Goal: Task Accomplishment & Management: Use online tool/utility

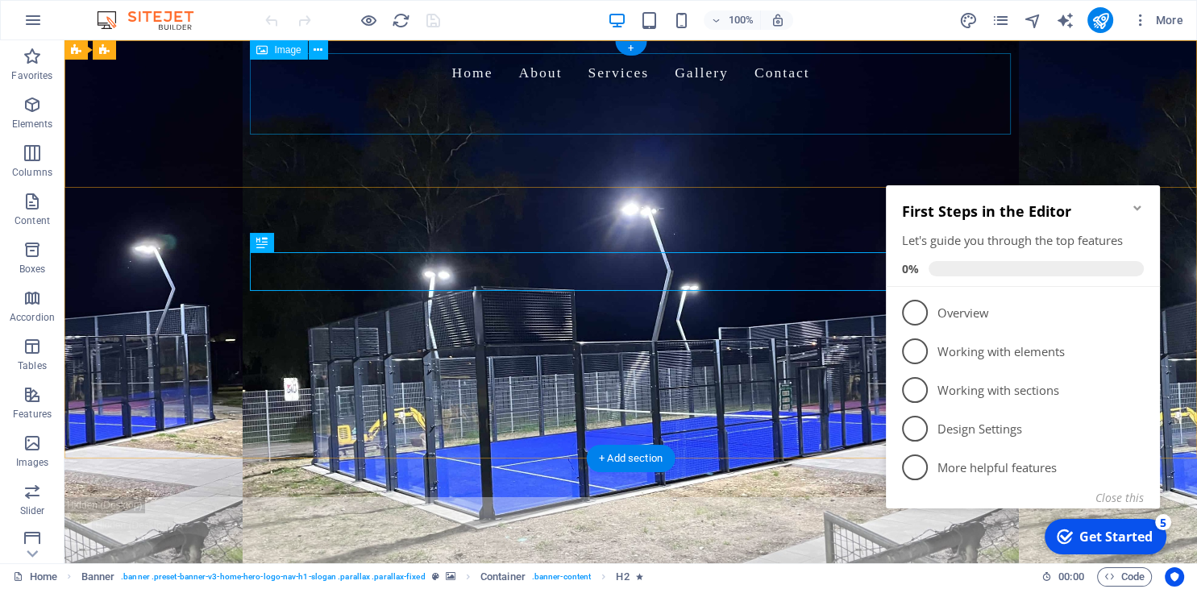
click at [324, 99] on figure at bounding box center [631, 133] width 761 height 81
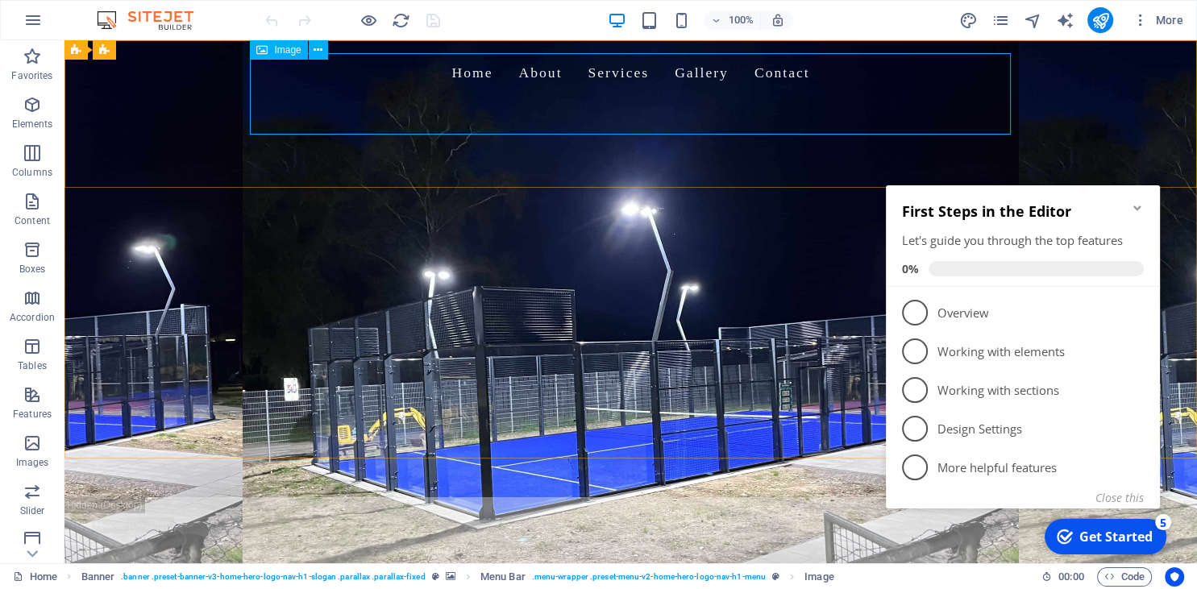
click at [295, 47] on span "Image" at bounding box center [287, 50] width 27 height 10
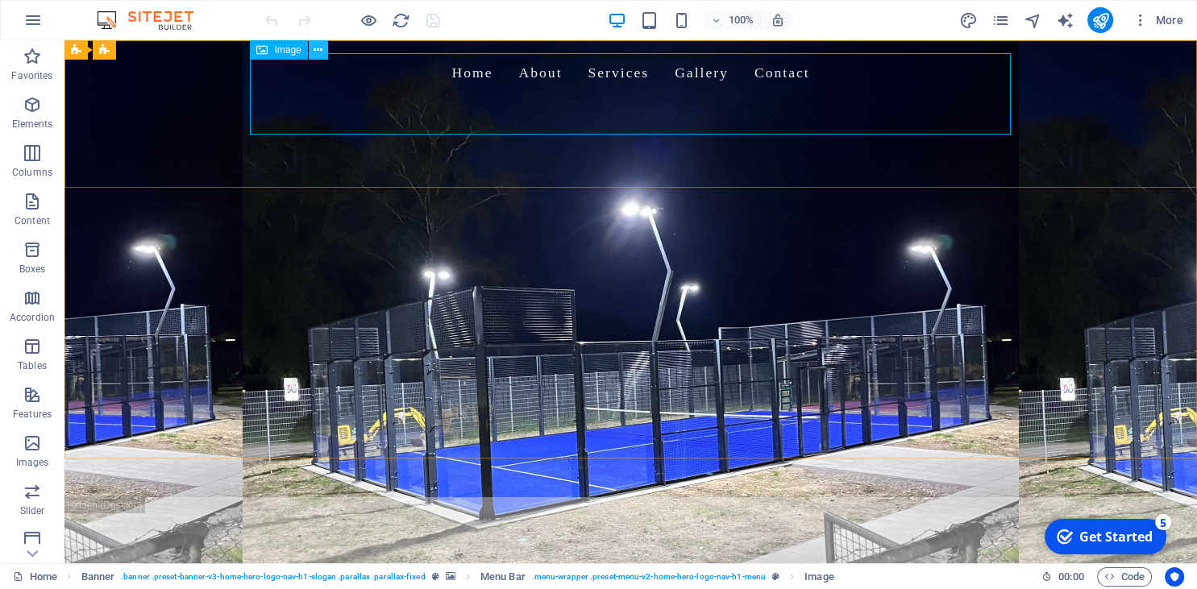
click at [322, 50] on icon at bounding box center [317, 50] width 9 height 17
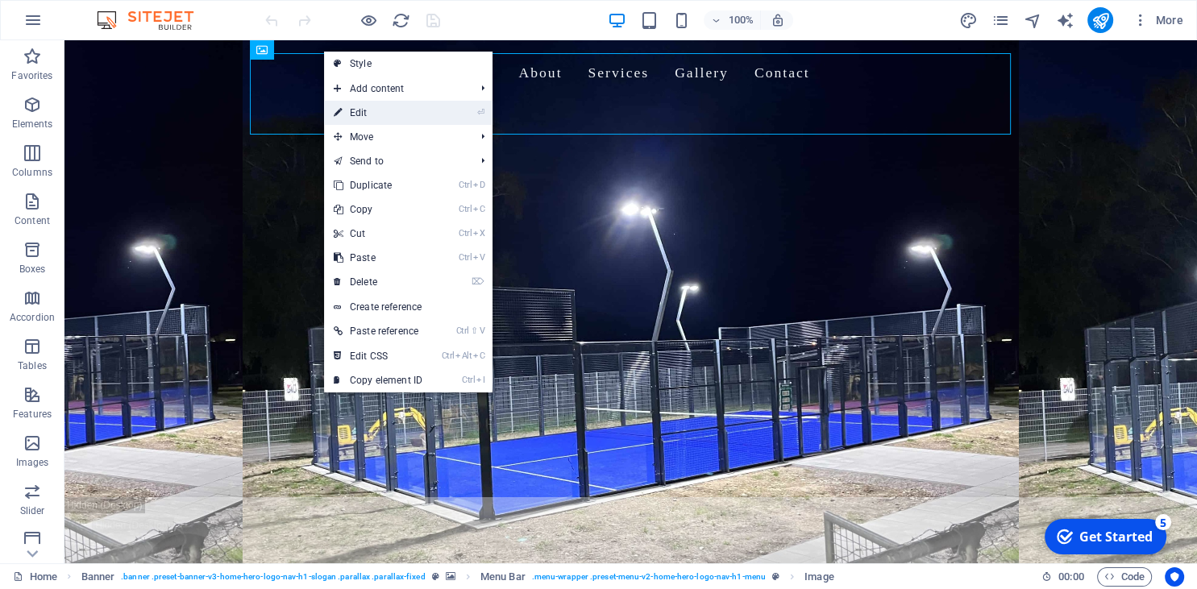
click at [379, 115] on link "⏎ Edit" at bounding box center [378, 113] width 108 height 24
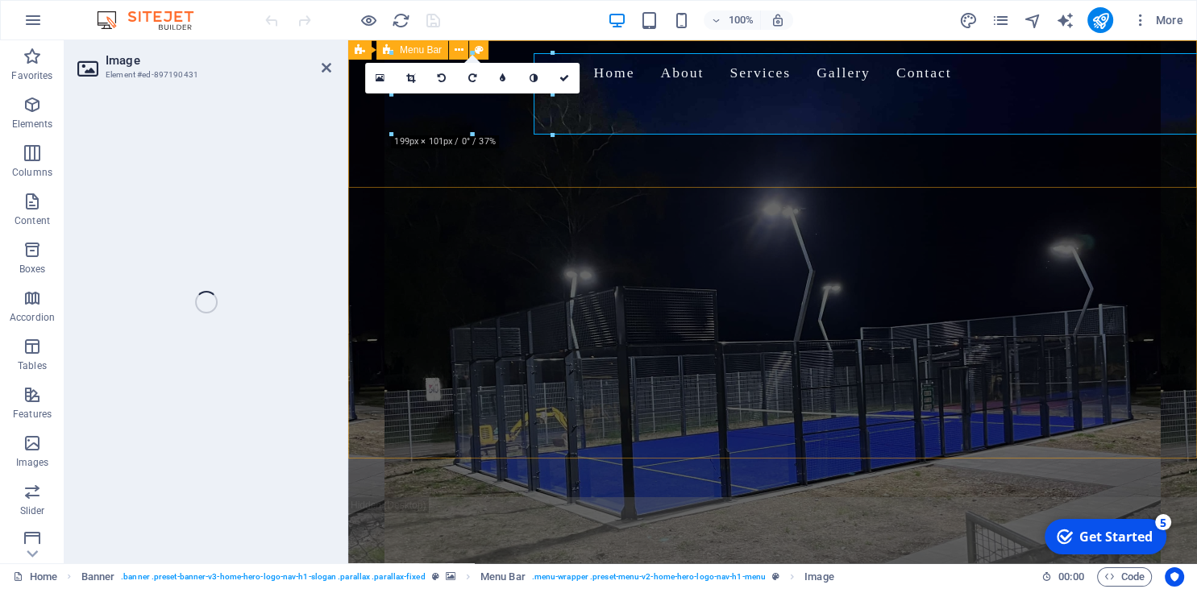
select select "px"
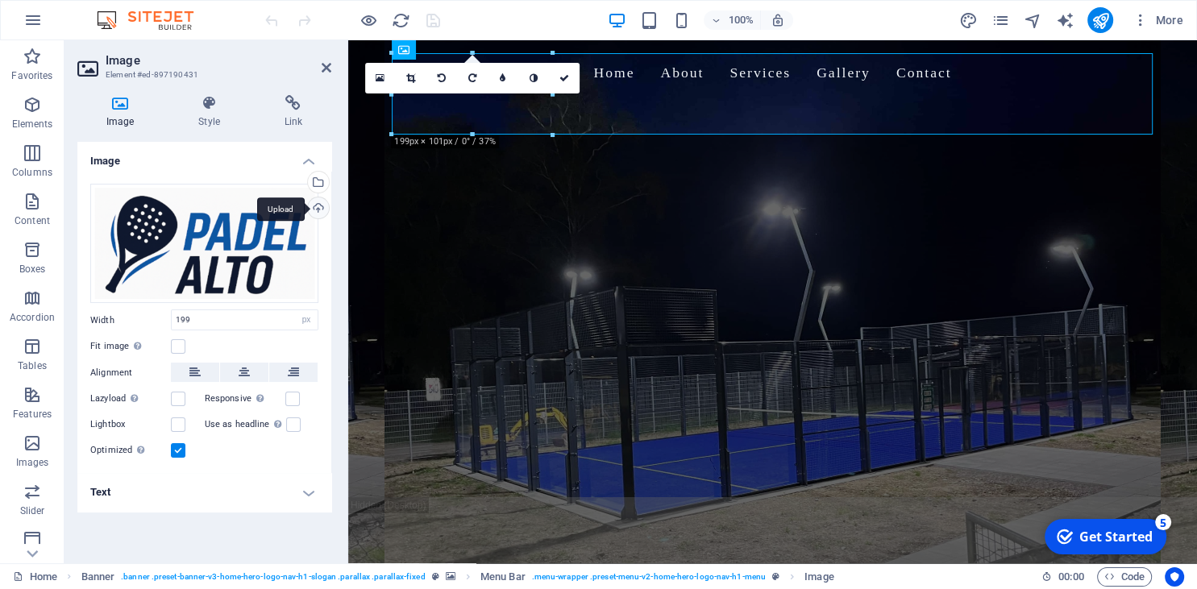
click at [322, 201] on div "Upload" at bounding box center [317, 209] width 24 height 24
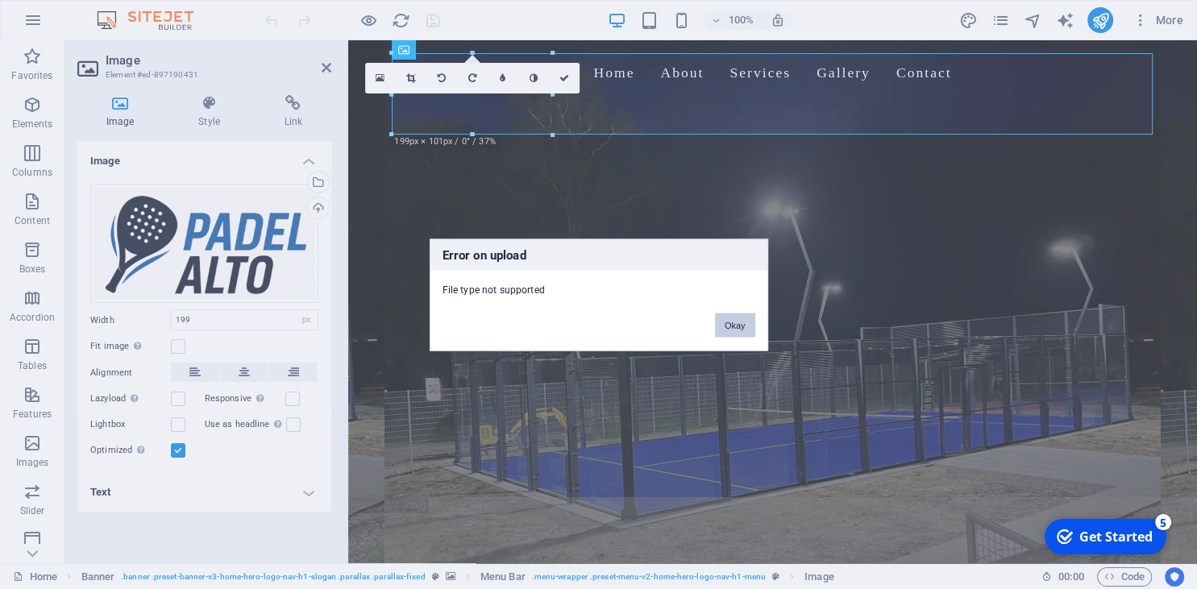
click at [725, 325] on button "Okay" at bounding box center [735, 325] width 40 height 24
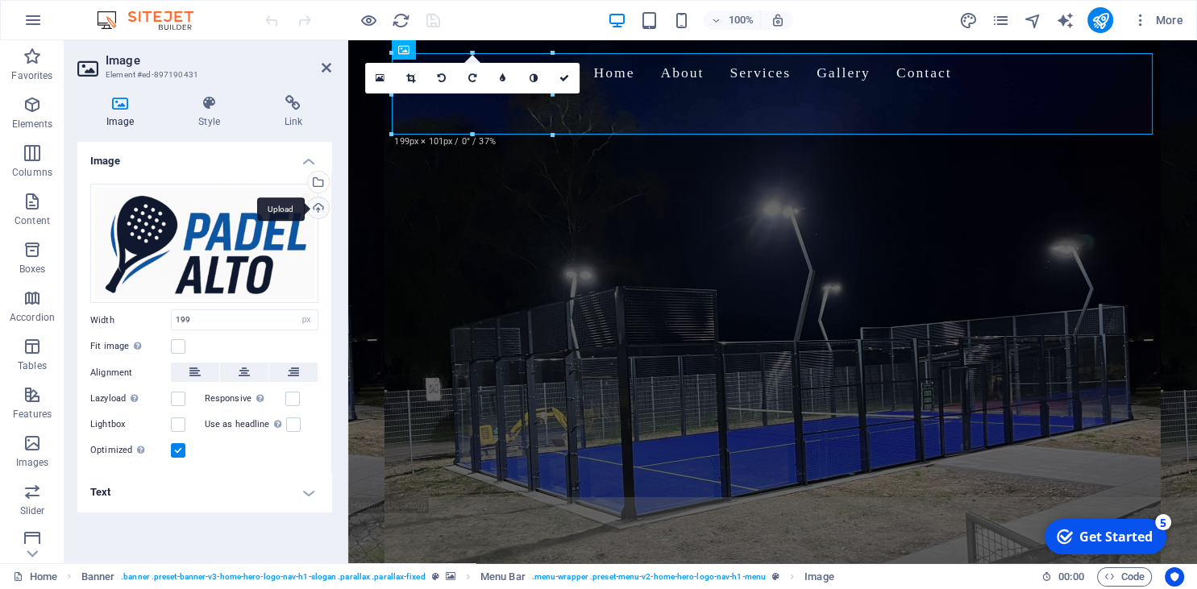
click at [318, 201] on div "Upload" at bounding box center [317, 209] width 24 height 24
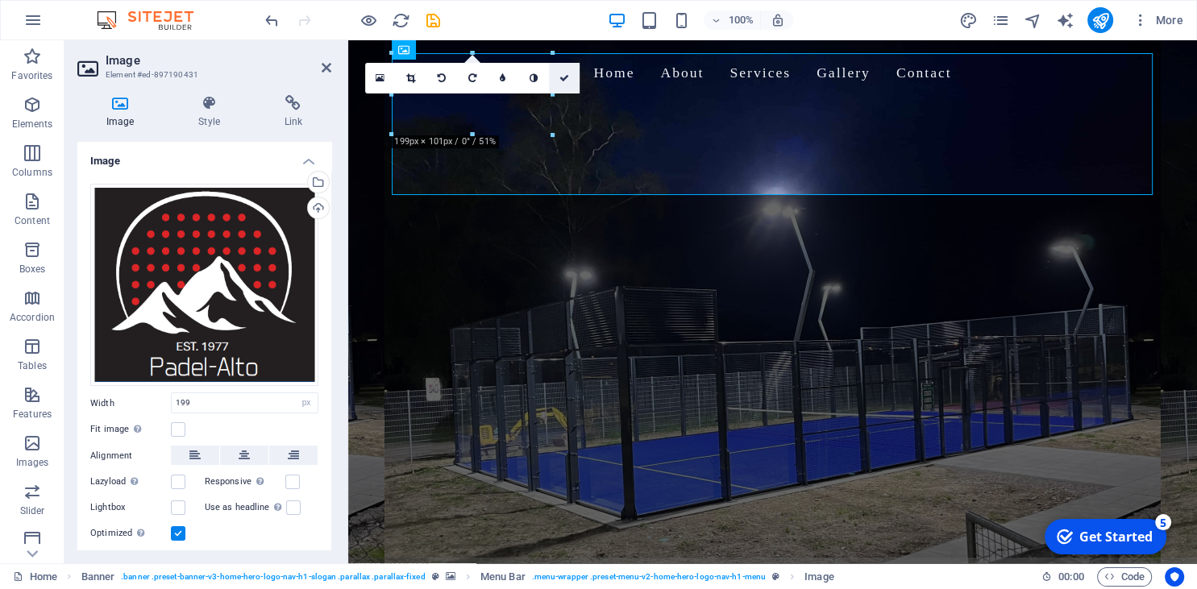
click at [559, 77] on icon at bounding box center [564, 78] width 10 height 10
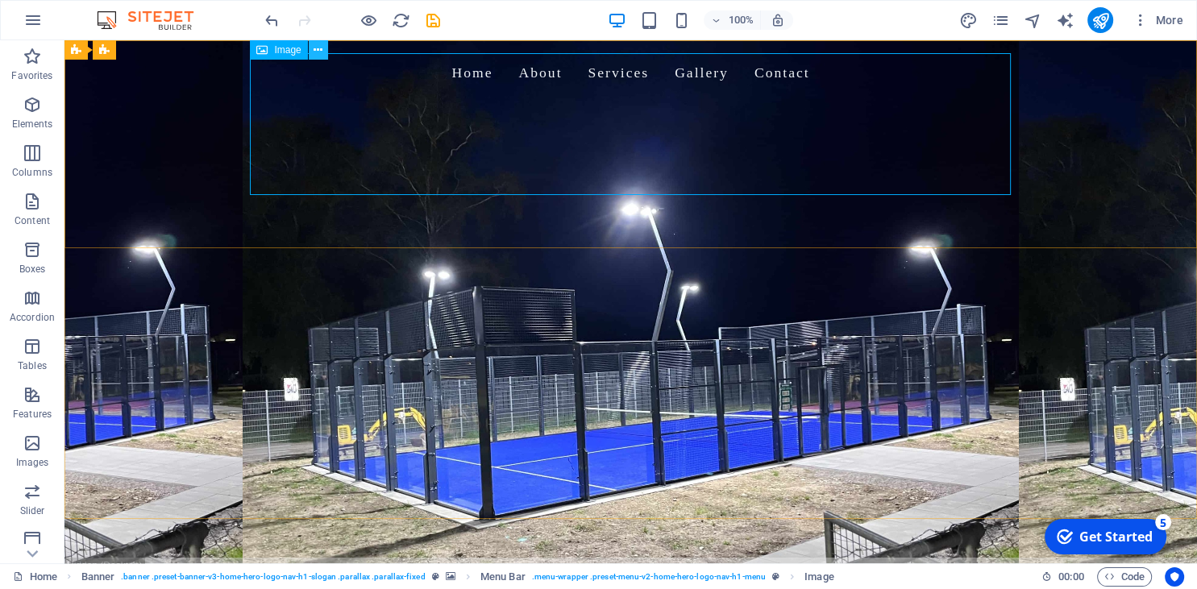
click at [309, 50] on button at bounding box center [318, 49] width 19 height 19
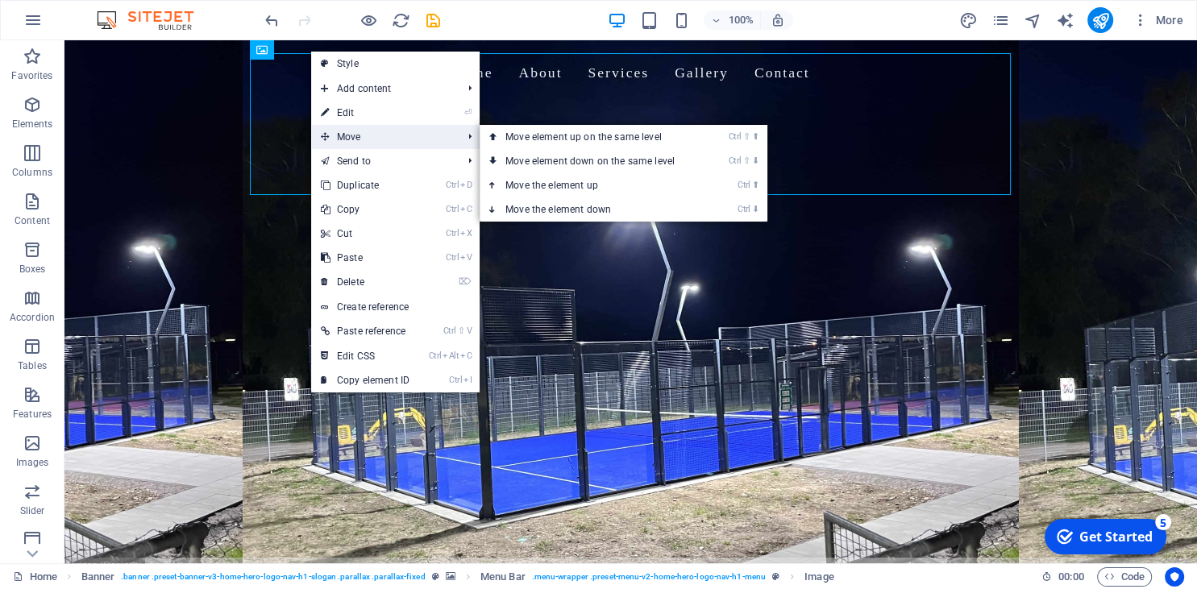
click at [373, 140] on span "Move" at bounding box center [383, 137] width 144 height 24
click at [556, 156] on link "Ctrl ⇧ ⬇ Move element down on the same level" at bounding box center [592, 161] width 227 height 24
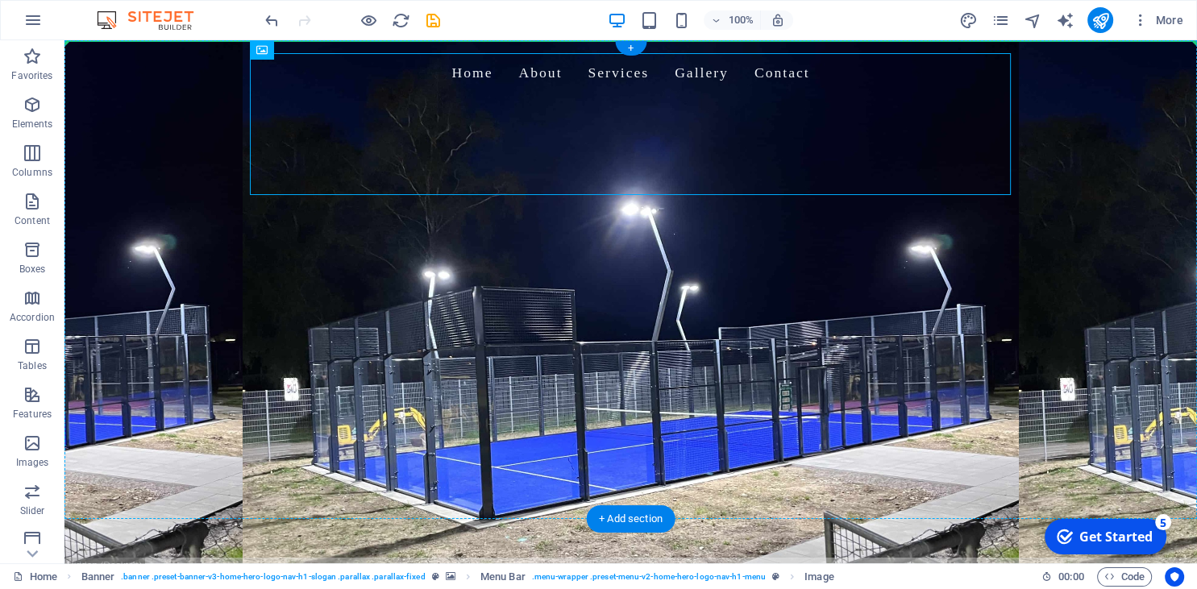
drag, startPoint x: 338, startPoint y: 125, endPoint x: 330, endPoint y: 255, distance: 129.9
click at [330, 255] on header "Home About Services Gallery Contact Welcome to Padel Alto - Your Padel Court Ex…" at bounding box center [630, 298] width 1132 height 517
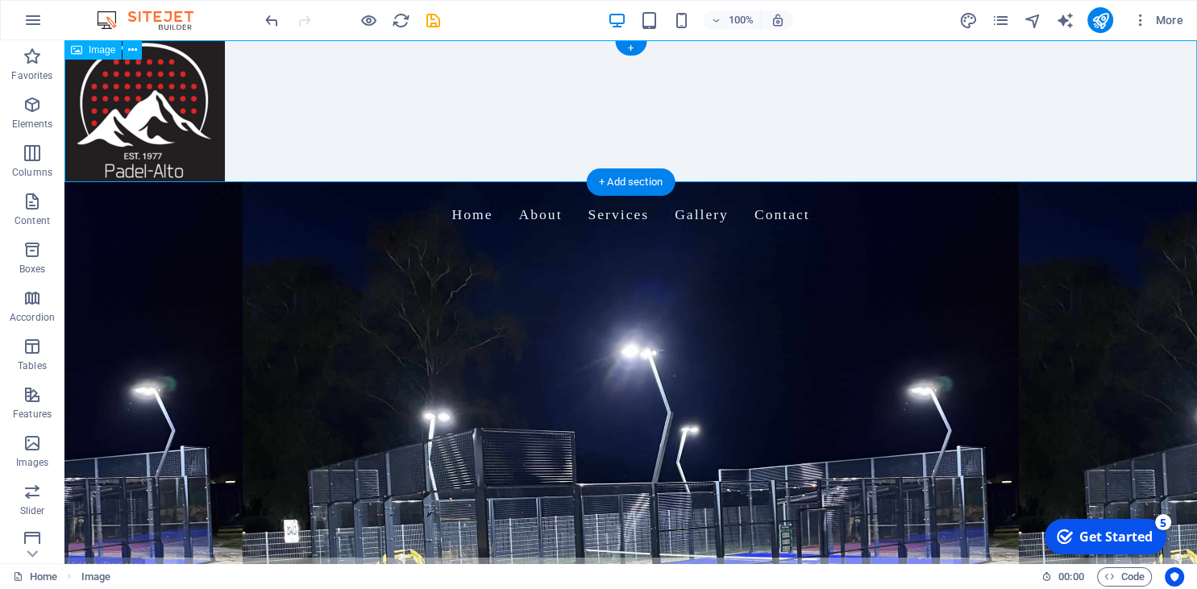
click at [135, 109] on figure at bounding box center [630, 111] width 1132 height 142
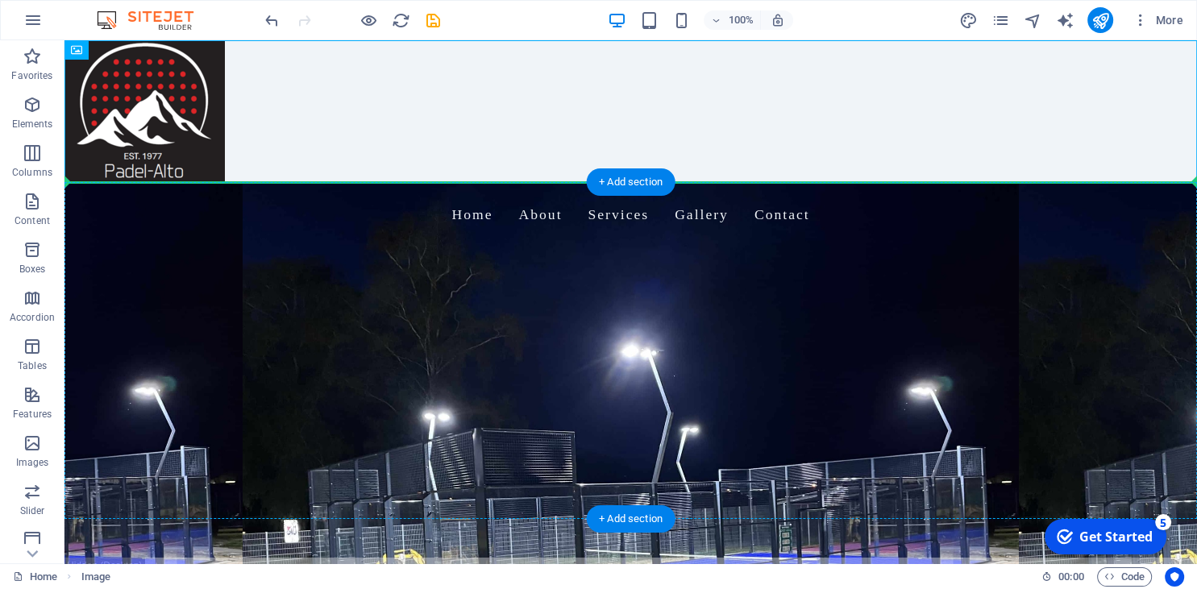
drag, startPoint x: 156, startPoint y: 86, endPoint x: 178, endPoint y: 247, distance: 161.9
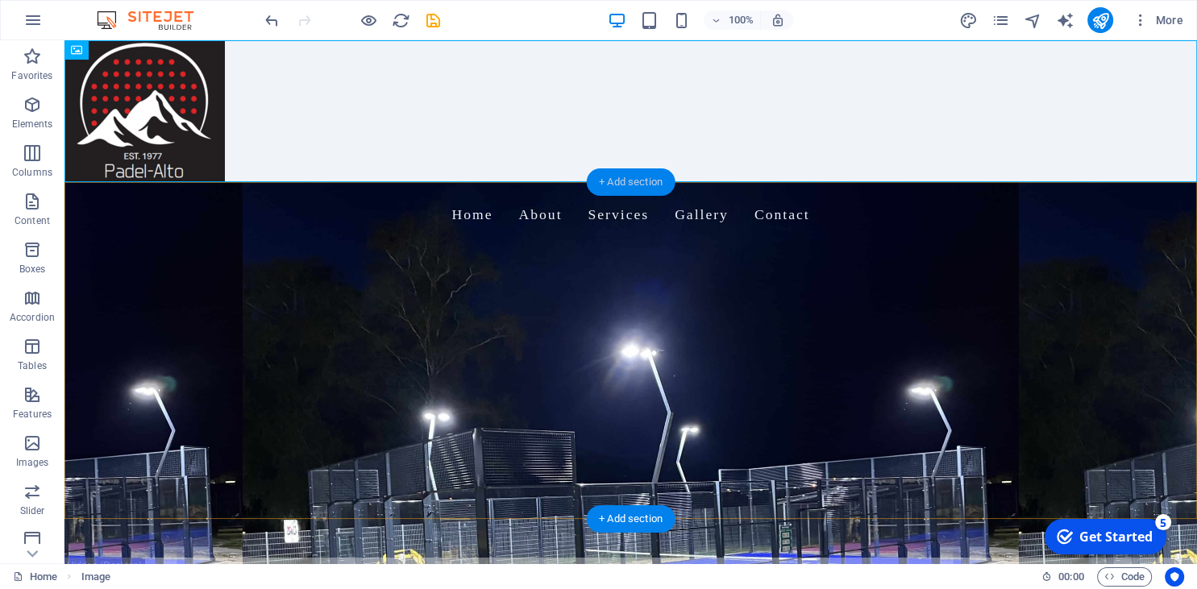
click at [624, 179] on div "+ Add section" at bounding box center [630, 181] width 89 height 27
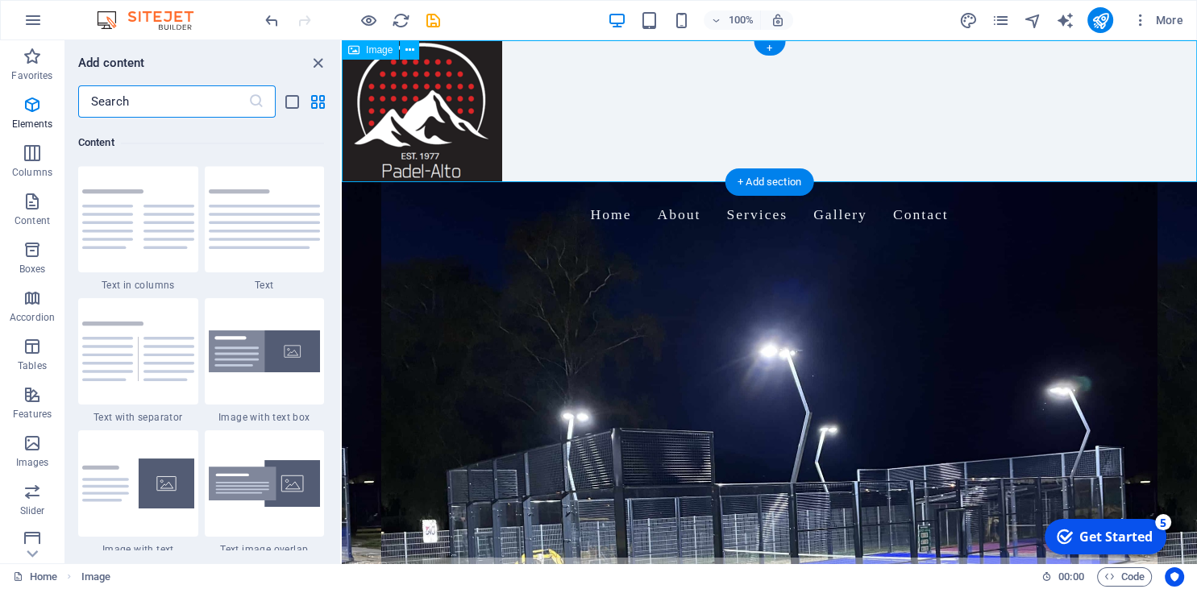
scroll to position [2820, 0]
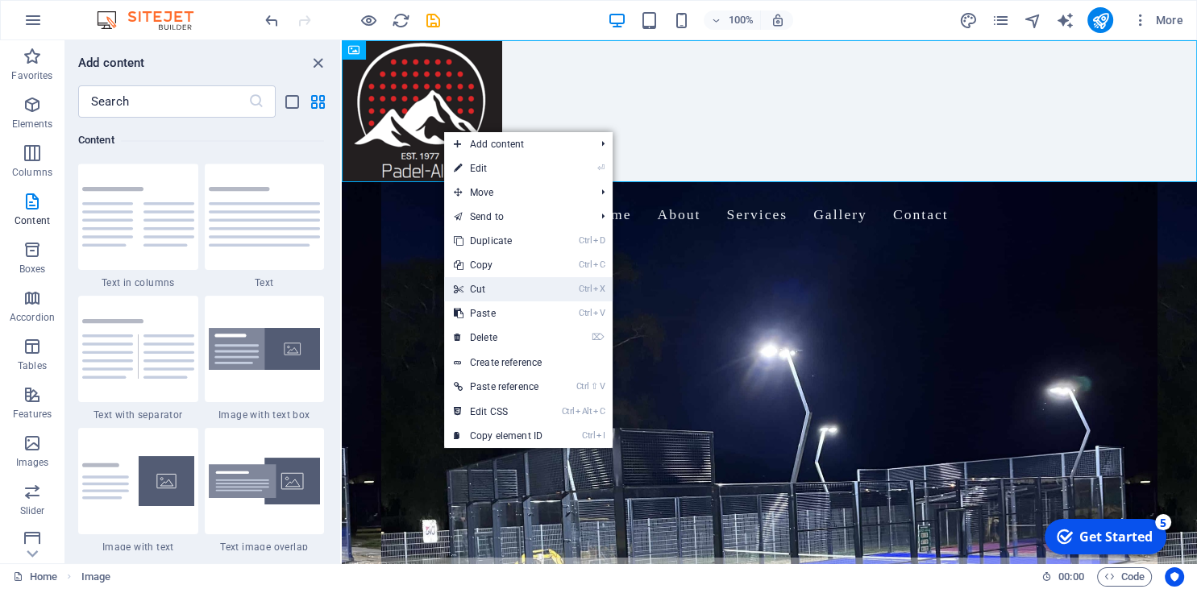
click at [482, 289] on link "Ctrl X Cut" at bounding box center [498, 289] width 108 height 24
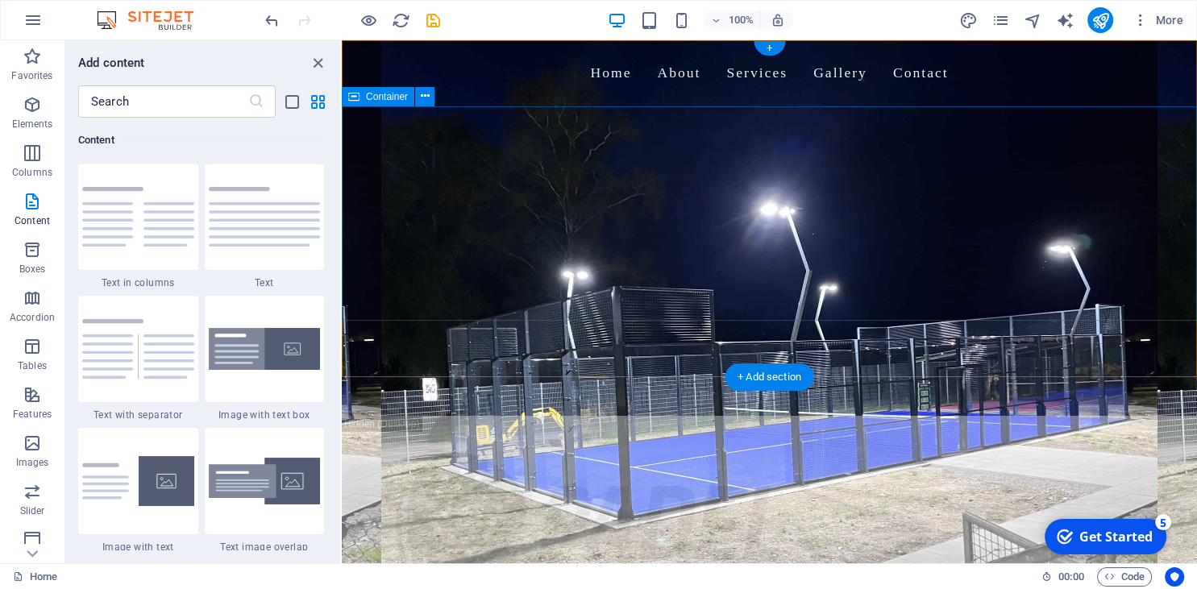
click at [384, 137] on div "Welcome to Padel Alto - Your Padel Court Experts Build. Play. Profit." at bounding box center [769, 232] width 855 height 253
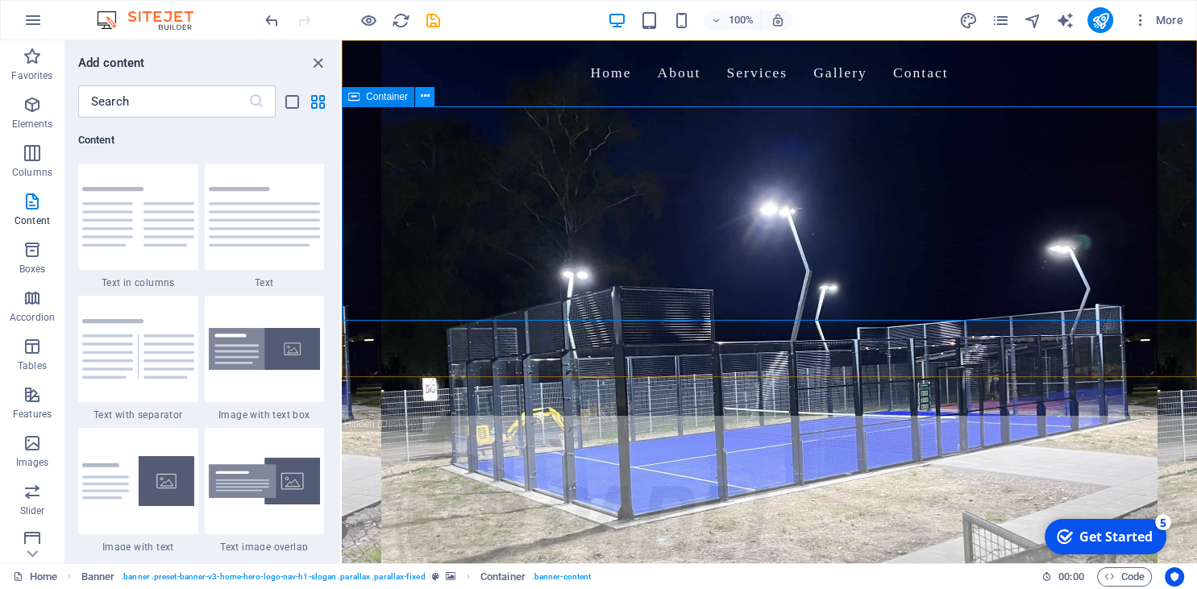
click at [425, 92] on icon at bounding box center [425, 96] width 9 height 17
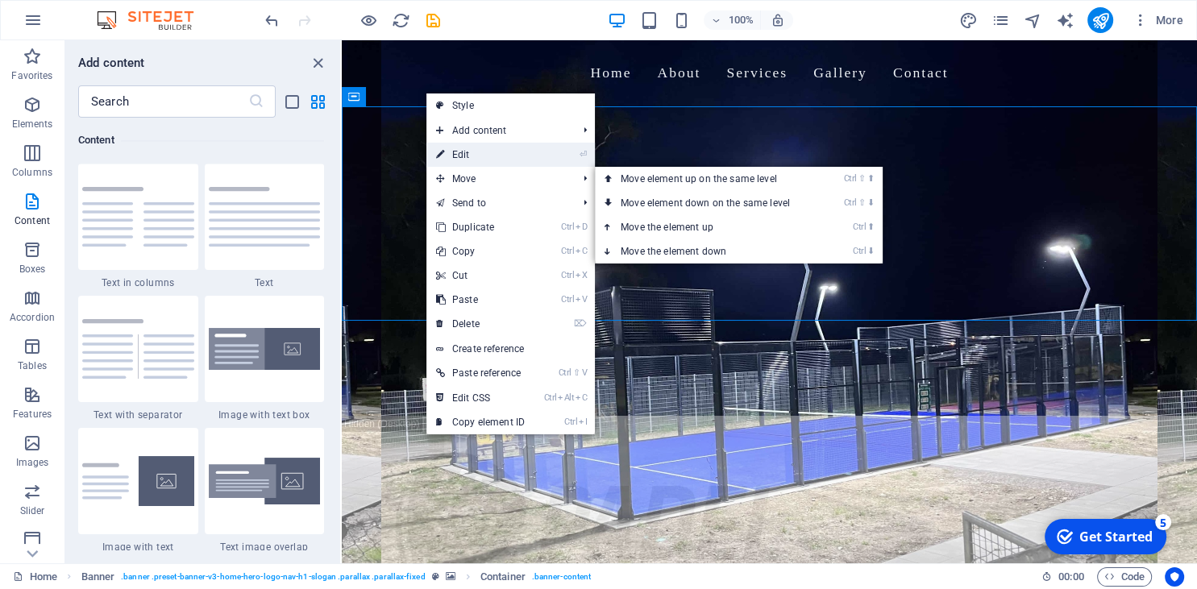
click at [474, 156] on link "⏎ Edit" at bounding box center [480, 155] width 108 height 24
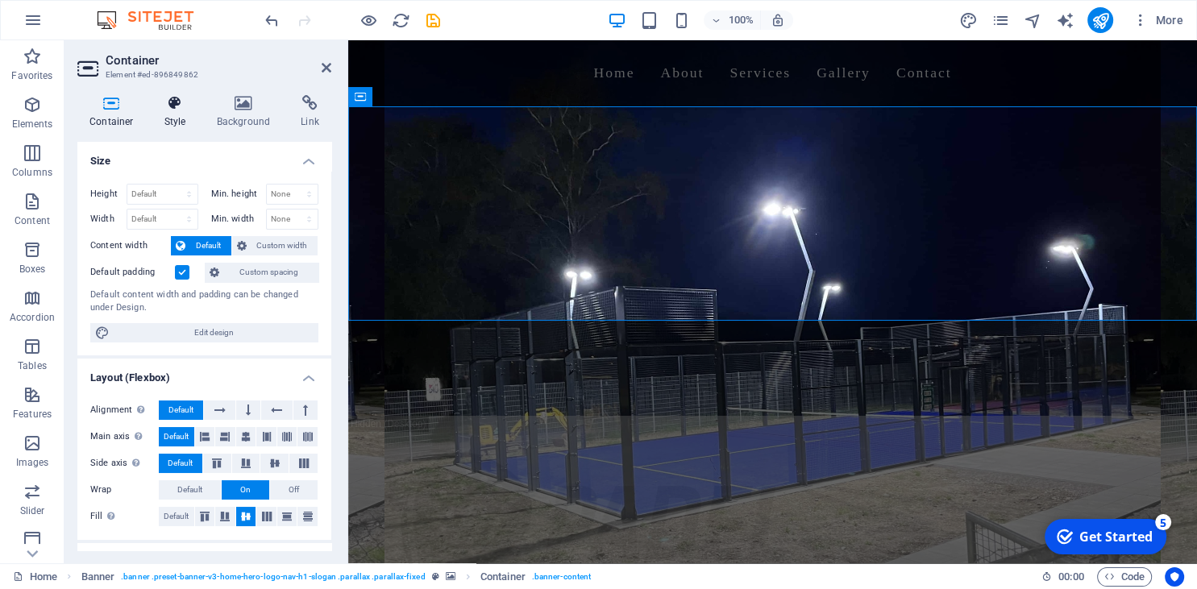
click at [166, 102] on icon at bounding box center [175, 103] width 46 height 16
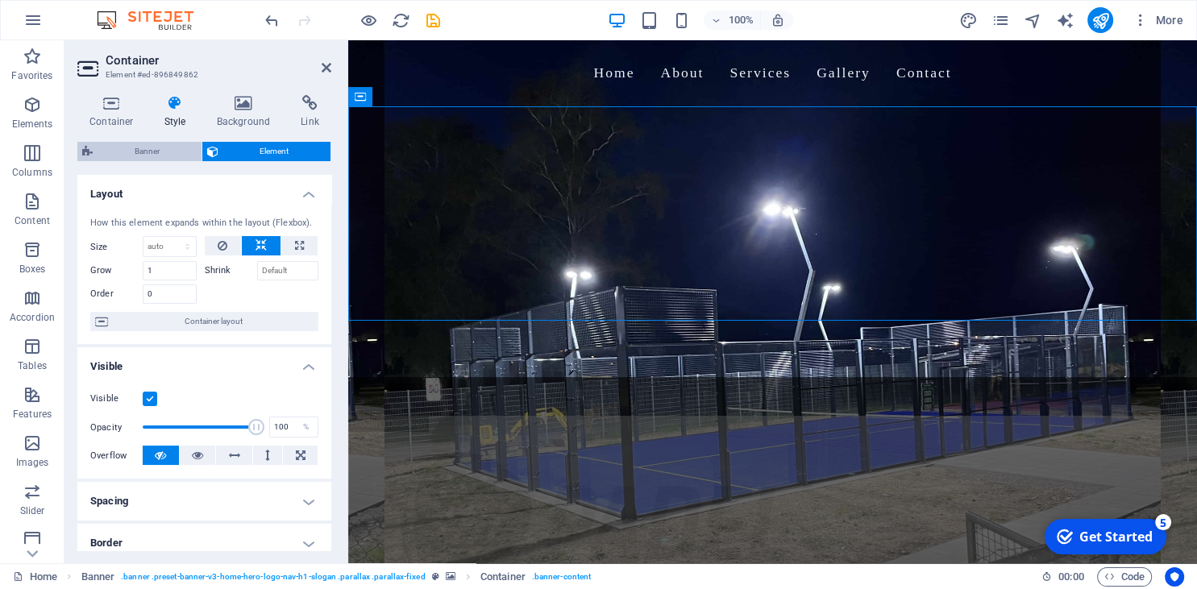
click at [157, 152] on span "Banner" at bounding box center [147, 151] width 99 height 19
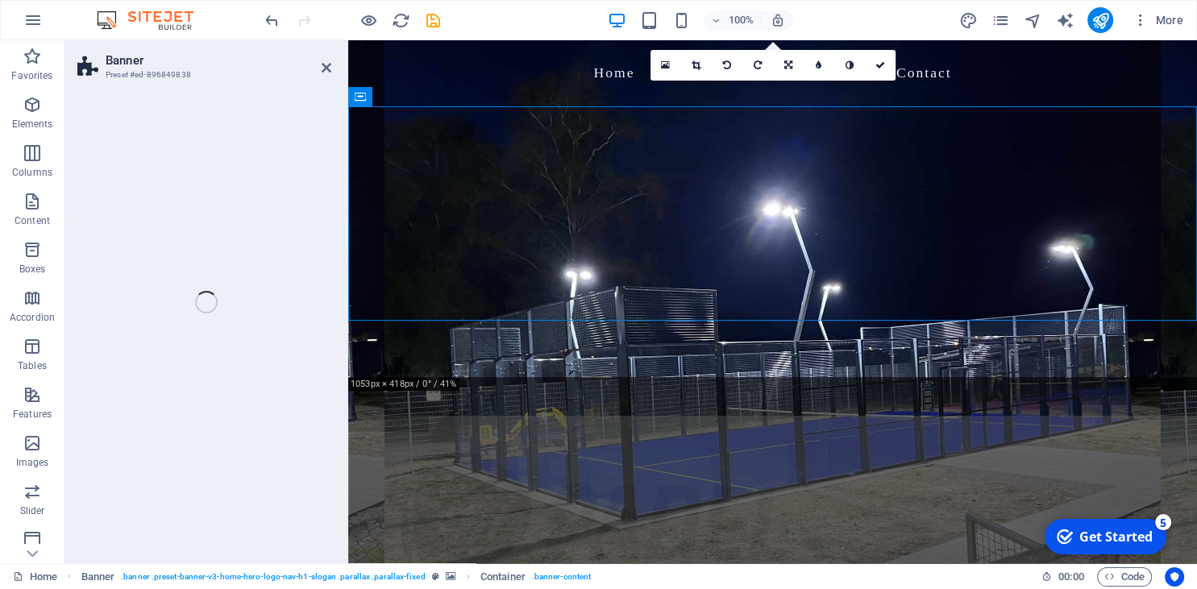
select select "preset-banner-v3-home-hero-logo-nav-h1-slogan"
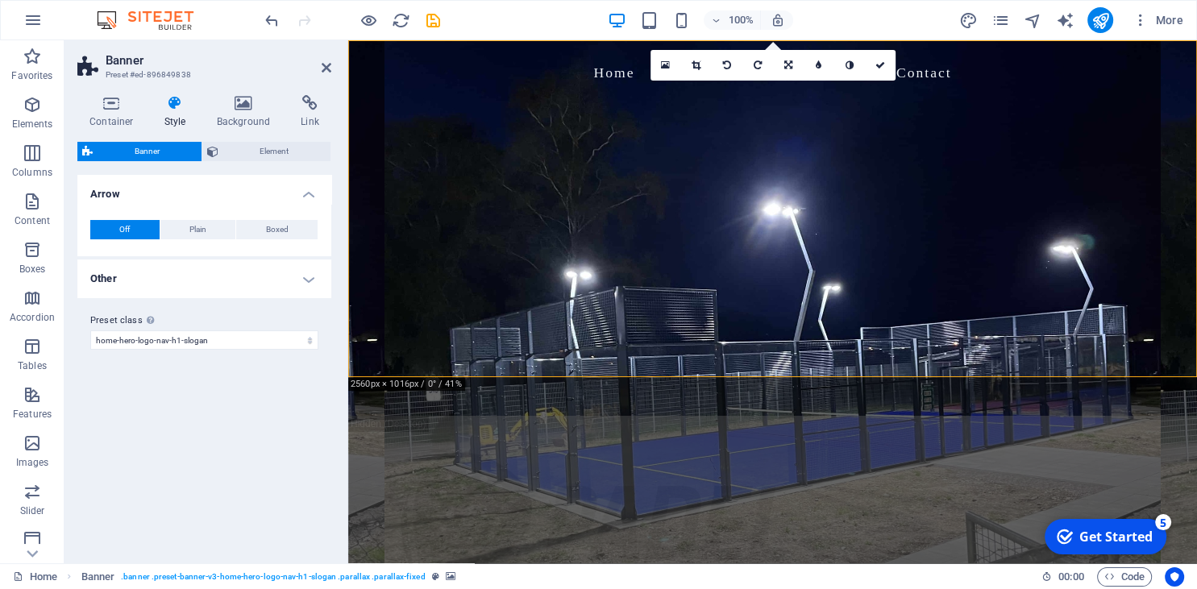
click at [226, 270] on h4 "Other" at bounding box center [204, 278] width 254 height 39
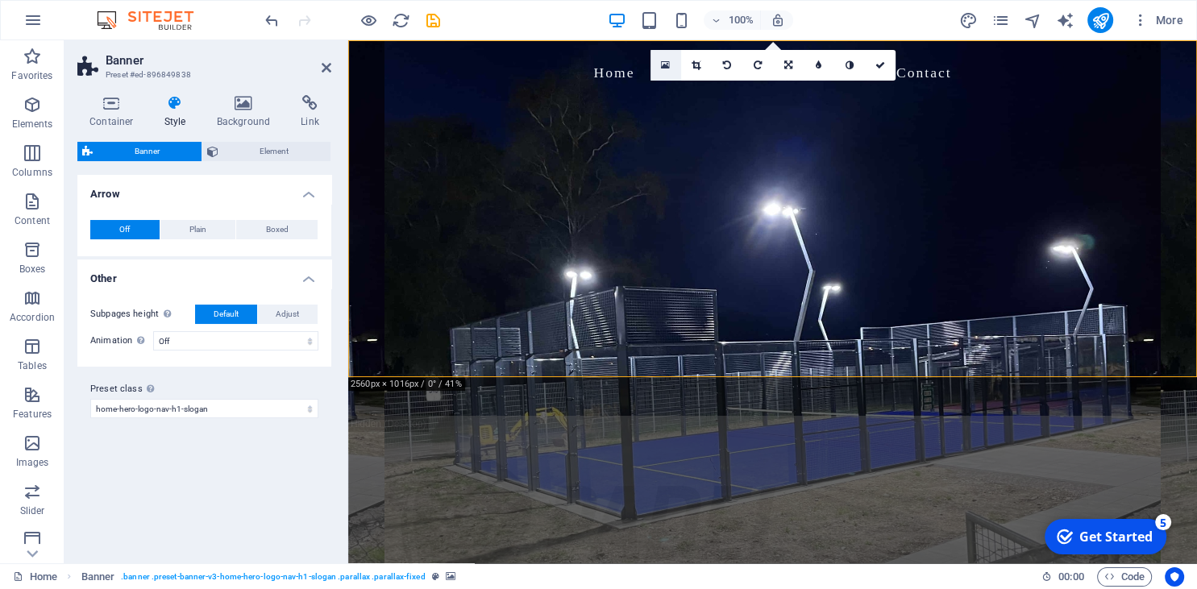
click at [664, 69] on icon at bounding box center [665, 65] width 9 height 11
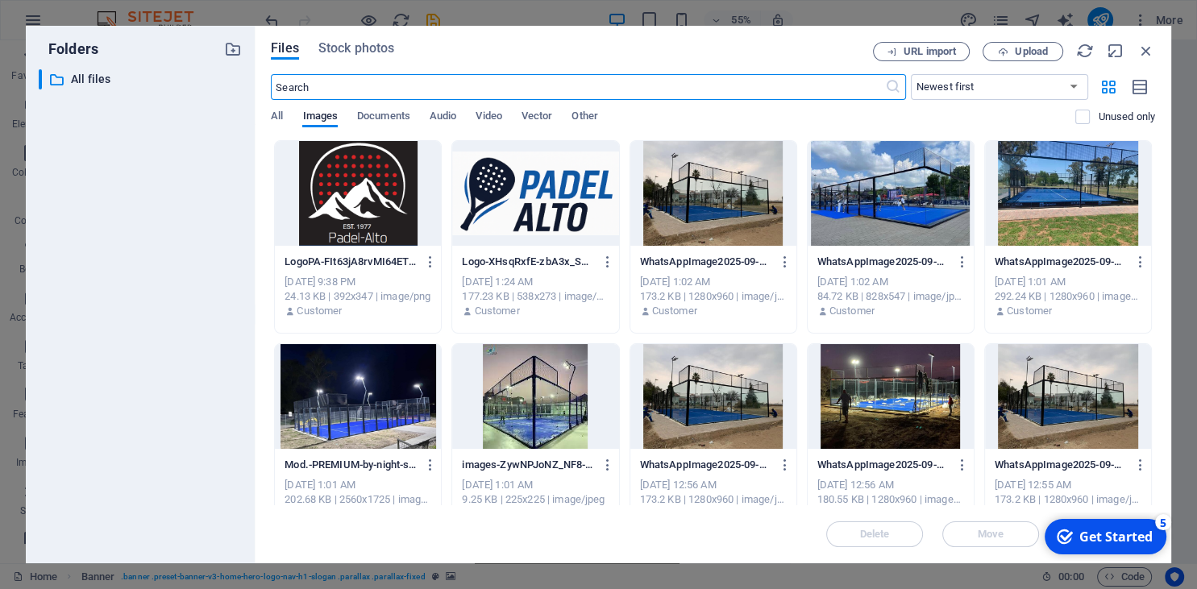
click at [315, 182] on div at bounding box center [358, 193] width 166 height 105
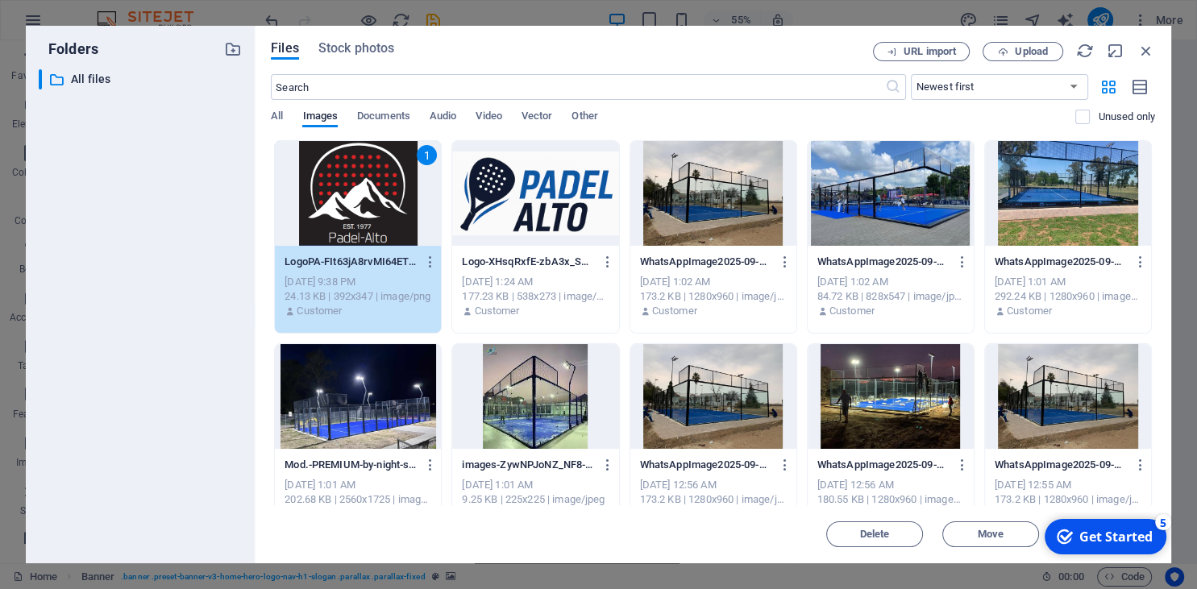
click at [1088, 540] on div "Get Started" at bounding box center [1115, 537] width 73 height 18
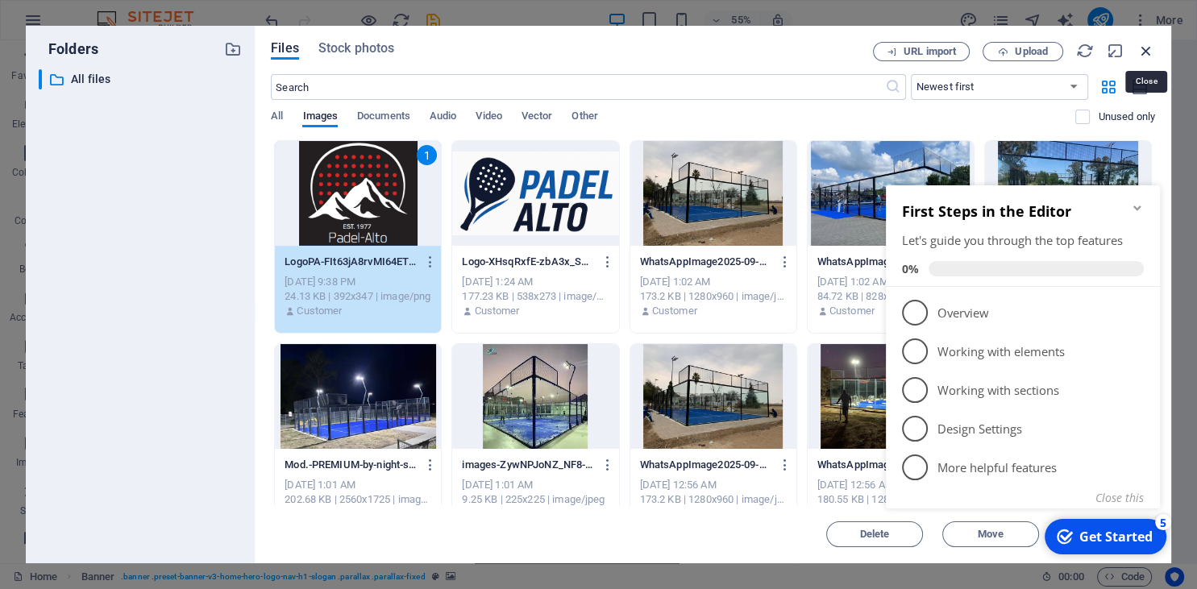
click at [1140, 52] on icon "button" at bounding box center [1146, 51] width 18 height 18
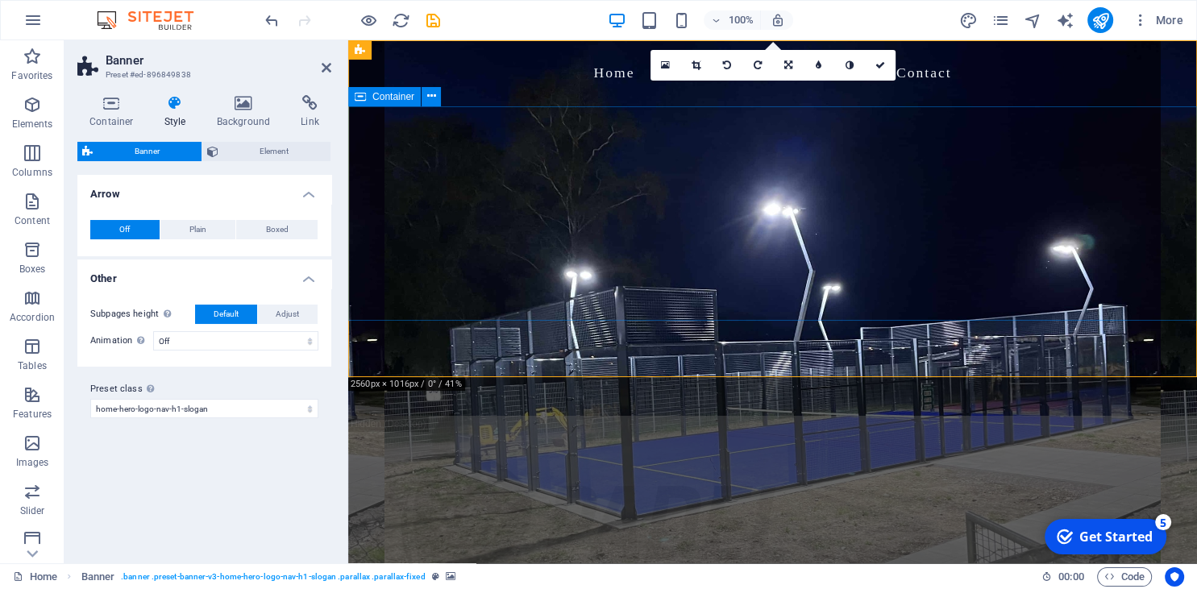
click at [392, 100] on span "Container" at bounding box center [393, 97] width 42 height 10
click at [436, 92] on button at bounding box center [430, 96] width 19 height 19
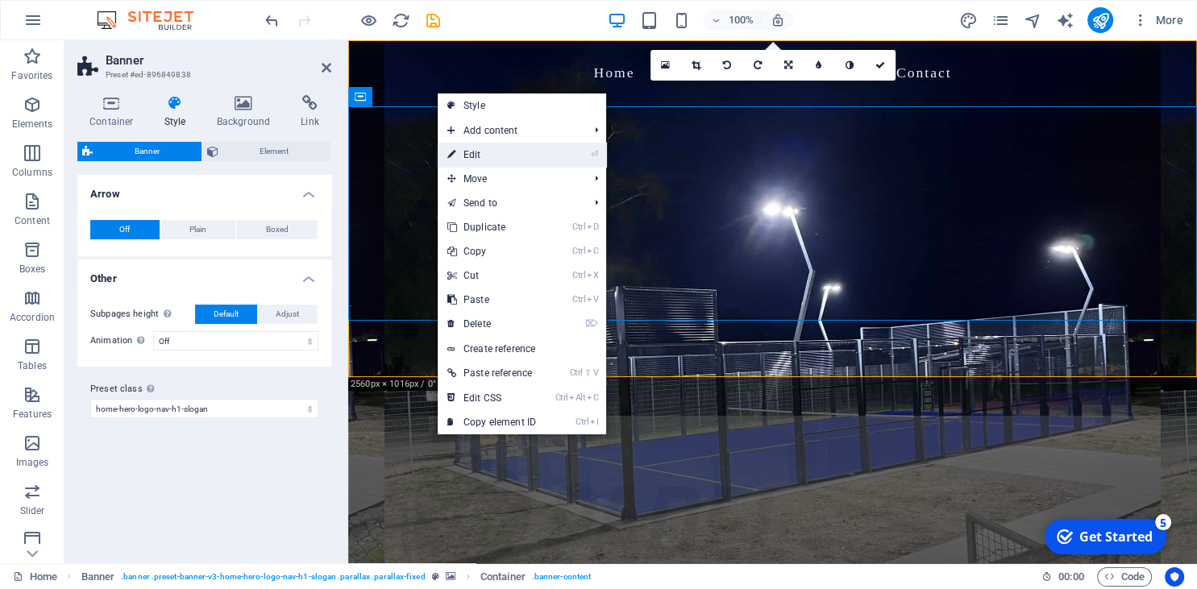
click at [482, 153] on link "⏎ Edit" at bounding box center [492, 155] width 108 height 24
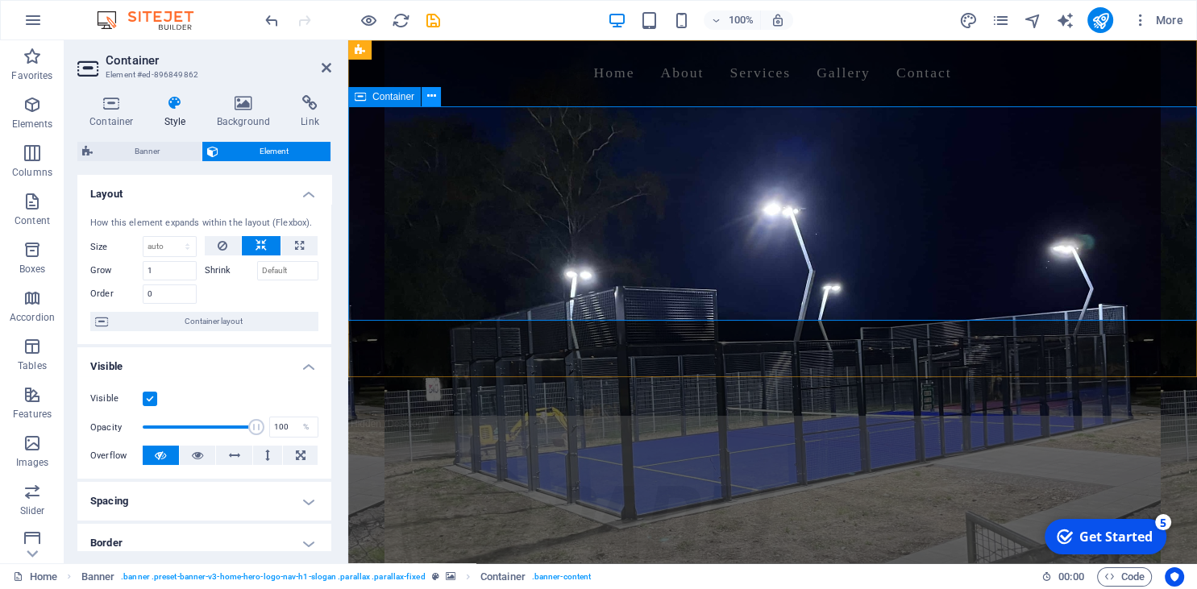
click at [427, 101] on icon at bounding box center [431, 96] width 9 height 17
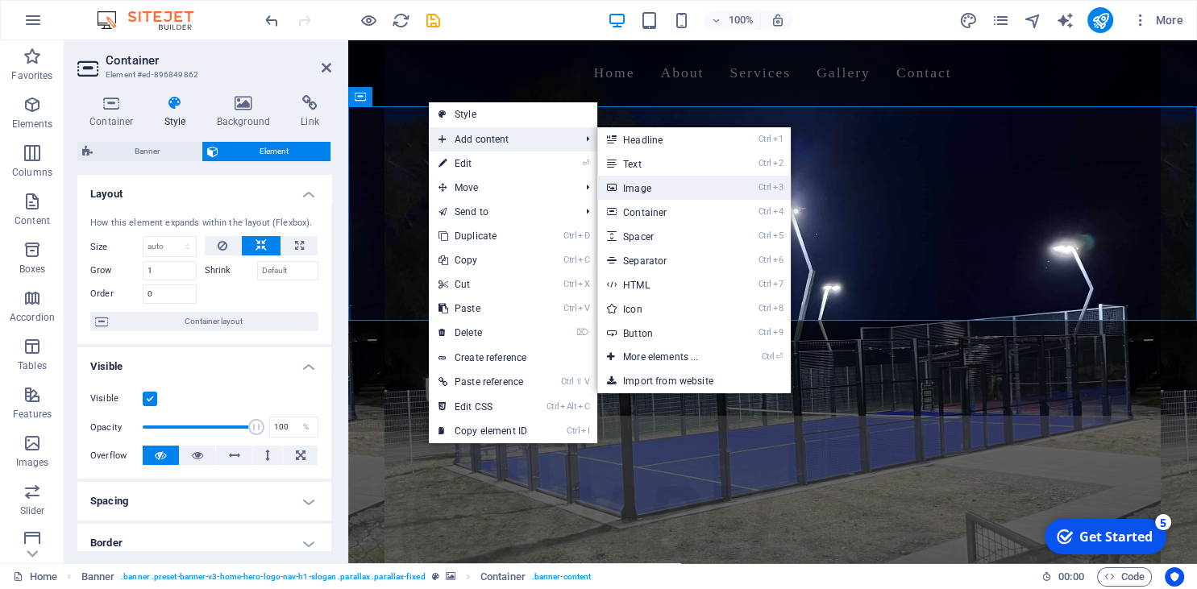
click at [651, 191] on link "Ctrl 3 Image" at bounding box center [663, 188] width 133 height 24
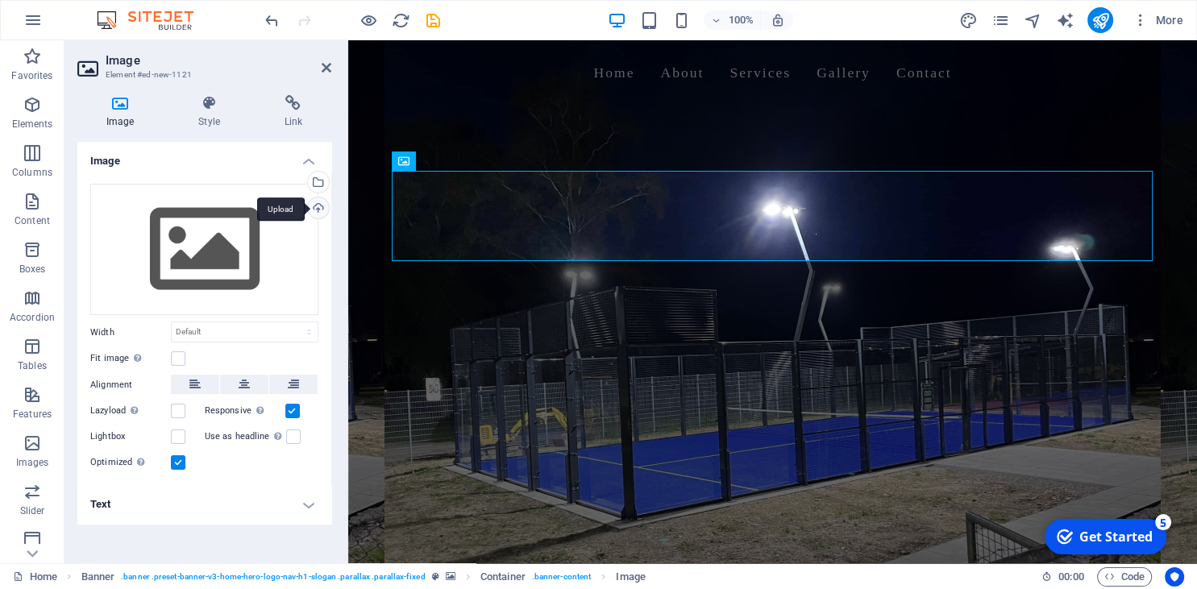
click at [321, 201] on div "Upload" at bounding box center [317, 209] width 24 height 24
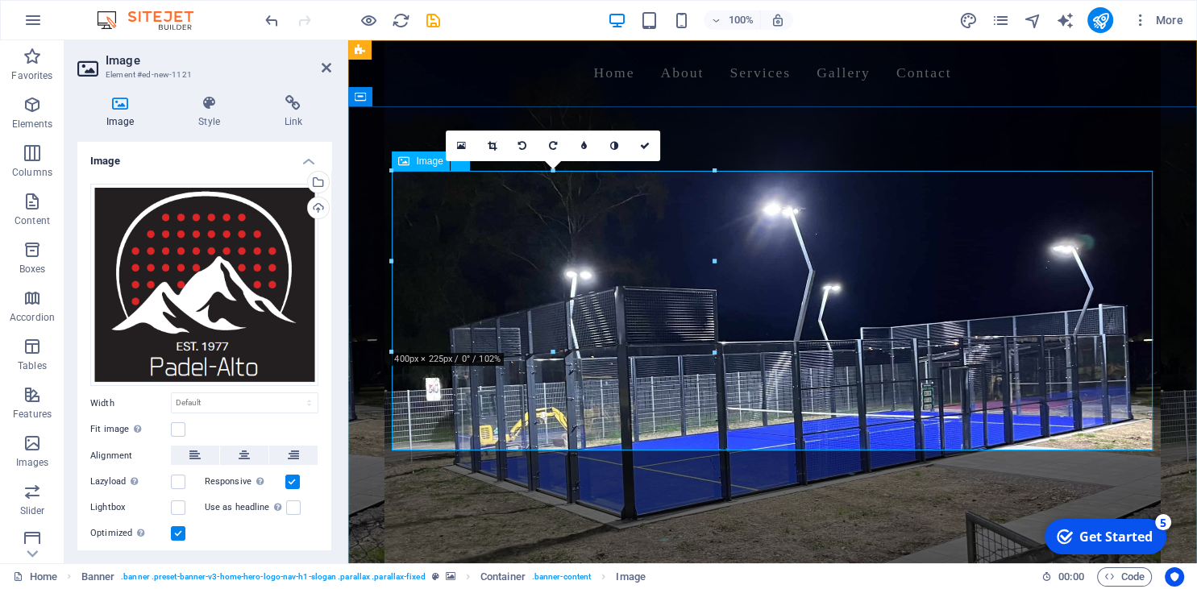
drag, startPoint x: 1061, startPoint y: 212, endPoint x: 600, endPoint y: 260, distance: 463.5
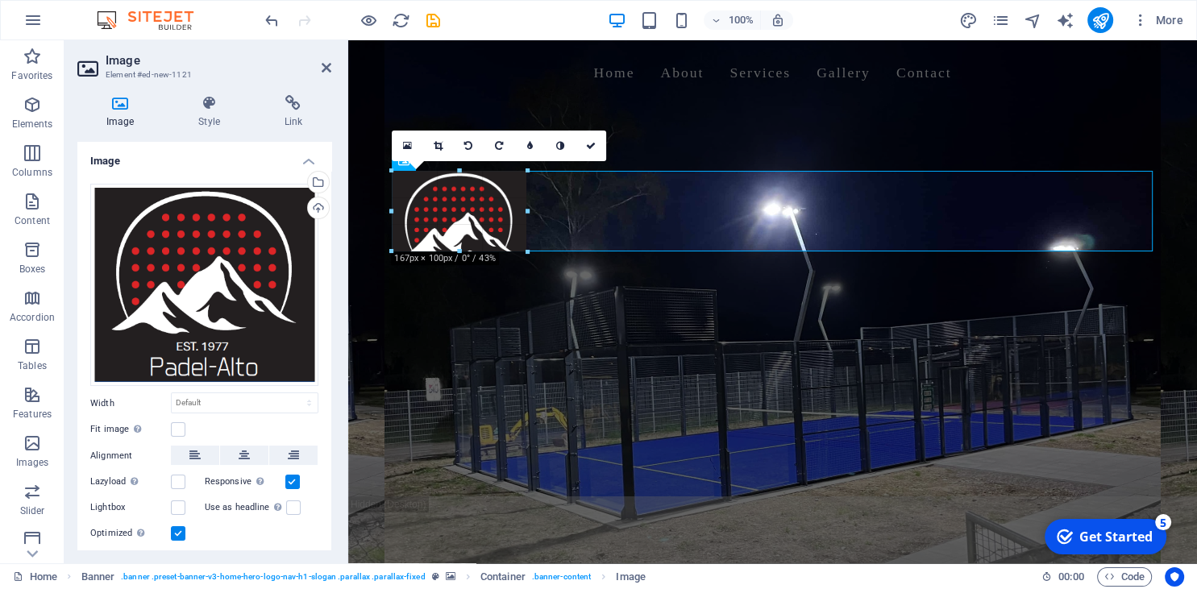
click at [472, 71] on div at bounding box center [772, 73] width 761 height 40
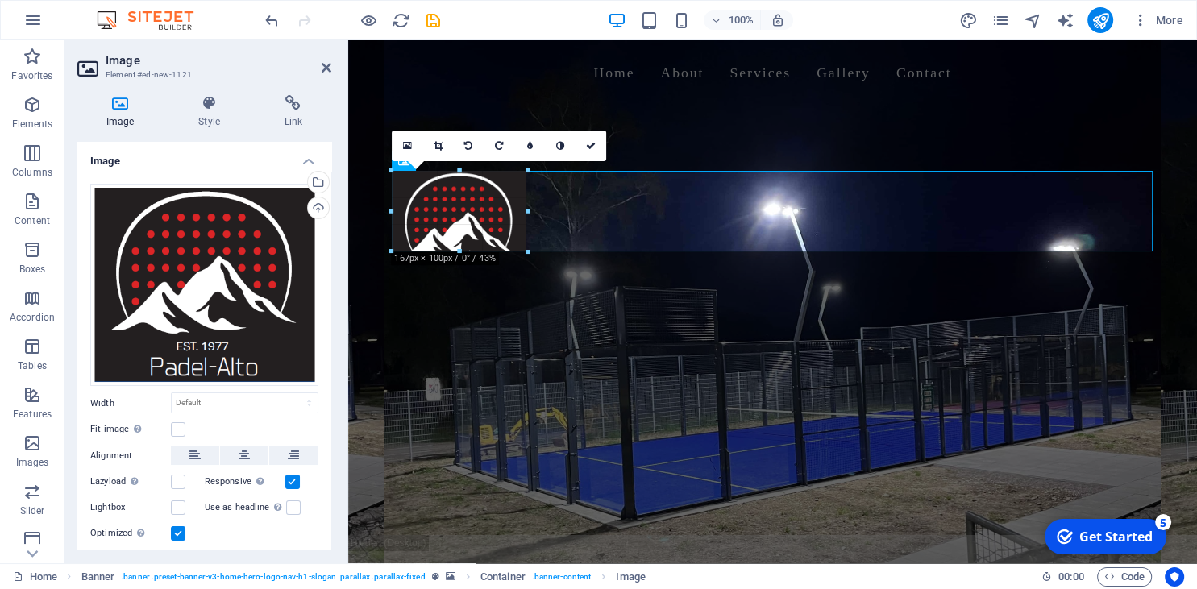
type input "167"
select select "px"
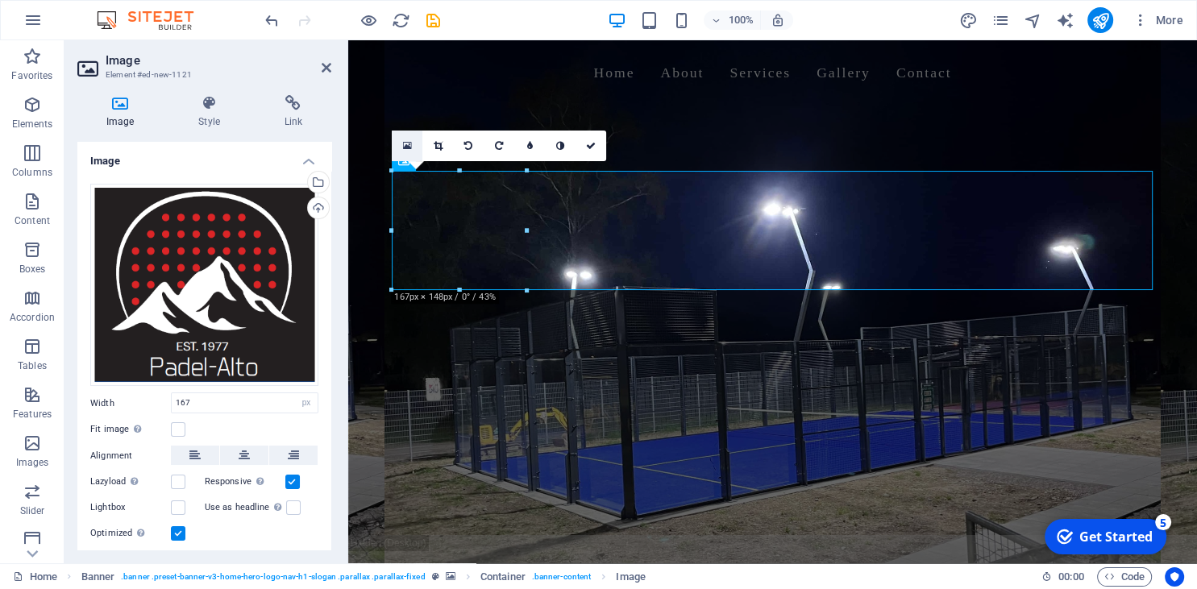
click at [404, 143] on icon at bounding box center [407, 145] width 9 height 11
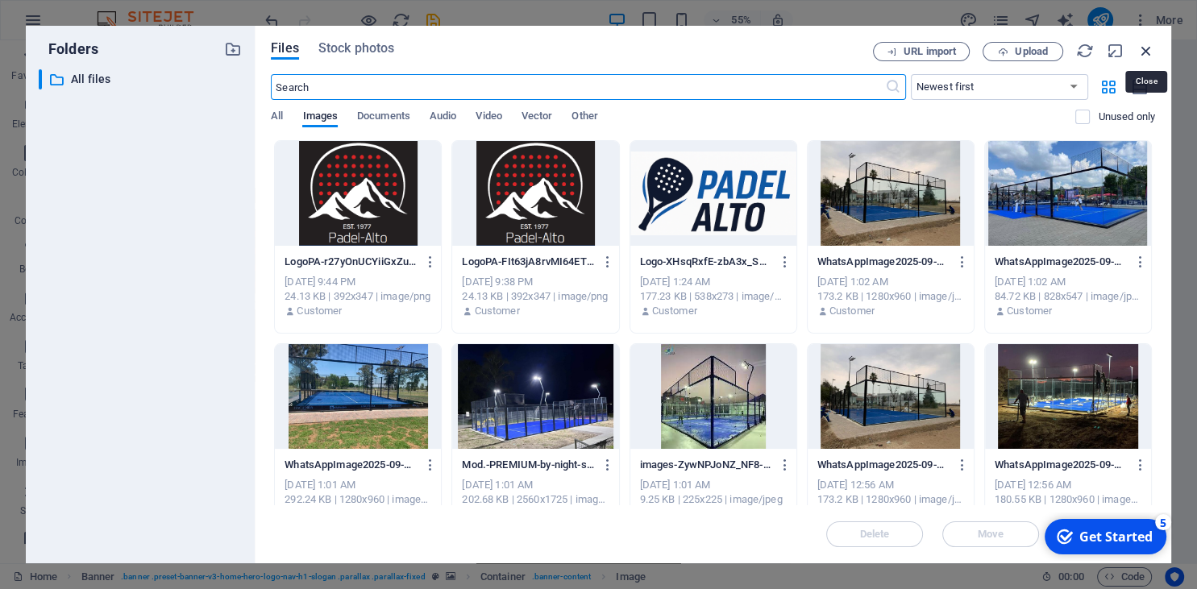
click at [1146, 50] on icon "button" at bounding box center [1146, 51] width 18 height 18
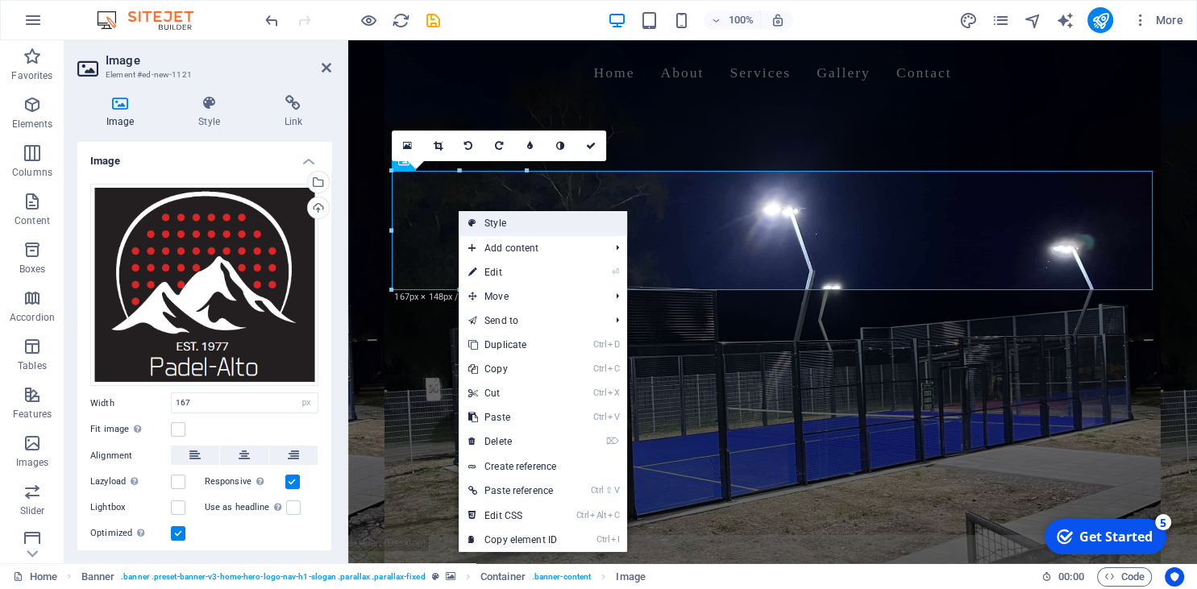
click at [536, 214] on link "Style" at bounding box center [543, 223] width 168 height 24
select select "preset-banner-v3-home-hero-logo-nav-h1-slogan"
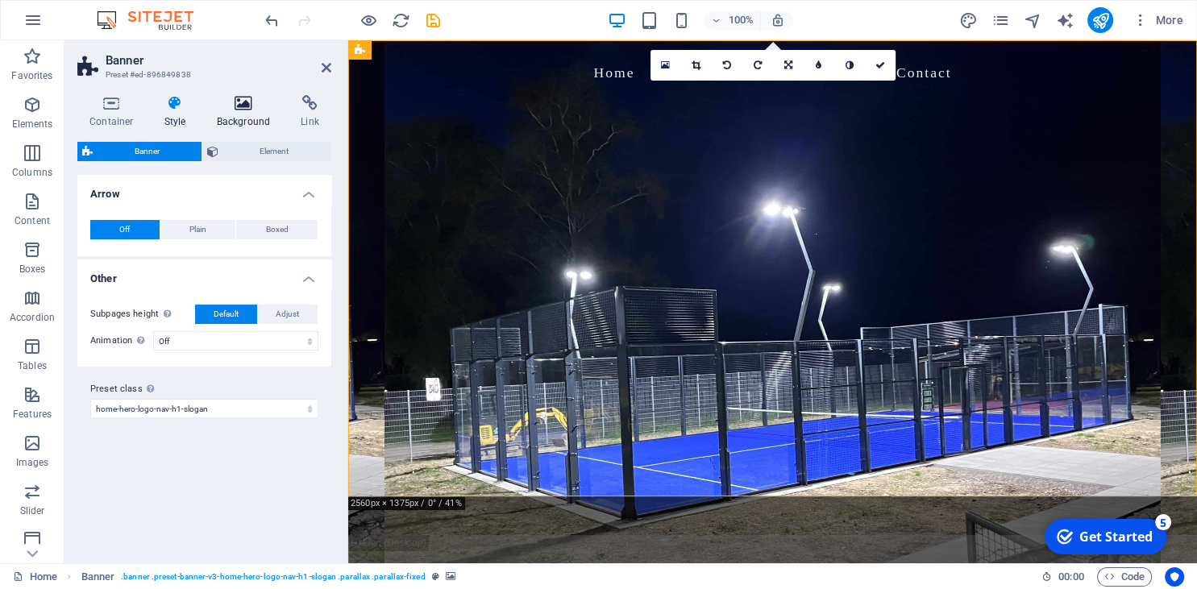
click at [254, 106] on icon at bounding box center [244, 103] width 78 height 16
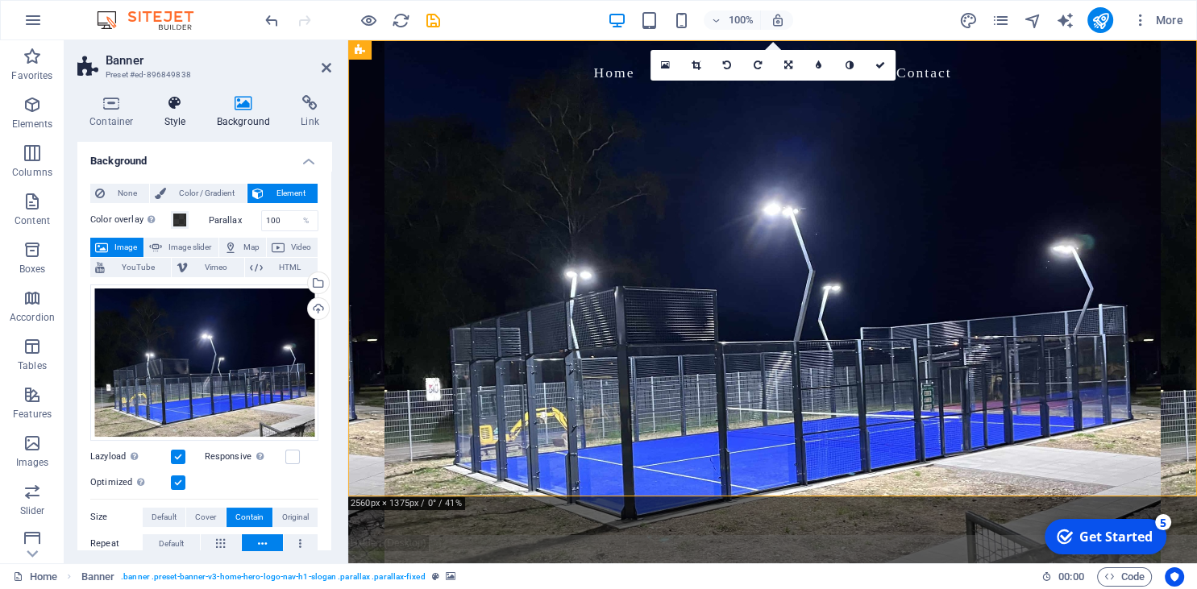
click at [162, 110] on icon at bounding box center [175, 103] width 46 height 16
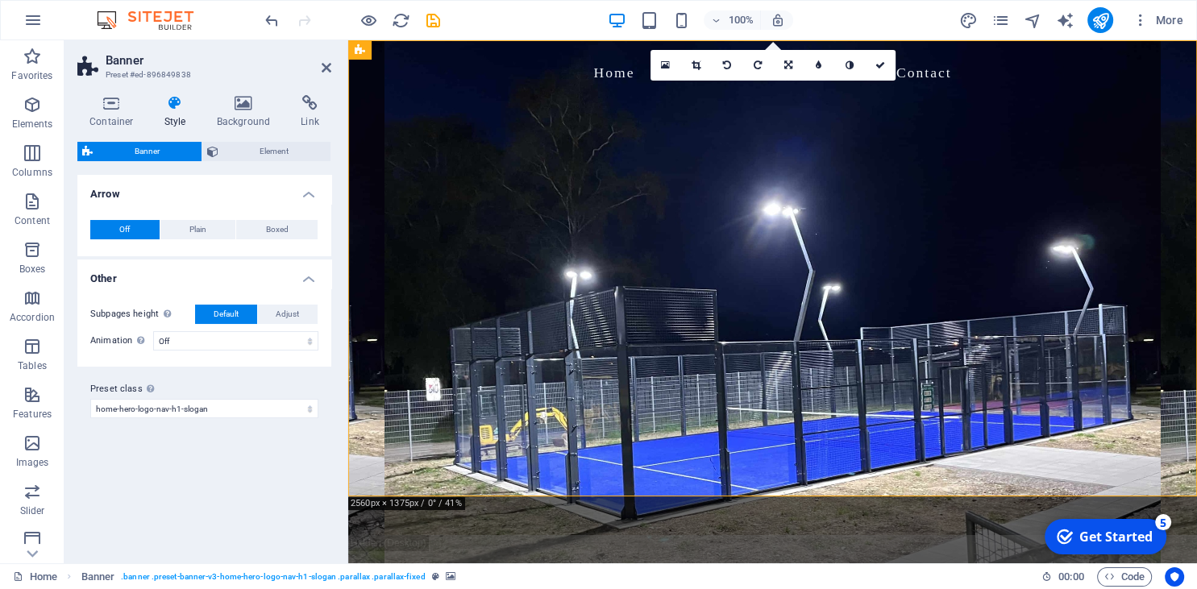
click at [193, 192] on h4 "Arrow" at bounding box center [204, 189] width 254 height 29
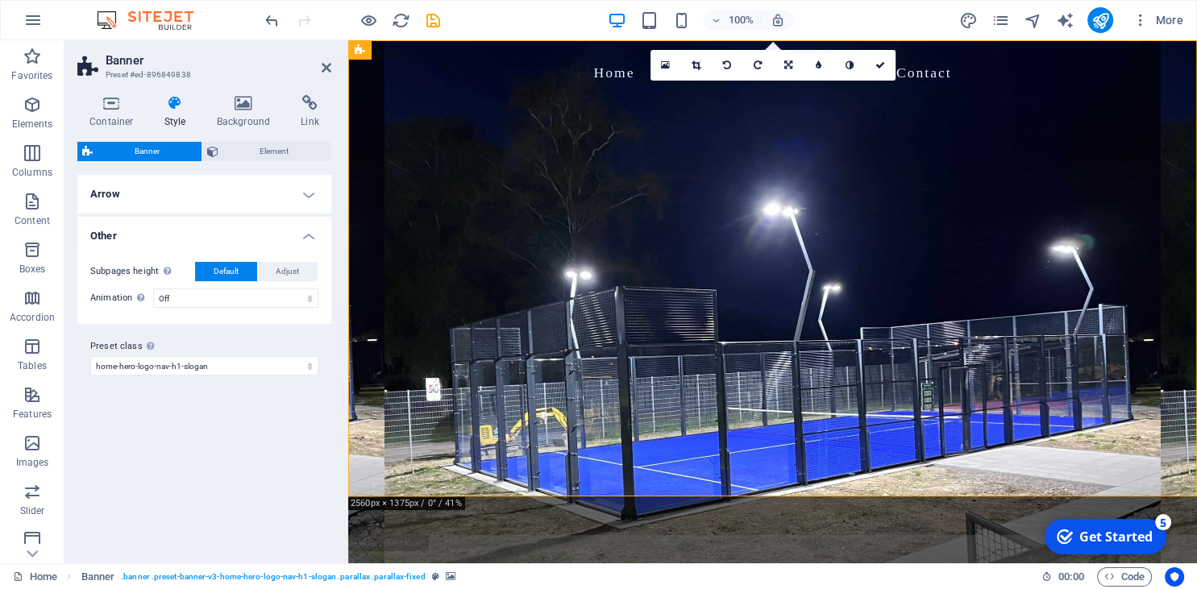
click at [193, 192] on h4 "Arrow" at bounding box center [204, 194] width 254 height 39
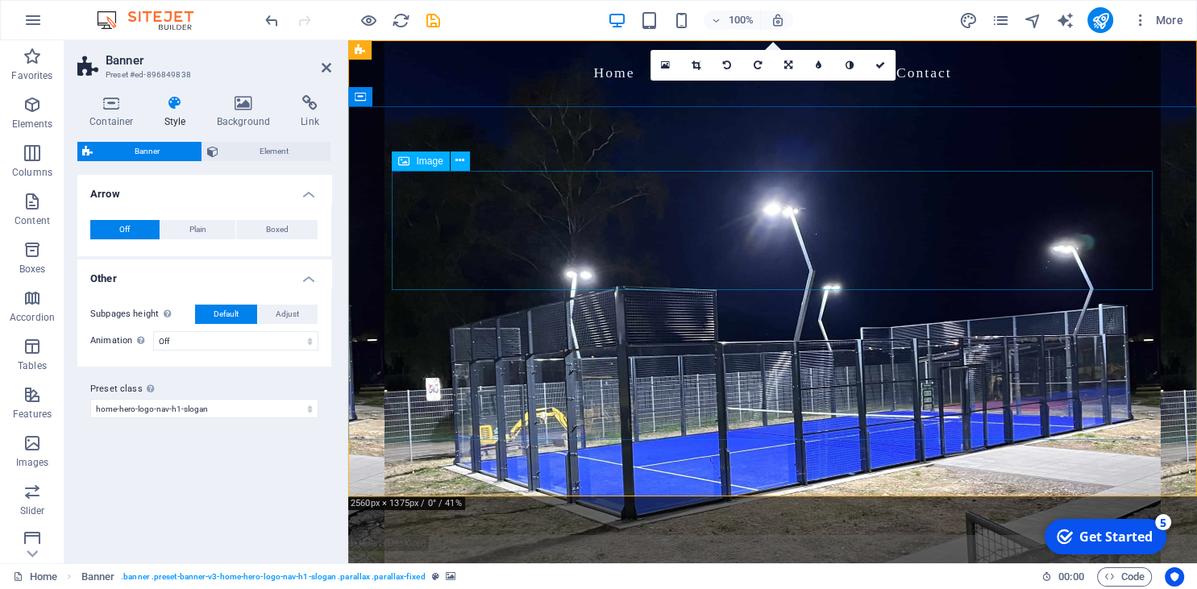
click at [410, 162] on div "Image" at bounding box center [420, 161] width 57 height 19
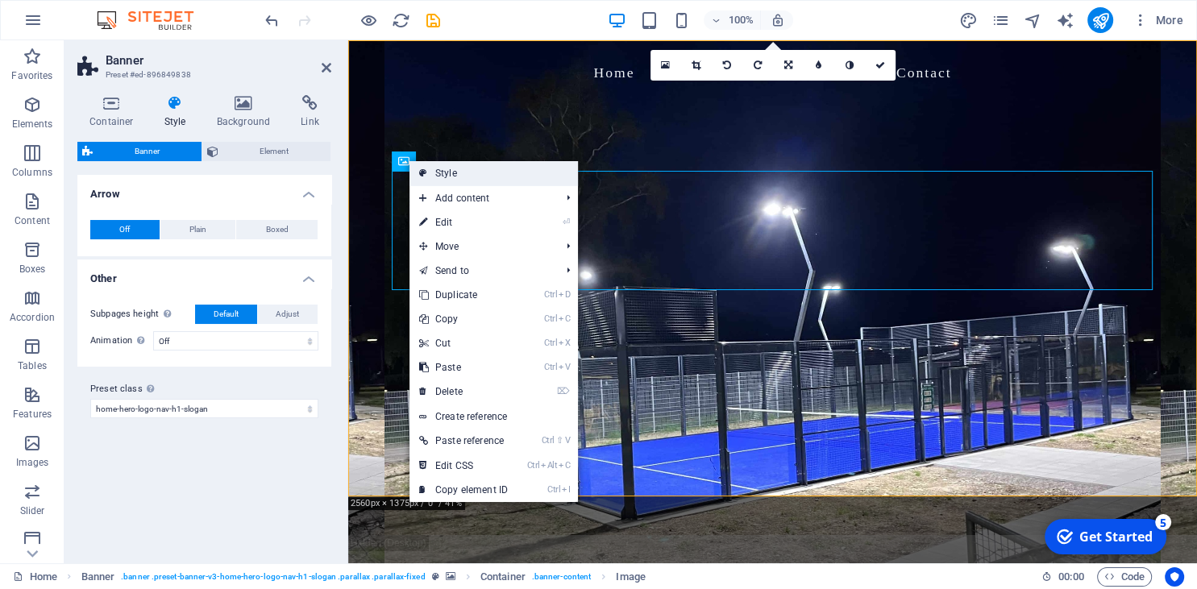
click at [456, 172] on link "Style" at bounding box center [493, 173] width 168 height 24
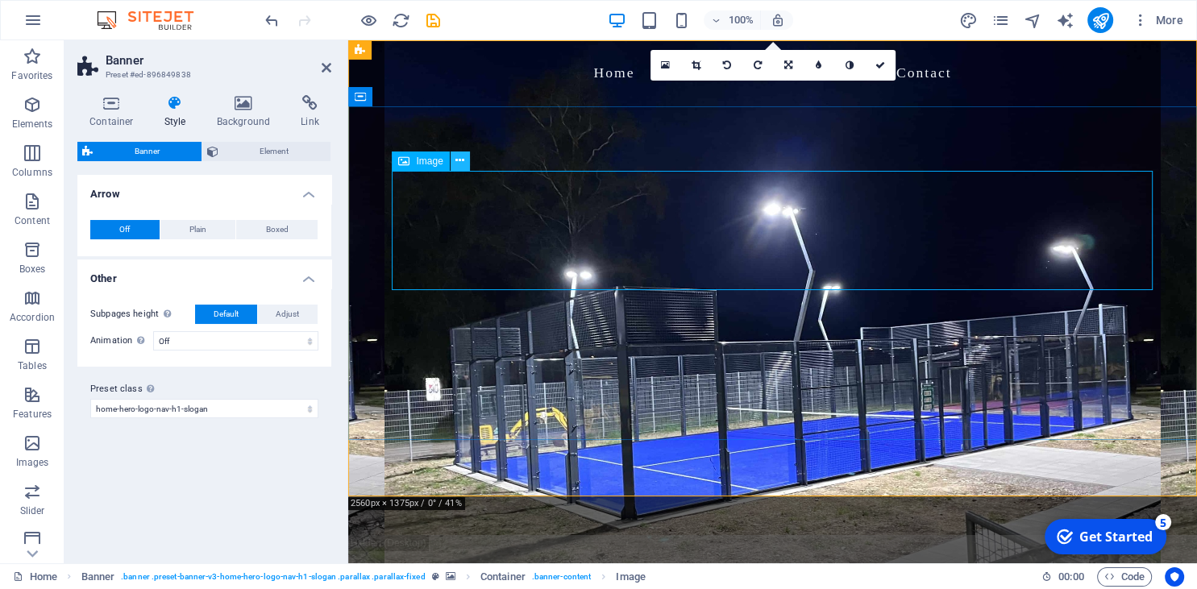
click at [459, 160] on icon at bounding box center [459, 160] width 9 height 17
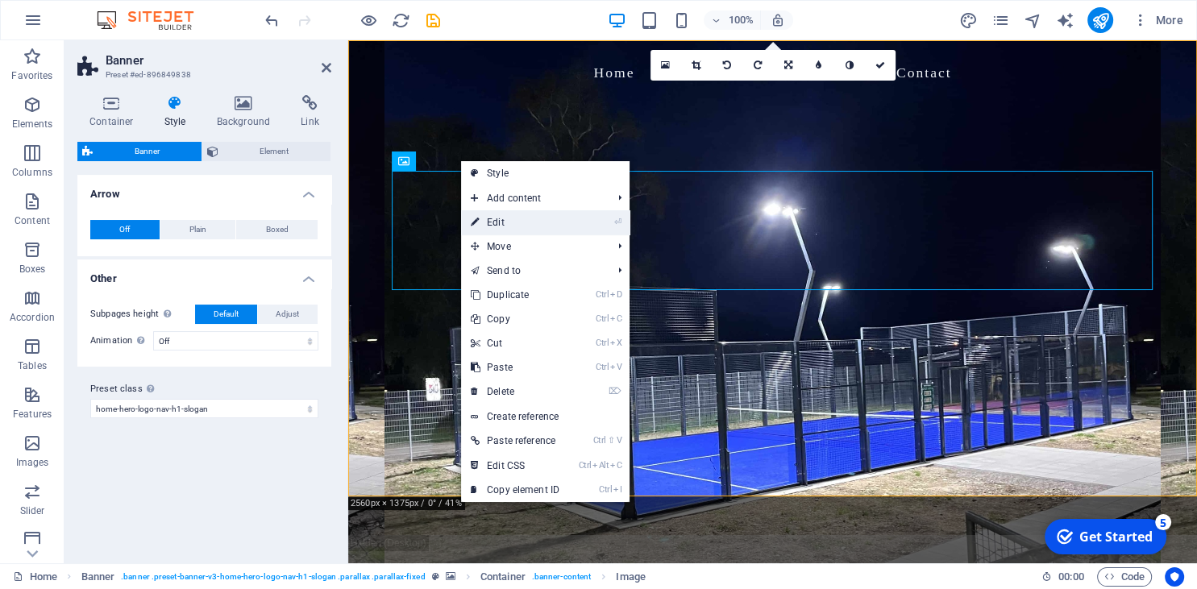
click at [524, 220] on link "⏎ Edit" at bounding box center [515, 222] width 108 height 24
select select "px"
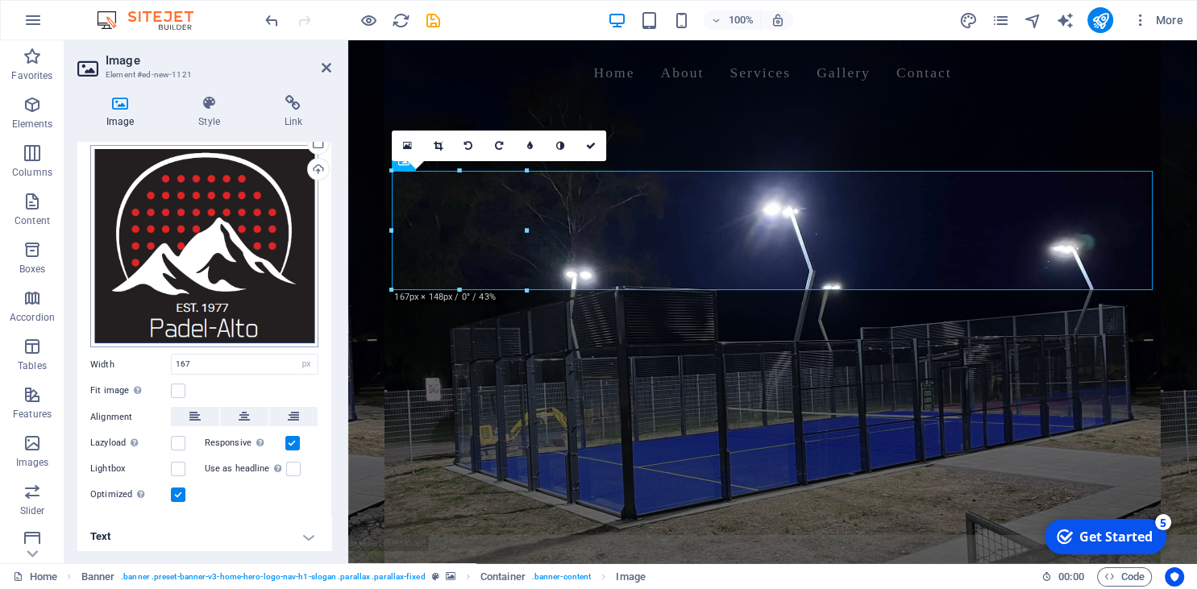
scroll to position [44, 0]
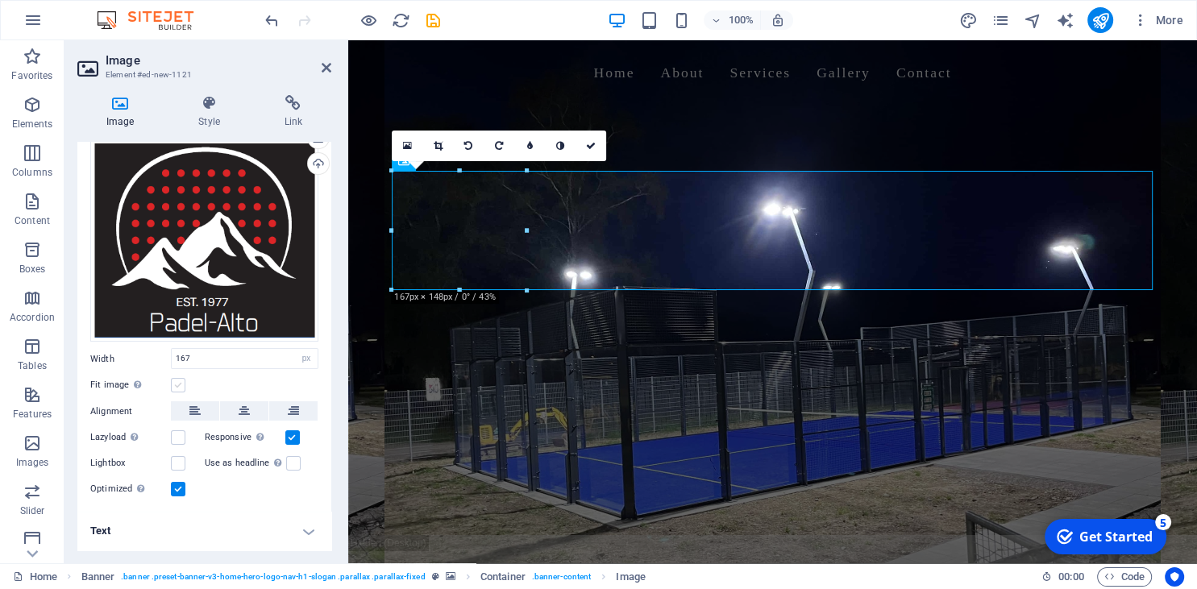
click at [179, 386] on label at bounding box center [178, 385] width 15 height 15
click at [0, 0] on input "Fit image Automatically fit image to a fixed width and height" at bounding box center [0, 0] width 0 height 0
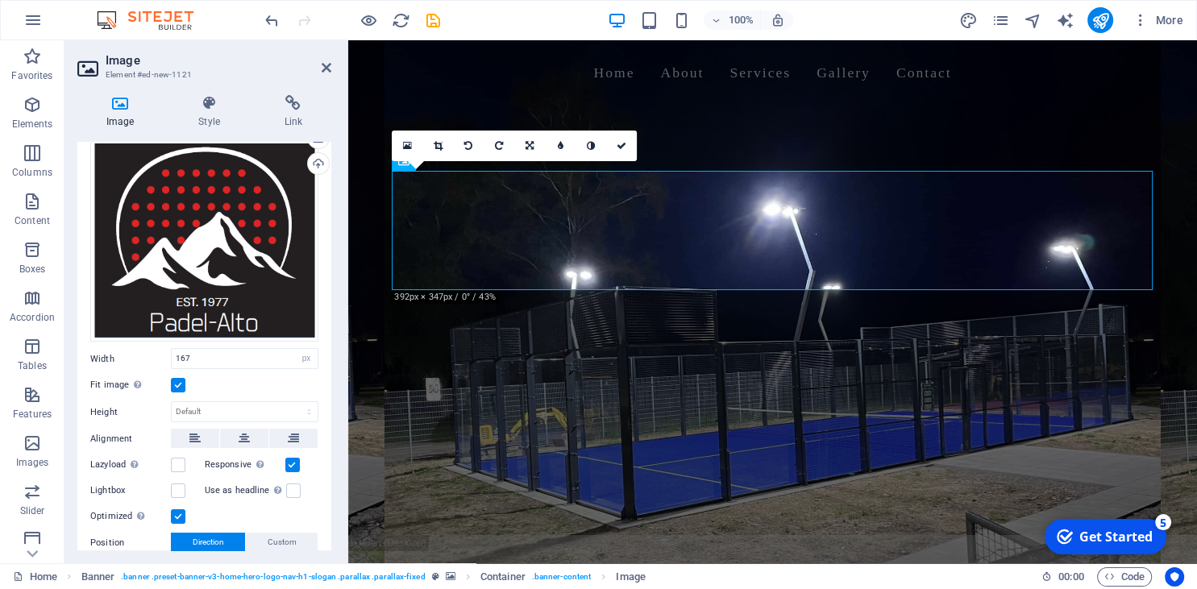
click at [179, 386] on label at bounding box center [178, 385] width 15 height 15
click at [0, 0] on input "Fit image Automatically fit image to a fixed width and height" at bounding box center [0, 0] width 0 height 0
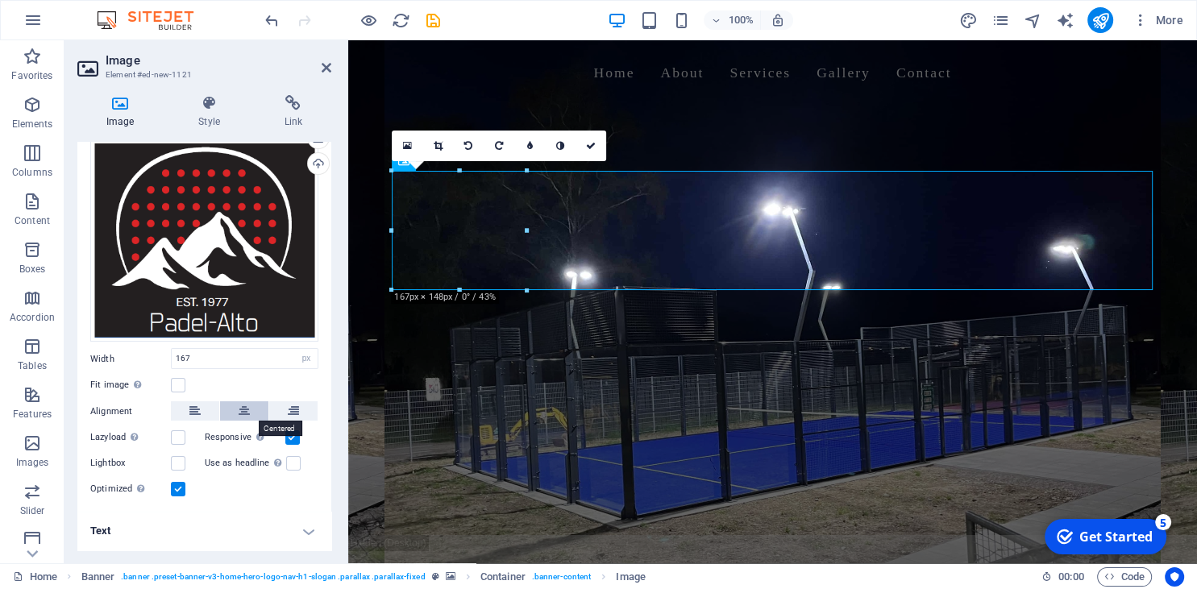
click at [242, 407] on icon at bounding box center [244, 410] width 11 height 19
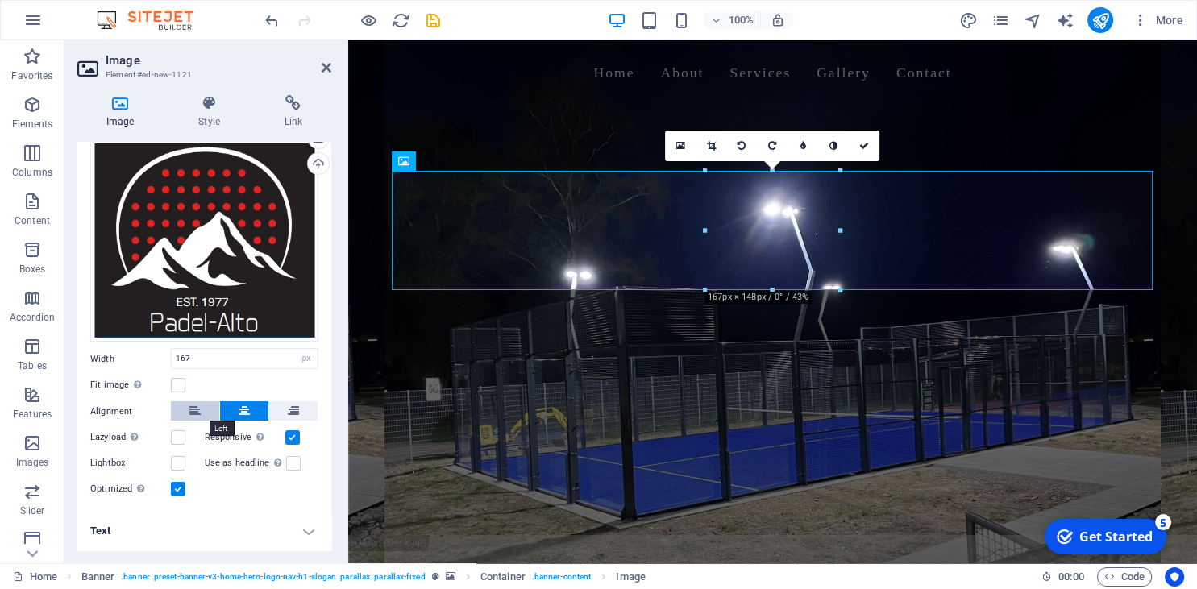
click at [203, 407] on button at bounding box center [195, 410] width 48 height 19
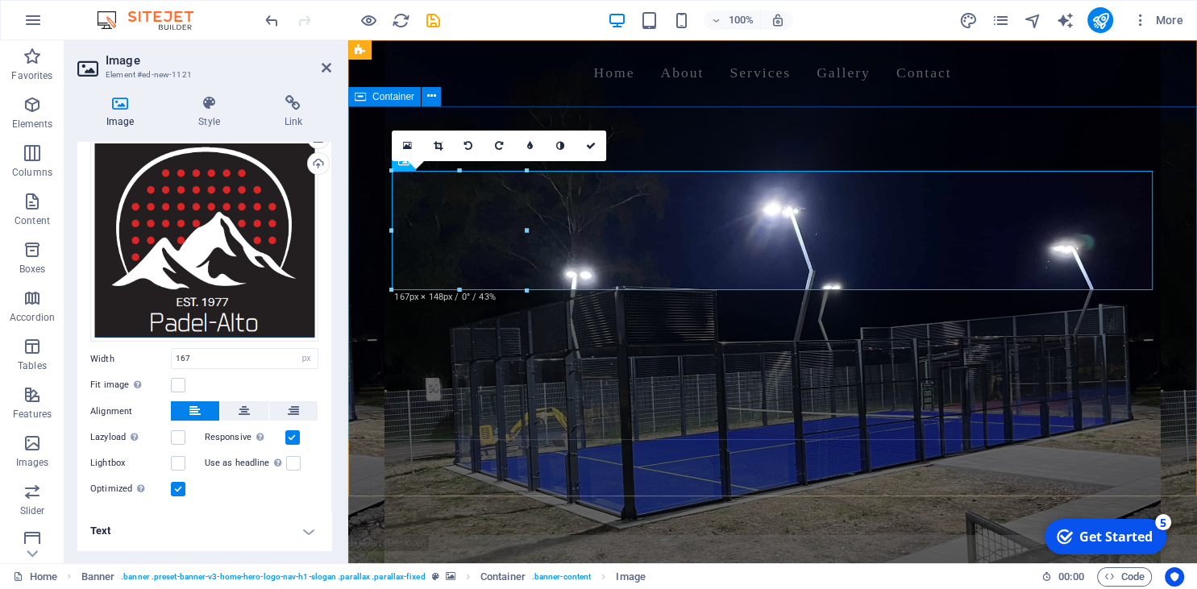
drag, startPoint x: 739, startPoint y: 269, endPoint x: 354, endPoint y: 230, distance: 387.1
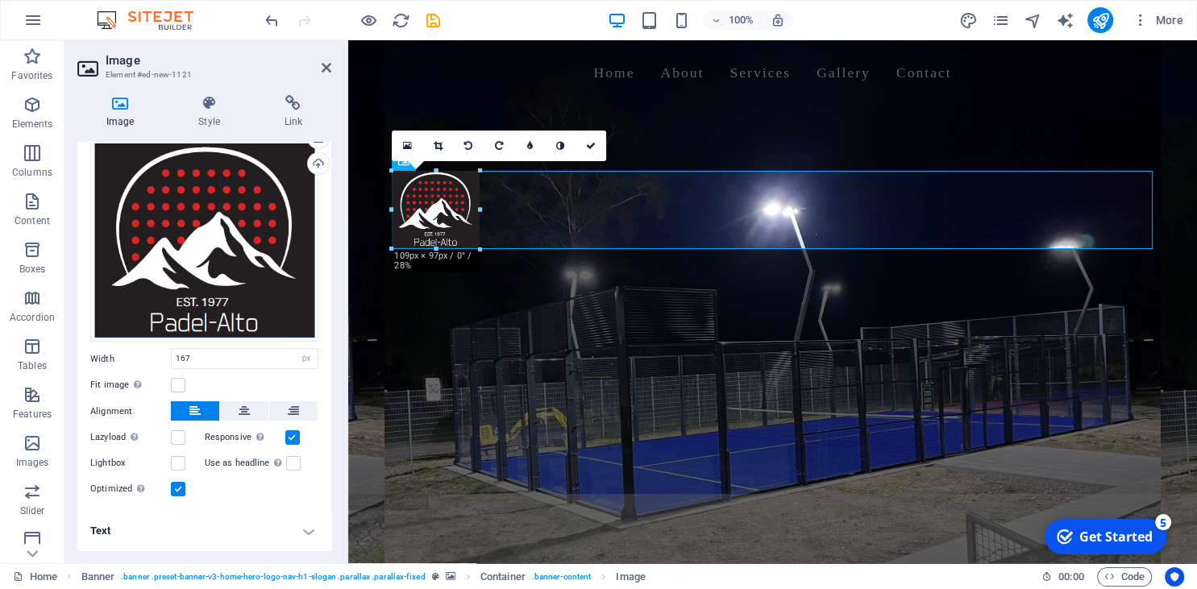
drag, startPoint x: 392, startPoint y: 230, endPoint x: 437, endPoint y: 230, distance: 45.1
type input "109"
click at [177, 463] on label at bounding box center [178, 463] width 15 height 15
click at [0, 0] on input "Lightbox" at bounding box center [0, 0] width 0 height 0
click at [177, 463] on label at bounding box center [178, 463] width 15 height 15
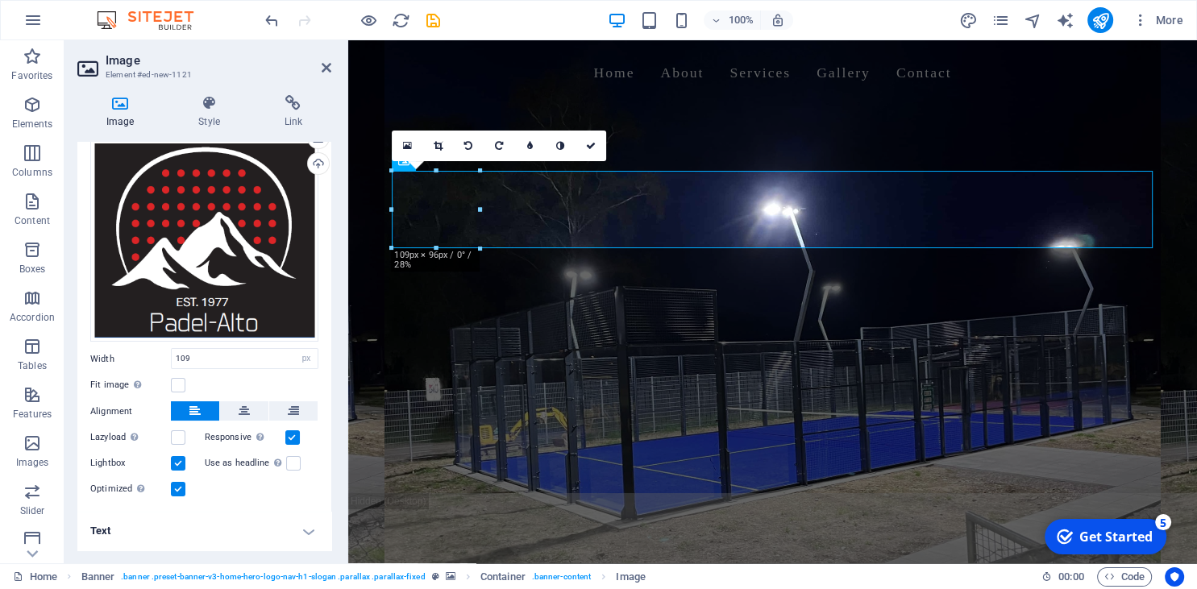
click at [0, 0] on input "Lightbox" at bounding box center [0, 0] width 0 height 0
click at [295, 459] on label at bounding box center [293, 463] width 15 height 15
click at [0, 0] on input "Use as headline The image will be wrapped in an H1 headline tag. Useful for giv…" at bounding box center [0, 0] width 0 height 0
click at [295, 459] on label at bounding box center [293, 463] width 15 height 15
click at [0, 0] on input "Use as headline The image will be wrapped in an H1 headline tag. Useful for giv…" at bounding box center [0, 0] width 0 height 0
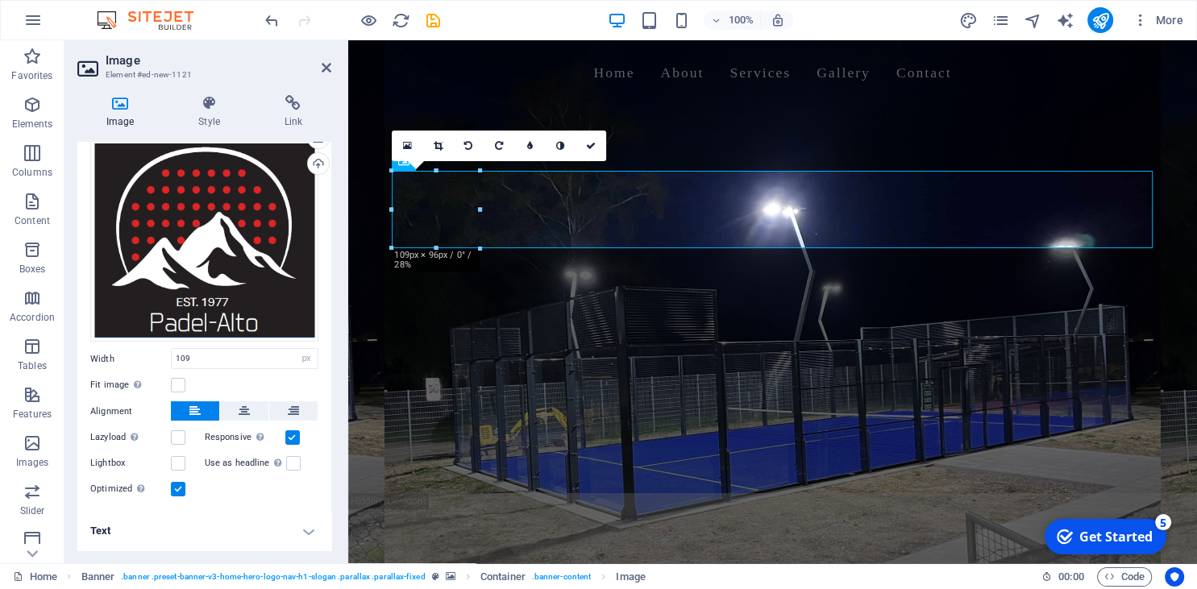
click at [308, 531] on h4 "Text" at bounding box center [204, 531] width 254 height 39
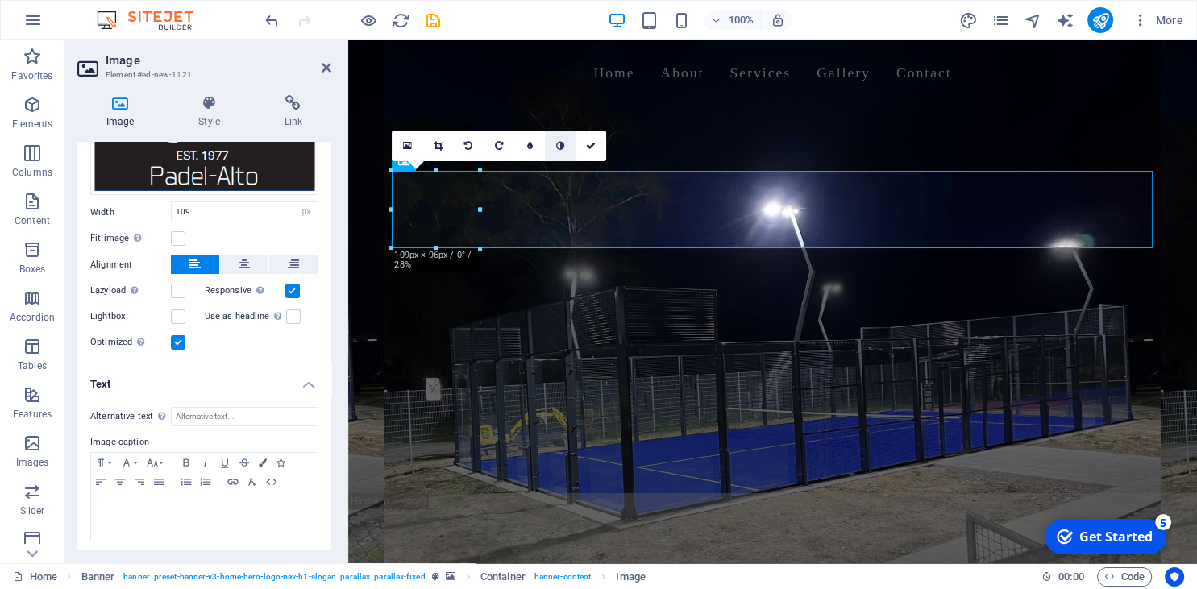
click at [561, 149] on icon at bounding box center [560, 146] width 8 height 10
click at [533, 143] on link at bounding box center [529, 146] width 31 height 31
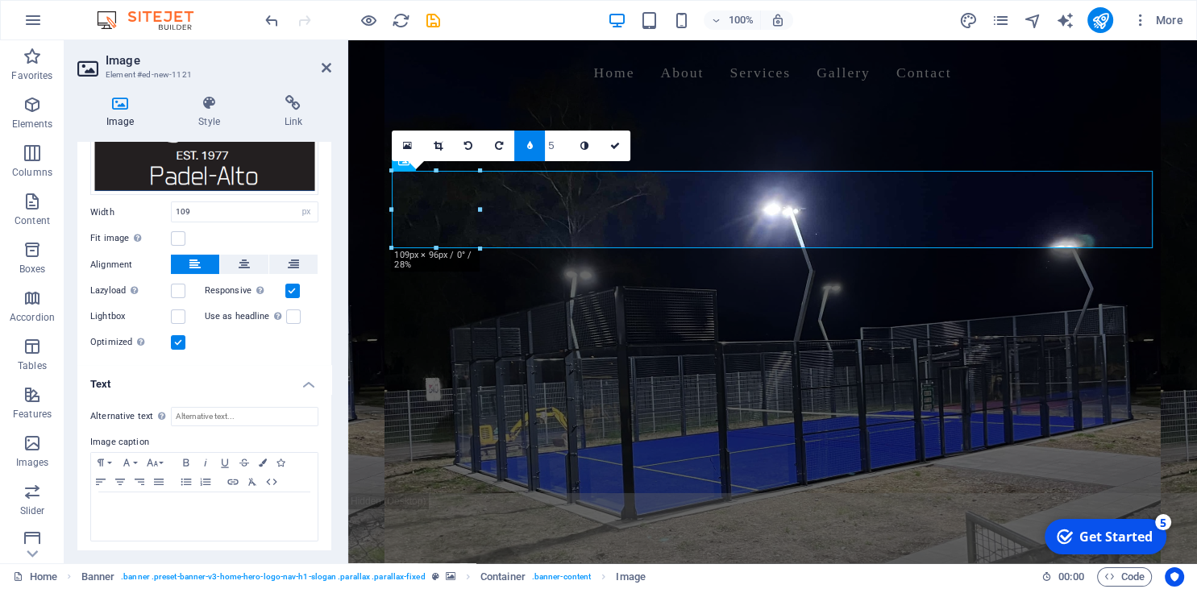
click at [533, 143] on link at bounding box center [529, 146] width 31 height 31
click at [534, 143] on link at bounding box center [529, 146] width 31 height 31
drag, startPoint x: 403, startPoint y: 147, endPoint x: 100, endPoint y: 197, distance: 307.0
click at [403, 147] on link at bounding box center [407, 146] width 31 height 31
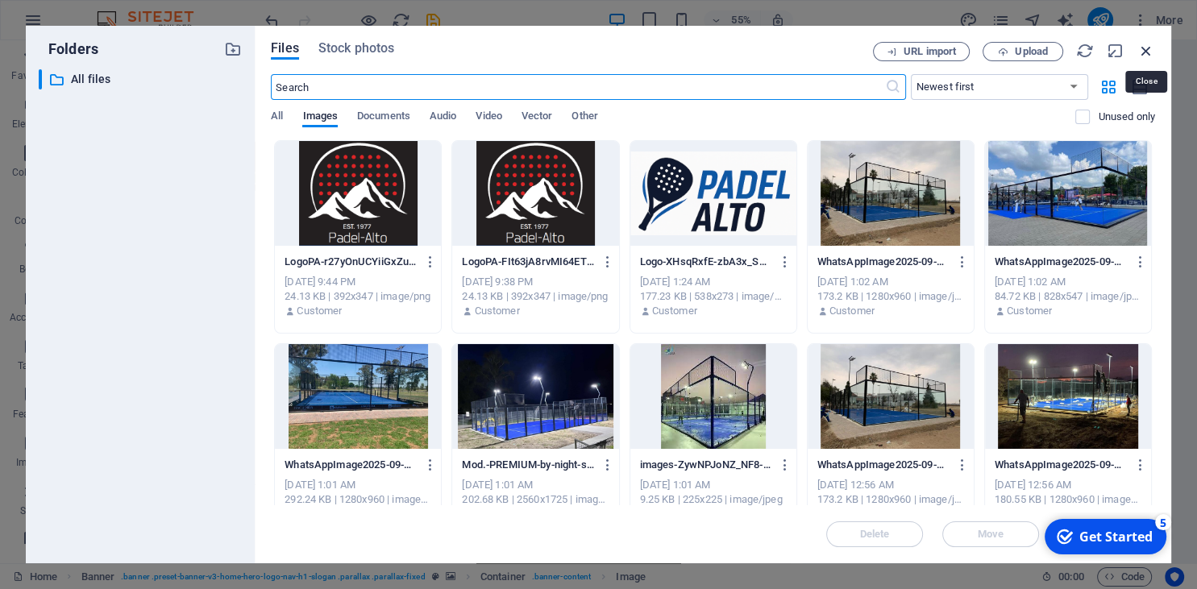
click at [1144, 43] on icon "button" at bounding box center [1146, 51] width 18 height 18
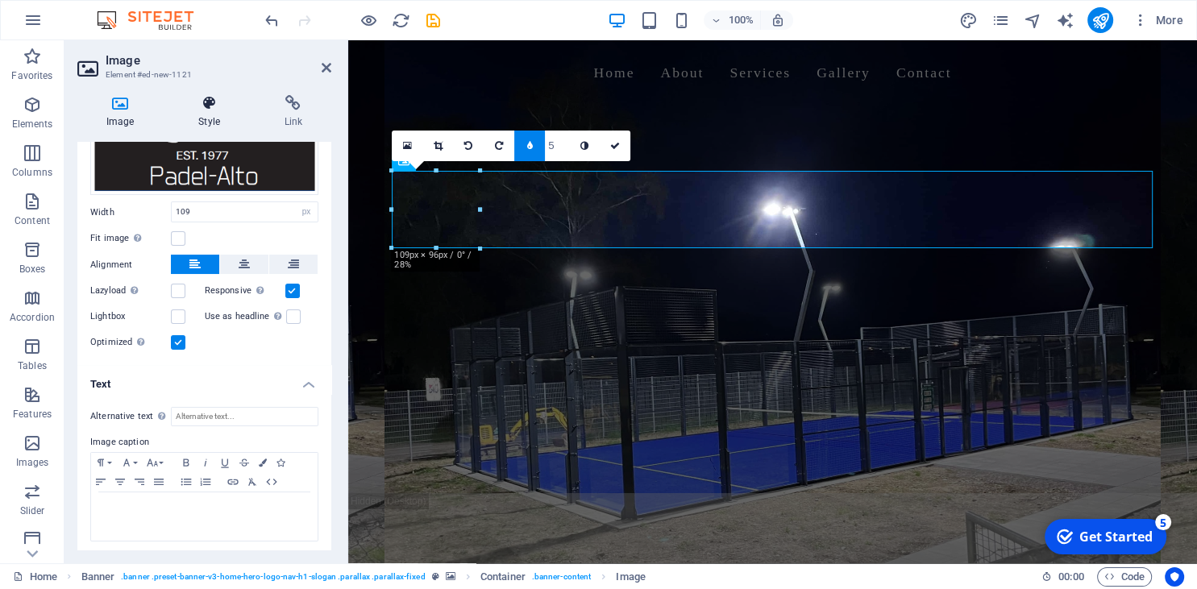
click at [216, 118] on h4 "Style" at bounding box center [211, 112] width 85 height 34
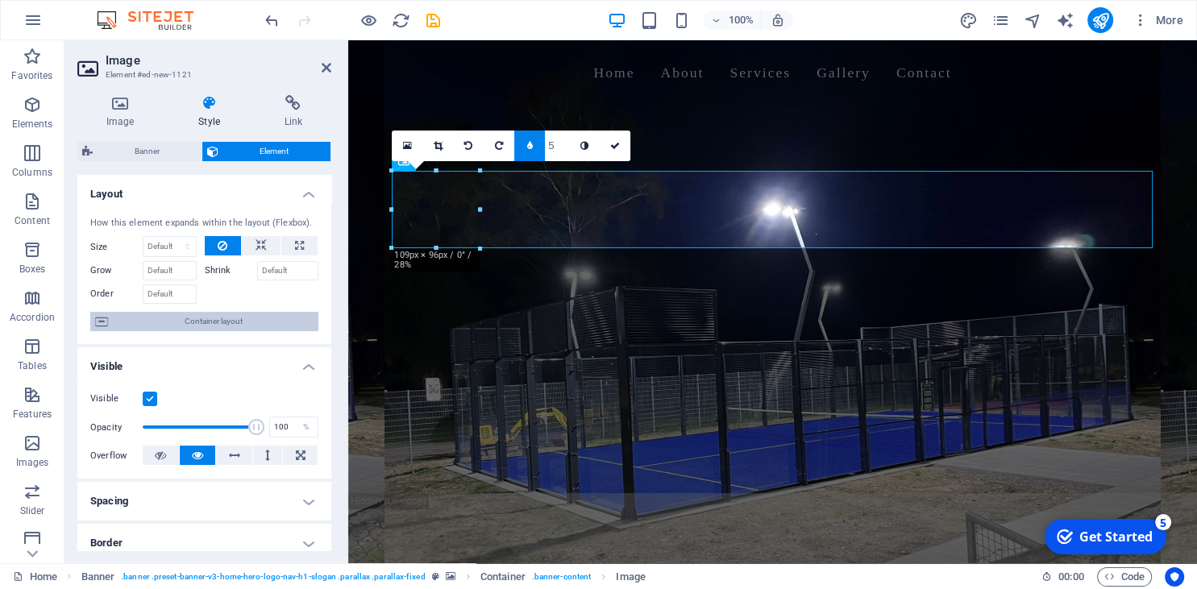
scroll to position [73, 0]
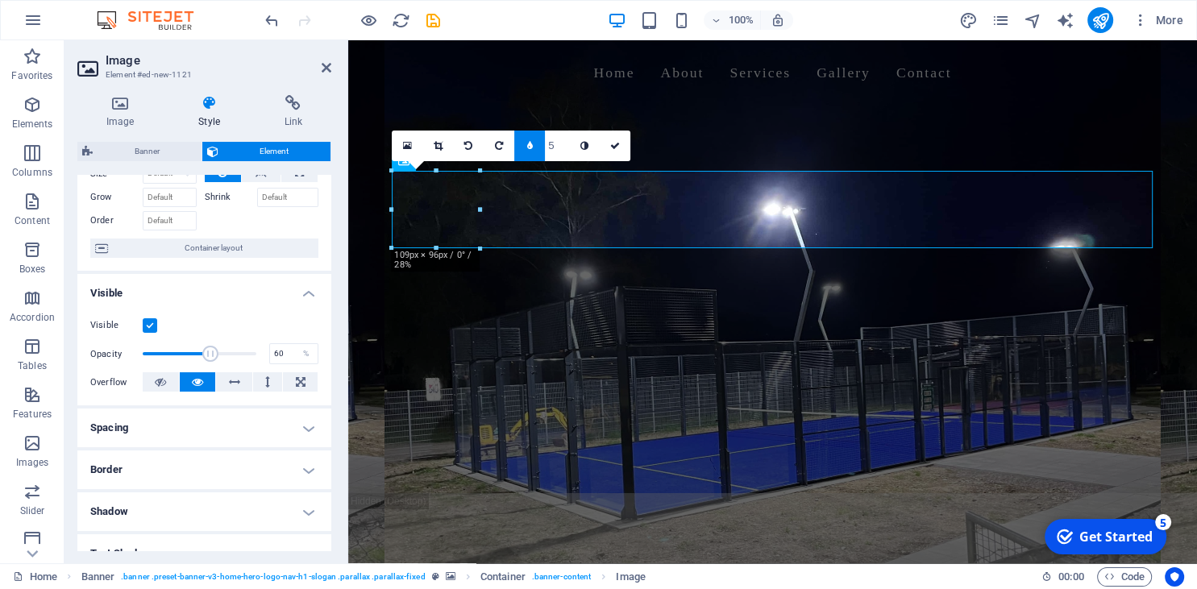
type input "61"
drag, startPoint x: 258, startPoint y: 355, endPoint x: 211, endPoint y: 350, distance: 47.1
click at [211, 350] on span at bounding box center [211, 354] width 16 height 16
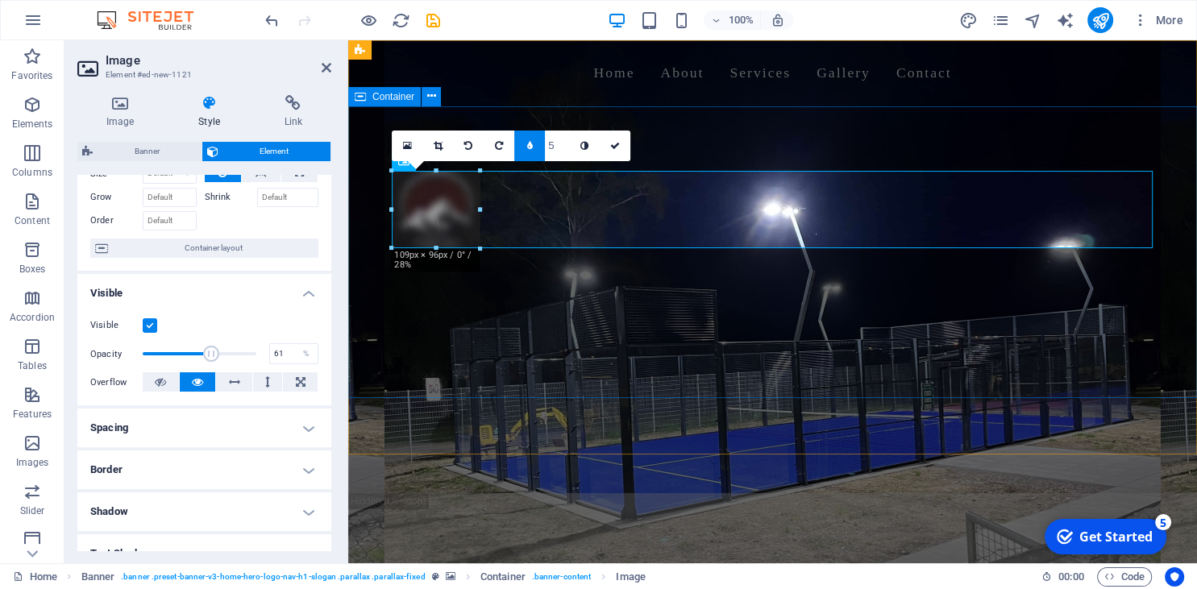
click at [428, 359] on div "Welcome to [GEOGRAPHIC_DATA] - Your Padel Court Experts Build. Play. Profit." at bounding box center [772, 271] width 849 height 330
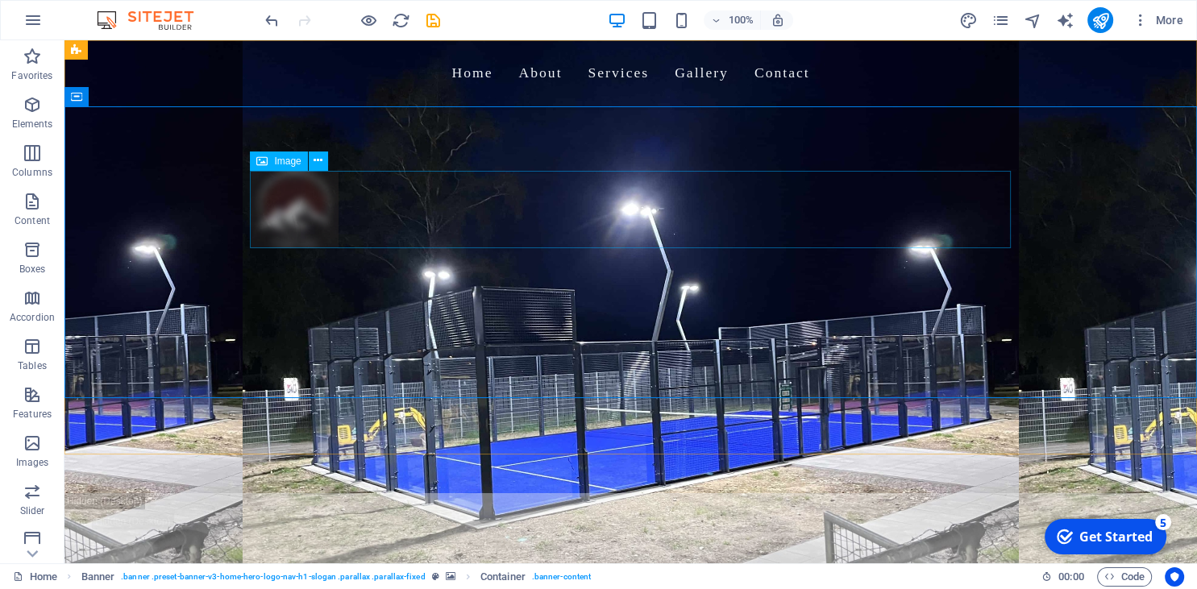
click at [295, 159] on span "Image" at bounding box center [287, 161] width 27 height 10
click at [312, 214] on figure at bounding box center [631, 209] width 761 height 77
click at [325, 162] on button at bounding box center [318, 161] width 19 height 19
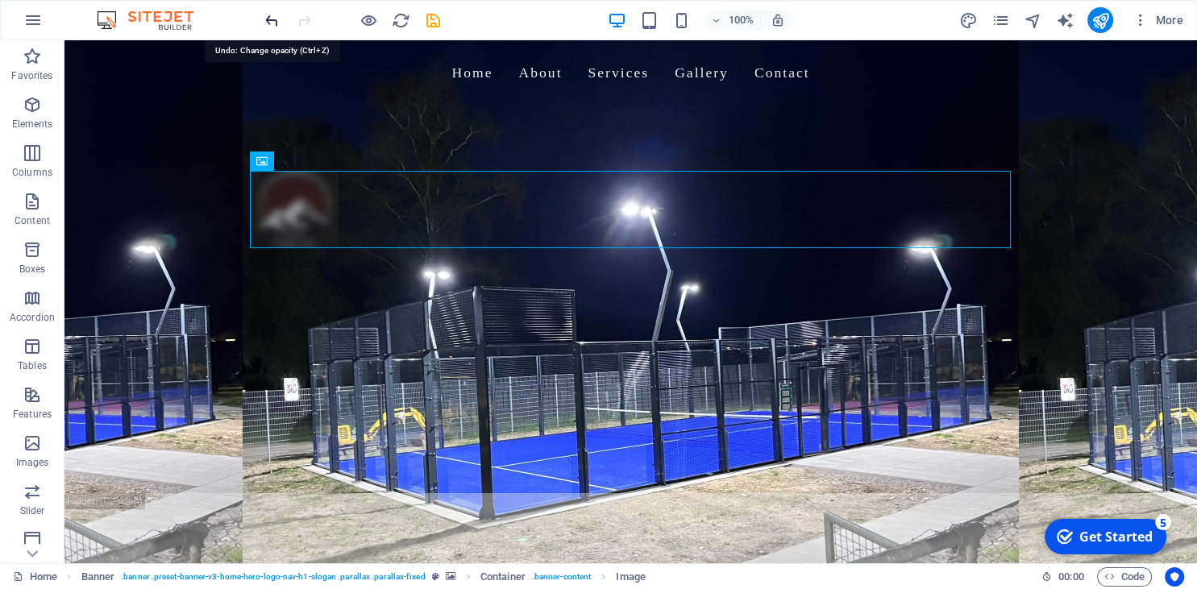
click at [272, 19] on icon "undo" at bounding box center [272, 20] width 19 height 19
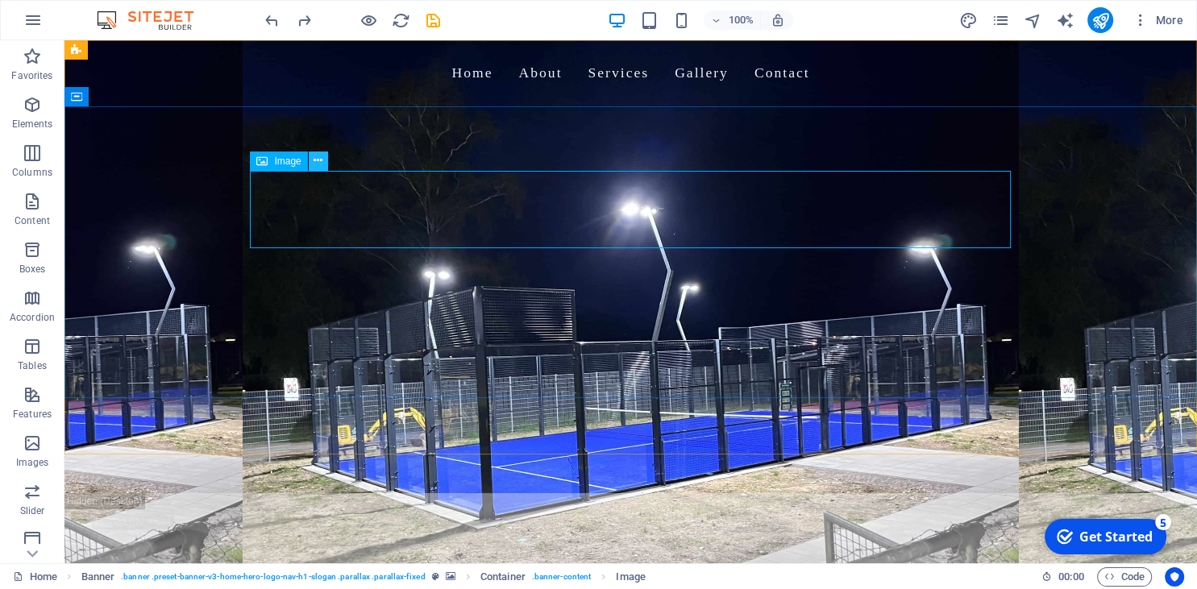
click at [320, 153] on icon at bounding box center [317, 160] width 9 height 17
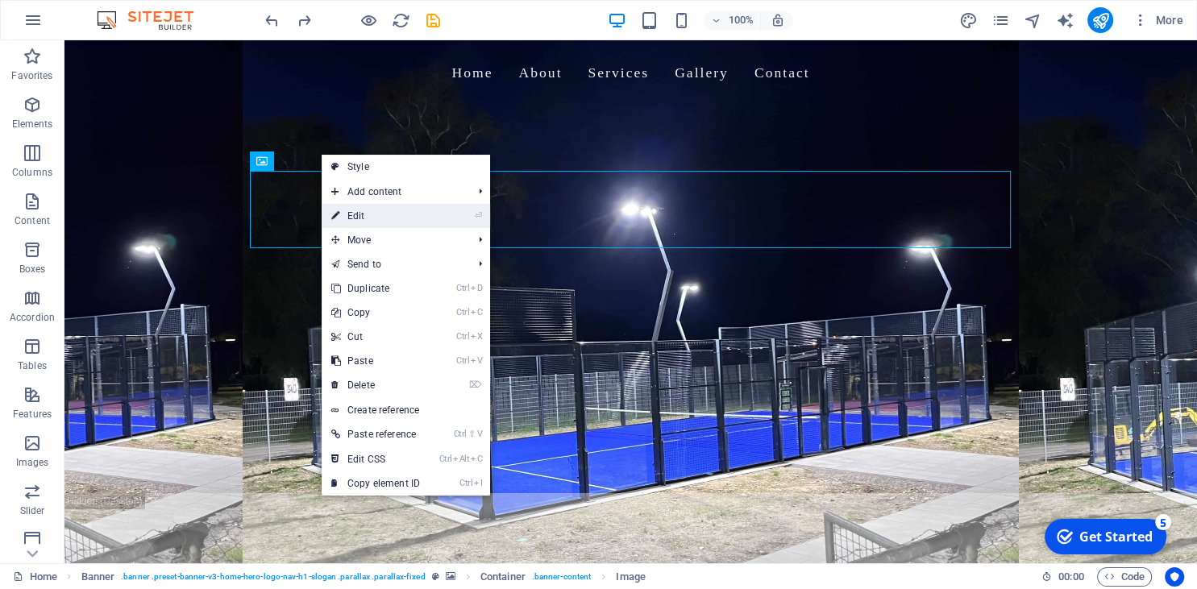
click at [369, 208] on link "⏎ Edit" at bounding box center [376, 216] width 108 height 24
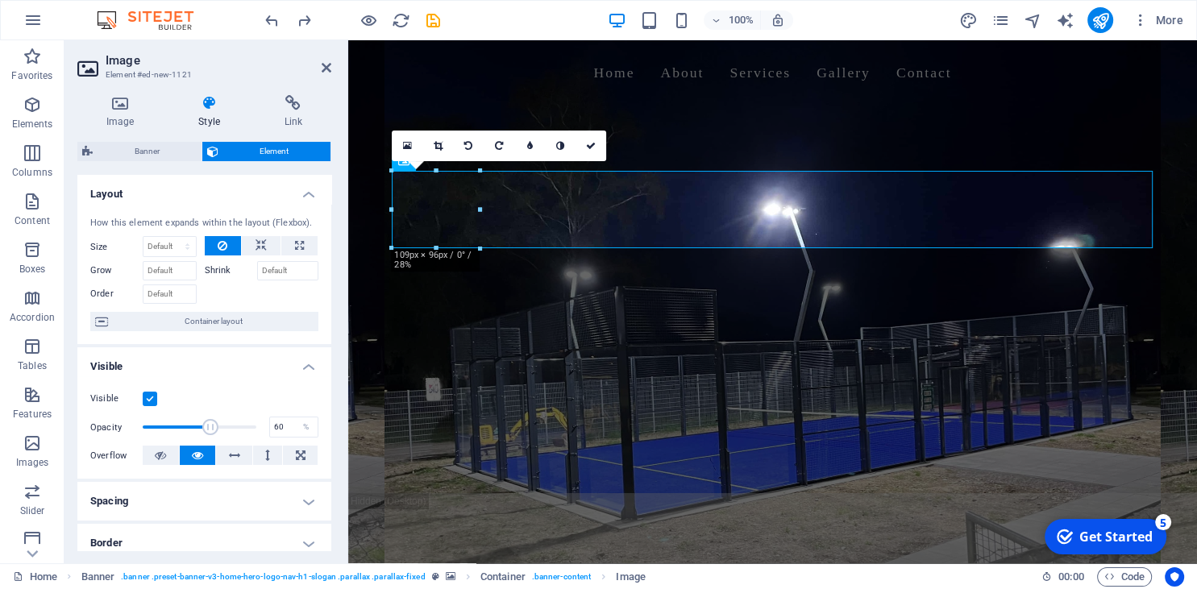
drag, startPoint x: 253, startPoint y: 426, endPoint x: 211, endPoint y: 427, distance: 41.9
click at [211, 426] on span at bounding box center [210, 427] width 16 height 16
type input "49"
drag, startPoint x: 214, startPoint y: 429, endPoint x: 198, endPoint y: 429, distance: 16.1
click at [198, 429] on span at bounding box center [197, 427] width 16 height 16
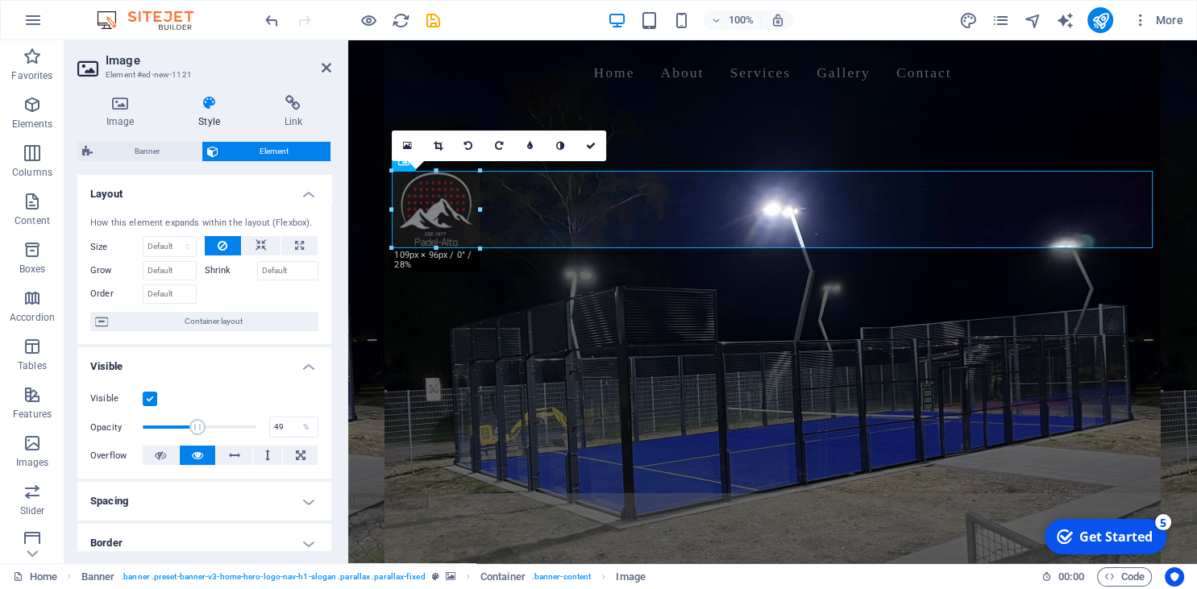
click at [239, 495] on h4 "Spacing" at bounding box center [204, 501] width 254 height 39
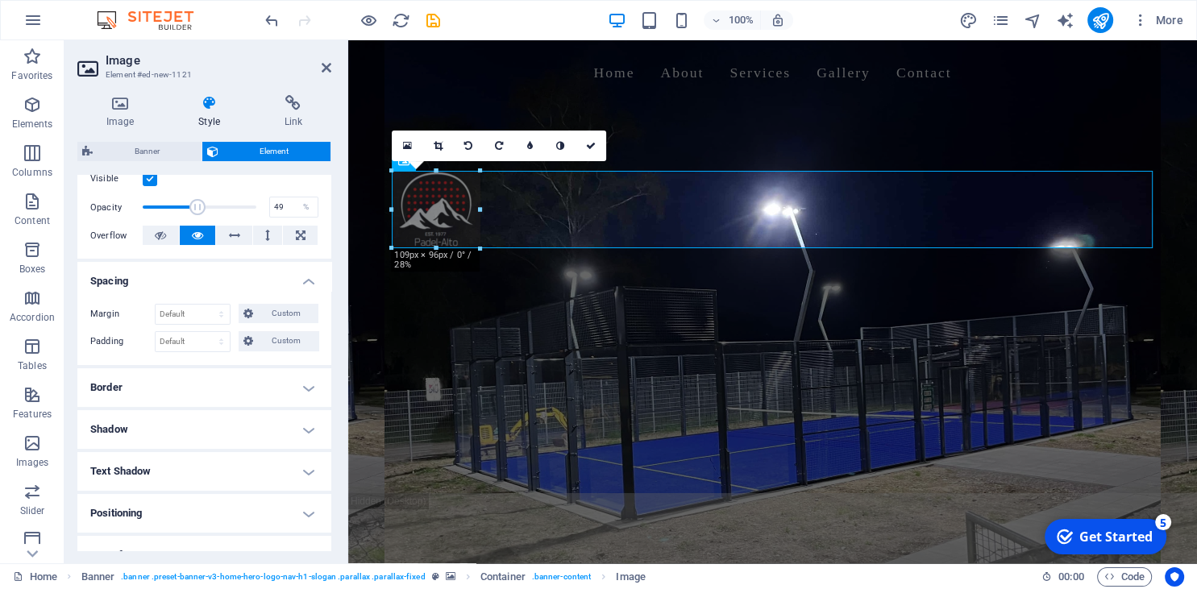
scroll to position [293, 0]
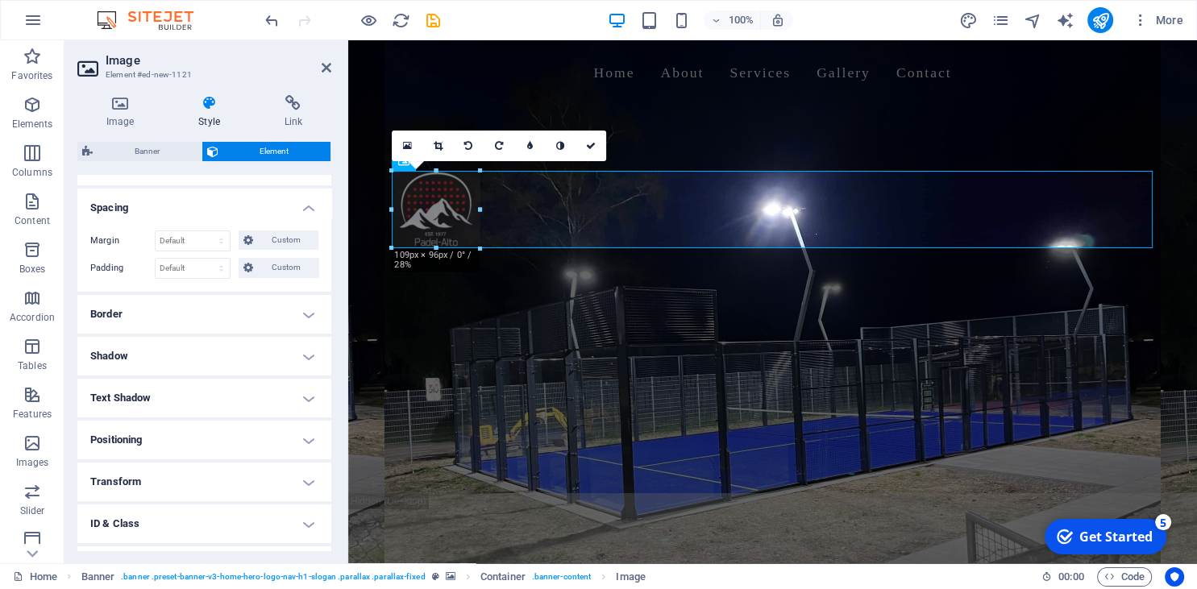
click at [230, 440] on h4 "Positioning" at bounding box center [204, 440] width 254 height 39
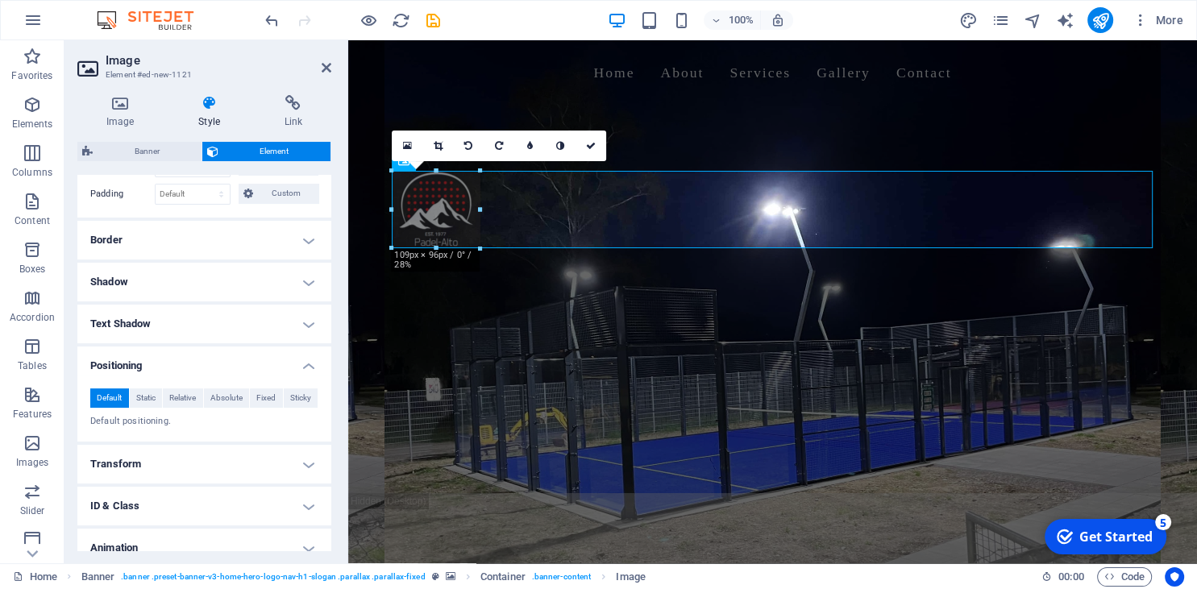
click at [252, 453] on h4 "Transform" at bounding box center [204, 464] width 254 height 39
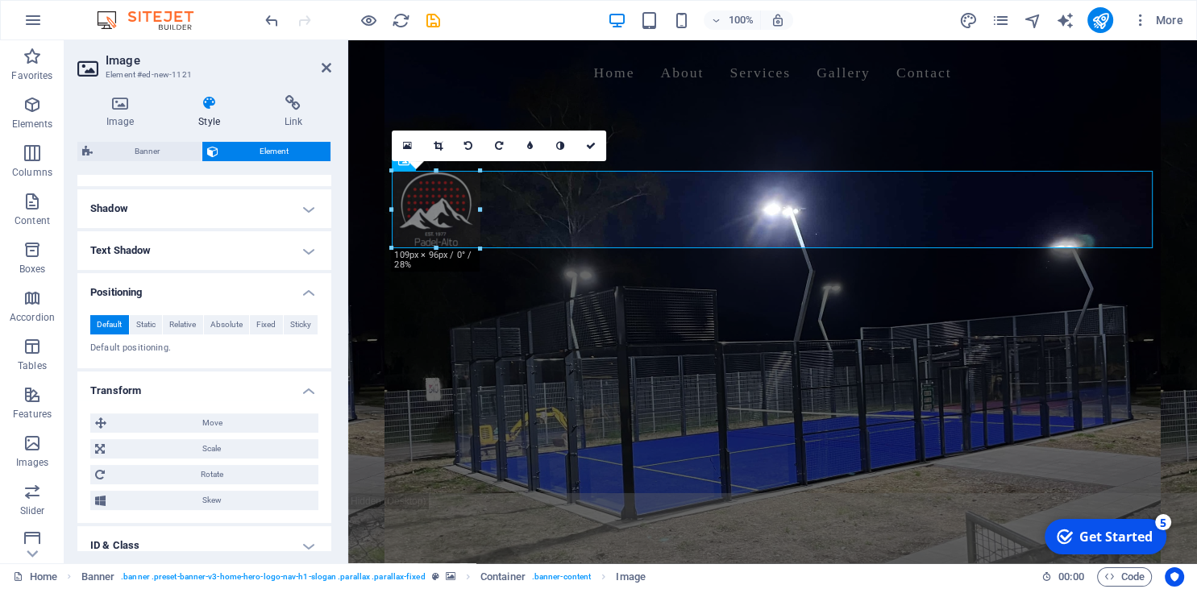
scroll to position [514, 0]
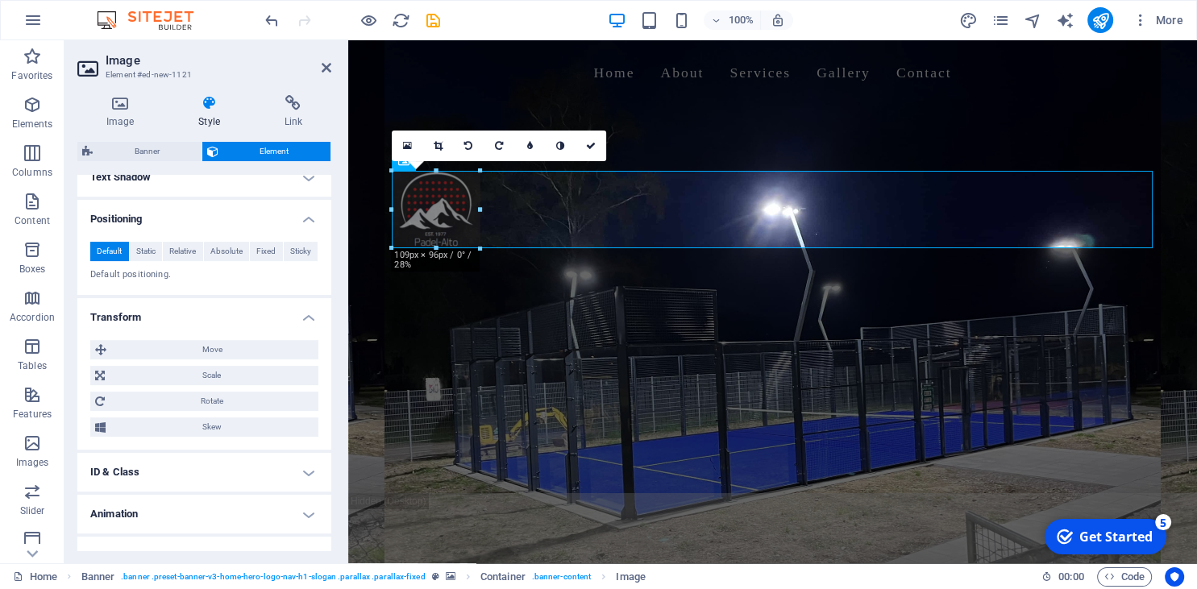
click at [253, 471] on h4 "ID & Class" at bounding box center [204, 472] width 254 height 39
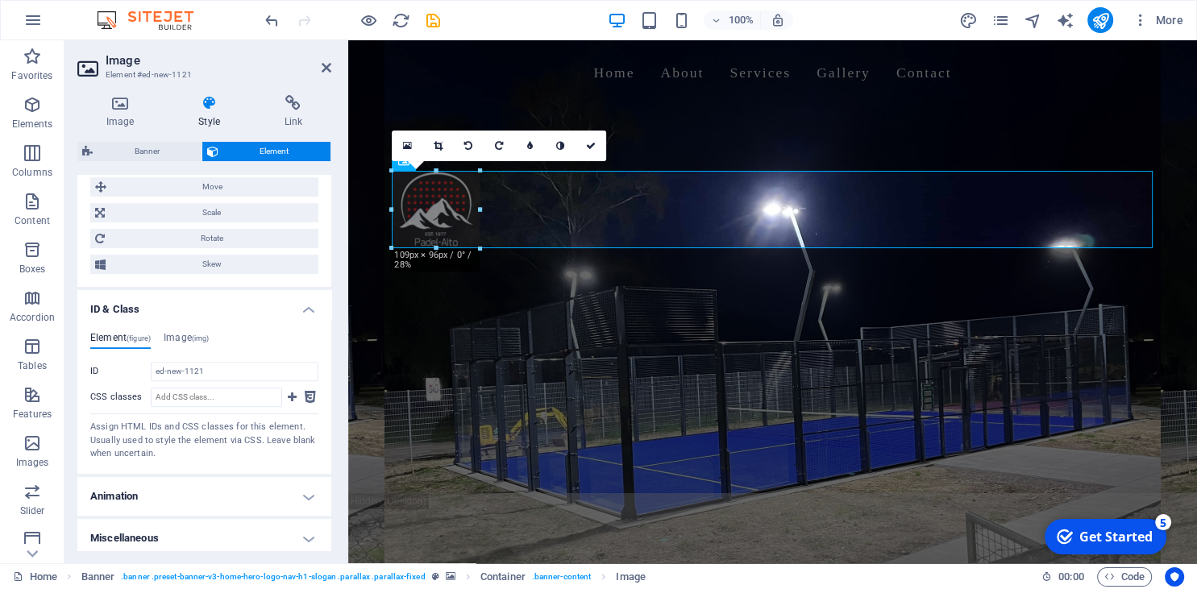
scroll to position [682, 0]
click at [255, 535] on h4 "Miscellaneous" at bounding box center [204, 533] width 254 height 39
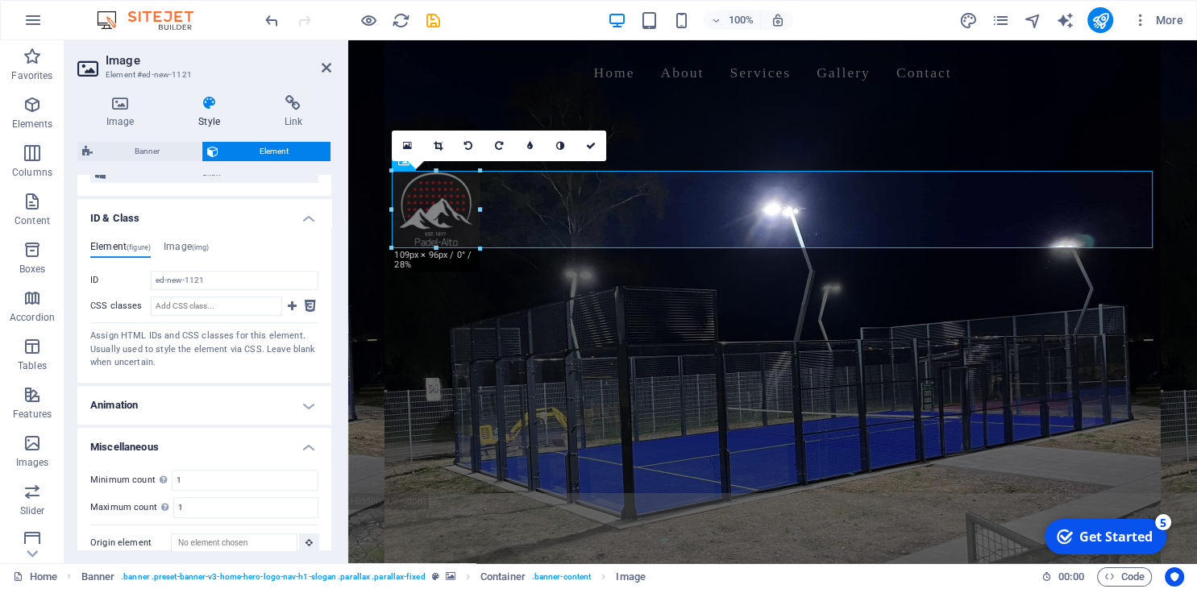
scroll to position [781, 0]
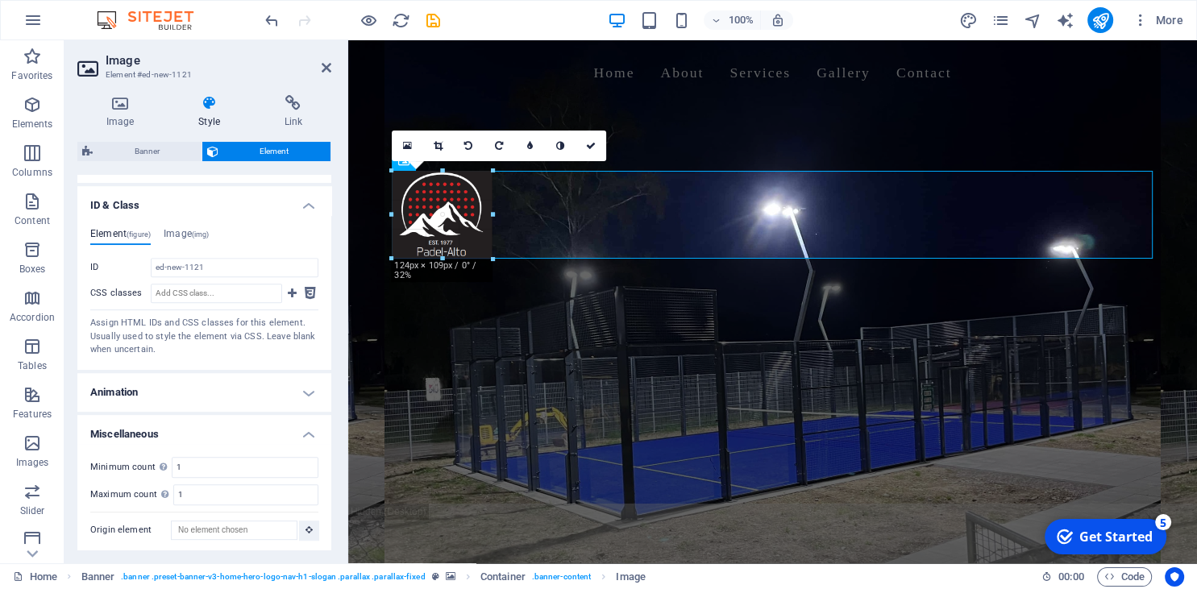
drag, startPoint x: 484, startPoint y: 248, endPoint x: 496, endPoint y: 256, distance: 15.2
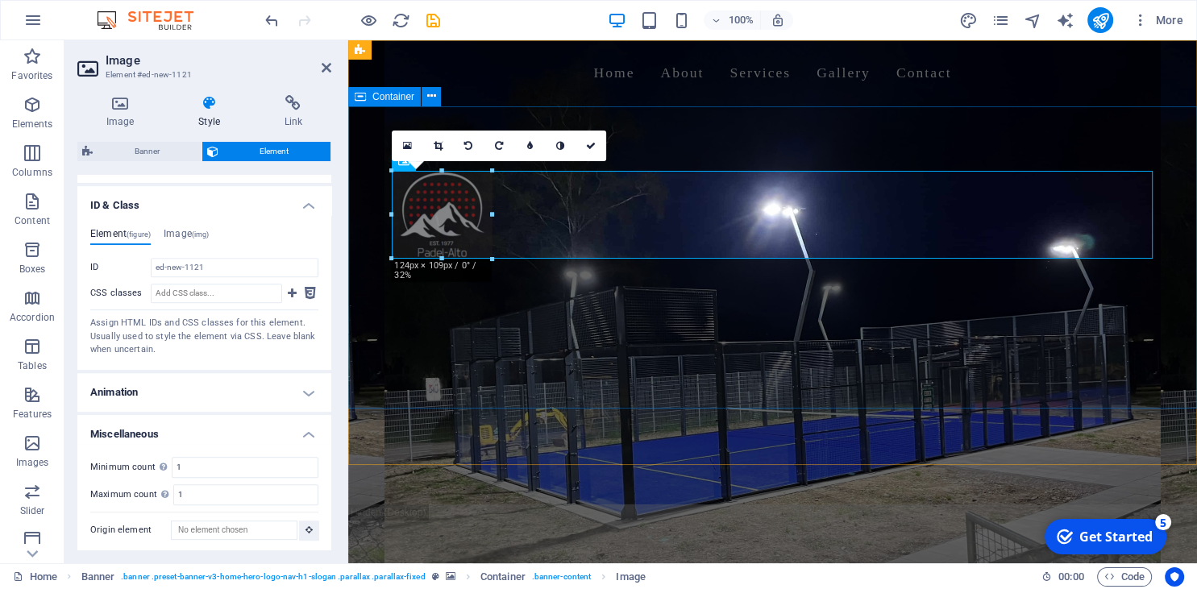
click at [612, 356] on div "Welcome to Padel Alto - Your Padel Court Experts Build. Play. Profit." at bounding box center [772, 277] width 849 height 342
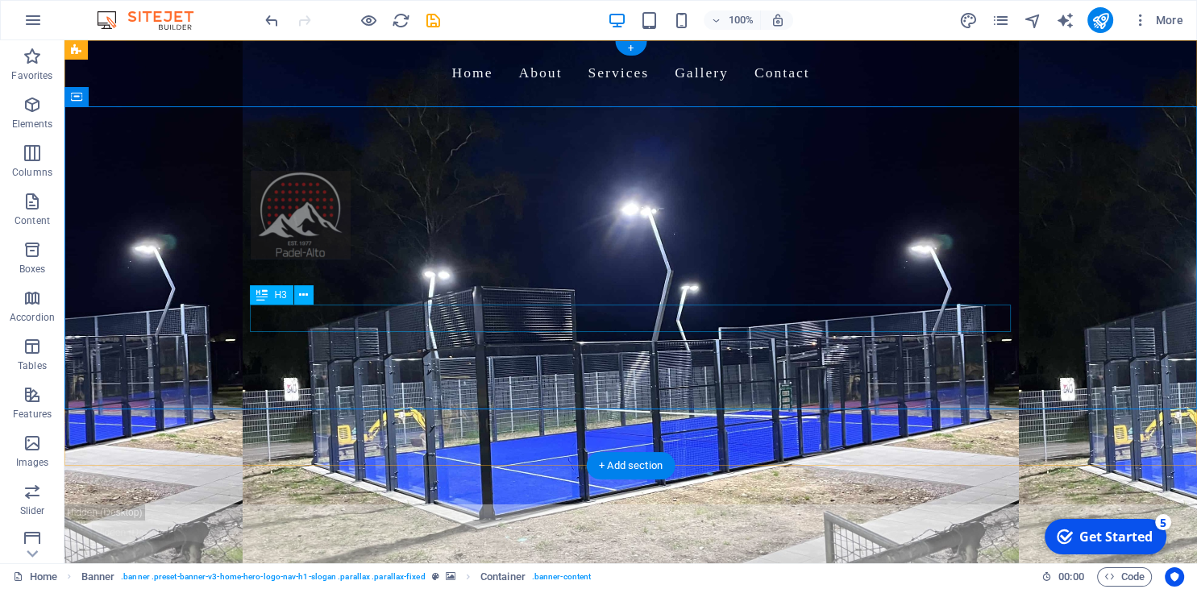
click at [692, 343] on div "Build. Play. Profit." at bounding box center [631, 356] width 761 height 27
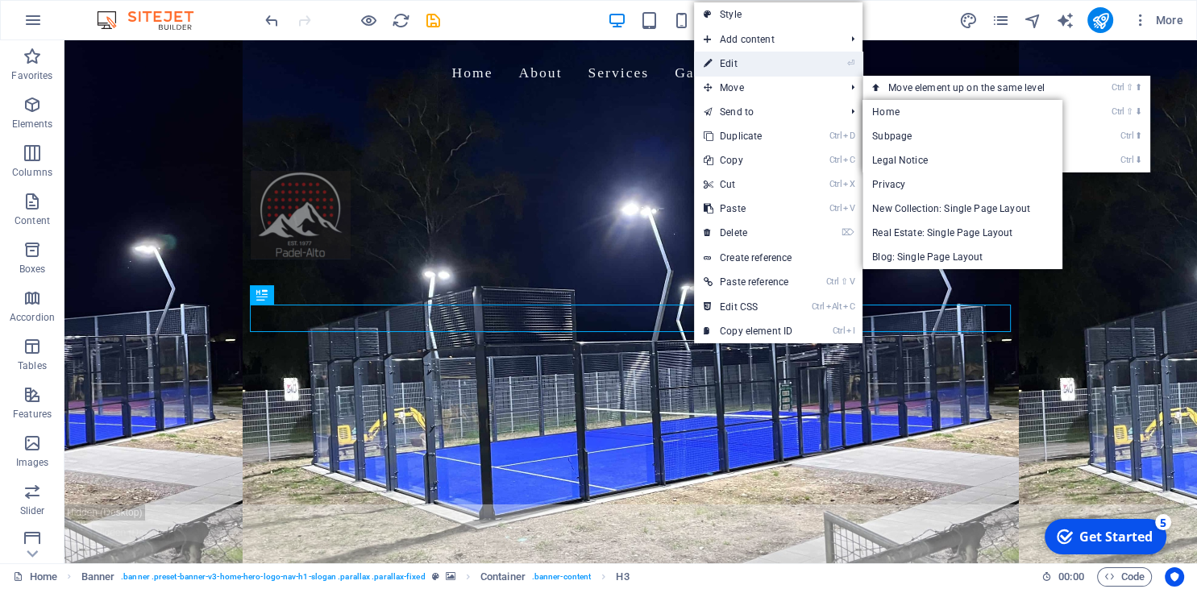
click at [752, 53] on link "⏎ Edit" at bounding box center [748, 64] width 108 height 24
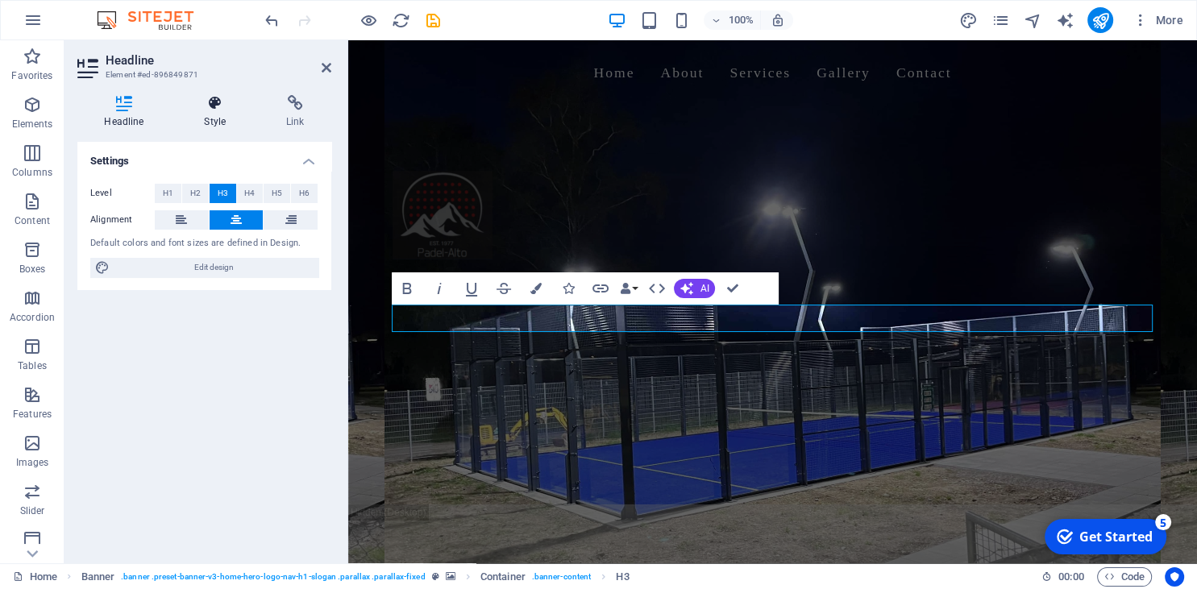
click at [205, 122] on h4 "Style" at bounding box center [218, 112] width 82 height 34
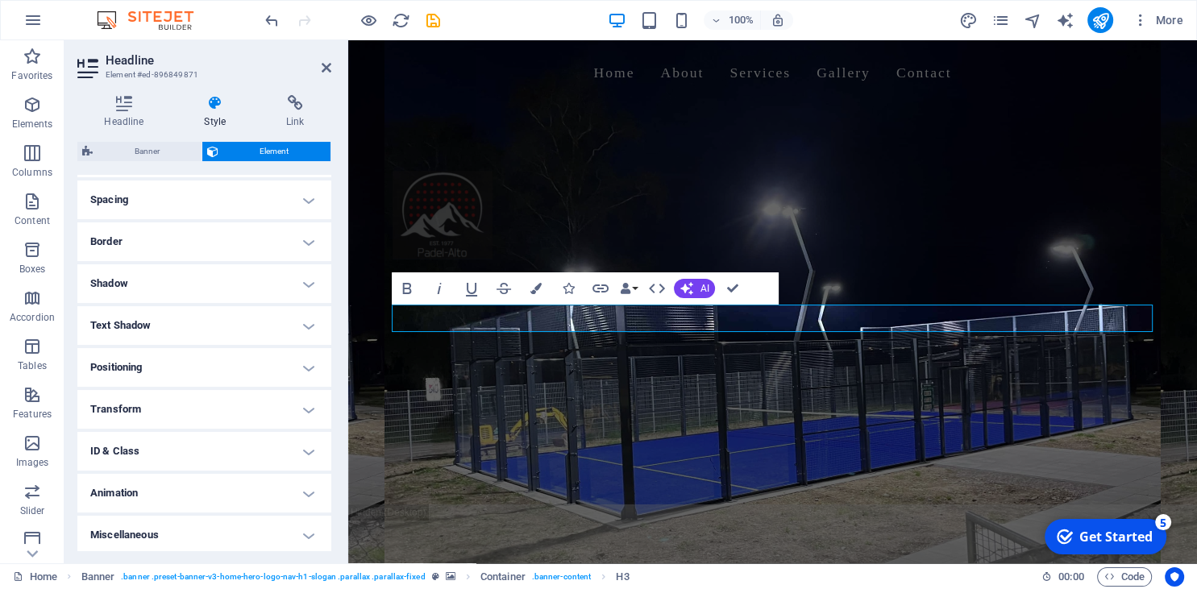
scroll to position [305, 0]
click at [131, 111] on icon at bounding box center [123, 103] width 93 height 16
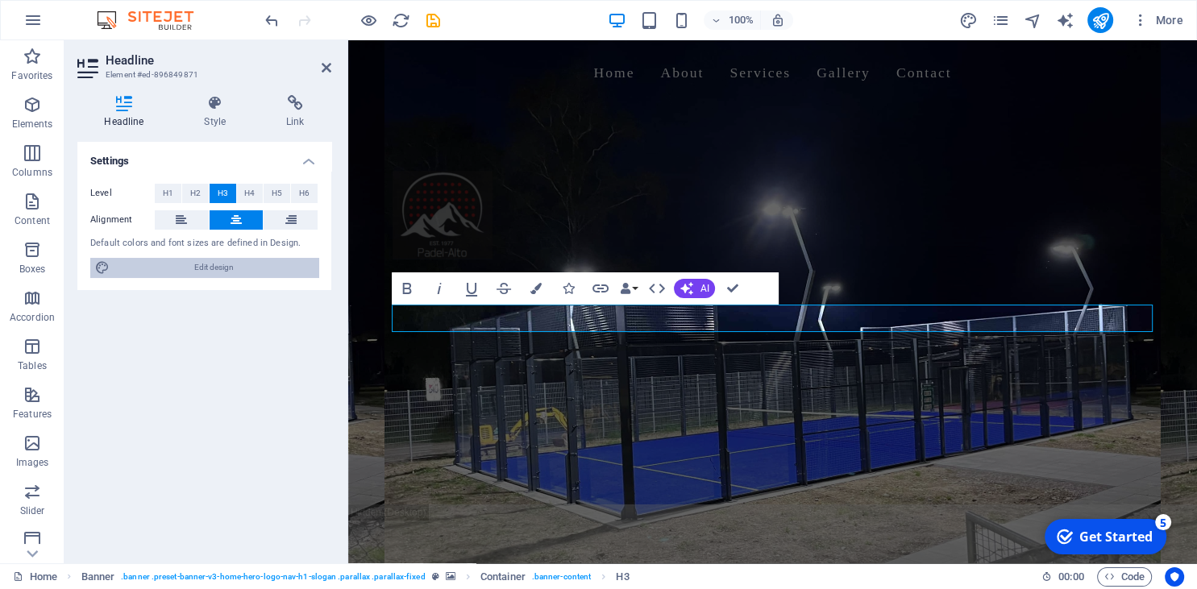
drag, startPoint x: 126, startPoint y: 405, endPoint x: 225, endPoint y: 271, distance: 167.1
click at [225, 271] on span "Edit design" at bounding box center [213, 267] width 199 height 19
select select "rem"
select select "200"
select select "px"
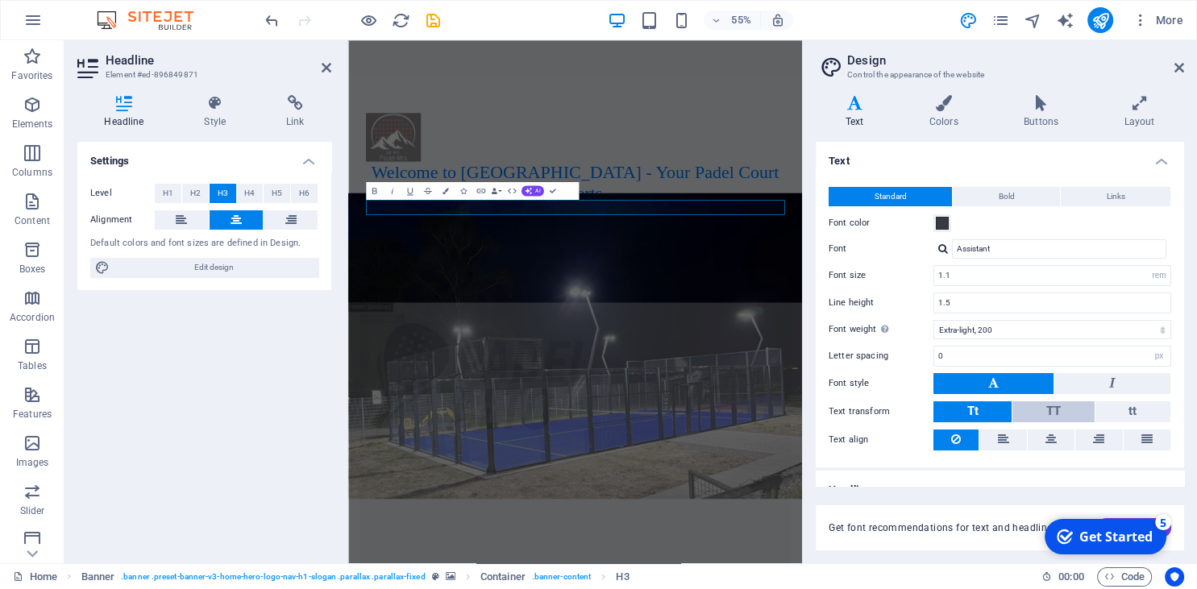
scroll to position [20, 0]
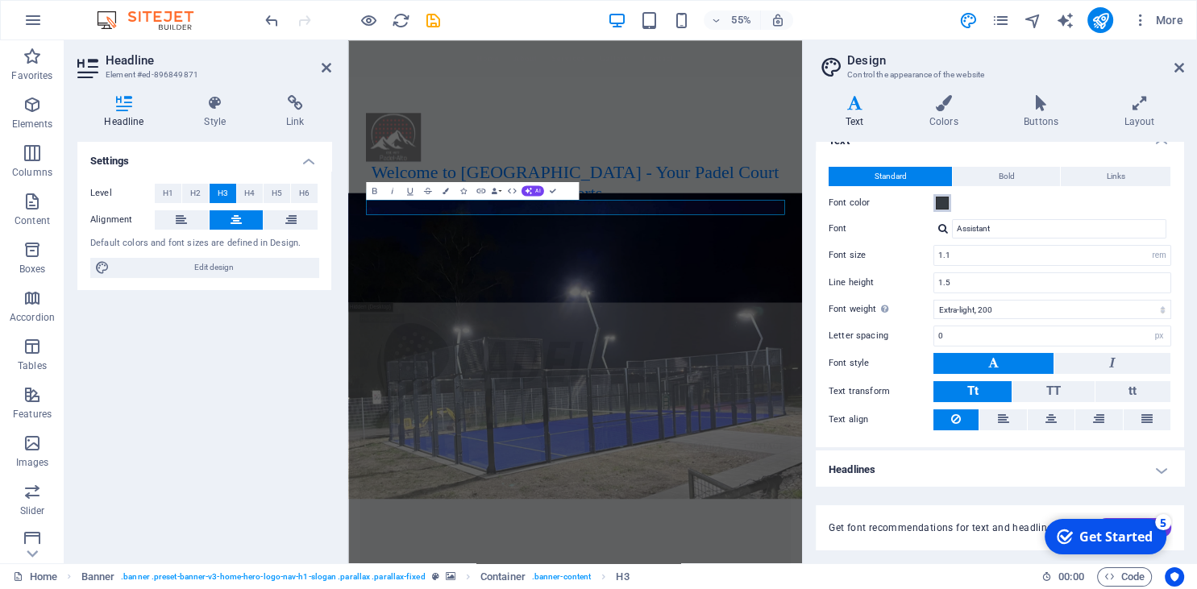
click at [943, 203] on span at bounding box center [942, 203] width 13 height 13
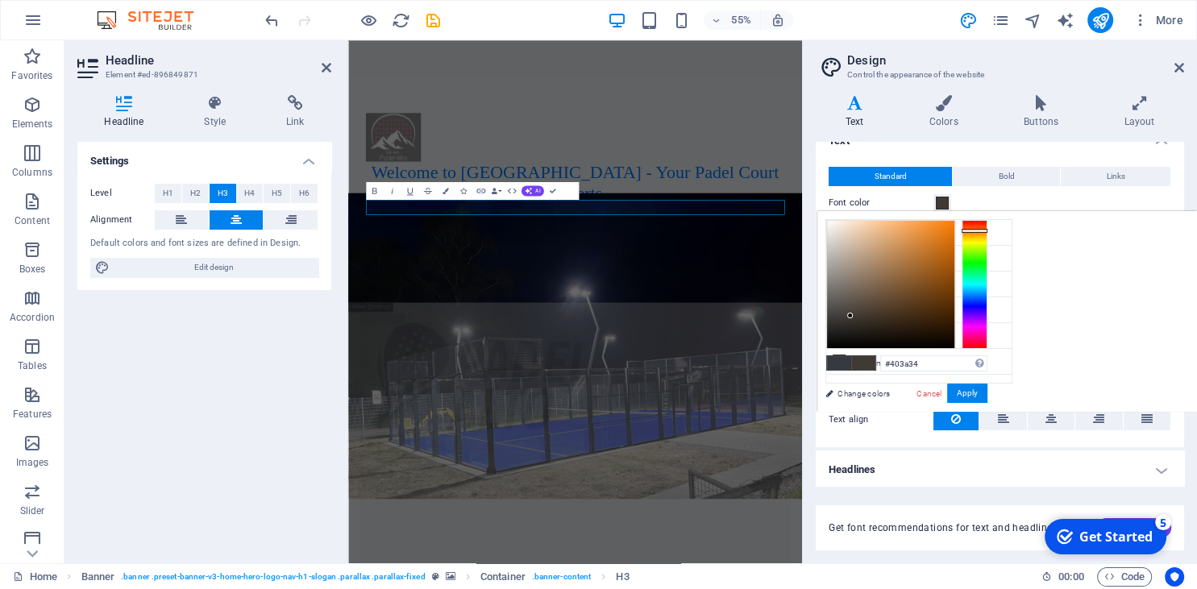
click at [972, 230] on div at bounding box center [974, 284] width 26 height 129
click at [970, 223] on div at bounding box center [974, 284] width 26 height 129
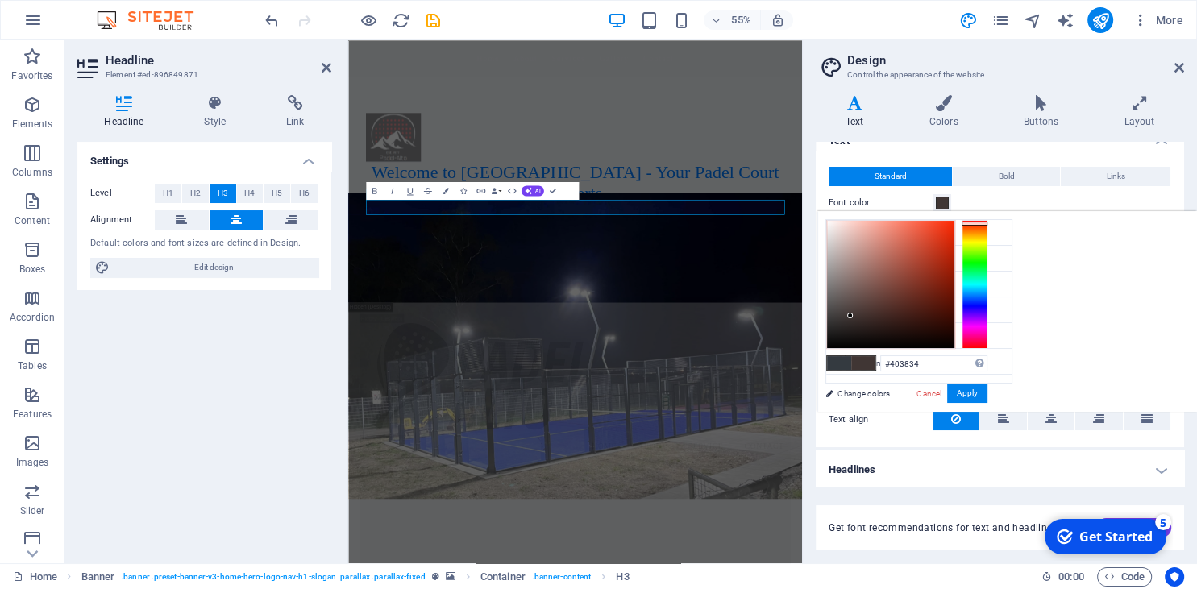
click at [973, 227] on div at bounding box center [974, 284] width 26 height 129
click at [941, 224] on div at bounding box center [890, 284] width 127 height 127
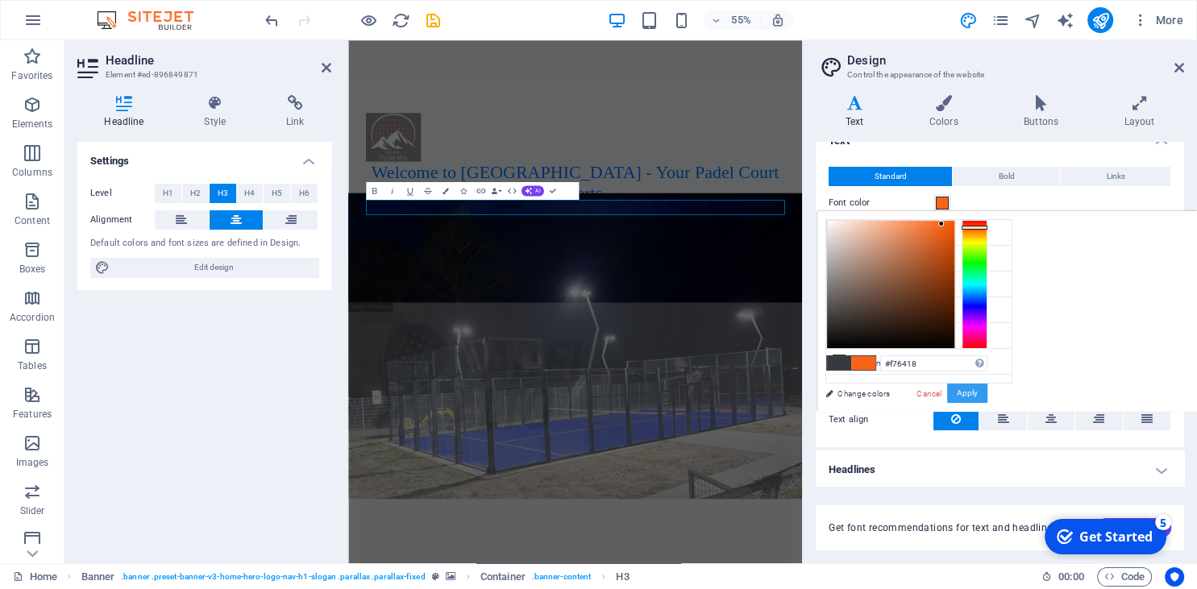
click at [959, 395] on button "Apply" at bounding box center [967, 393] width 40 height 19
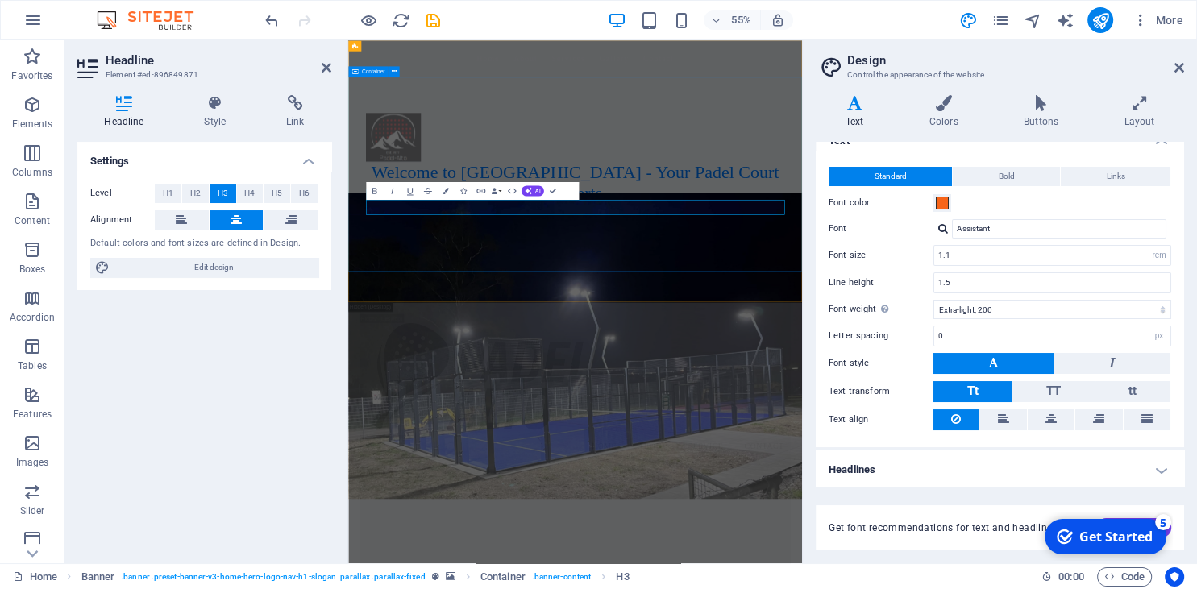
click at [1032, 415] on div "Welcome to Padel Alto - Your Padel Court Experts Build. Play. Profit." at bounding box center [760, 277] width 825 height 342
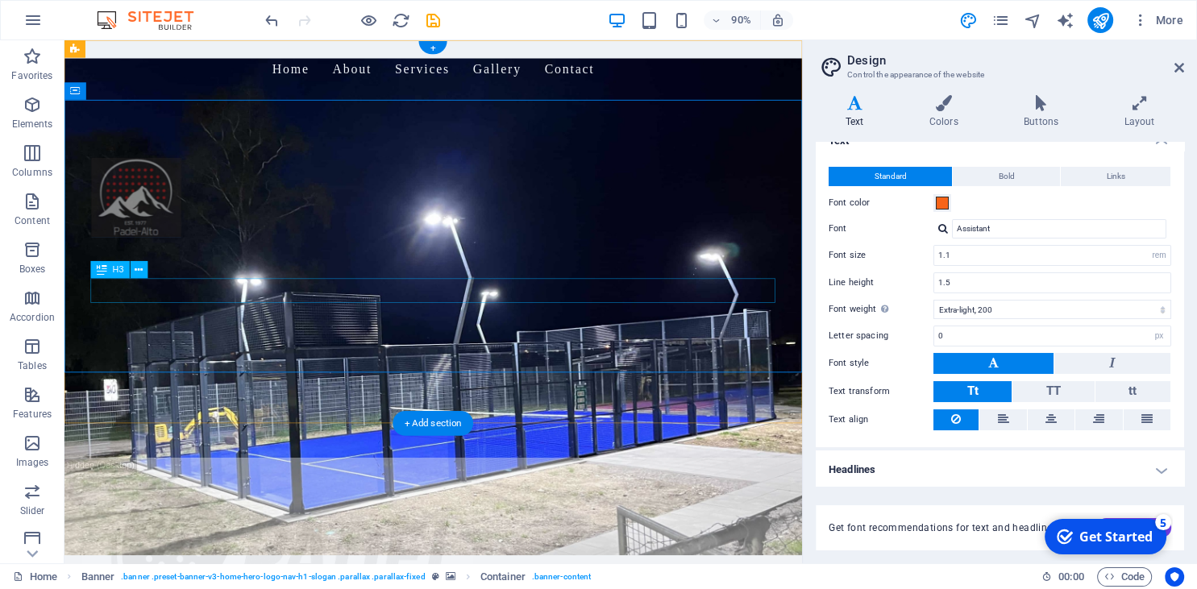
click at [512, 343] on div "Build. Play. Profit." at bounding box center [474, 356] width 761 height 27
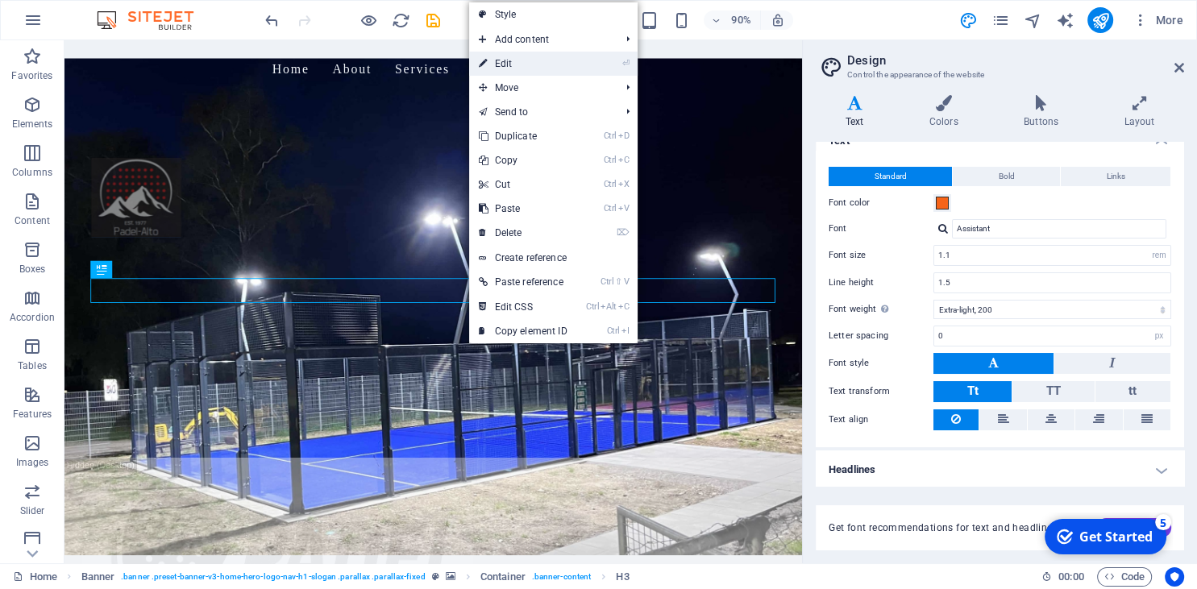
click at [504, 64] on link "⏎ Edit" at bounding box center [523, 64] width 108 height 24
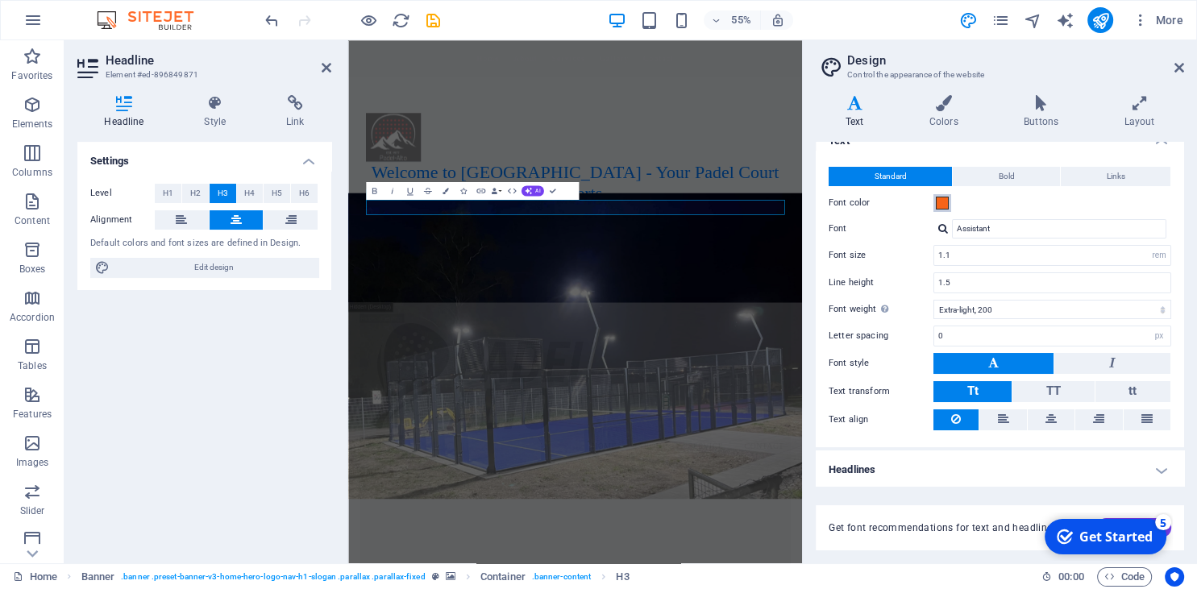
click at [945, 201] on span at bounding box center [942, 203] width 13 height 13
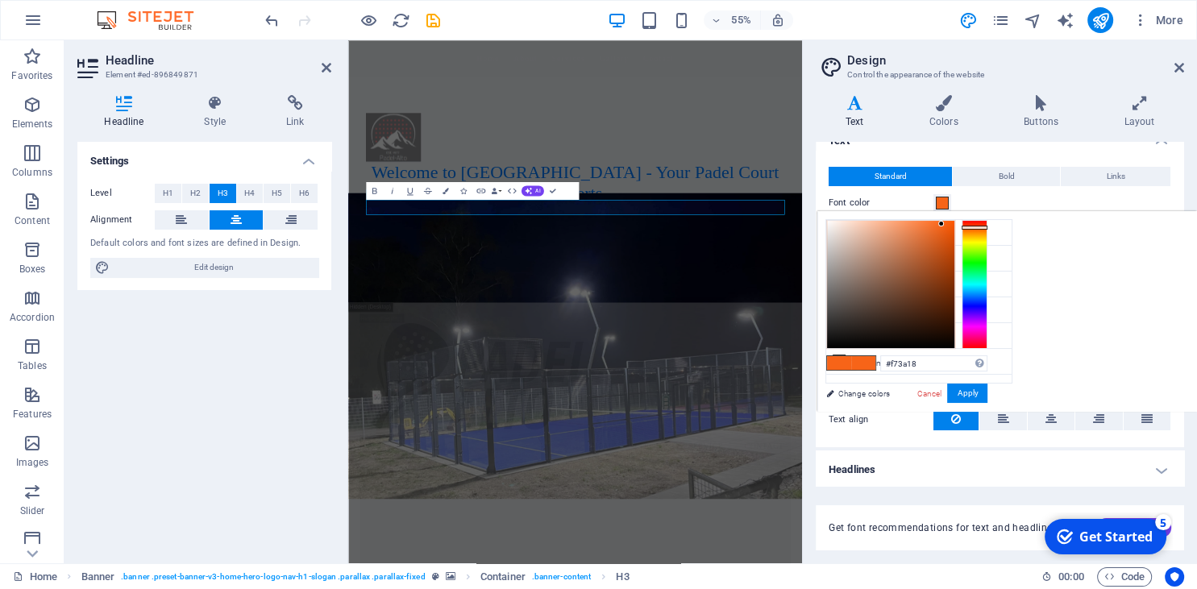
click at [978, 223] on div at bounding box center [974, 284] width 26 height 129
type input "#fa4322"
click at [936, 222] on div at bounding box center [890, 284] width 127 height 127
click at [884, 394] on div "#fa4322 Supported formats #0852ed rgb(8, 82, 237) rgba(8, 82, 237, 90%) hsv(221…" at bounding box center [906, 429] width 178 height 434
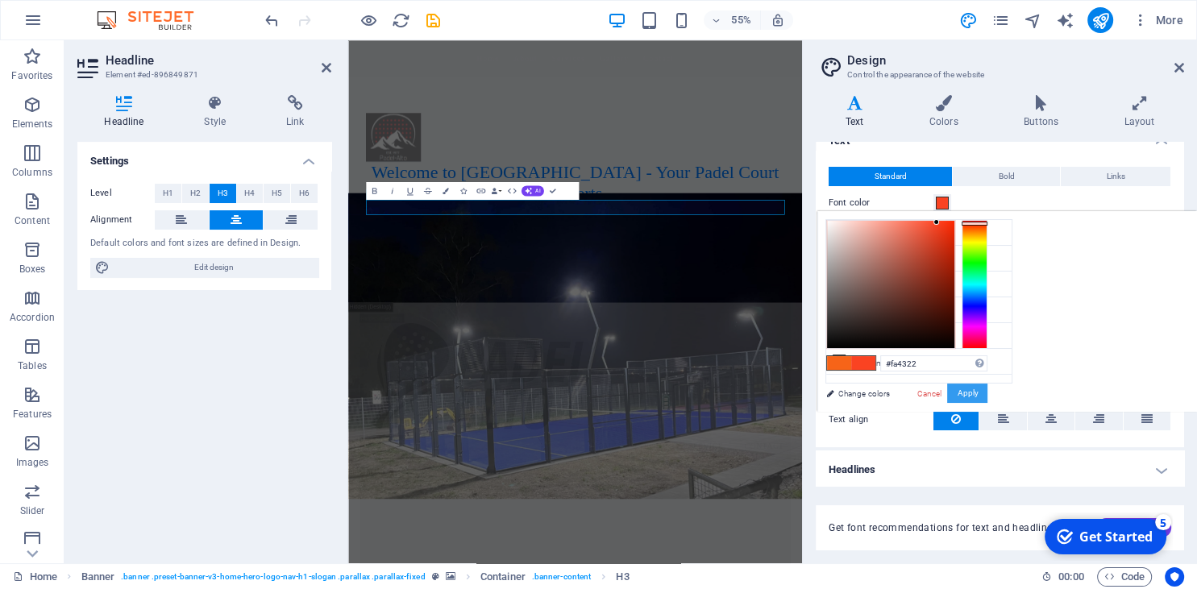
click at [965, 388] on button "Apply" at bounding box center [967, 393] width 40 height 19
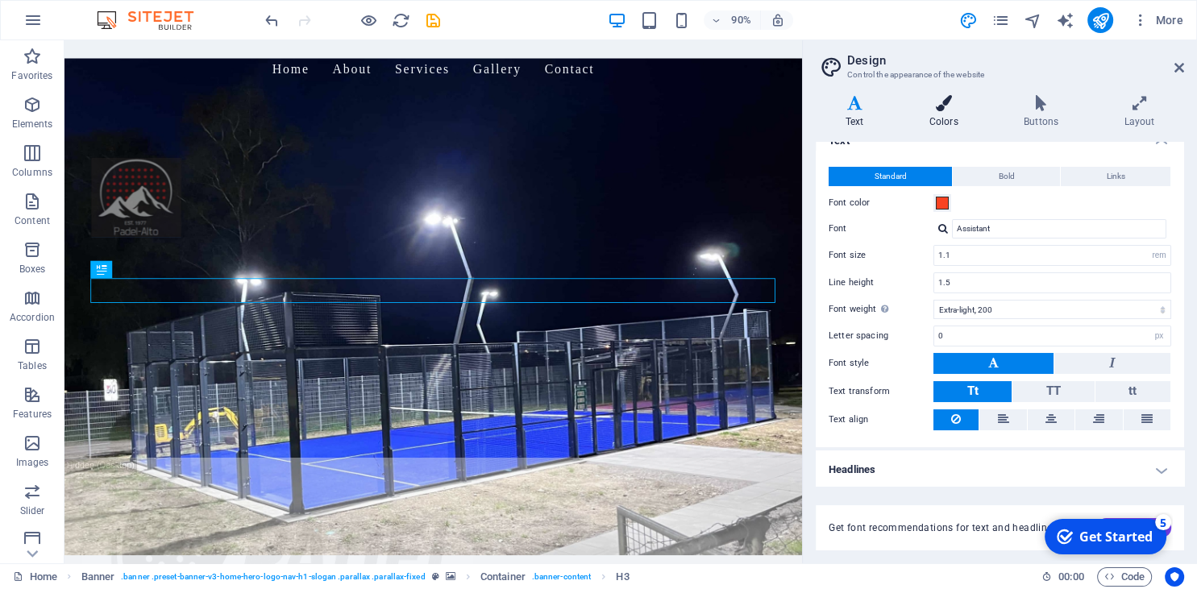
click at [944, 107] on icon at bounding box center [943, 103] width 88 height 16
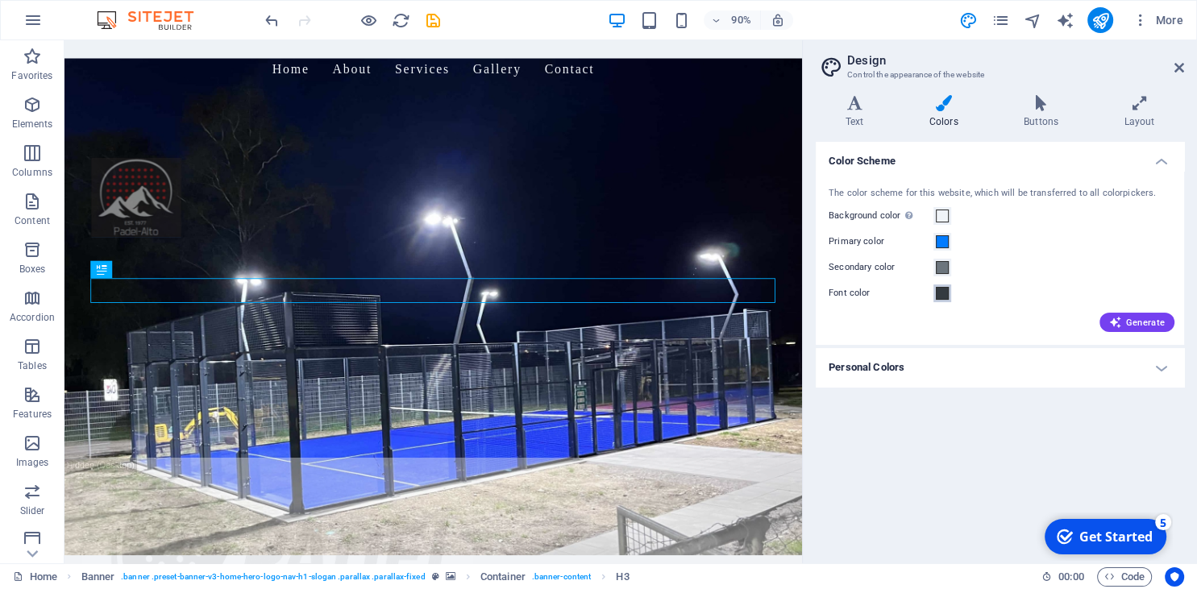
click at [936, 288] on span at bounding box center [942, 293] width 13 height 13
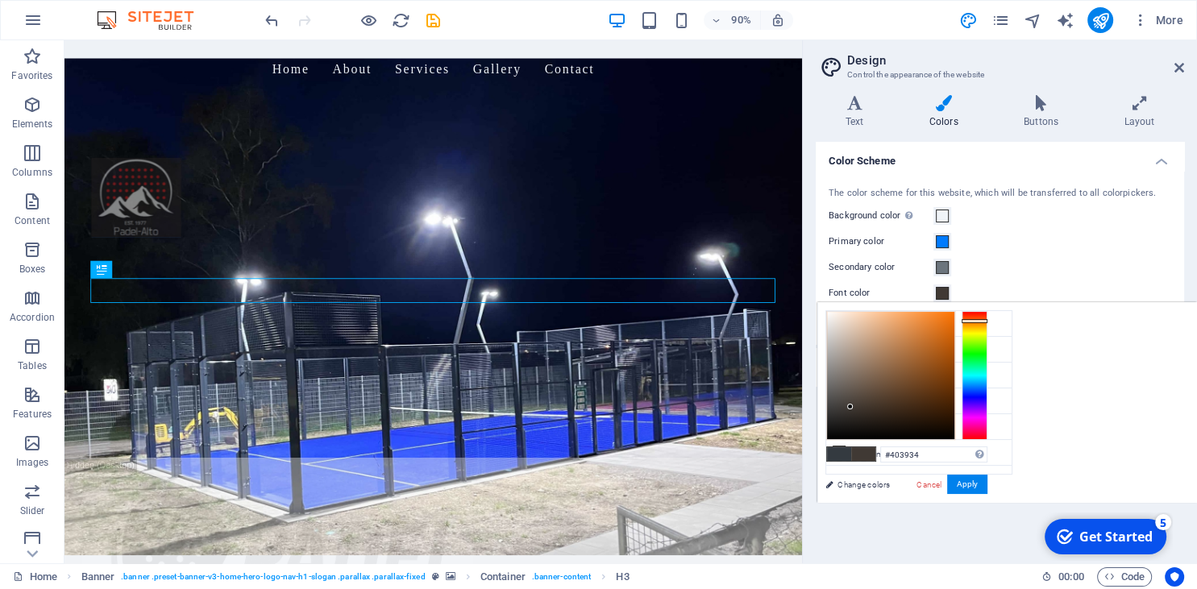
click at [973, 321] on div at bounding box center [974, 375] width 26 height 129
click at [937, 315] on div at bounding box center [890, 375] width 127 height 127
click at [941, 315] on div at bounding box center [890, 375] width 127 height 127
click at [947, 315] on div at bounding box center [890, 375] width 127 height 127
click at [953, 315] on div at bounding box center [954, 315] width 6 height 6
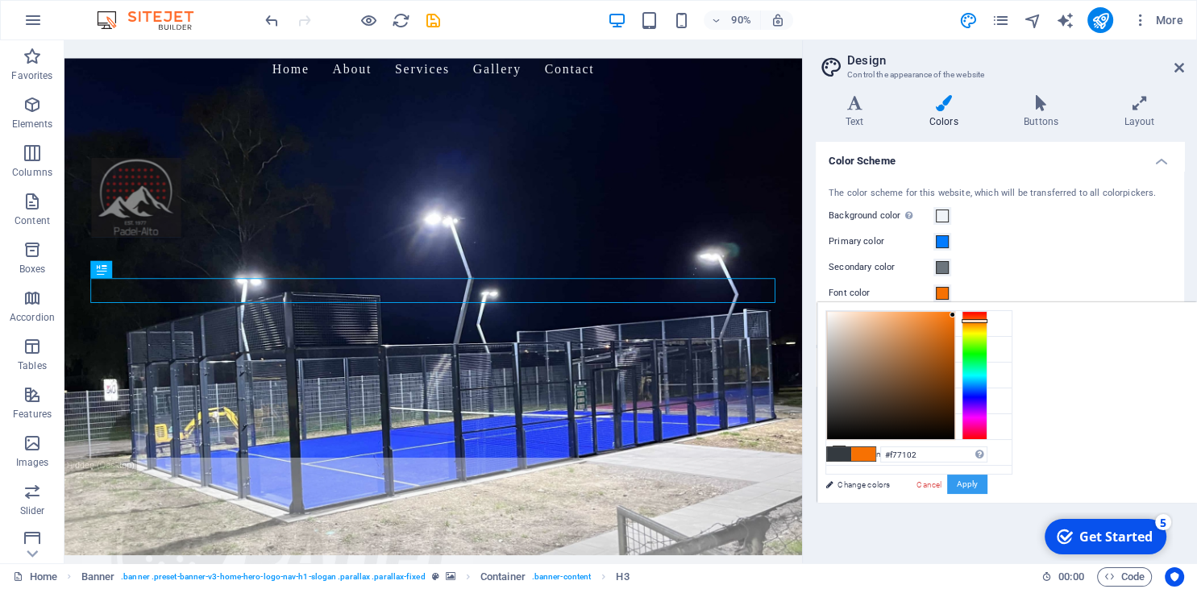
click at [956, 482] on button "Apply" at bounding box center [967, 484] width 40 height 19
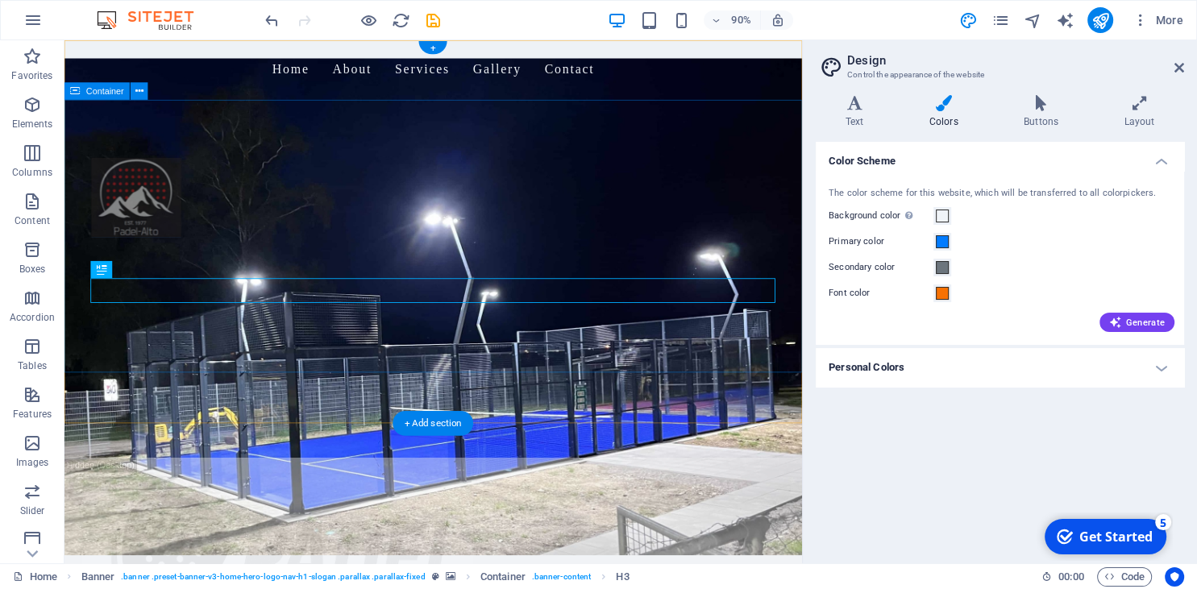
click at [705, 380] on div "Welcome to Padel Alto - Your Padel Court Experts Build. Play. Profit." at bounding box center [474, 277] width 820 height 342
click at [522, 343] on div "Build. Play. Profit." at bounding box center [474, 356] width 761 height 27
click at [135, 272] on button at bounding box center [140, 270] width 18 height 18
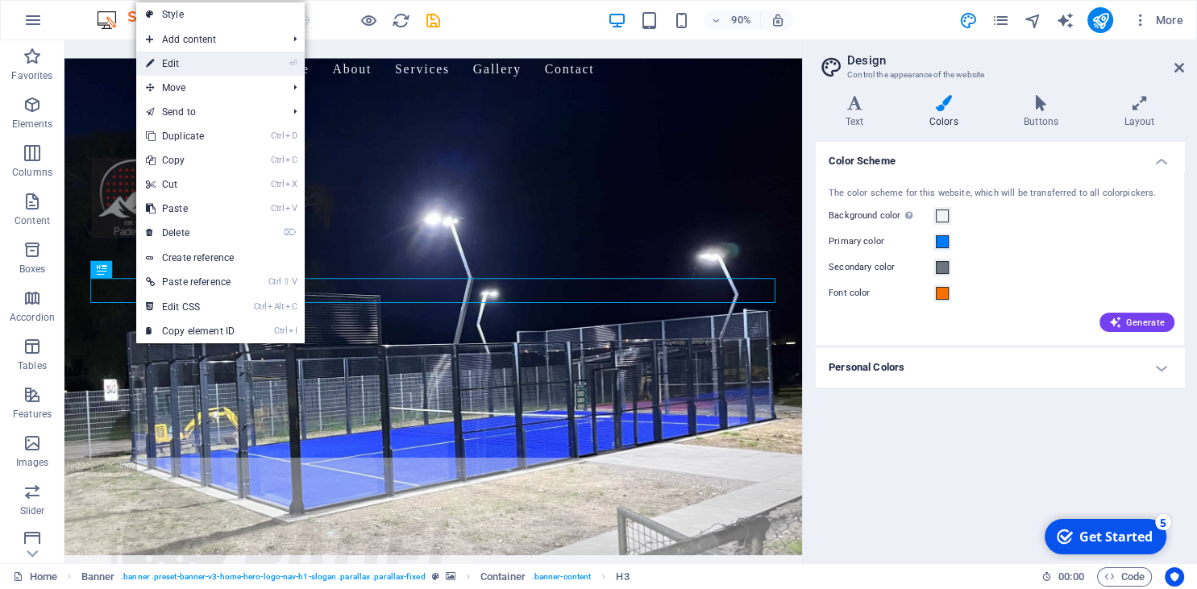
click at [181, 67] on link "⏎ Edit" at bounding box center [190, 64] width 108 height 24
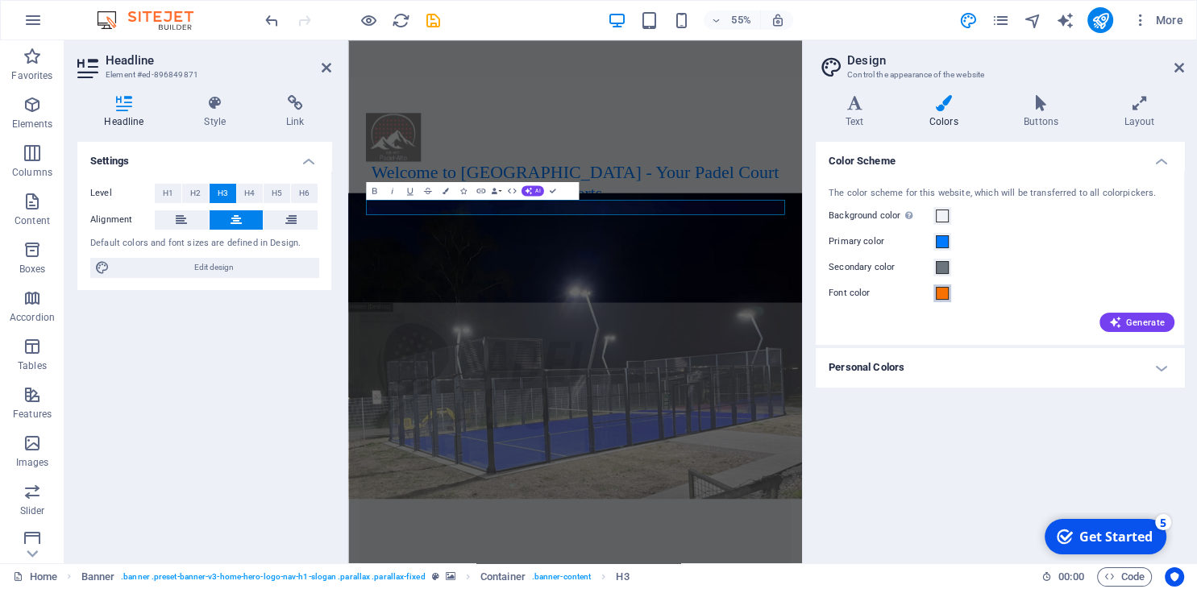
click at [942, 293] on span at bounding box center [942, 293] width 13 height 13
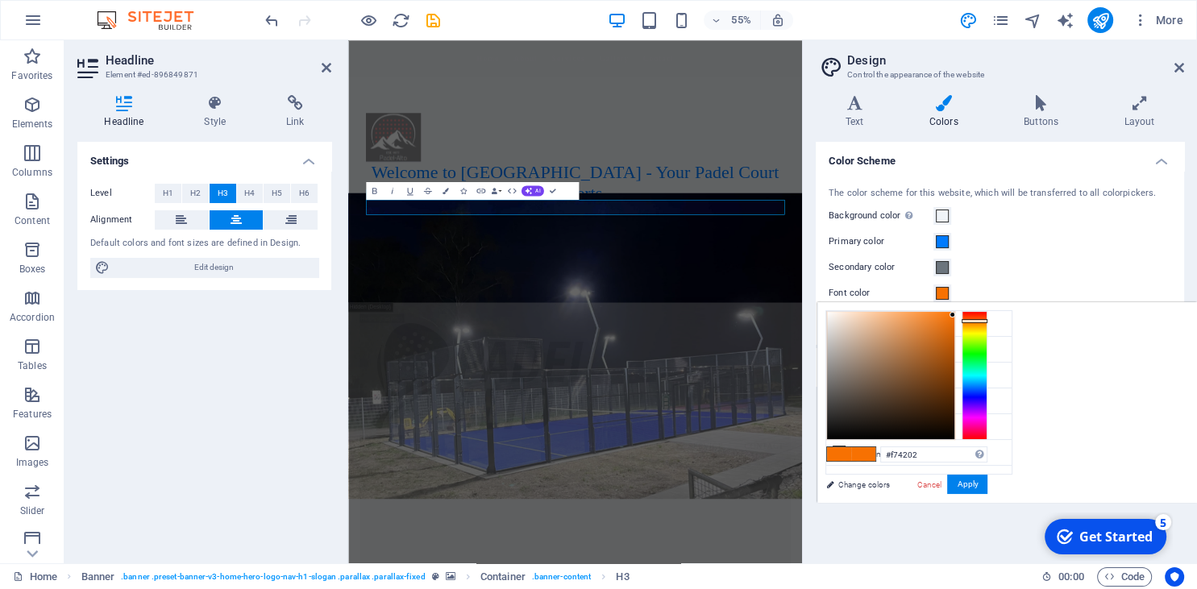
click at [972, 317] on div at bounding box center [974, 375] width 26 height 129
click at [973, 320] on div at bounding box center [974, 375] width 26 height 129
type input "#fa6f0e"
click at [947, 313] on div at bounding box center [890, 375] width 127 height 127
click at [965, 482] on button "Apply" at bounding box center [967, 484] width 40 height 19
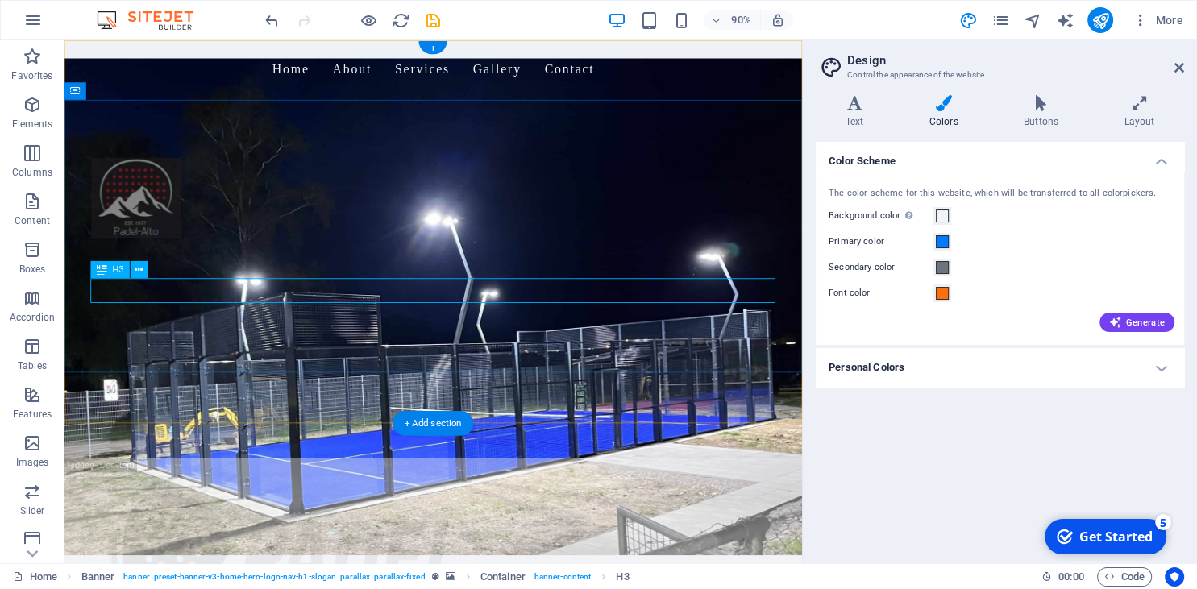
click at [528, 343] on div "Build. Play. Profit." at bounding box center [474, 356] width 761 height 27
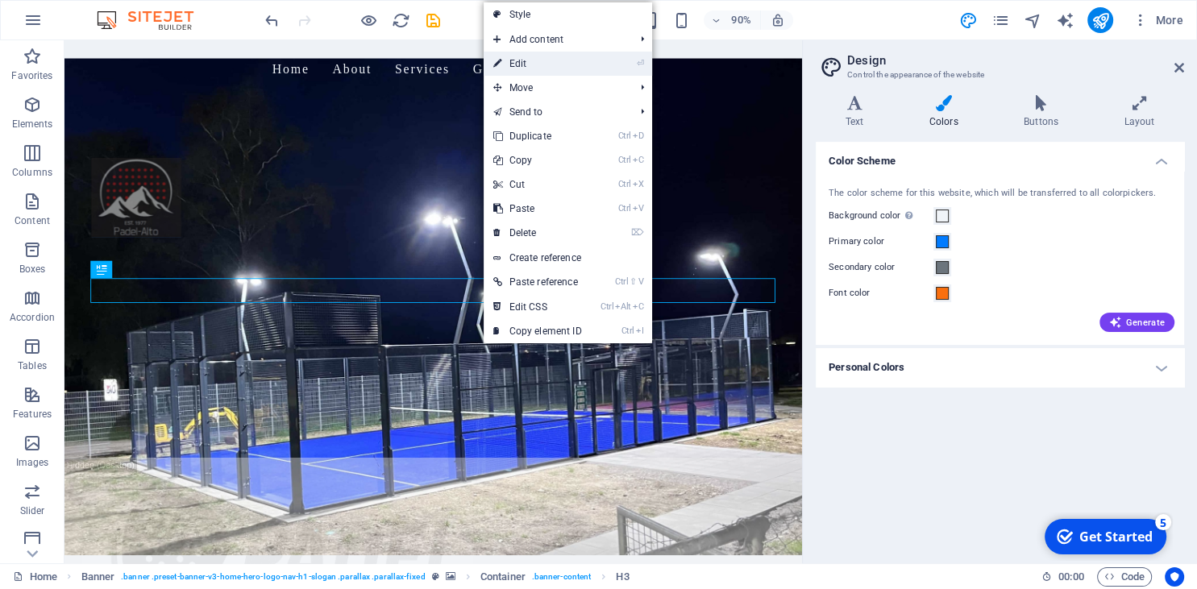
click at [519, 62] on link "⏎ Edit" at bounding box center [538, 64] width 108 height 24
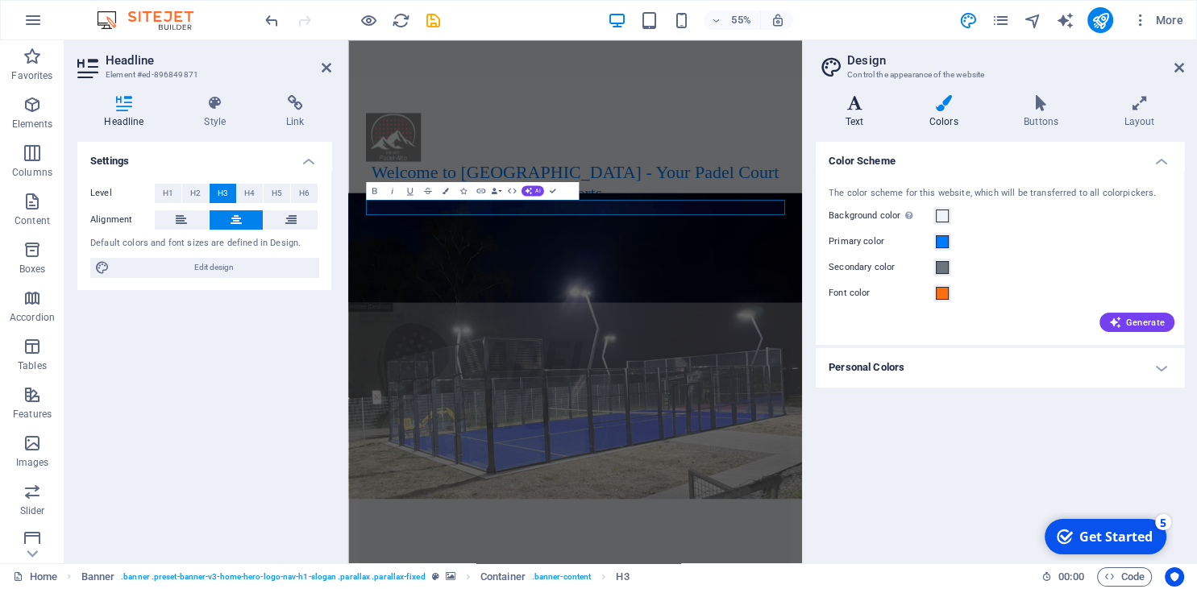
click at [845, 106] on icon at bounding box center [854, 103] width 77 height 16
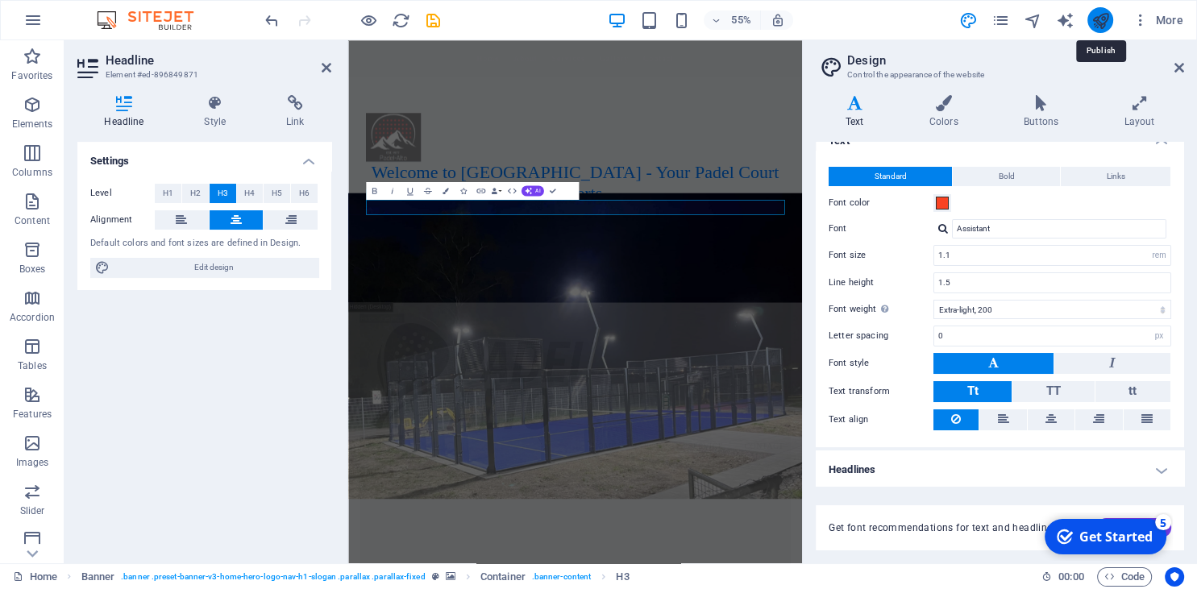
click at [1101, 23] on icon "publish" at bounding box center [1099, 20] width 19 height 19
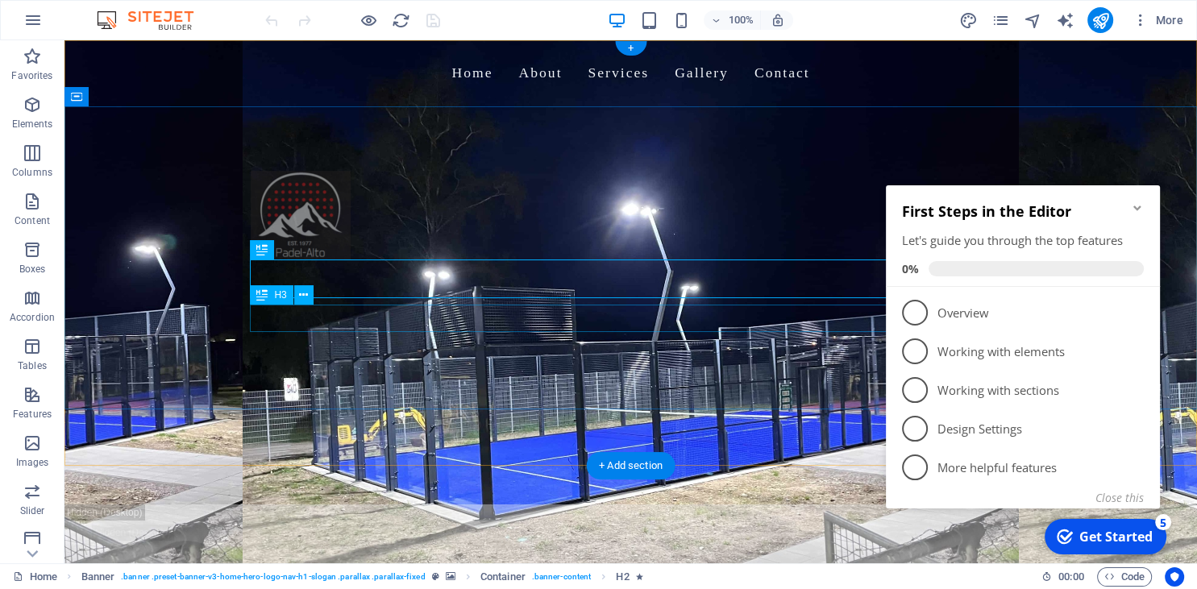
click at [618, 343] on div "Build. Play. Profit." at bounding box center [631, 356] width 761 height 27
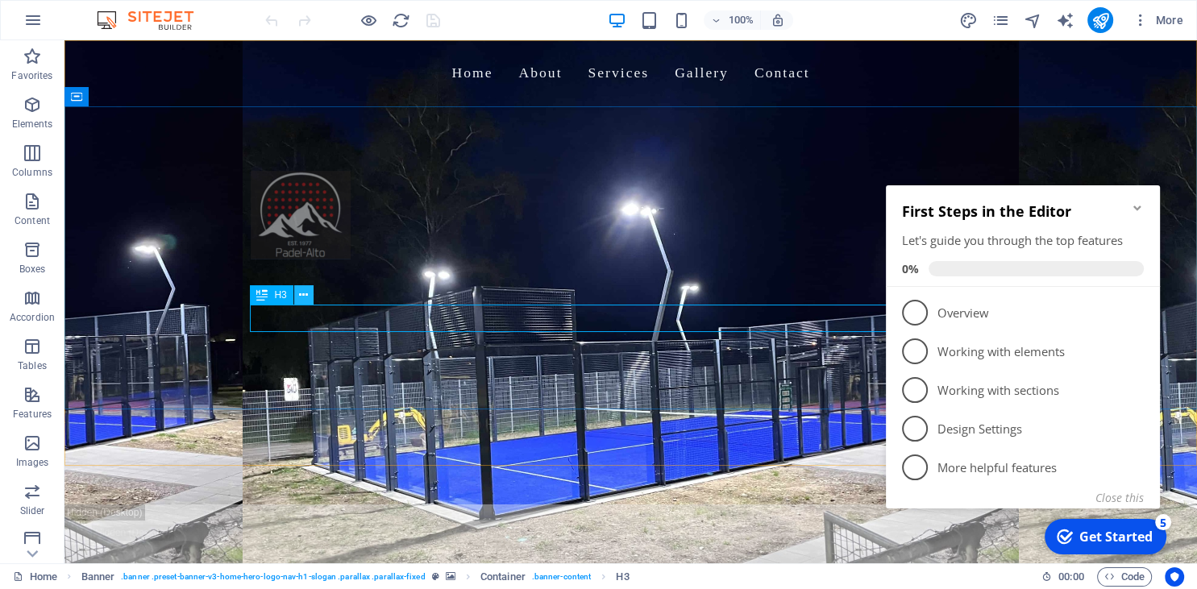
click at [305, 295] on icon at bounding box center [303, 295] width 9 height 17
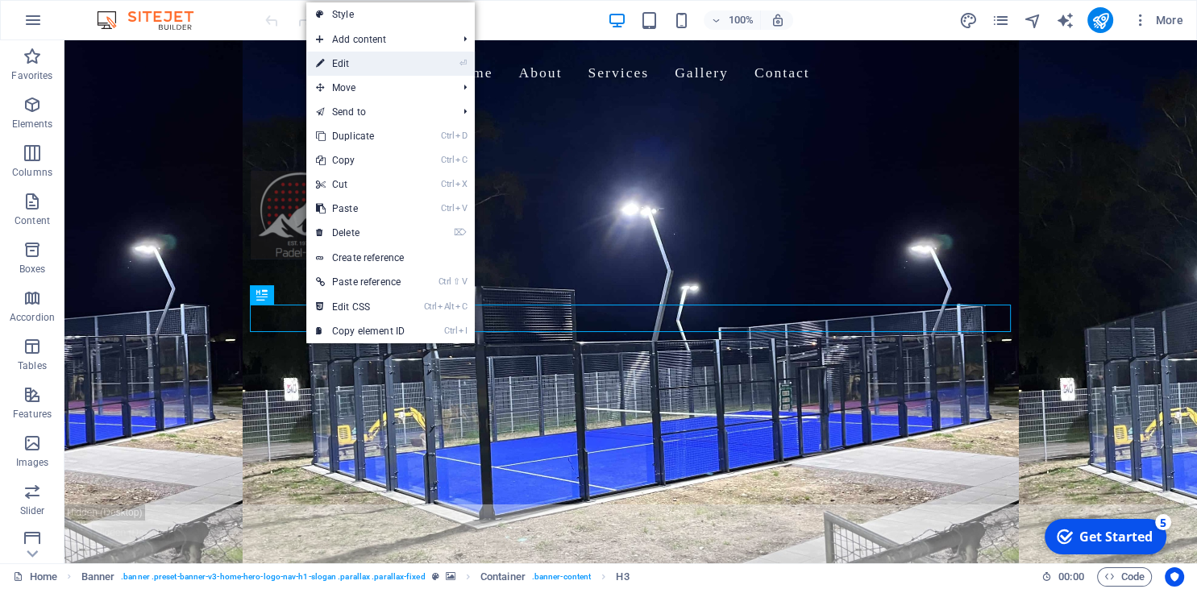
click at [347, 64] on link "⏎ Edit" at bounding box center [360, 64] width 108 height 24
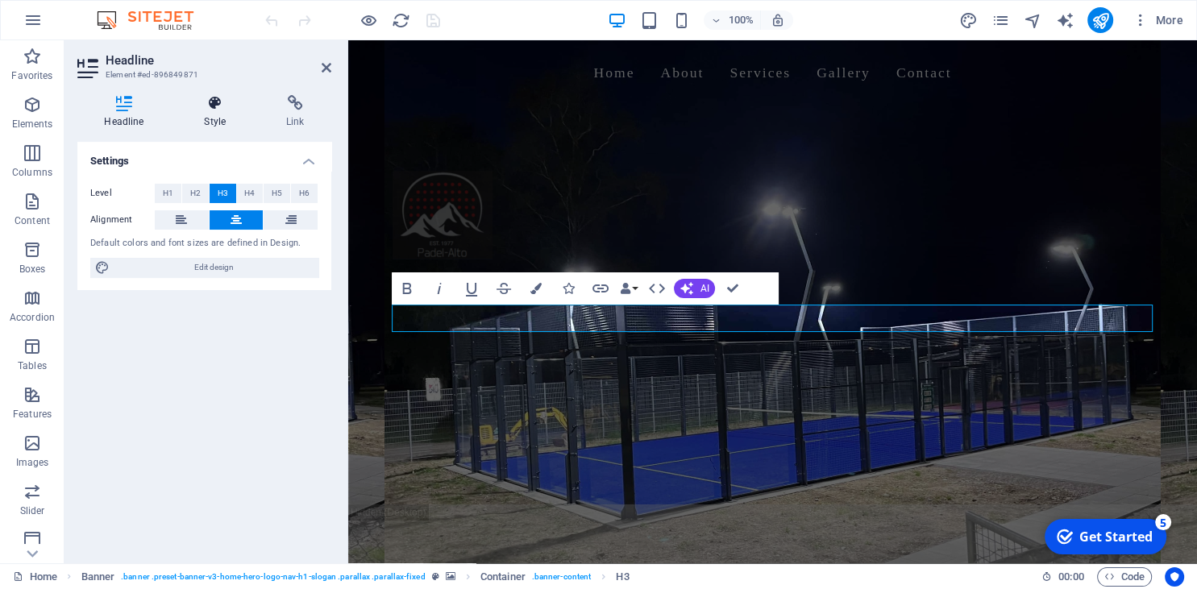
click at [210, 113] on h4 "Style" at bounding box center [218, 112] width 82 height 34
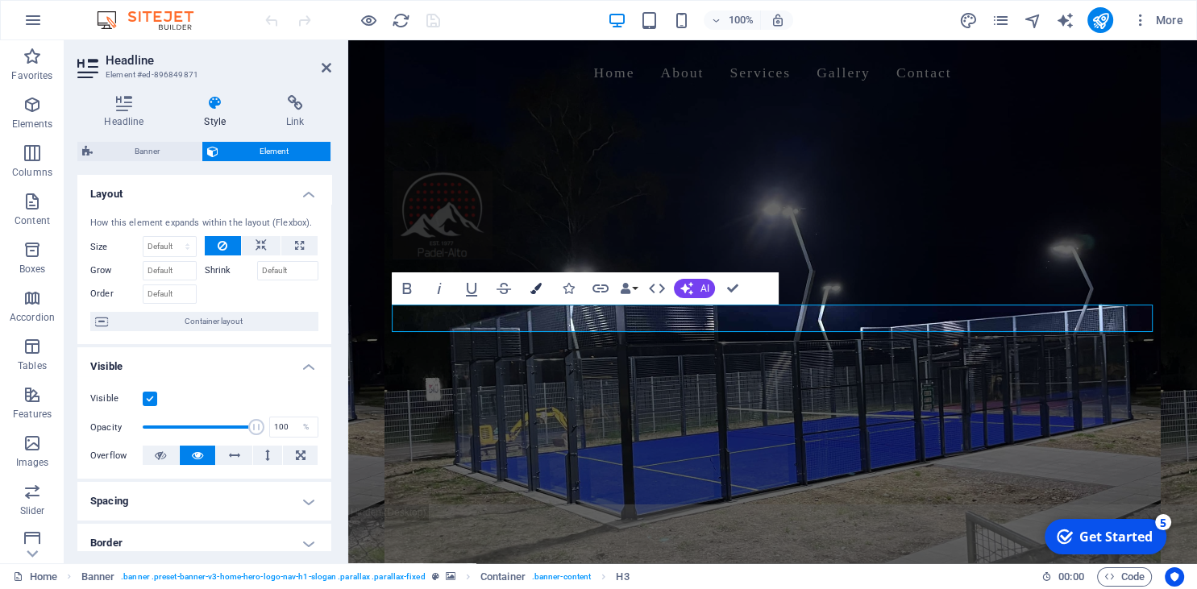
click at [545, 284] on button "Colors" at bounding box center [536, 288] width 31 height 32
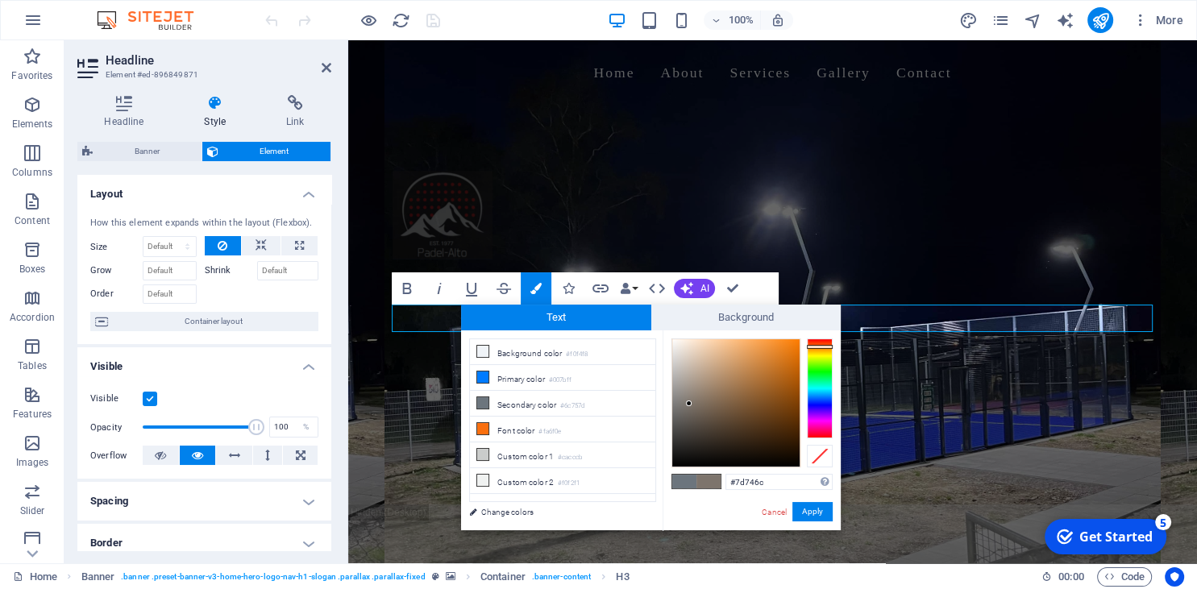
click at [819, 347] on div at bounding box center [820, 388] width 26 height 100
drag, startPoint x: 775, startPoint y: 342, endPoint x: 803, endPoint y: 342, distance: 27.4
click at [803, 342] on div at bounding box center [751, 402] width 161 height 129
type input "#000000"
click at [817, 509] on button "Apply" at bounding box center [812, 511] width 40 height 19
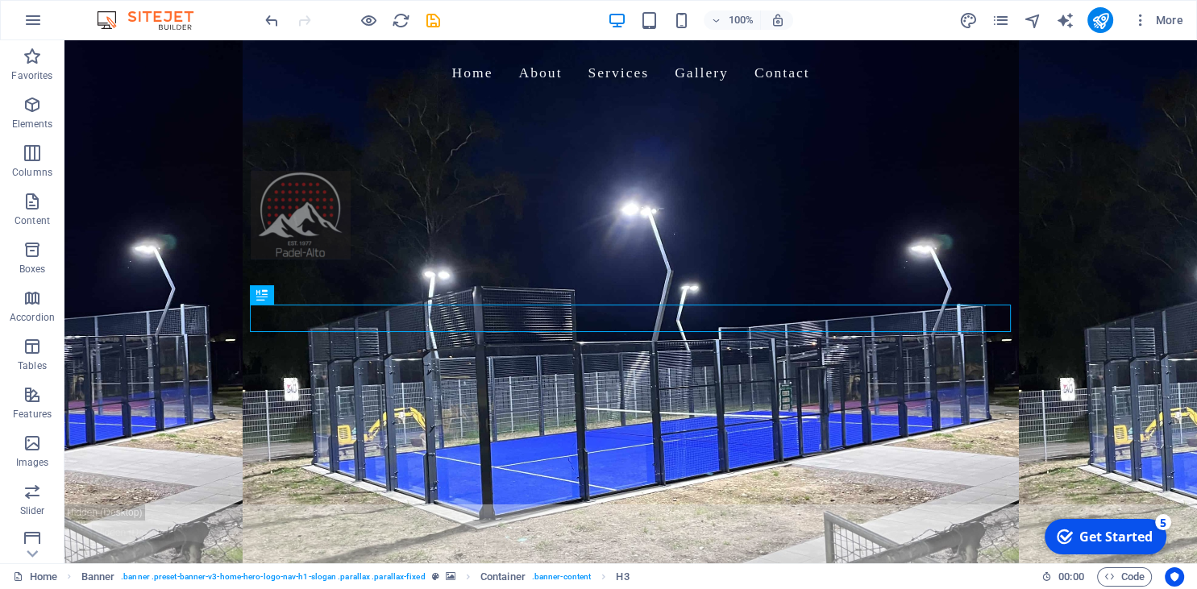
click at [629, 379] on div "H2 Banner Container Banner Menu Bar Menu Image H3 Spacer" at bounding box center [630, 301] width 1132 height 523
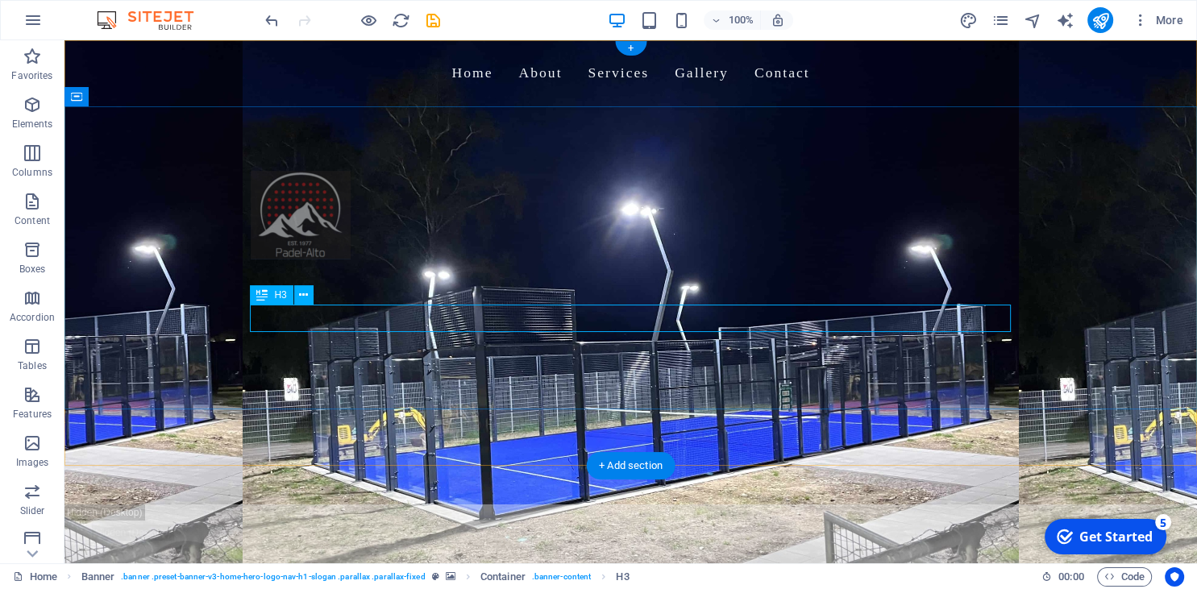
click at [600, 343] on div "Build. Play. Profit." at bounding box center [631, 356] width 761 height 27
click at [296, 296] on button at bounding box center [303, 294] width 19 height 19
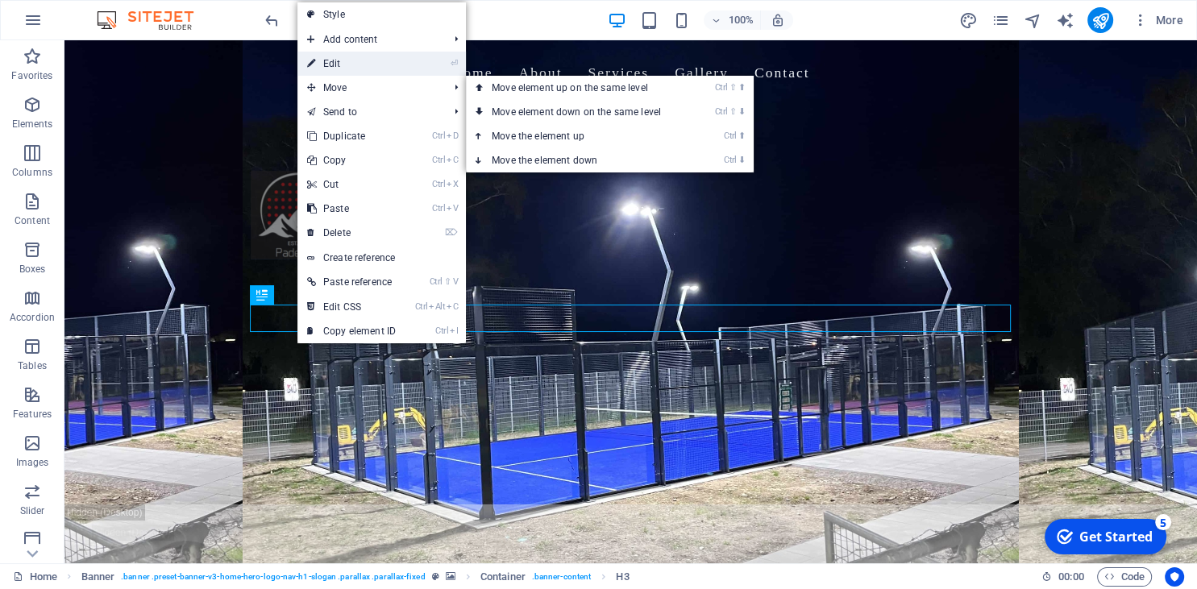
click at [353, 58] on link "⏎ Edit" at bounding box center [351, 64] width 108 height 24
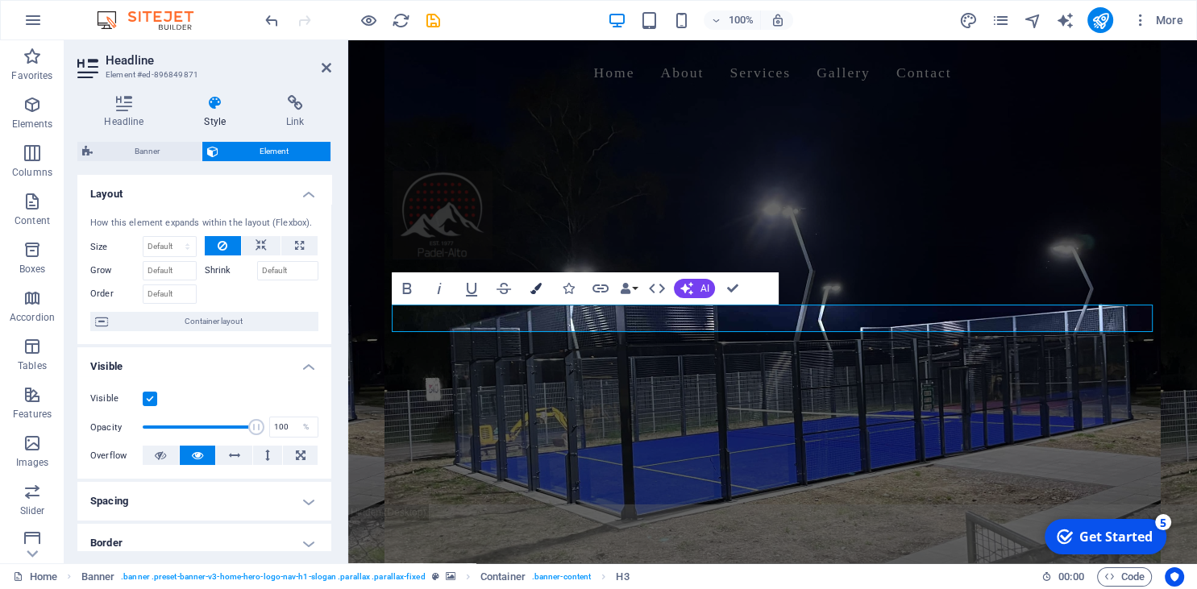
click at [533, 289] on icon "button" at bounding box center [535, 288] width 11 height 11
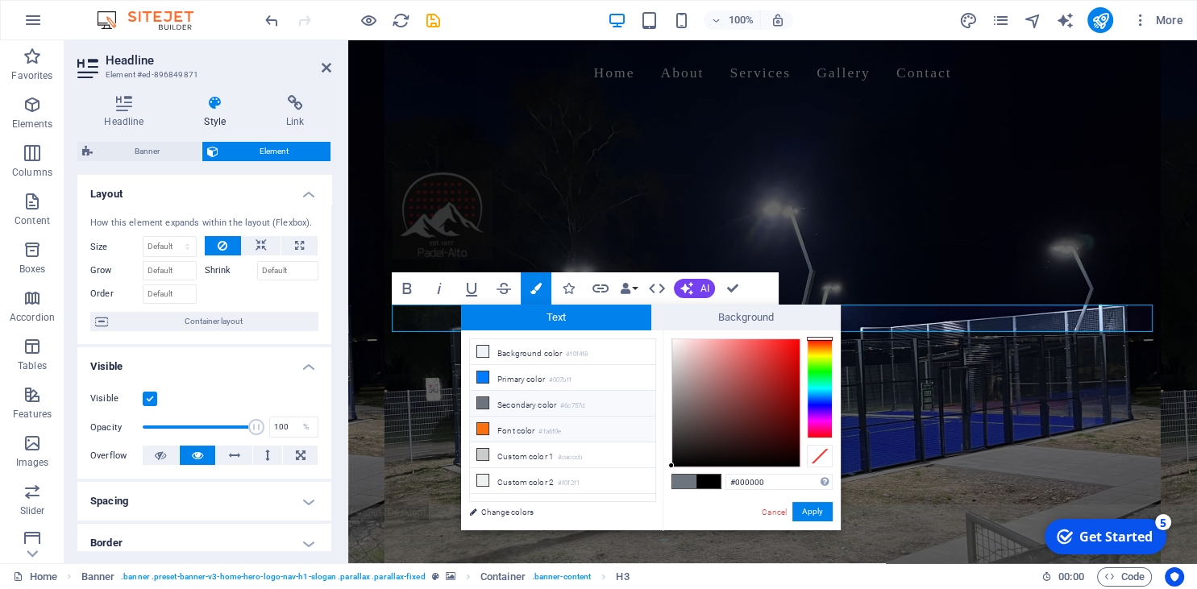
click at [501, 423] on li "Font color #fa6f0e" at bounding box center [562, 430] width 185 height 26
type input "#fa6f0e"
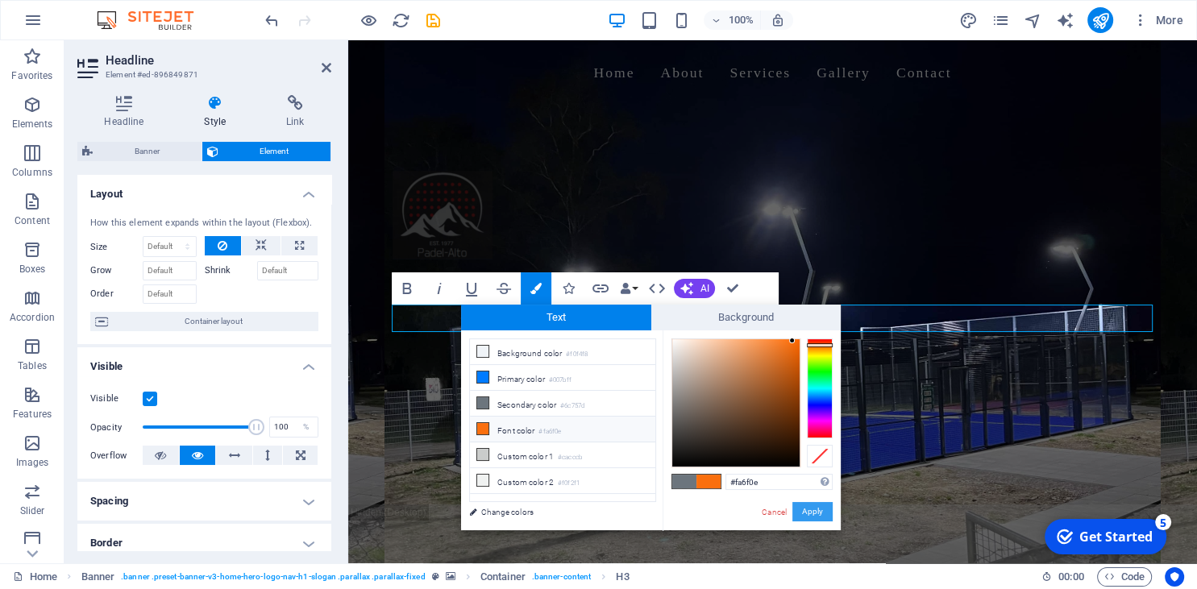
click at [819, 507] on button "Apply" at bounding box center [812, 511] width 40 height 19
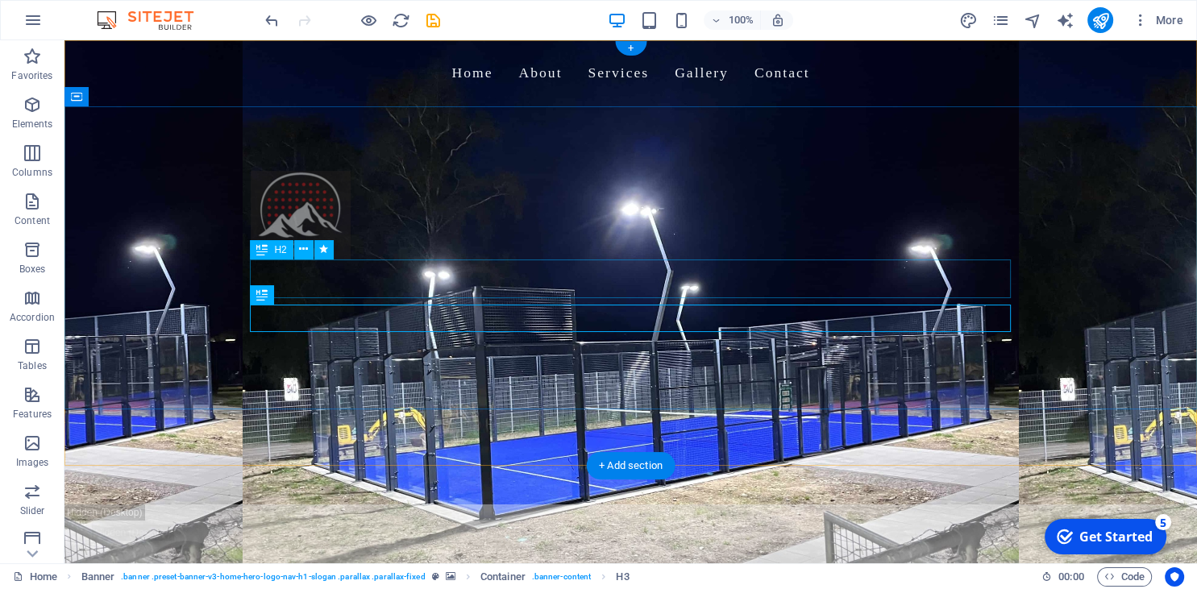
click at [602, 278] on div "Welcome to [GEOGRAPHIC_DATA] - Your Padel Court Experts" at bounding box center [631, 297] width 761 height 77
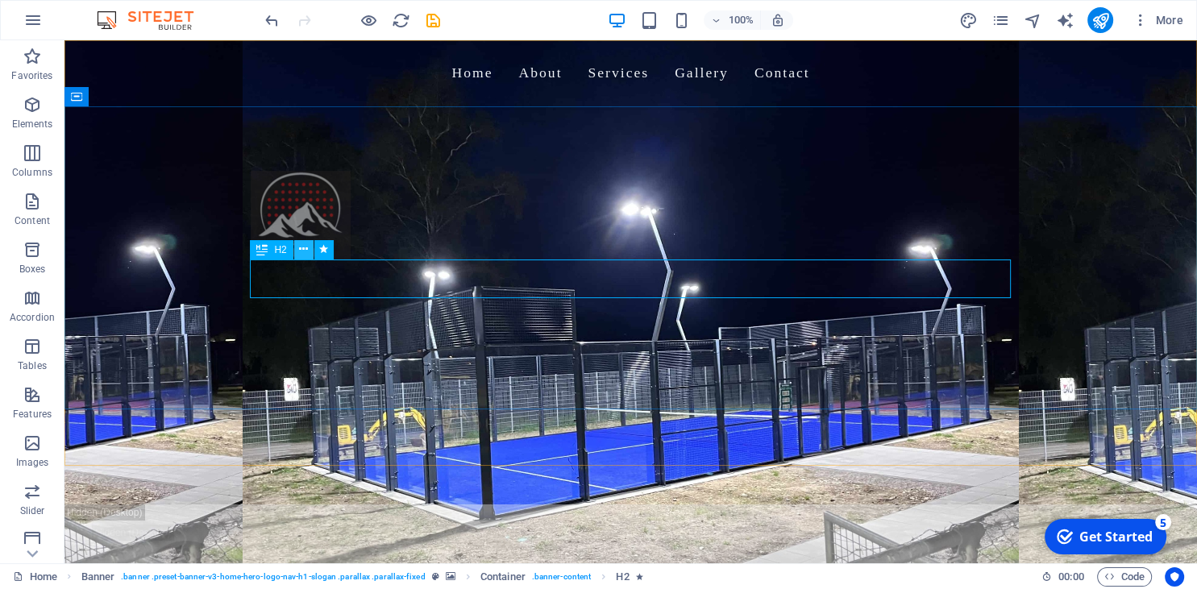
click at [305, 253] on icon at bounding box center [303, 249] width 9 height 17
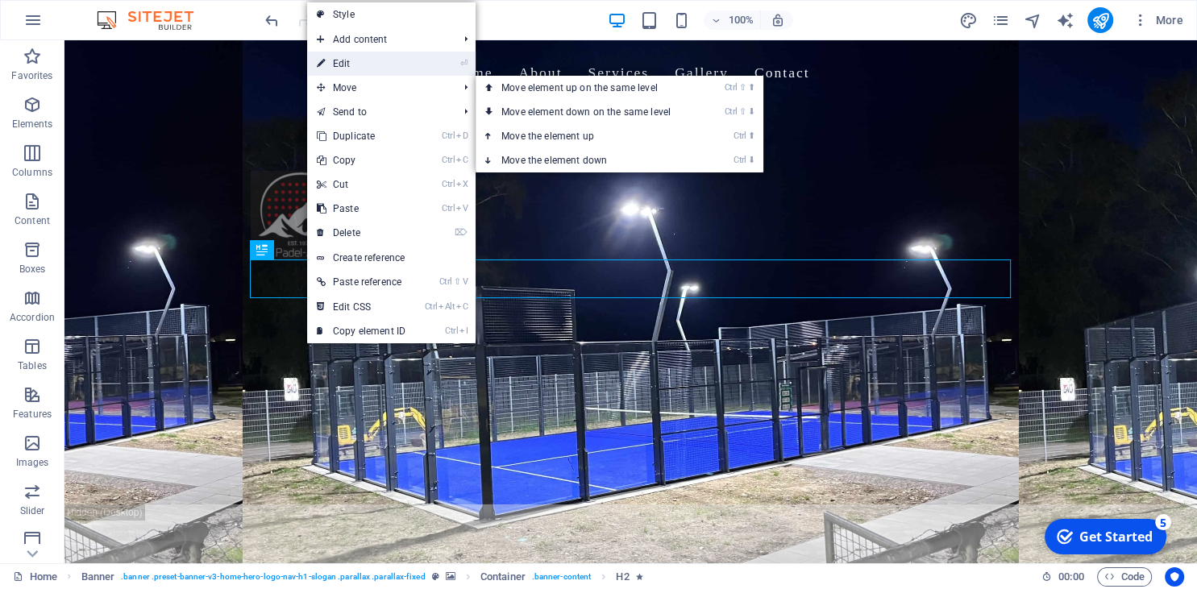
click at [365, 67] on link "⏎ Edit" at bounding box center [361, 64] width 108 height 24
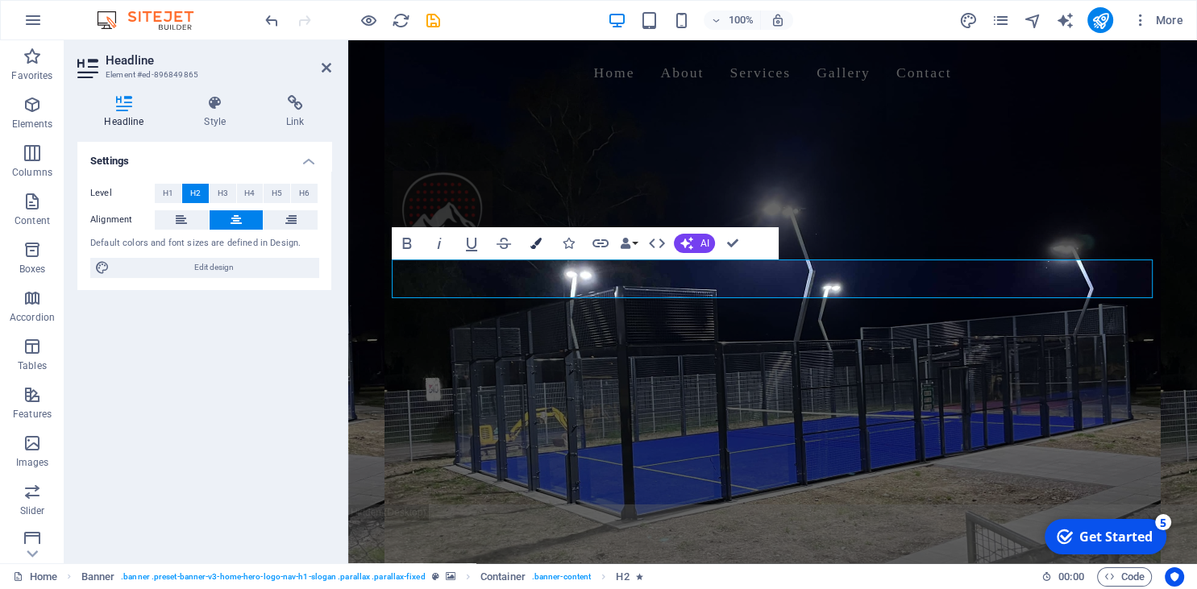
click at [539, 235] on button "Colors" at bounding box center [536, 243] width 31 height 32
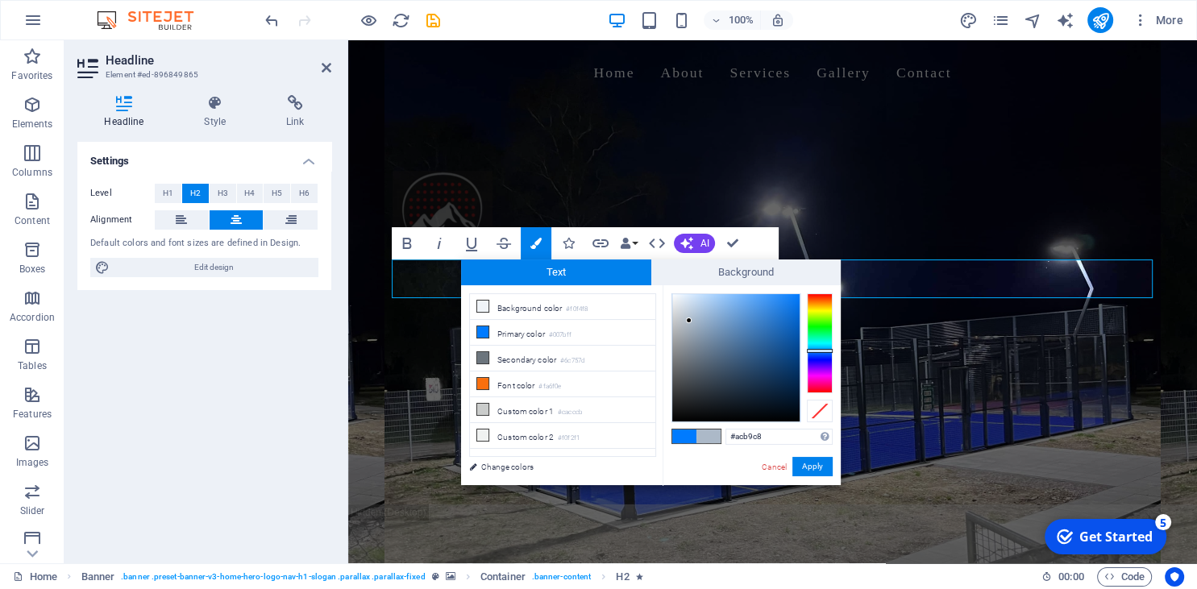
click at [689, 321] on div at bounding box center [735, 357] width 127 height 127
click at [678, 318] on div at bounding box center [735, 357] width 127 height 127
type input "#bbbbbb"
drag, startPoint x: 683, startPoint y: 329, endPoint x: 671, endPoint y: 327, distance: 11.4
click at [672, 327] on div at bounding box center [735, 357] width 127 height 127
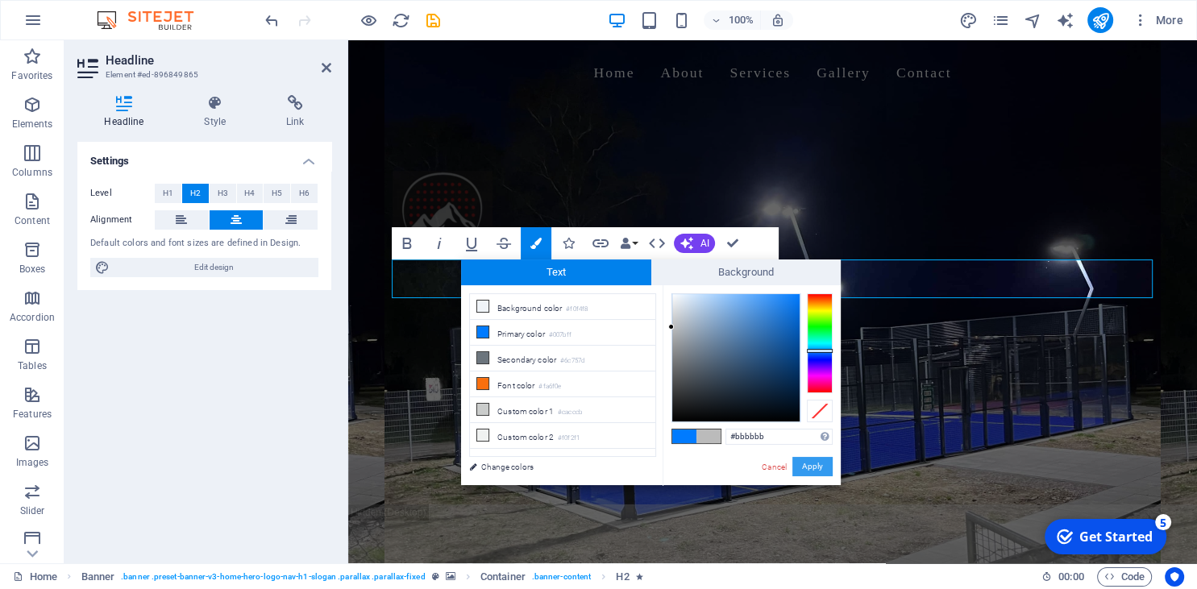
click at [812, 460] on button "Apply" at bounding box center [812, 466] width 40 height 19
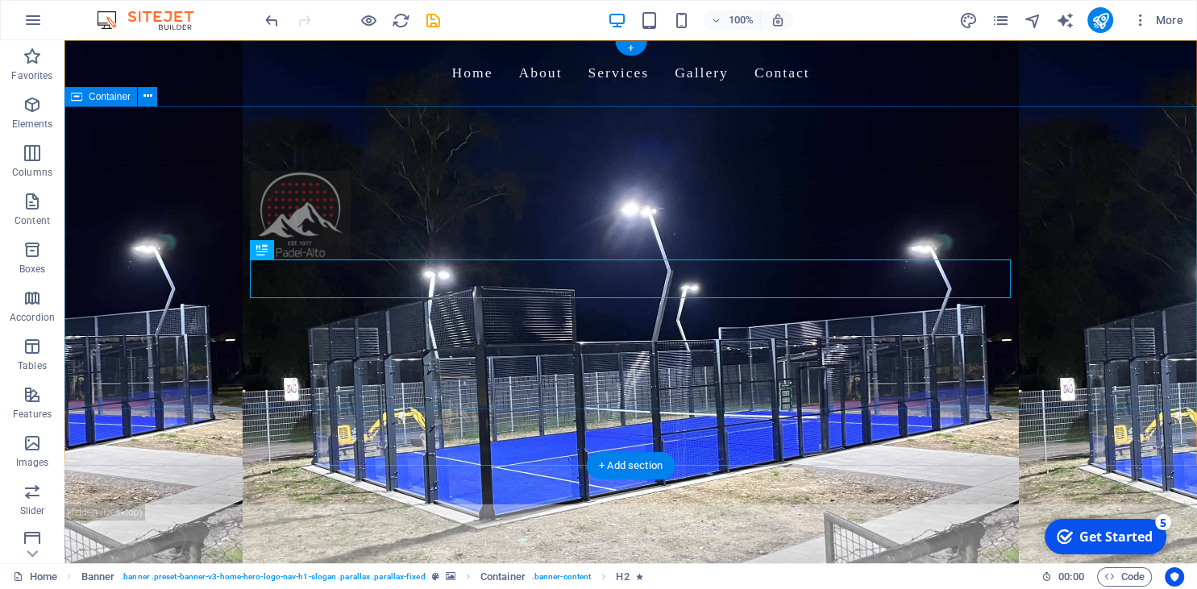
click at [1004, 405] on div "Welcome to Padel Alto - Your Padel Court Experts Build. Play. Profit." at bounding box center [630, 277] width 1132 height 342
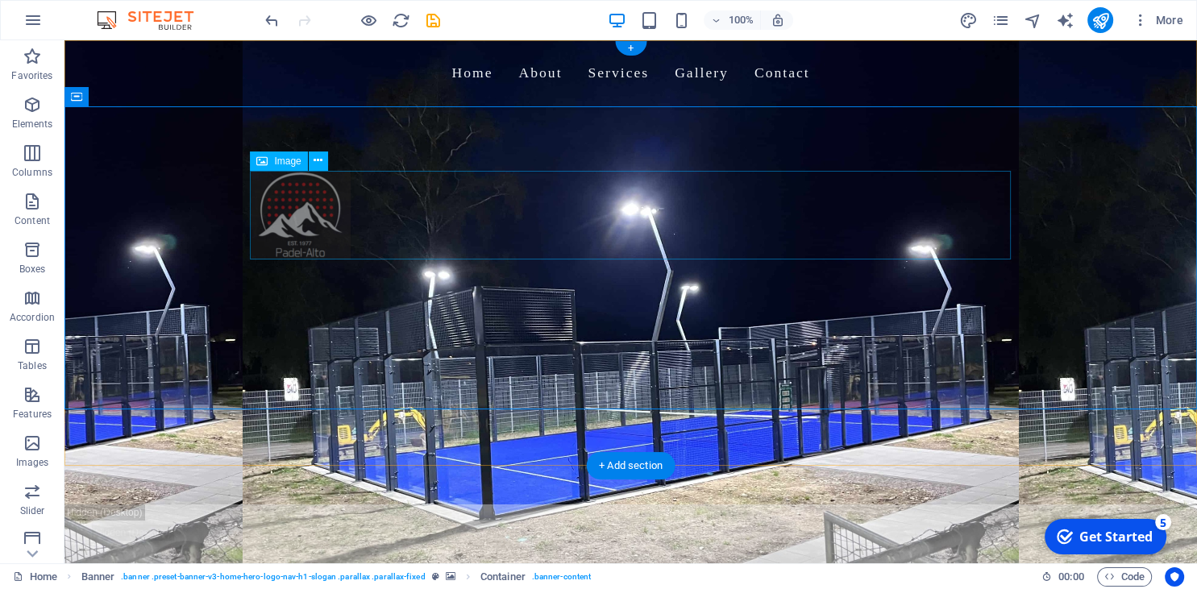
click at [252, 203] on figure at bounding box center [631, 215] width 761 height 89
click at [317, 157] on icon at bounding box center [317, 160] width 9 height 17
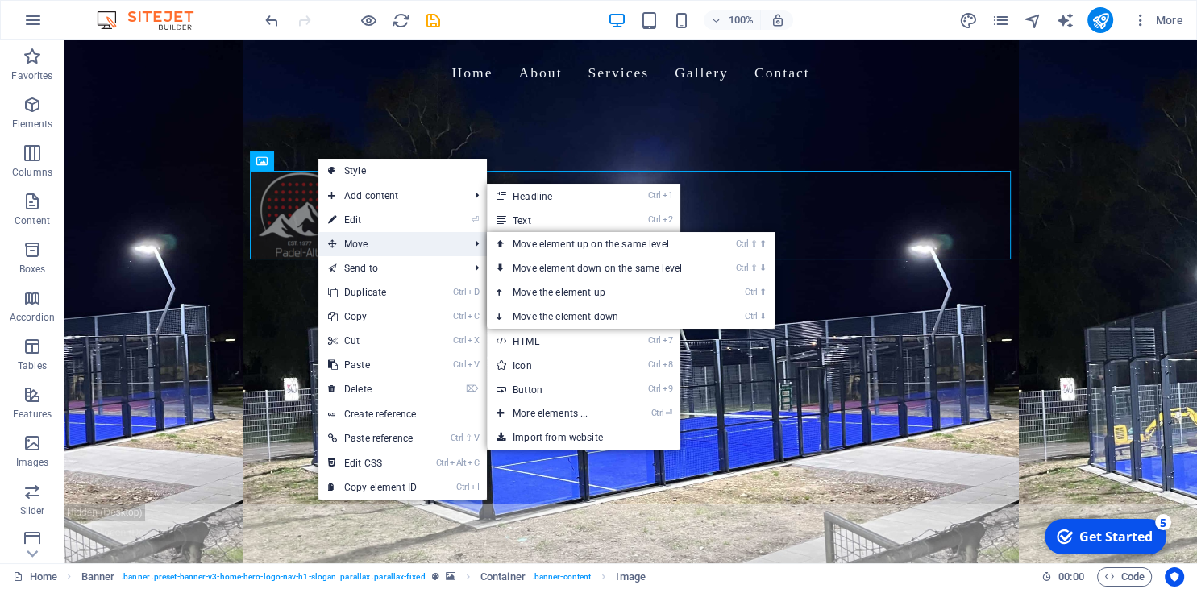
click at [361, 244] on span "Move" at bounding box center [390, 244] width 144 height 24
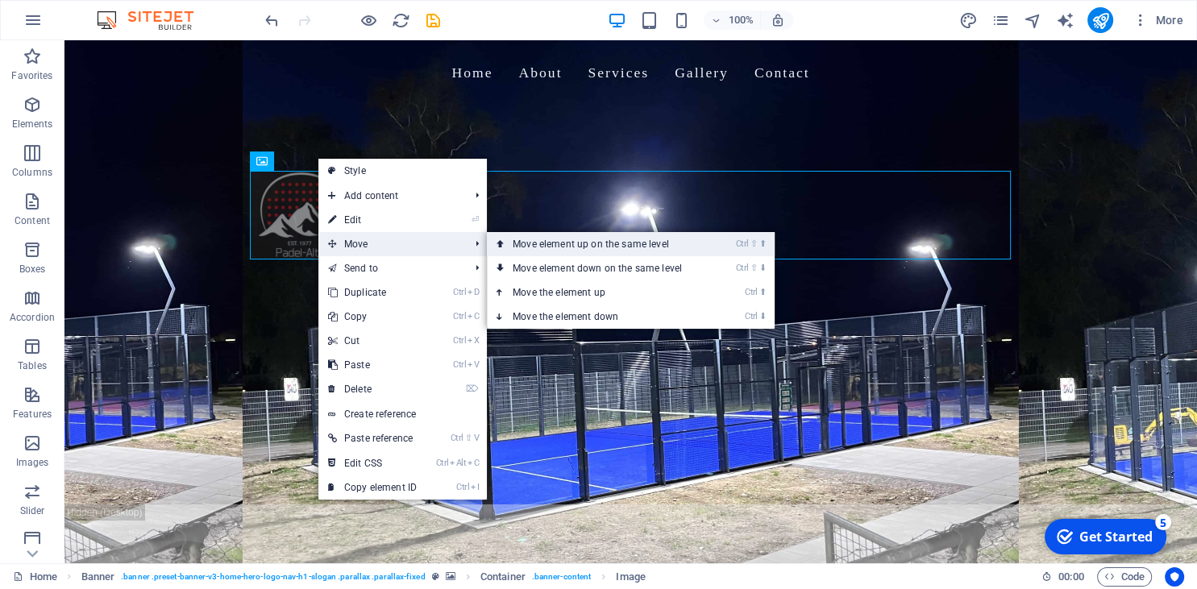
click at [588, 252] on link "Ctrl ⇧ ⬆ Move element up on the same level" at bounding box center [600, 244] width 227 height 24
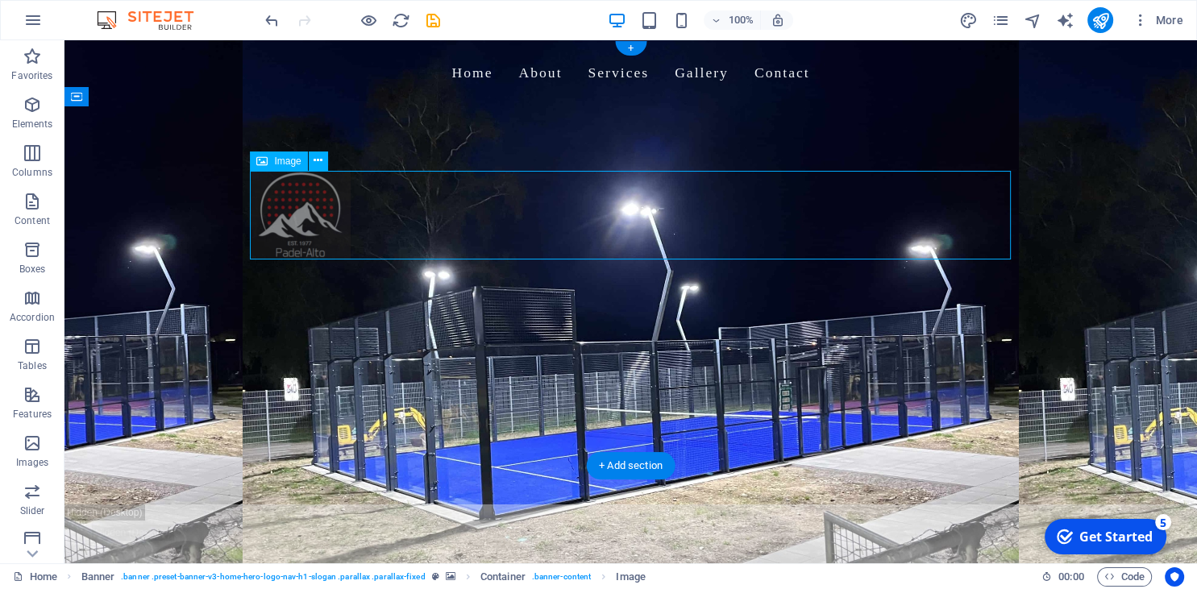
drag, startPoint x: 490, startPoint y: 200, endPoint x: 336, endPoint y: 207, distance: 154.1
click at [390, 179] on figure at bounding box center [631, 215] width 761 height 89
drag, startPoint x: 303, startPoint y: 207, endPoint x: 289, endPoint y: 175, distance: 35.3
click at [289, 175] on figure at bounding box center [631, 215] width 761 height 89
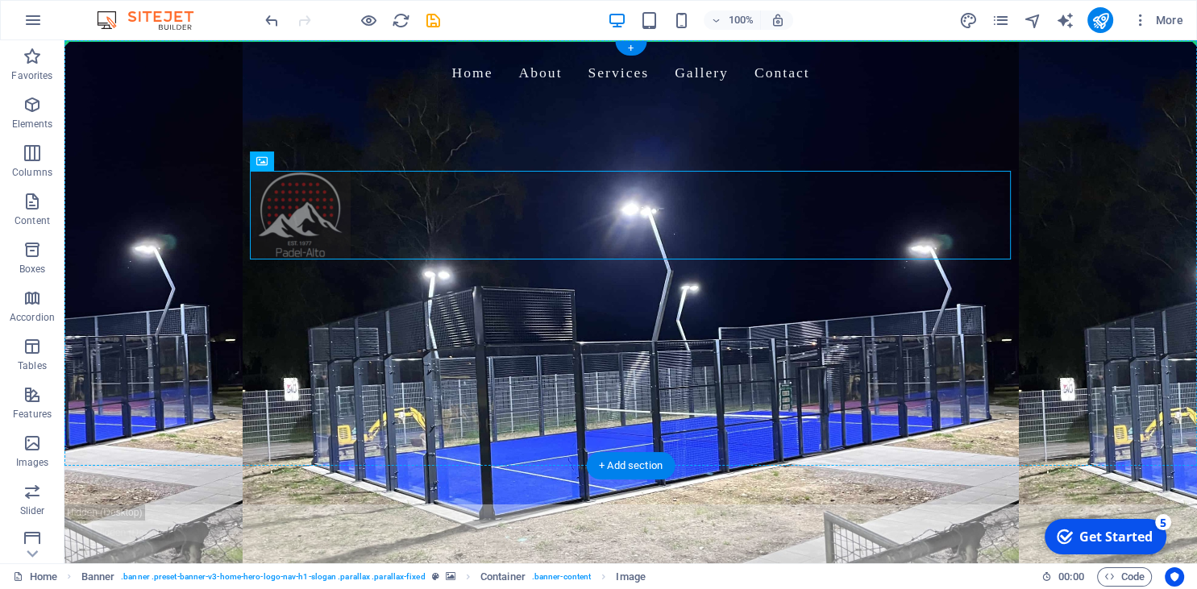
drag, startPoint x: 299, startPoint y: 197, endPoint x: 303, endPoint y: 135, distance: 62.2
click at [303, 135] on div "Welcome to Padel Alto - Your Padel Court Experts Build. Play. Profit." at bounding box center [630, 277] width 1132 height 342
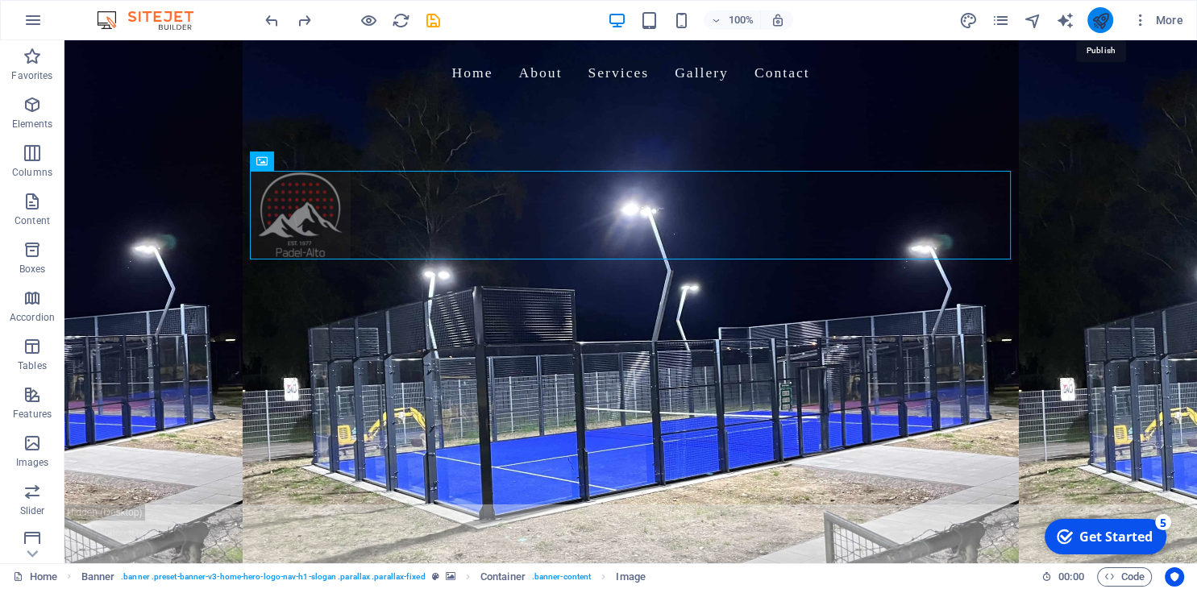
click at [1094, 23] on icon "publish" at bounding box center [1099, 20] width 19 height 19
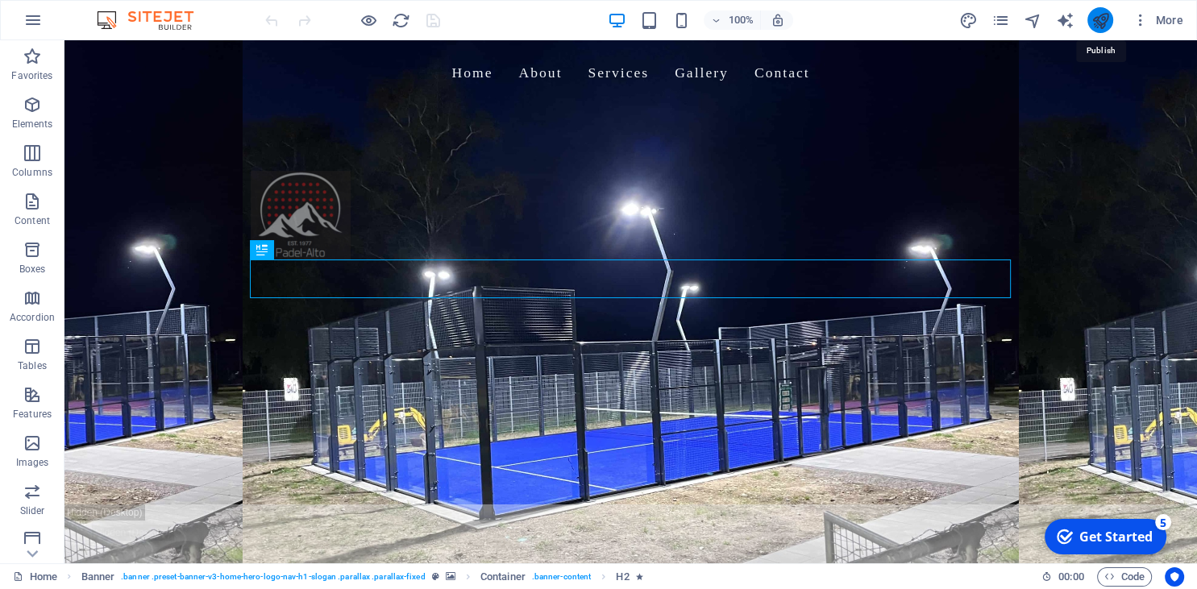
click at [1093, 15] on icon "publish" at bounding box center [1099, 20] width 19 height 19
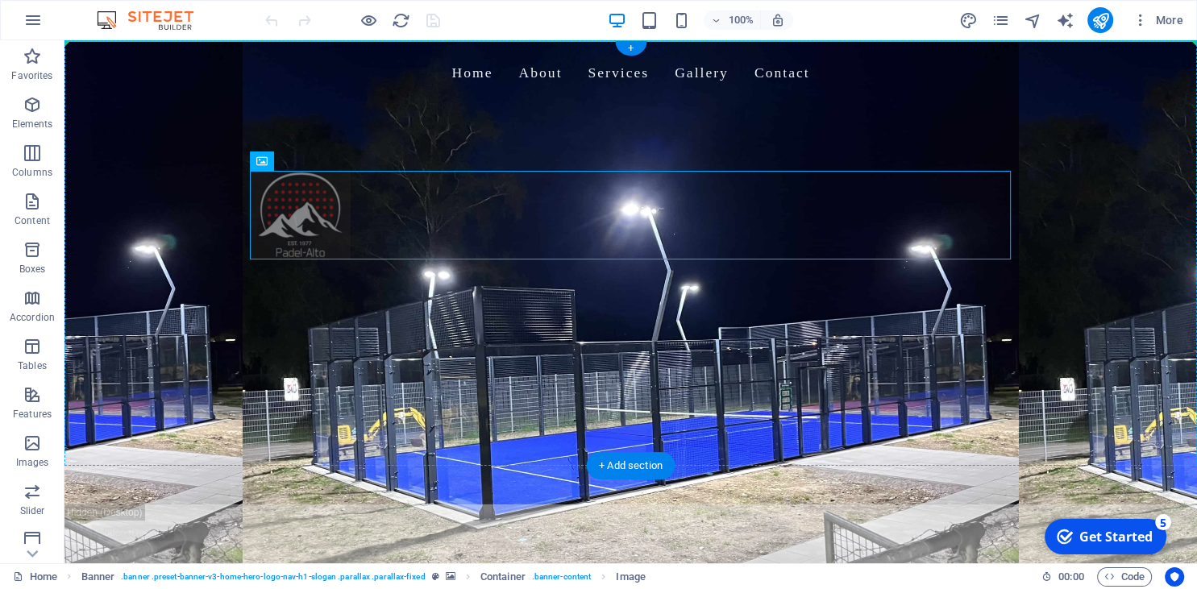
drag, startPoint x: 305, startPoint y: 197, endPoint x: 210, endPoint y: 73, distance: 156.3
click at [210, 73] on header "Home About Services Gallery Contact Welcome to [GEOGRAPHIC_DATA] - Your Padel C…" at bounding box center [630, 272] width 1132 height 464
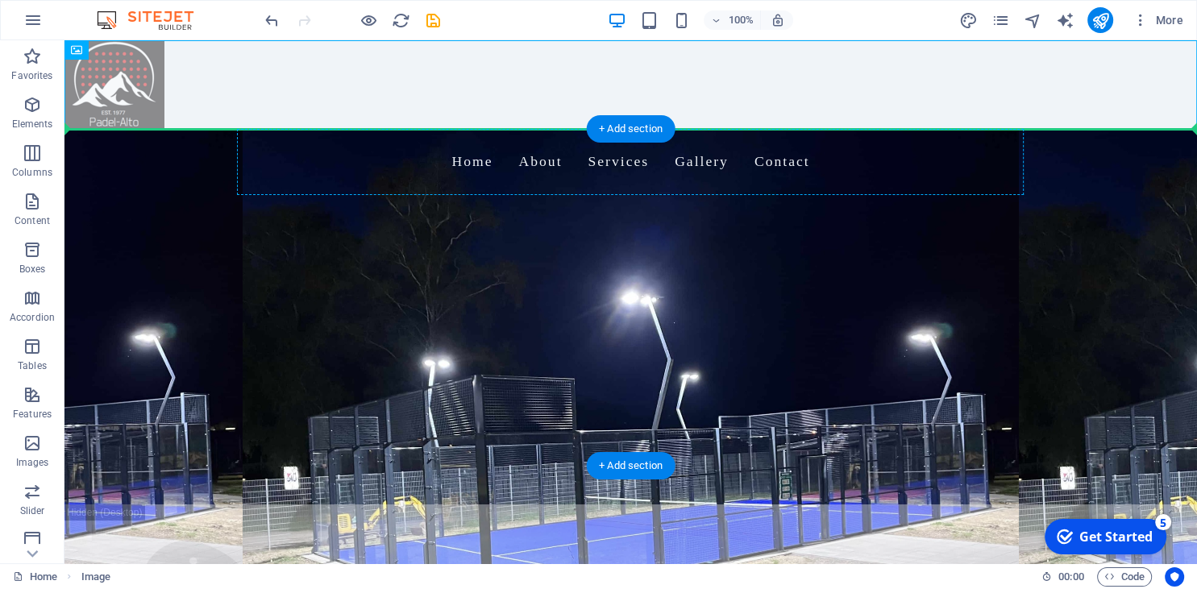
drag, startPoint x: 97, startPoint y: 84, endPoint x: 261, endPoint y: 159, distance: 180.7
drag, startPoint x: 160, startPoint y: 91, endPoint x: 363, endPoint y: 172, distance: 218.8
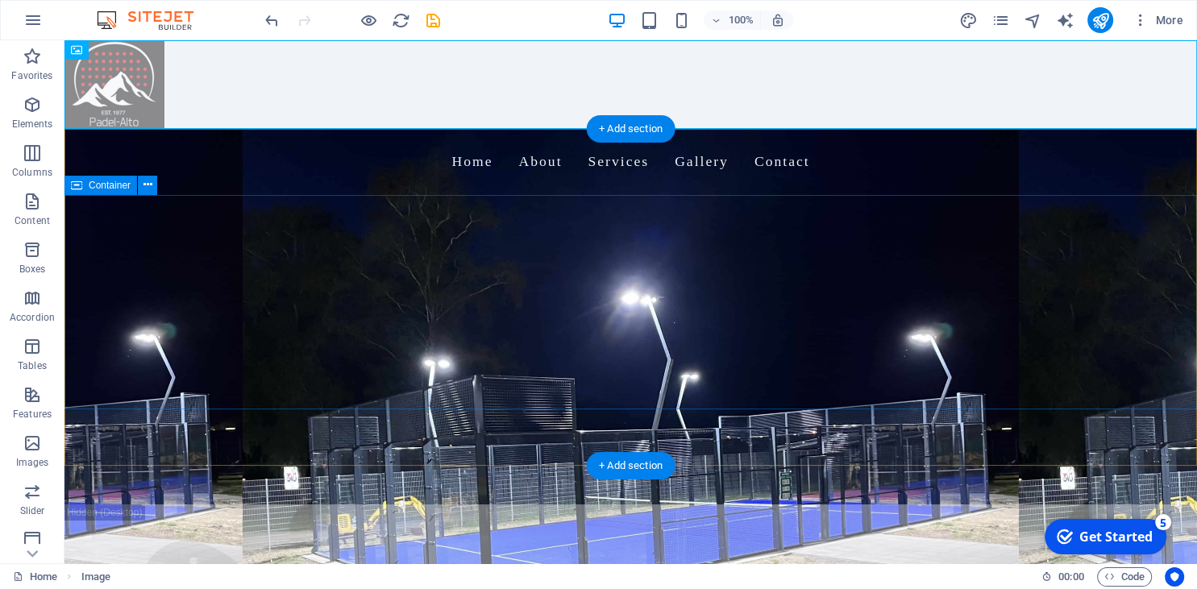
drag, startPoint x: 166, startPoint y: 91, endPoint x: 247, endPoint y: 223, distance: 154.8
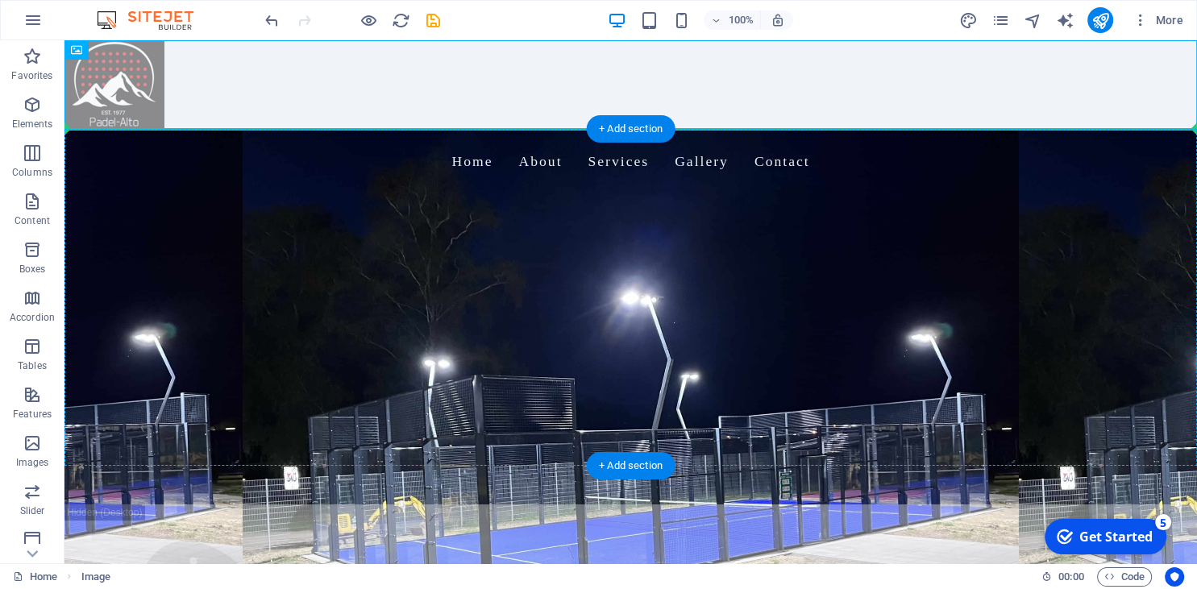
drag, startPoint x: 122, startPoint y: 94, endPoint x: 214, endPoint y: 220, distance: 156.2
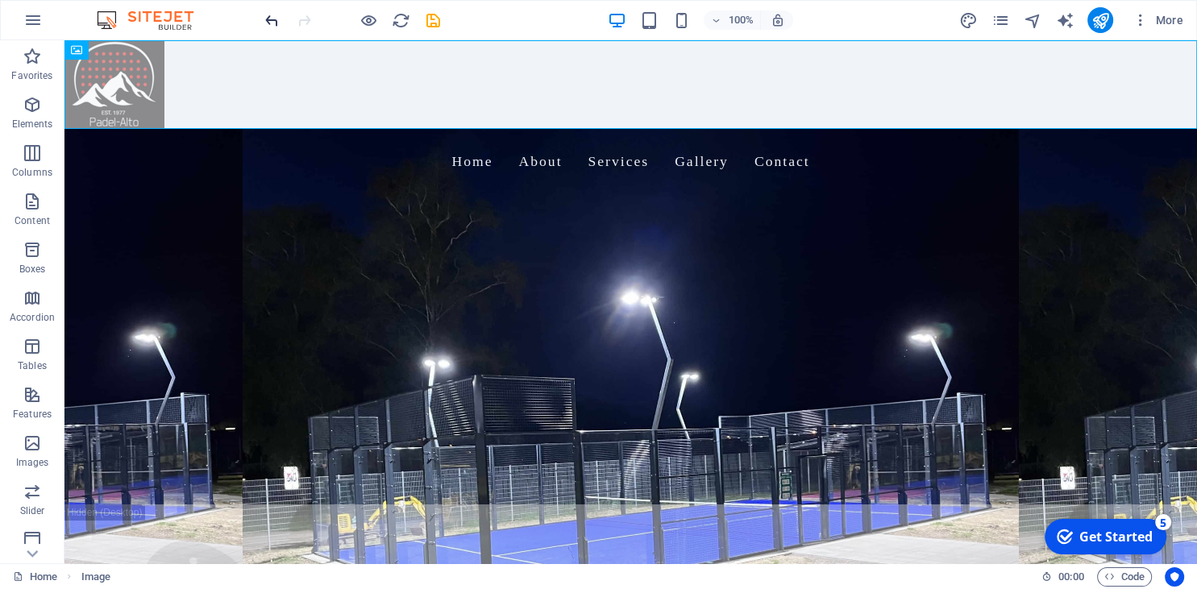
click at [272, 23] on icon "undo" at bounding box center [272, 20] width 19 height 19
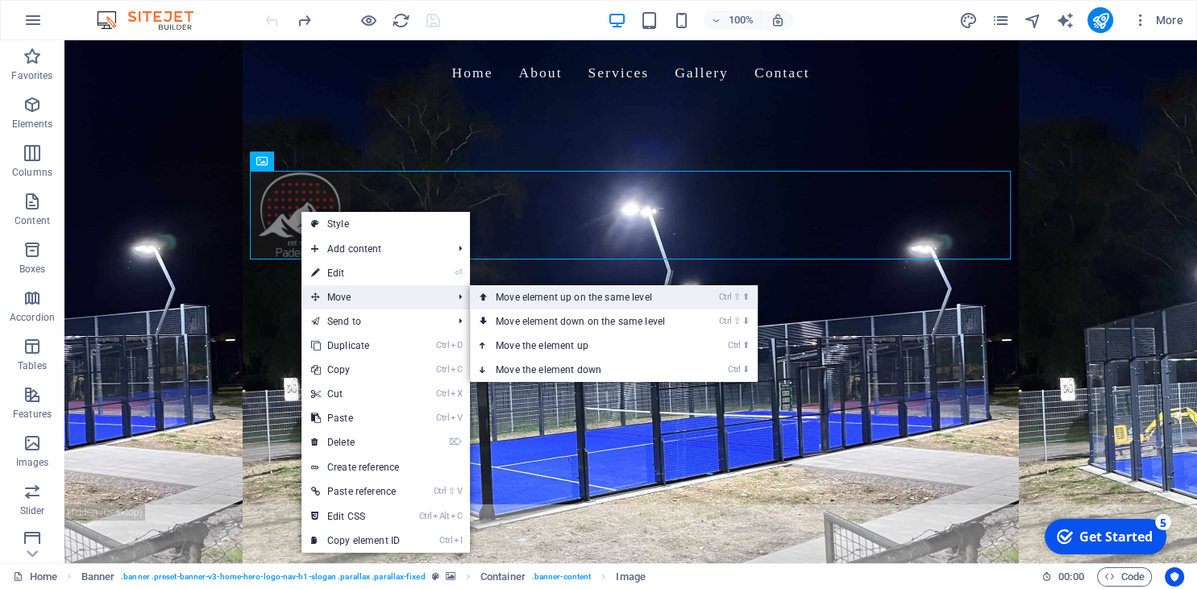
click at [549, 305] on link "Ctrl ⇧ ⬆ Move element up on the same level" at bounding box center [583, 297] width 227 height 24
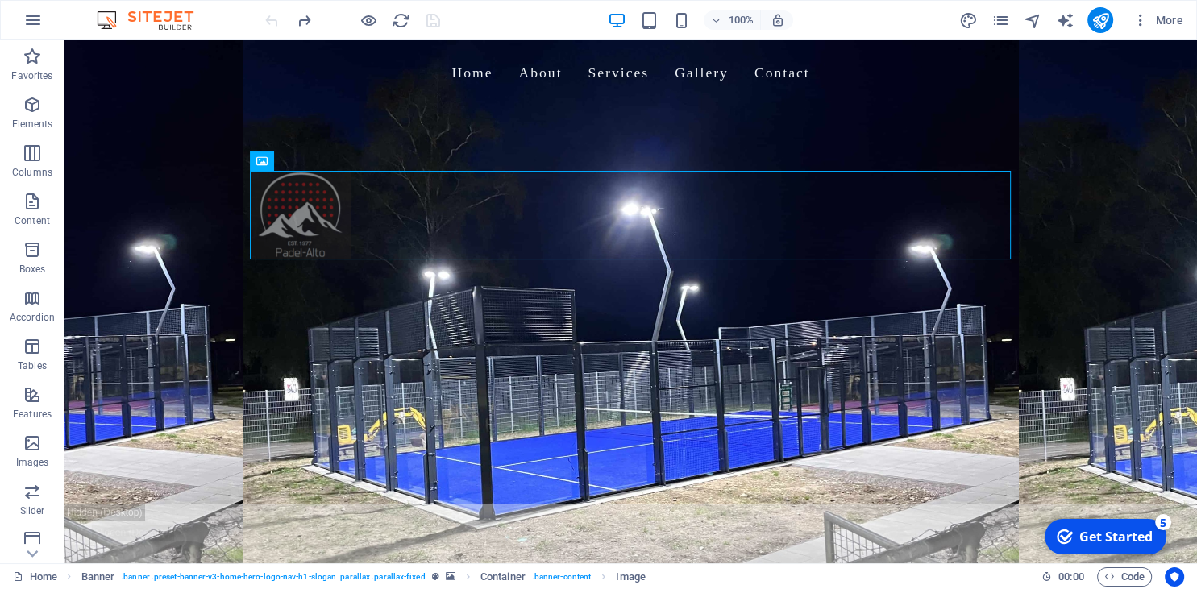
drag, startPoint x: 288, startPoint y: 185, endPoint x: 272, endPoint y: 153, distance: 35.7
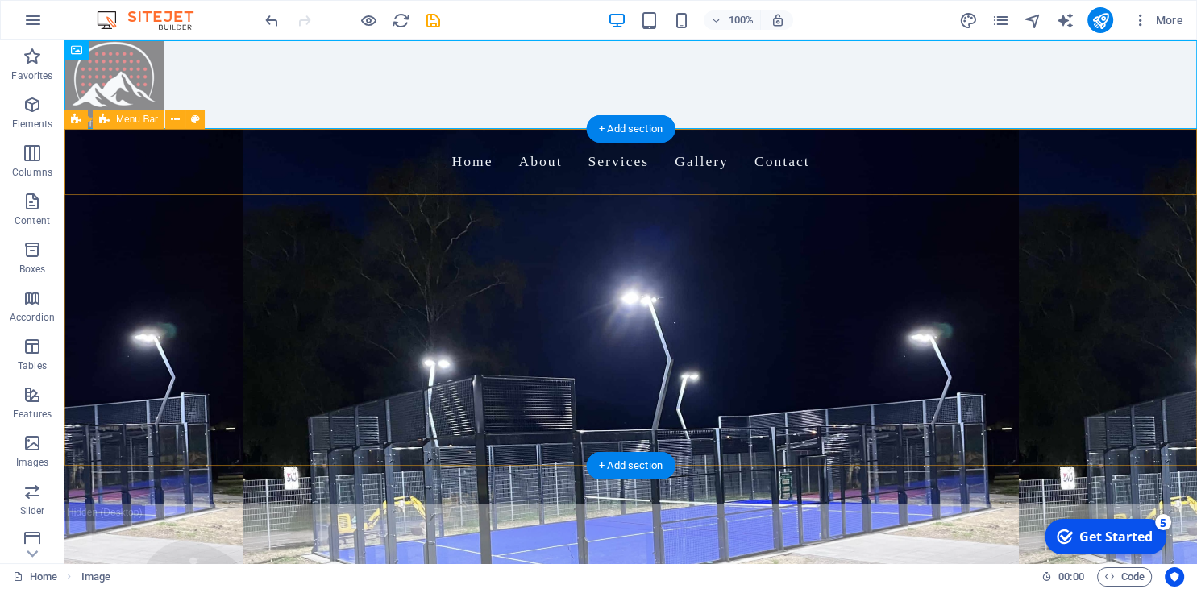
drag, startPoint x: 303, startPoint y: 169, endPoint x: 295, endPoint y: 192, distance: 24.0
click at [295, 192] on header "Home About Services Gallery Contact Welcome to Padel Alto - Your Padel Court Ex…" at bounding box center [630, 317] width 1132 height 376
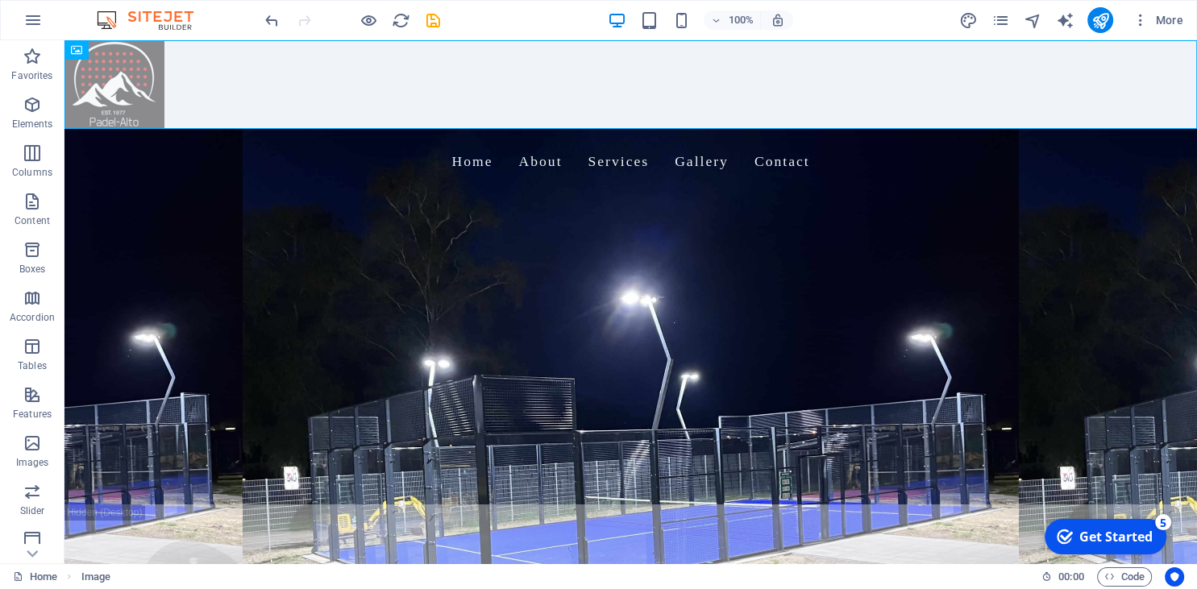
click at [260, 17] on div "100% More" at bounding box center [598, 20] width 1195 height 39
click at [264, 16] on icon "undo" at bounding box center [272, 20] width 19 height 19
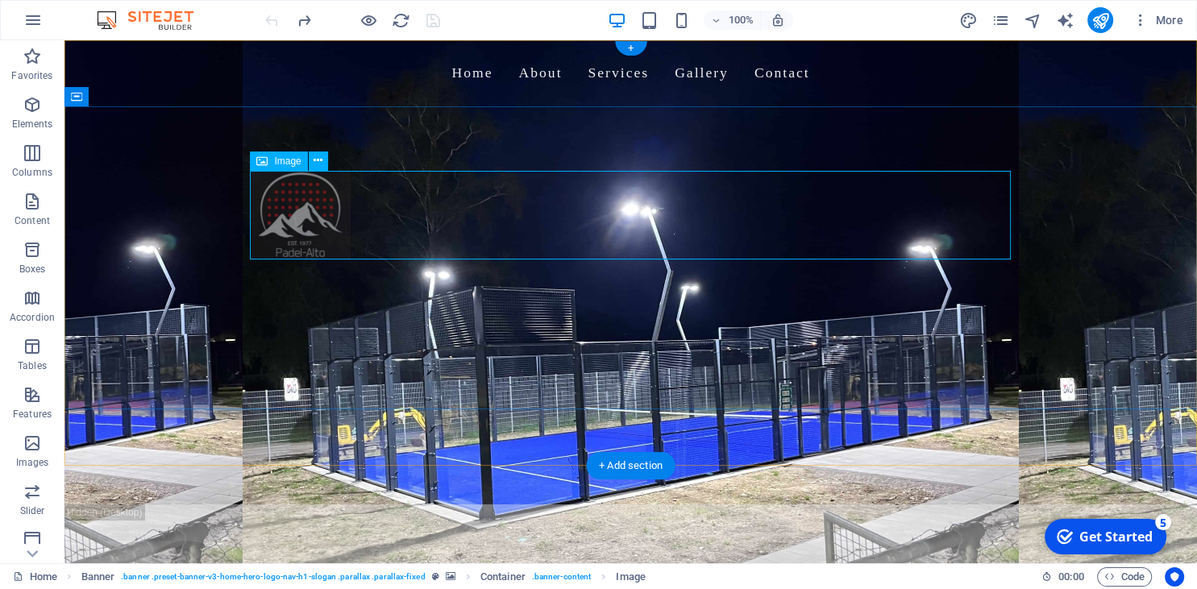
click at [305, 239] on figure at bounding box center [631, 215] width 761 height 89
click at [321, 161] on icon at bounding box center [317, 160] width 9 height 17
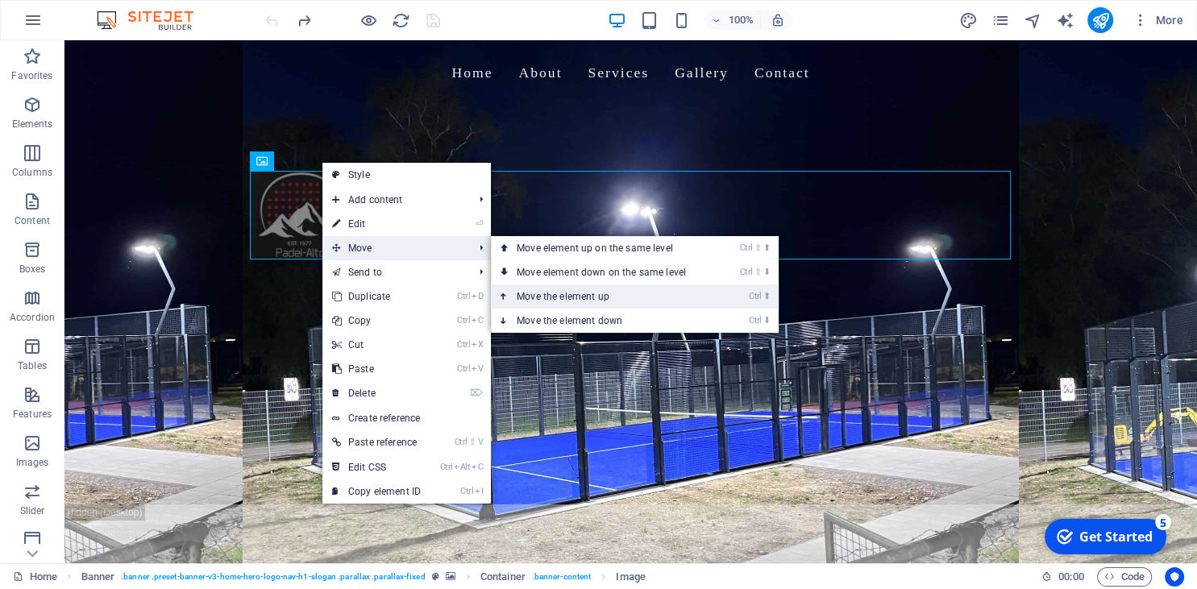
click at [595, 292] on link "Ctrl ⬆ Move the element up" at bounding box center [604, 296] width 227 height 24
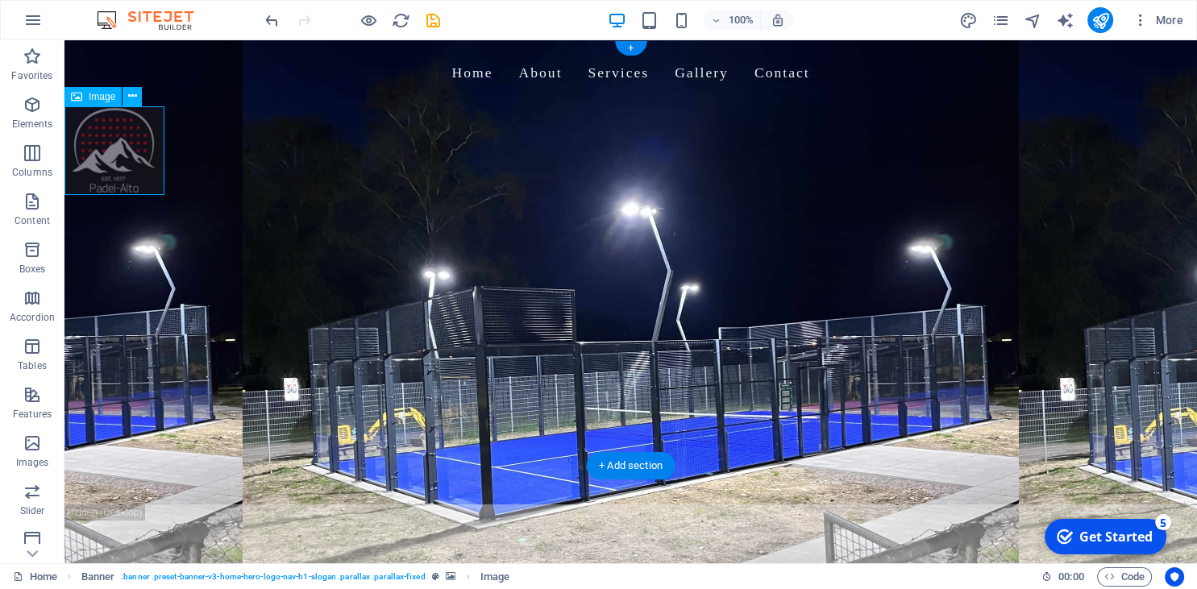
drag, startPoint x: 131, startPoint y: 153, endPoint x: 163, endPoint y: 121, distance: 45.0
click at [163, 121] on figure at bounding box center [630, 150] width 1132 height 89
click at [131, 93] on icon at bounding box center [132, 96] width 9 height 17
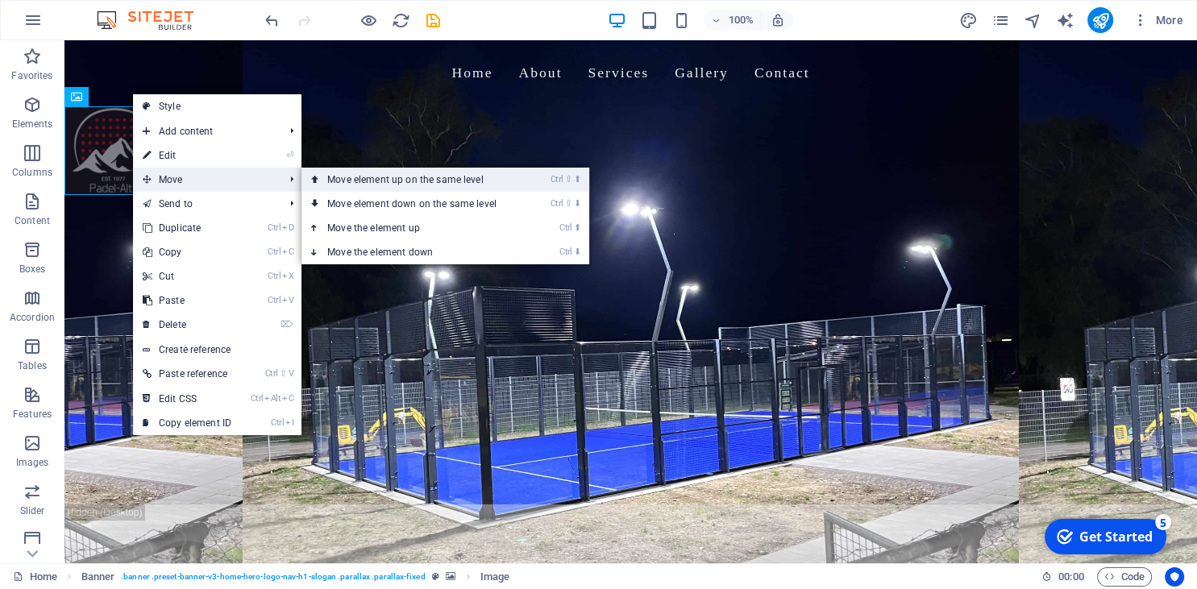
click at [362, 189] on link "Ctrl ⇧ ⬆ Move element up on the same level" at bounding box center [414, 180] width 227 height 24
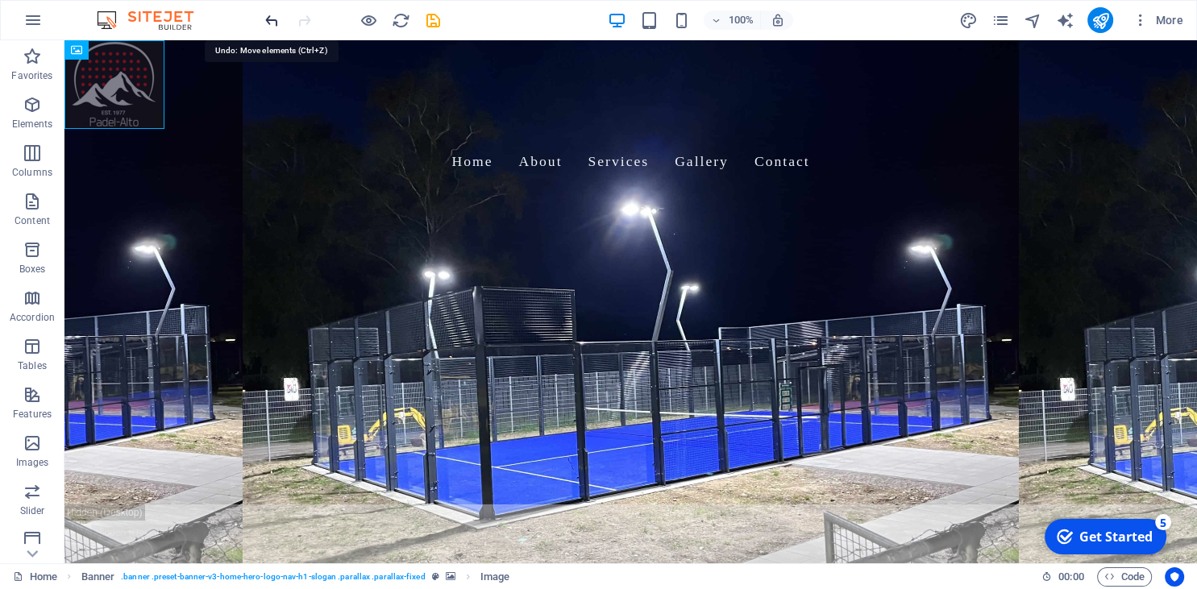
click at [268, 22] on icon "undo" at bounding box center [272, 20] width 19 height 19
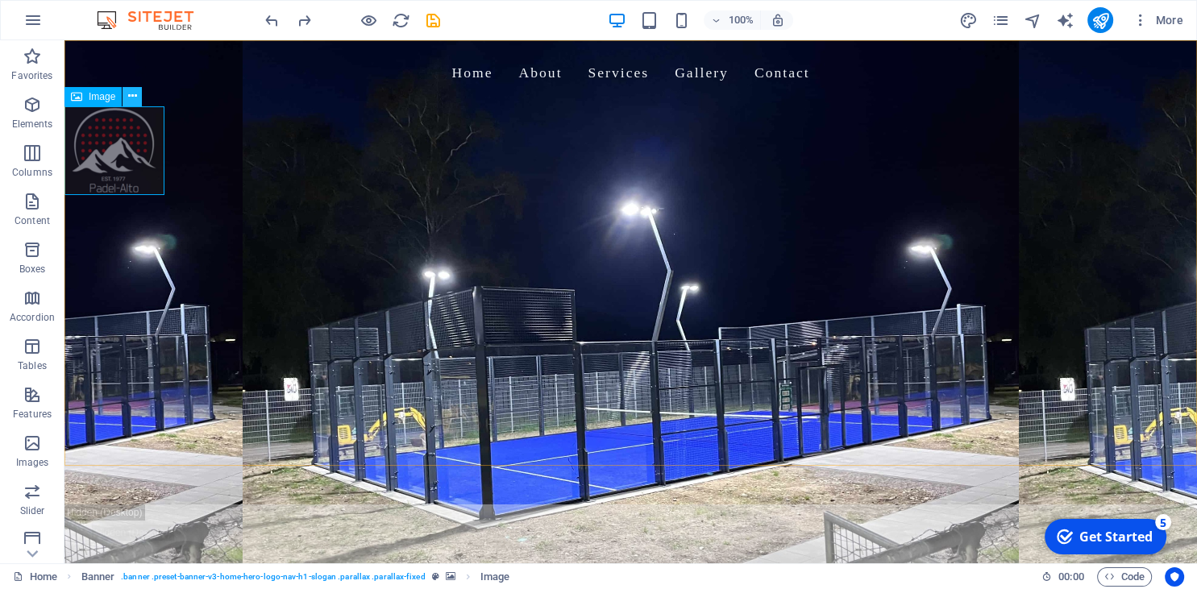
click at [134, 98] on icon at bounding box center [132, 96] width 9 height 17
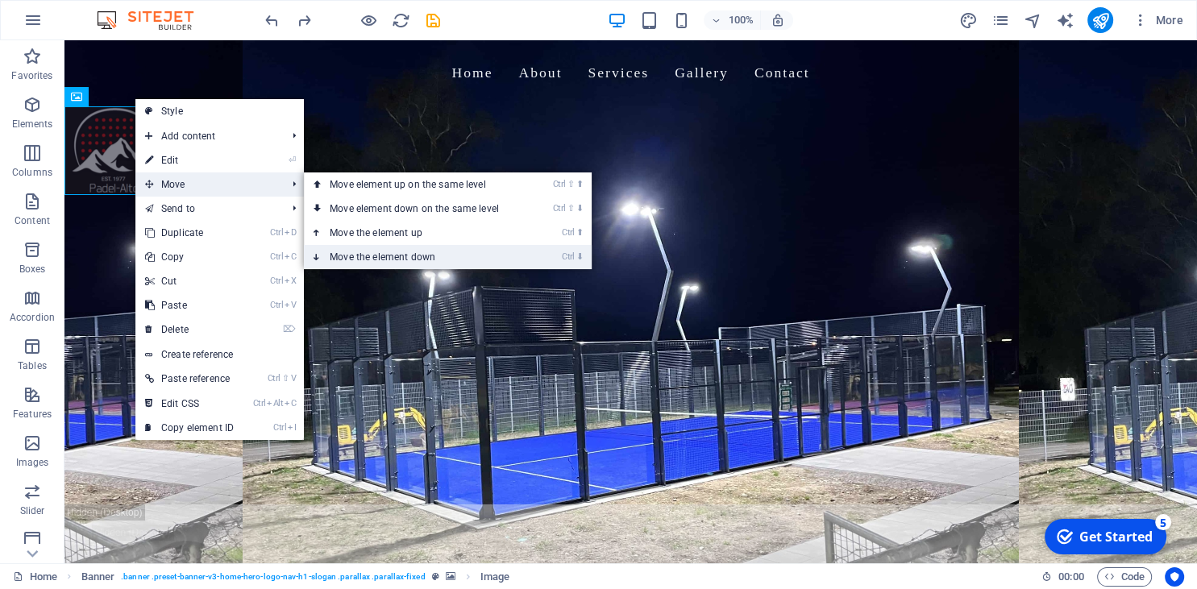
click at [408, 252] on link "Ctrl ⬇ Move the element down" at bounding box center [417, 257] width 227 height 24
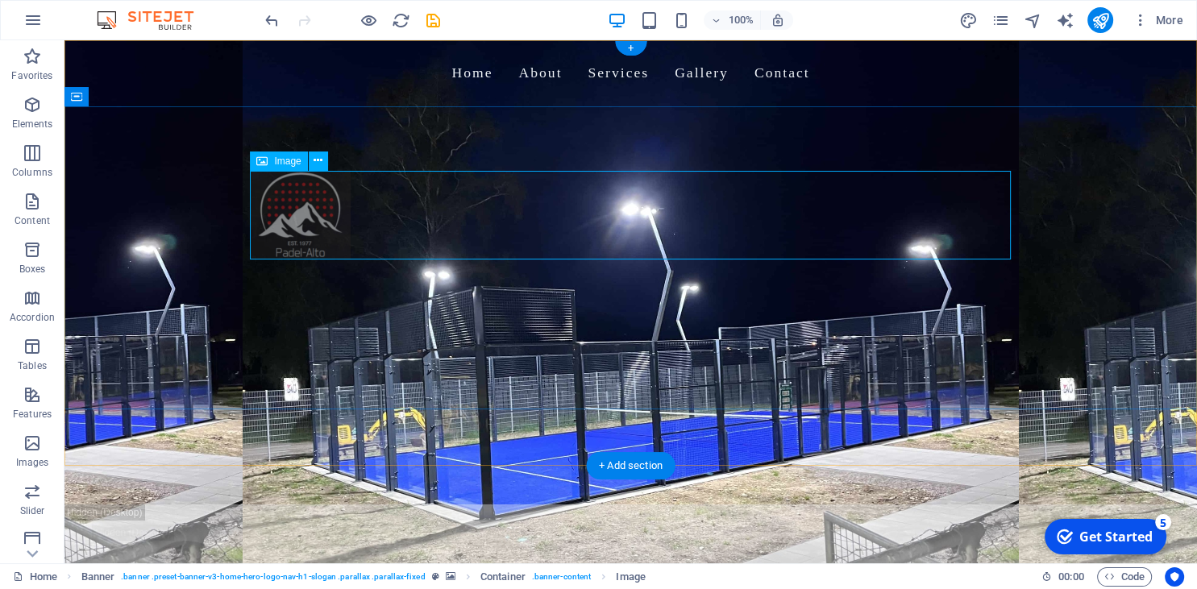
click at [322, 218] on figure at bounding box center [631, 215] width 761 height 89
click at [319, 169] on icon at bounding box center [317, 160] width 9 height 17
click at [266, 157] on icon at bounding box center [261, 161] width 11 height 19
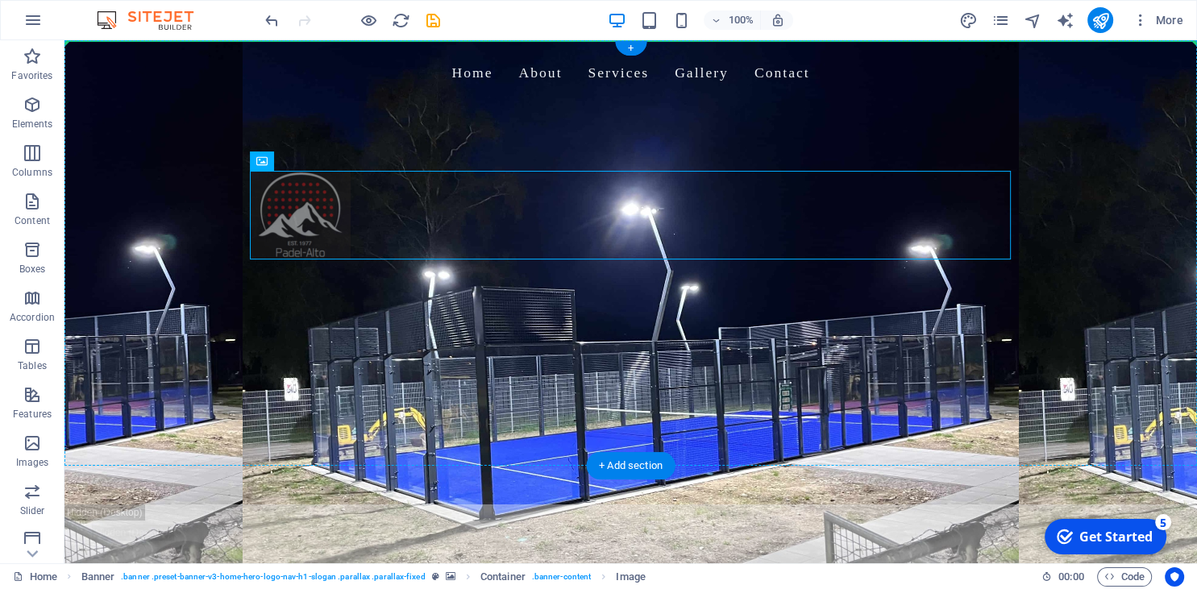
drag, startPoint x: 330, startPoint y: 197, endPoint x: 259, endPoint y: 138, distance: 93.3
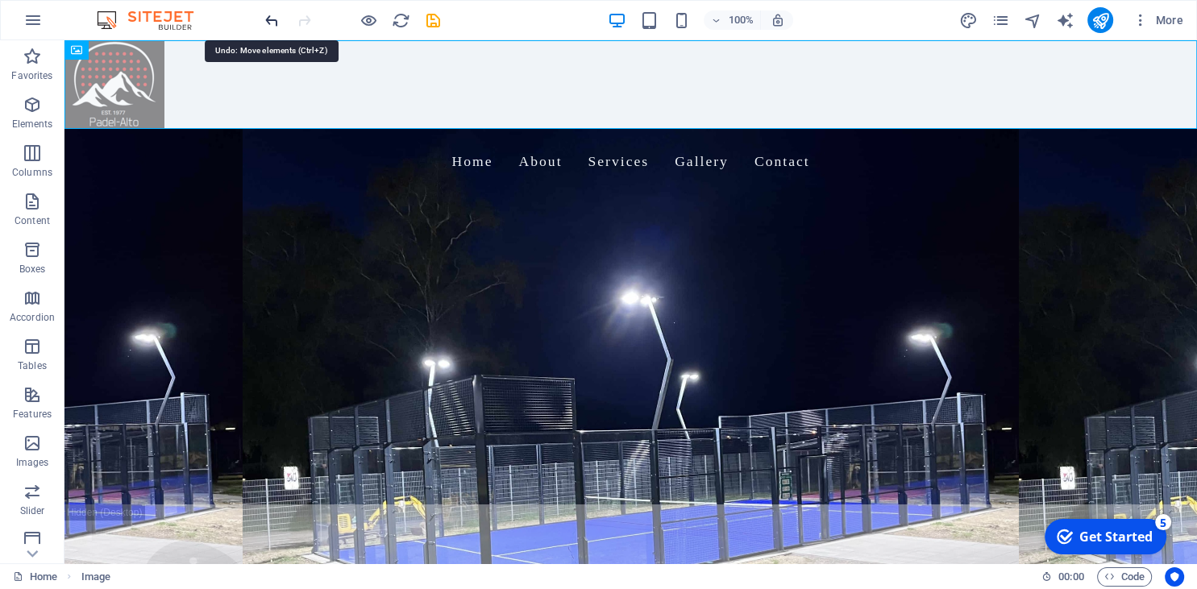
click at [275, 15] on icon "undo" at bounding box center [272, 20] width 19 height 19
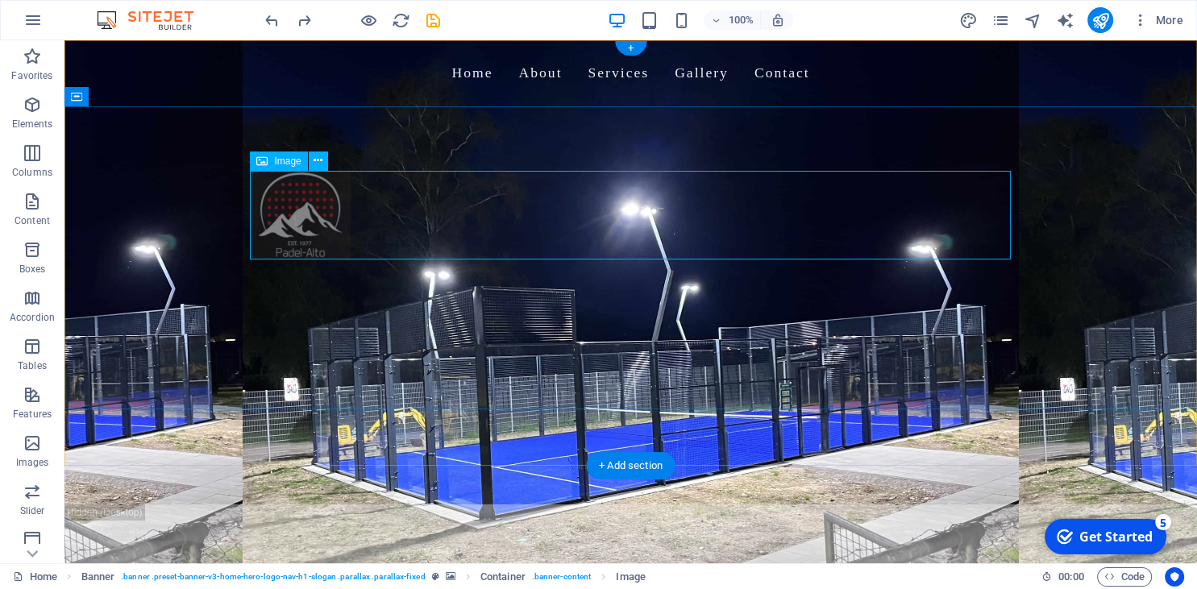
click at [468, 240] on figure at bounding box center [631, 215] width 761 height 89
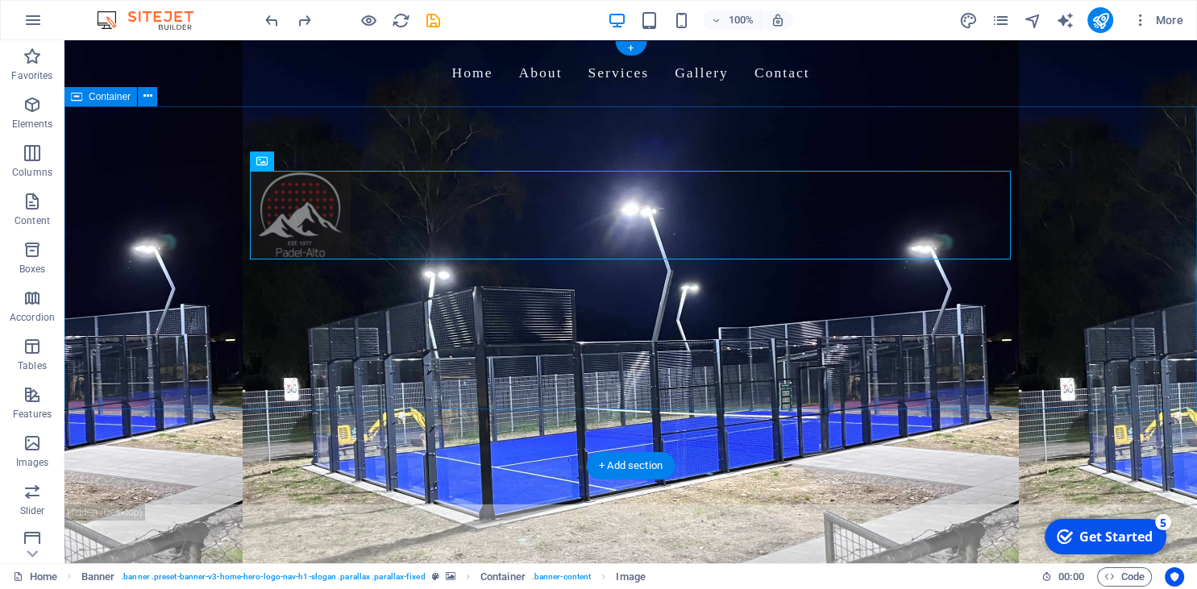
click at [553, 127] on div "Welcome to Padel Alto - Your Padel Court Experts Build. Play. Profit." at bounding box center [630, 277] width 1132 height 342
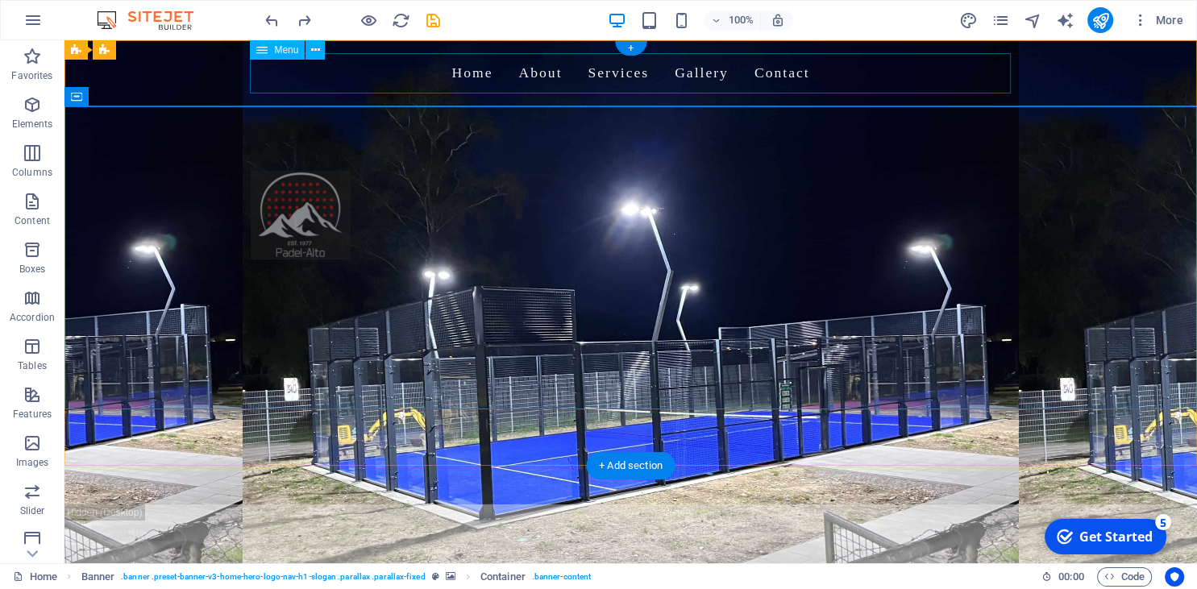
click at [614, 79] on nav "Home About Services Gallery Contact" at bounding box center [631, 73] width 761 height 40
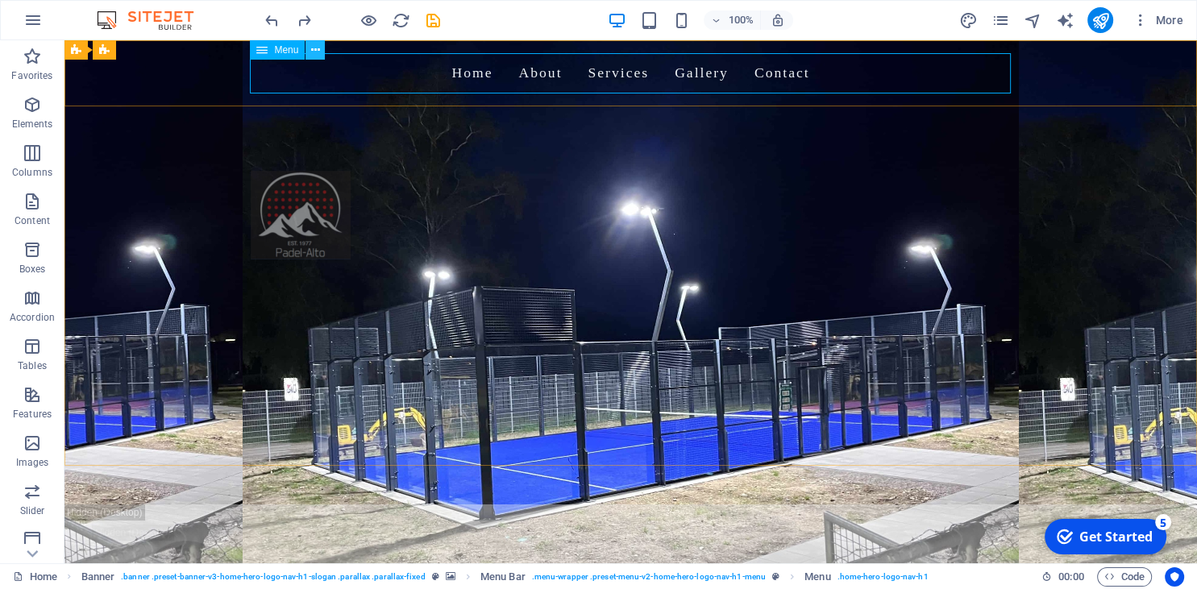
click at [314, 50] on icon at bounding box center [315, 50] width 9 height 17
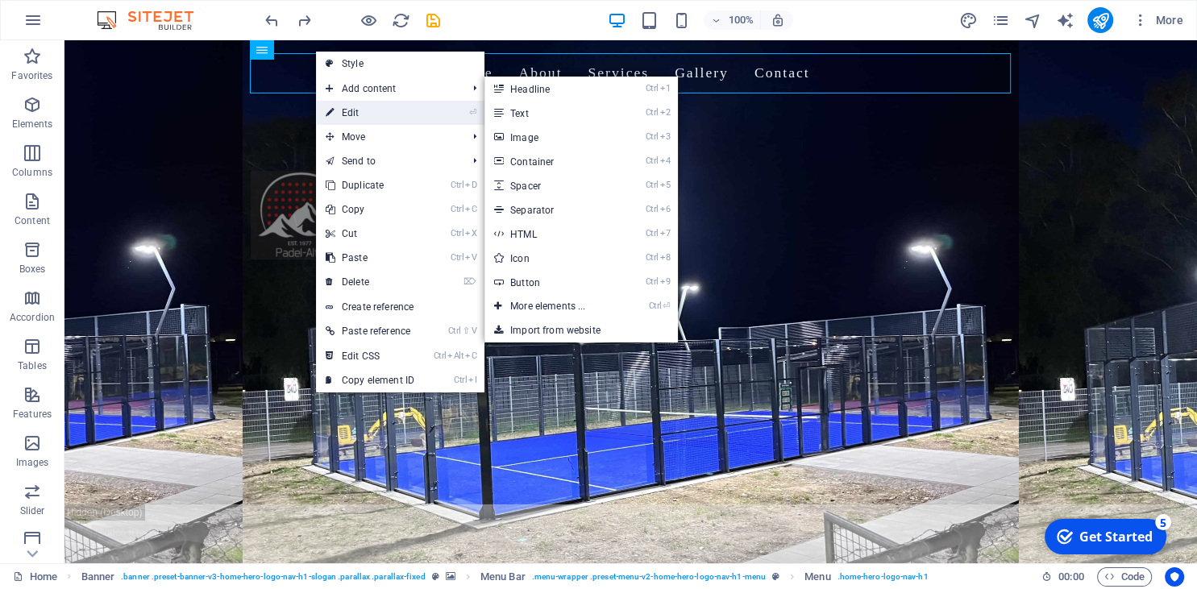
click at [366, 110] on link "⏎ Edit" at bounding box center [370, 113] width 108 height 24
select select
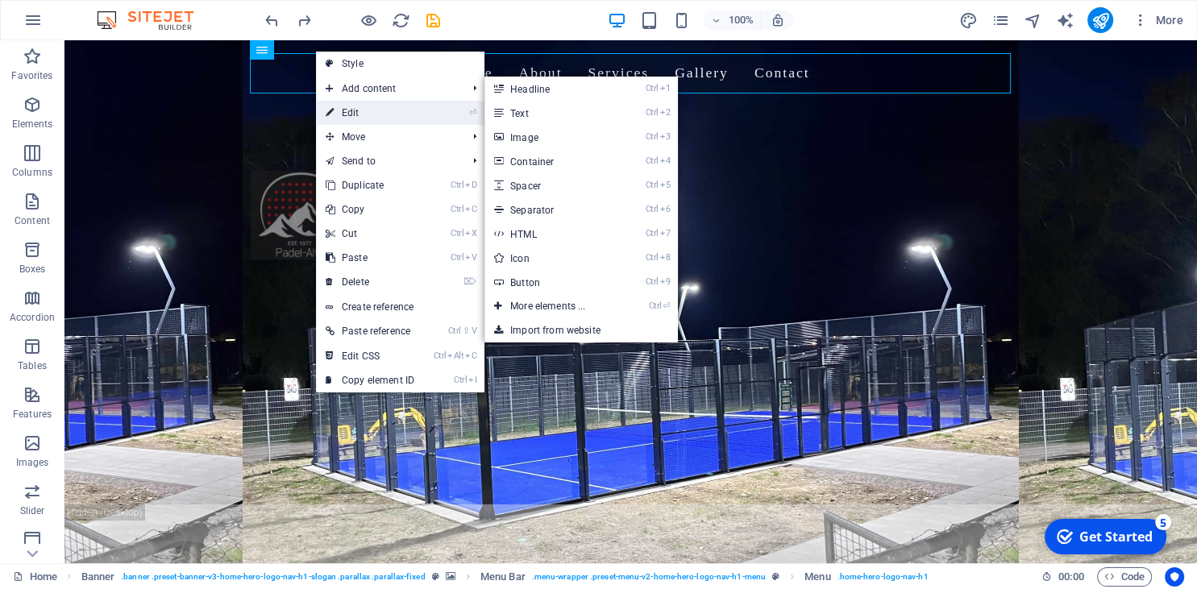
select select
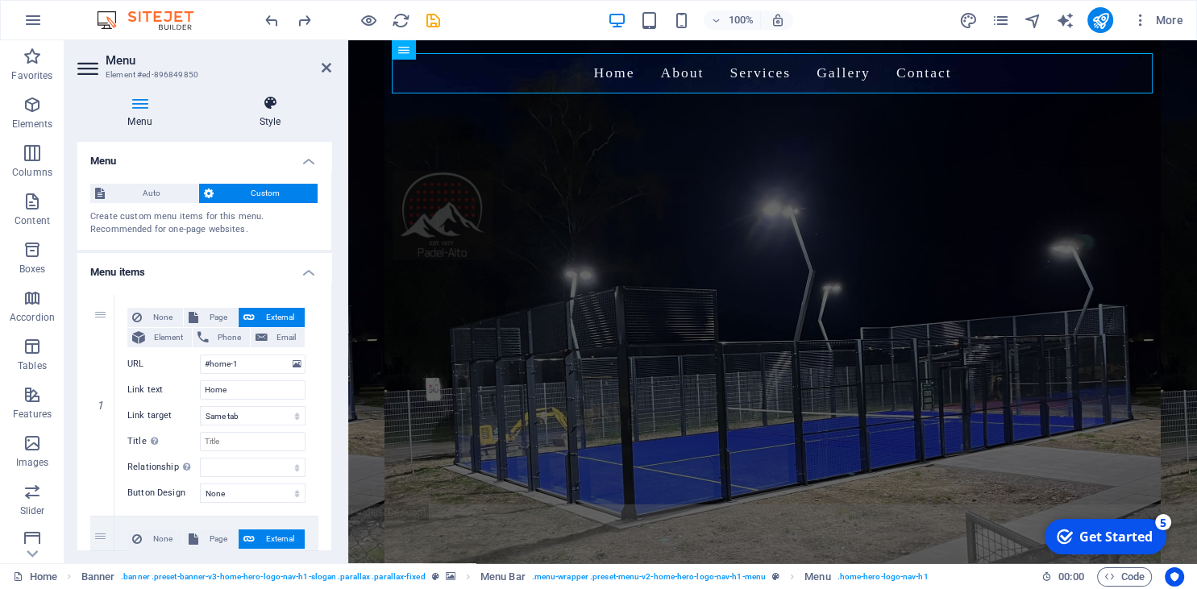
click at [266, 114] on h4 "Style" at bounding box center [270, 112] width 122 height 34
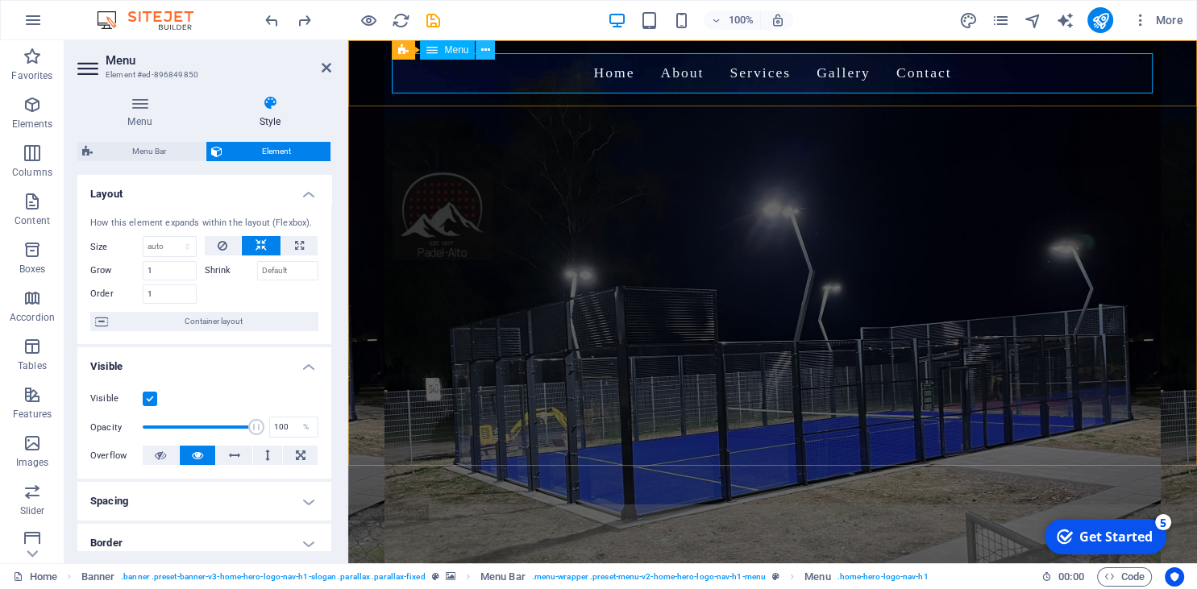
click at [486, 49] on icon at bounding box center [485, 50] width 9 height 17
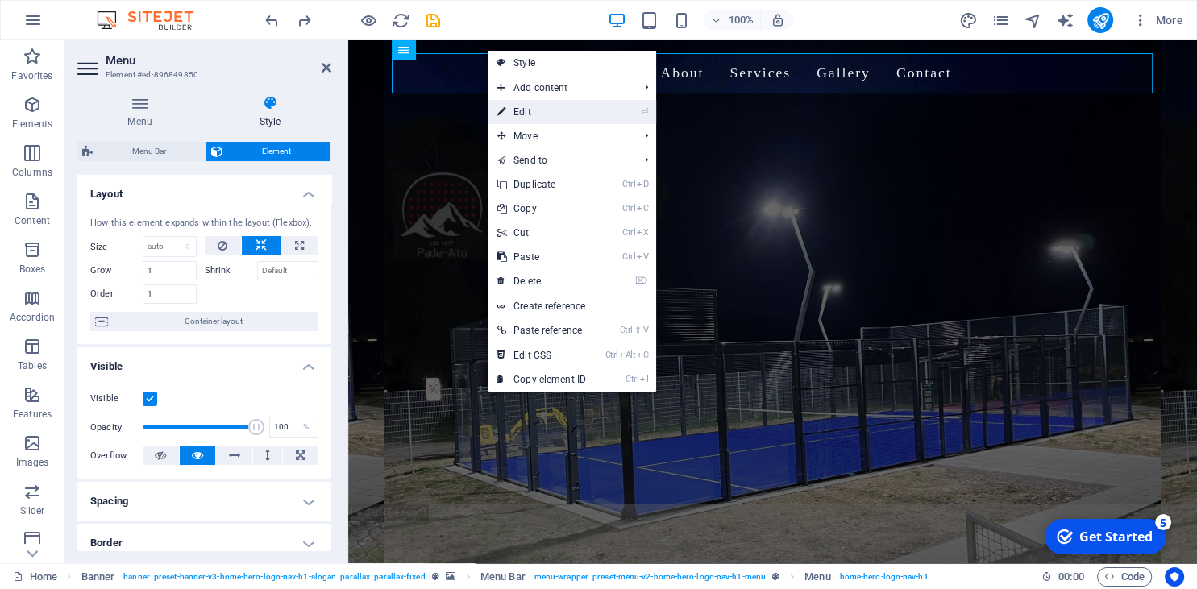
click at [521, 105] on link "⏎ Edit" at bounding box center [542, 112] width 108 height 24
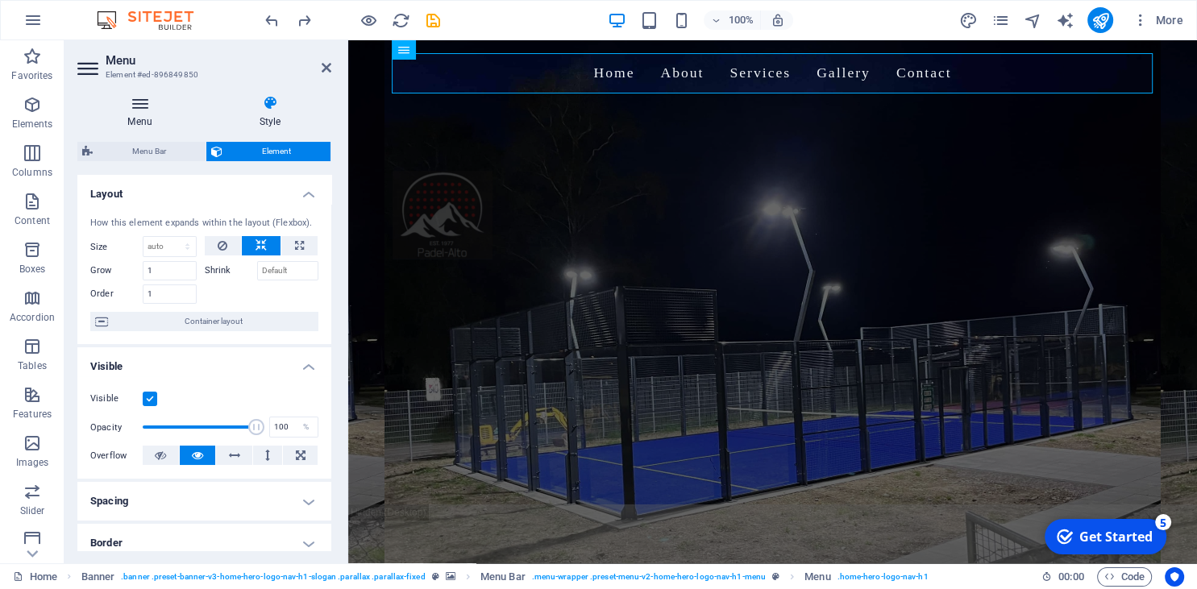
click at [139, 108] on icon at bounding box center [139, 103] width 125 height 16
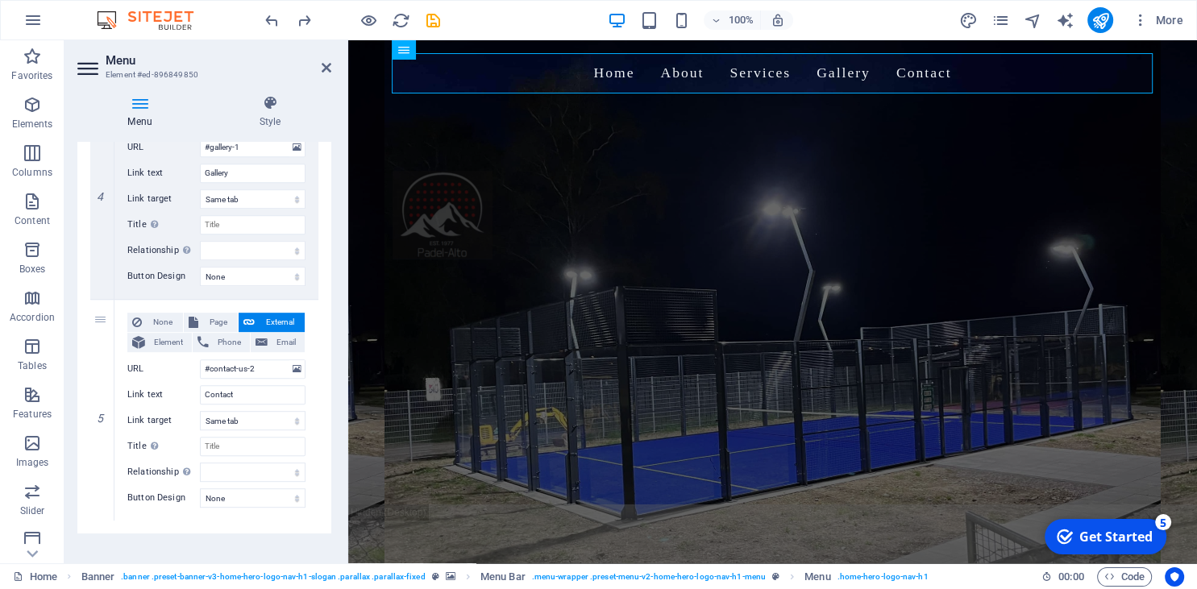
scroll to position [896, 0]
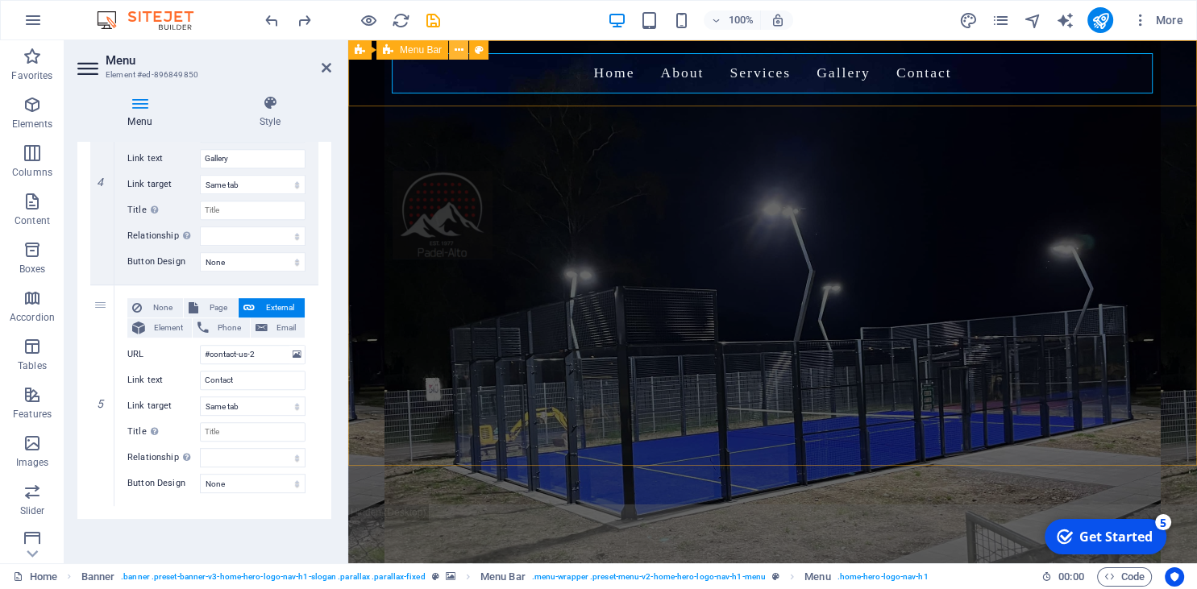
click at [457, 52] on icon at bounding box center [459, 50] width 9 height 17
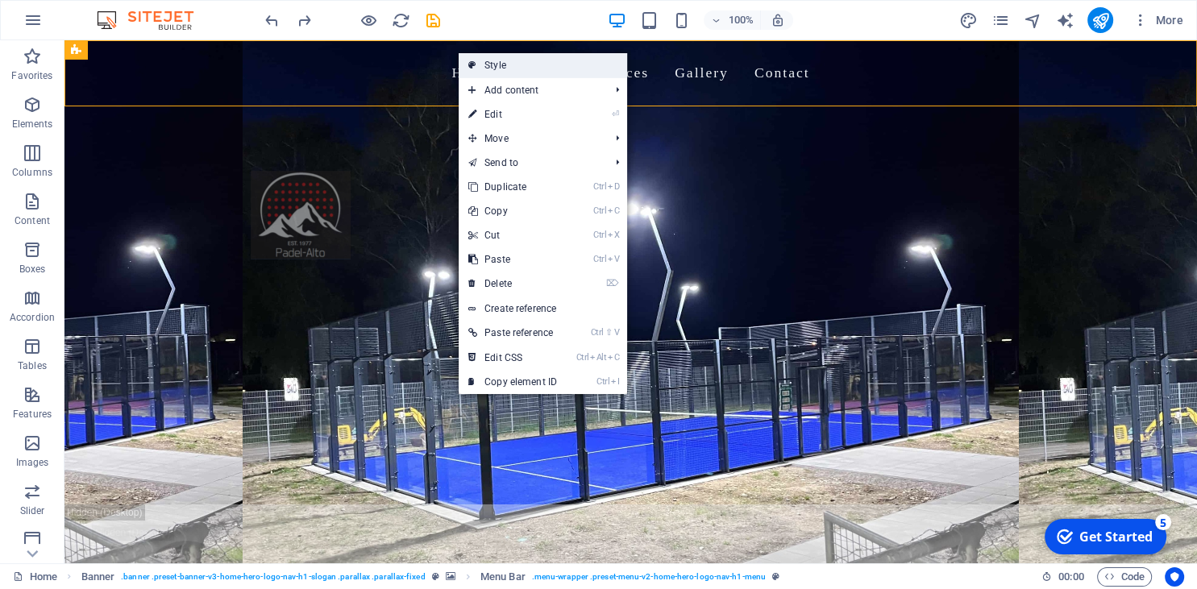
click at [495, 68] on link "Style" at bounding box center [543, 65] width 168 height 24
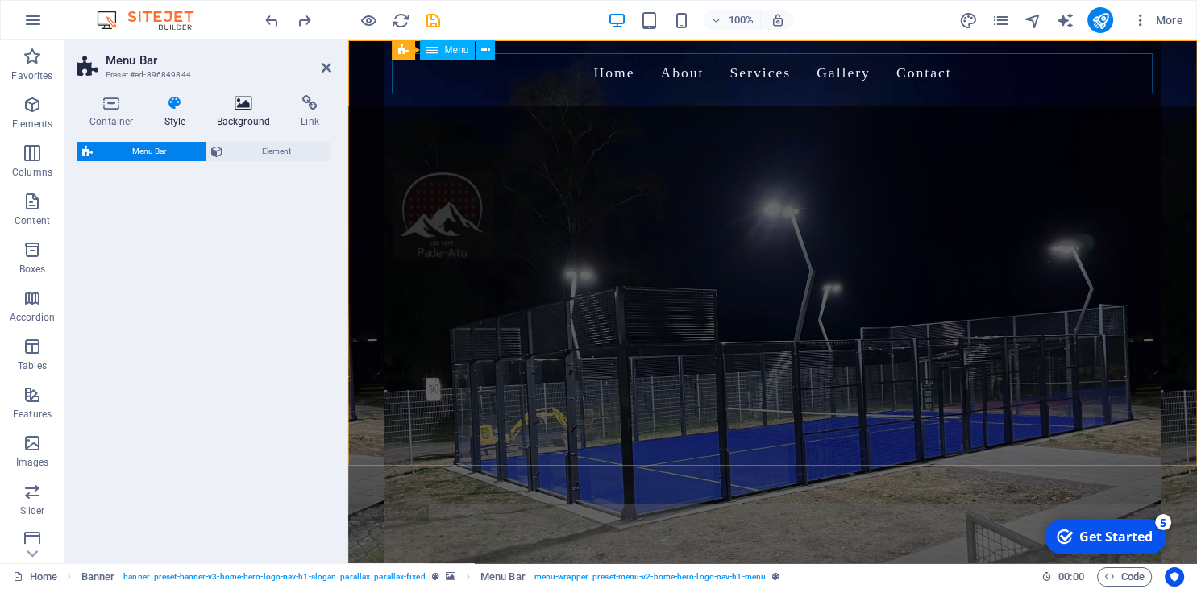
select select "rem"
select select "preset-menu-v2-home-hero-logo-nav-h1-menu"
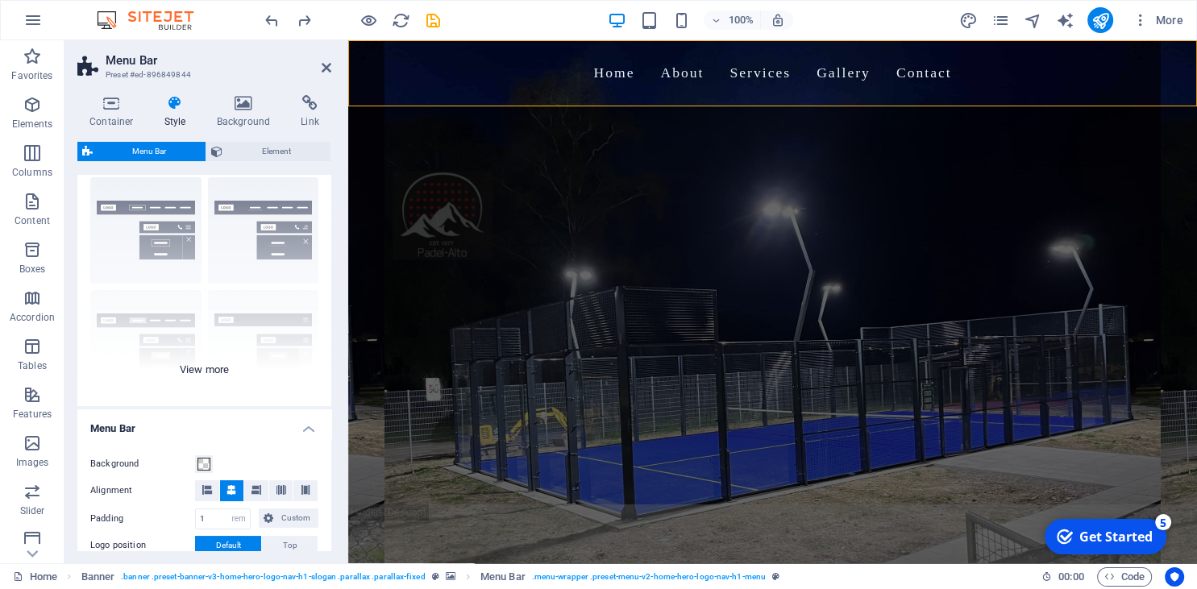
scroll to position [0, 0]
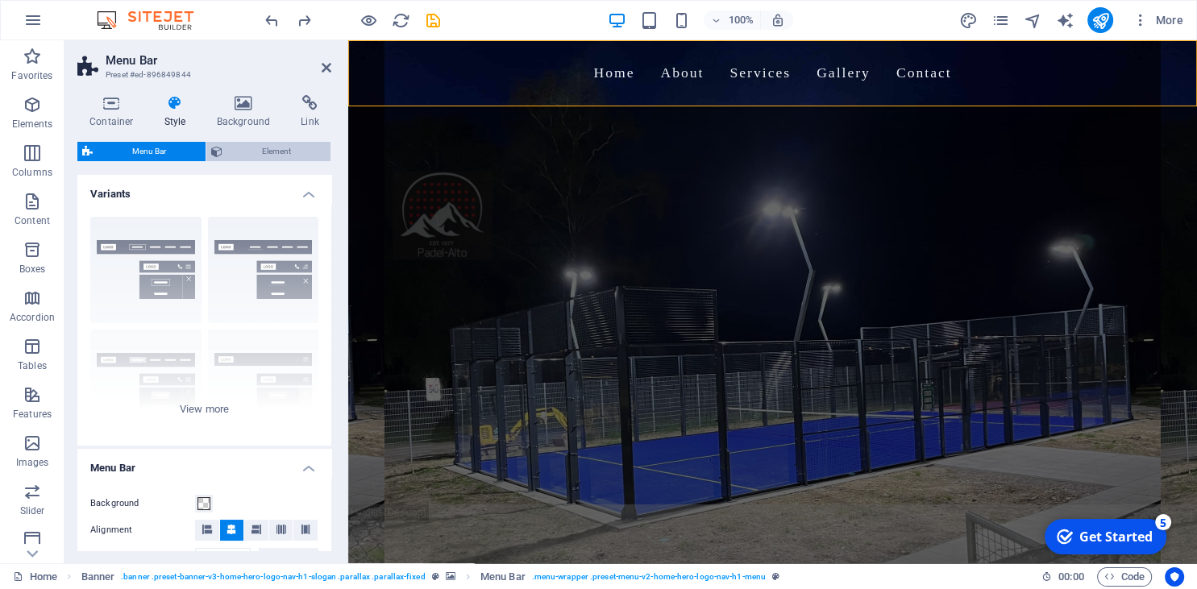
click at [263, 156] on span "Element" at bounding box center [276, 151] width 98 height 19
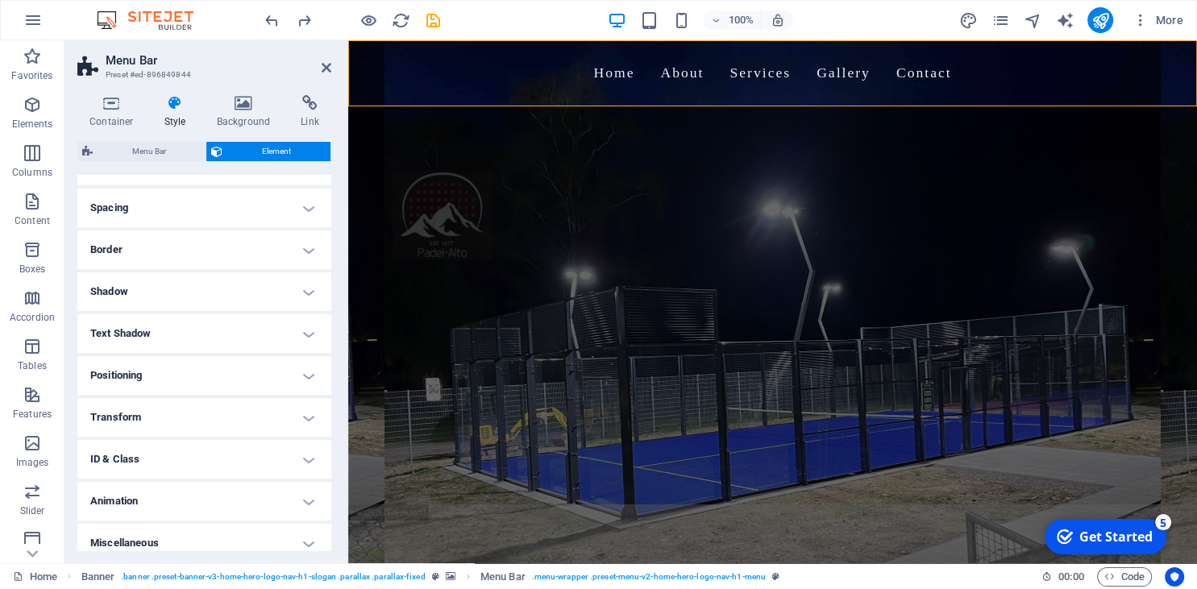
scroll to position [305, 0]
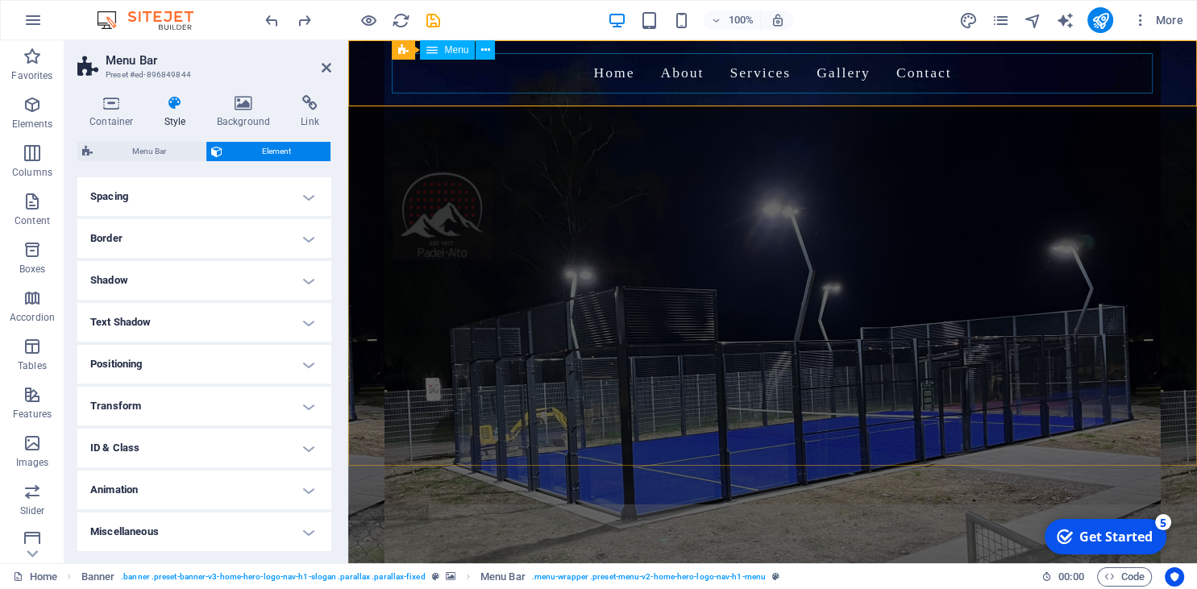
click at [436, 52] on icon at bounding box center [431, 49] width 11 height 19
click at [481, 49] on button at bounding box center [484, 49] width 19 height 19
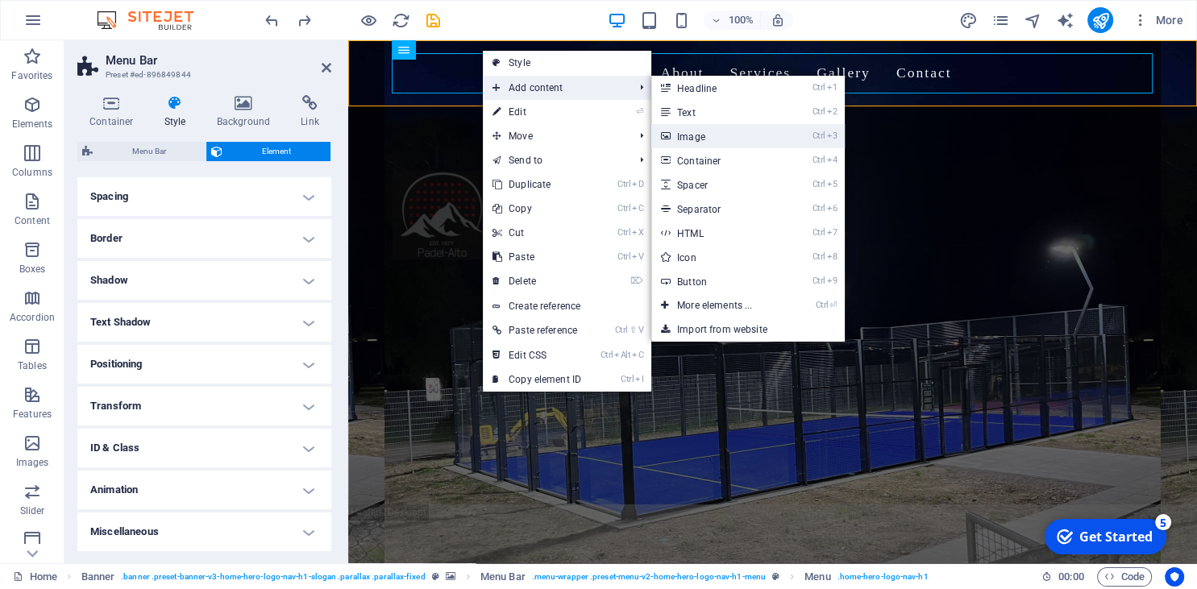
click at [683, 133] on link "Ctrl 3 Image" at bounding box center [717, 136] width 133 height 24
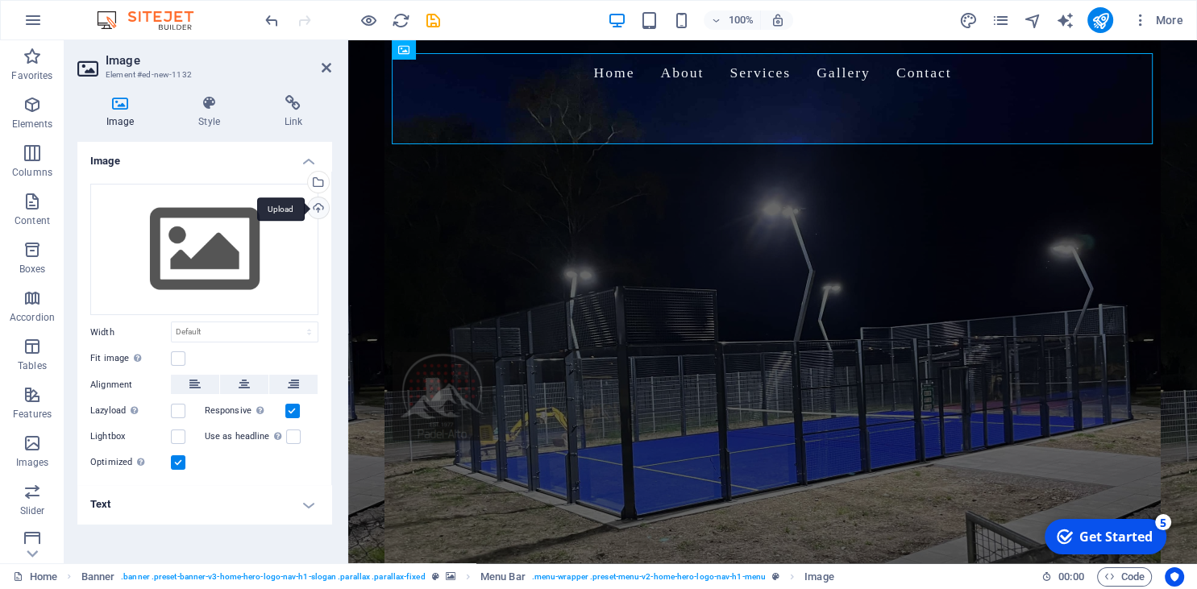
click at [314, 201] on div "Upload" at bounding box center [317, 209] width 24 height 24
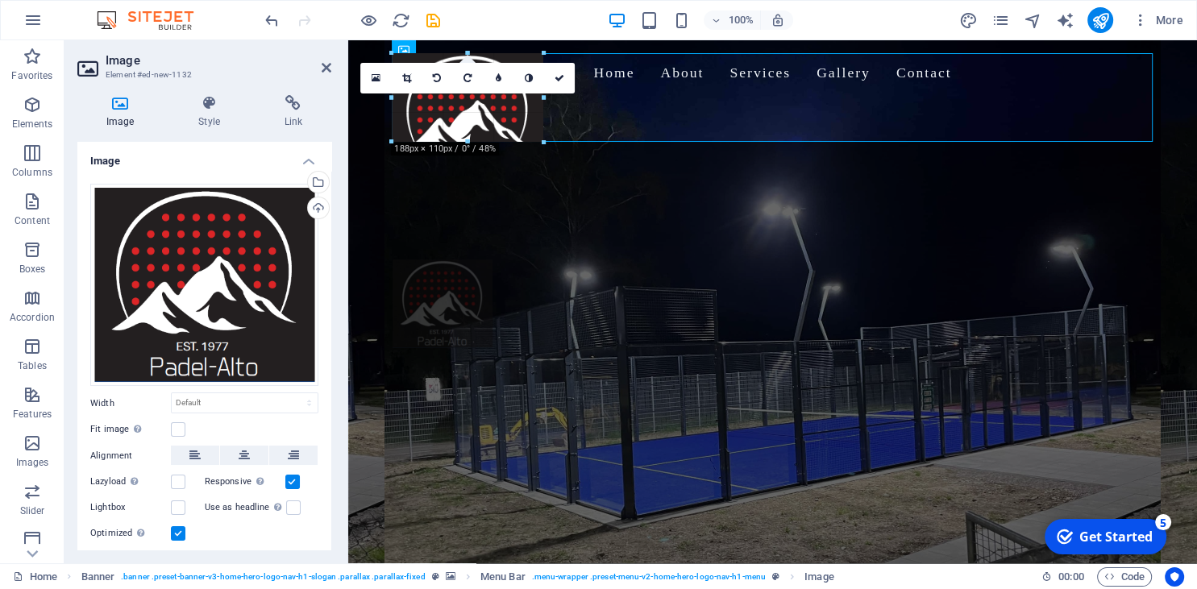
drag, startPoint x: 714, startPoint y: 52, endPoint x: 539, endPoint y: 170, distance: 210.8
click at [539, 170] on div "H2 Banner Container Image Banner Menu Bar Menu H3 Menu Bar Image 180 170 160 15…" at bounding box center [772, 301] width 849 height 523
type input "188"
select select "px"
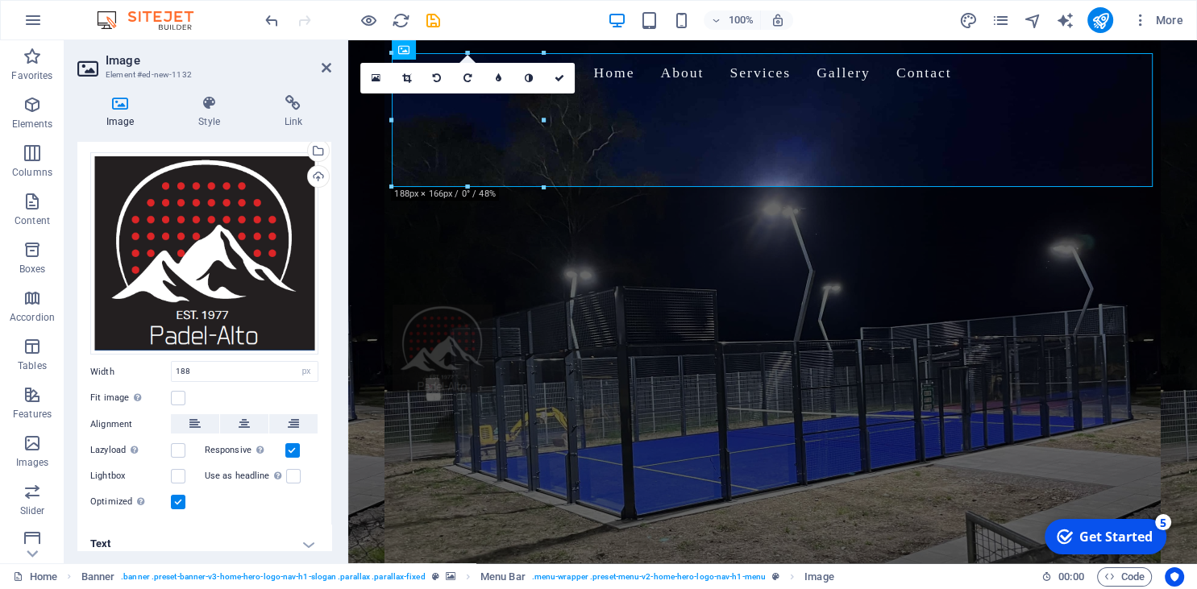
scroll to position [44, 0]
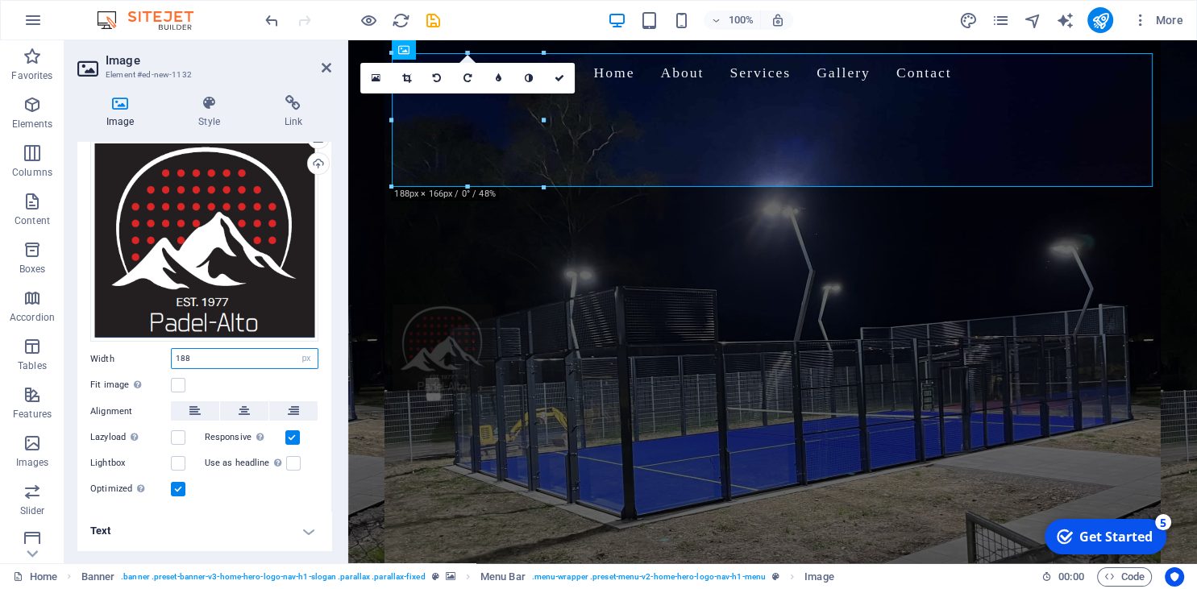
drag, startPoint x: 211, startPoint y: 358, endPoint x: 79, endPoint y: 348, distance: 132.5
click at [172, 349] on input "188" at bounding box center [245, 358] width 146 height 19
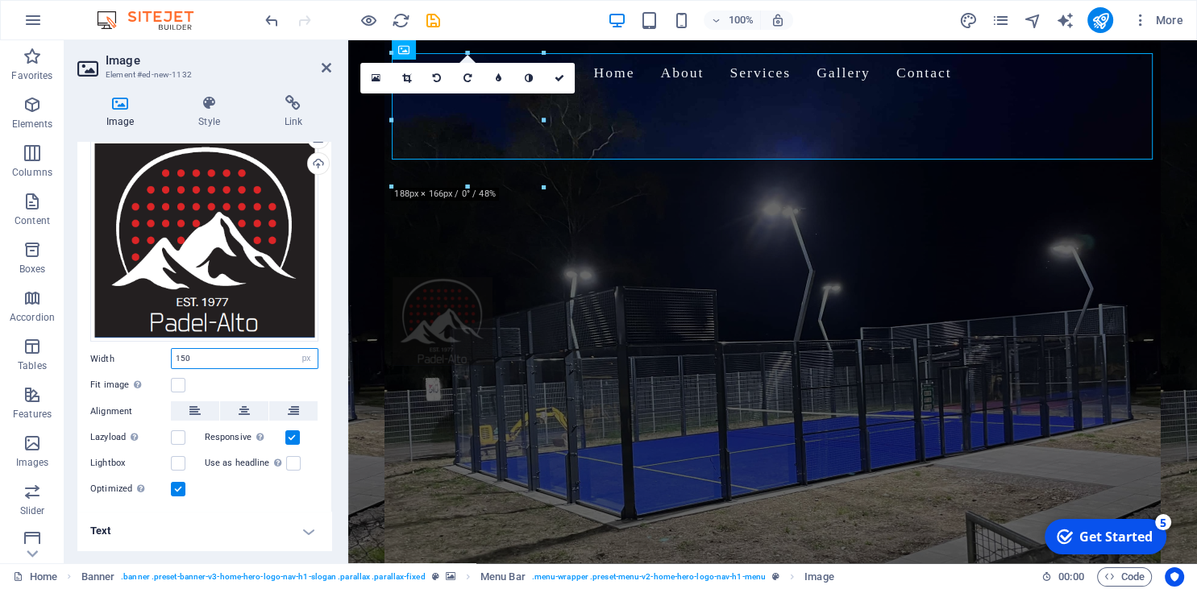
type input "150"
click at [211, 388] on div "Fit image Automatically fit image to a fixed width and height" at bounding box center [204, 385] width 228 height 19
click at [273, 533] on h4 "Text" at bounding box center [204, 531] width 254 height 39
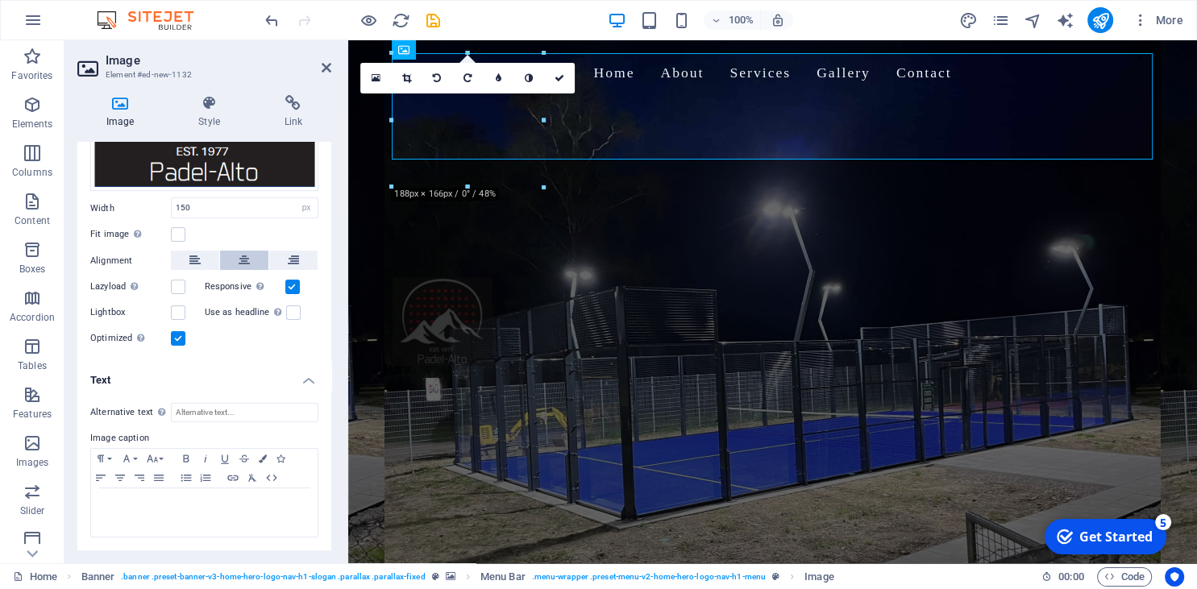
scroll to position [0, 0]
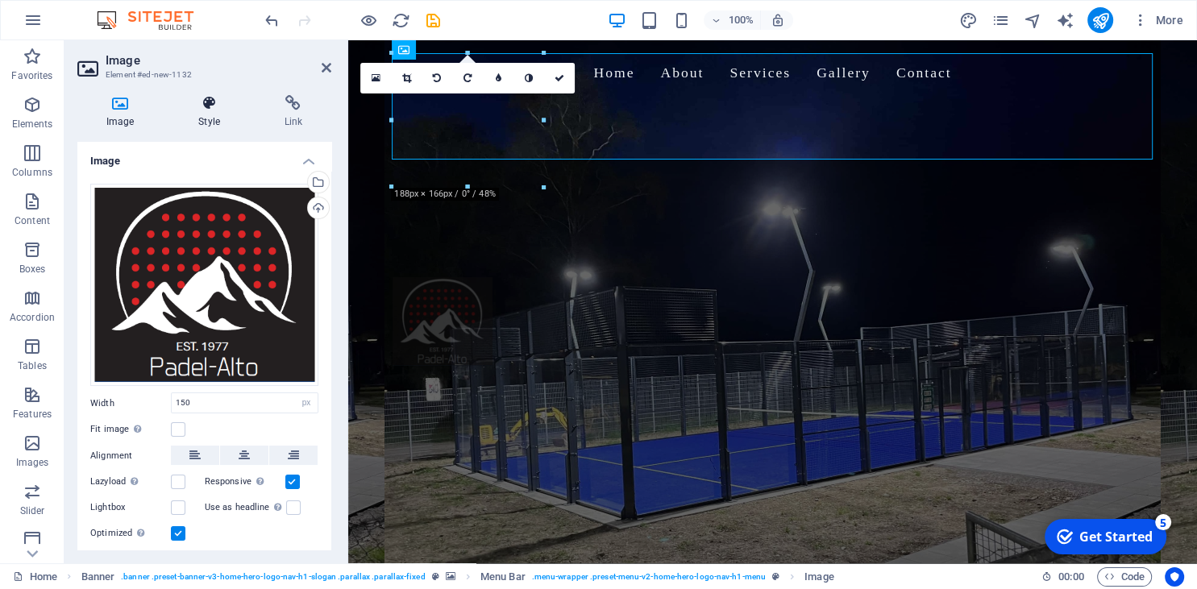
click at [210, 110] on icon at bounding box center [208, 103] width 79 height 16
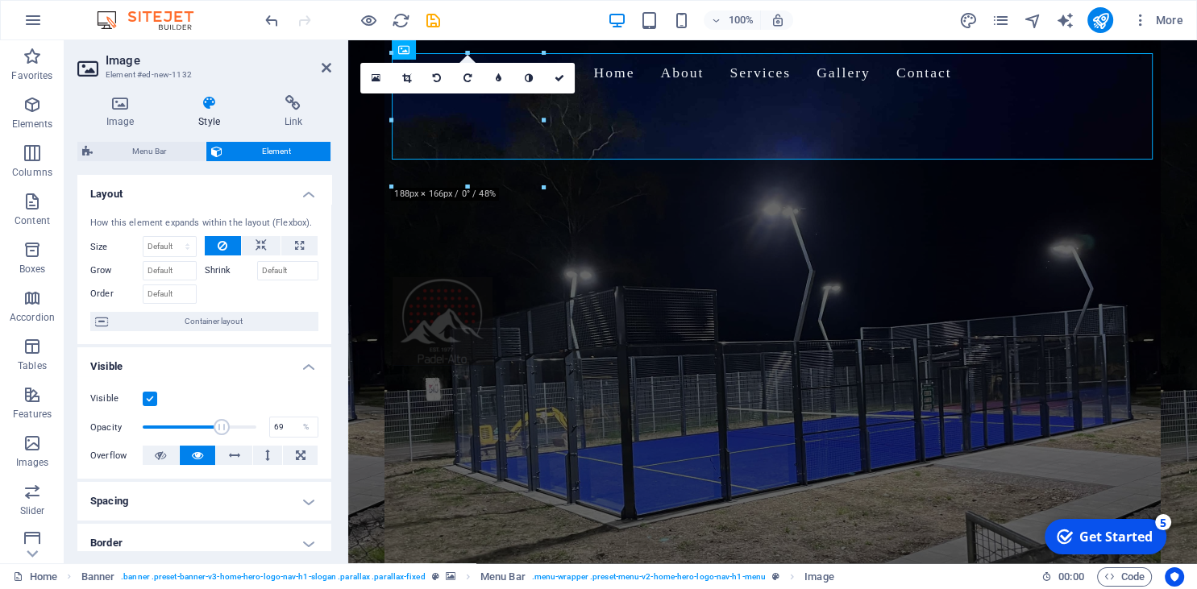
type input "70"
drag, startPoint x: 258, startPoint y: 424, endPoint x: 222, endPoint y: 422, distance: 35.5
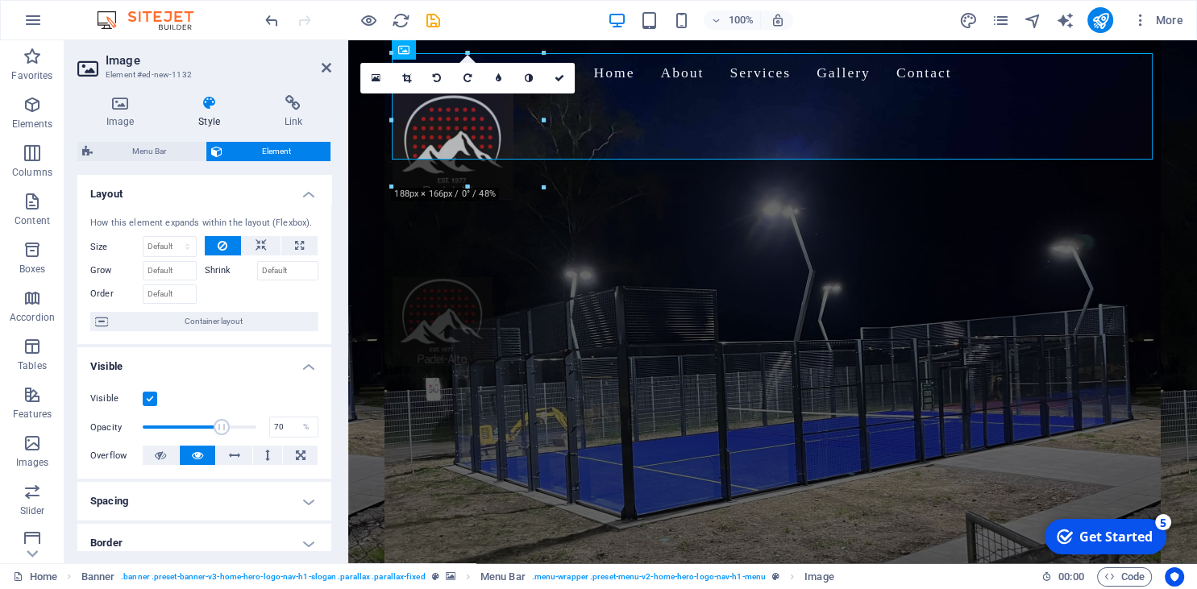
click at [222, 422] on span at bounding box center [222, 427] width 16 height 16
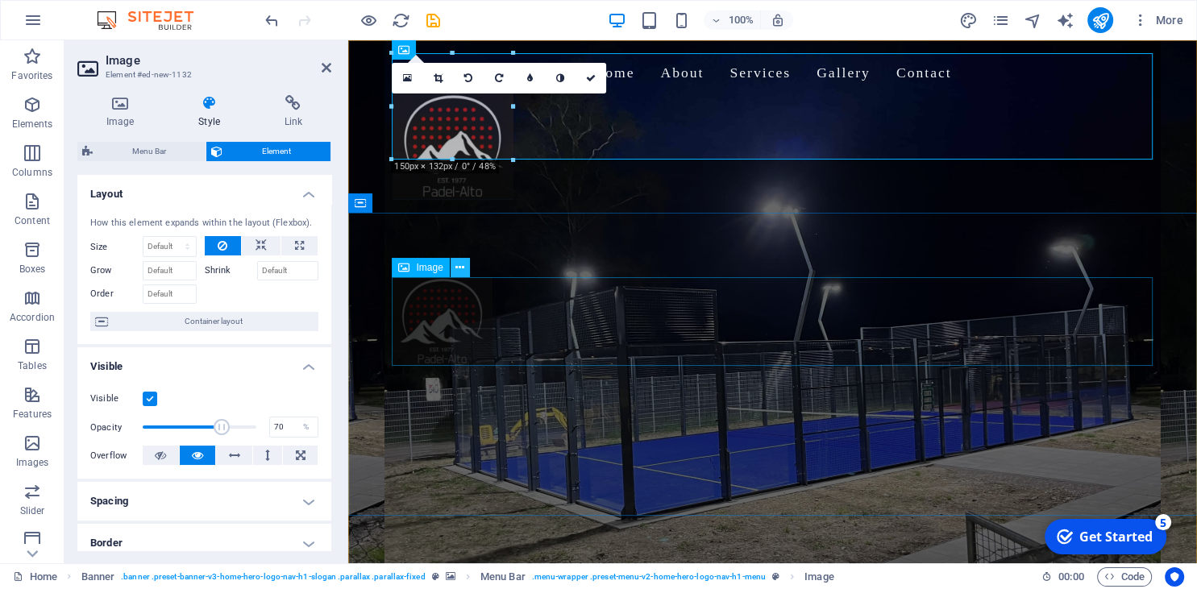
click at [456, 273] on icon at bounding box center [459, 267] width 9 height 17
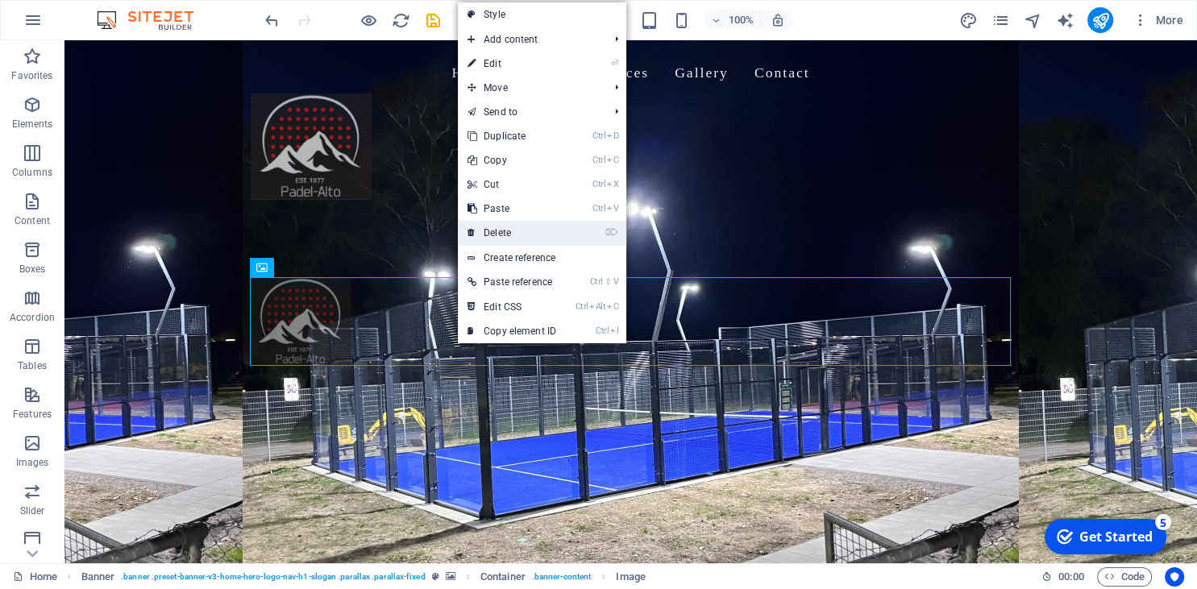
click at [511, 233] on link "⌦ Delete" at bounding box center [512, 233] width 108 height 24
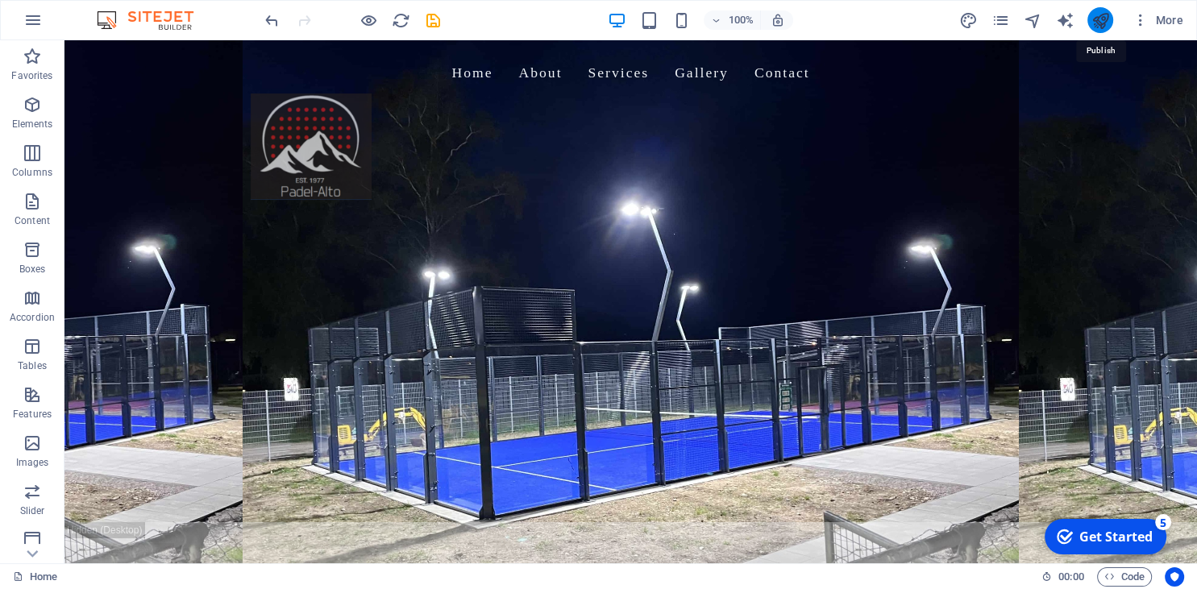
click at [1099, 16] on icon "publish" at bounding box center [1099, 20] width 19 height 19
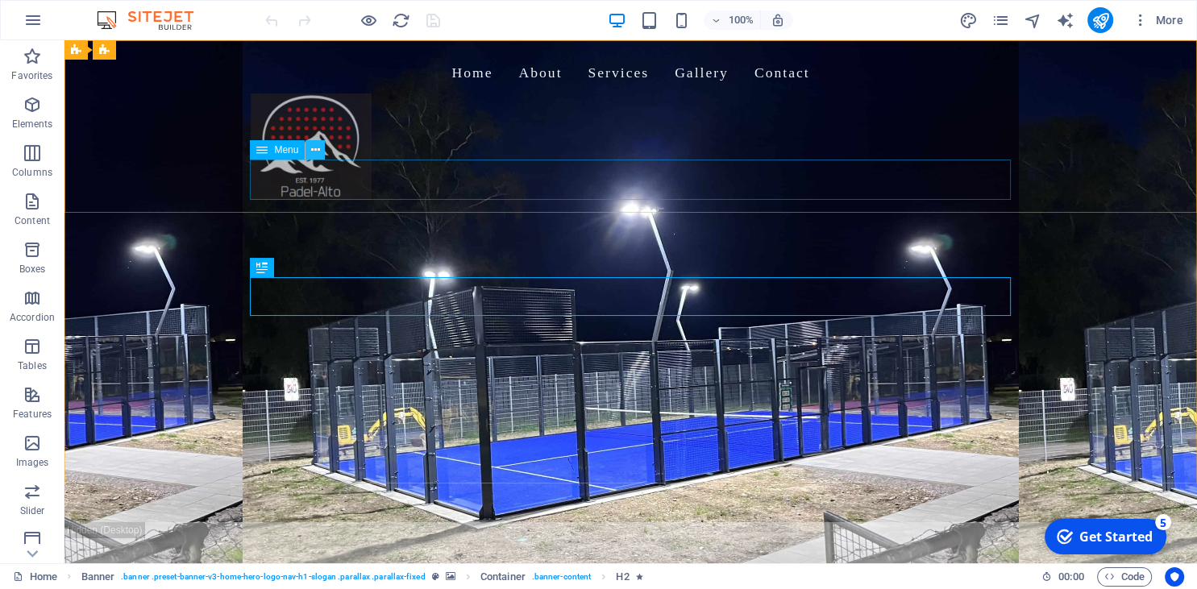
click at [312, 150] on icon at bounding box center [315, 150] width 9 height 17
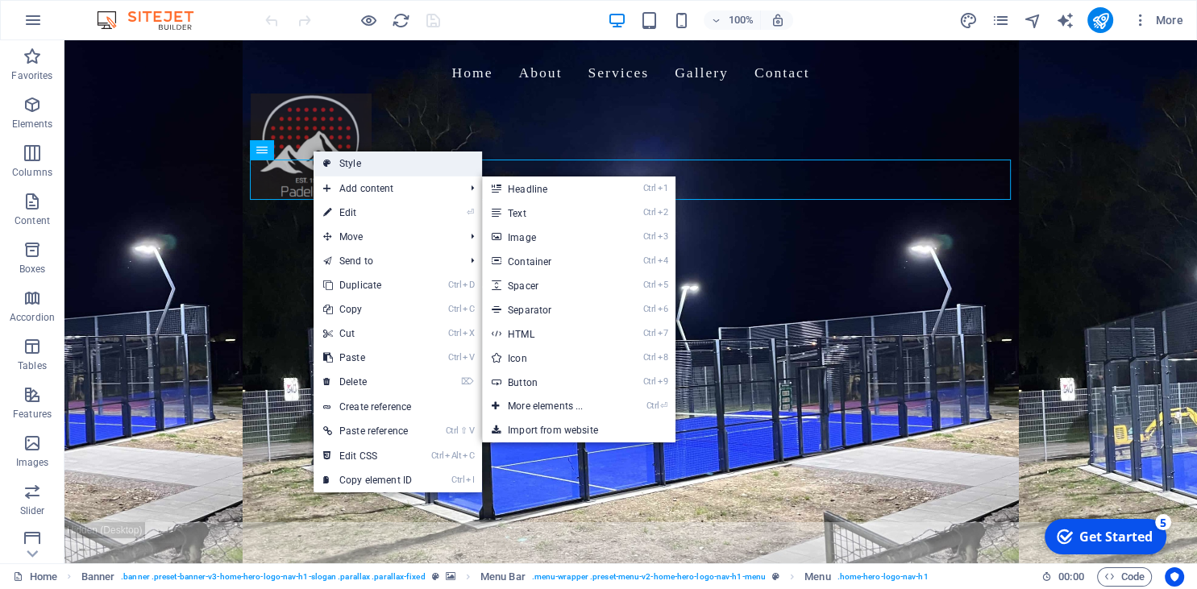
click at [355, 161] on link "Style" at bounding box center [397, 164] width 168 height 24
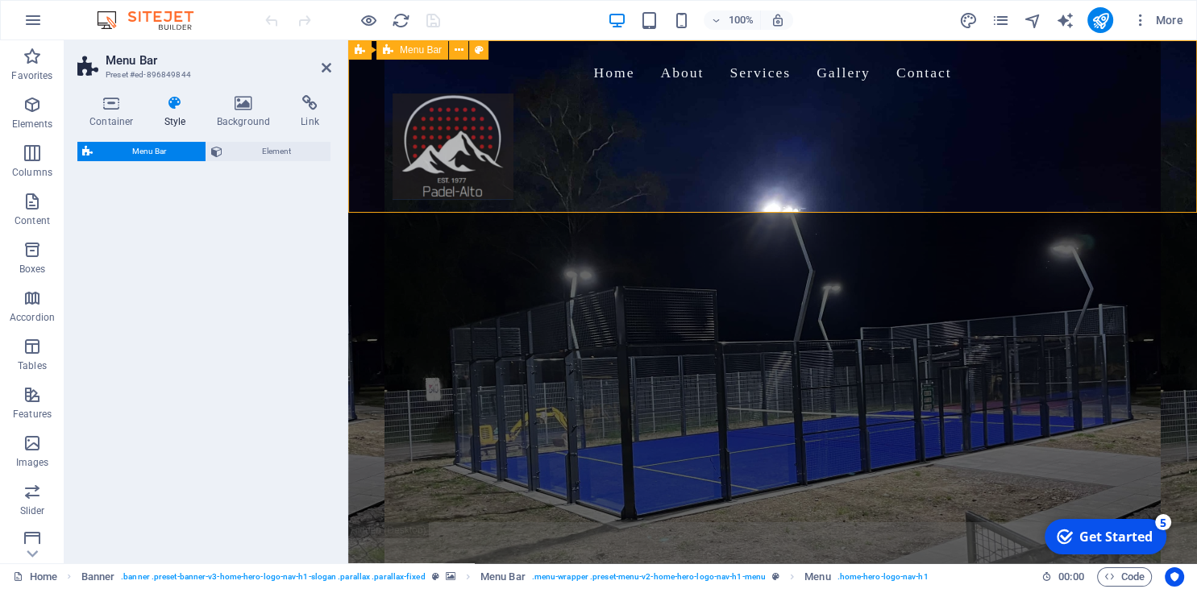
select select "rem"
select select "hover_border_bottom"
select select "px"
select select "rem"
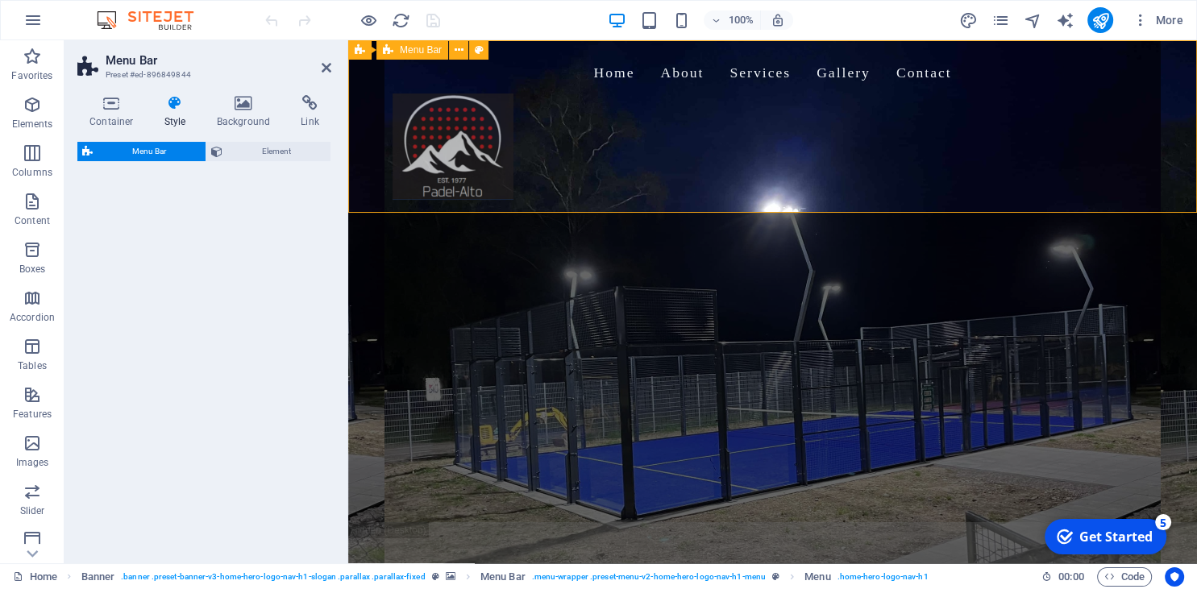
select select "rem"
select select "link-special-font"
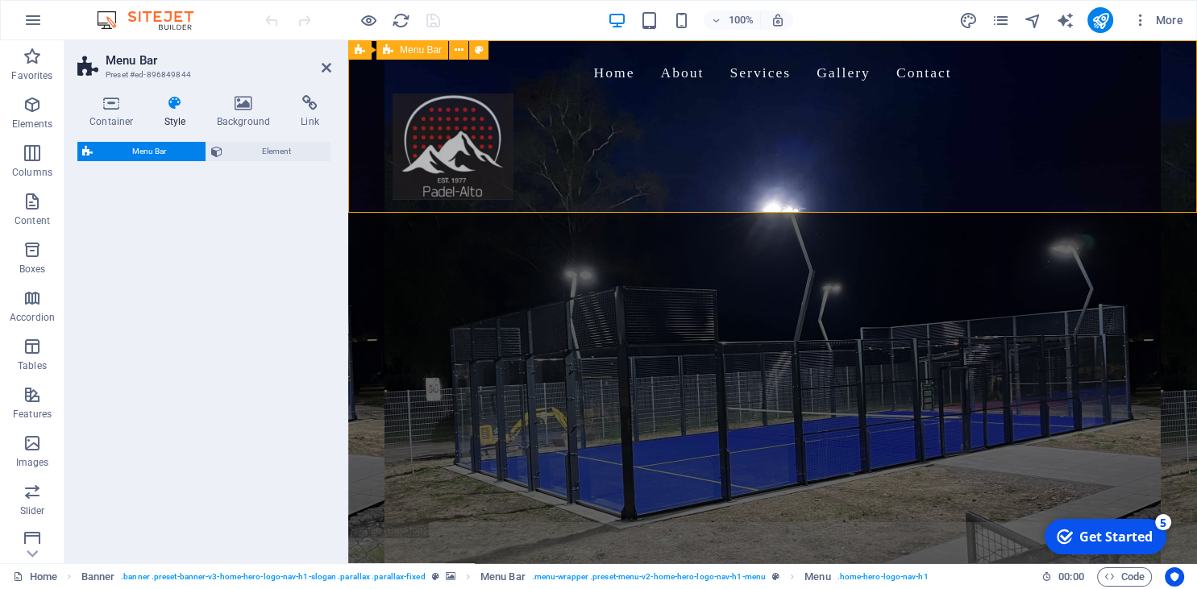
select select "rem"
select select "200"
select select "px"
select select "preset-menu-v2-home-hero-logo-nav-h1-menu"
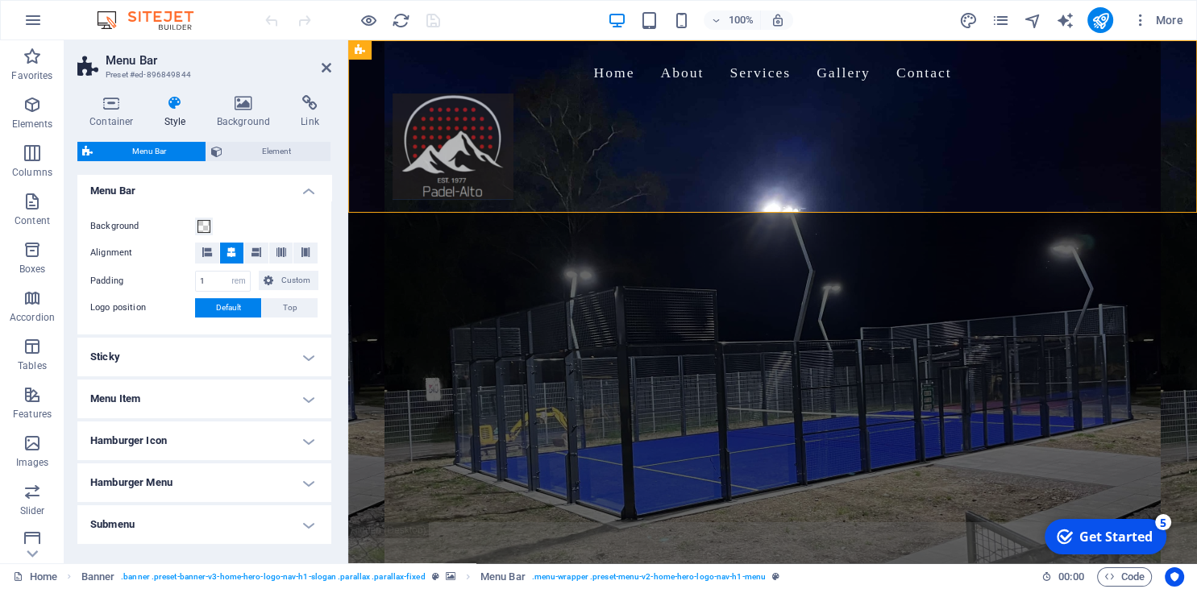
scroll to position [293, 0]
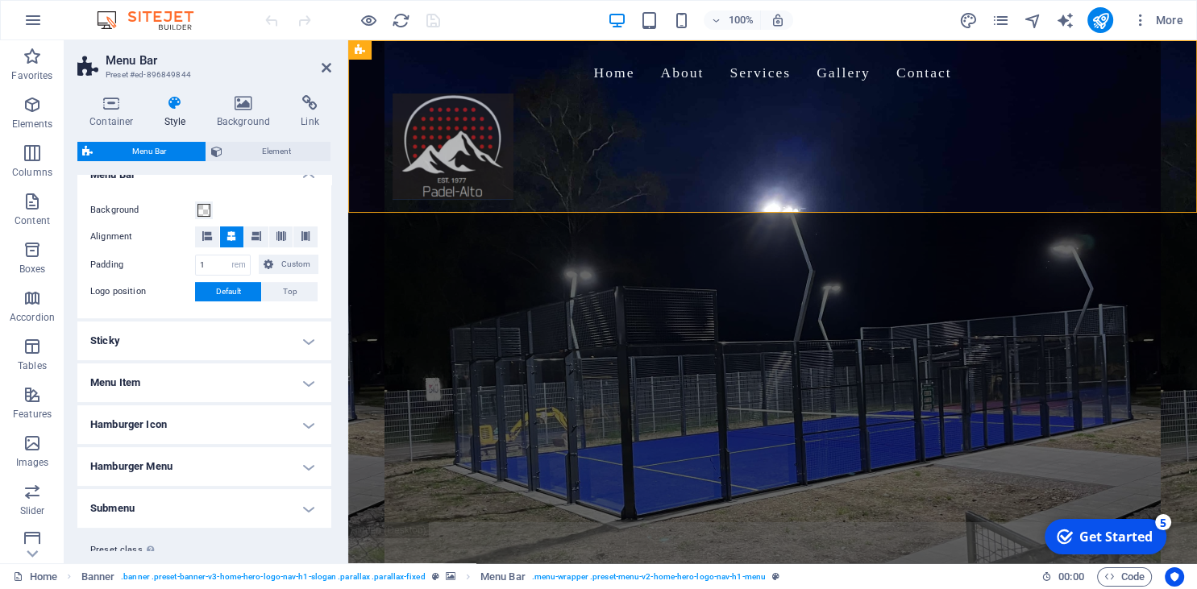
click at [239, 379] on h4 "Menu Item" at bounding box center [204, 382] width 254 height 39
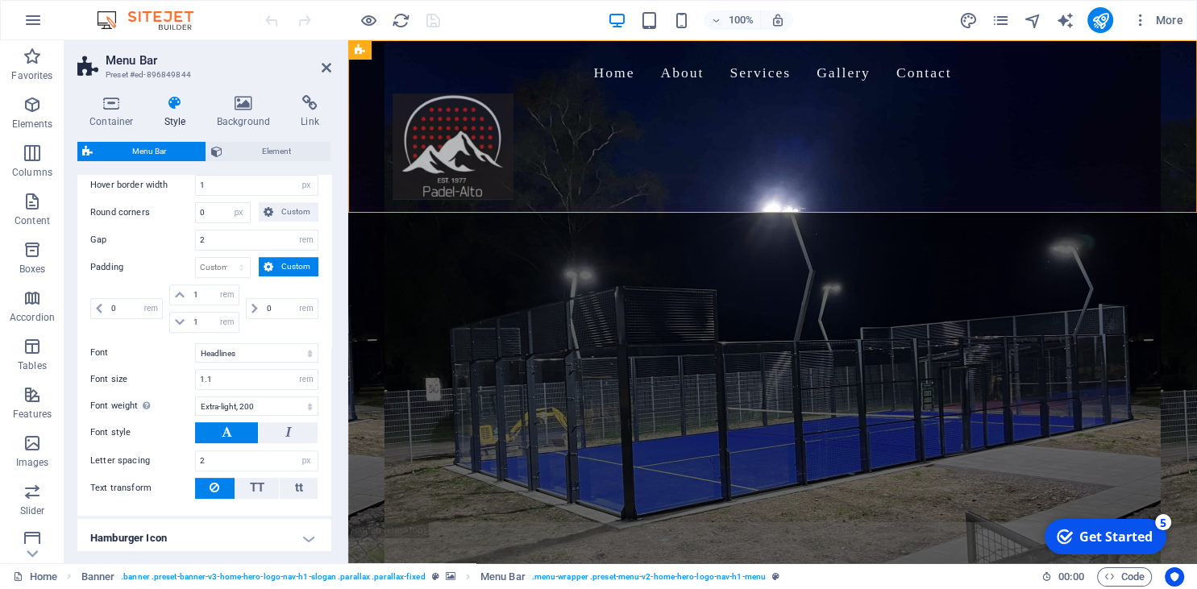
scroll to position [587, 0]
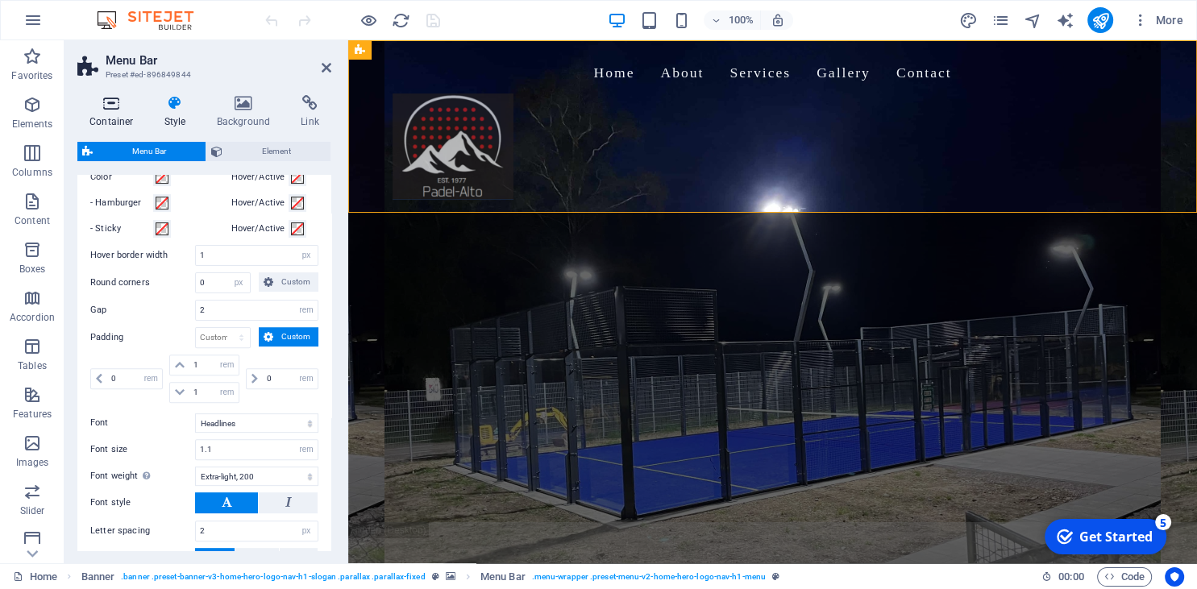
click at [114, 111] on h4 "Container" at bounding box center [114, 112] width 75 height 34
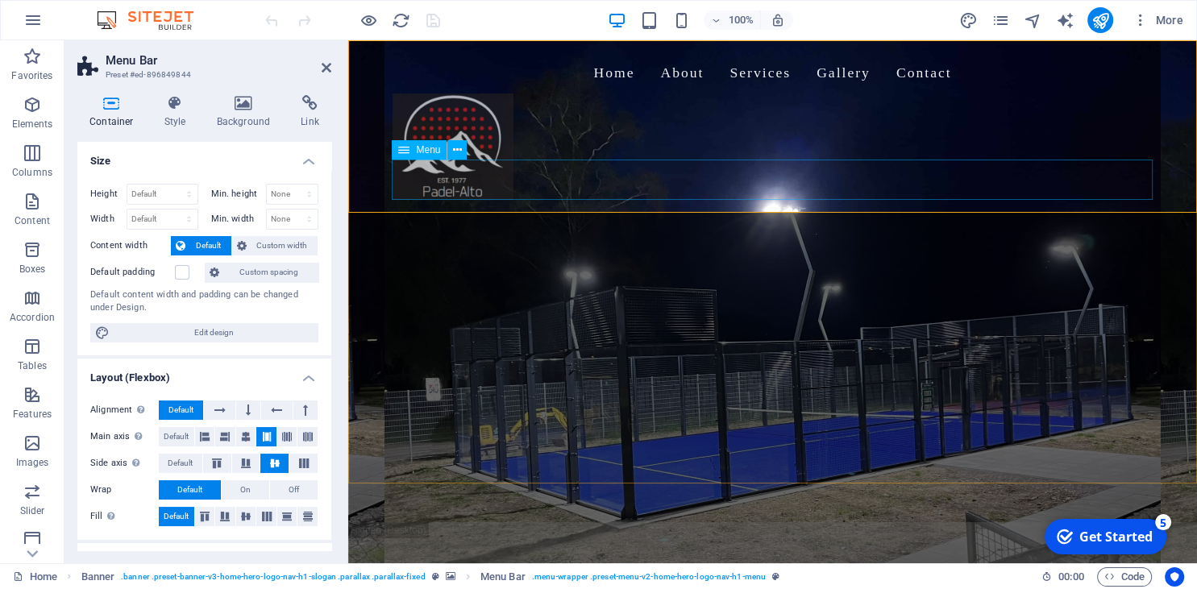
click at [431, 154] on span "Menu" at bounding box center [428, 150] width 24 height 10
click at [459, 152] on icon at bounding box center [457, 150] width 9 height 17
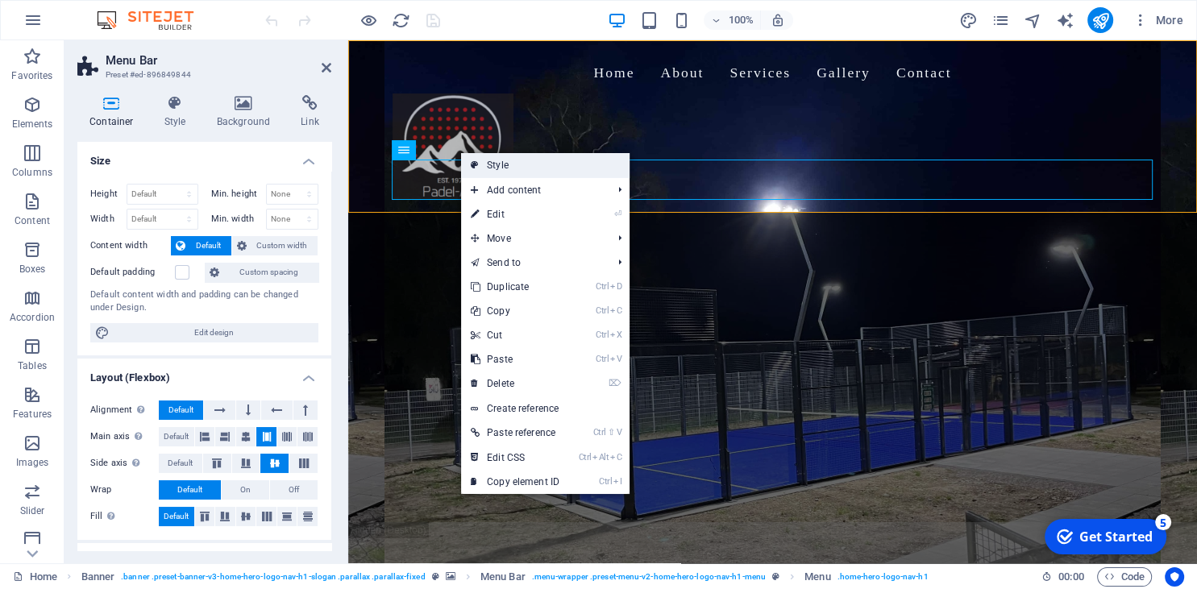
click at [547, 164] on link "Style" at bounding box center [545, 165] width 168 height 24
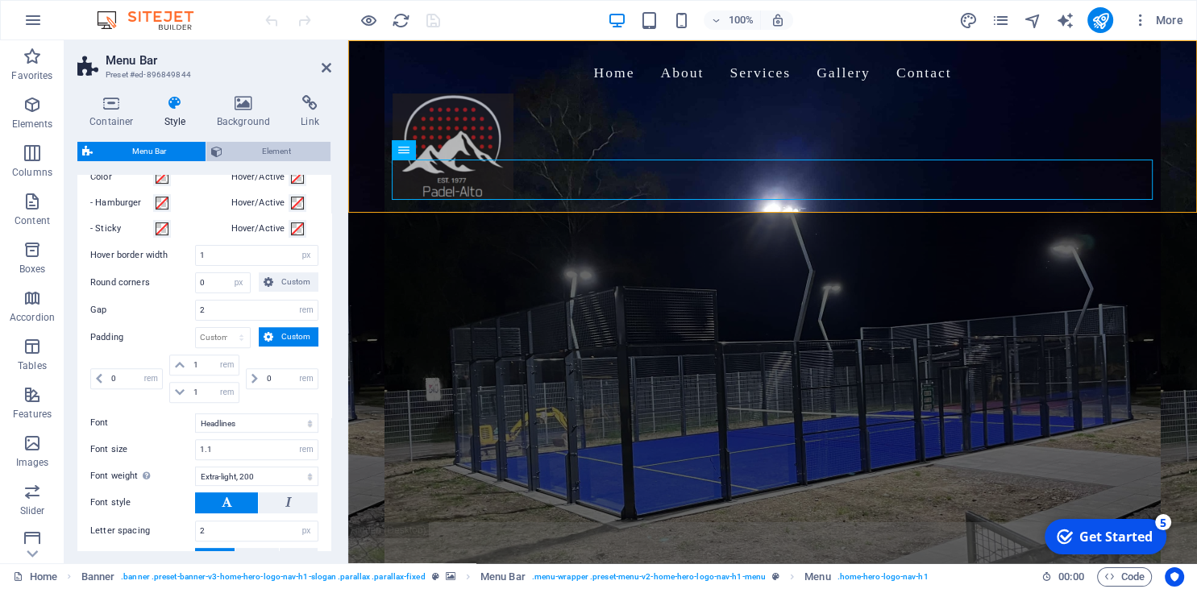
click at [273, 149] on span "Element" at bounding box center [276, 151] width 98 height 19
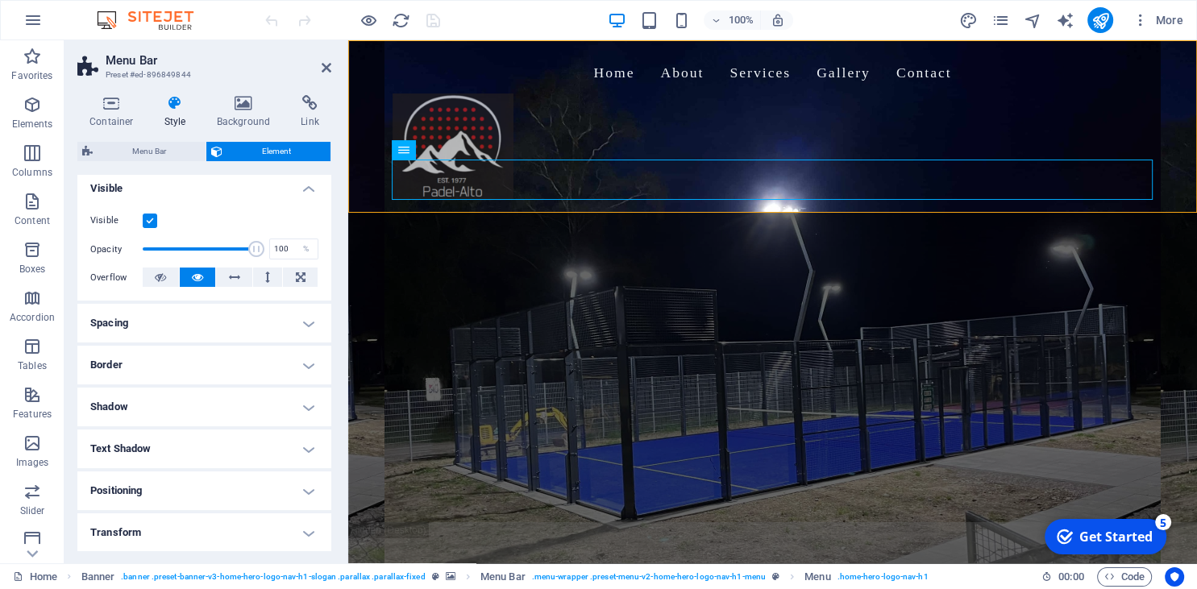
scroll to position [84, 0]
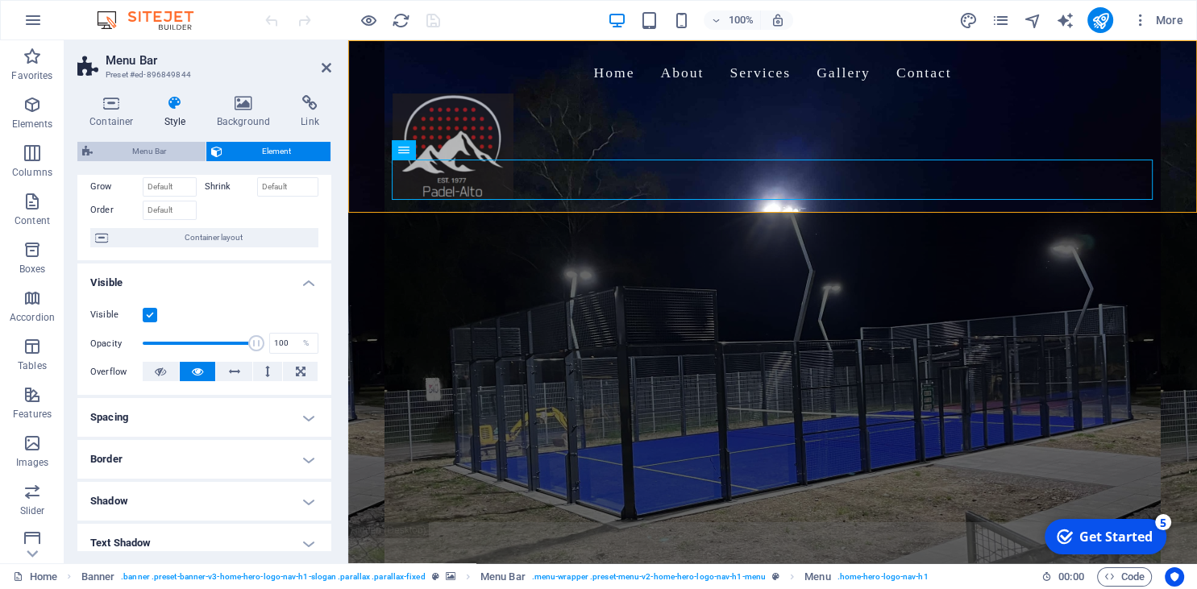
click at [144, 143] on span "Menu Bar" at bounding box center [149, 151] width 103 height 19
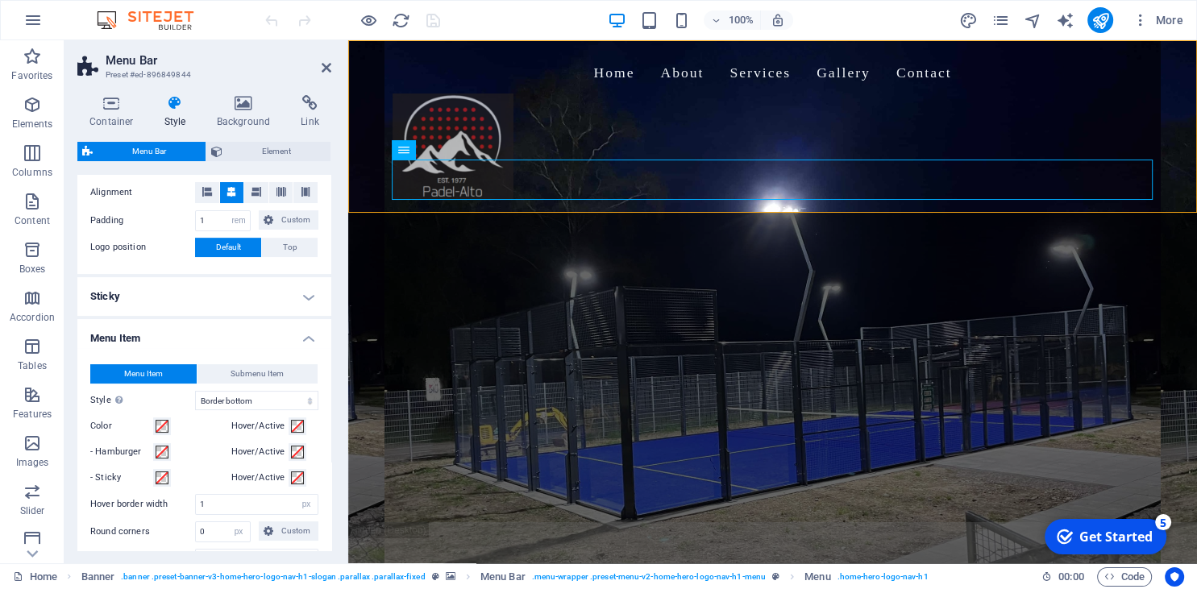
scroll to position [219, 0]
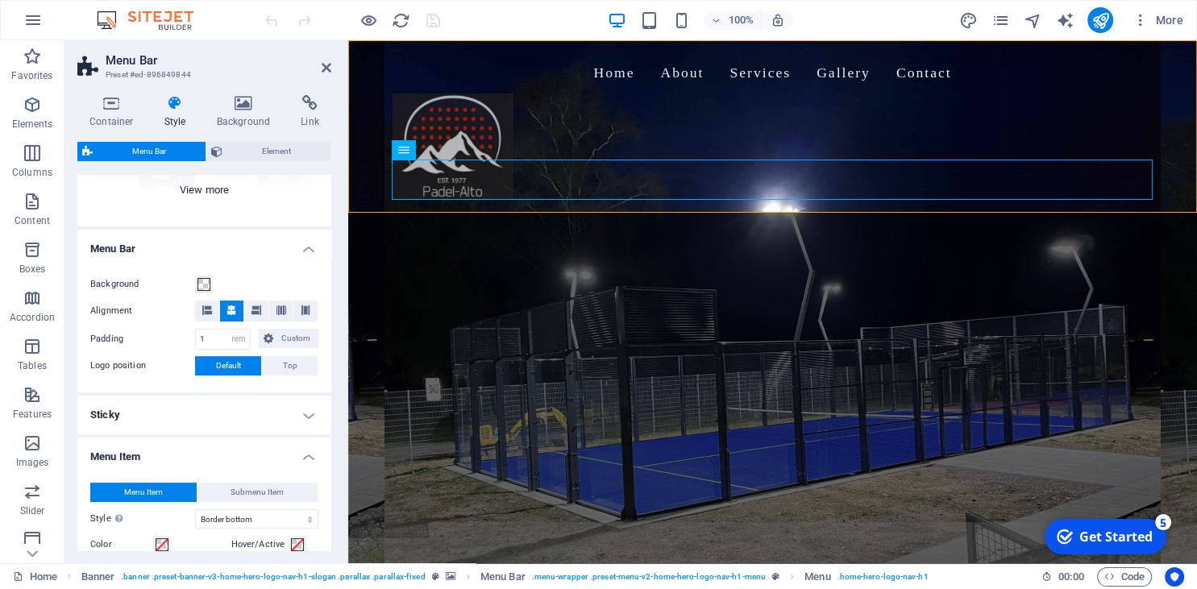
click at [199, 191] on div "Border Centered Default Fixed Loki Trigger Wide XXL" at bounding box center [204, 106] width 254 height 242
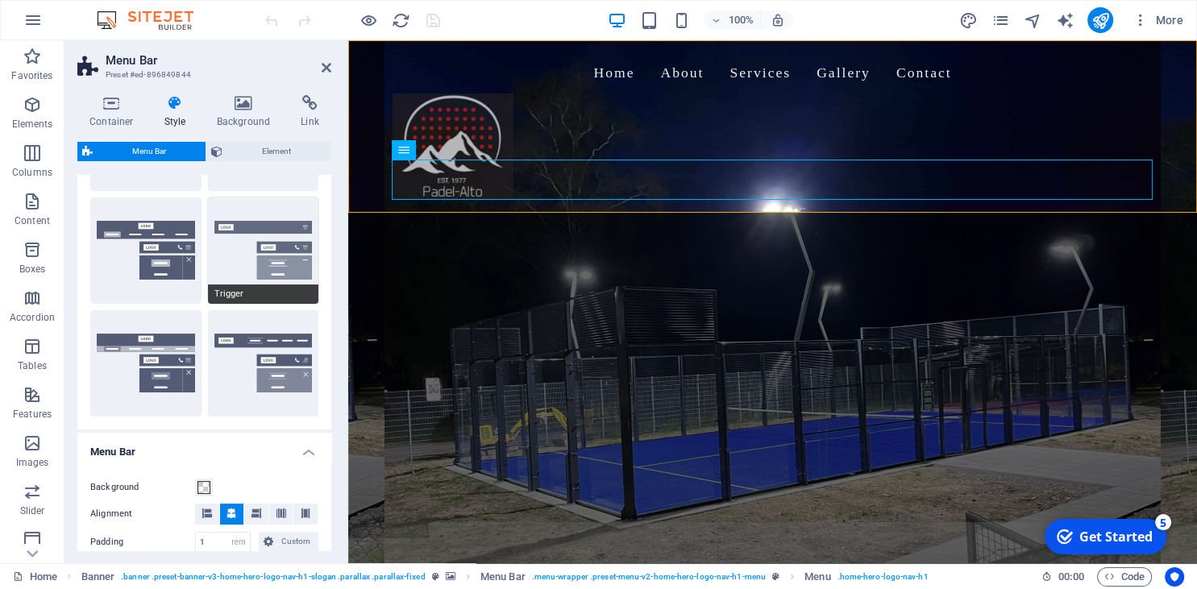
scroll to position [228, 0]
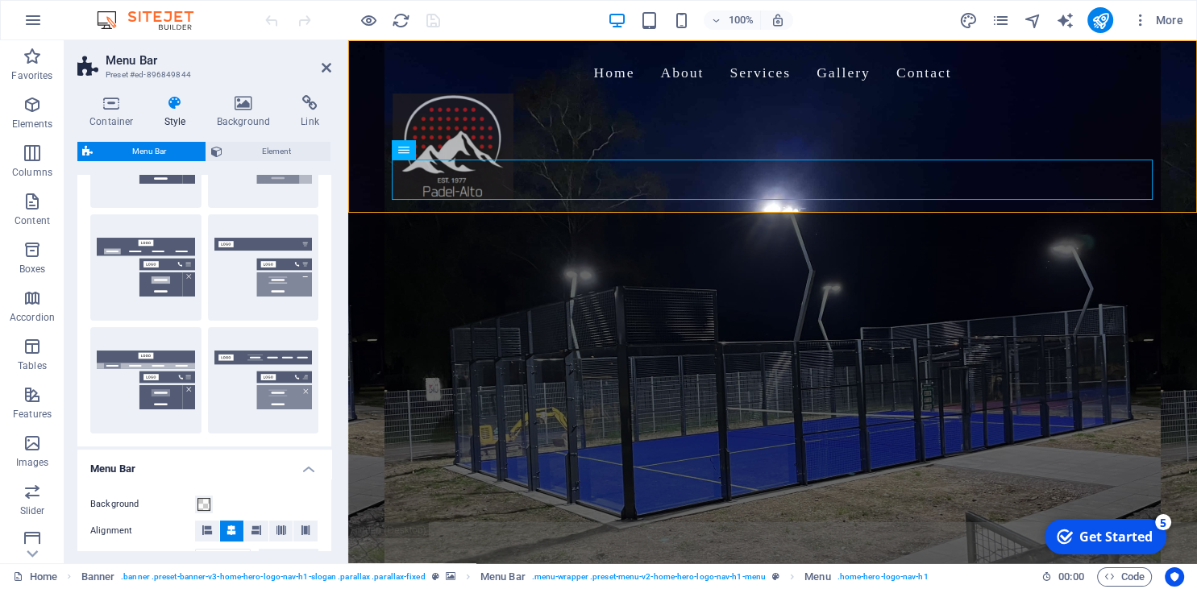
click at [168, 102] on icon at bounding box center [175, 103] width 46 height 16
click at [168, 155] on span "Menu Bar" at bounding box center [149, 151] width 103 height 19
click at [238, 114] on h4 "Background" at bounding box center [247, 112] width 85 height 34
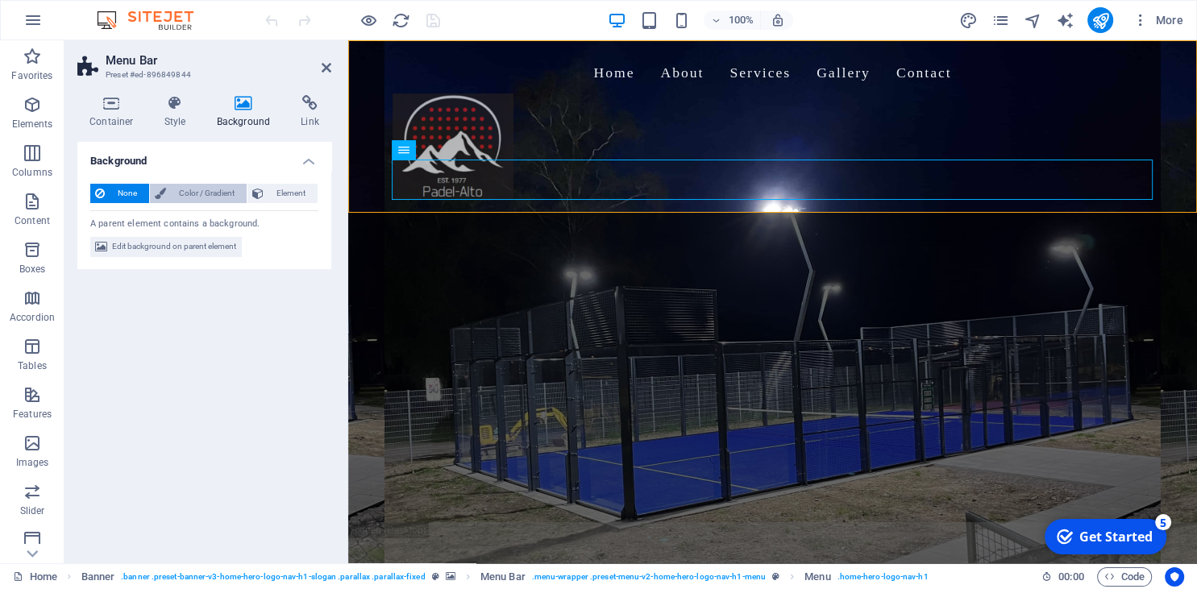
click at [200, 189] on span "Color / Gradient" at bounding box center [206, 193] width 71 height 19
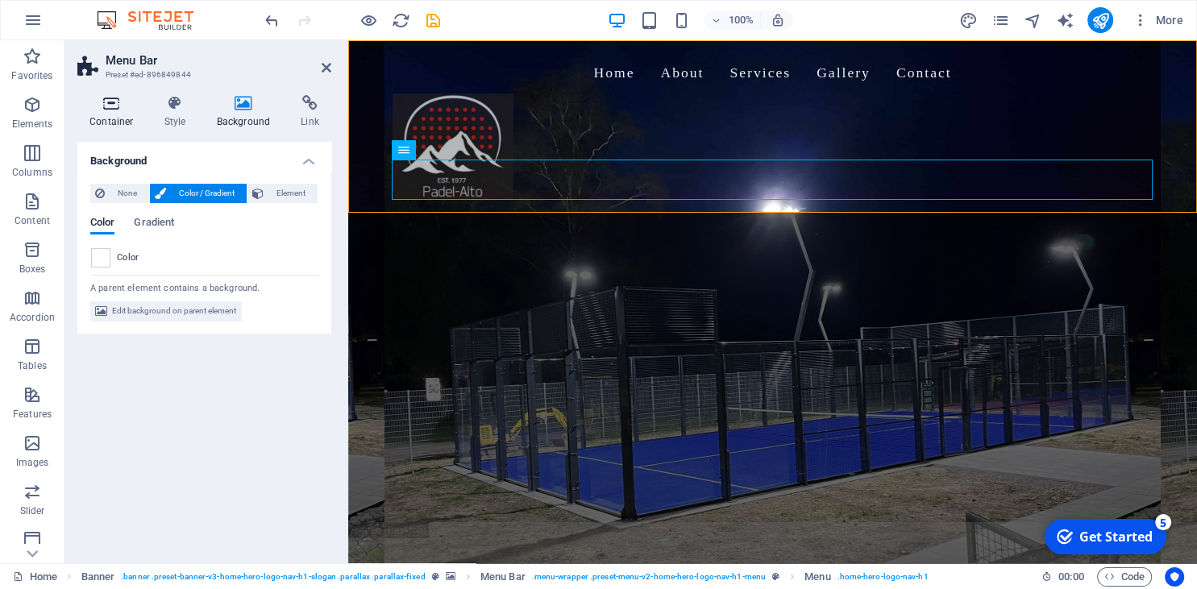
click at [104, 118] on h4 "Container" at bounding box center [114, 112] width 75 height 34
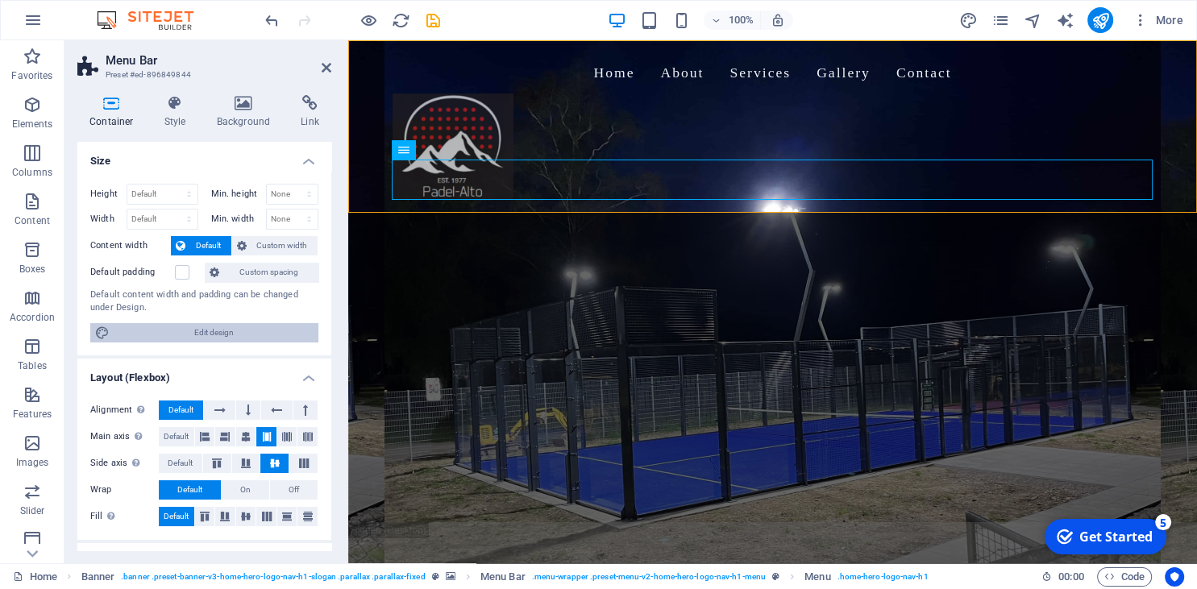
drag, startPoint x: 271, startPoint y: 333, endPoint x: 673, endPoint y: 654, distance: 514.9
click at [271, 333] on span "Edit design" at bounding box center [213, 332] width 199 height 19
select select "rem"
select select "200"
select select "px"
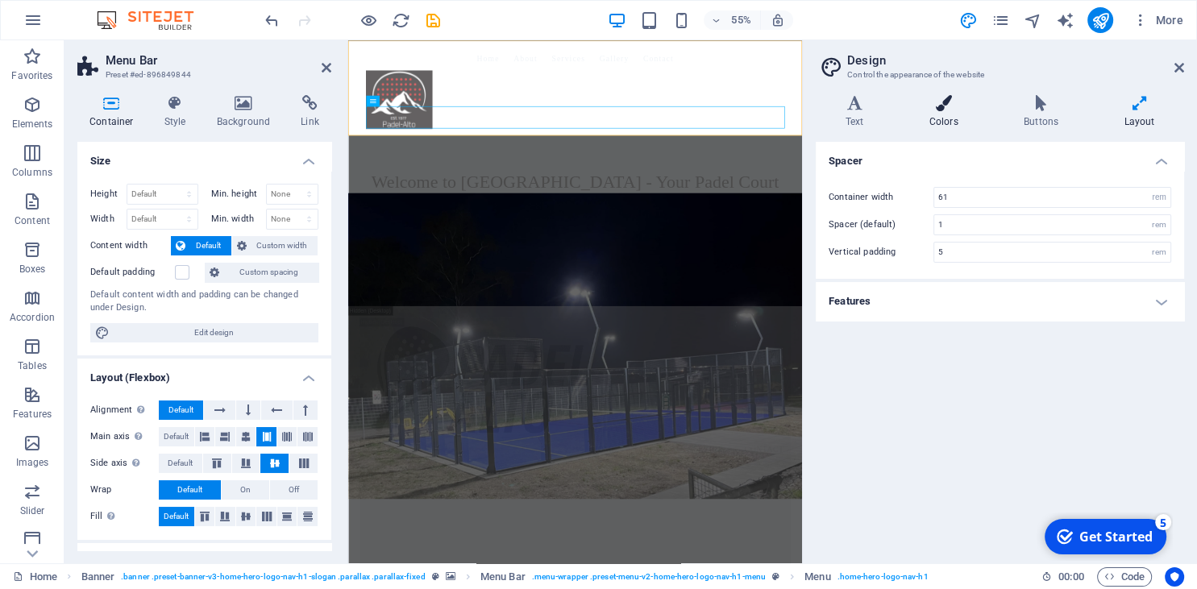
click at [940, 102] on icon at bounding box center [943, 103] width 88 height 16
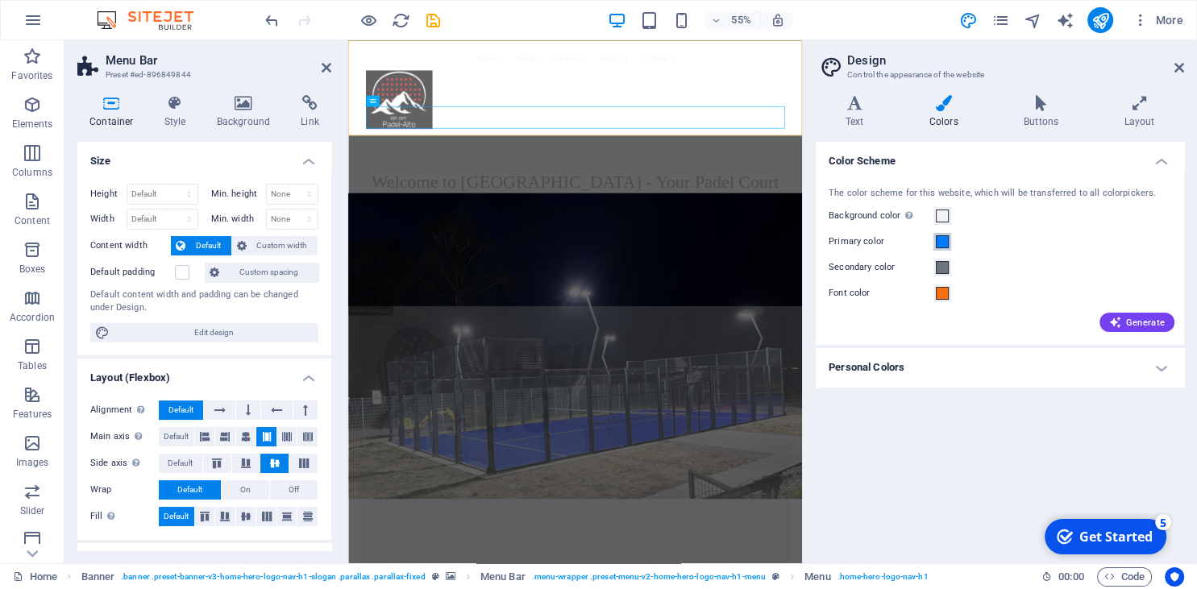
click at [940, 243] on span at bounding box center [942, 241] width 13 height 13
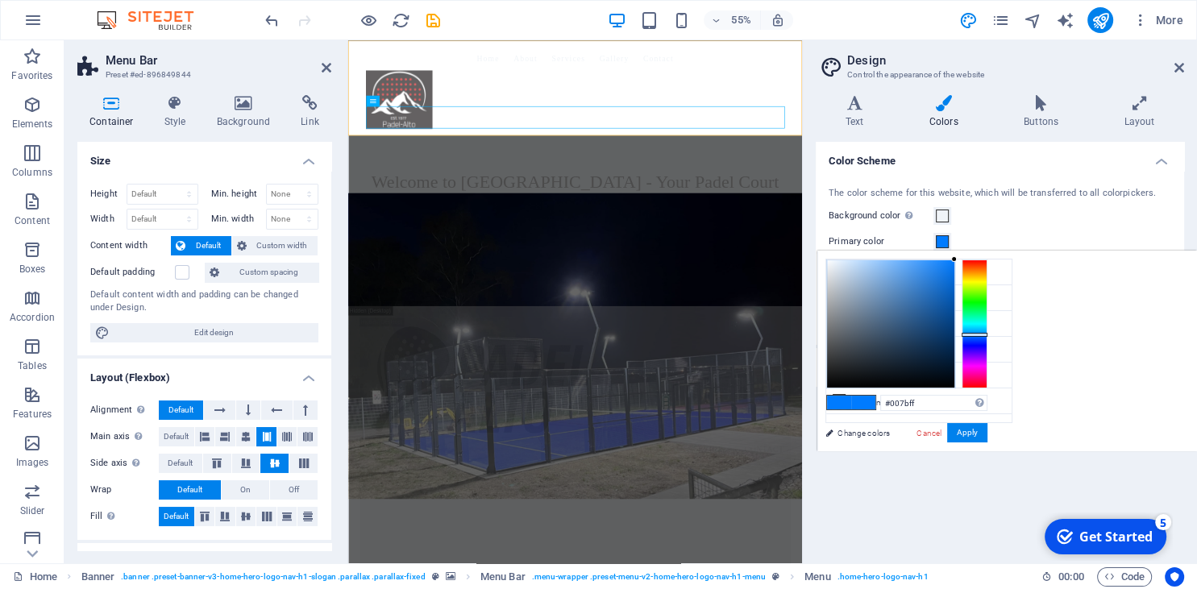
type input "#ff7300"
click at [974, 269] on div at bounding box center [974, 323] width 26 height 129
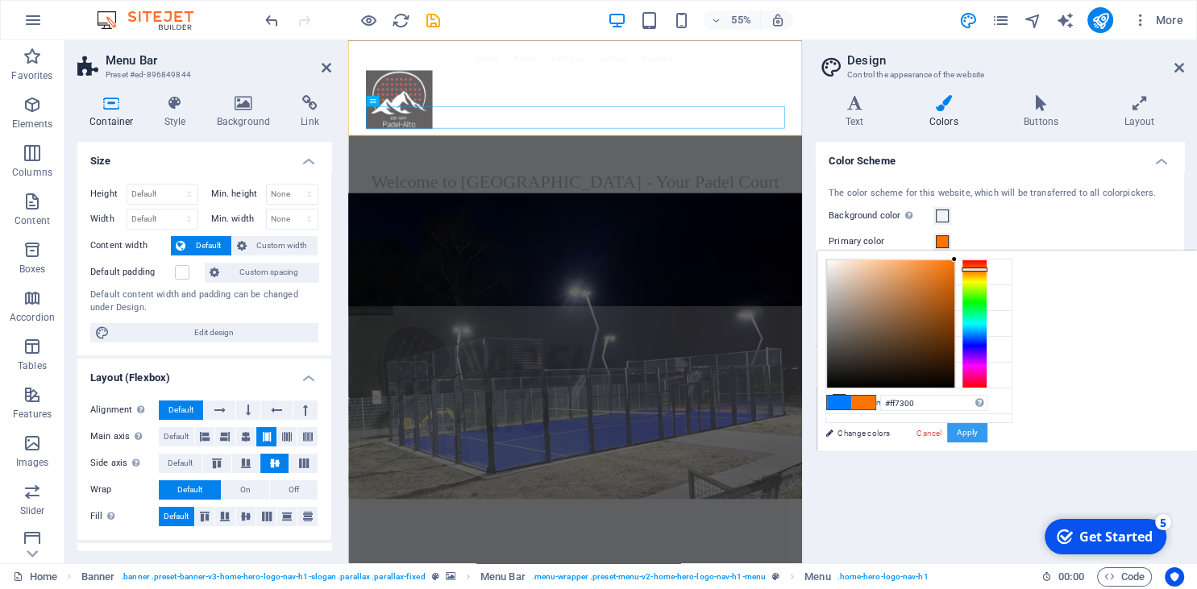
click at [963, 435] on button "Apply" at bounding box center [967, 432] width 40 height 19
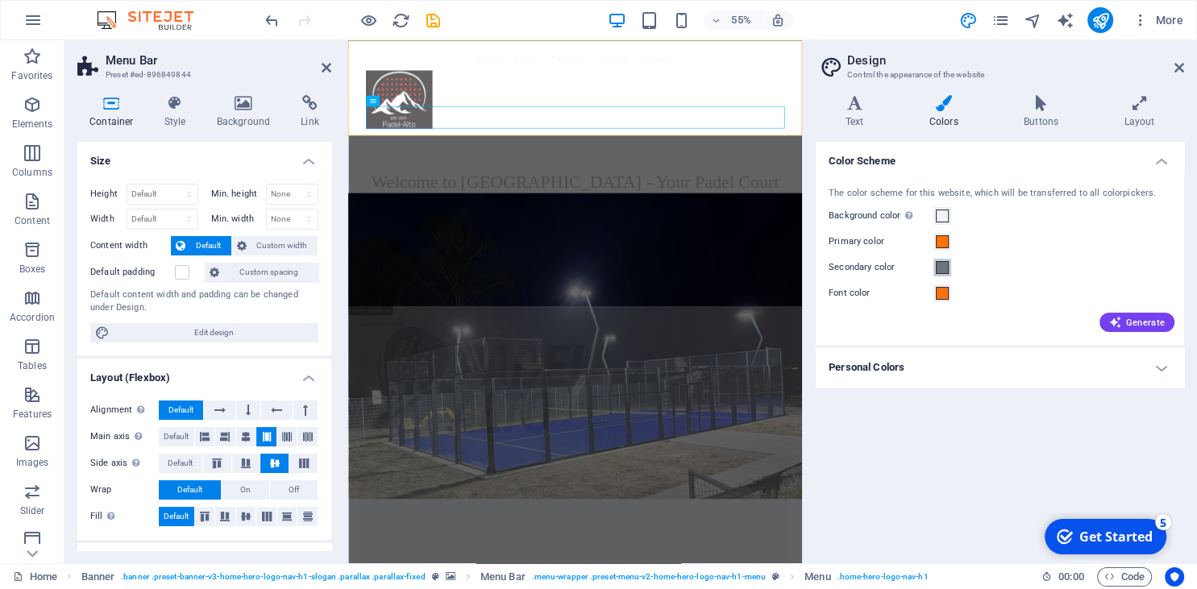
click at [944, 268] on span at bounding box center [942, 267] width 13 height 13
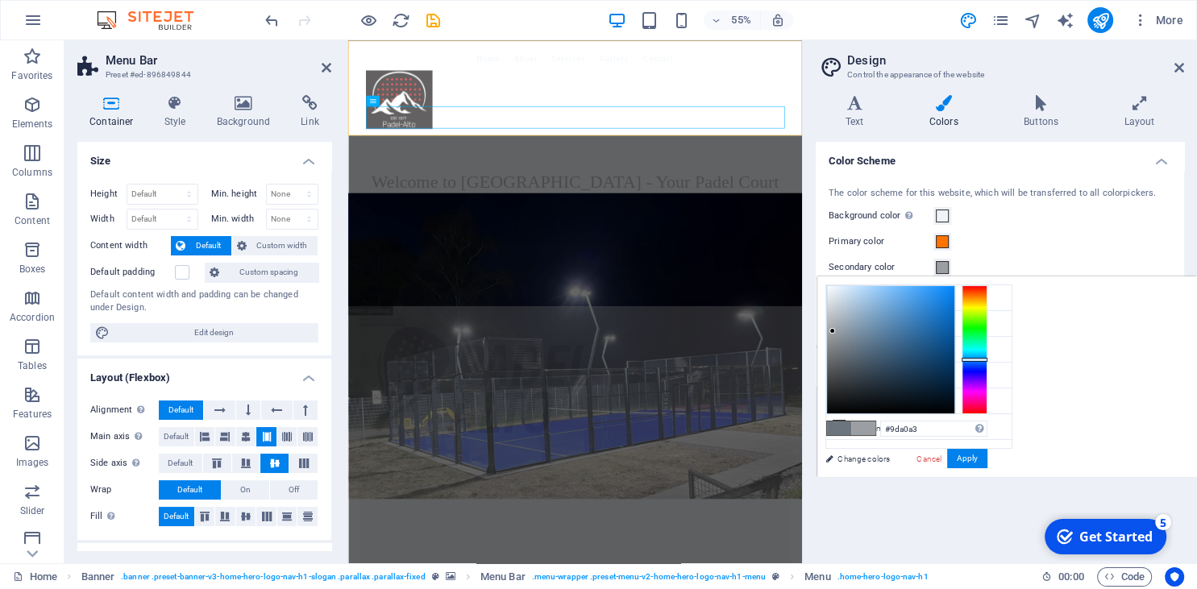
type input "#9ea1a3"
drag, startPoint x: 841, startPoint y: 335, endPoint x: 830, endPoint y: 331, distance: 11.2
click at [830, 331] on div at bounding box center [890, 349] width 127 height 127
click at [964, 459] on button "Apply" at bounding box center [967, 458] width 40 height 19
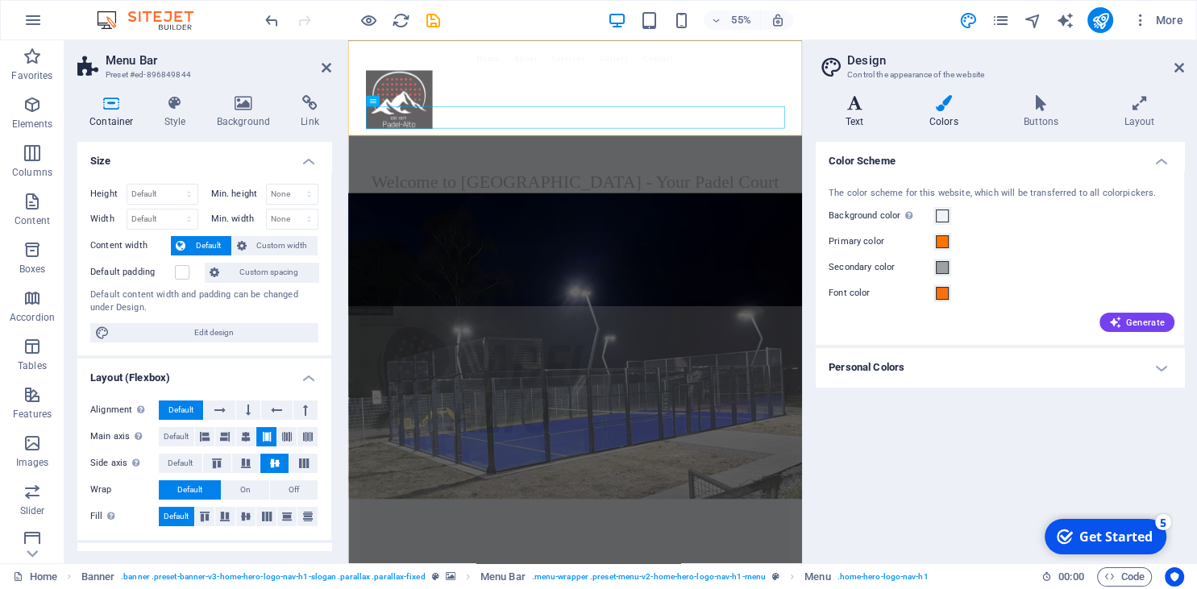
click at [853, 122] on h4 "Text" at bounding box center [858, 112] width 84 height 34
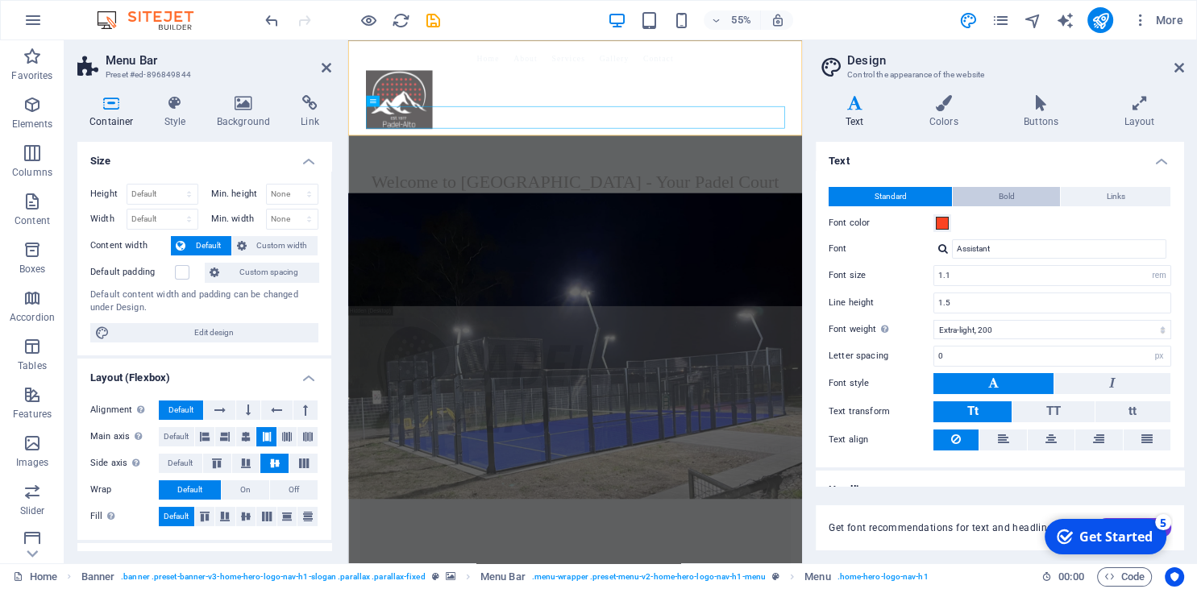
click at [1021, 193] on button "Bold" at bounding box center [1006, 196] width 107 height 19
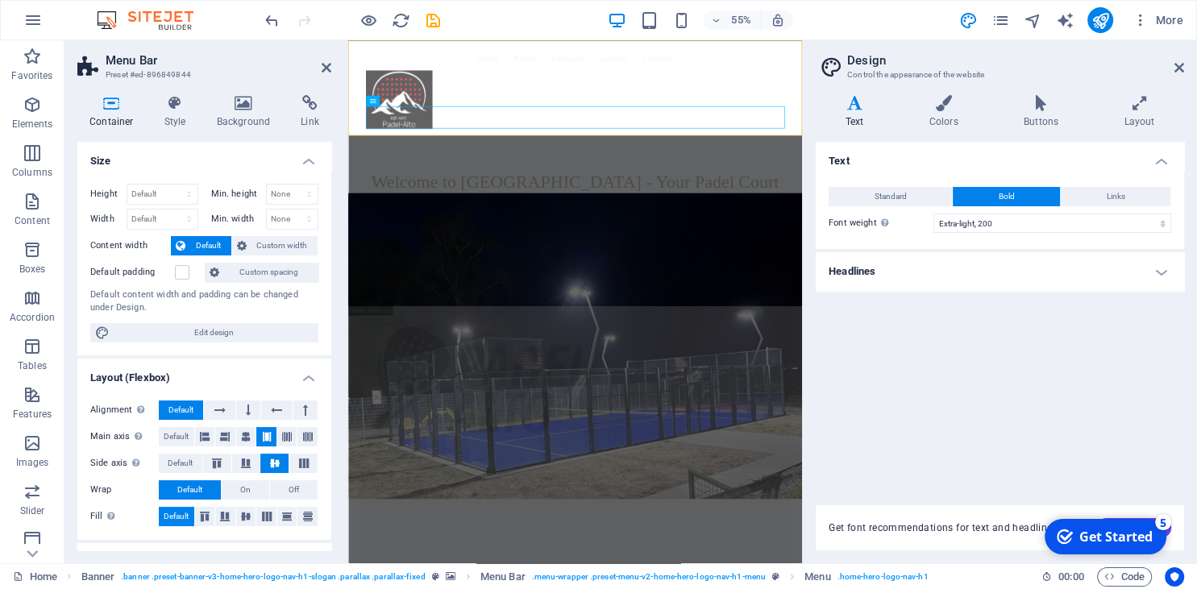
click at [1021, 193] on button "Bold" at bounding box center [1006, 196] width 107 height 19
click at [924, 197] on button "Standard" at bounding box center [889, 196] width 123 height 19
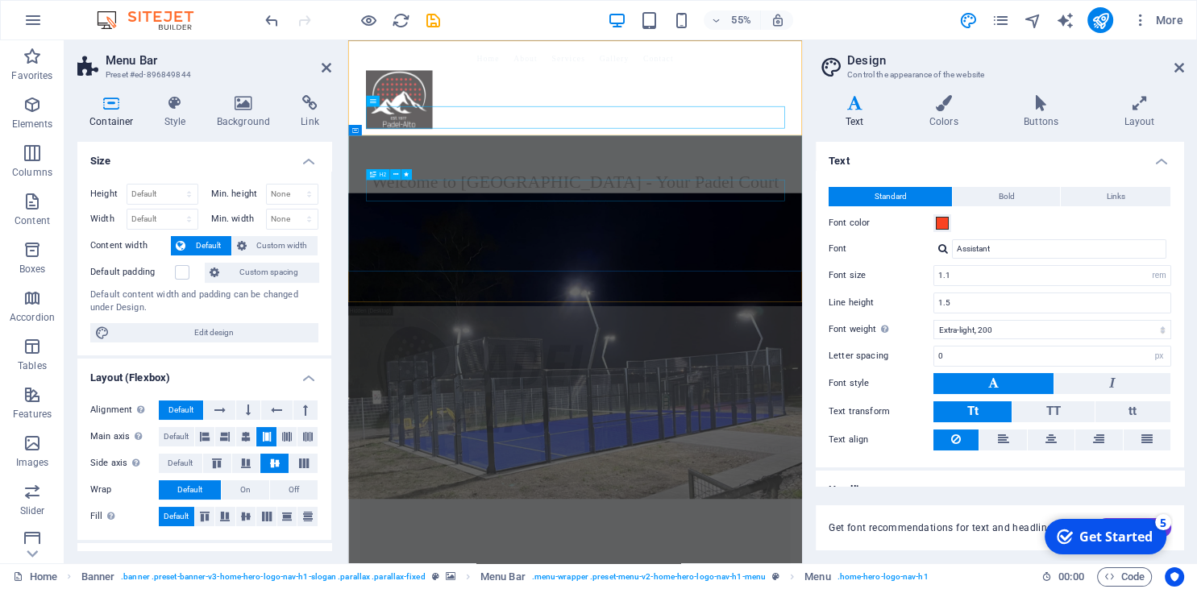
click at [846, 305] on div "Welcome to [GEOGRAPHIC_DATA] - Your Padel Court Experts" at bounding box center [760, 315] width 761 height 77
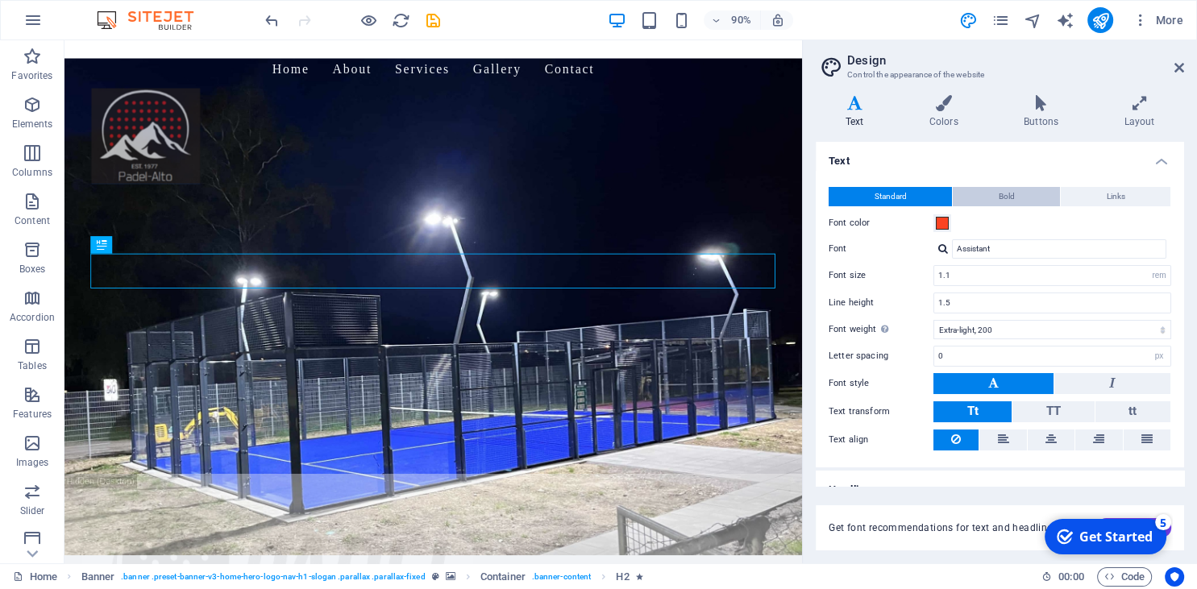
click at [990, 195] on button "Bold" at bounding box center [1006, 196] width 107 height 19
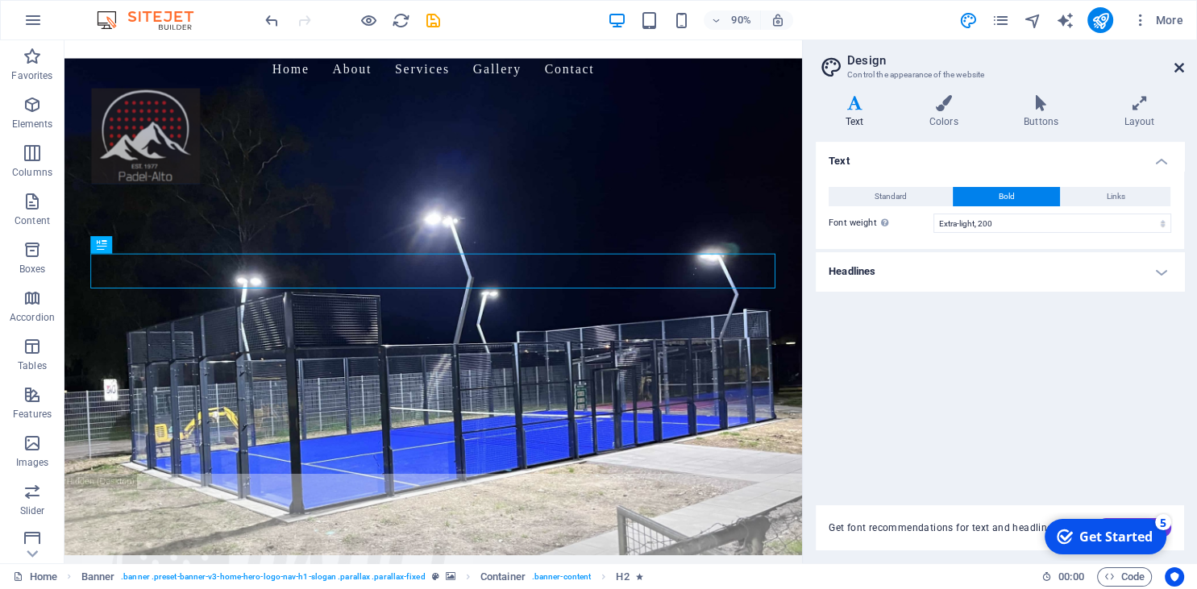
click at [1175, 64] on icon at bounding box center [1179, 67] width 10 height 13
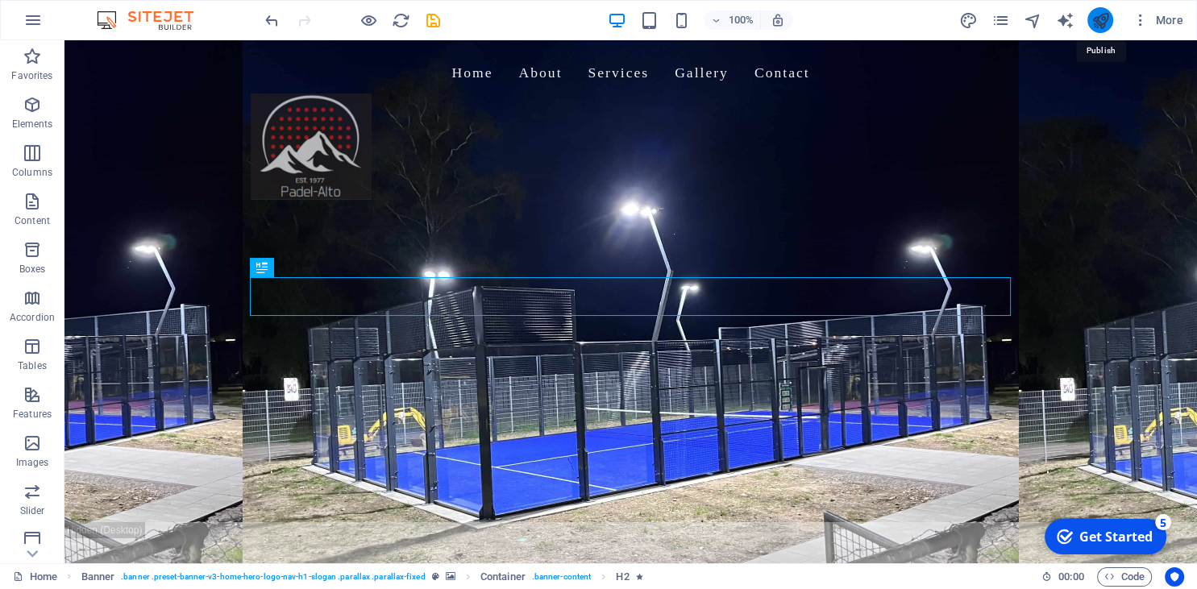
click at [1094, 14] on icon "publish" at bounding box center [1099, 20] width 19 height 19
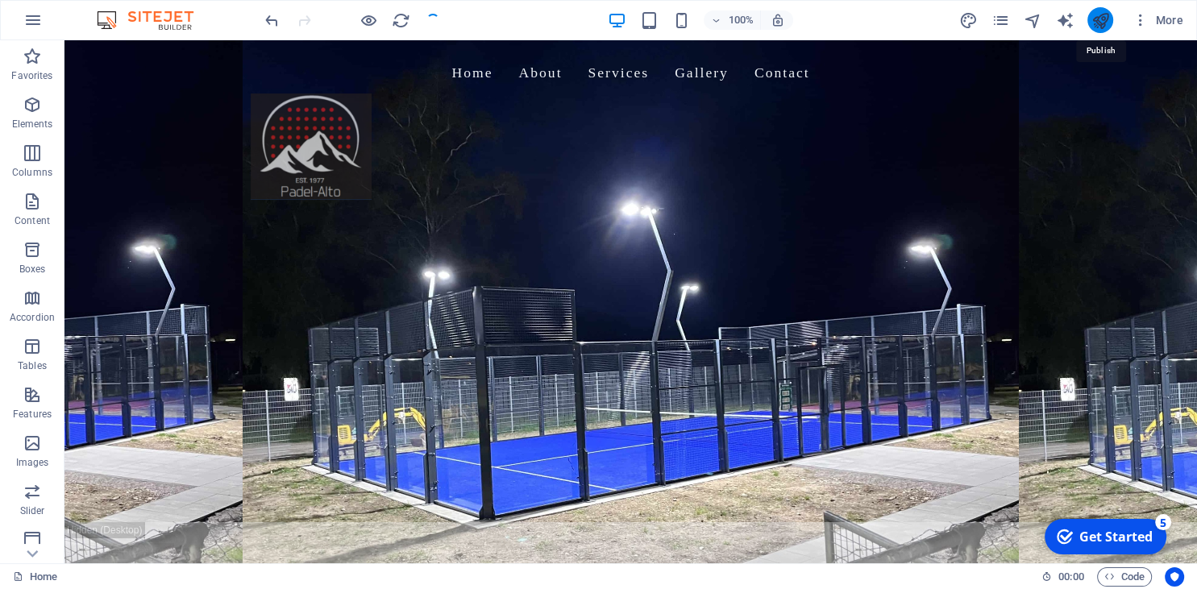
click at [1094, 15] on icon "publish" at bounding box center [1099, 20] width 19 height 19
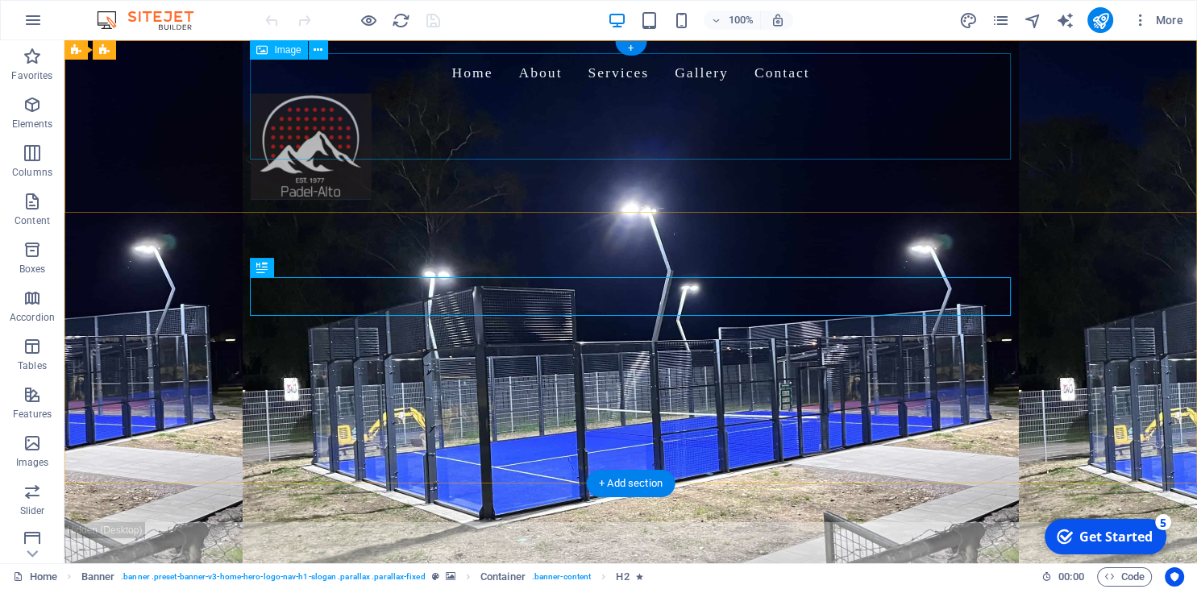
click at [532, 112] on figure at bounding box center [631, 146] width 761 height 106
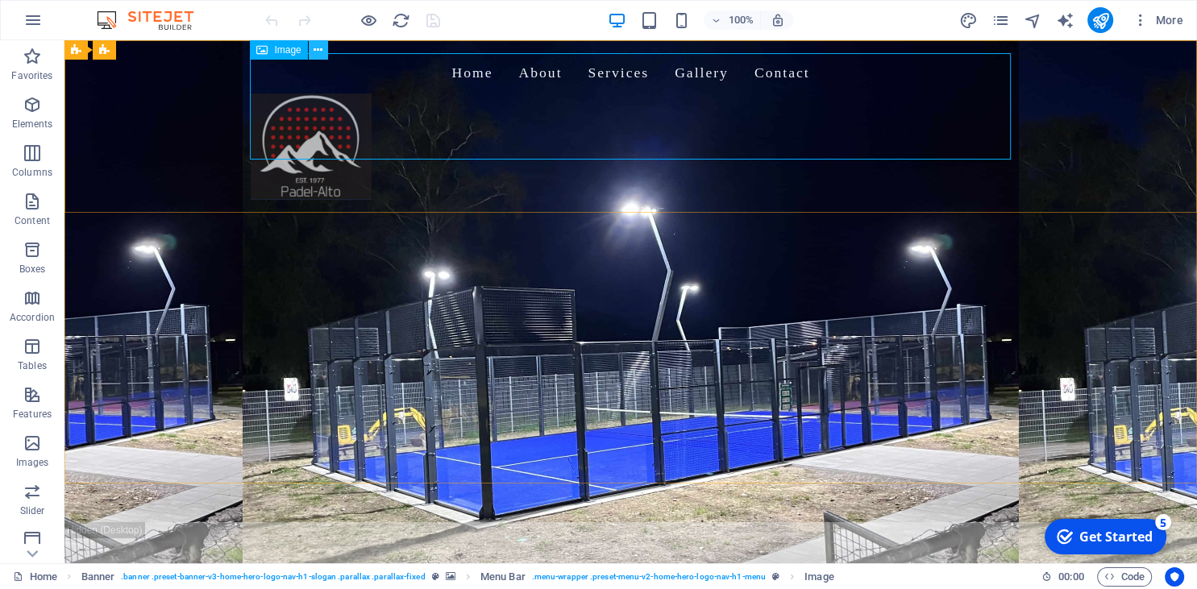
click at [318, 43] on icon at bounding box center [317, 50] width 9 height 17
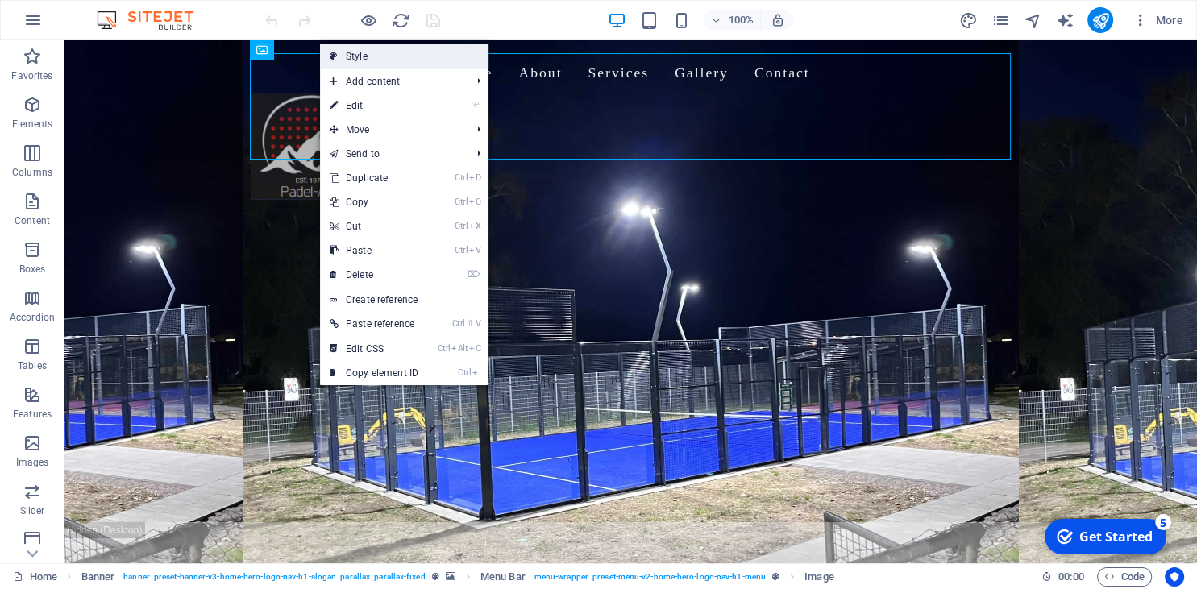
click at [353, 51] on link "Style" at bounding box center [404, 56] width 168 height 24
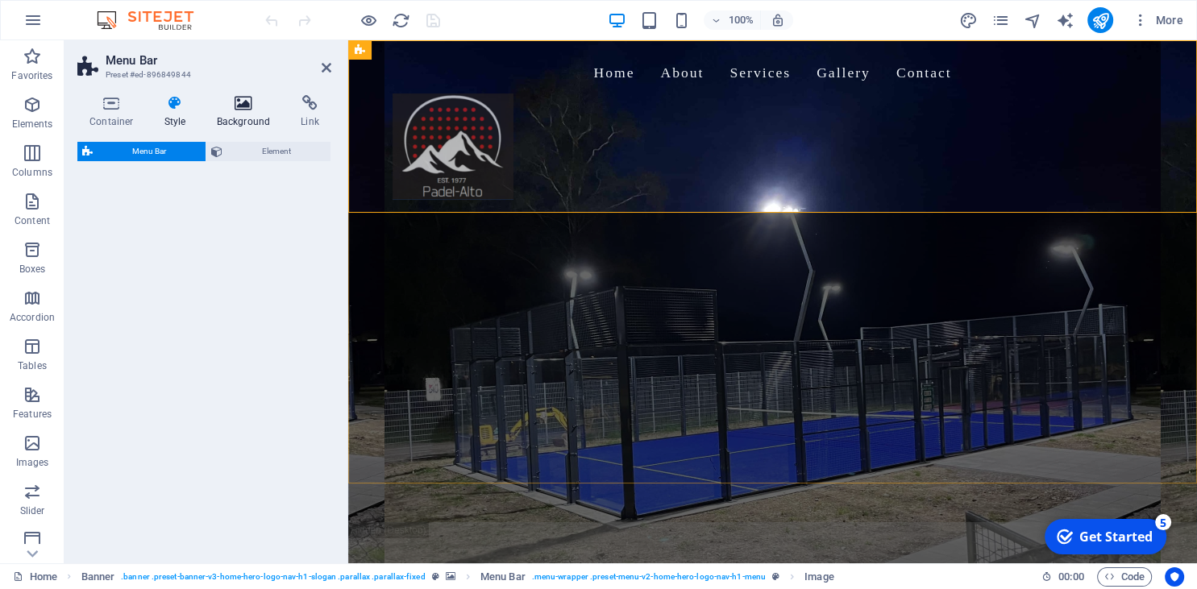
select select "rem"
select select "preset-menu-v2-home-hero-logo-nav-h1-menu"
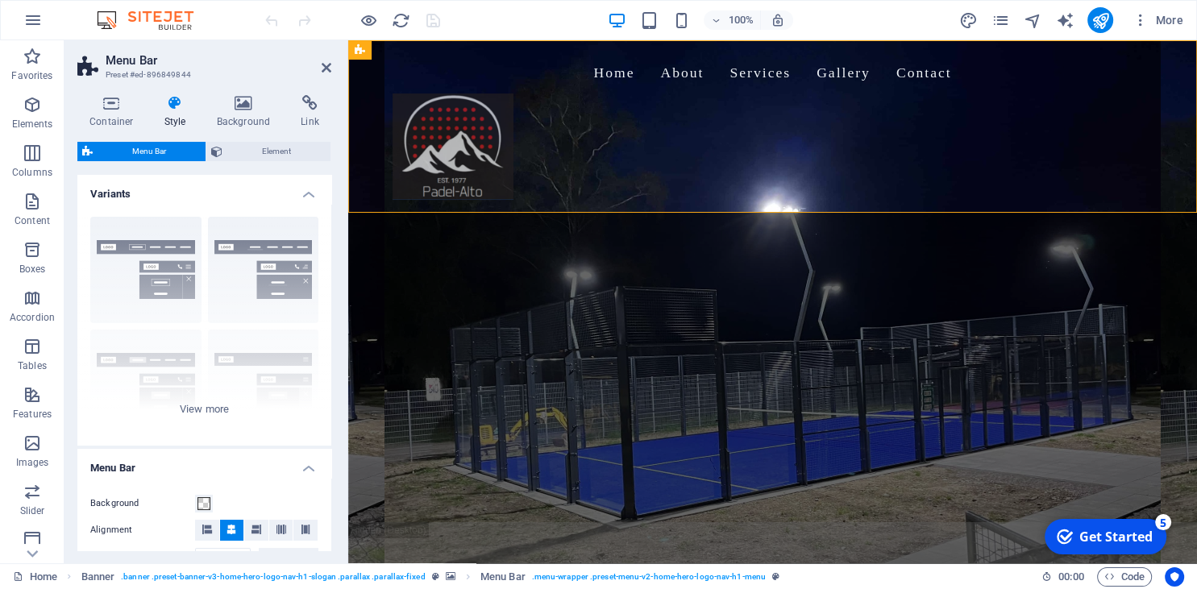
click at [180, 98] on icon at bounding box center [175, 103] width 46 height 16
click at [160, 154] on span "Menu Bar" at bounding box center [149, 151] width 103 height 19
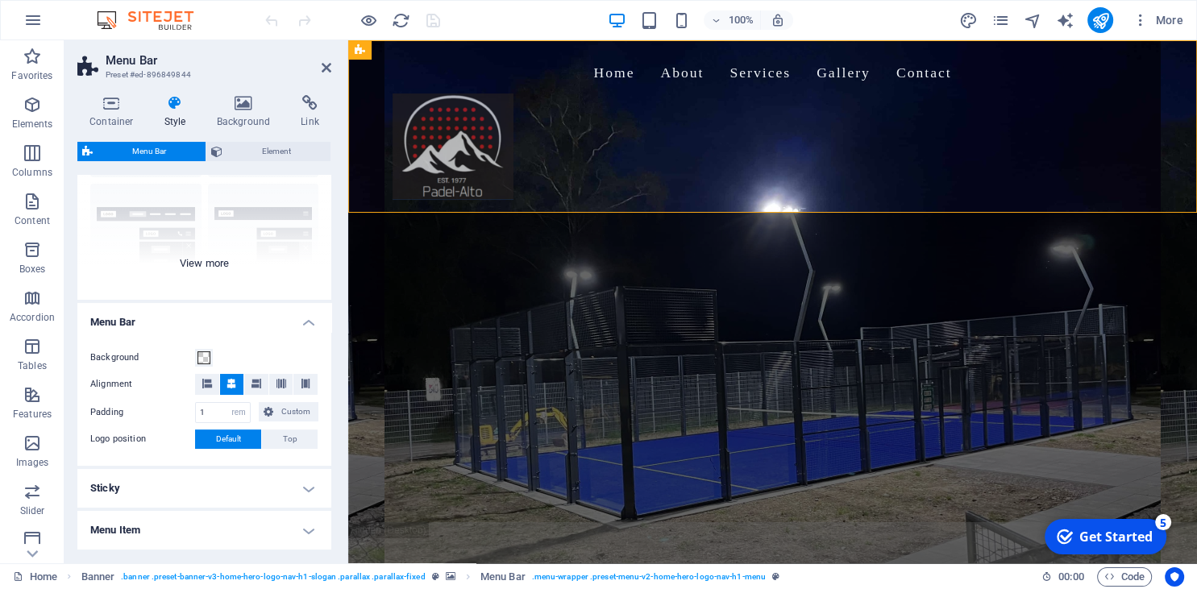
scroll to position [147, 0]
click at [201, 356] on span at bounding box center [203, 357] width 13 height 13
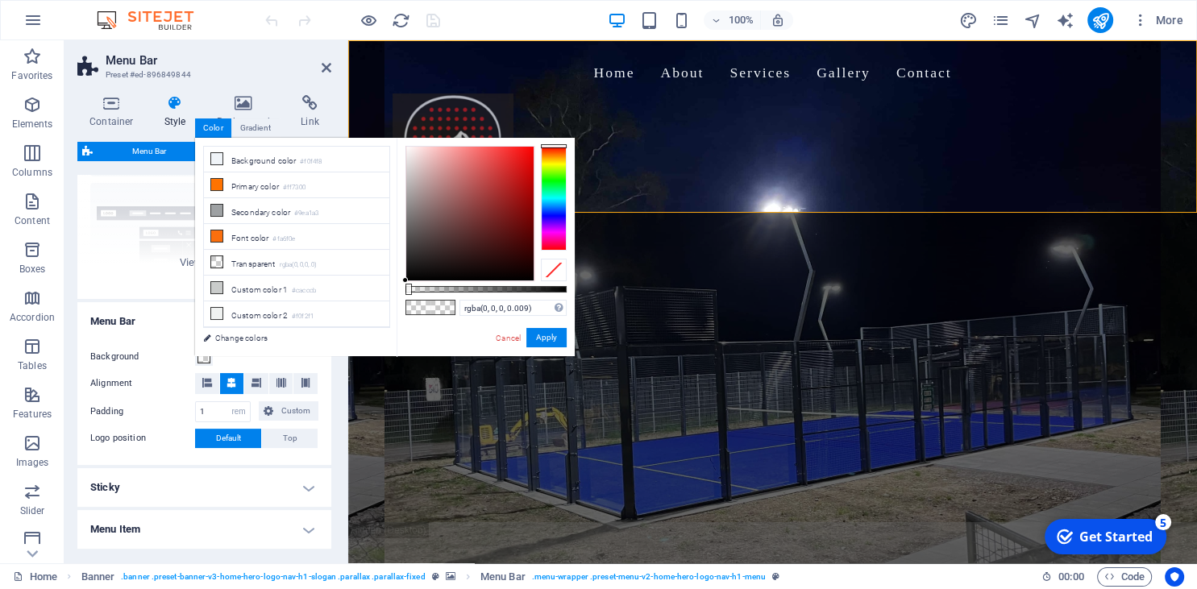
click at [126, 331] on div "Background Alignment Padding 1 px rem % vh vw Custom Custom 1 px rem % vh vw 1 …" at bounding box center [204, 398] width 260 height 134
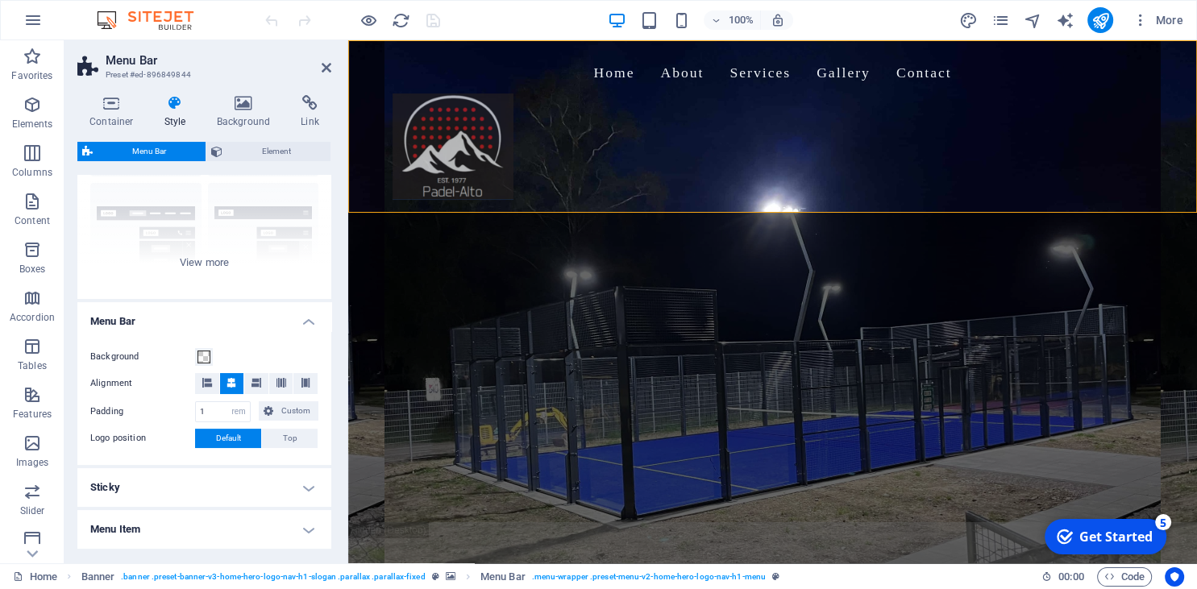
click at [143, 318] on h4 "Menu Bar" at bounding box center [204, 316] width 254 height 29
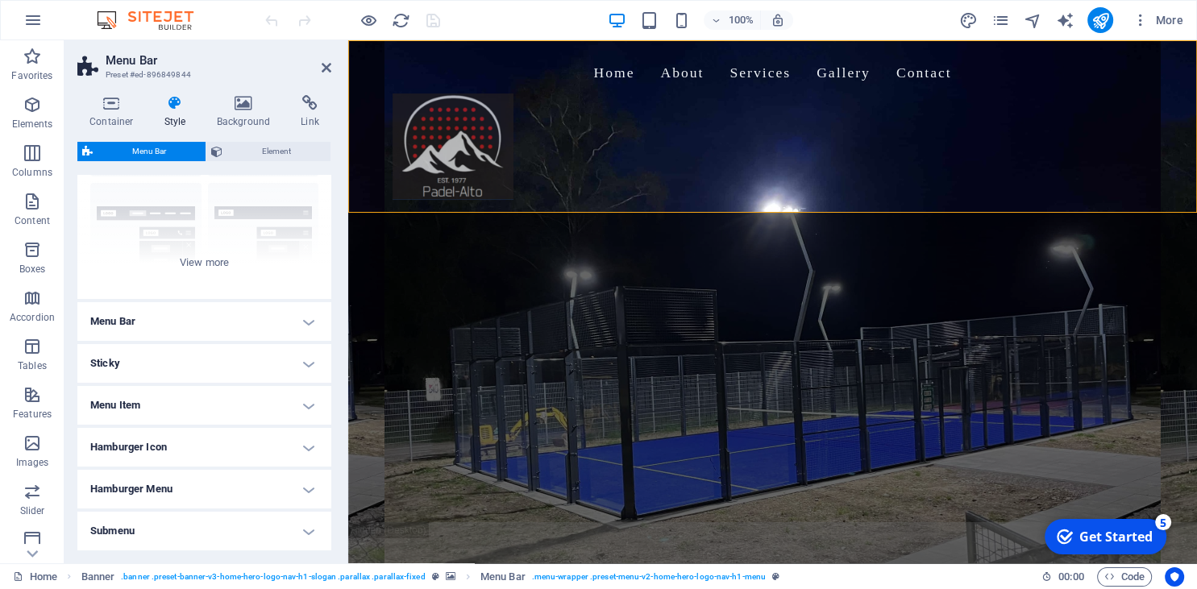
click at [143, 318] on h4 "Menu Bar" at bounding box center [204, 321] width 254 height 39
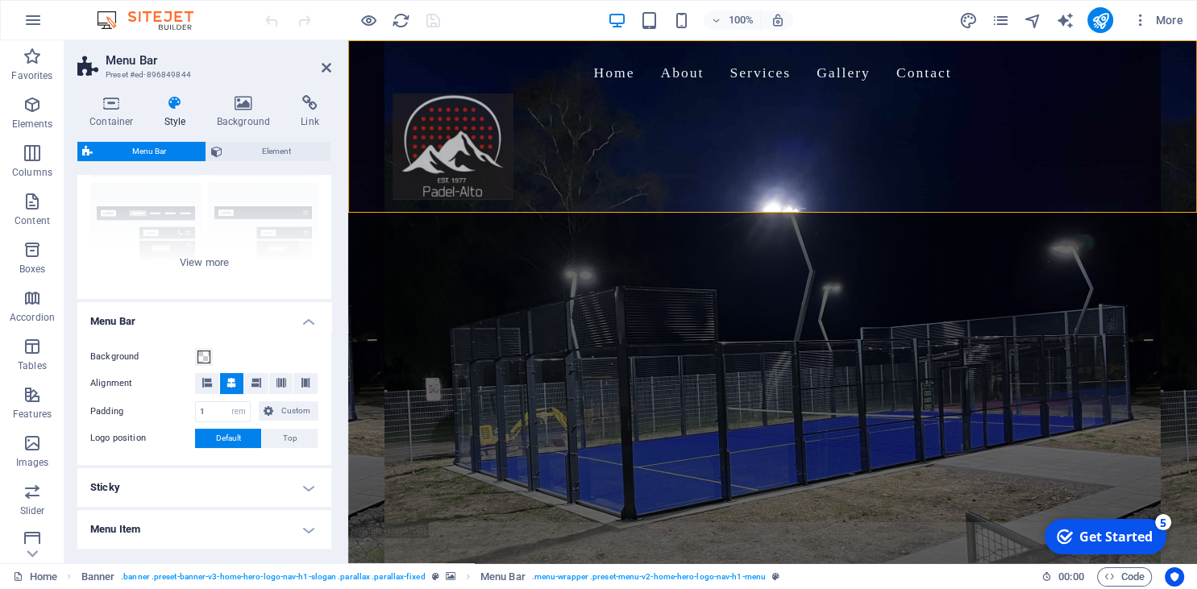
scroll to position [220, 0]
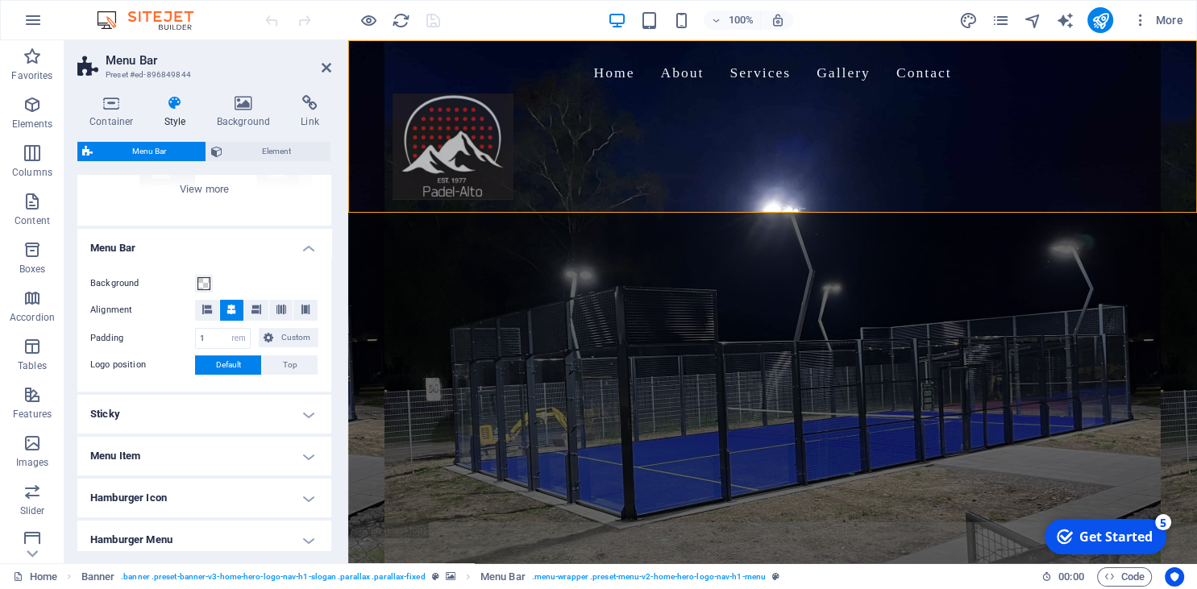
click at [199, 450] on h4 "Menu Item" at bounding box center [204, 456] width 254 height 39
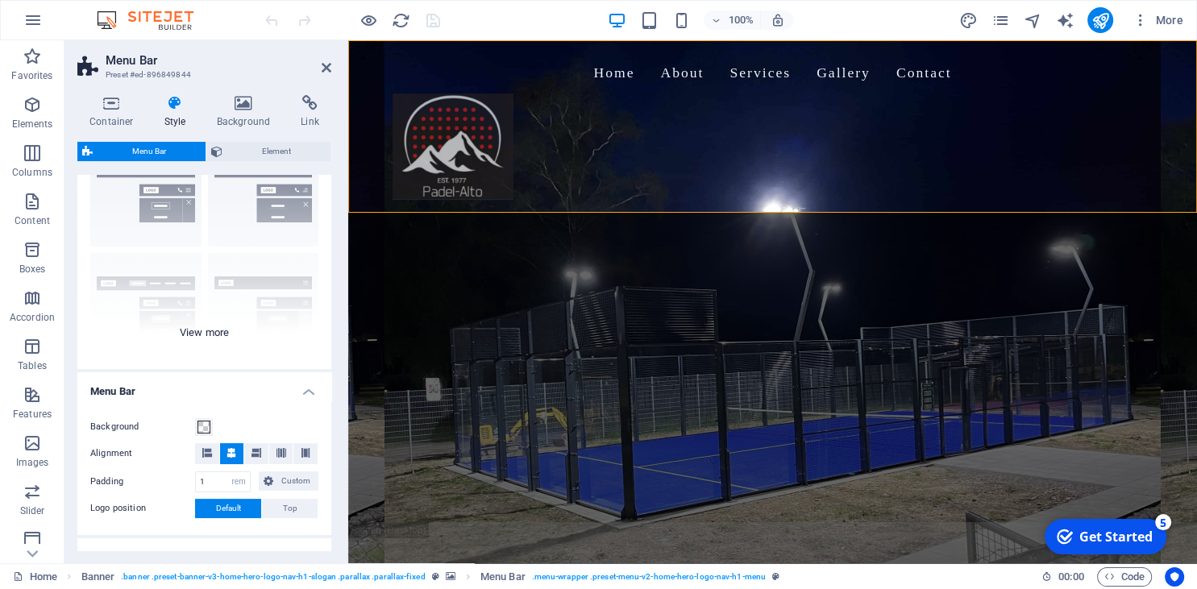
scroll to position [147, 0]
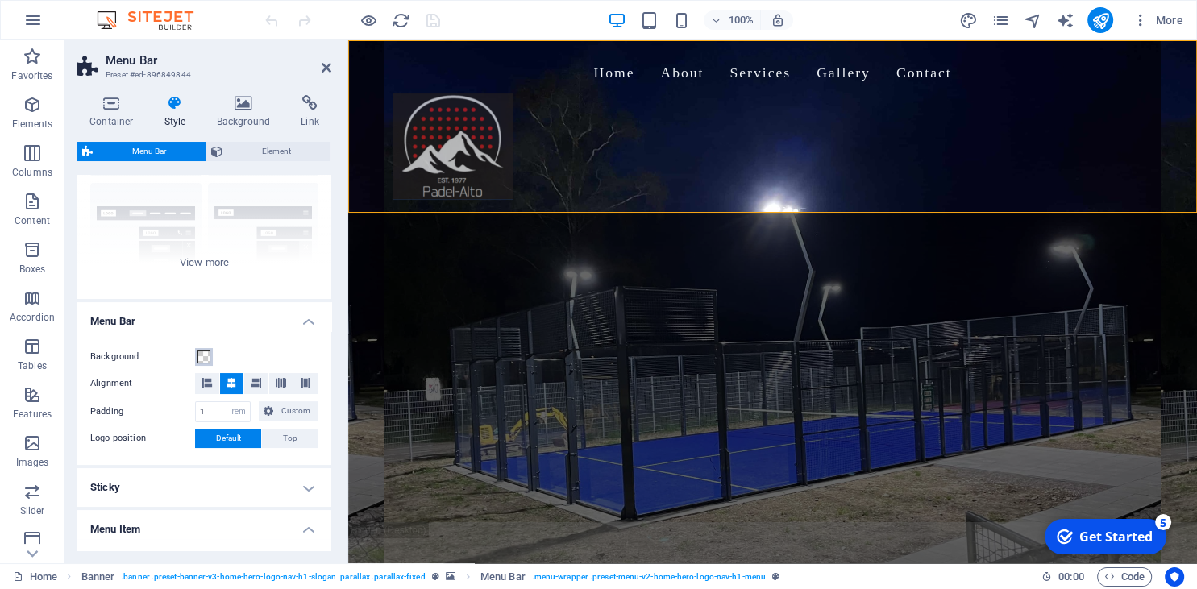
click at [198, 357] on span at bounding box center [203, 357] width 13 height 13
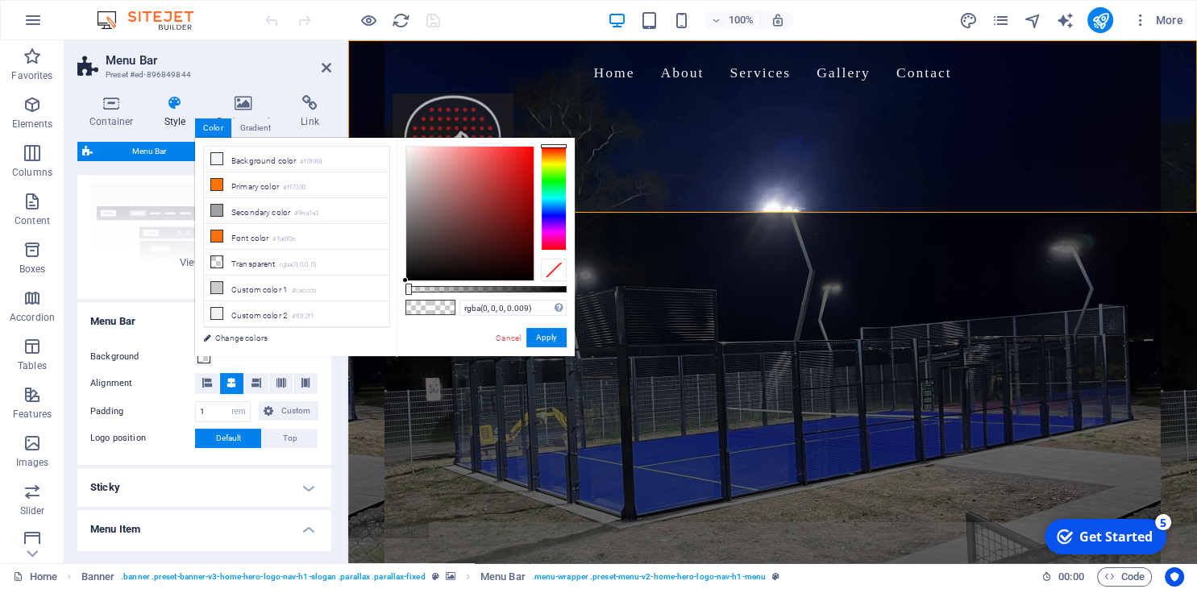
click at [170, 103] on icon at bounding box center [175, 103] width 46 height 16
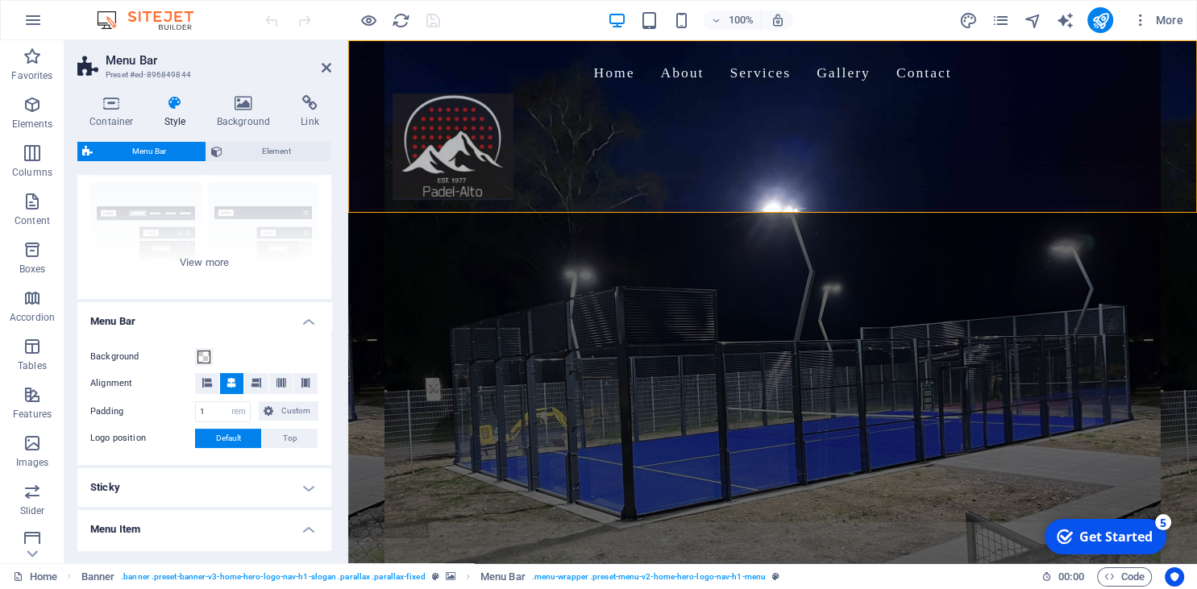
click at [170, 103] on icon at bounding box center [175, 103] width 46 height 16
click at [620, 100] on figure at bounding box center [772, 146] width 761 height 106
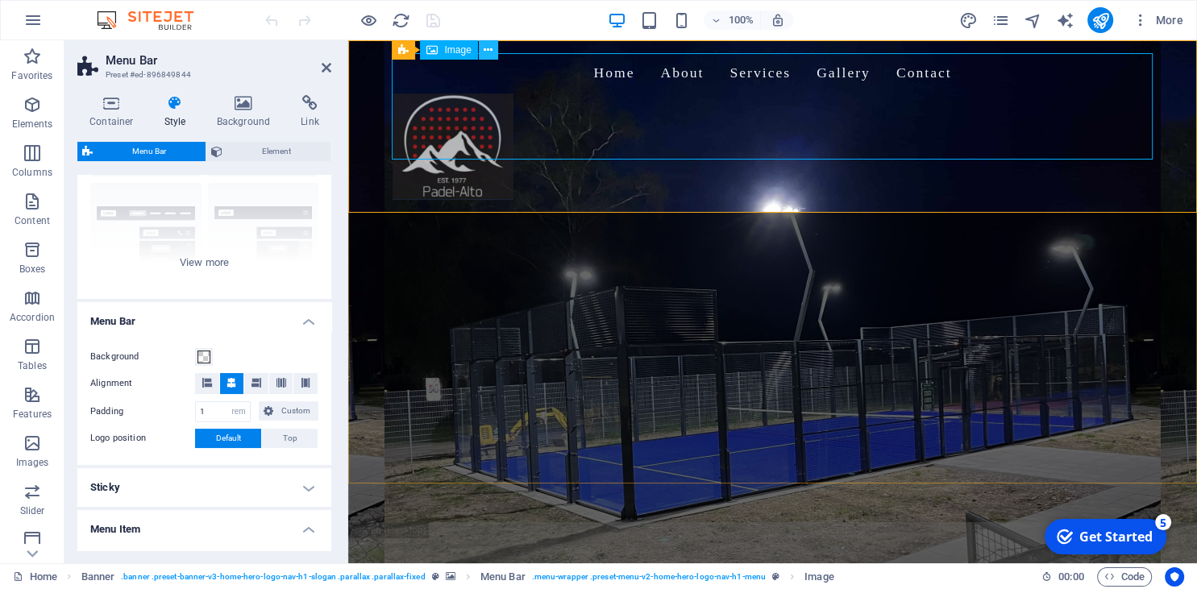
click at [485, 51] on icon at bounding box center [488, 50] width 9 height 17
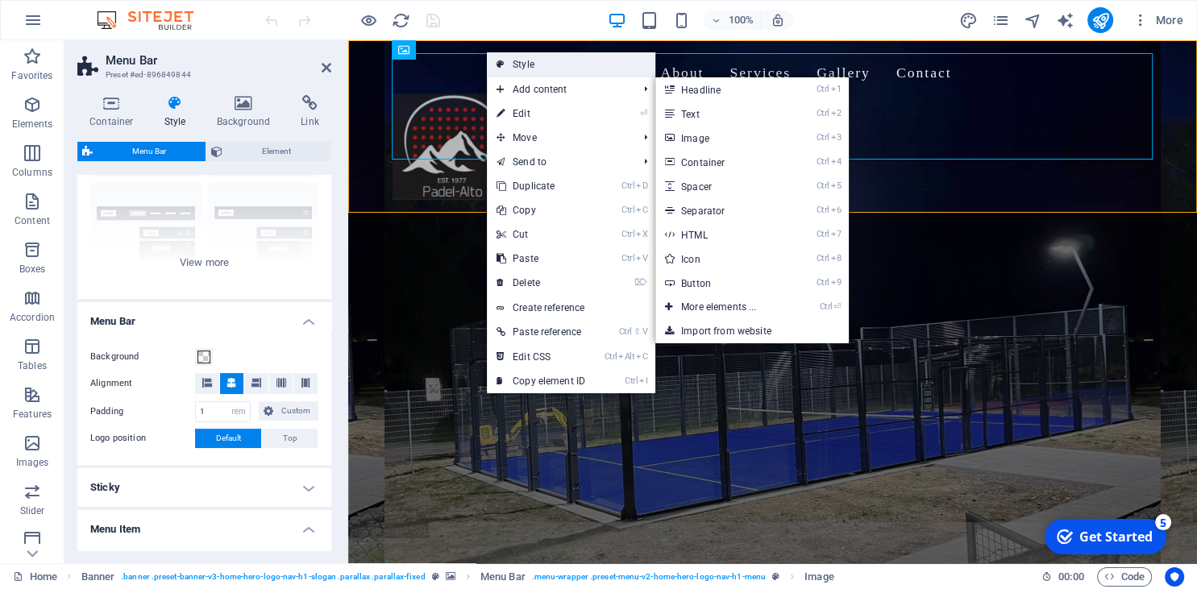
click at [533, 60] on link "Style" at bounding box center [571, 64] width 168 height 24
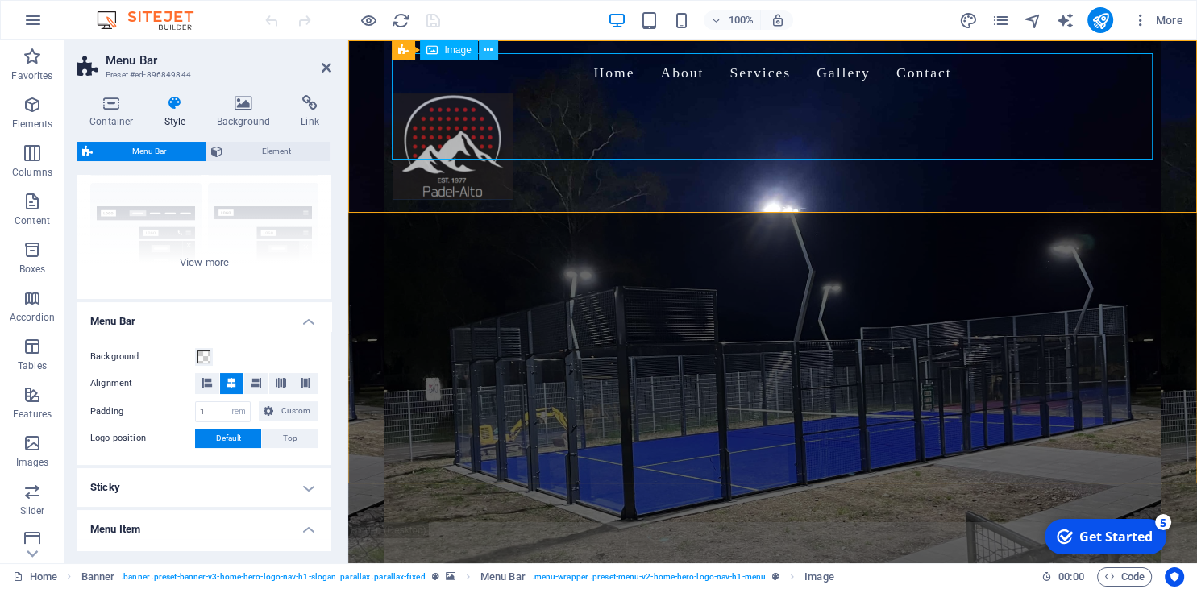
click at [488, 49] on icon at bounding box center [488, 50] width 9 height 17
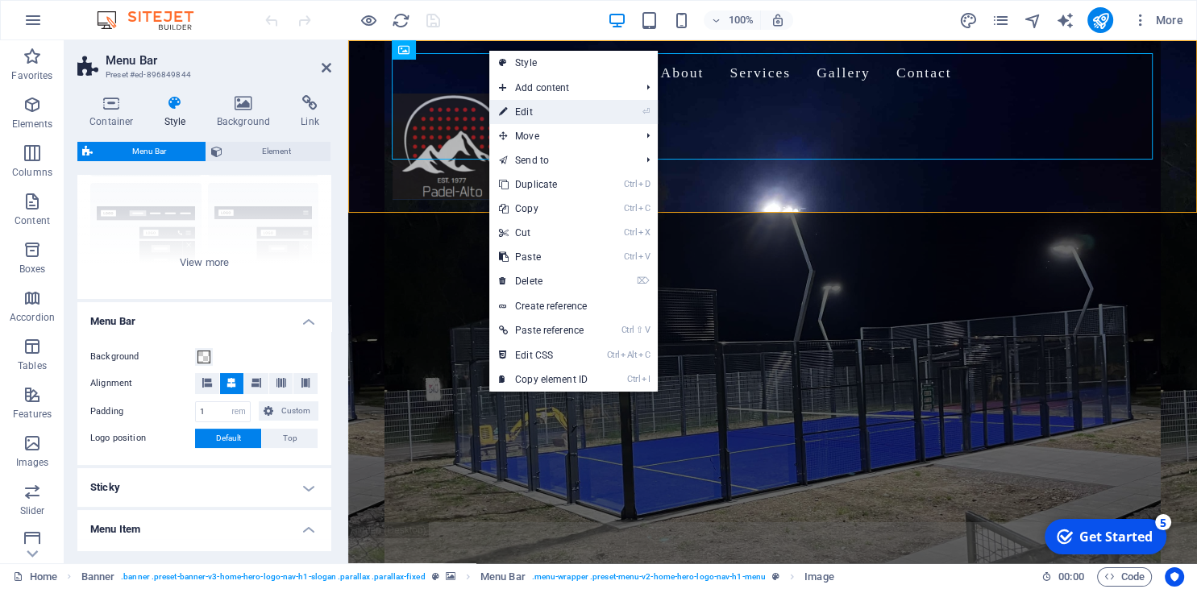
click at [526, 104] on link "⏎ Edit" at bounding box center [543, 112] width 108 height 24
select select "px"
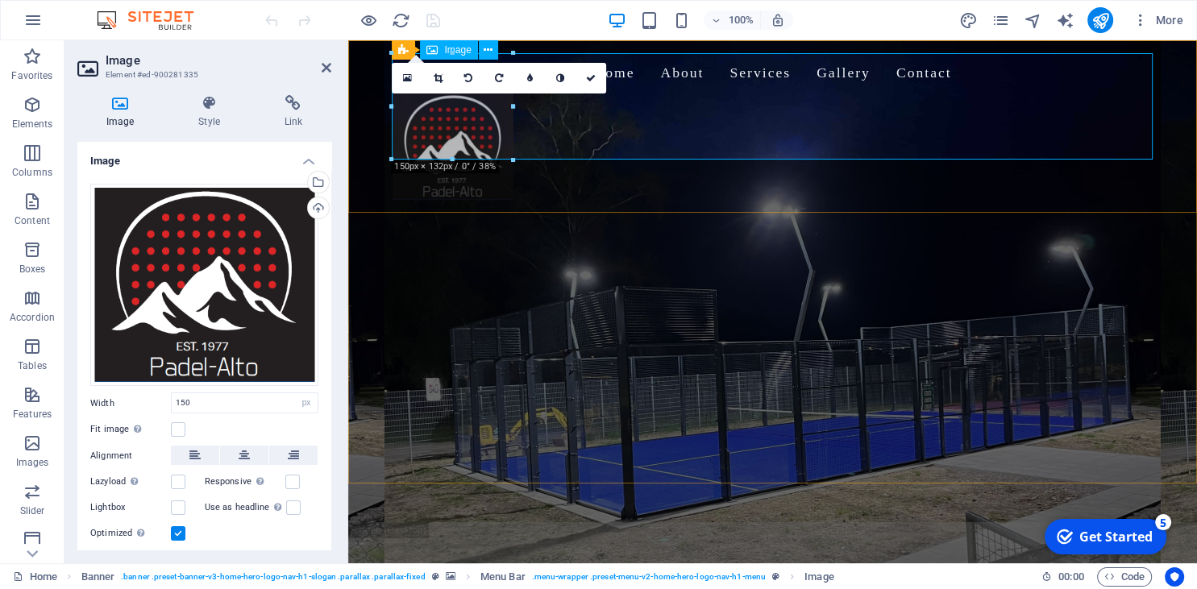
click at [598, 140] on figure at bounding box center [772, 146] width 761 height 106
click at [625, 93] on nav "Home About Services Gallery Contact" at bounding box center [772, 73] width 761 height 40
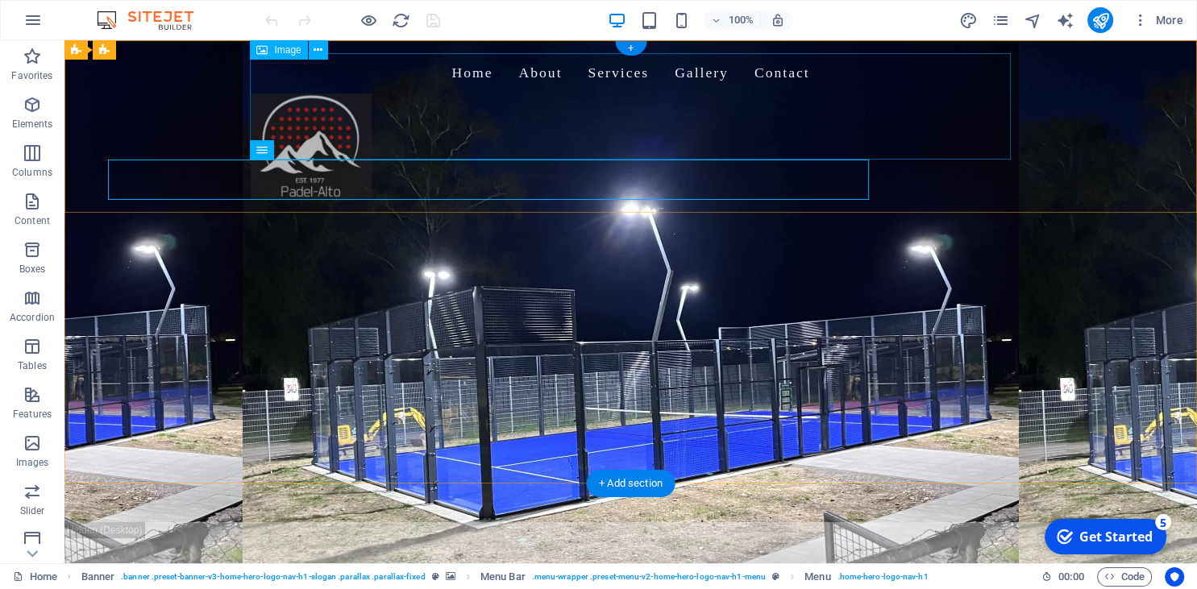
click at [644, 150] on figure at bounding box center [631, 146] width 761 height 106
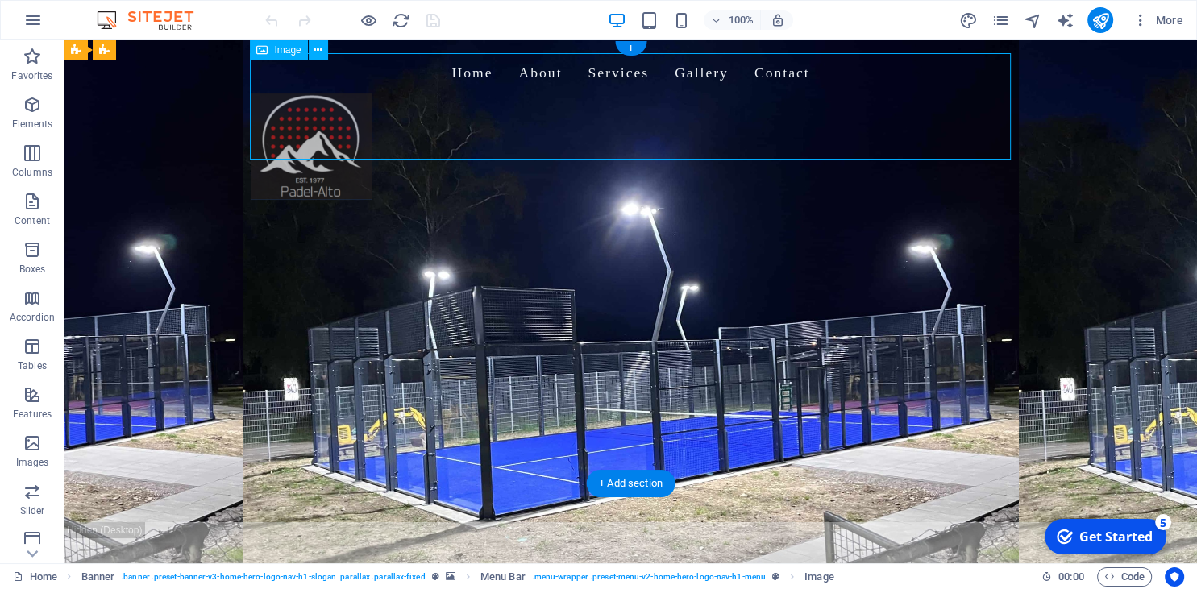
click at [625, 93] on figure at bounding box center [631, 146] width 761 height 106
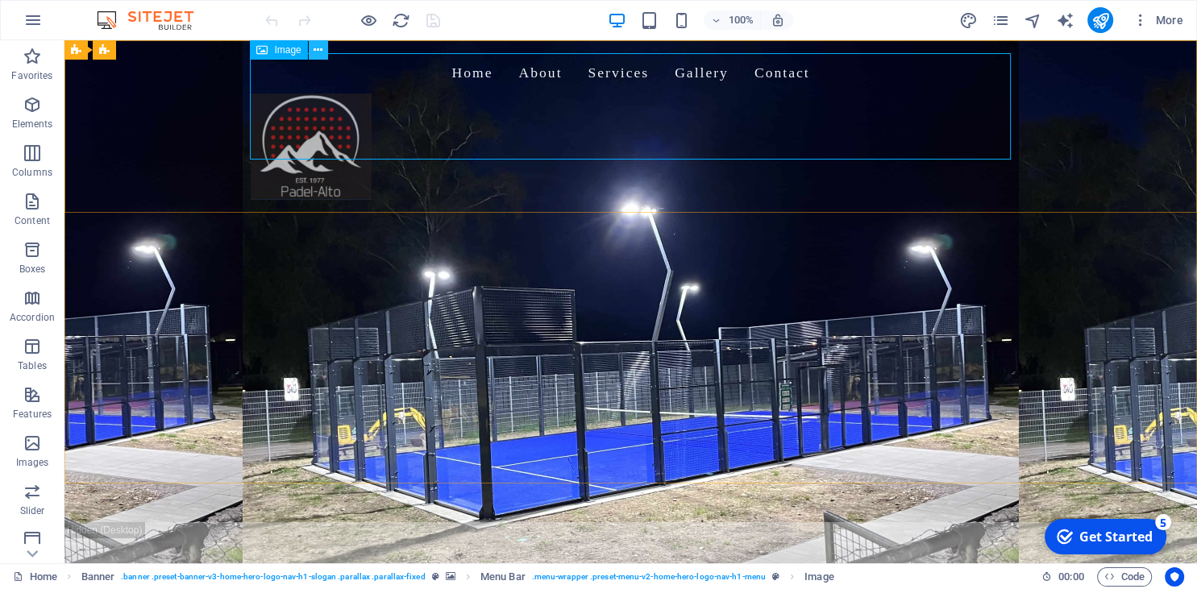
click at [318, 51] on icon at bounding box center [317, 50] width 9 height 17
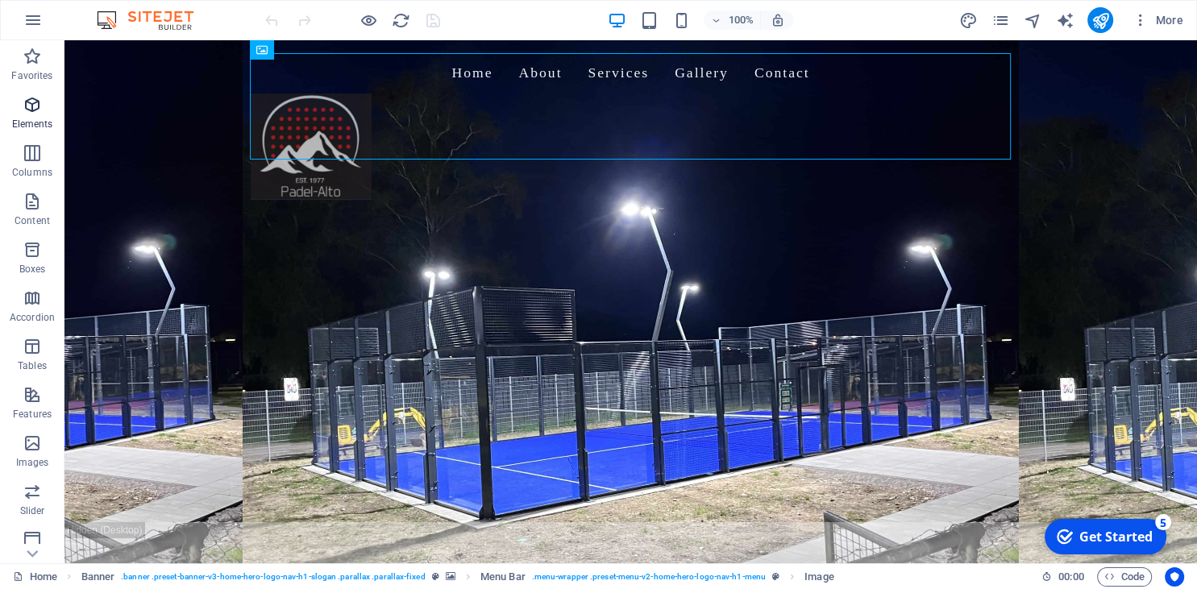
click at [23, 105] on icon "button" at bounding box center [32, 104] width 19 height 19
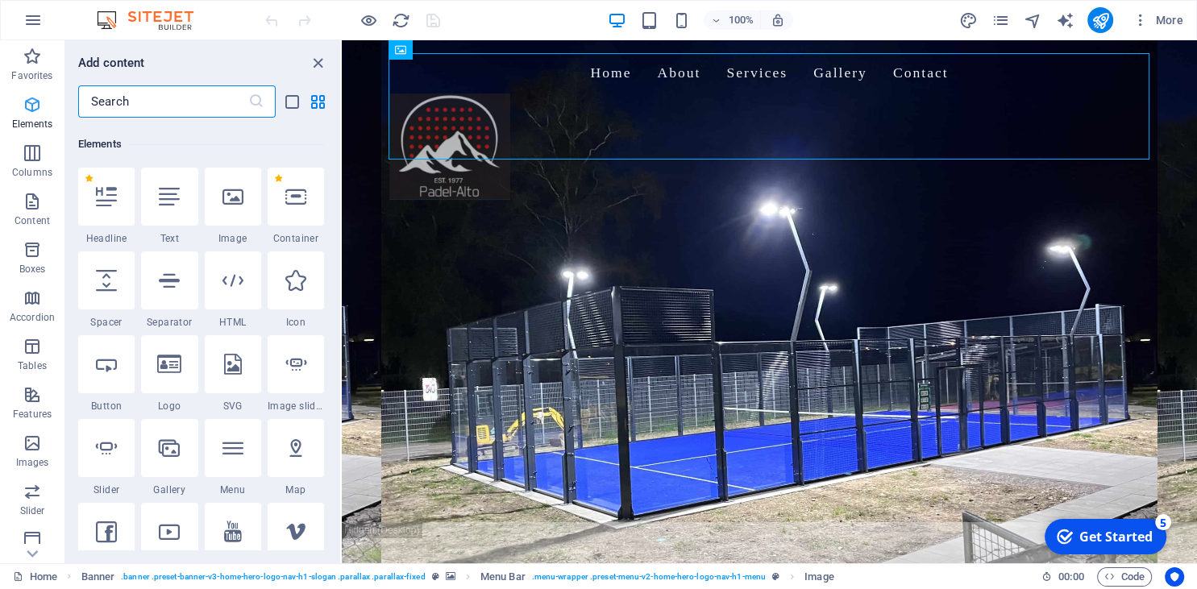
scroll to position [171, 0]
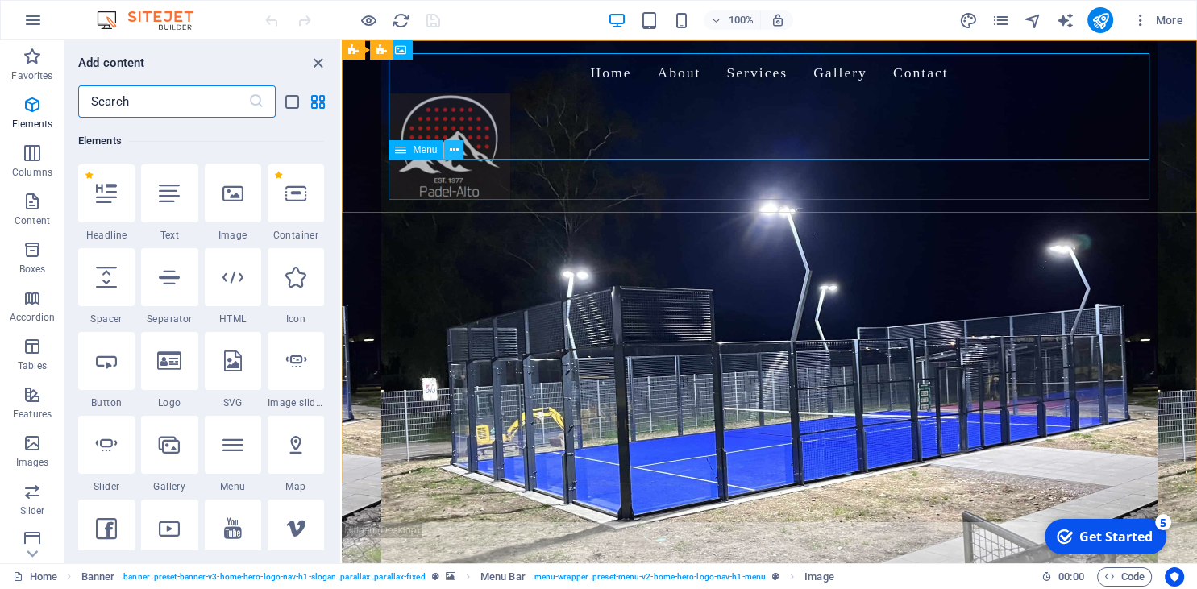
click at [453, 152] on icon at bounding box center [454, 150] width 9 height 17
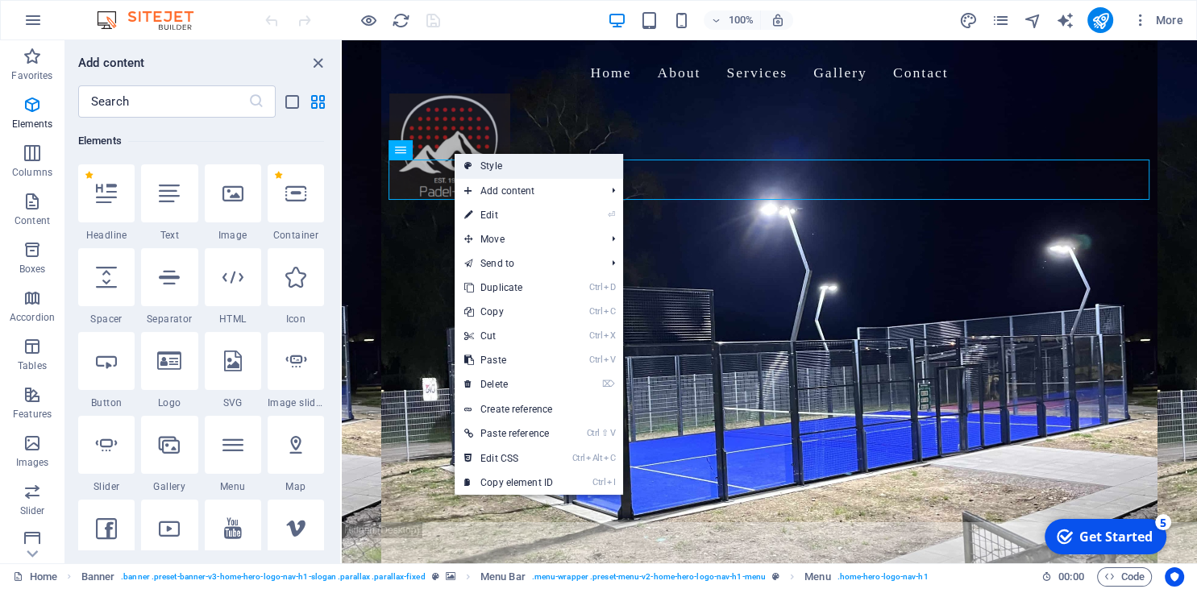
click at [487, 167] on link "Style" at bounding box center [539, 166] width 168 height 24
select select "rem"
select select "hover_border_bottom"
select select "px"
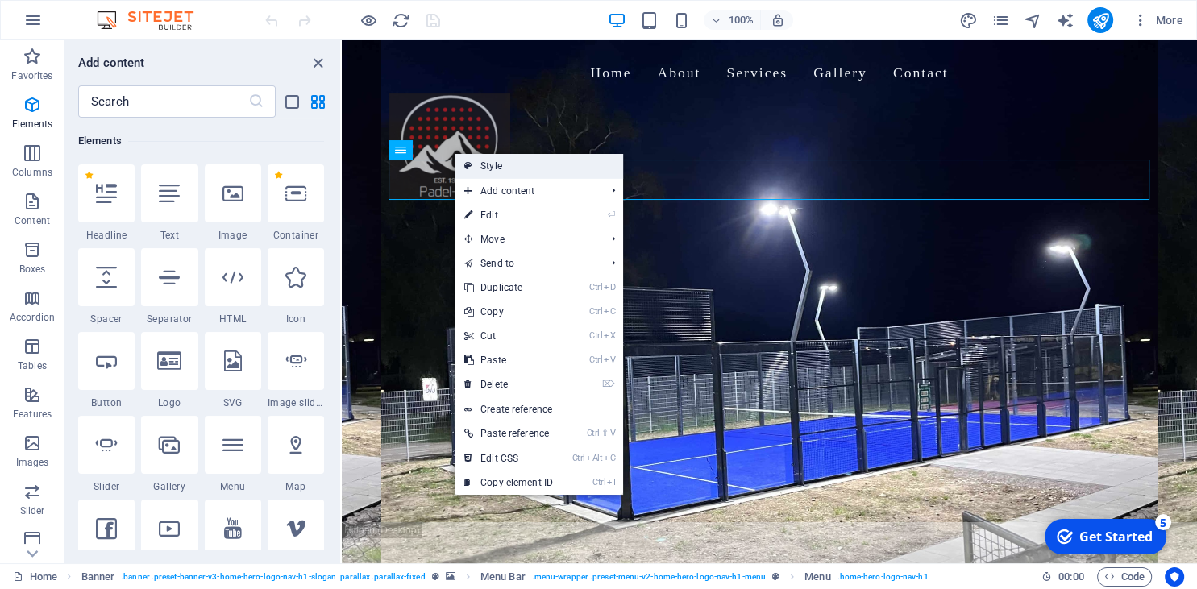
select select "rem"
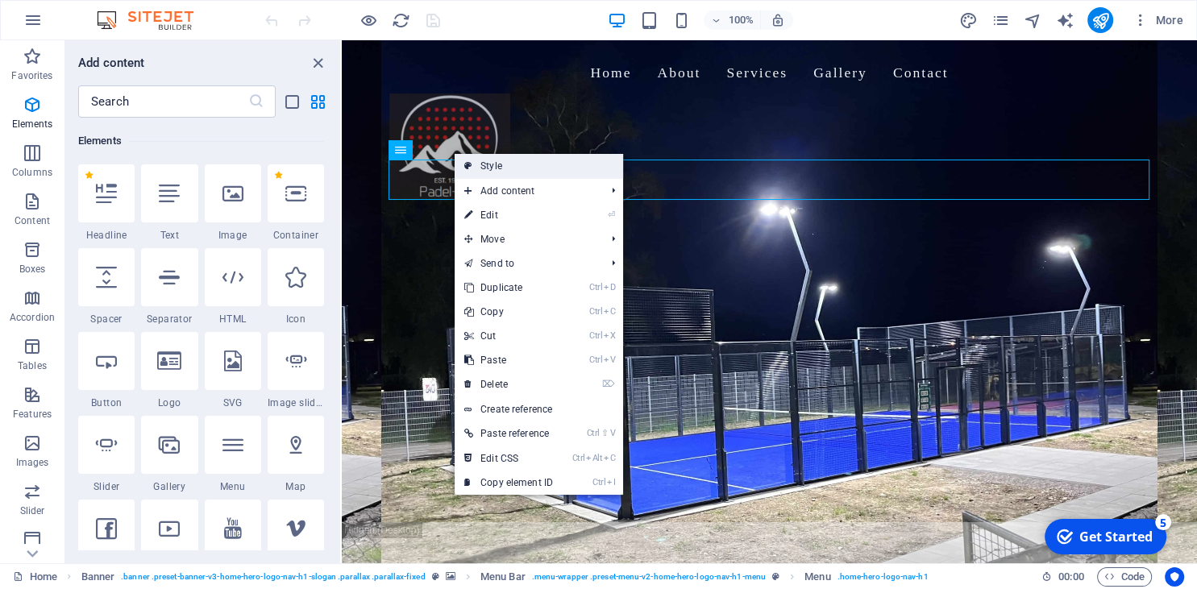
select select "link-special-font"
select select "rem"
select select "200"
select select "px"
select select "preset-menu-v2-home-hero-logo-nav-h1-menu"
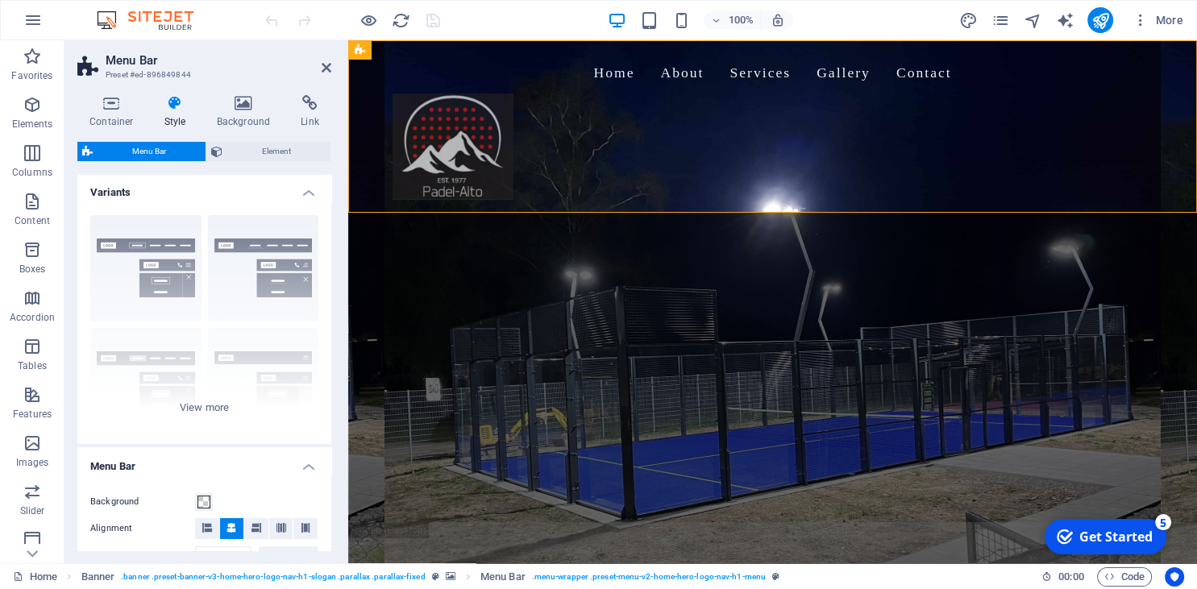
scroll to position [0, 0]
click at [252, 108] on icon at bounding box center [244, 103] width 78 height 16
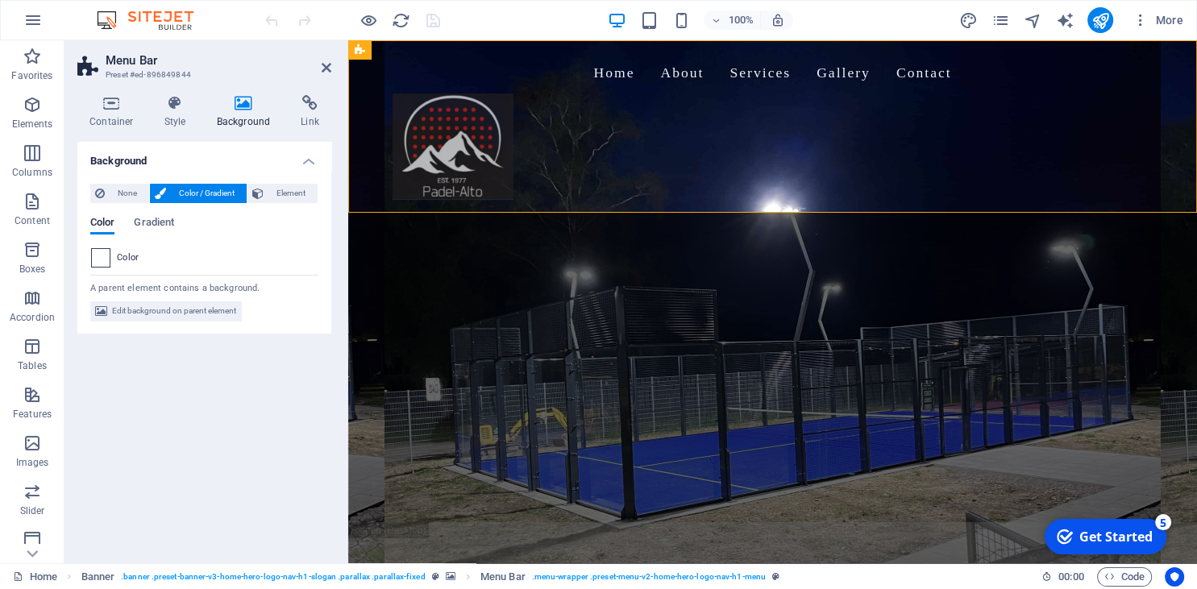
click at [102, 255] on span at bounding box center [101, 258] width 18 height 18
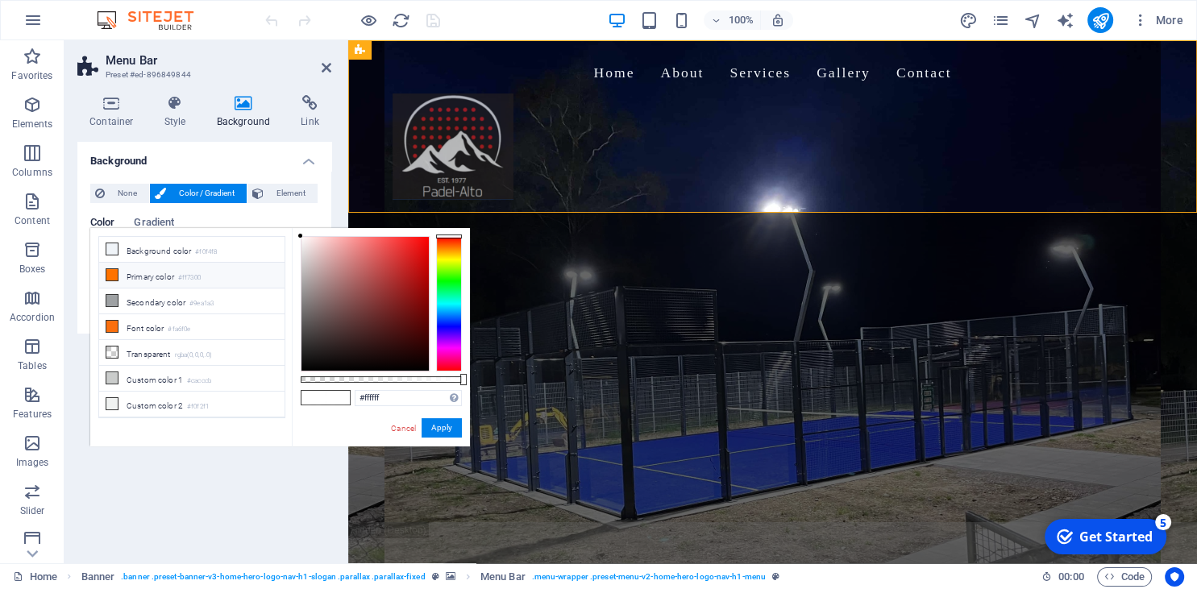
click at [114, 271] on icon at bounding box center [111, 274] width 11 height 11
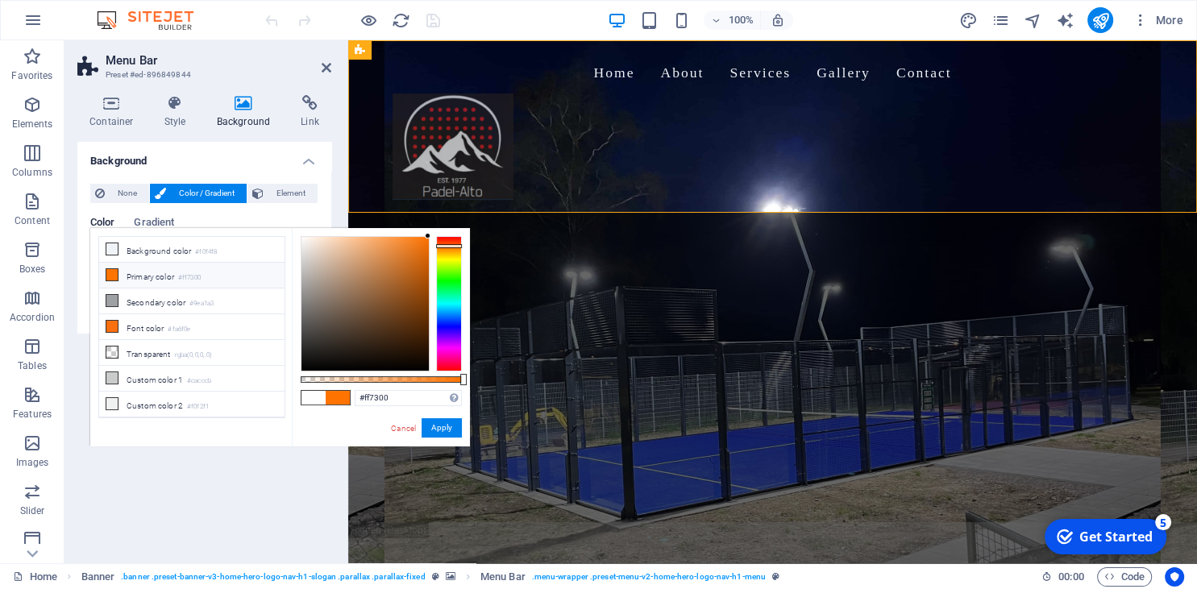
click at [110, 272] on icon at bounding box center [111, 274] width 11 height 11
click at [318, 398] on span at bounding box center [313, 398] width 24 height 14
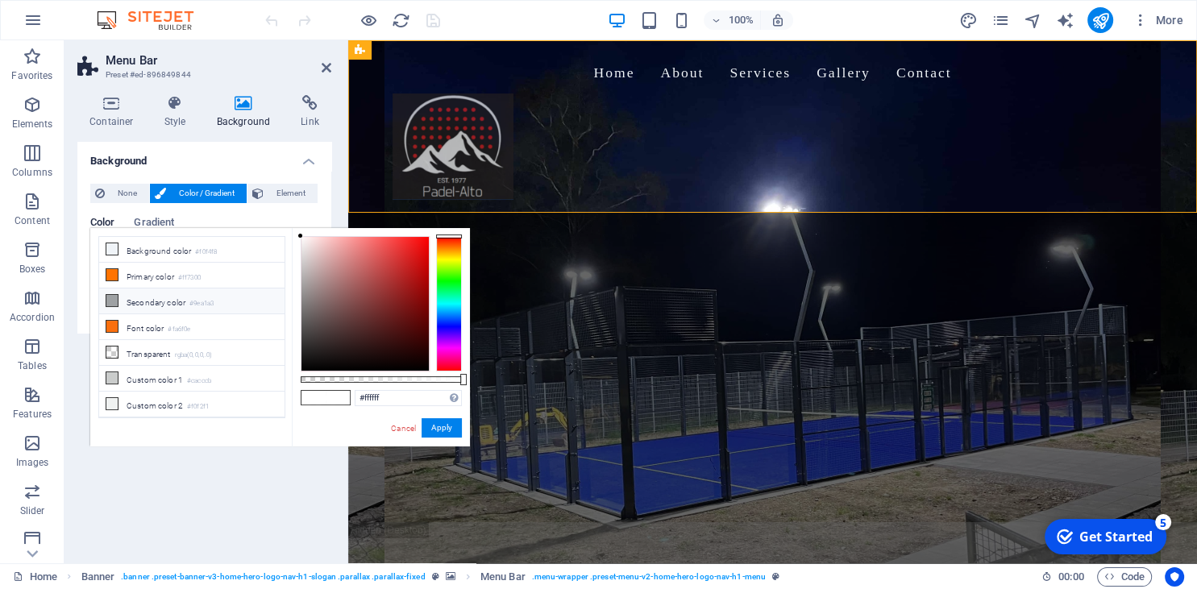
click at [185, 305] on li "Secondary color #9ea1a3" at bounding box center [191, 302] width 185 height 26
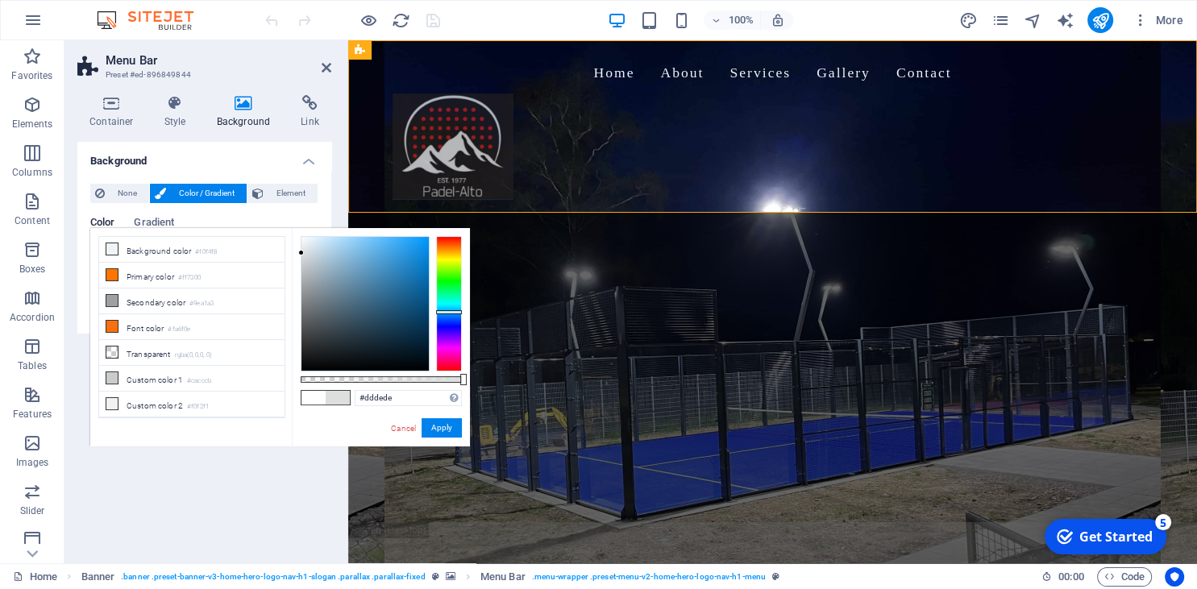
drag, startPoint x: 324, startPoint y: 268, endPoint x: 301, endPoint y: 253, distance: 27.3
click at [301, 253] on div at bounding box center [364, 304] width 127 height 134
click at [150, 324] on li "Font color #fa6f0e" at bounding box center [191, 327] width 185 height 26
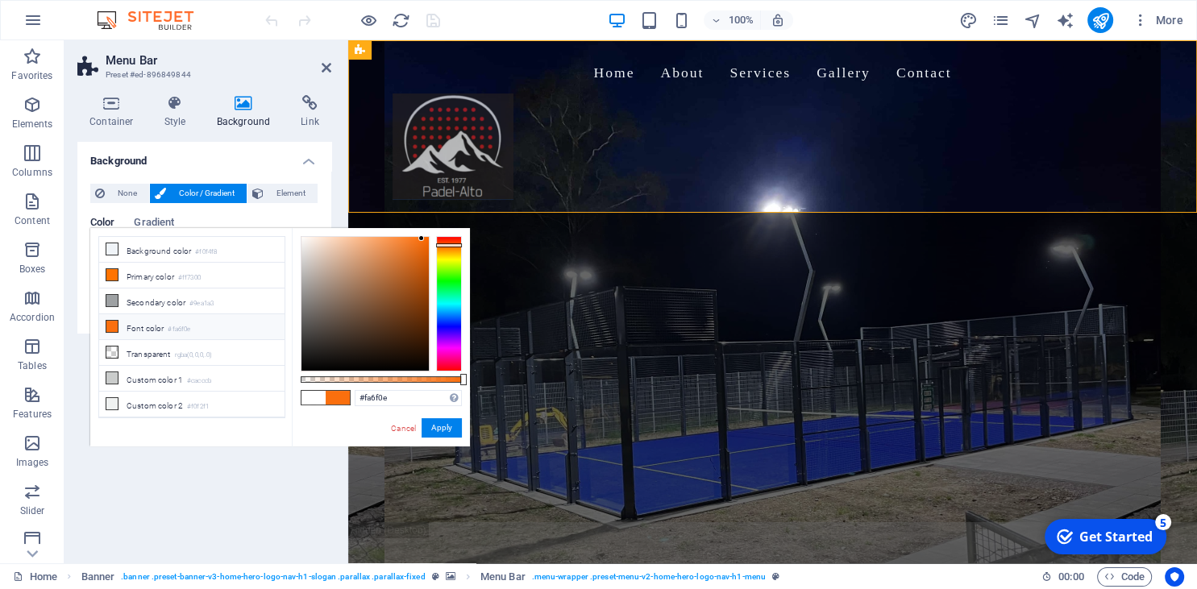
click at [150, 324] on li "Font color #fa6f0e" at bounding box center [191, 327] width 185 height 26
click at [143, 347] on li "Transparent rgba(0,0,0,.0)" at bounding box center [191, 353] width 185 height 26
type input "rgba(0, 0, 0, 0)"
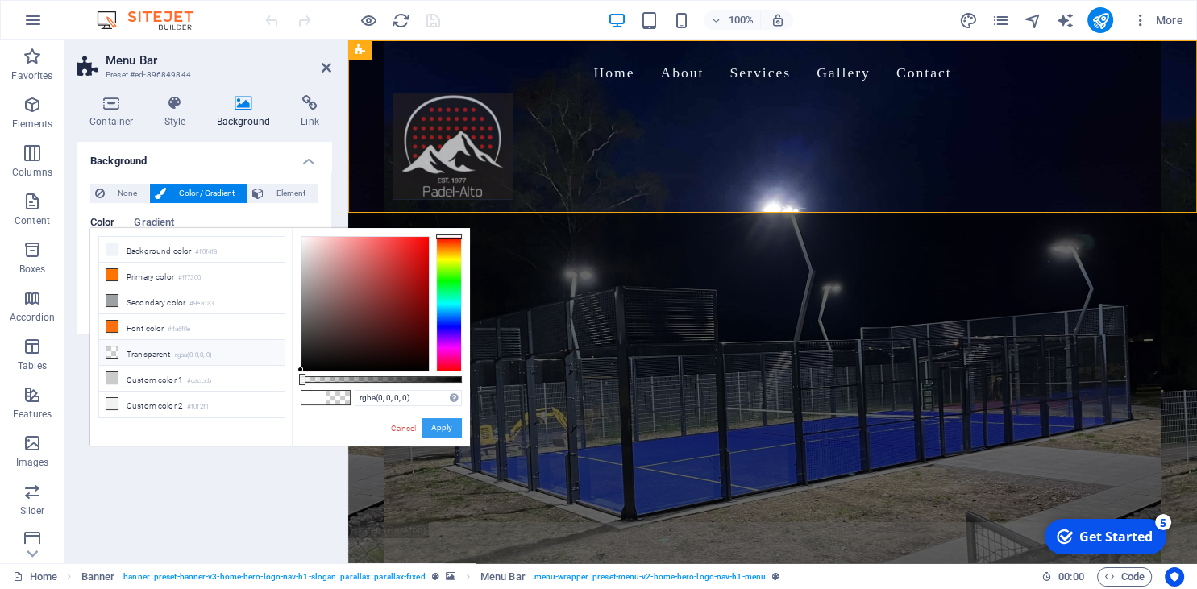
click at [437, 426] on button "Apply" at bounding box center [441, 427] width 40 height 19
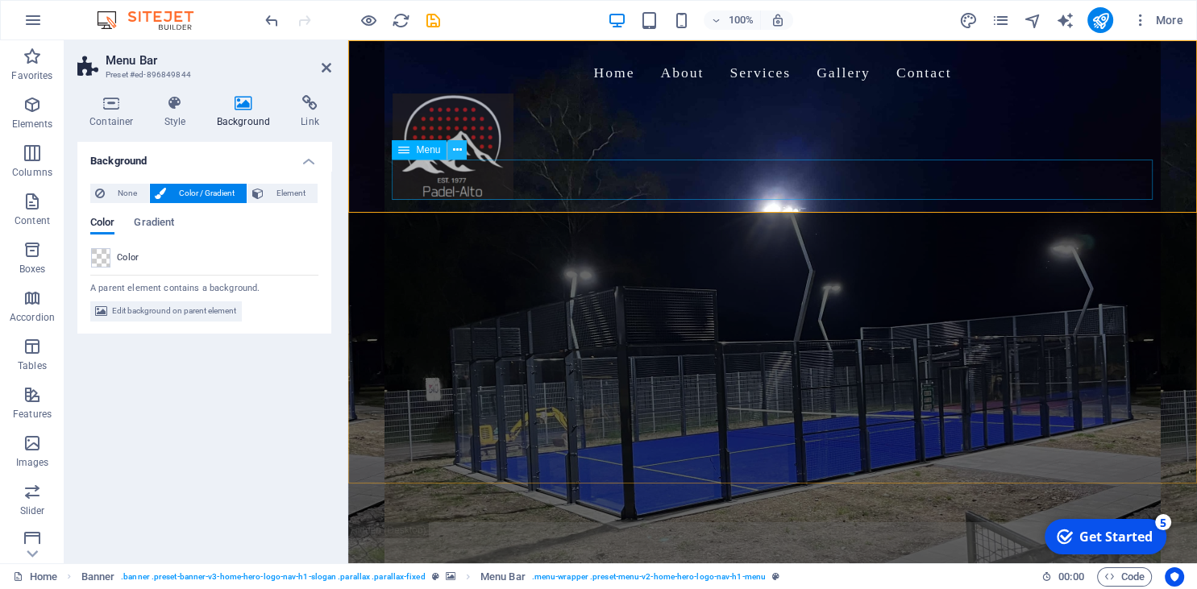
click at [457, 150] on icon at bounding box center [457, 150] width 9 height 17
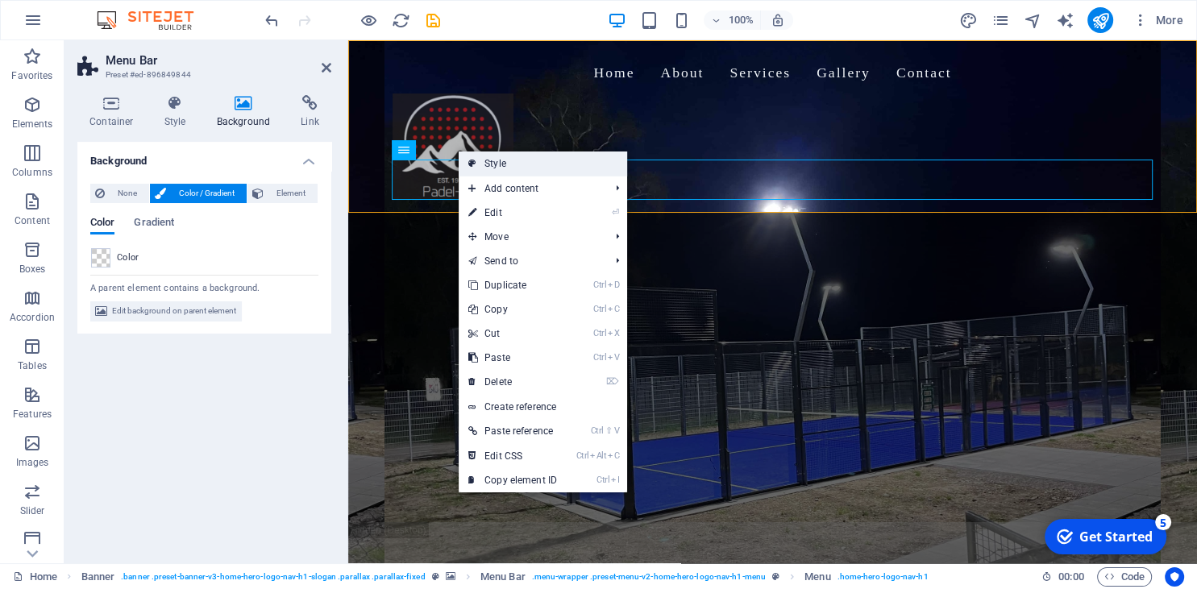
click at [507, 166] on link "Style" at bounding box center [543, 164] width 168 height 24
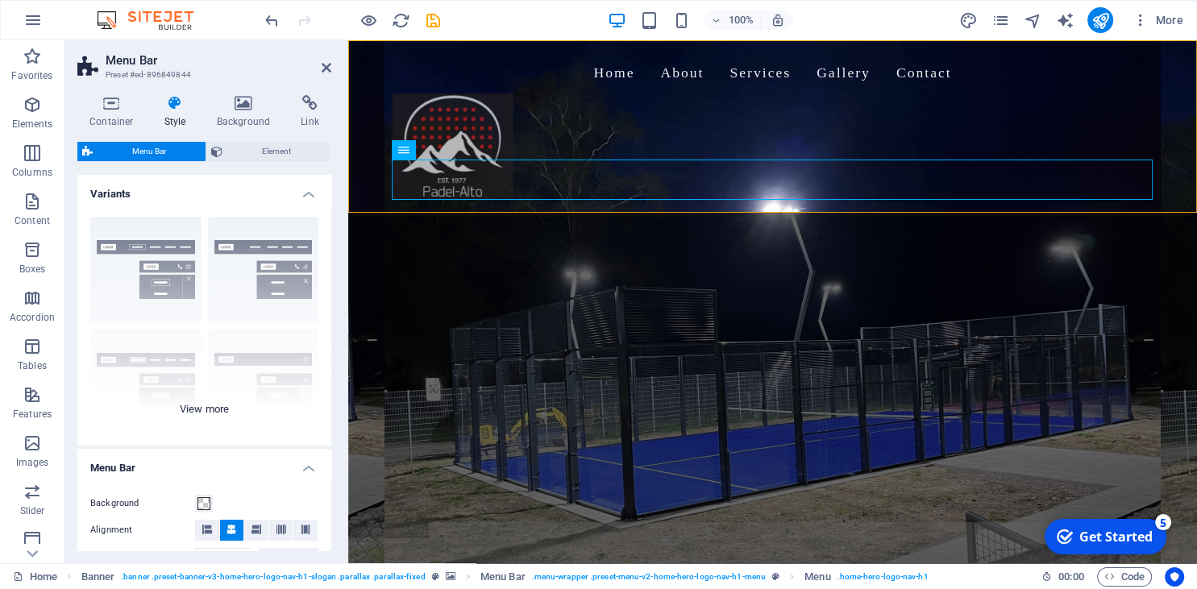
scroll to position [73, 0]
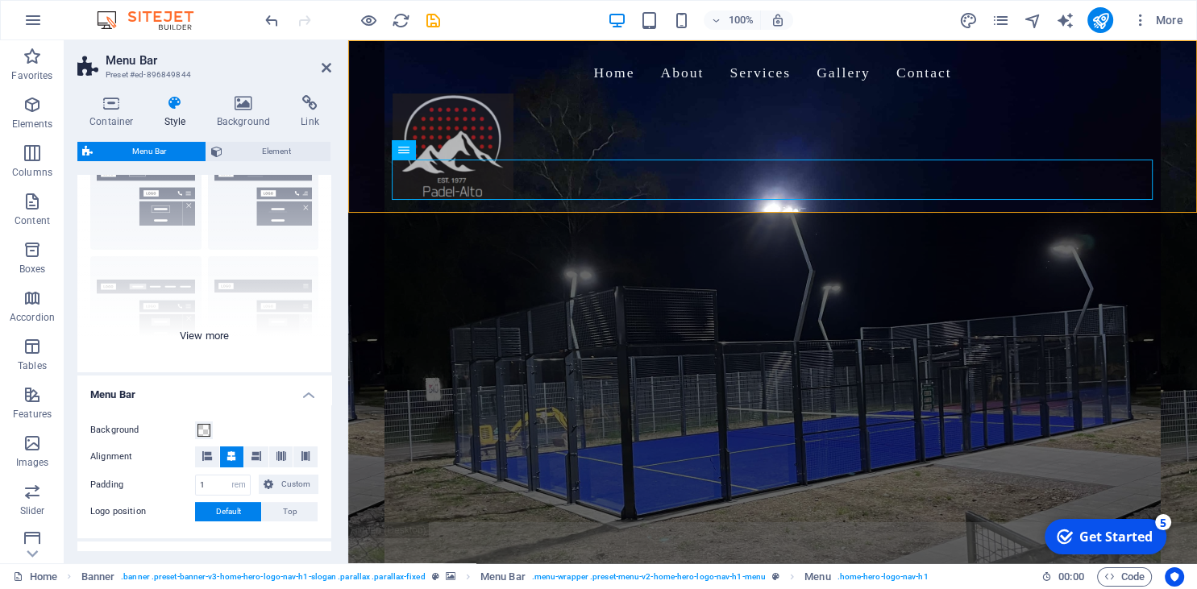
click at [214, 330] on div "Border Centered Default Fixed Loki Trigger Wide XXL" at bounding box center [204, 252] width 254 height 242
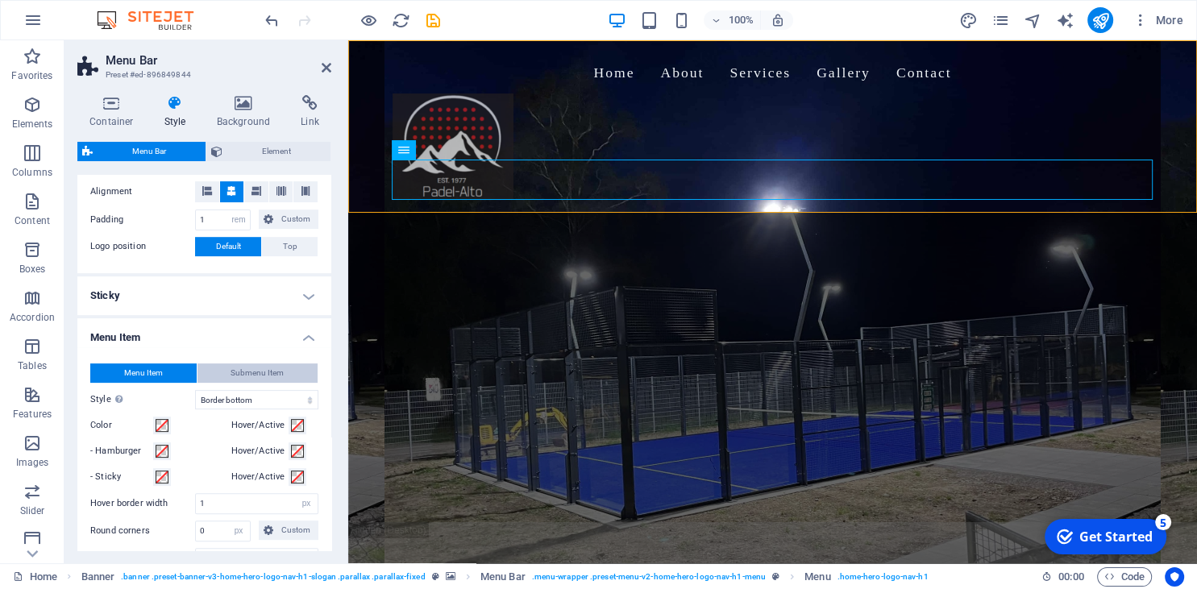
scroll to position [587, 0]
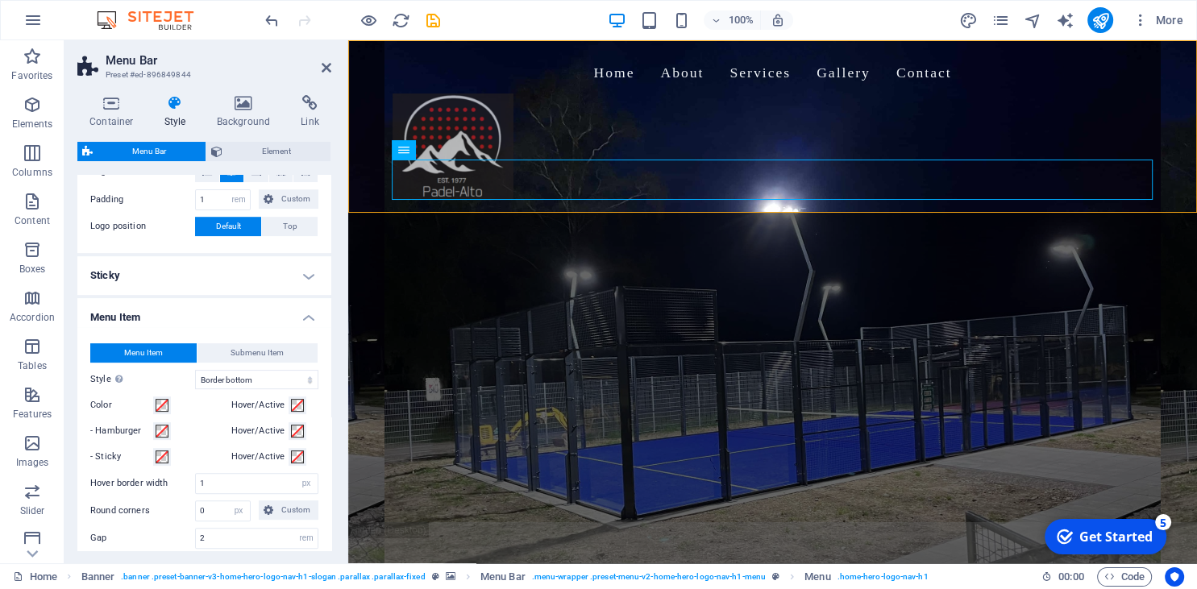
click at [164, 347] on button "Menu Item" at bounding box center [143, 352] width 106 height 19
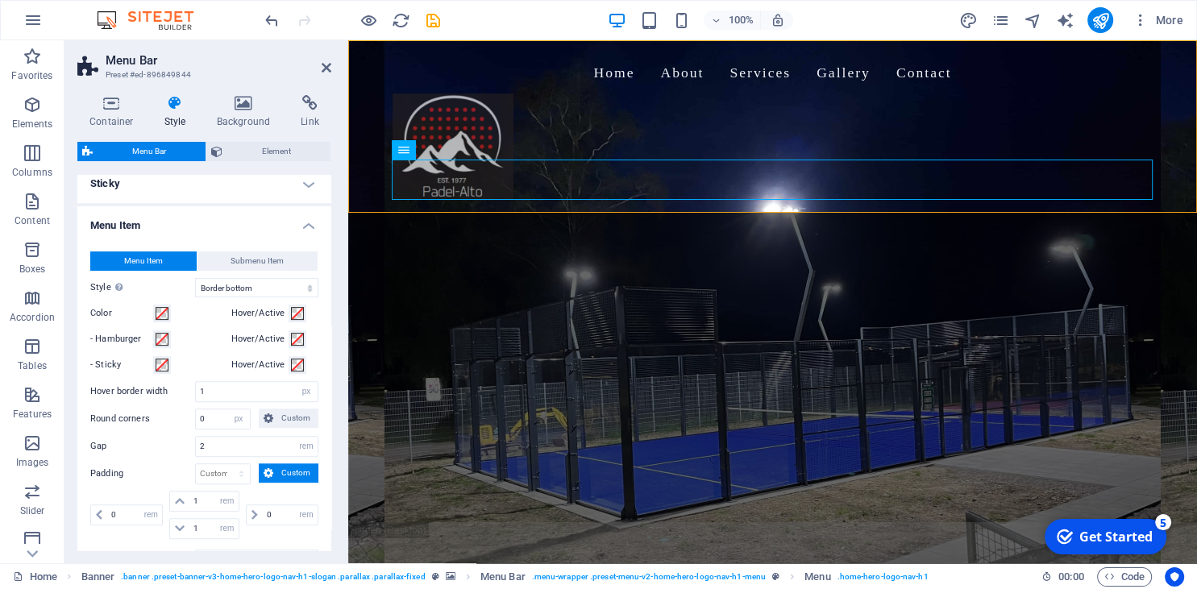
scroll to position [661, 0]
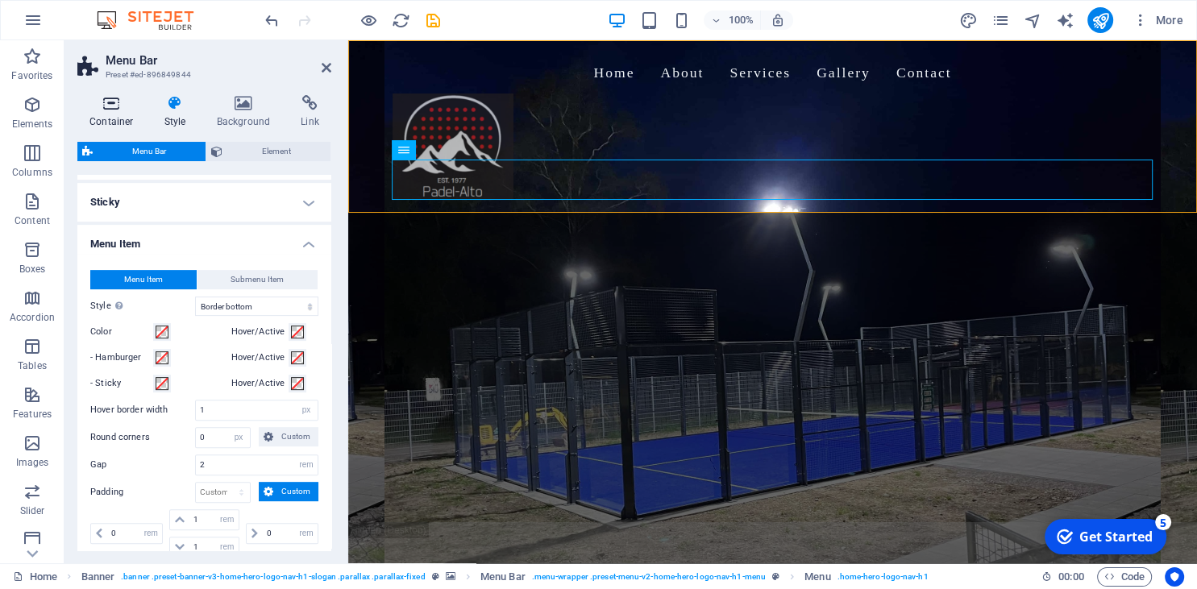
click at [118, 105] on icon at bounding box center [111, 103] width 68 height 16
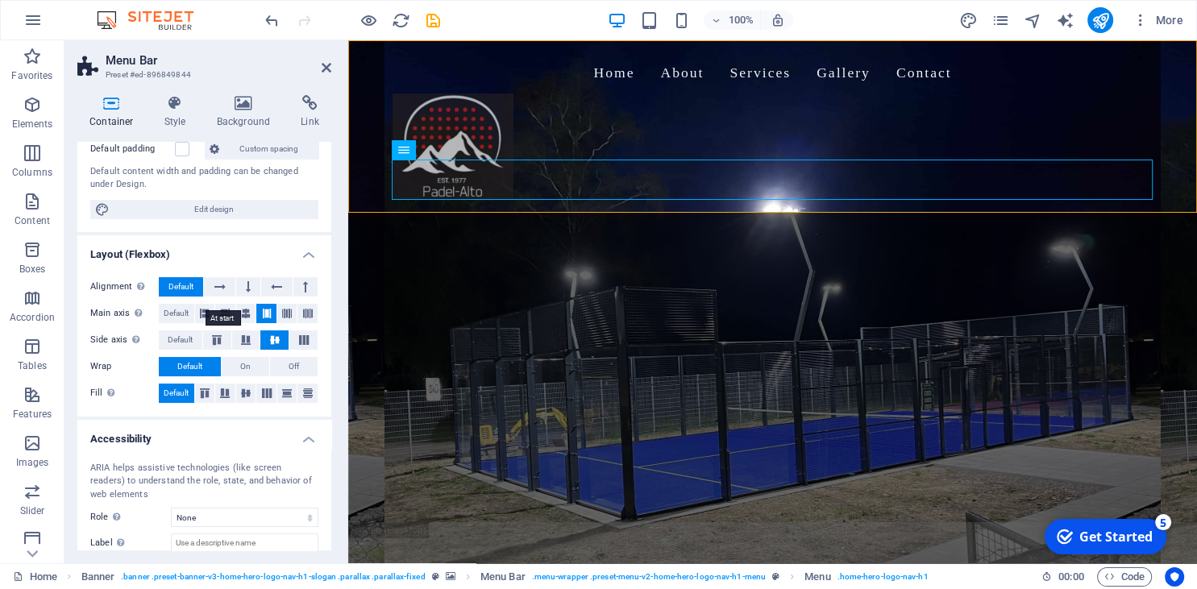
scroll to position [0, 0]
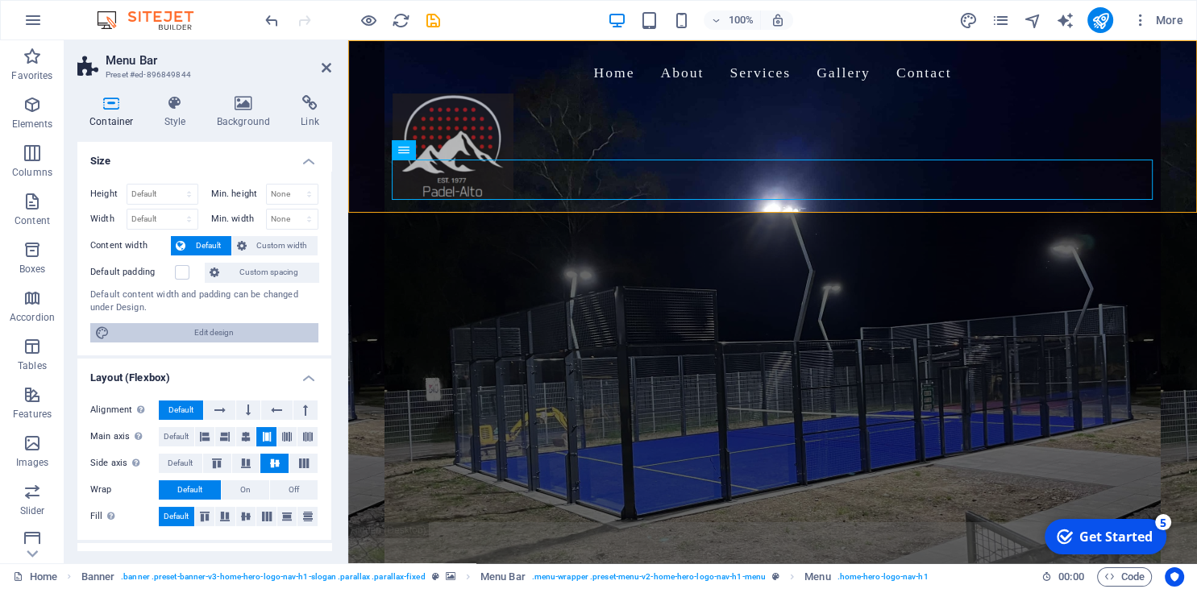
click at [204, 324] on span "Edit design" at bounding box center [213, 332] width 199 height 19
select select "200"
select select "rem"
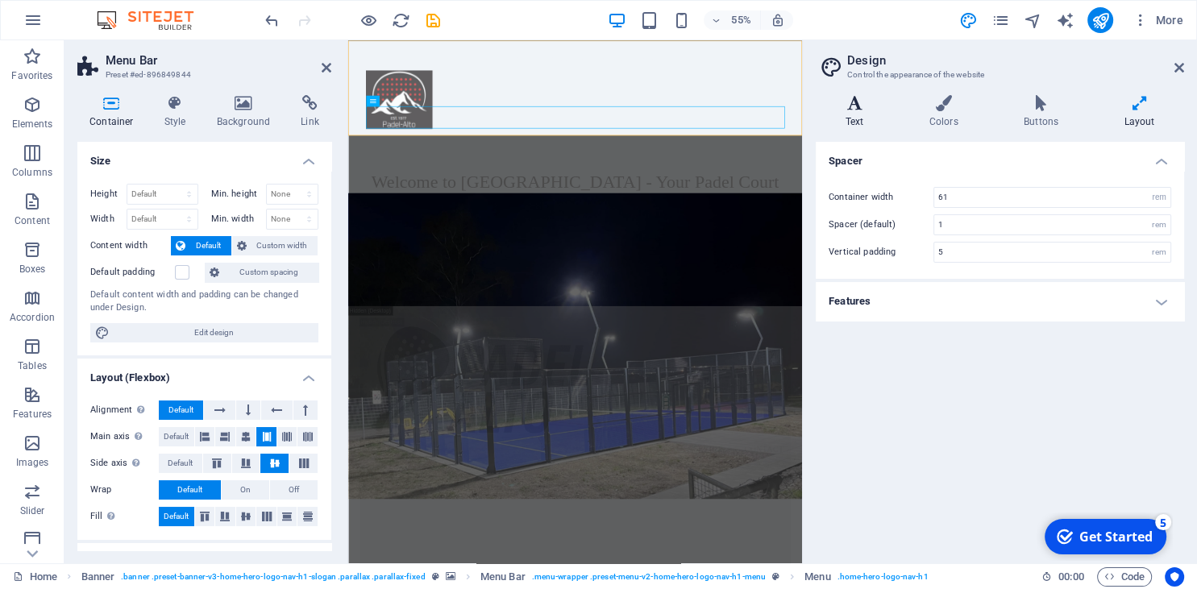
click at [857, 114] on h4 "Text" at bounding box center [858, 112] width 84 height 34
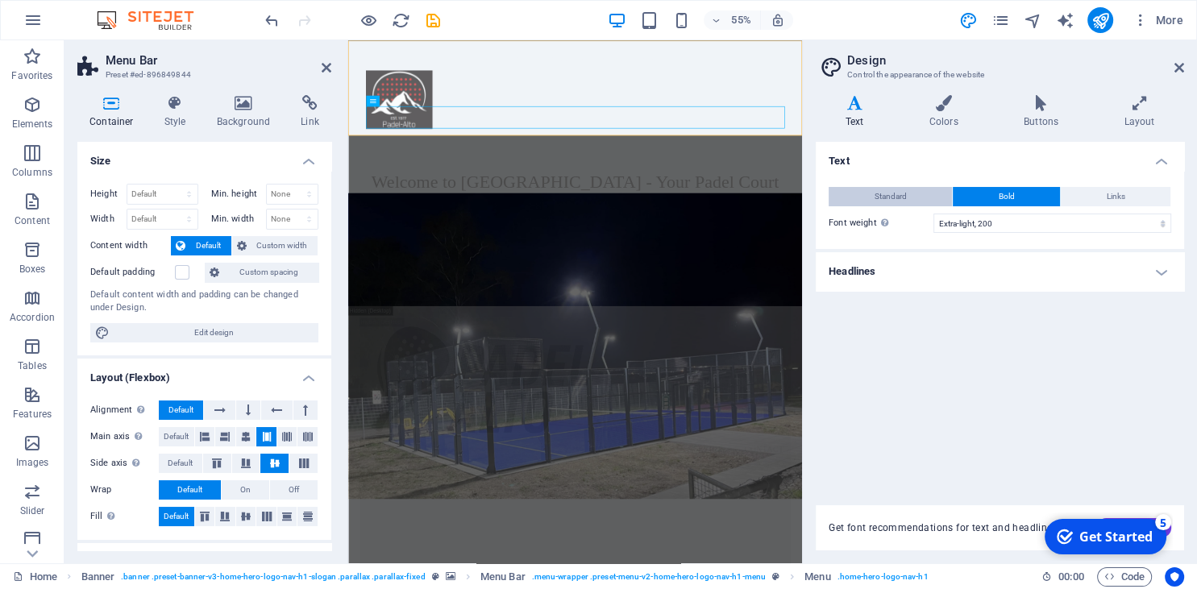
click at [915, 201] on button "Standard" at bounding box center [889, 196] width 123 height 19
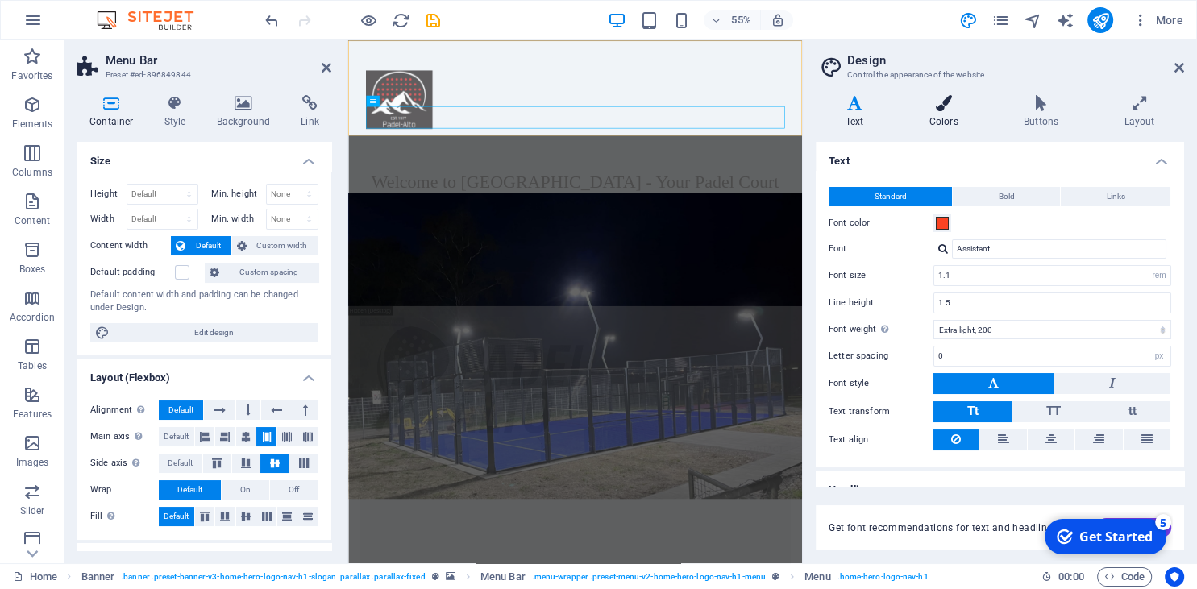
click at [949, 113] on h4 "Colors" at bounding box center [946, 112] width 94 height 34
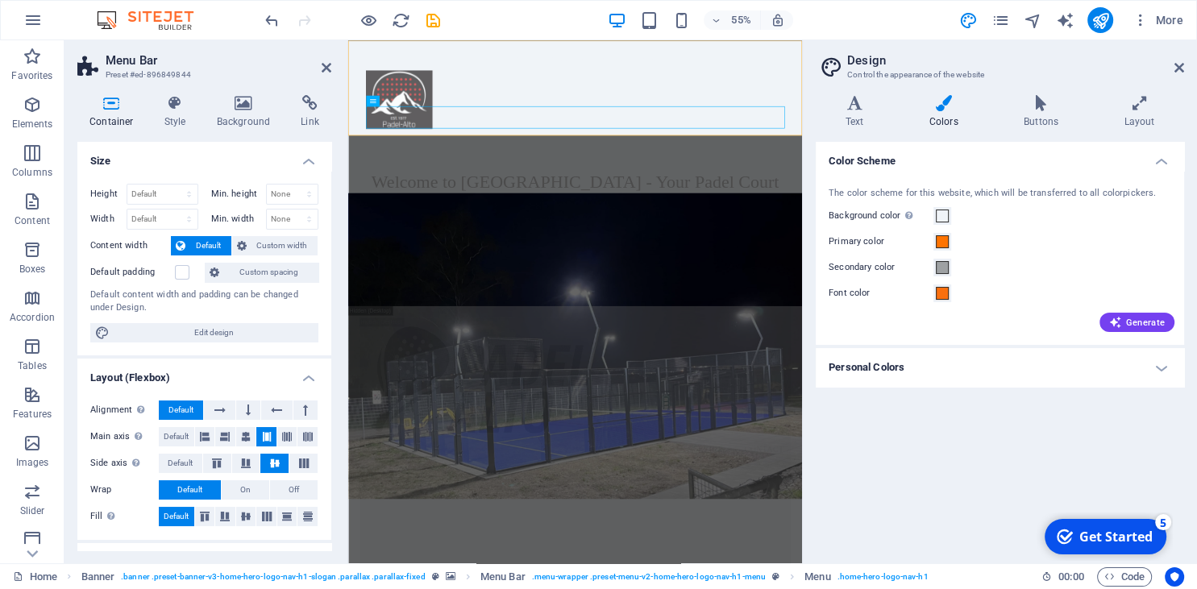
click at [922, 368] on h4 "Personal Colors" at bounding box center [1000, 367] width 368 height 39
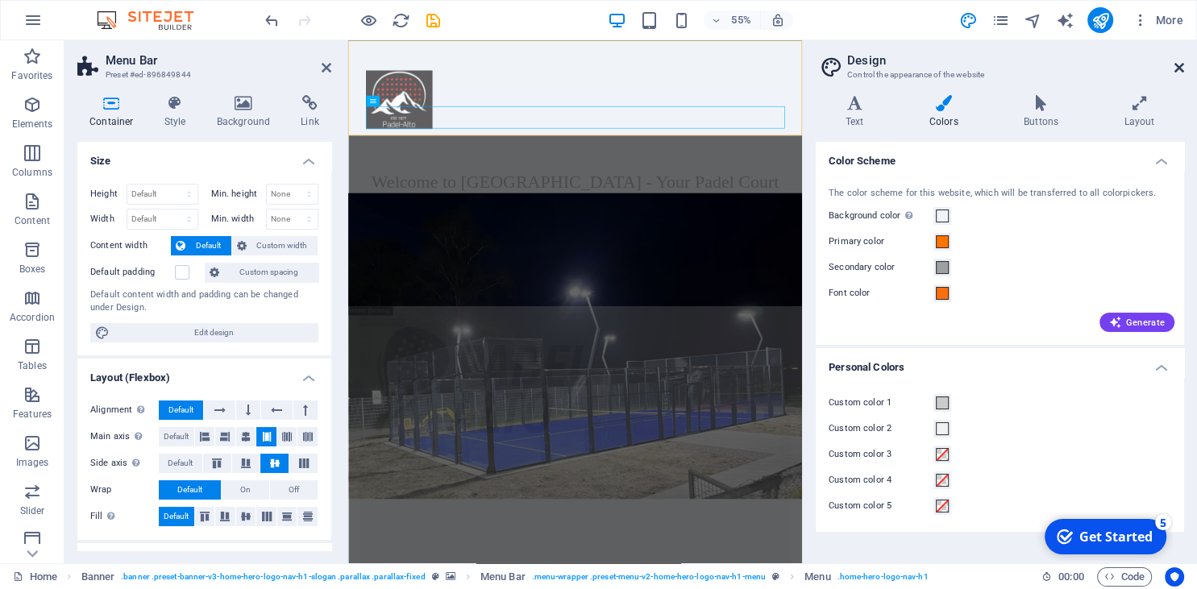
click at [1180, 66] on icon at bounding box center [1179, 67] width 10 height 13
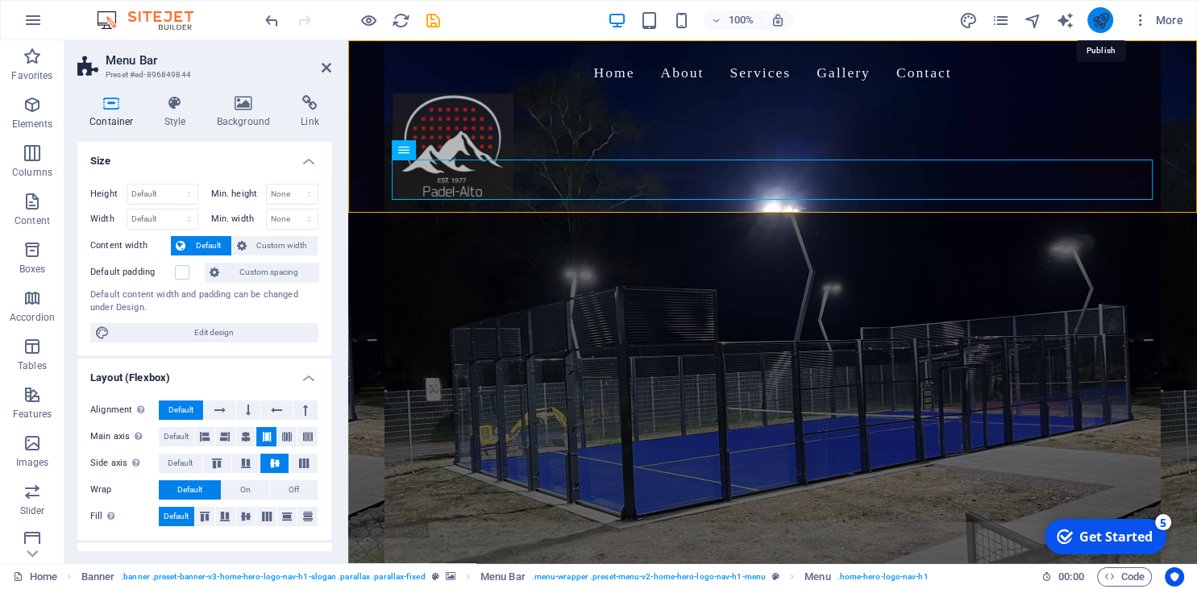
click at [1109, 15] on icon "publish" at bounding box center [1099, 20] width 19 height 19
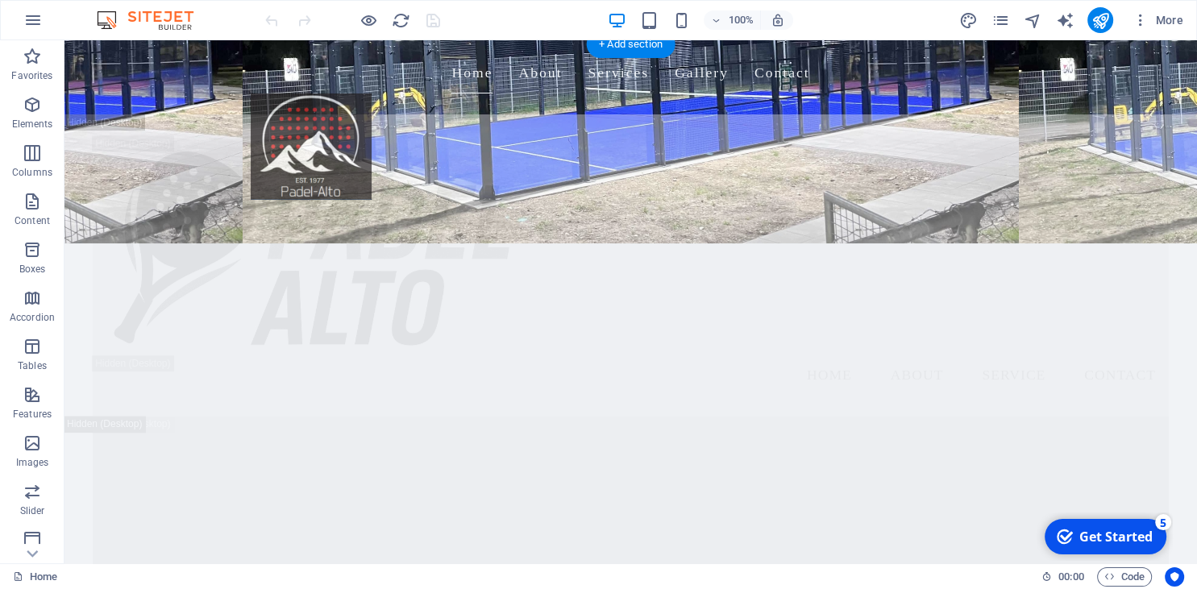
scroll to position [170, 0]
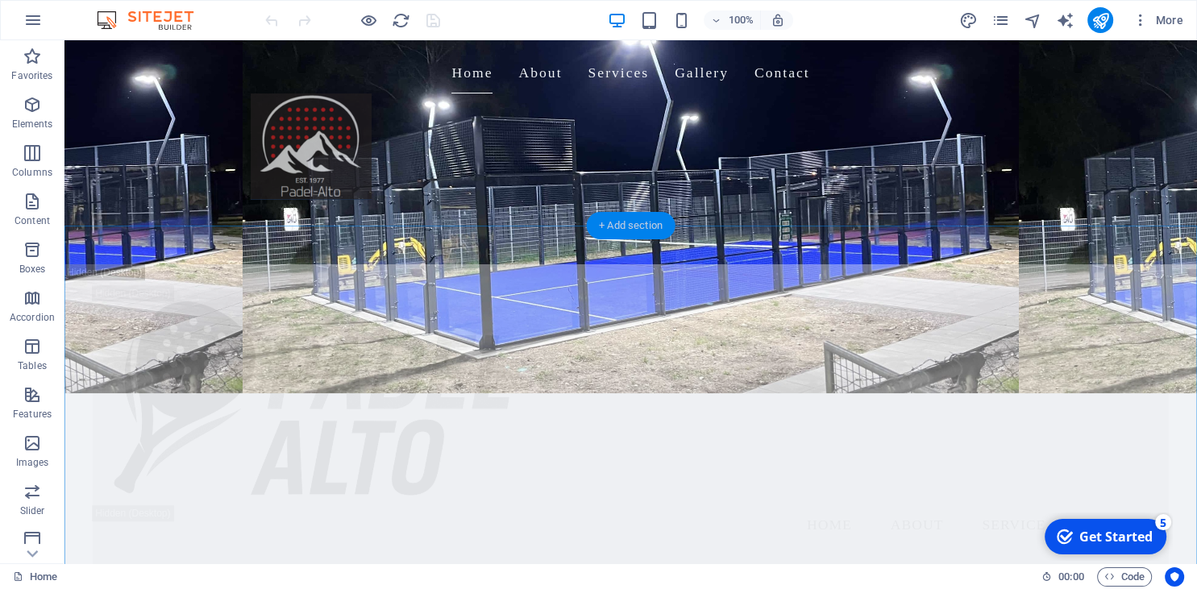
click at [623, 221] on div "+ Add section" at bounding box center [630, 225] width 89 height 27
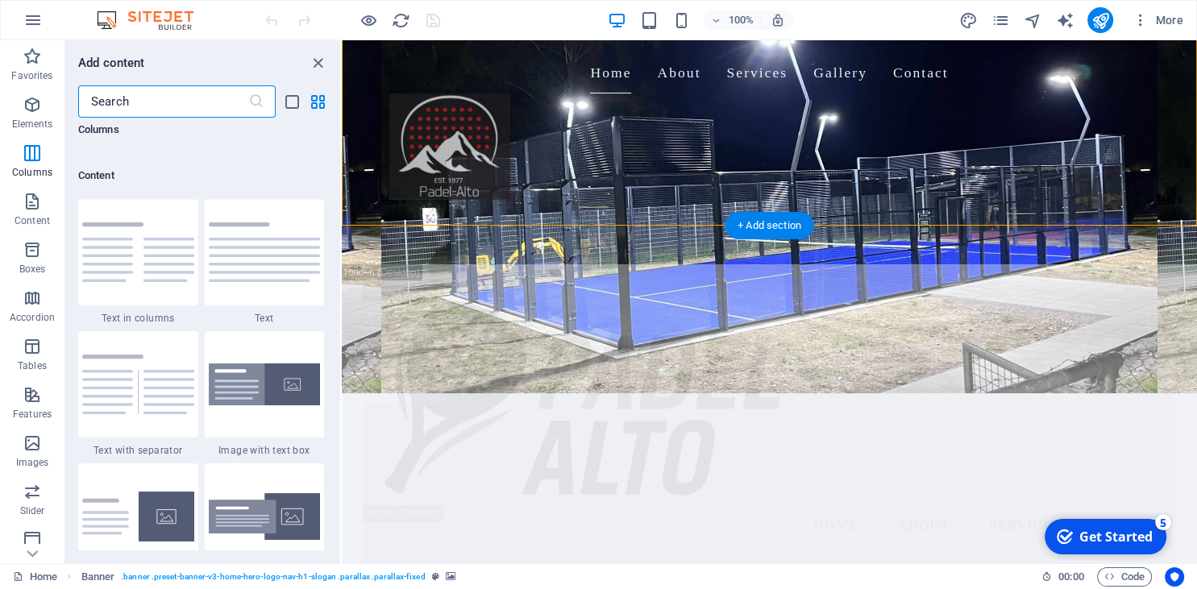
scroll to position [2820, 0]
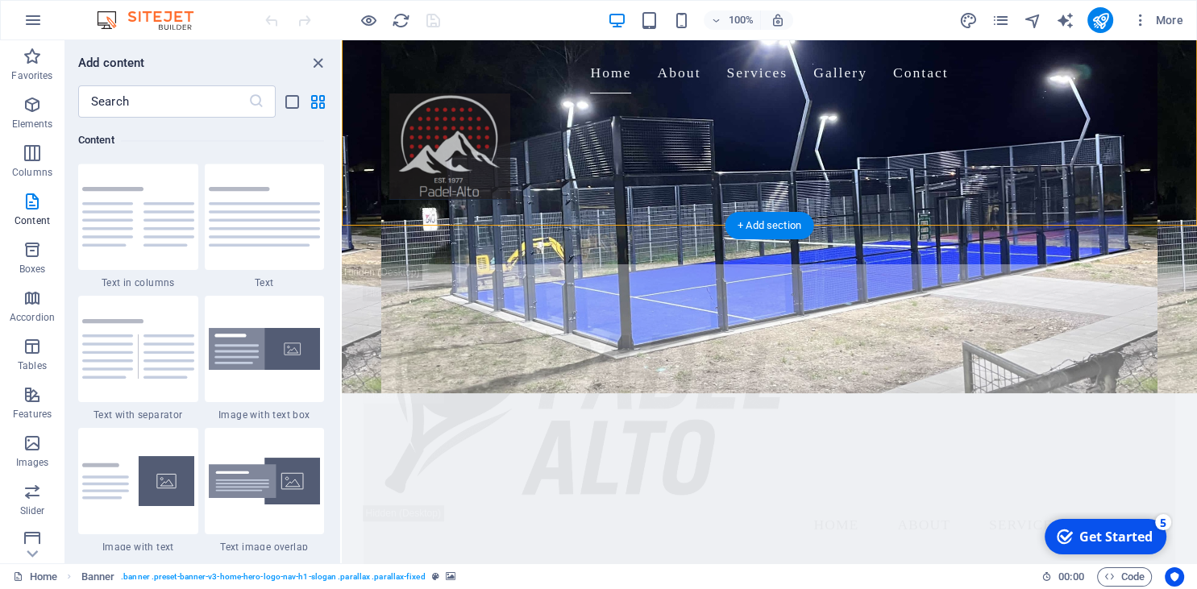
click at [575, 195] on figure at bounding box center [769, 131] width 855 height 523
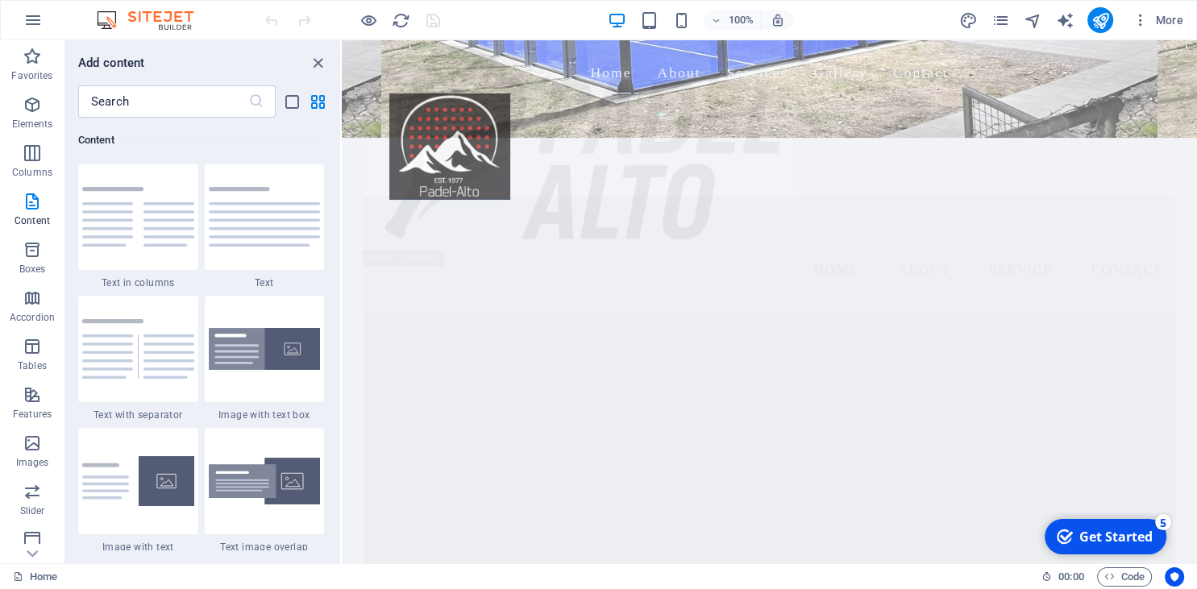
scroll to position [0, 0]
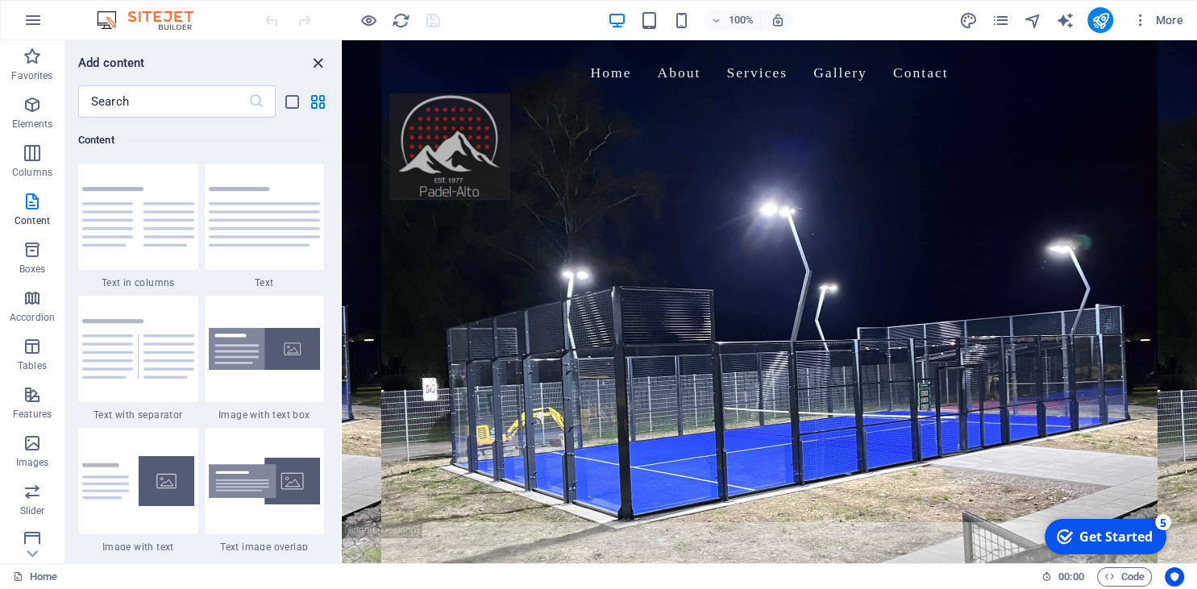
click at [314, 66] on icon "close panel" at bounding box center [318, 63] width 19 height 19
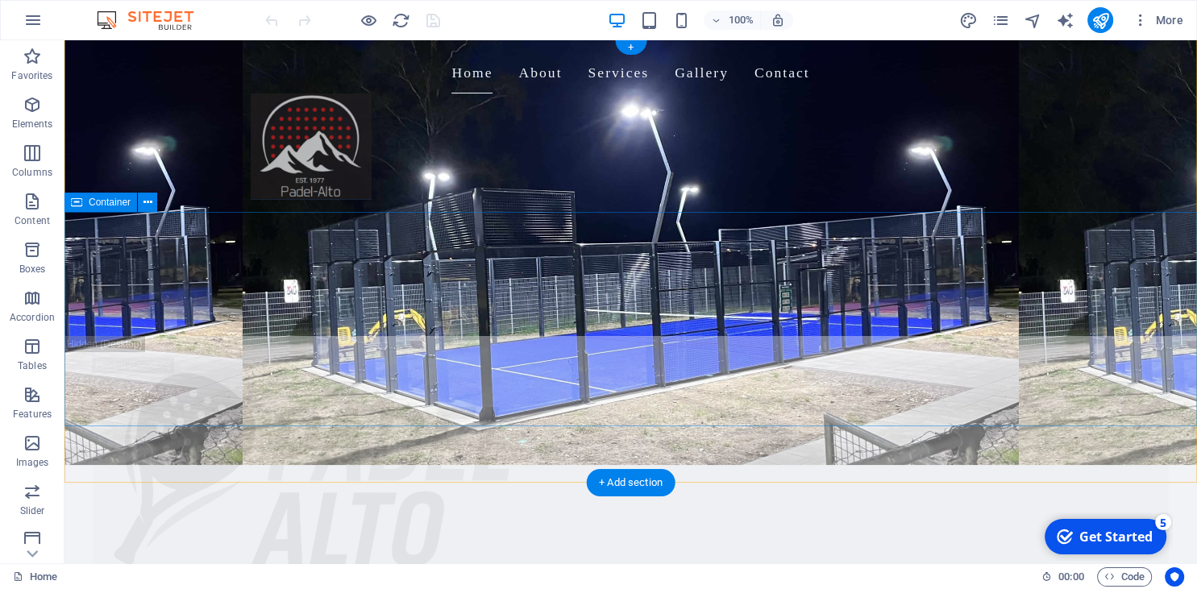
scroll to position [255, 0]
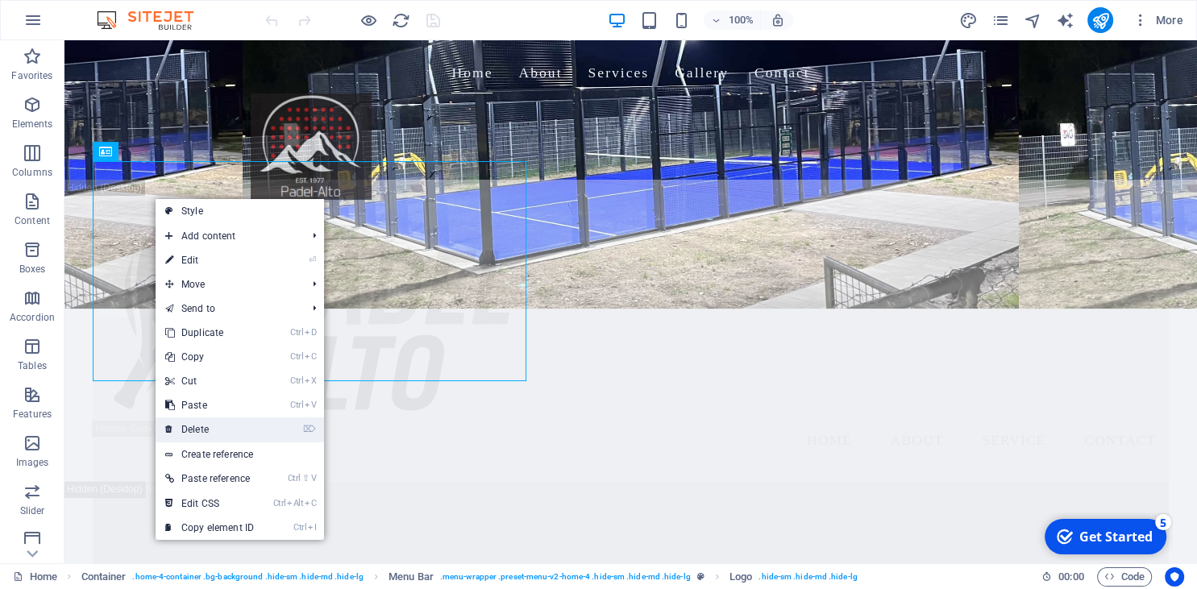
click at [218, 430] on link "⌦ Delete" at bounding box center [210, 429] width 108 height 24
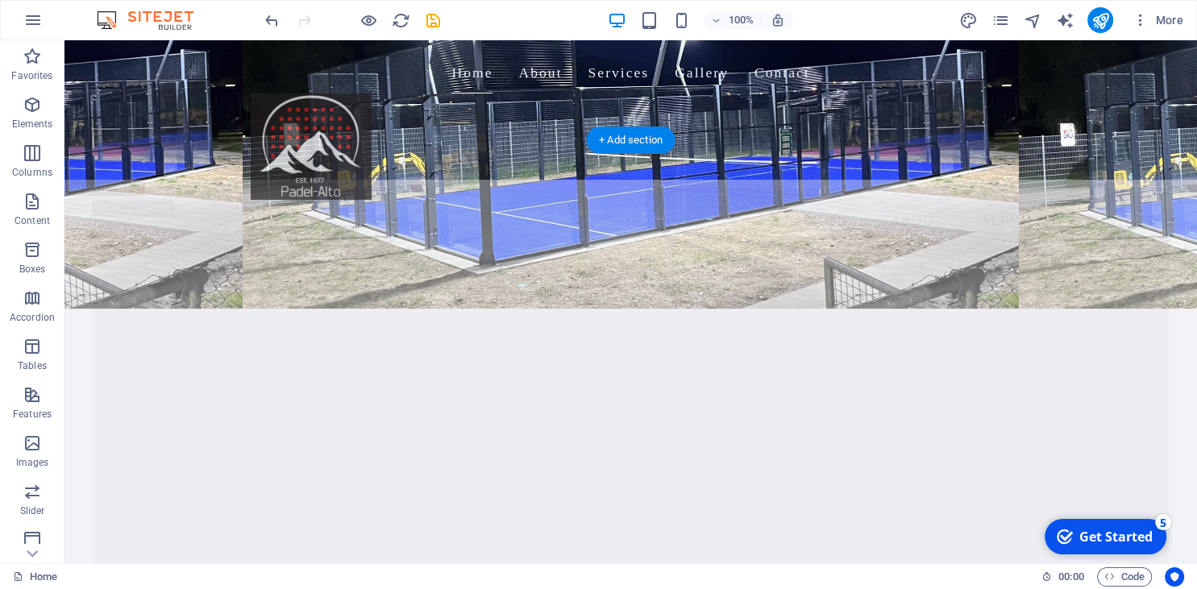
click at [384, 324] on figure at bounding box center [631, 427] width 1076 height 477
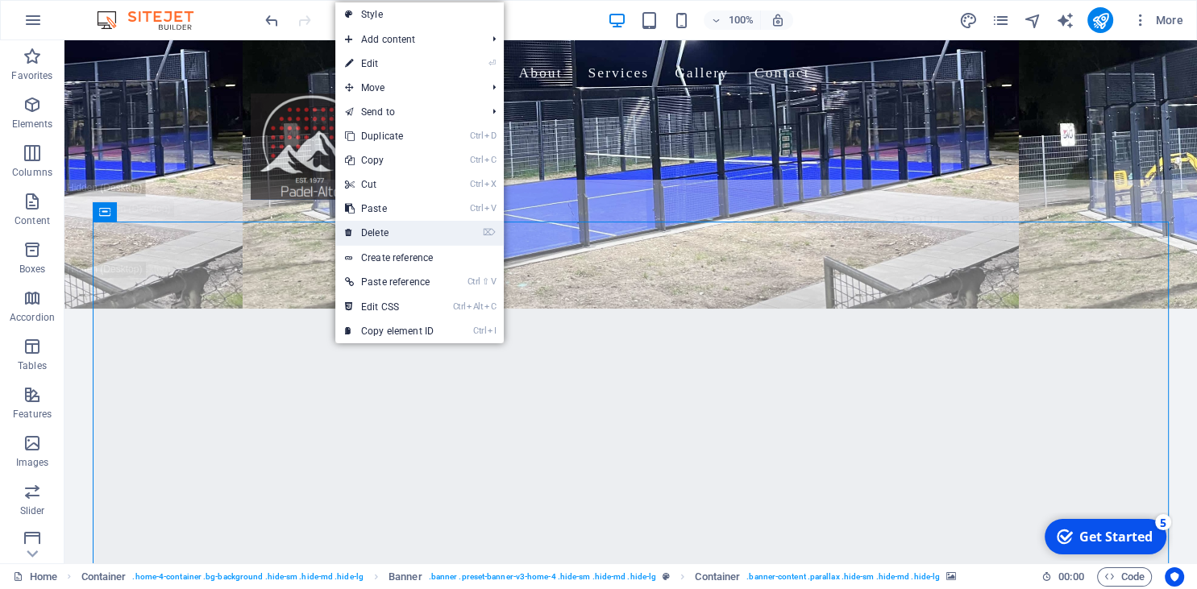
click at [391, 233] on link "⌦ Delete" at bounding box center [389, 233] width 108 height 24
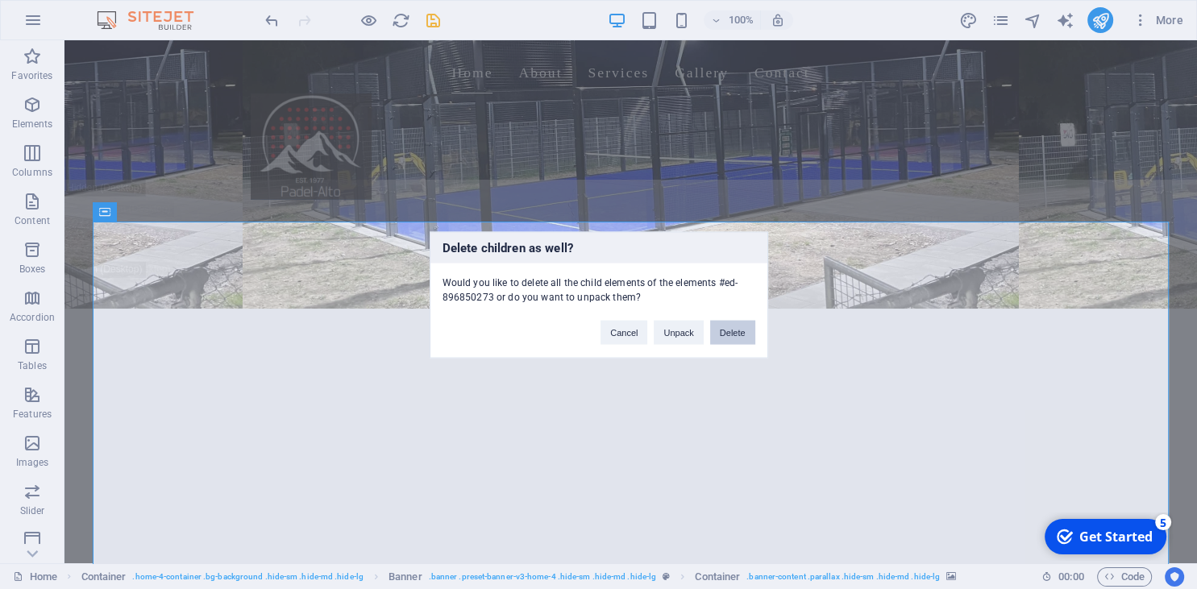
click at [733, 322] on button "Delete" at bounding box center [732, 332] width 45 height 24
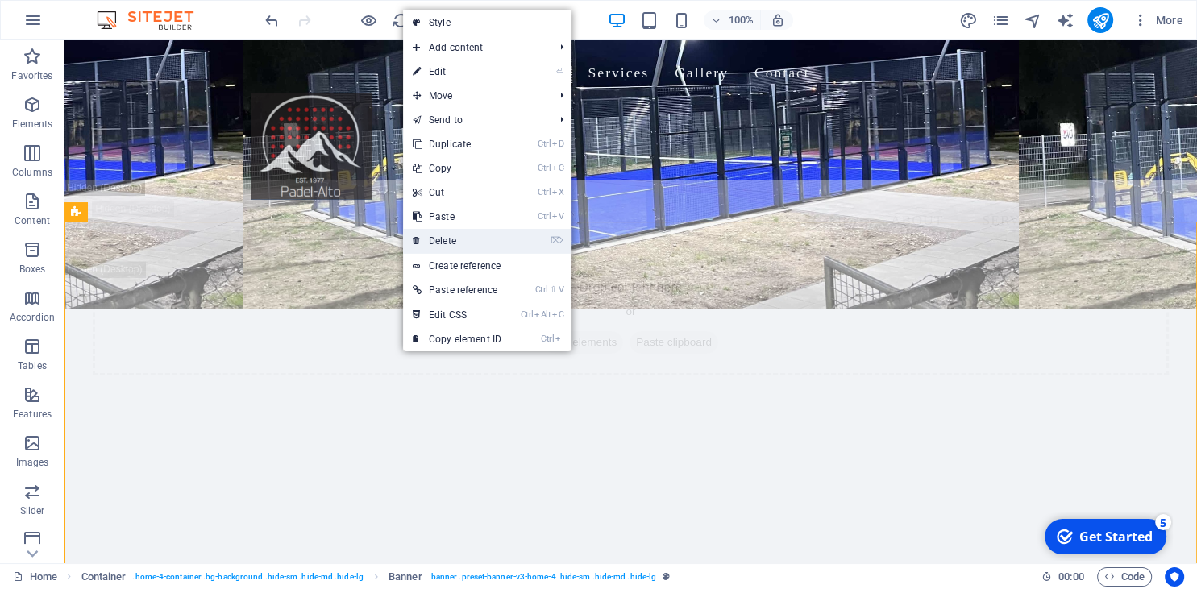
click at [464, 242] on link "⌦ Delete" at bounding box center [457, 241] width 108 height 24
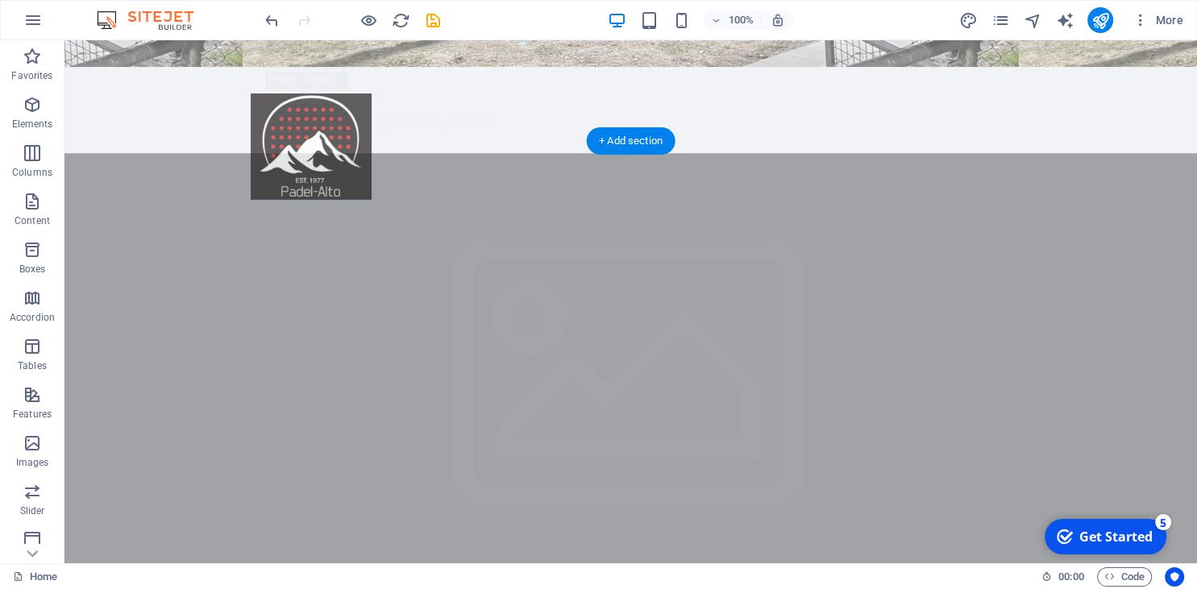
scroll to position [596, 0]
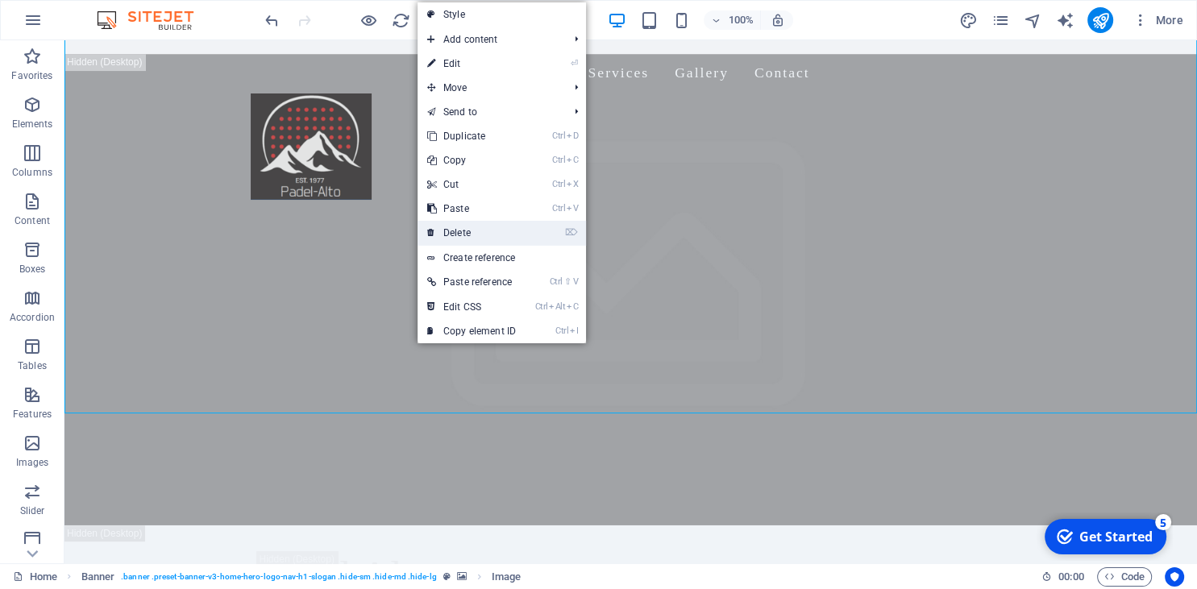
click at [485, 238] on link "⌦ Delete" at bounding box center [471, 233] width 108 height 24
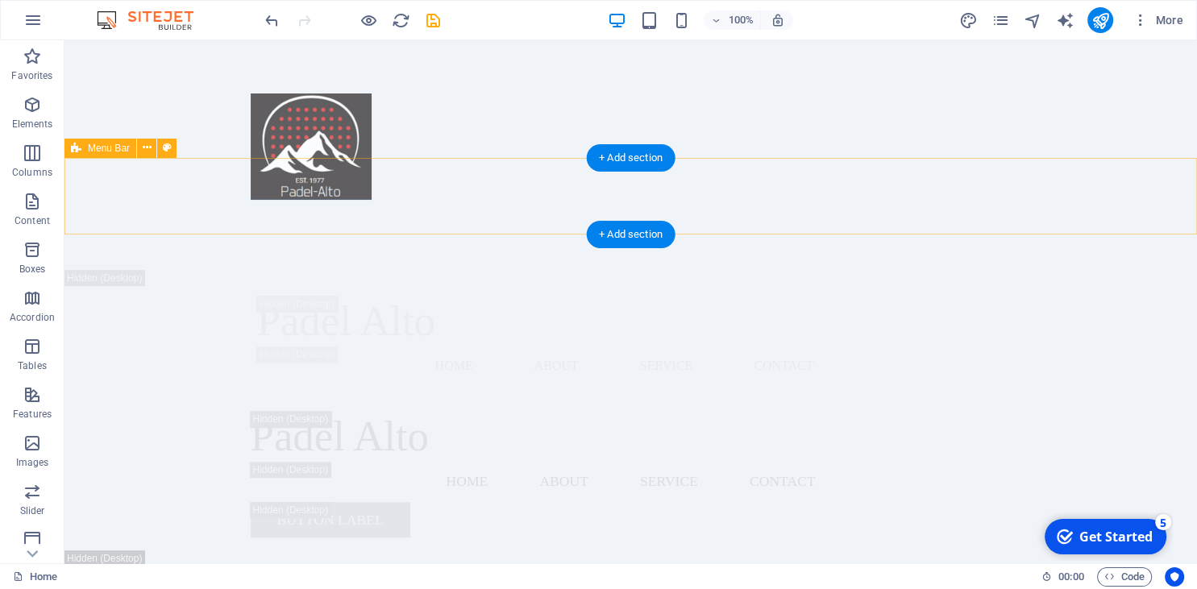
scroll to position [766, 0]
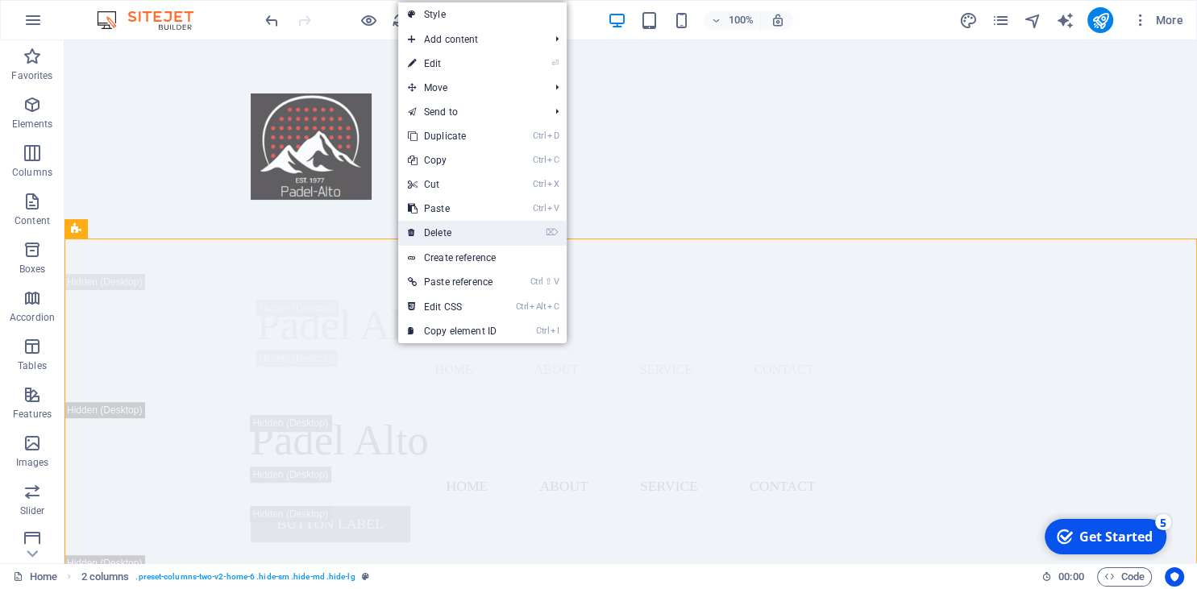
click at [456, 225] on link "⌦ Delete" at bounding box center [452, 233] width 108 height 24
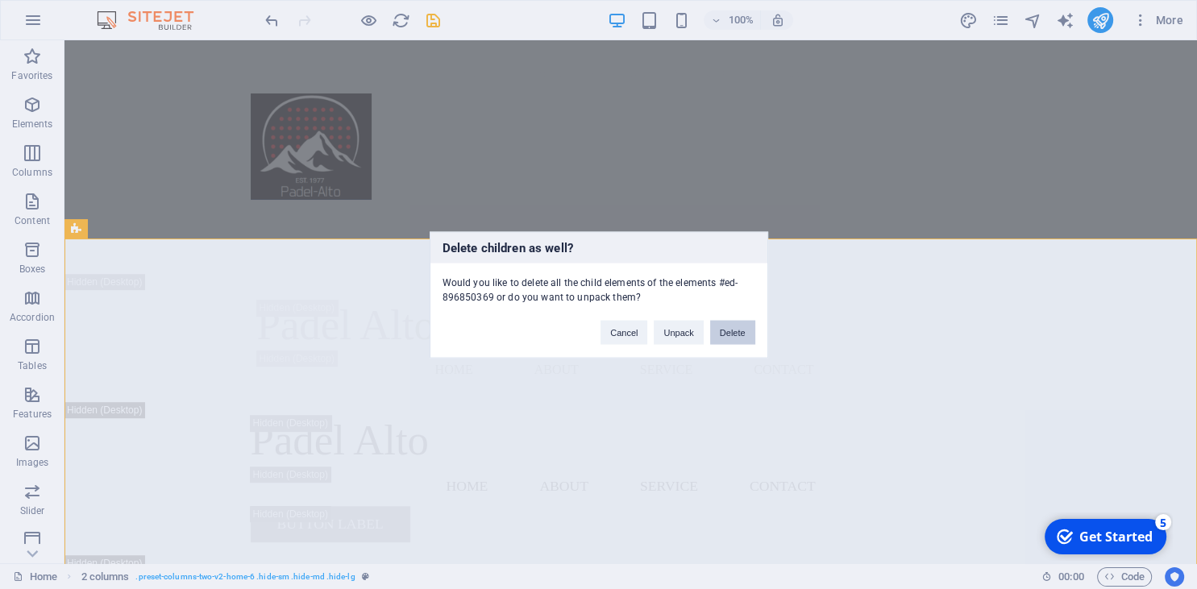
click at [732, 330] on button "Delete" at bounding box center [732, 332] width 45 height 24
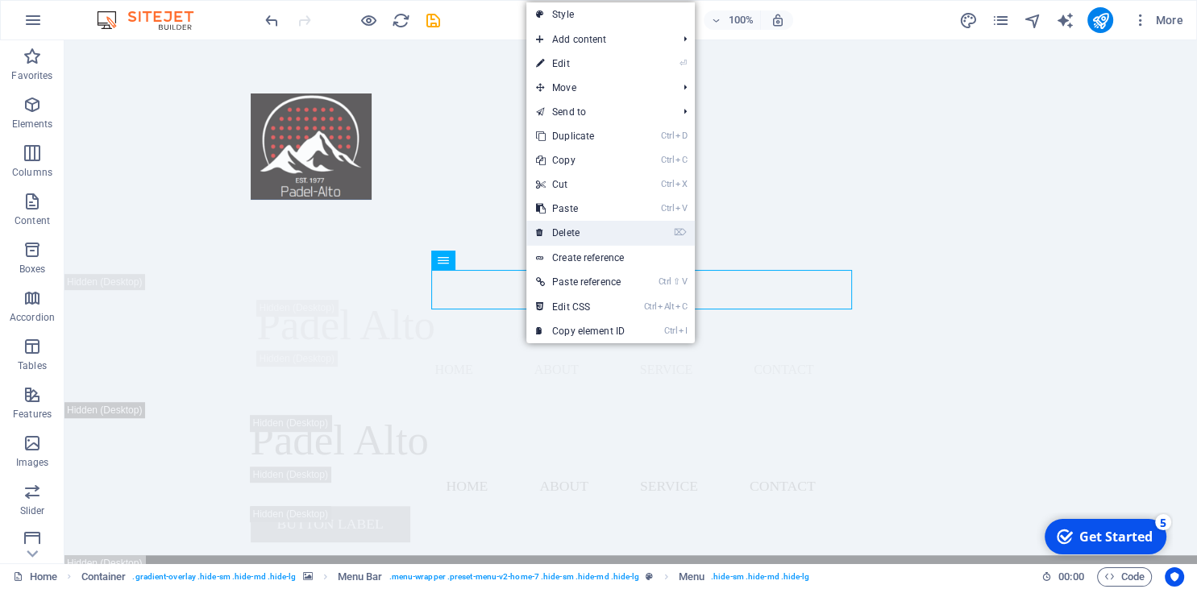
click at [571, 229] on link "⌦ Delete" at bounding box center [580, 233] width 108 height 24
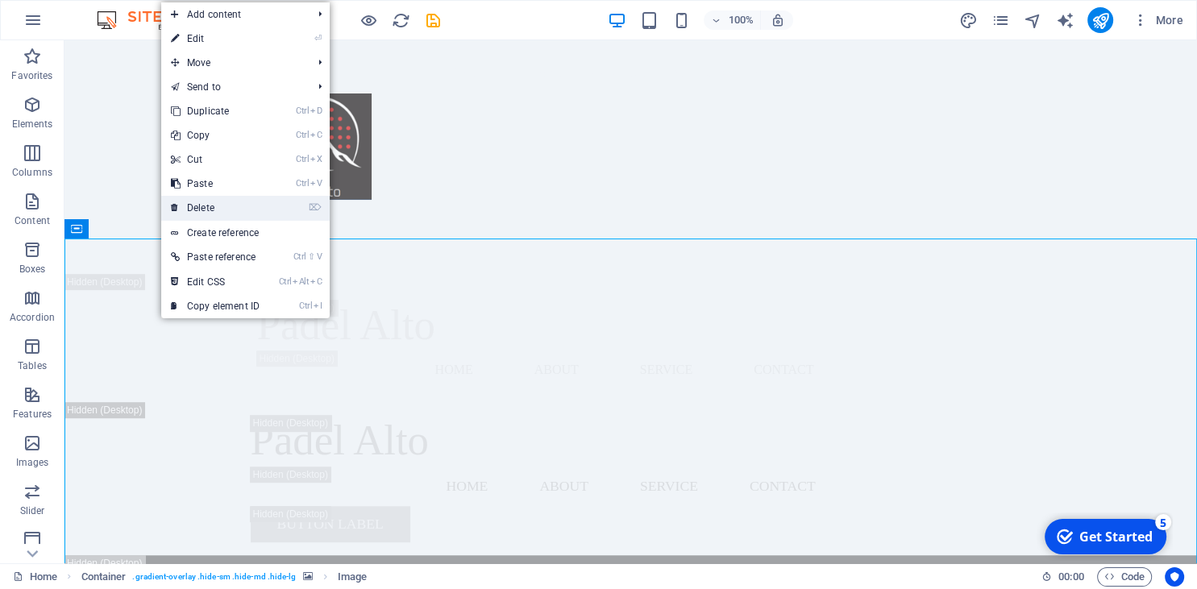
click at [222, 208] on link "⌦ Delete" at bounding box center [215, 208] width 108 height 24
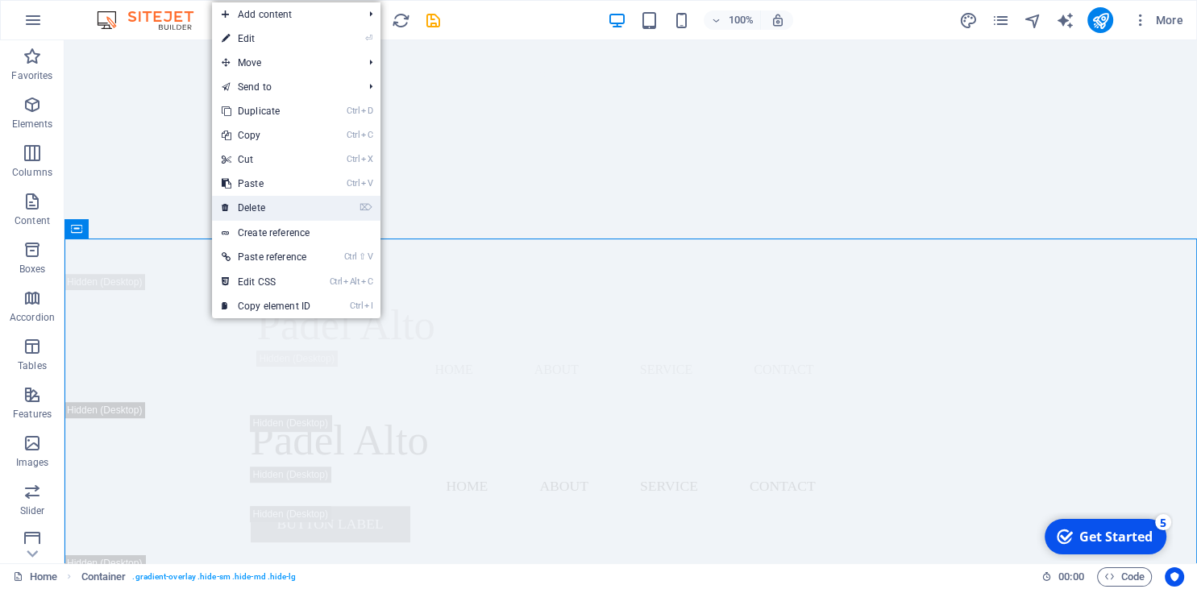
click at [285, 199] on link "⌦ Delete" at bounding box center [266, 208] width 108 height 24
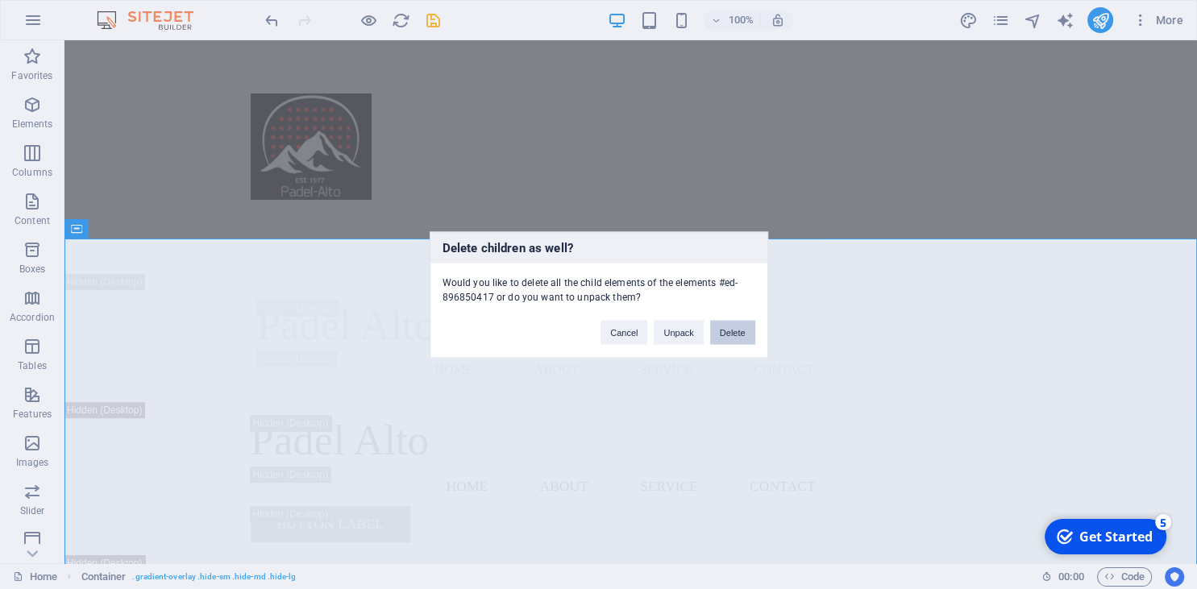
click at [735, 329] on button "Delete" at bounding box center [732, 332] width 45 height 24
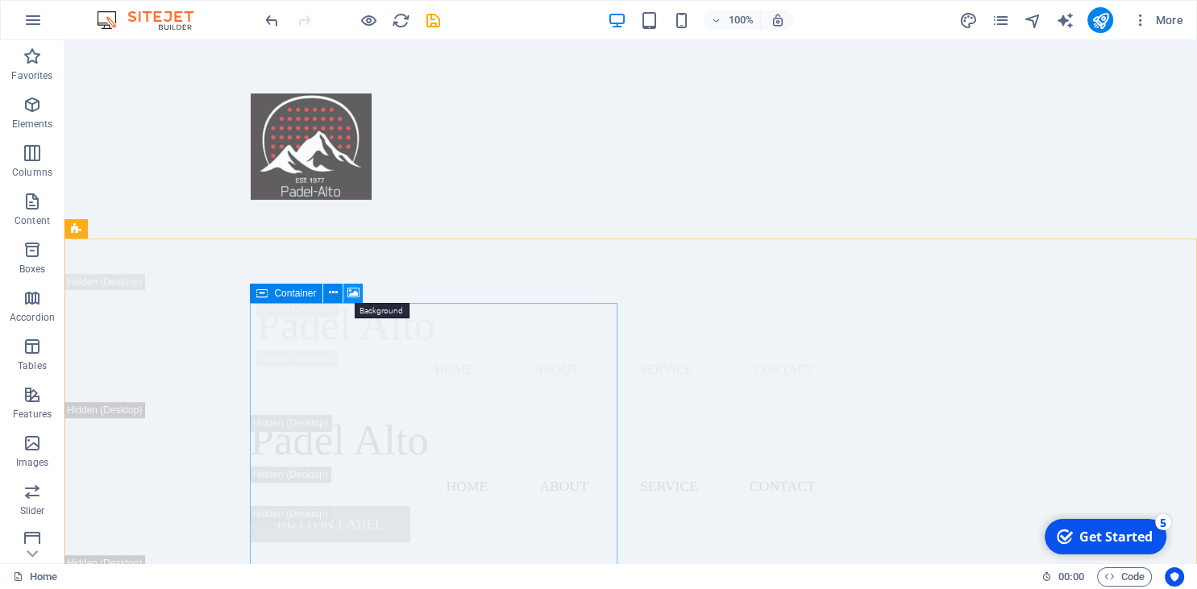
click at [349, 301] on icon at bounding box center [353, 292] width 12 height 17
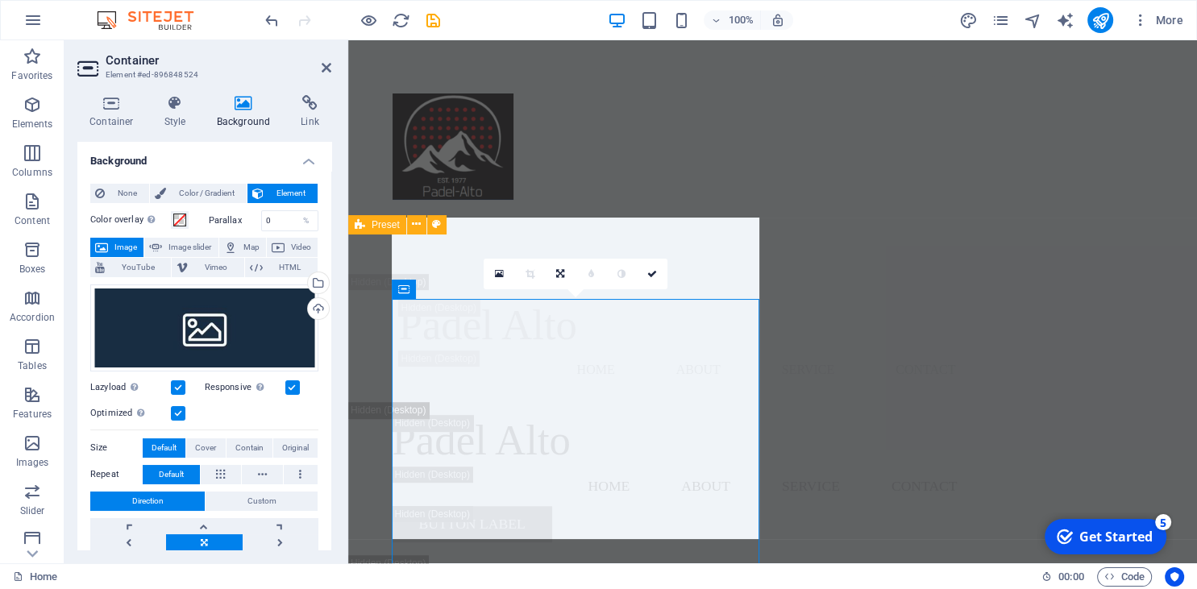
scroll to position [851, 0]
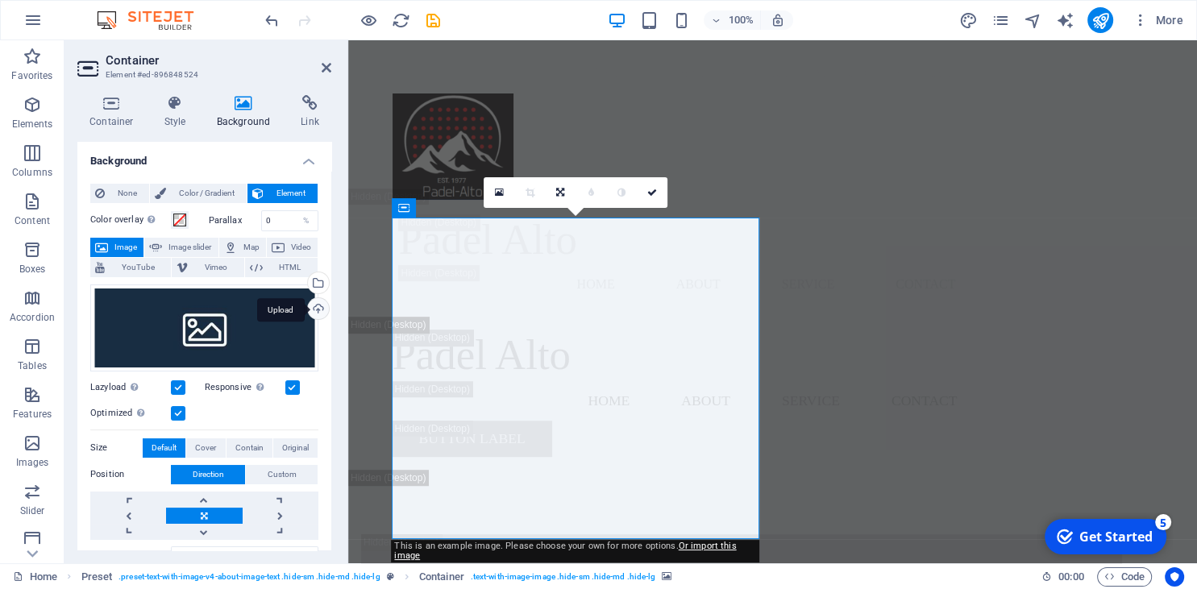
click at [318, 308] on div "Upload" at bounding box center [317, 310] width 24 height 24
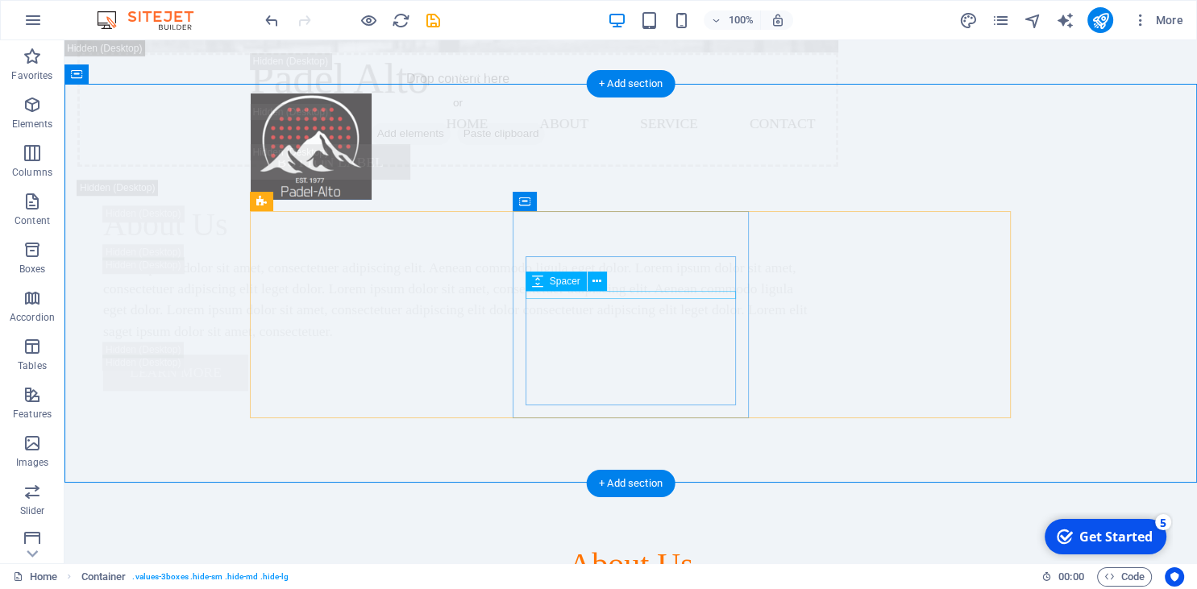
scroll to position [1542, 0]
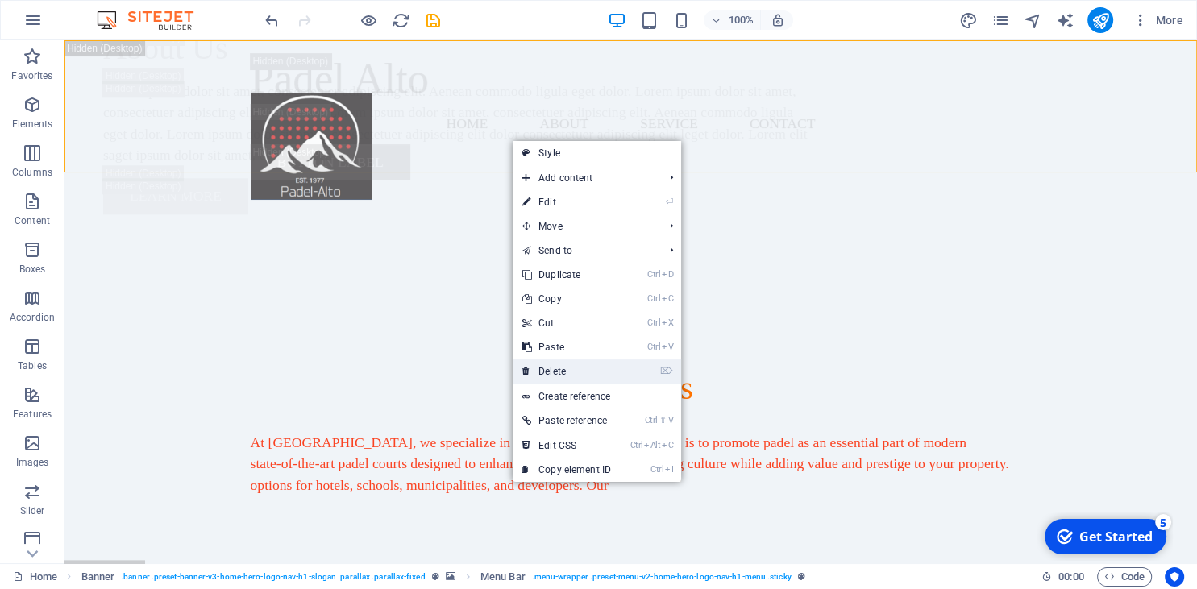
click at [580, 376] on link "⌦ Delete" at bounding box center [567, 371] width 108 height 24
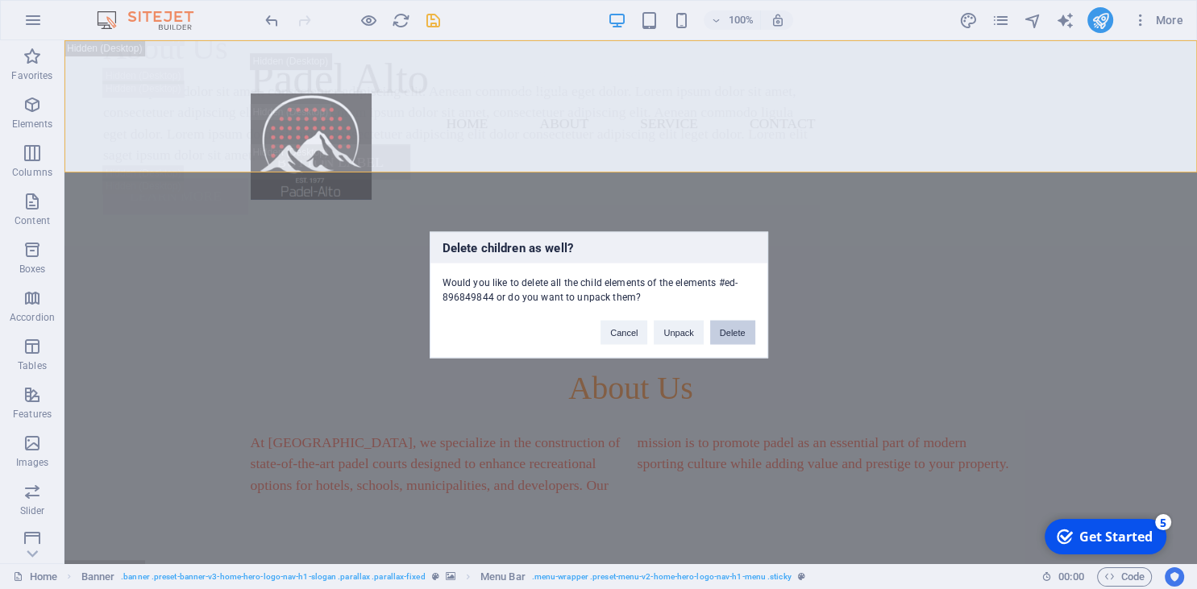
click at [743, 341] on button "Delete" at bounding box center [732, 332] width 45 height 24
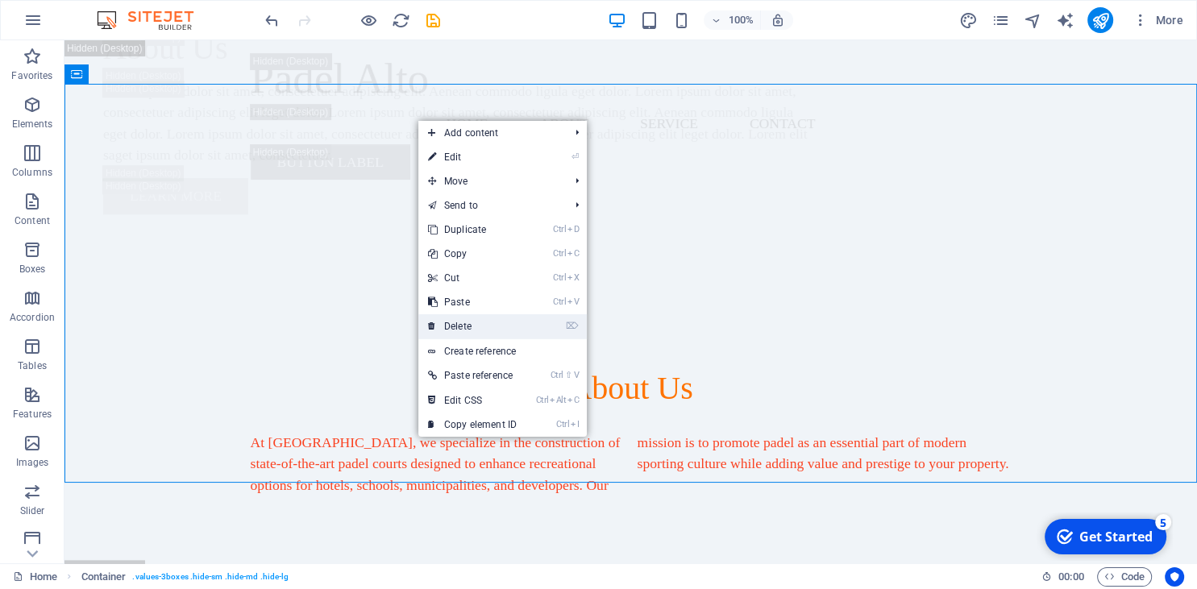
click at [491, 323] on link "⌦ Delete" at bounding box center [472, 326] width 108 height 24
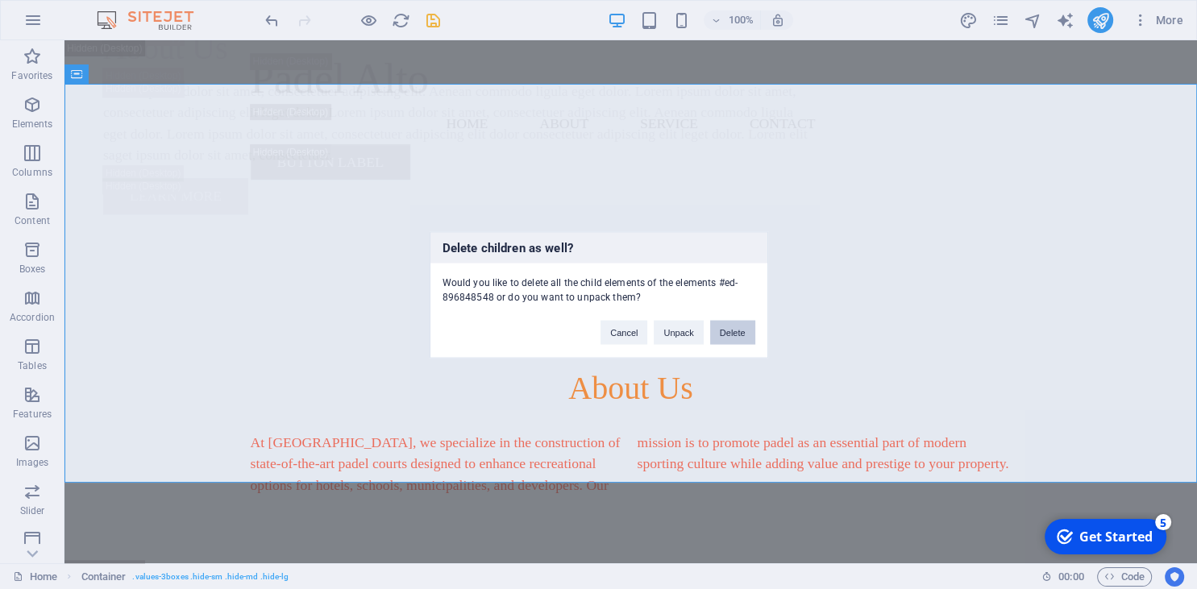
click at [738, 329] on button "Delete" at bounding box center [732, 332] width 45 height 24
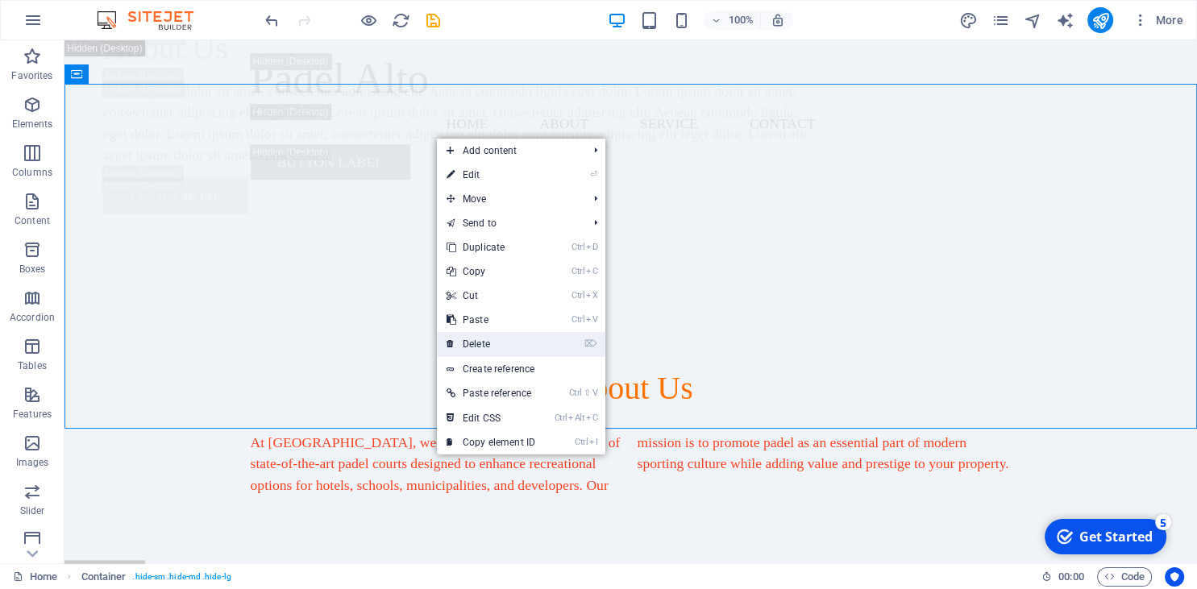
click at [512, 347] on link "⌦ Delete" at bounding box center [491, 344] width 108 height 24
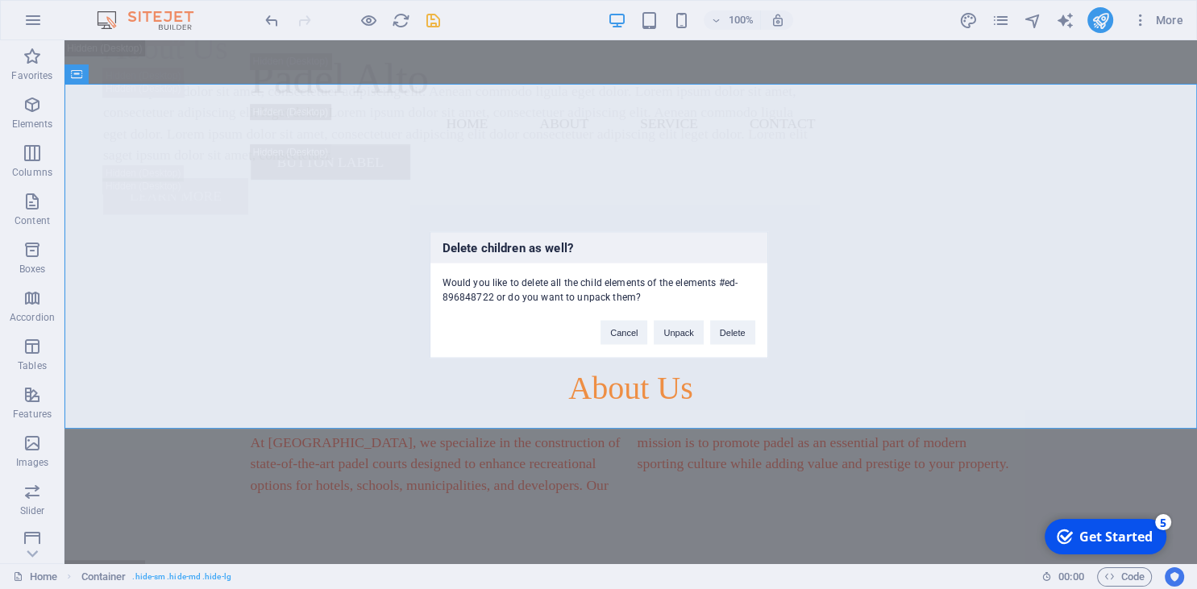
click at [738, 320] on div "Cancel Unpack Delete" at bounding box center [677, 324] width 178 height 41
click at [740, 326] on button "Delete" at bounding box center [732, 332] width 45 height 24
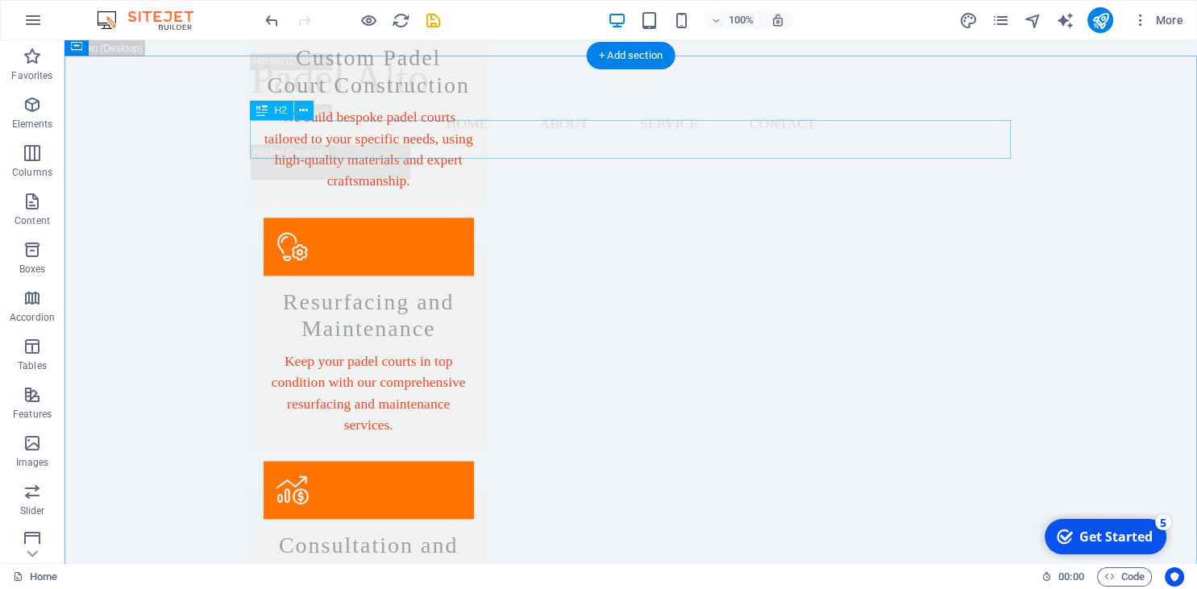
scroll to position [2146, 0]
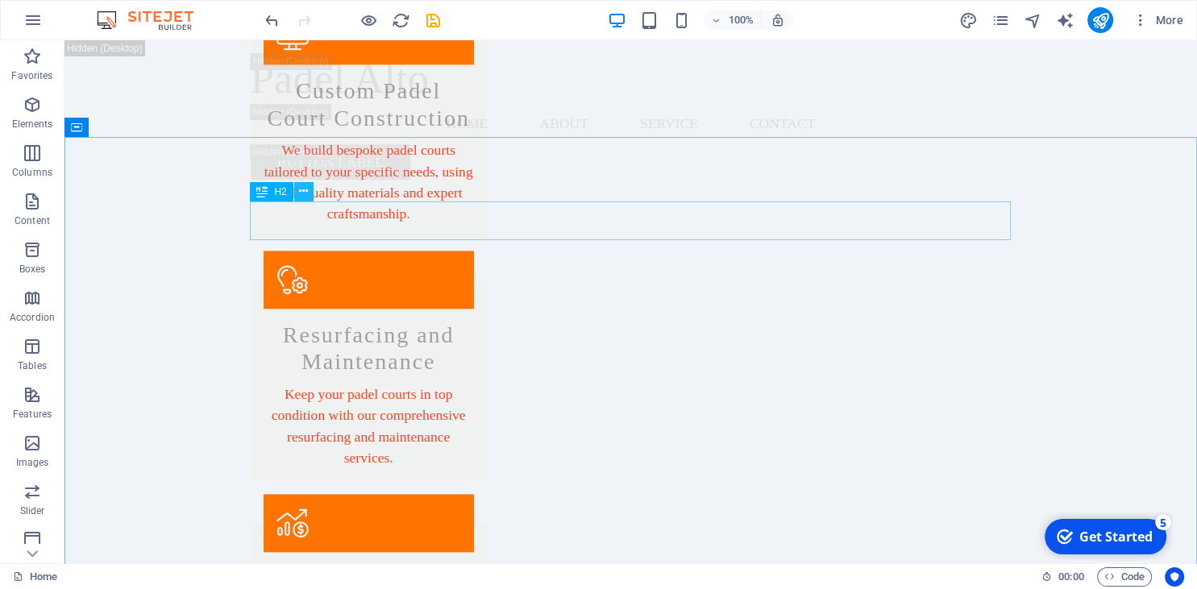
click at [310, 196] on button at bounding box center [303, 191] width 19 height 19
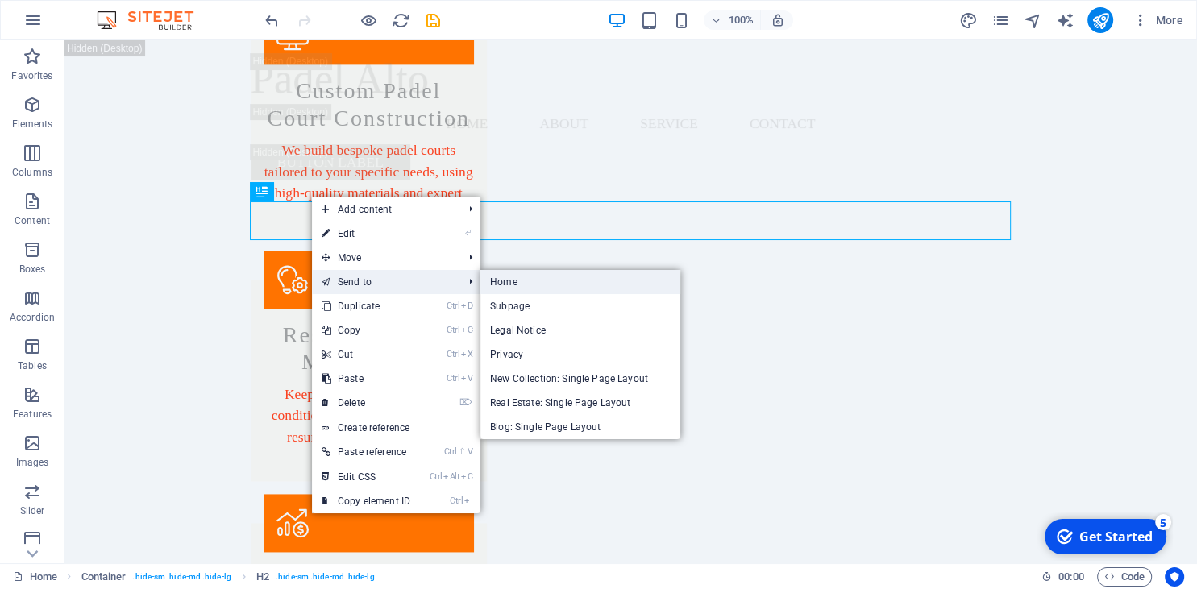
click at [544, 285] on link "Home" at bounding box center [580, 282] width 200 height 24
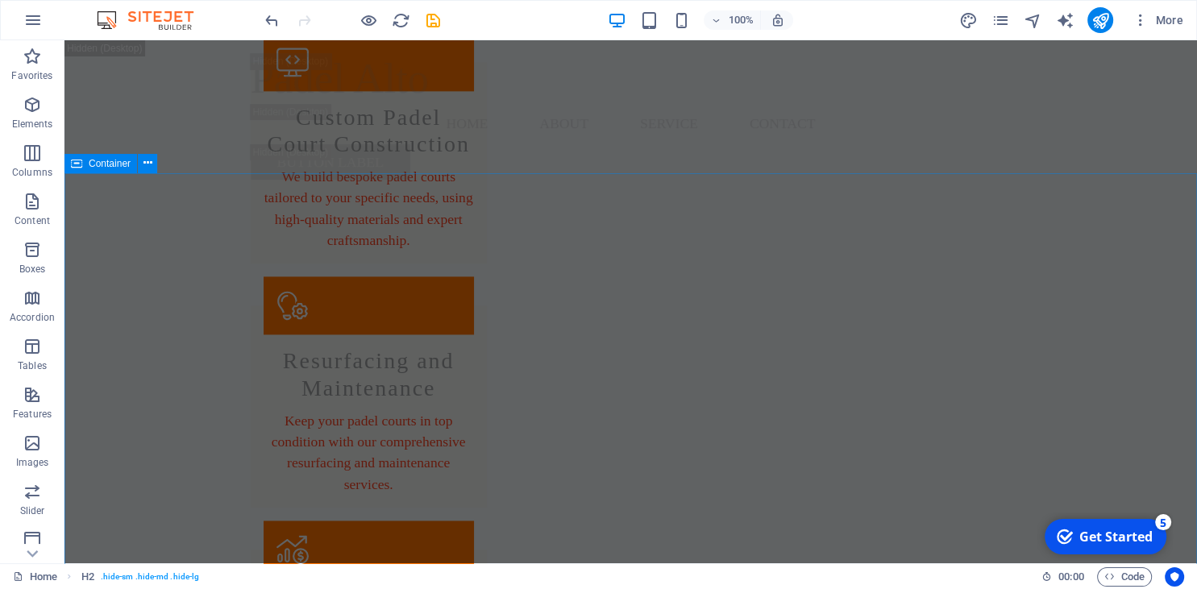
scroll to position [2231, 0]
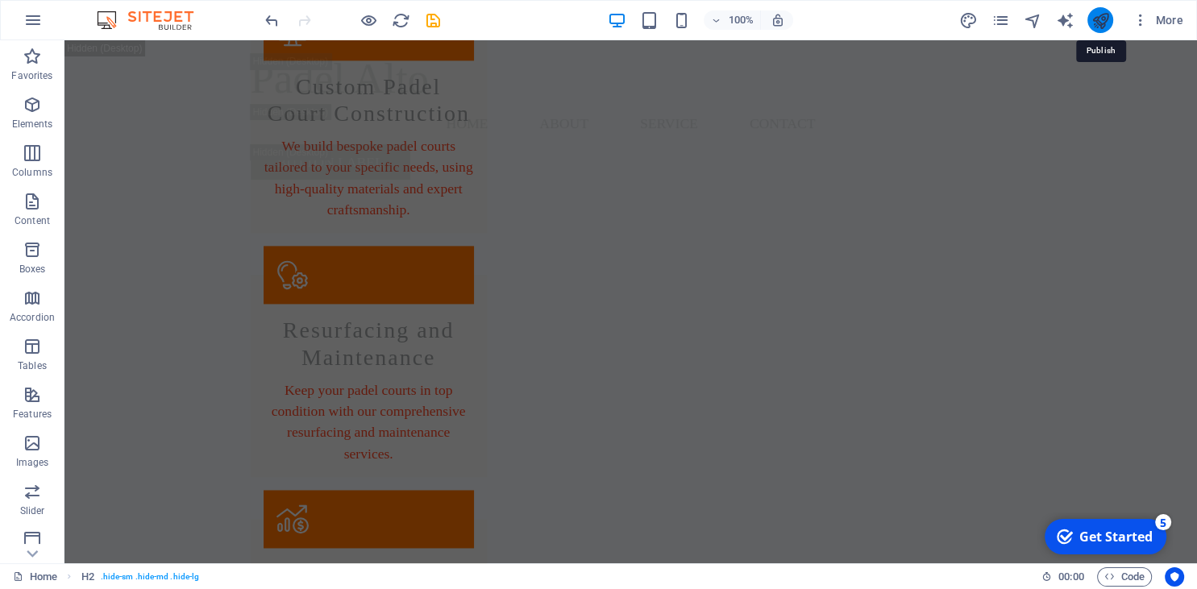
click at [1102, 19] on icon "publish" at bounding box center [1099, 20] width 19 height 19
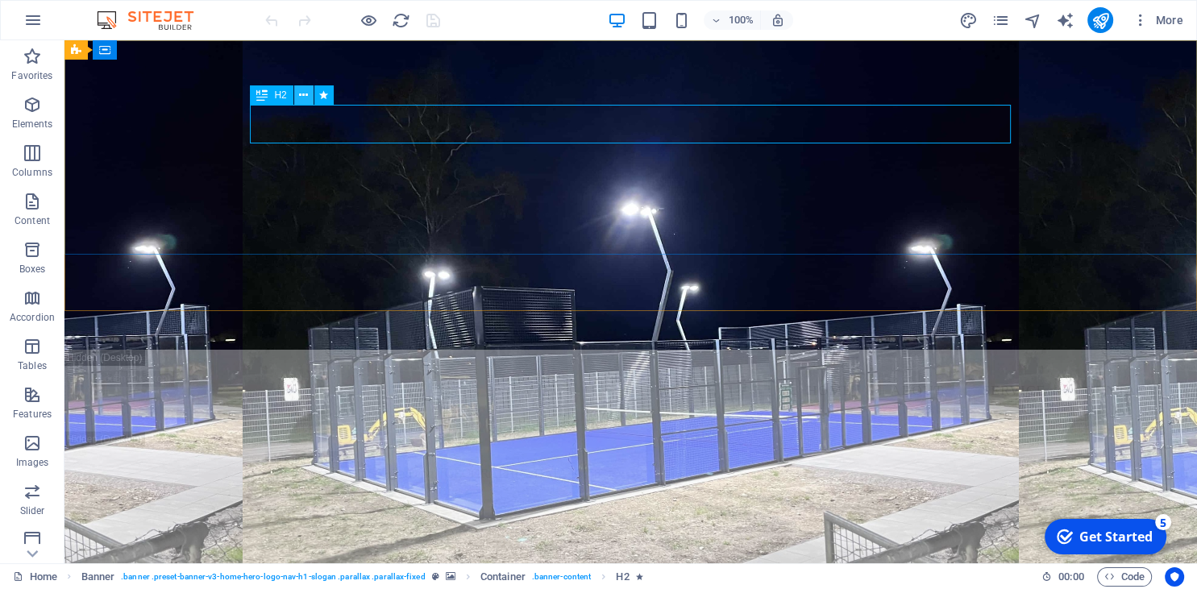
click at [308, 93] on icon at bounding box center [303, 95] width 9 height 17
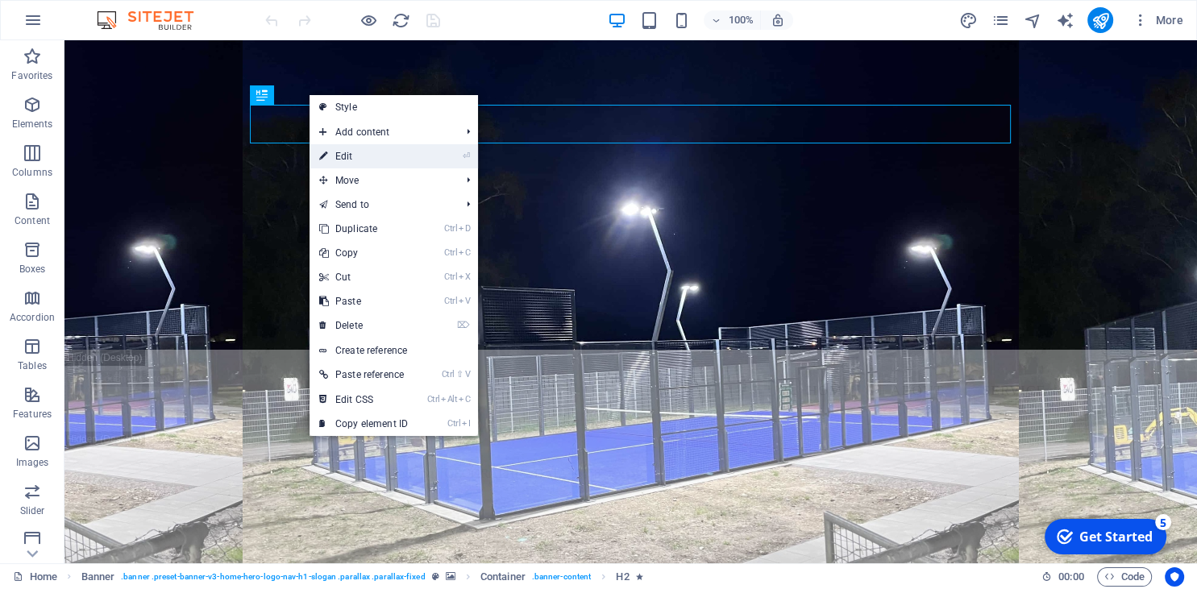
click at [353, 152] on link "⏎ Edit" at bounding box center [363, 156] width 108 height 24
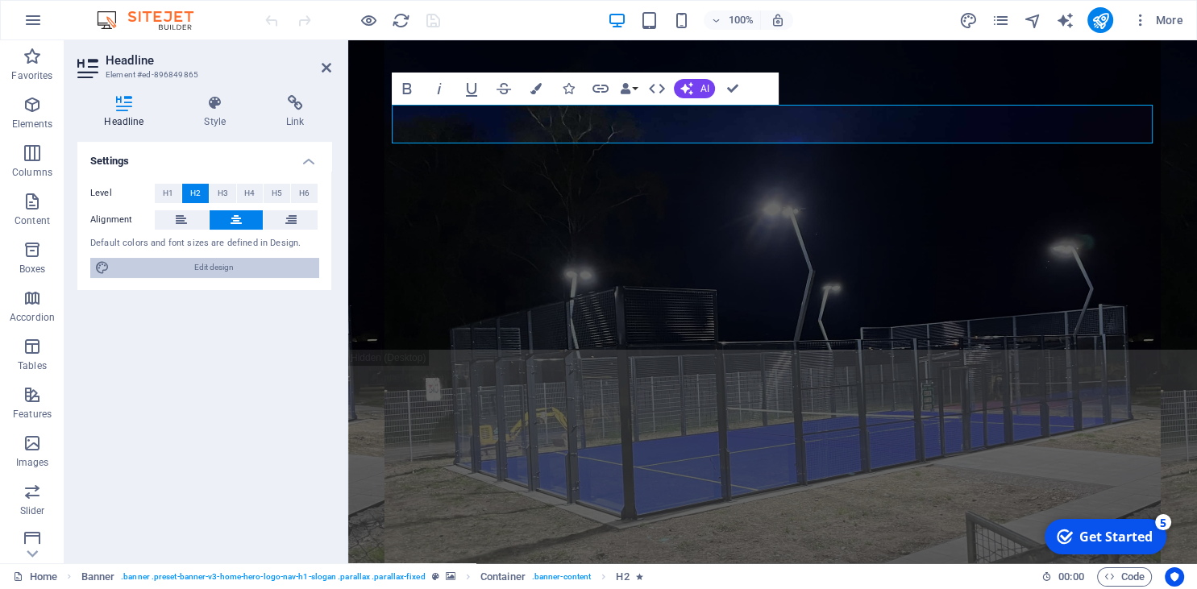
drag, startPoint x: 250, startPoint y: 269, endPoint x: 225, endPoint y: 169, distance: 103.0
click at [250, 269] on span "Edit design" at bounding box center [213, 267] width 199 height 19
select select "rem"
select select "200"
select select "px"
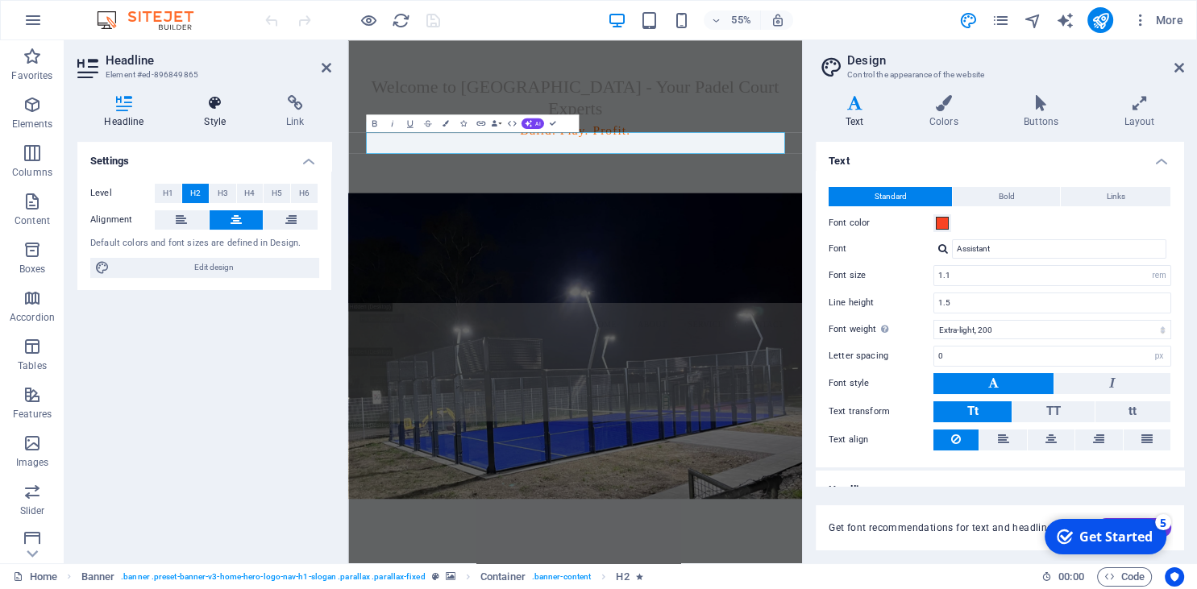
click at [216, 107] on icon at bounding box center [215, 103] width 76 height 16
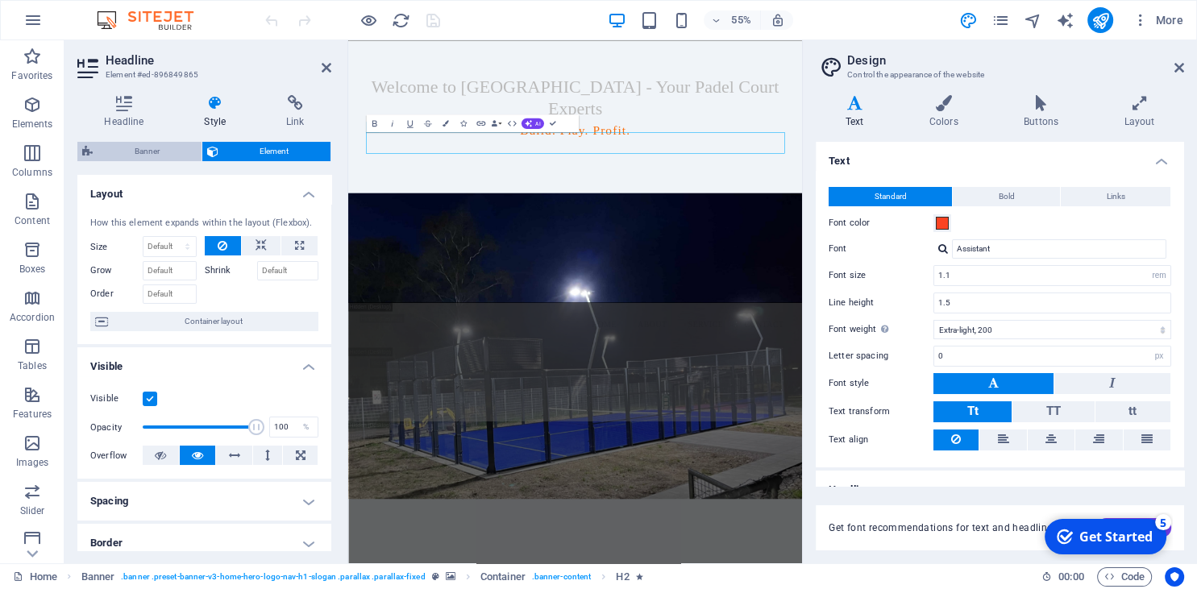
click at [172, 158] on span "Banner" at bounding box center [147, 151] width 99 height 19
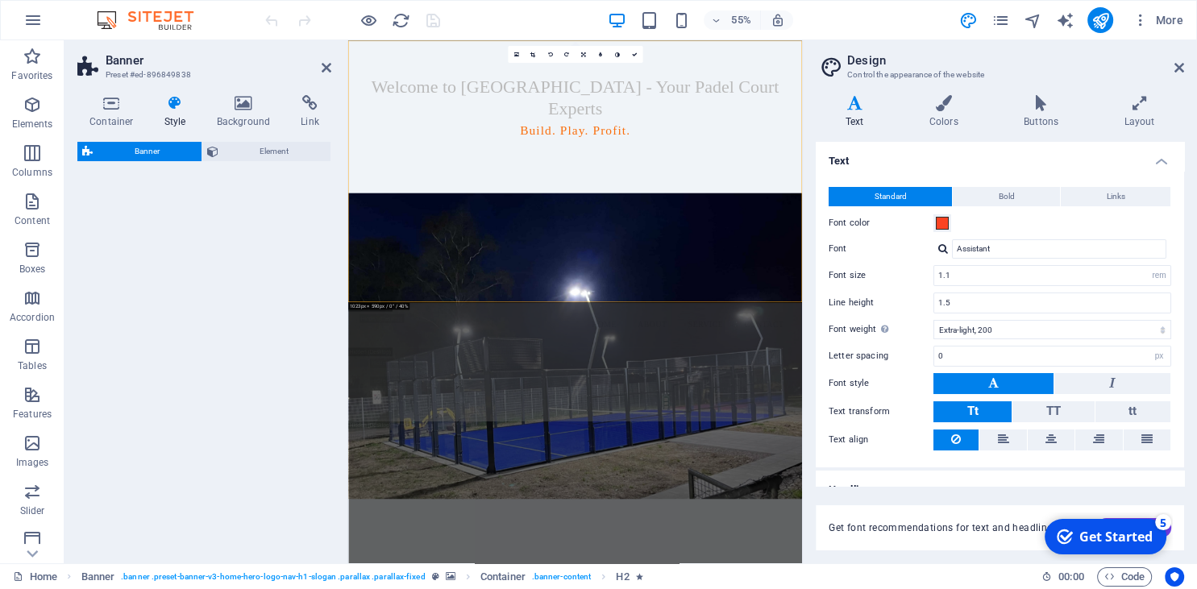
select select "preset-banner-v3-home-hero-logo-nav-h1-slogan"
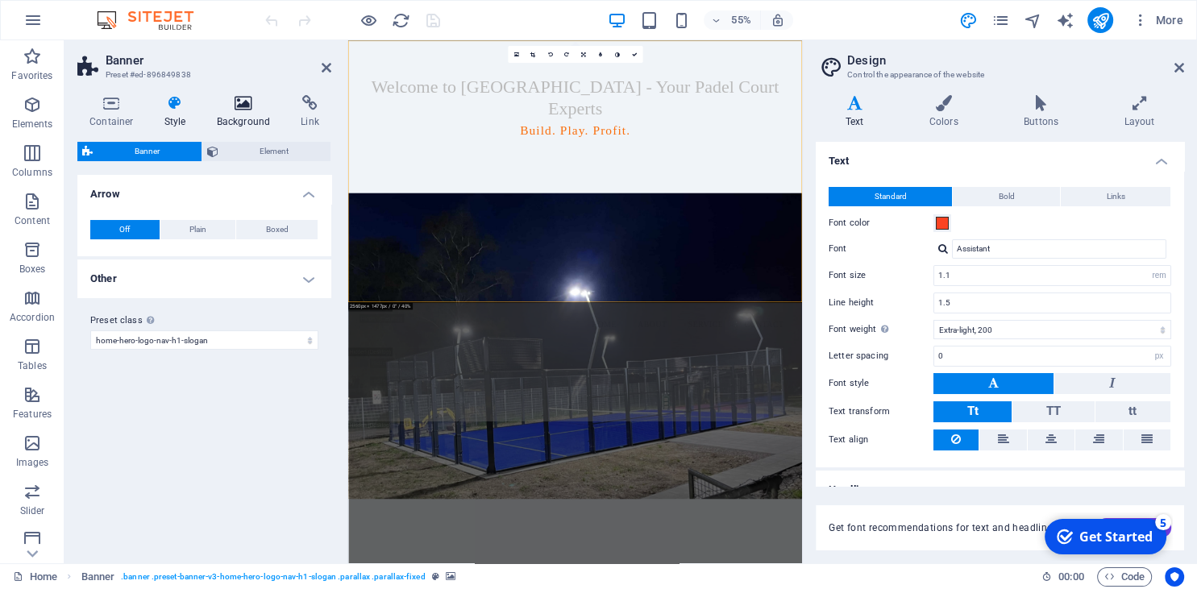
click at [230, 108] on icon at bounding box center [244, 103] width 78 height 16
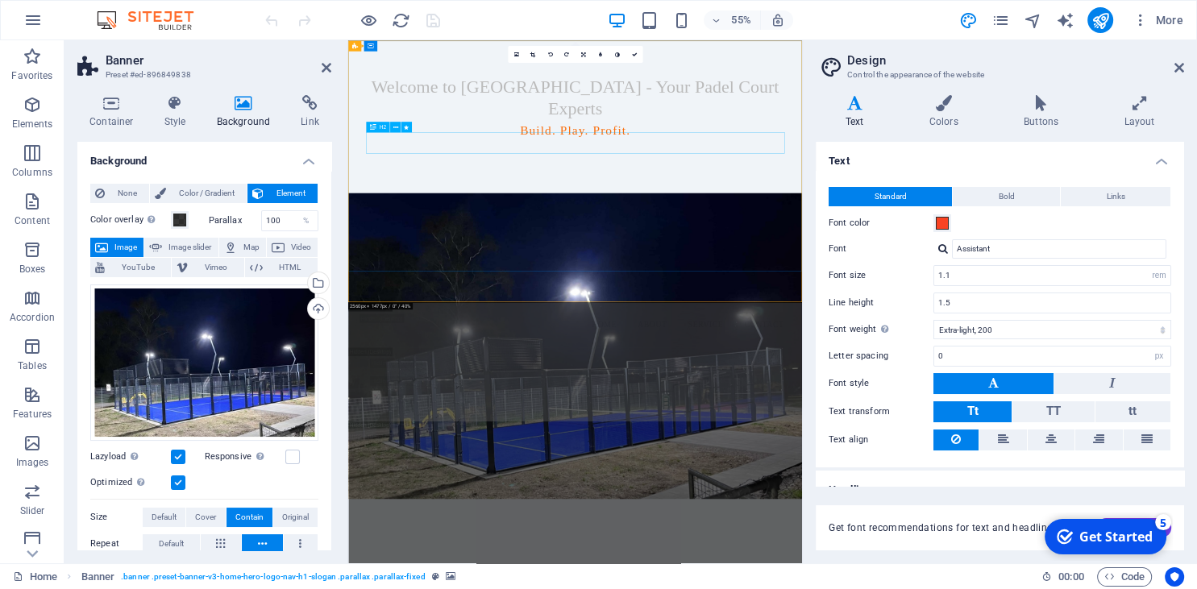
click at [552, 182] on div "Welcome to [GEOGRAPHIC_DATA] - Your Padel Court Experts" at bounding box center [760, 143] width 761 height 77
click at [575, 147] on div "Welcome to [GEOGRAPHIC_DATA] - Your Padel Court Experts Build. Play. Profit." at bounding box center [760, 166] width 825 height 253
click at [666, 112] on div "Welcome to [GEOGRAPHIC_DATA] - Your Padel Court Experts Build. Play. Profit." at bounding box center [760, 166] width 825 height 253
click at [779, 134] on div "Welcome to [GEOGRAPHIC_DATA] - Your Padel Court Experts Build. Play. Profit." at bounding box center [760, 166] width 825 height 253
click at [324, 63] on icon at bounding box center [327, 67] width 10 height 13
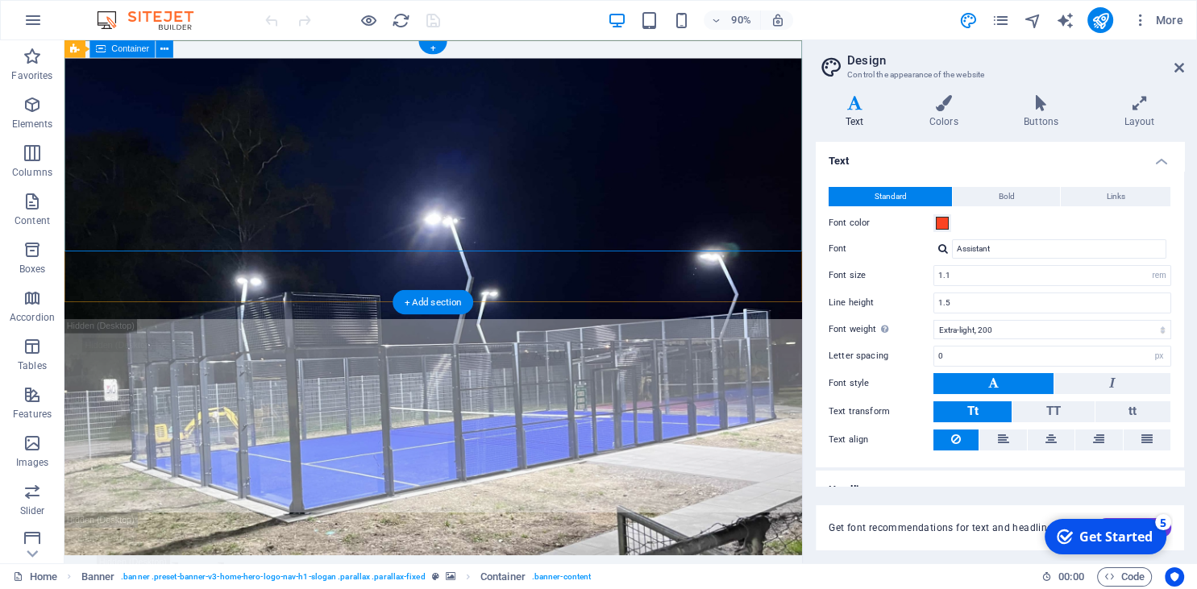
click at [471, 85] on div "Welcome to Padel Alto - Your Padel Court Experts Build. Play. Profit." at bounding box center [474, 166] width 820 height 253
click at [168, 46] on icon at bounding box center [164, 48] width 8 height 15
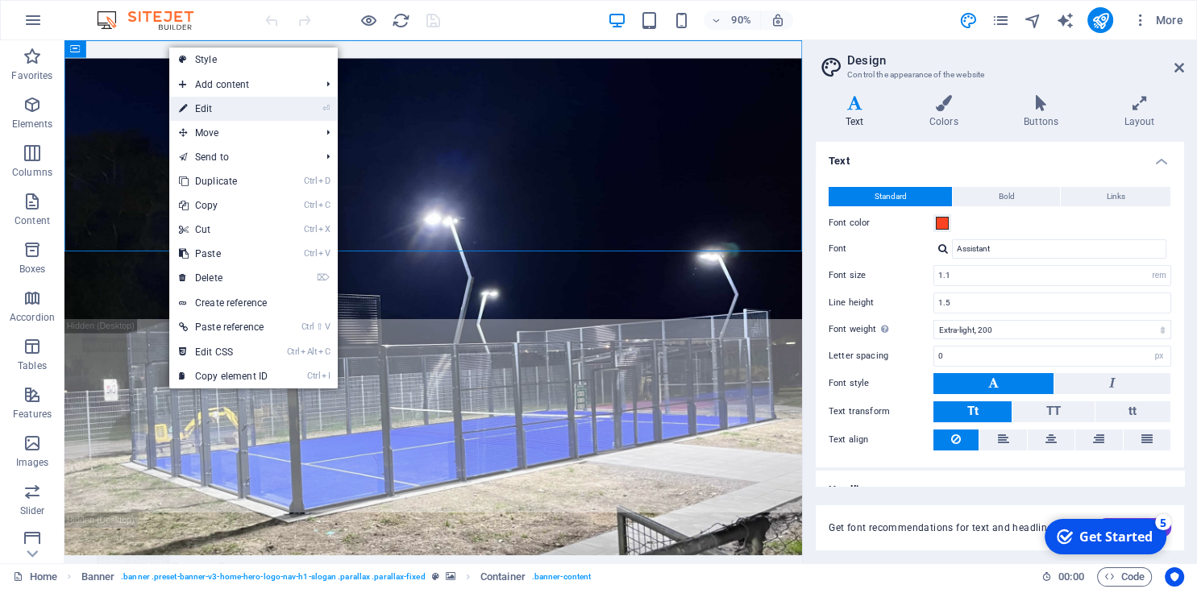
click at [221, 105] on link "⏎ Edit" at bounding box center [223, 109] width 108 height 24
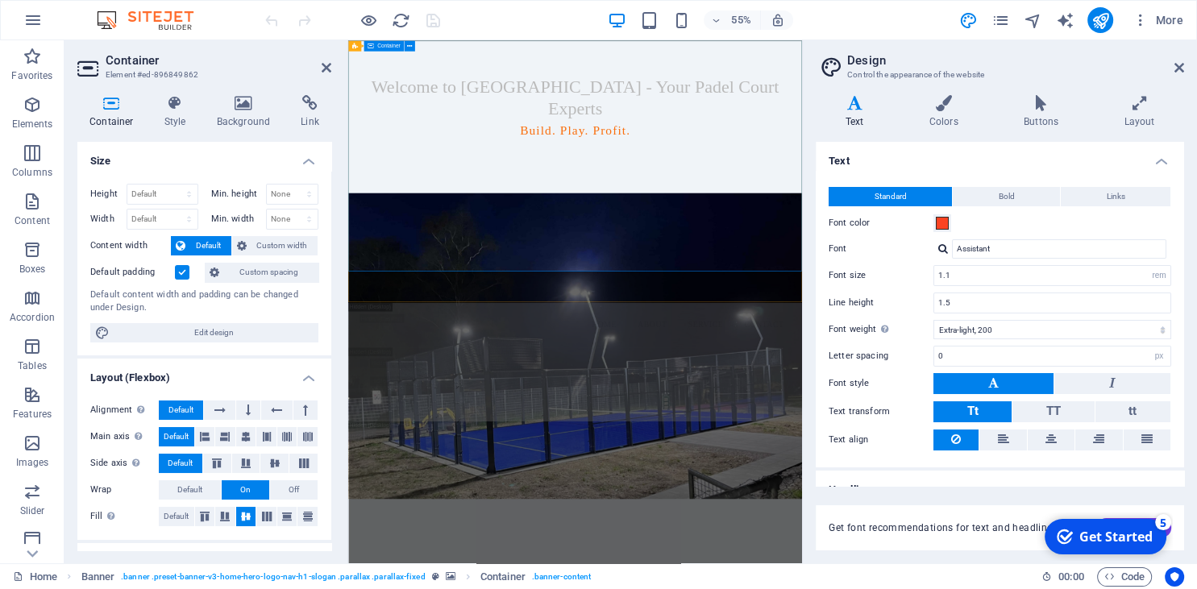
click at [443, 98] on div "Welcome to Padel Alto - Your Padel Court Experts Build. Play. Profit." at bounding box center [760, 166] width 825 height 253
click at [407, 47] on button at bounding box center [409, 45] width 10 height 10
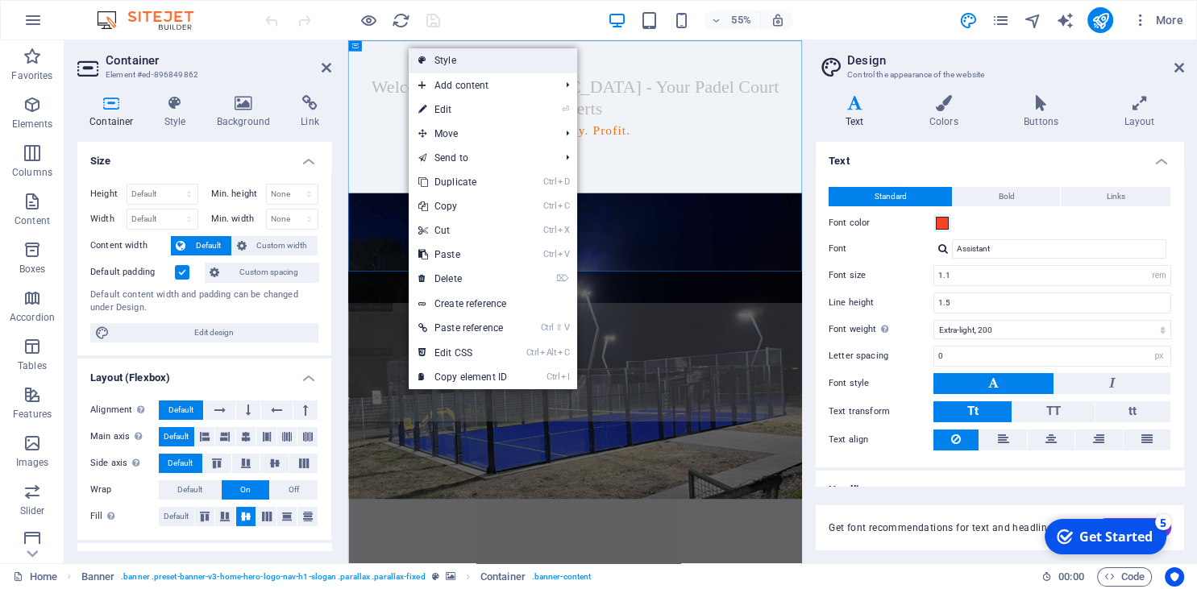
click at [450, 59] on link "Style" at bounding box center [493, 60] width 168 height 24
select select "preset-banner-v3-home-hero-logo-nav-h1-slogan"
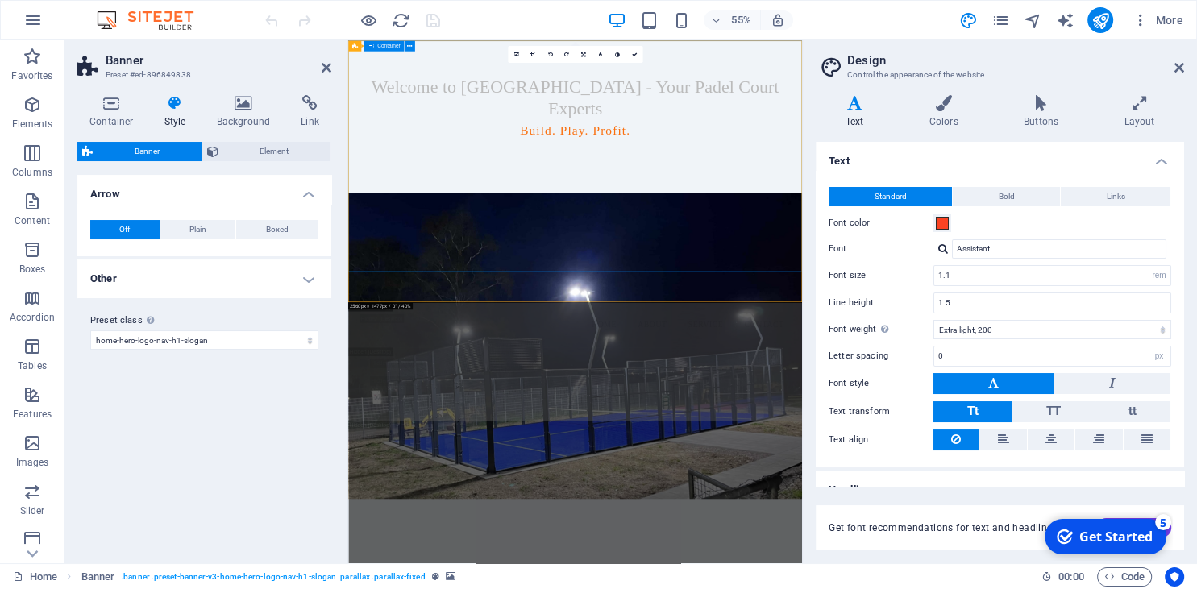
click at [378, 48] on span "Container" at bounding box center [388, 46] width 23 height 6
click at [516, 53] on icon at bounding box center [515, 54] width 5 height 6
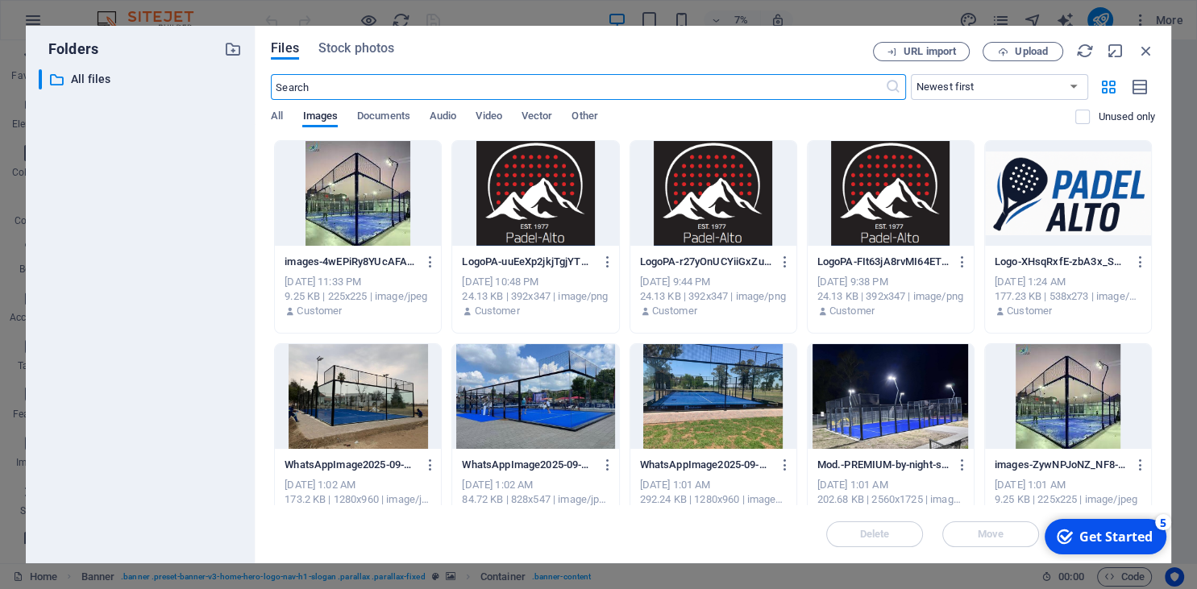
click at [568, 184] on div at bounding box center [535, 193] width 166 height 105
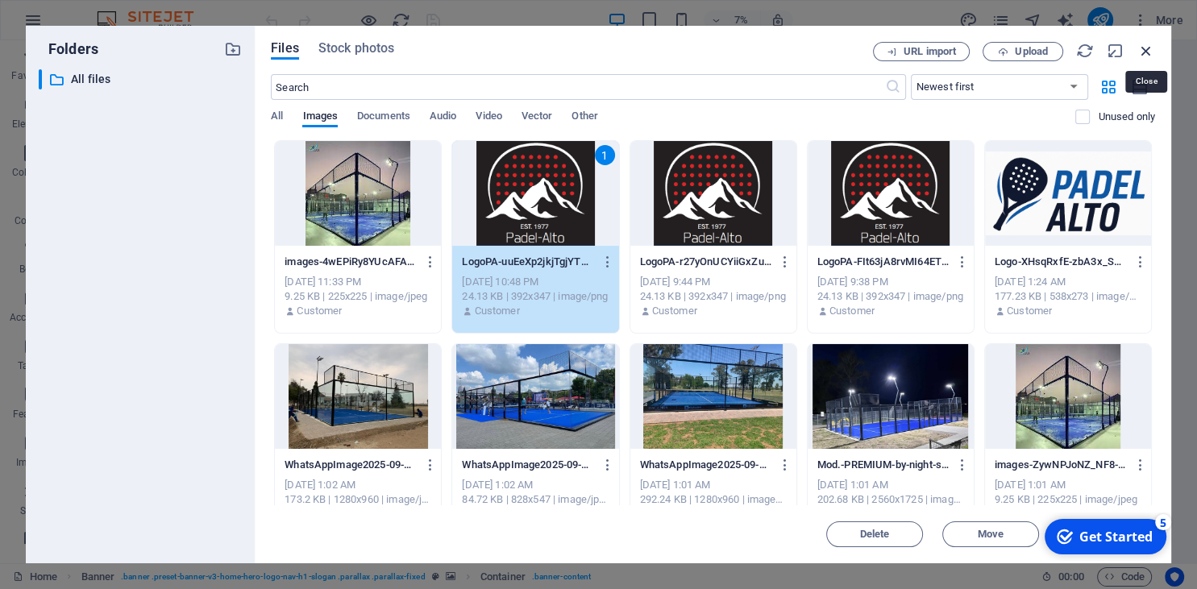
click at [1142, 43] on icon "button" at bounding box center [1146, 51] width 18 height 18
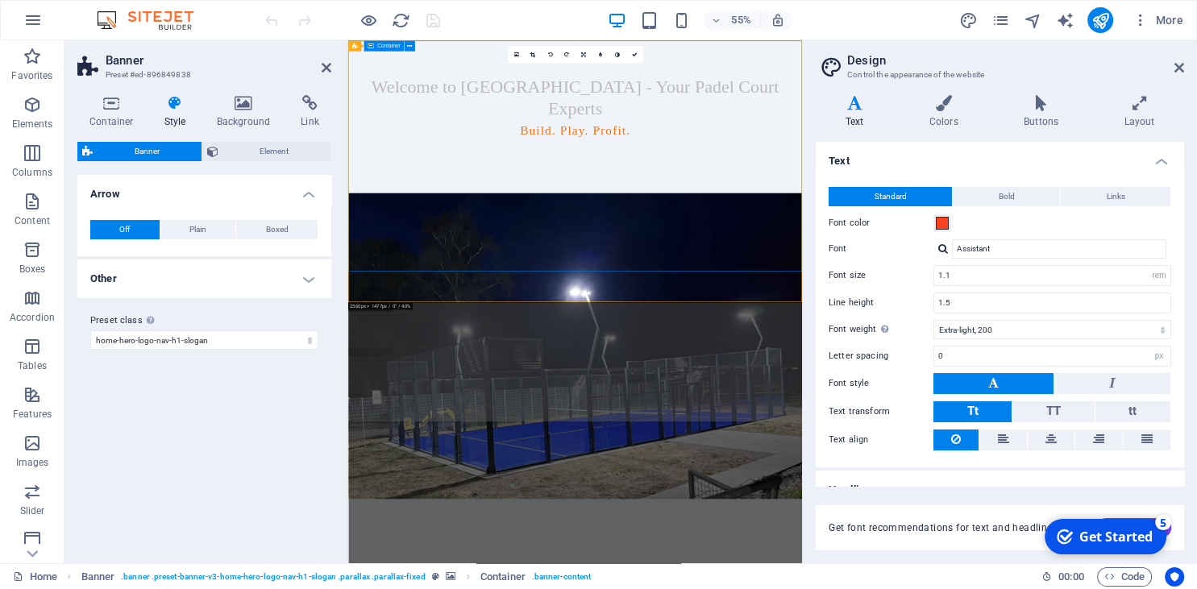
click at [614, 102] on div "Welcome to Padel Alto - Your Padel Court Experts Build. Play. Profit." at bounding box center [760, 166] width 825 height 253
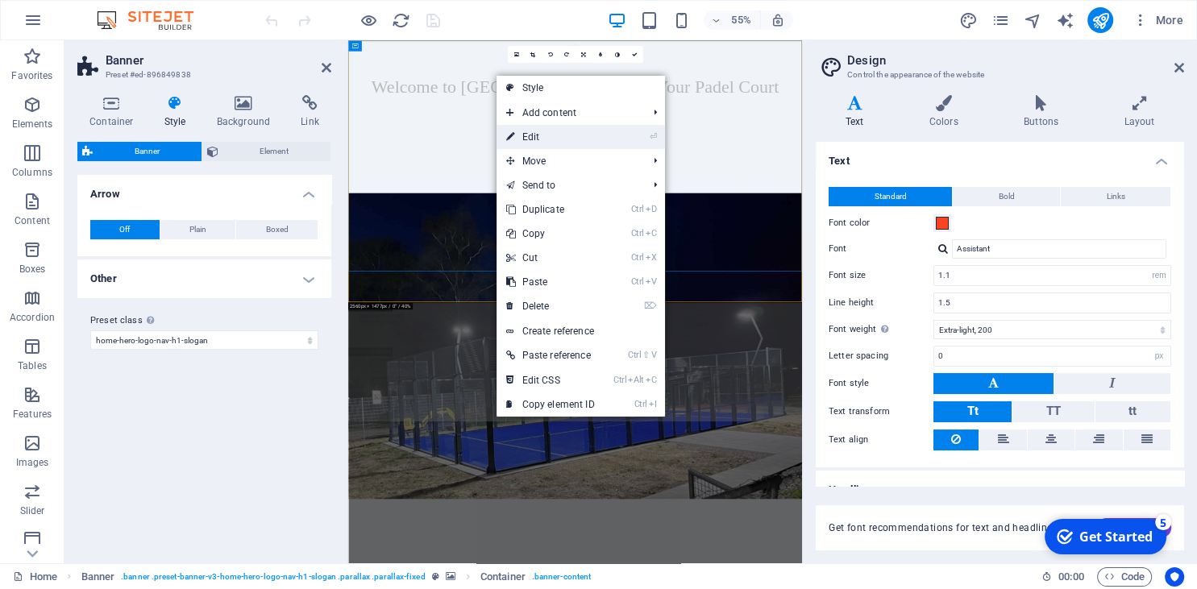
click at [539, 135] on link "⏎ Edit" at bounding box center [550, 137] width 108 height 24
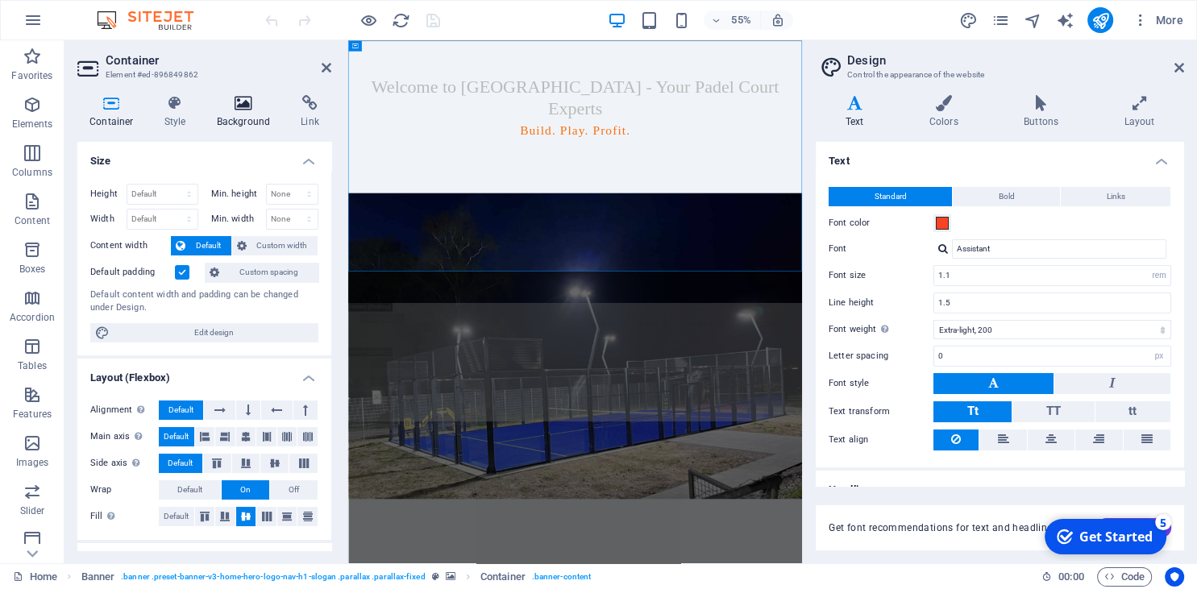
click at [249, 98] on icon at bounding box center [244, 103] width 78 height 16
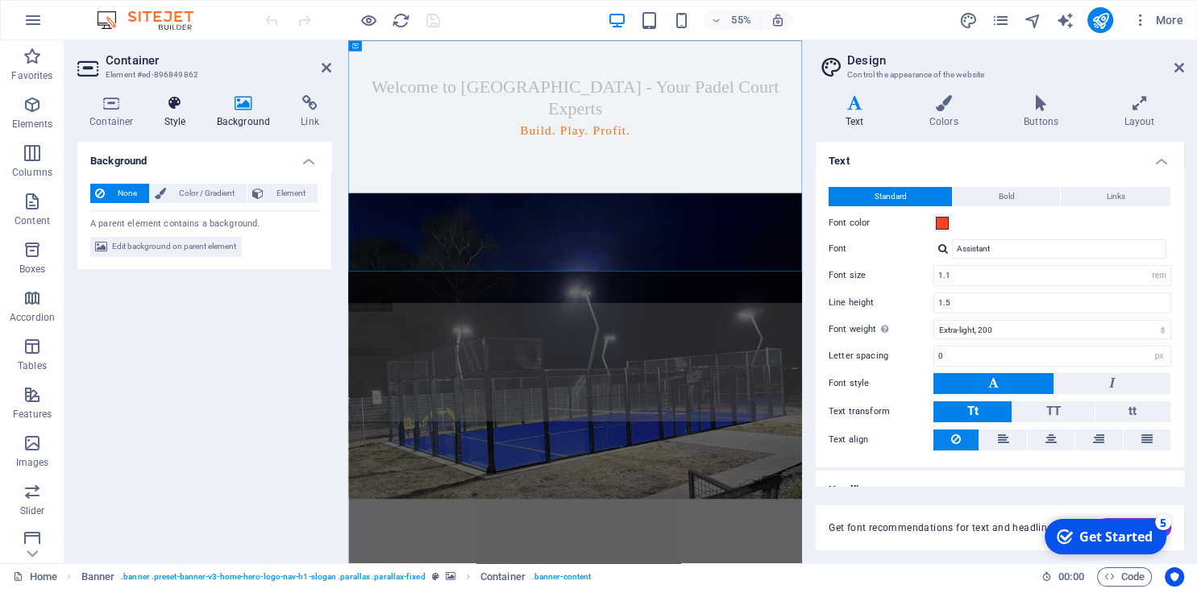
click at [188, 120] on h4 "Style" at bounding box center [178, 112] width 52 height 34
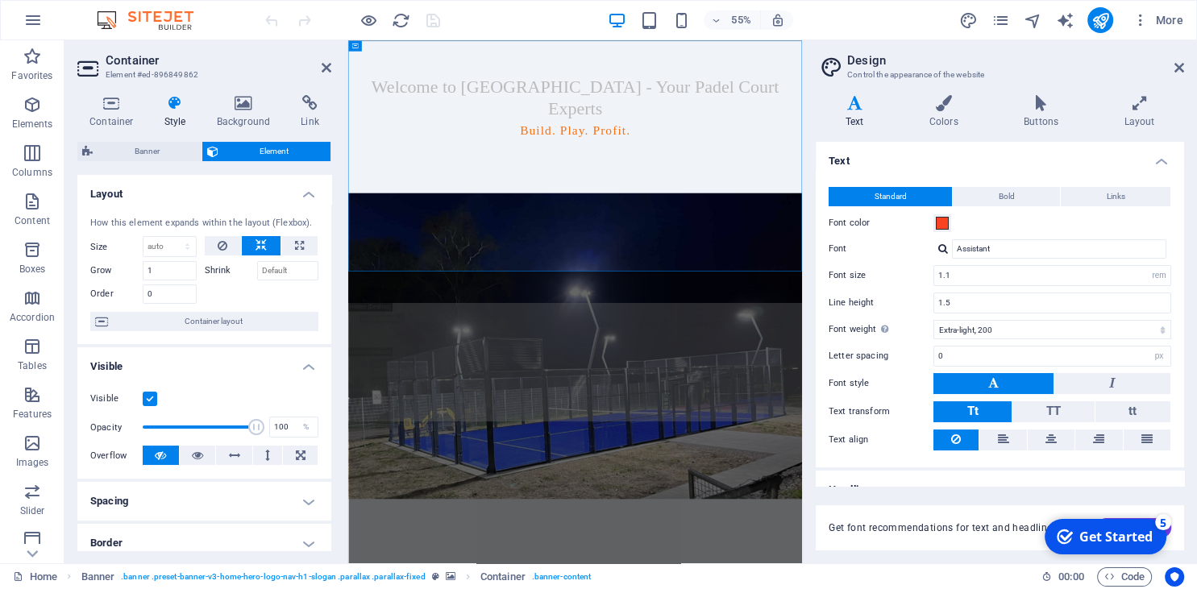
click at [161, 163] on div "Banner Element Layout How this element expands within the layout (Flexbox). Siz…" at bounding box center [204, 346] width 254 height 409
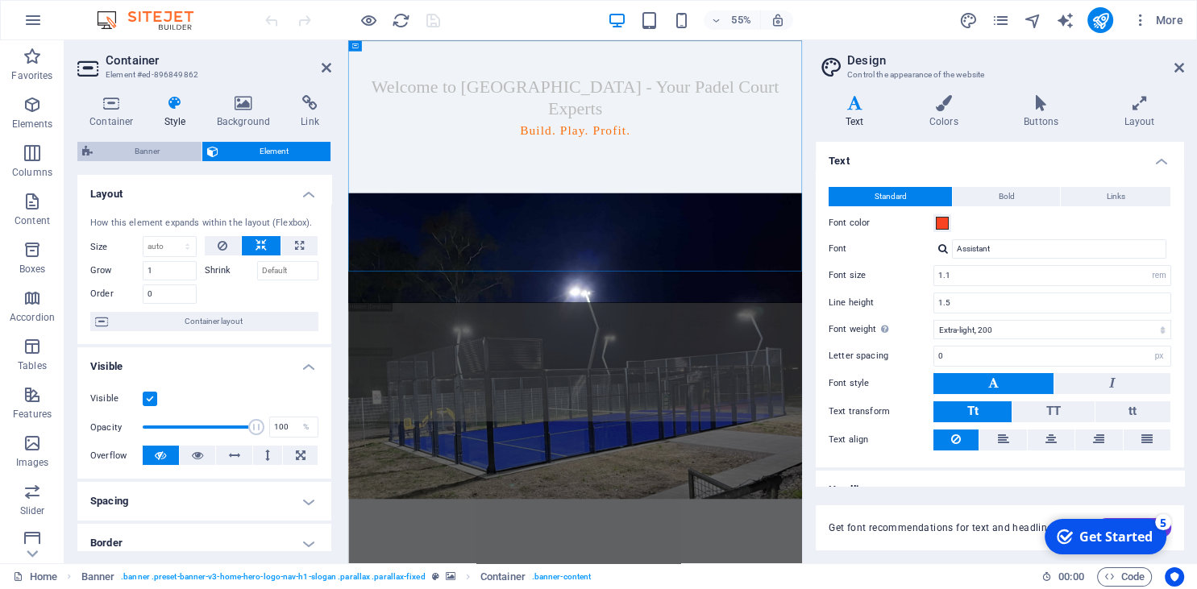
click at [161, 152] on span "Banner" at bounding box center [147, 151] width 99 height 19
select select "preset-banner-v3-home-hero-logo-nav-h1-slogan"
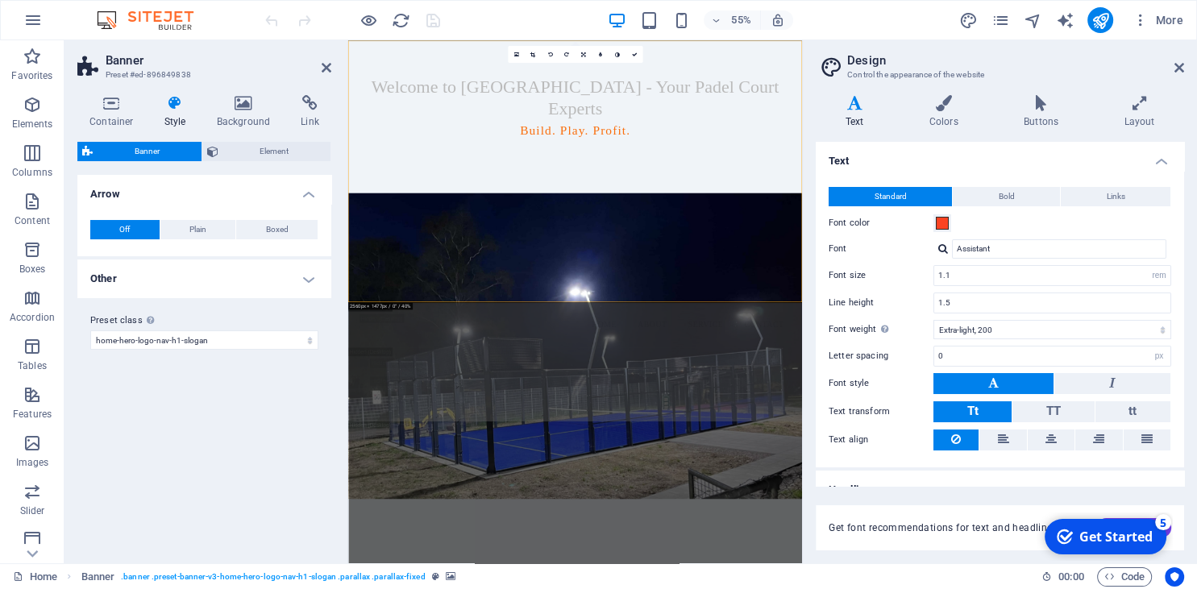
click at [208, 277] on h4 "Other" at bounding box center [204, 278] width 254 height 39
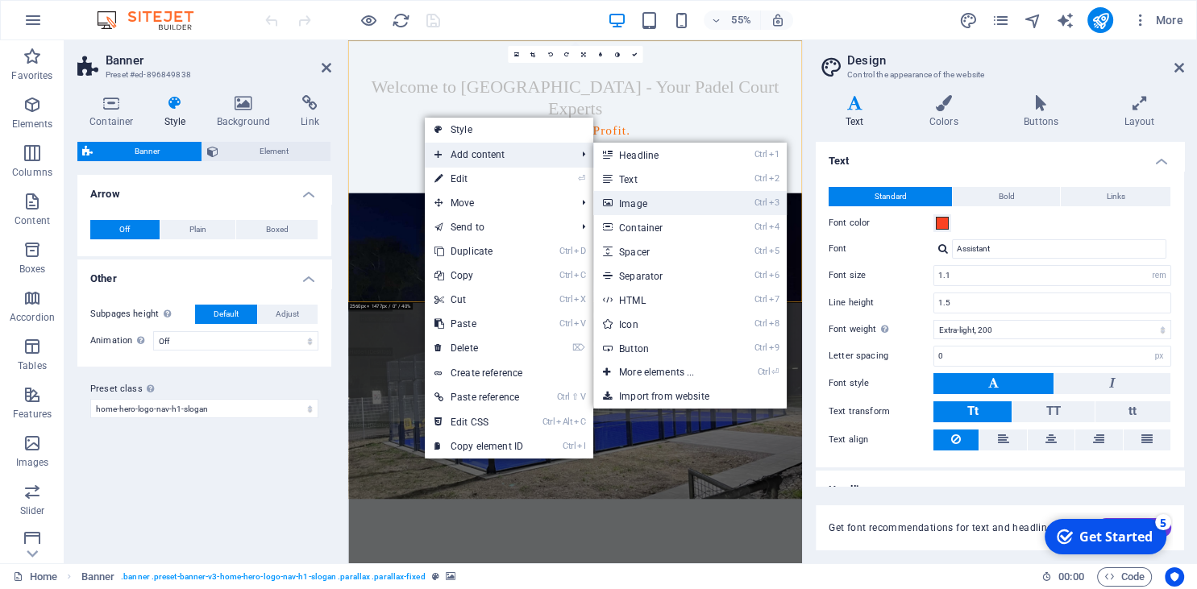
click at [659, 196] on link "Ctrl 3 Image" at bounding box center [659, 203] width 133 height 24
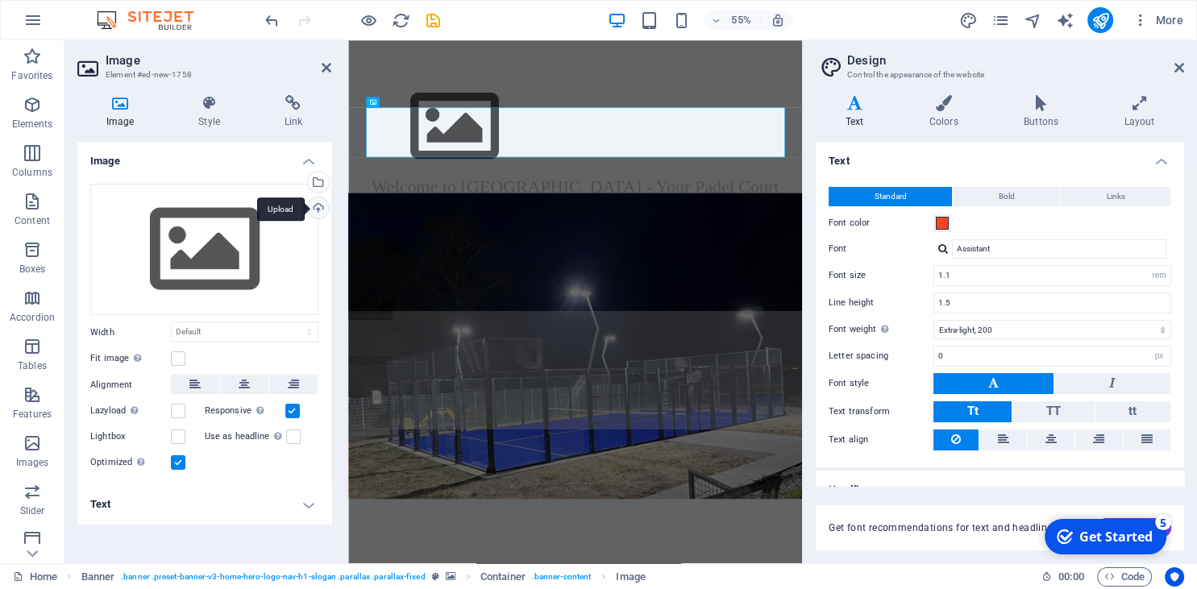
click at [322, 202] on div "Upload" at bounding box center [317, 209] width 24 height 24
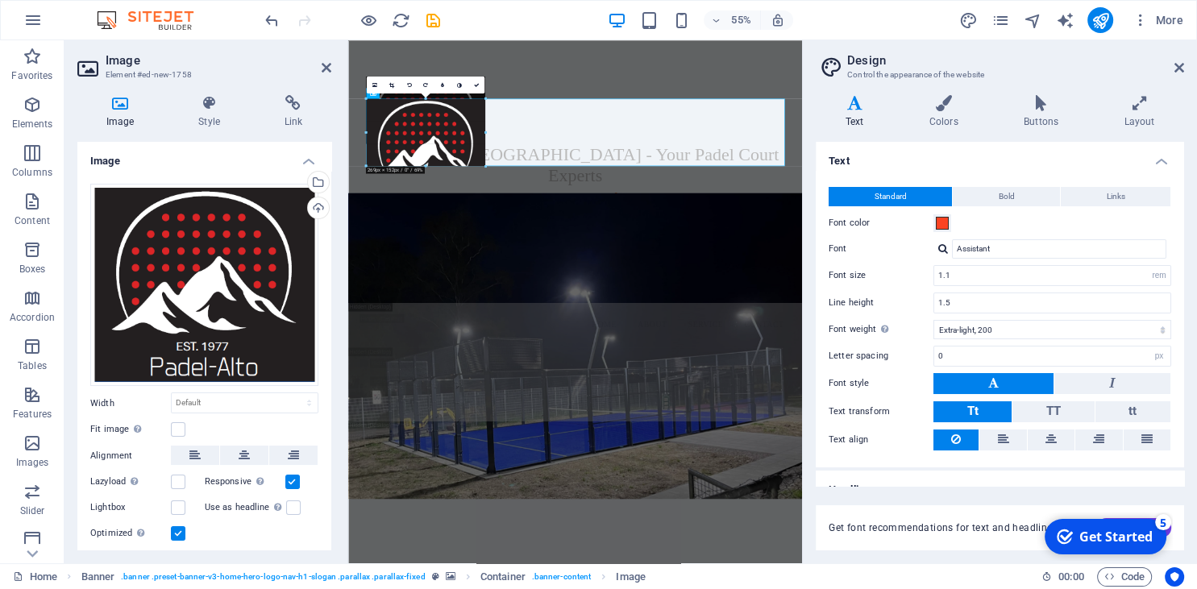
drag, startPoint x: 544, startPoint y: 81, endPoint x: 430, endPoint y: 140, distance: 128.7
type input "269"
select select "px"
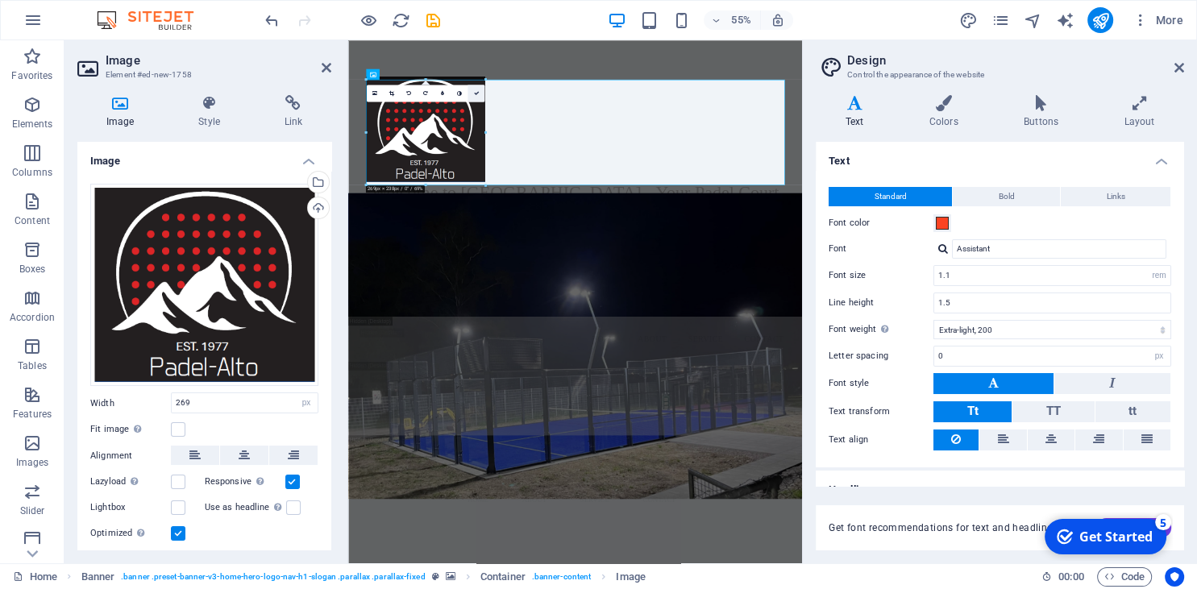
click at [471, 95] on link at bounding box center [475, 93] width 17 height 17
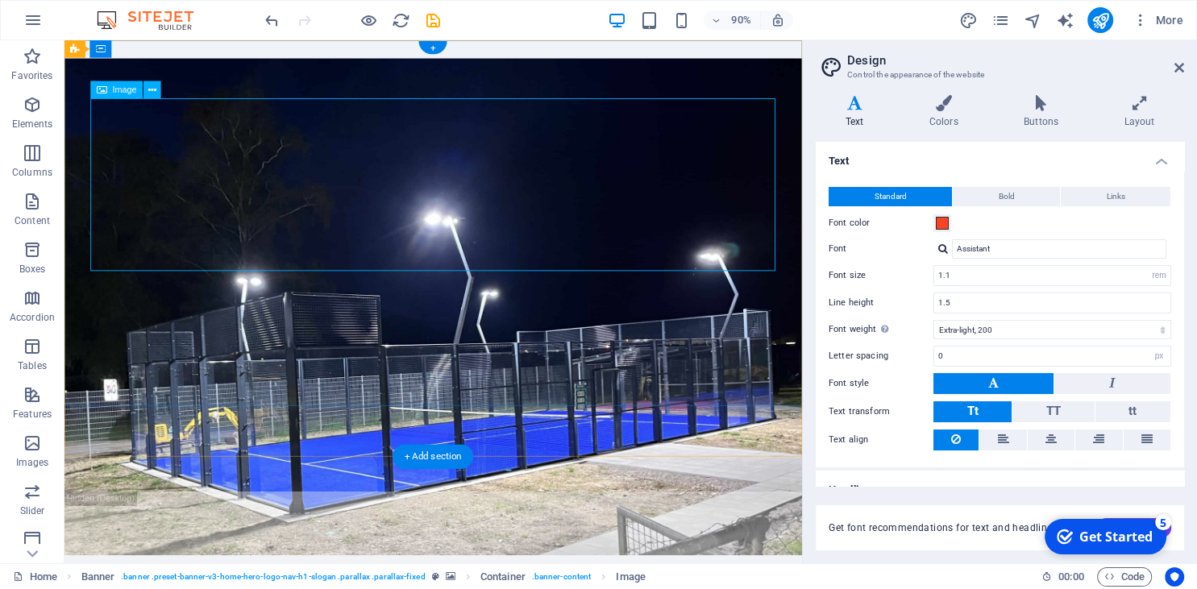
click at [239, 138] on figure at bounding box center [474, 201] width 761 height 192
click at [314, 105] on figure at bounding box center [474, 201] width 761 height 192
click at [298, 122] on figure at bounding box center [474, 201] width 761 height 192
click at [156, 85] on button at bounding box center [152, 90] width 18 height 18
click at [152, 92] on icon at bounding box center [152, 89] width 8 height 15
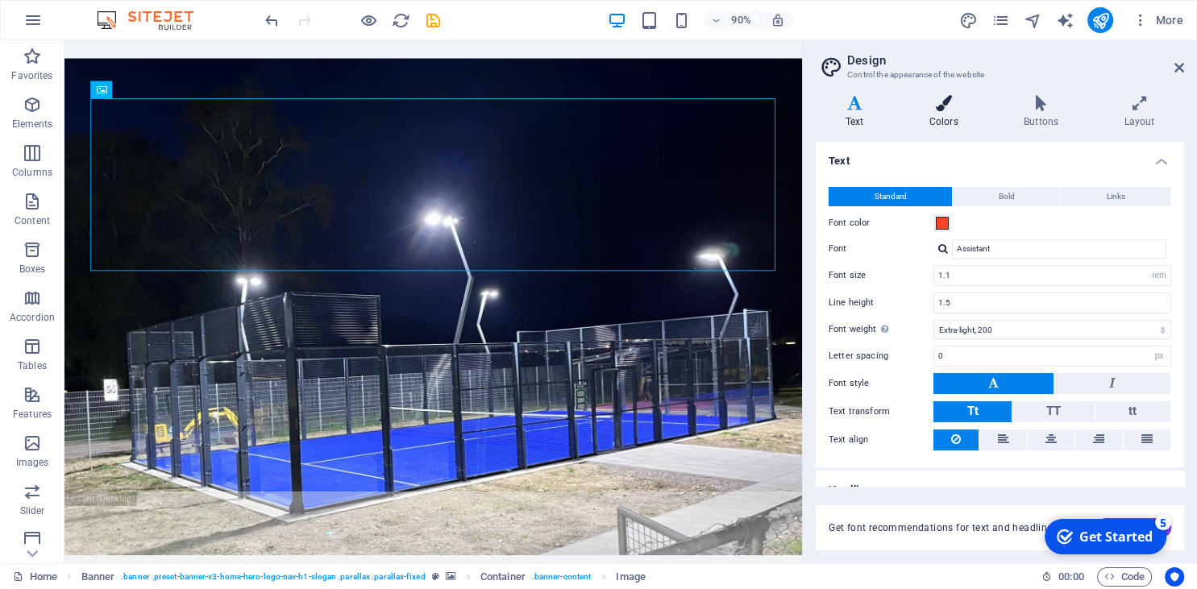
click at [938, 105] on icon at bounding box center [943, 103] width 88 height 16
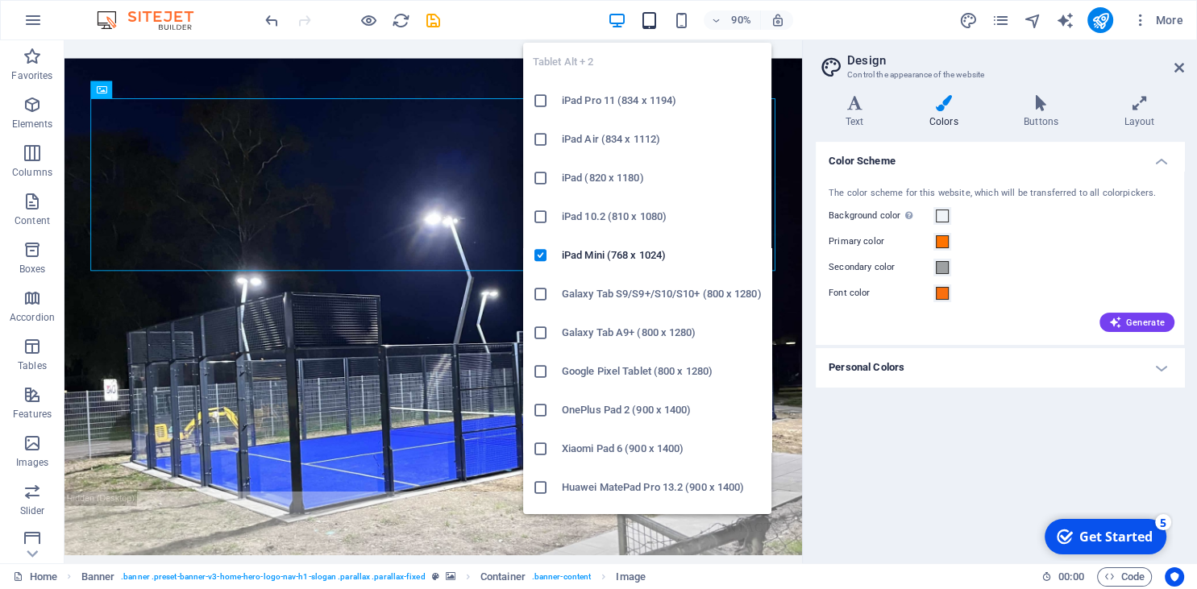
click at [656, 11] on icon "button" at bounding box center [649, 20] width 19 height 19
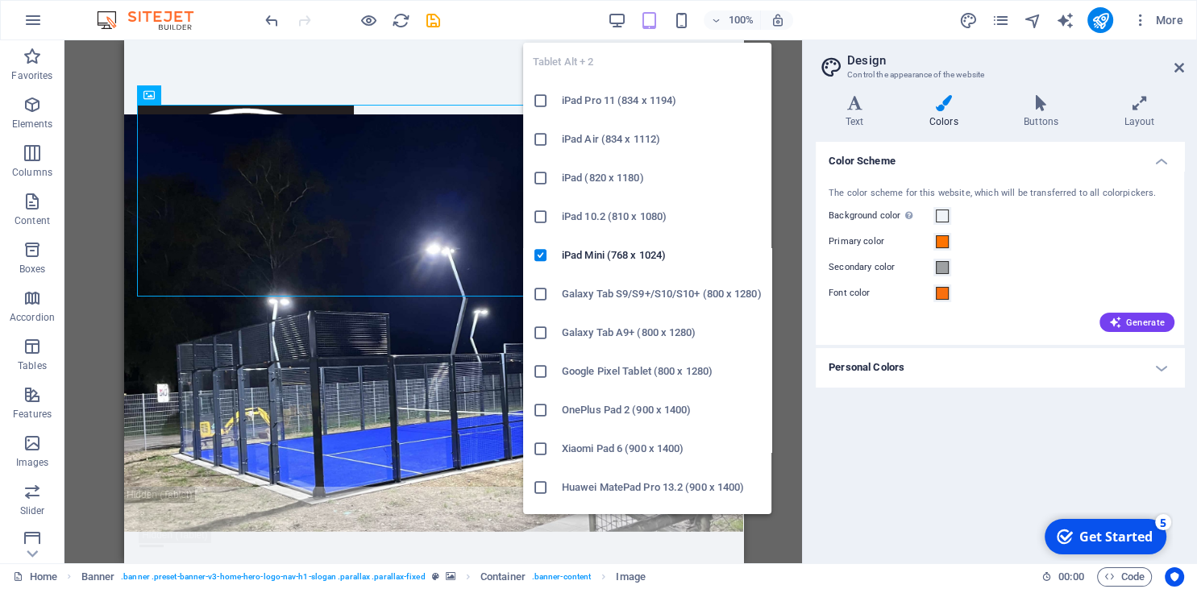
click at [624, 298] on h6 "Galaxy Tab S9/S9+/S10/S10+ (800 x 1280)" at bounding box center [662, 293] width 200 height 19
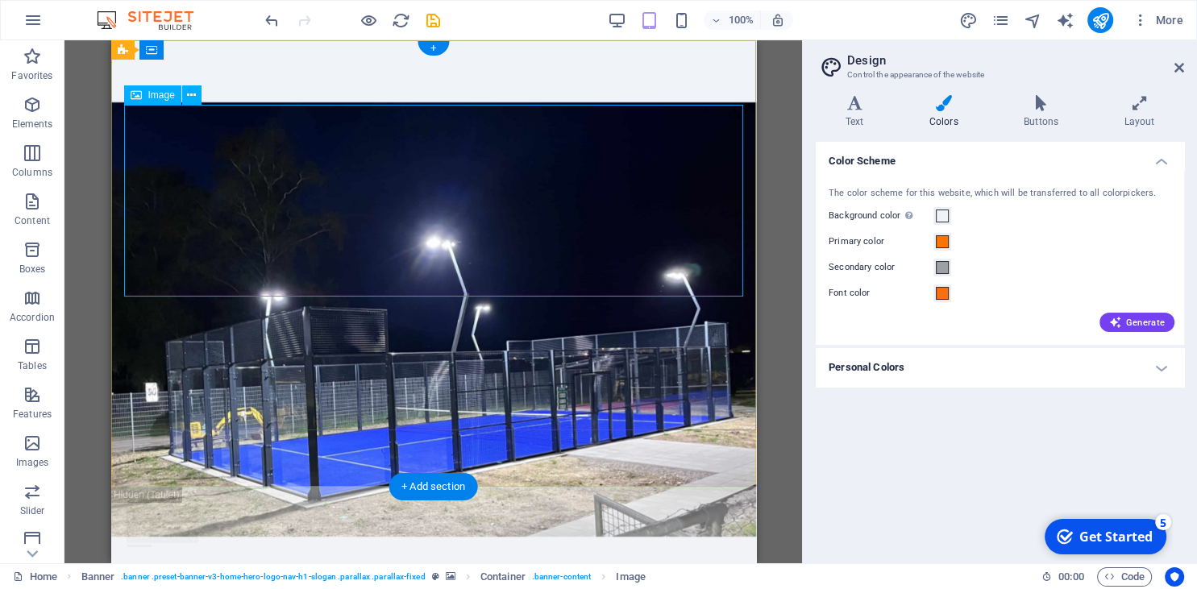
click at [334, 276] on figure at bounding box center [432, 201] width 619 height 192
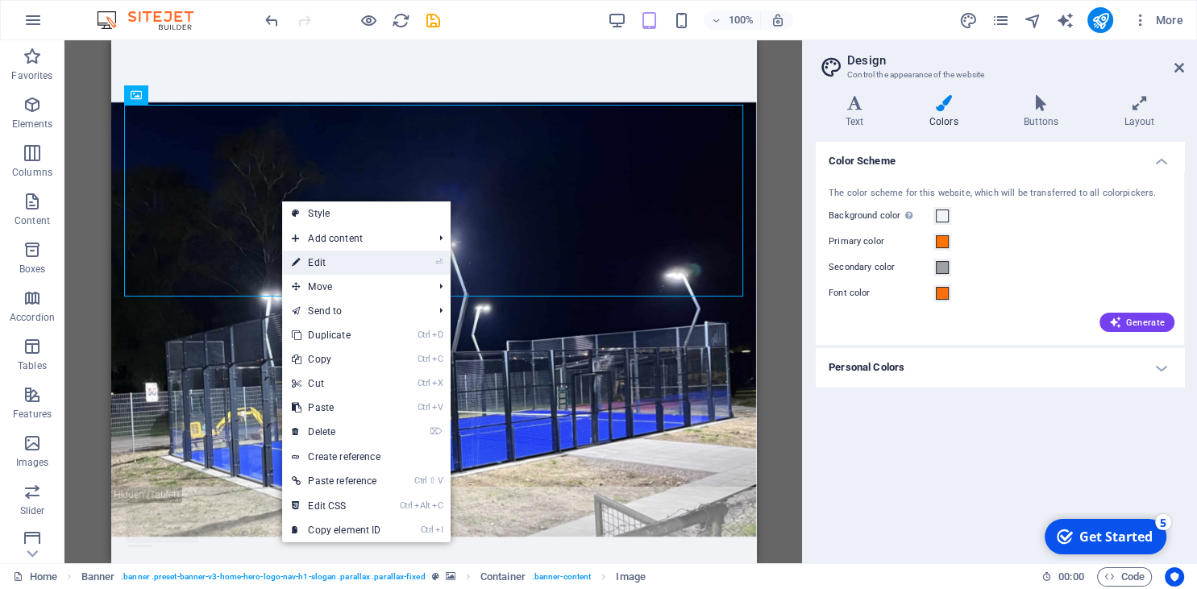
click at [330, 256] on link "⏎ Edit" at bounding box center [336, 263] width 108 height 24
select select "px"
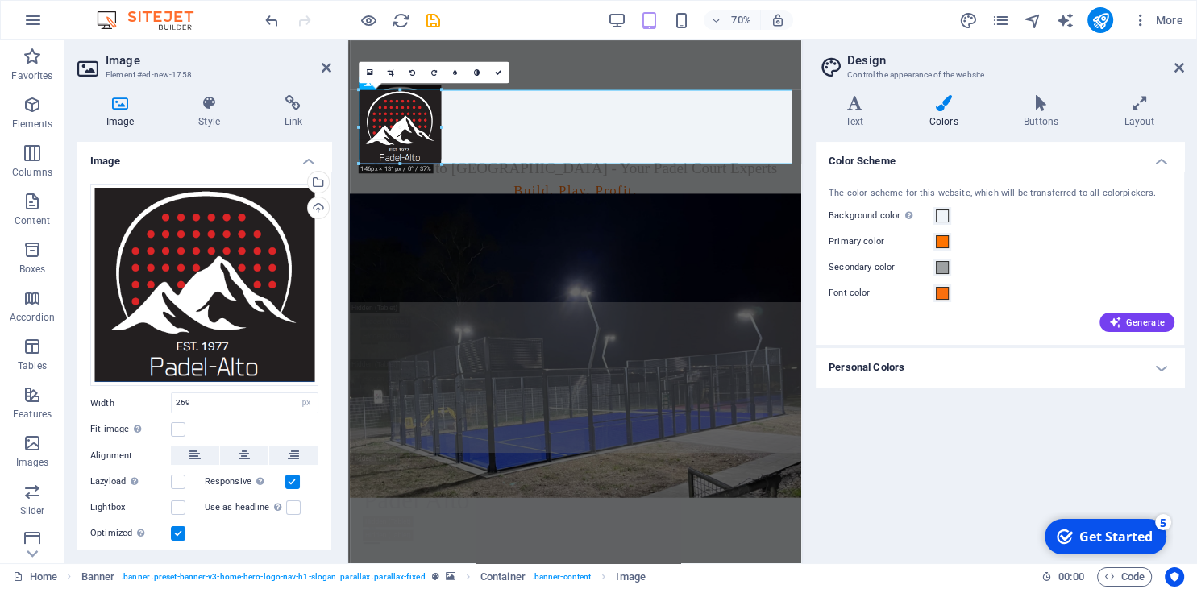
drag, startPoint x: 510, startPoint y: 219, endPoint x: 406, endPoint y: 118, distance: 144.8
type input "146"
click at [593, 326] on div "Welcome to Padel Alto - Your Padel Court Experts Build. Play. Profit." at bounding box center [671, 191] width 645 height 302
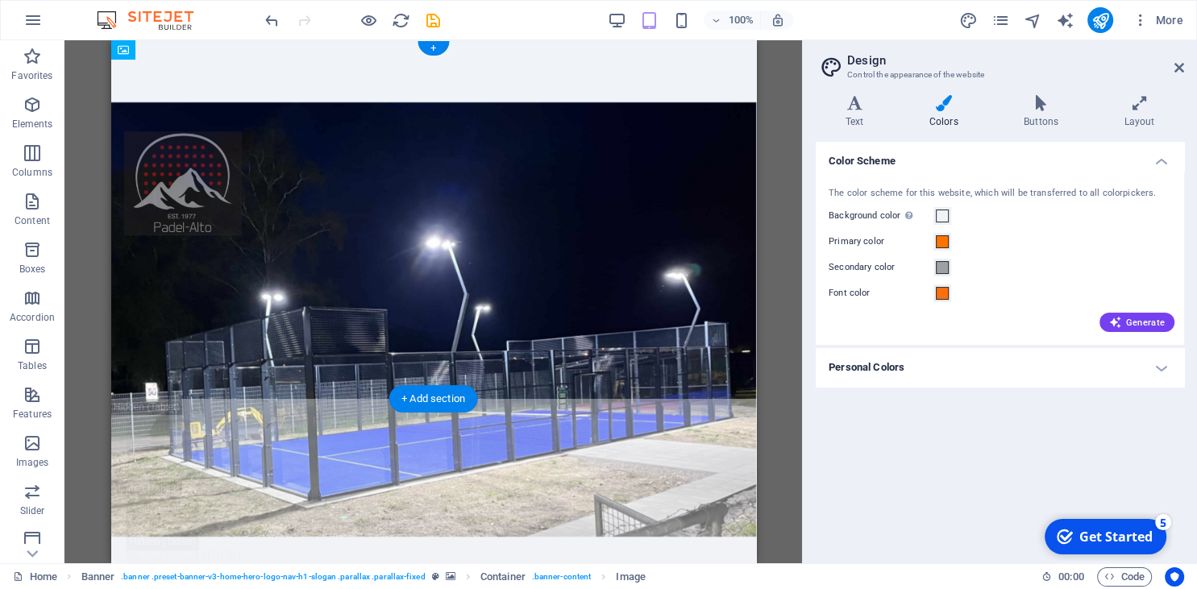
drag, startPoint x: 174, startPoint y: 143, endPoint x: 185, endPoint y: 114, distance: 30.8
click at [185, 114] on div "Welcome to Padel Alto - Your Padel Court Experts Build. Play. Profit." at bounding box center [432, 191] width 645 height 302
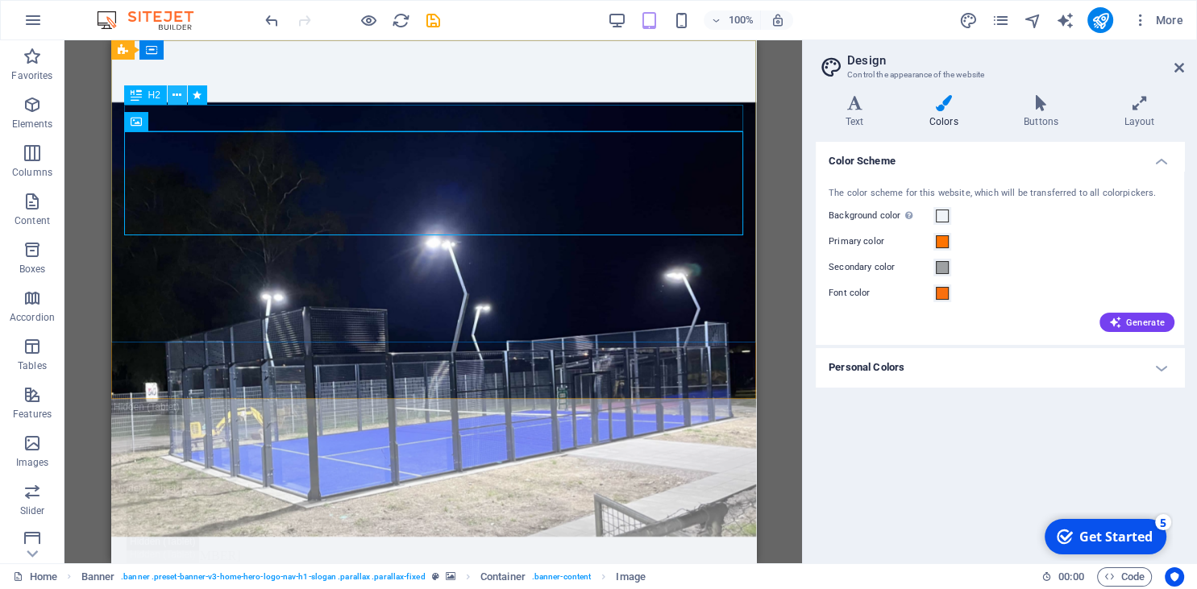
click at [182, 97] on button at bounding box center [177, 94] width 19 height 19
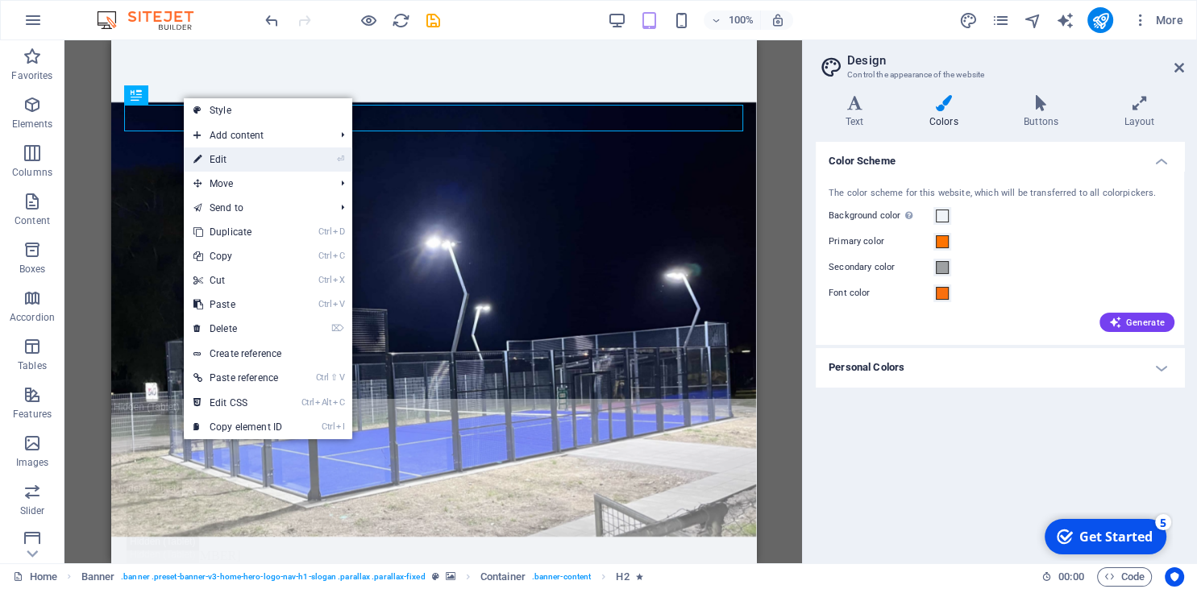
click at [233, 170] on link "⏎ Edit" at bounding box center [238, 159] width 108 height 24
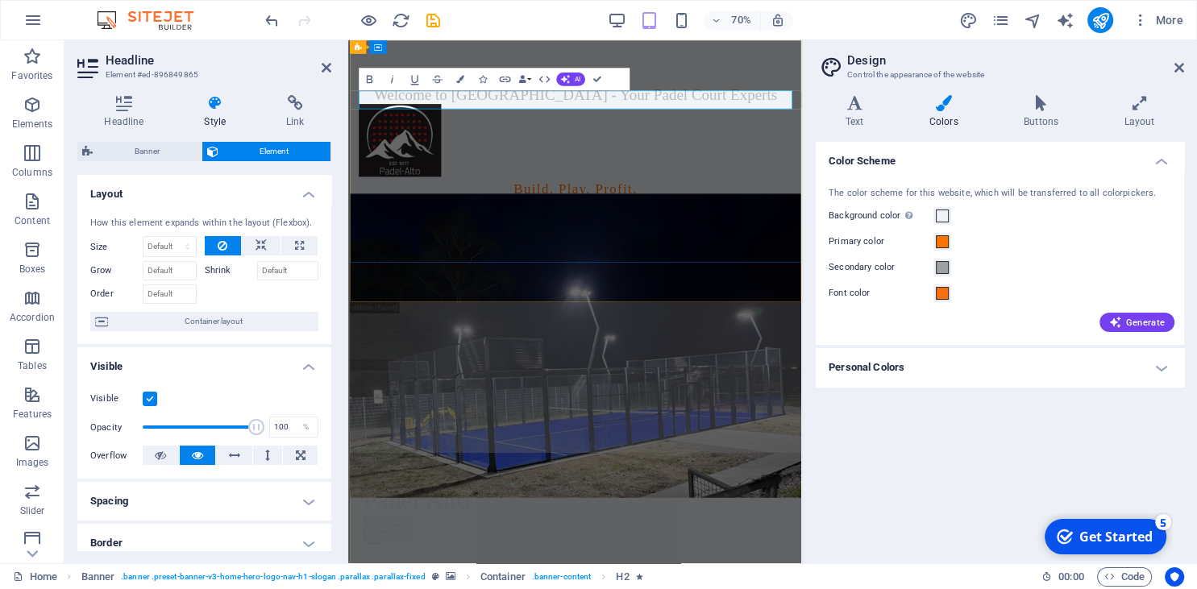
click at [417, 119] on h2 "Welcome to [GEOGRAPHIC_DATA] - Your Padel Court Experts" at bounding box center [671, 118] width 619 height 27
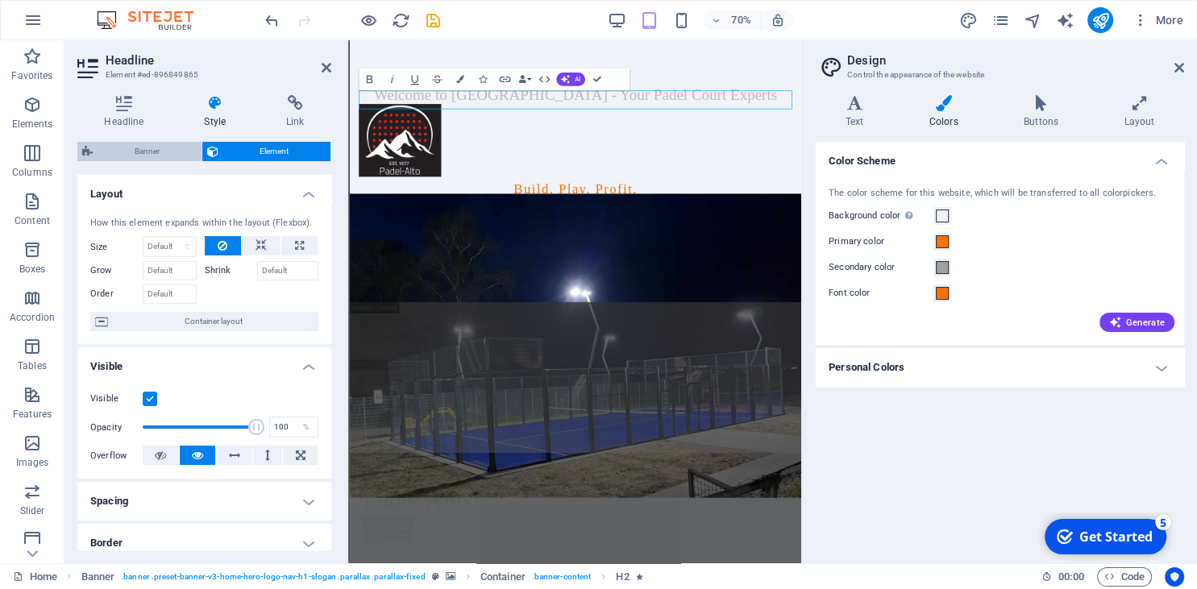
click at [156, 147] on span "Banner" at bounding box center [147, 151] width 99 height 19
select select "preset-banner-v3-home-hero-logo-nav-h1-slogan"
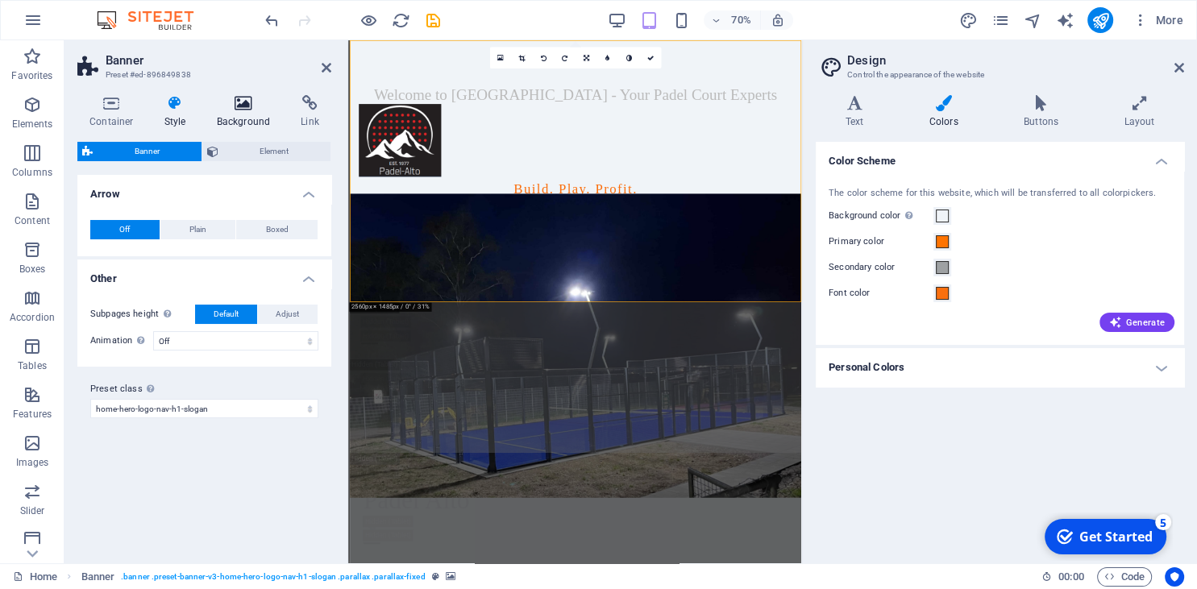
click at [247, 106] on icon at bounding box center [244, 103] width 78 height 16
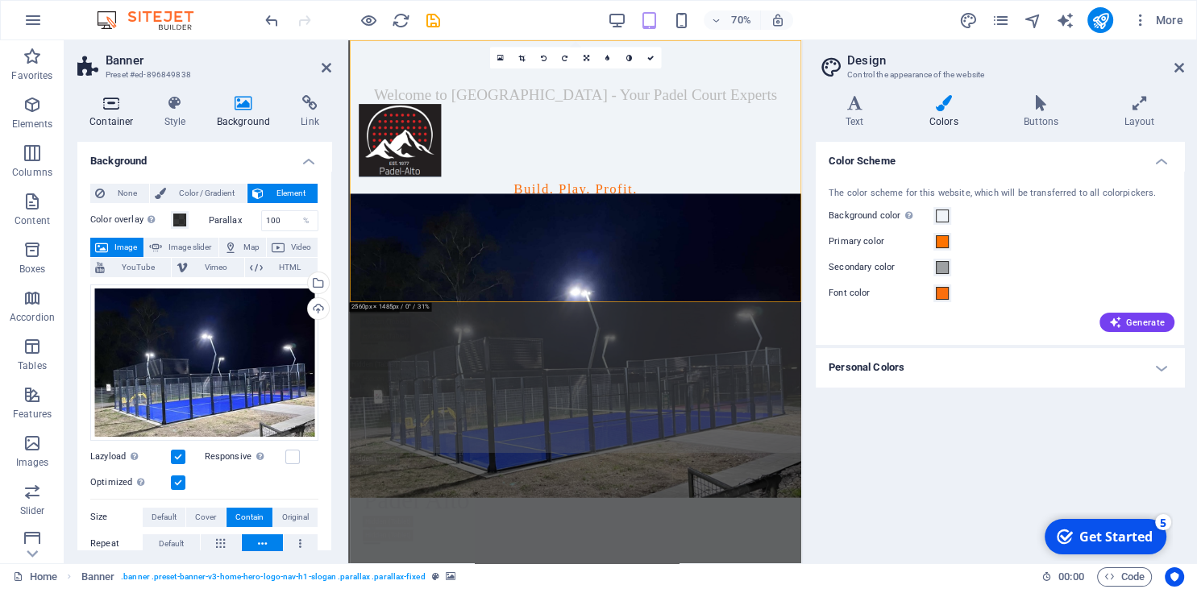
click at [97, 110] on icon at bounding box center [111, 103] width 68 height 16
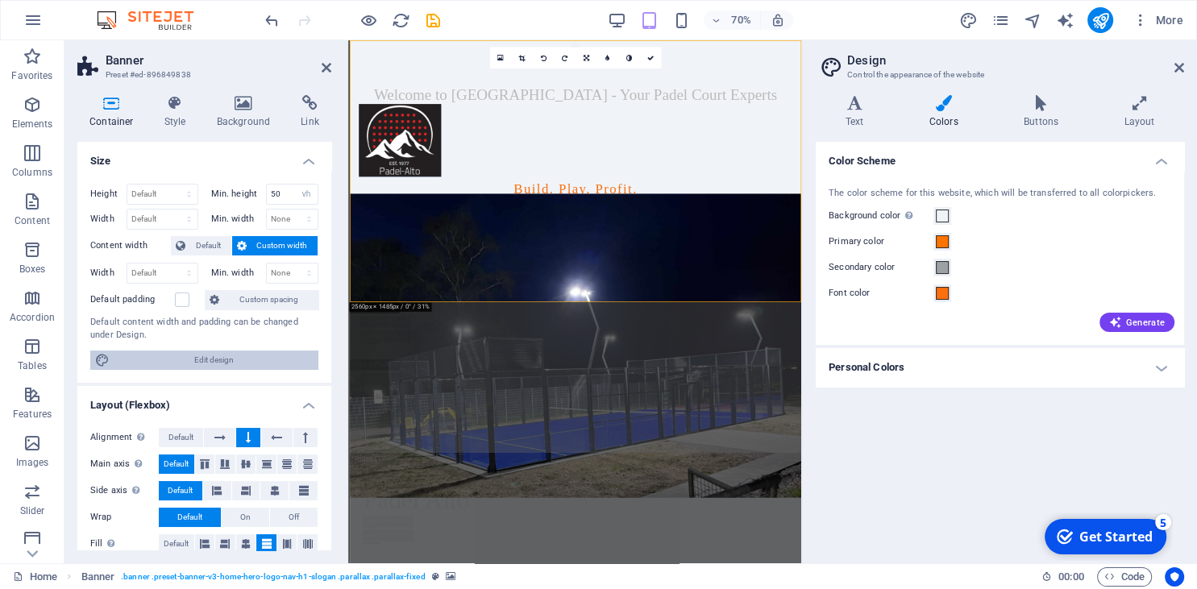
click at [234, 351] on span "Edit design" at bounding box center [213, 360] width 199 height 19
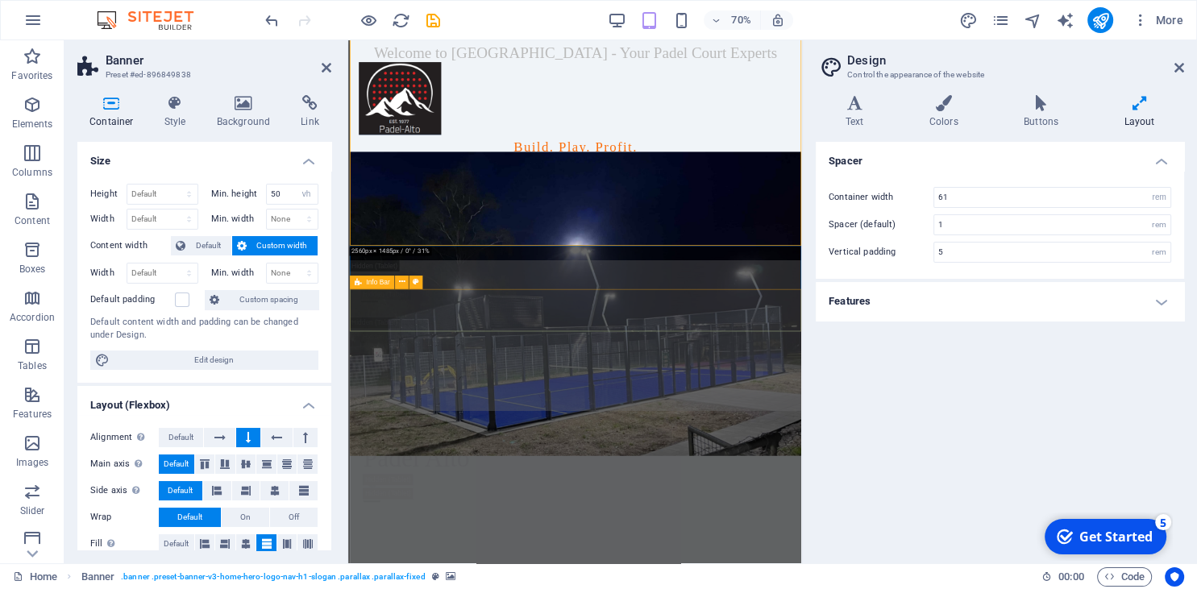
scroll to position [170, 0]
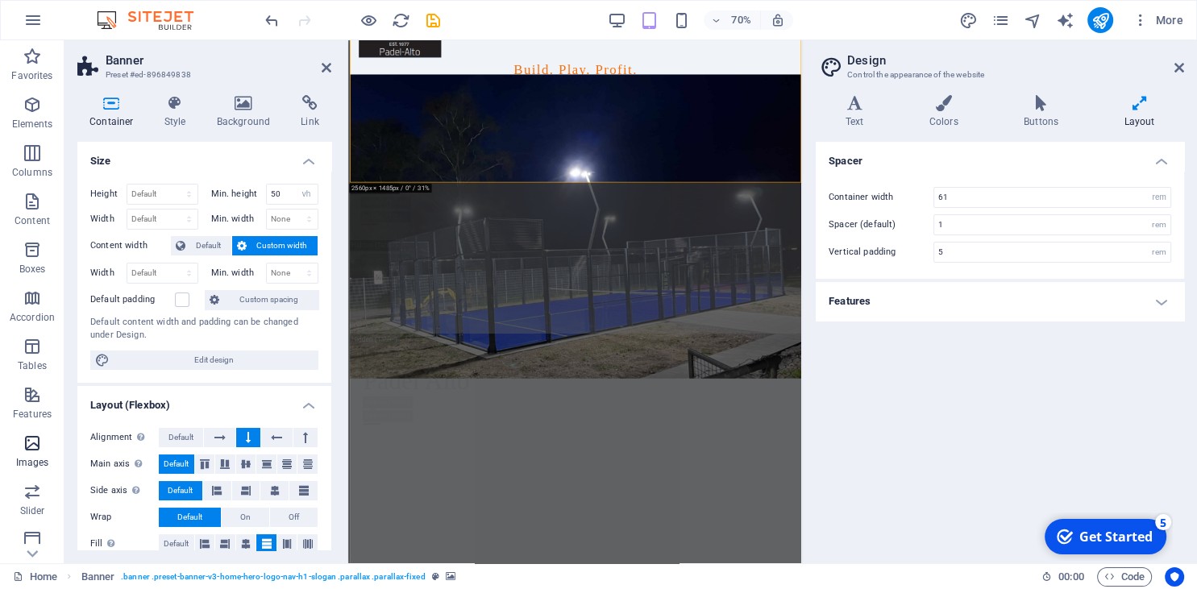
click at [17, 450] on span "Images" at bounding box center [32, 453] width 64 height 39
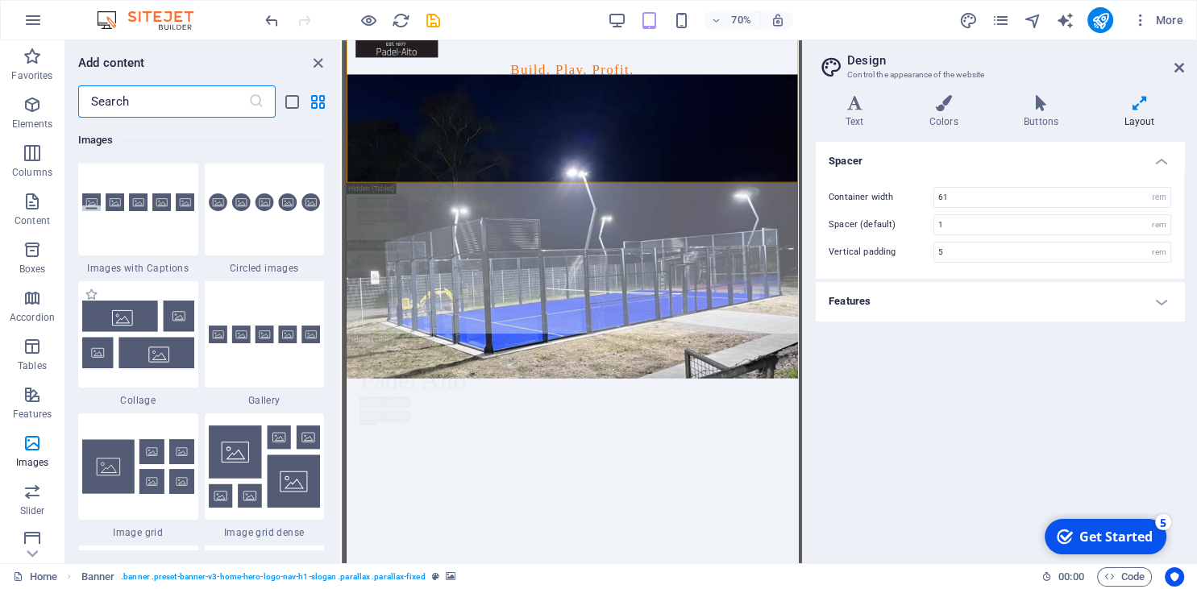
scroll to position [8201, 0]
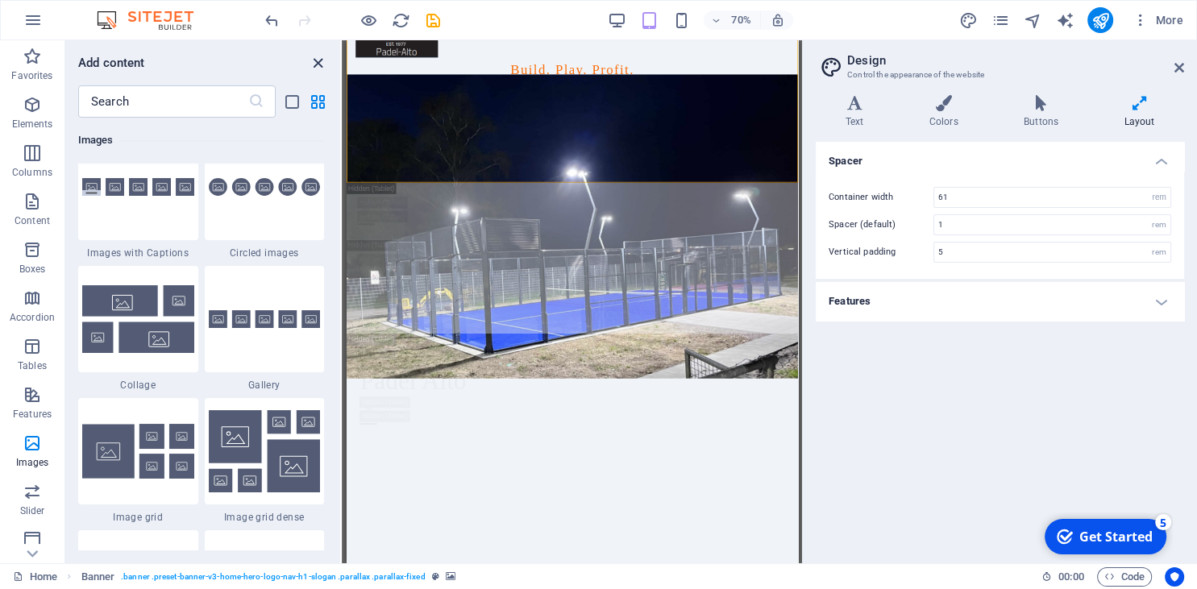
click at [314, 54] on icon "close panel" at bounding box center [318, 63] width 19 height 19
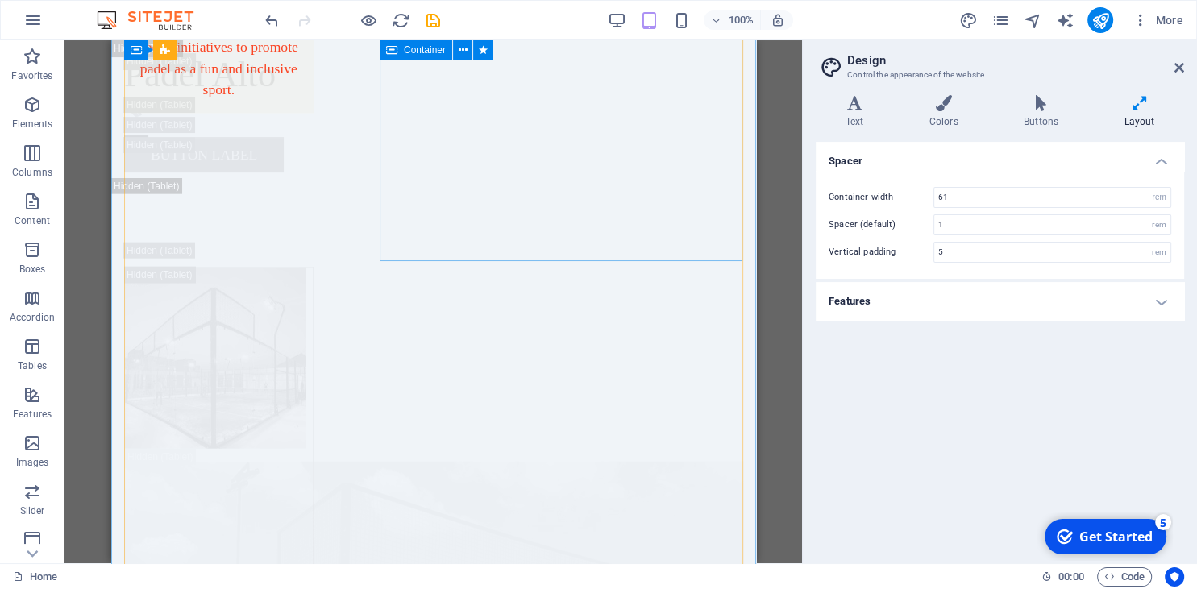
scroll to position [3830, 0]
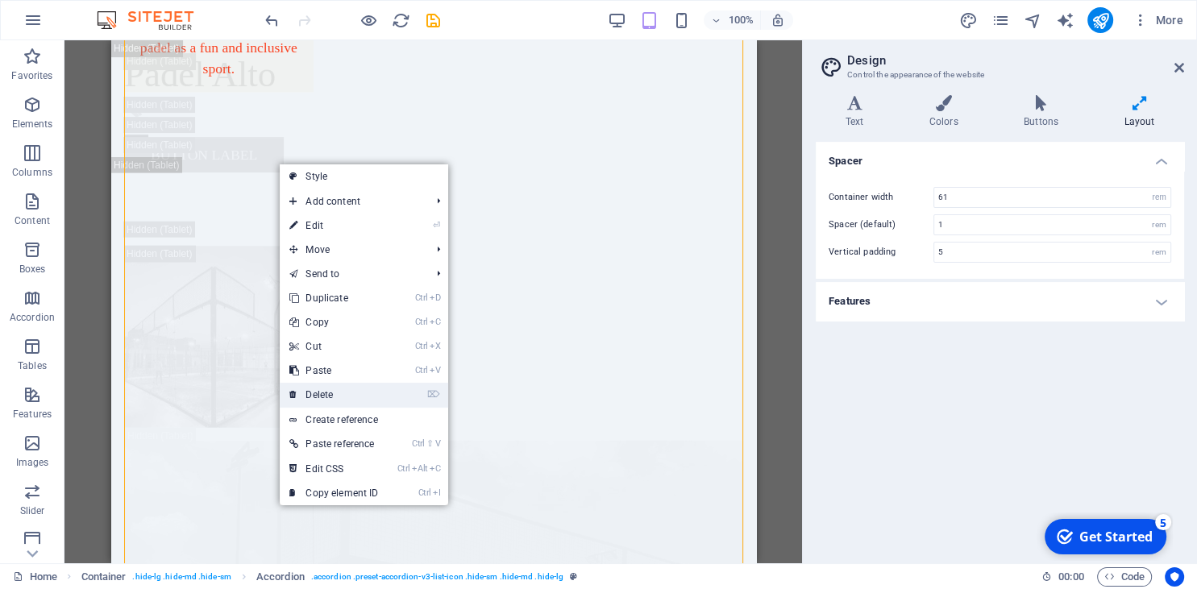
click at [334, 391] on link "⌦ Delete" at bounding box center [334, 395] width 108 height 24
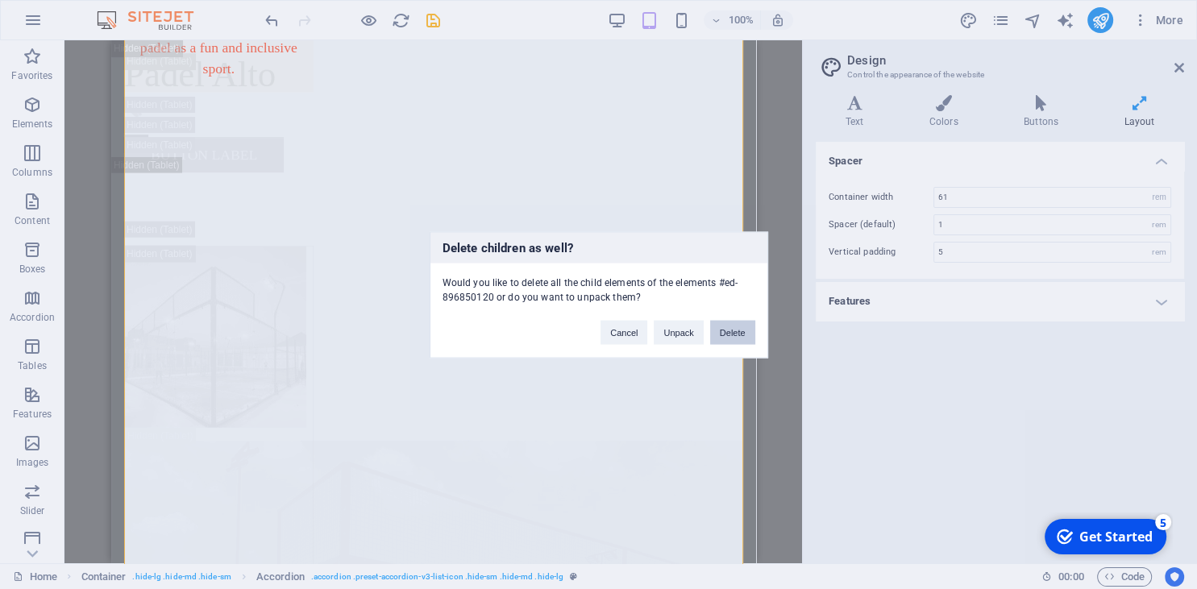
click at [734, 327] on button "Delete" at bounding box center [732, 332] width 45 height 24
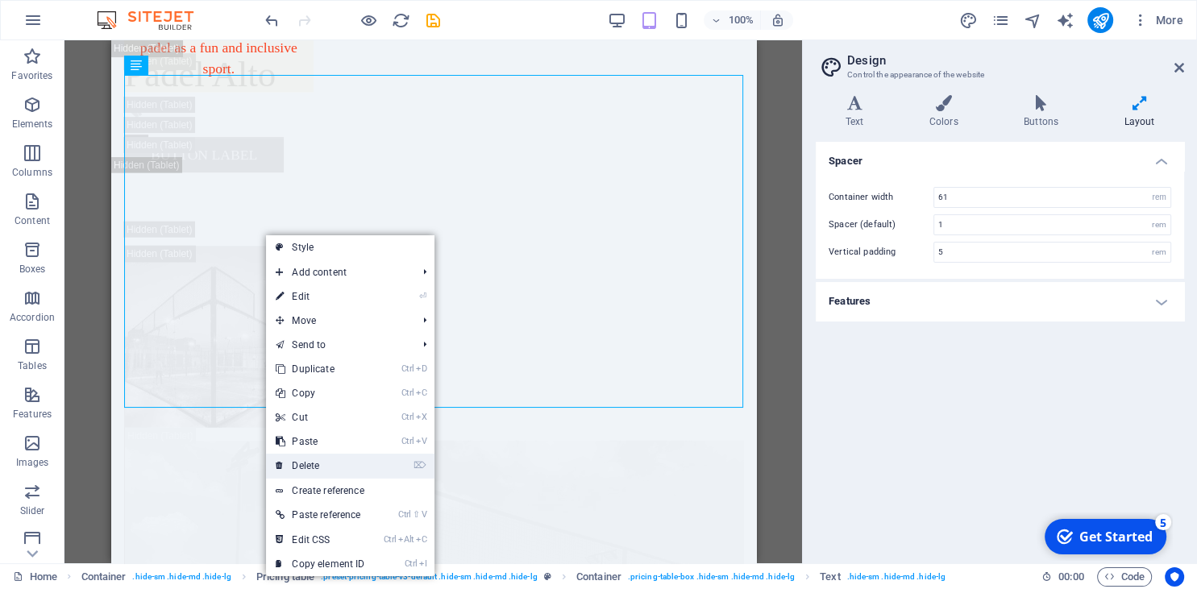
click at [328, 459] on link "⌦ Delete" at bounding box center [320, 466] width 108 height 24
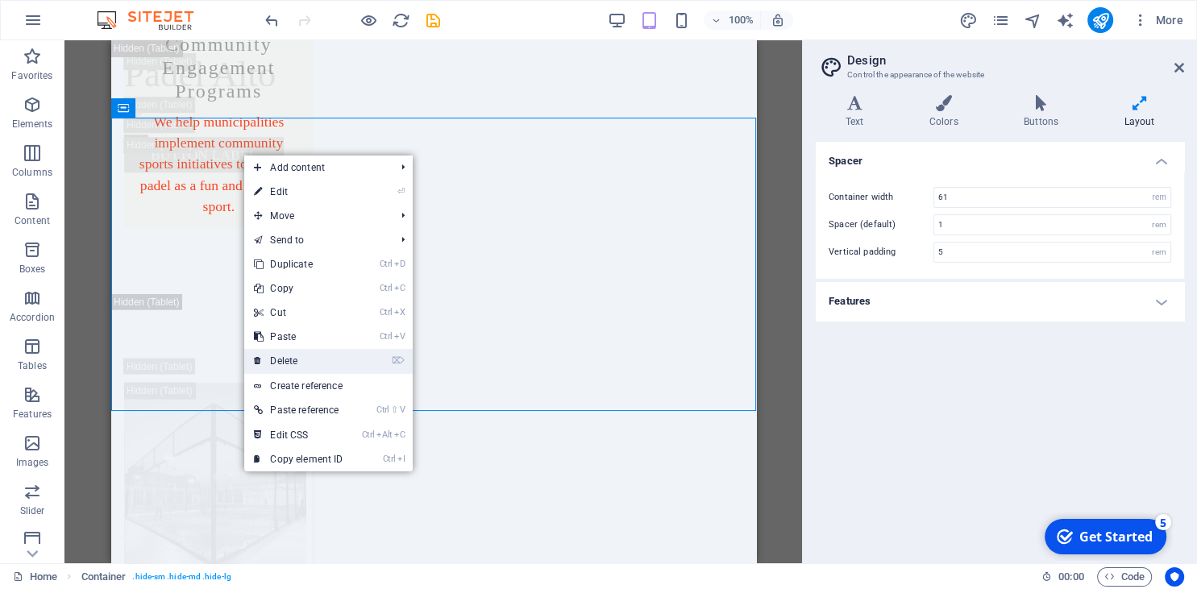
click at [308, 363] on link "⌦ Delete" at bounding box center [298, 361] width 108 height 24
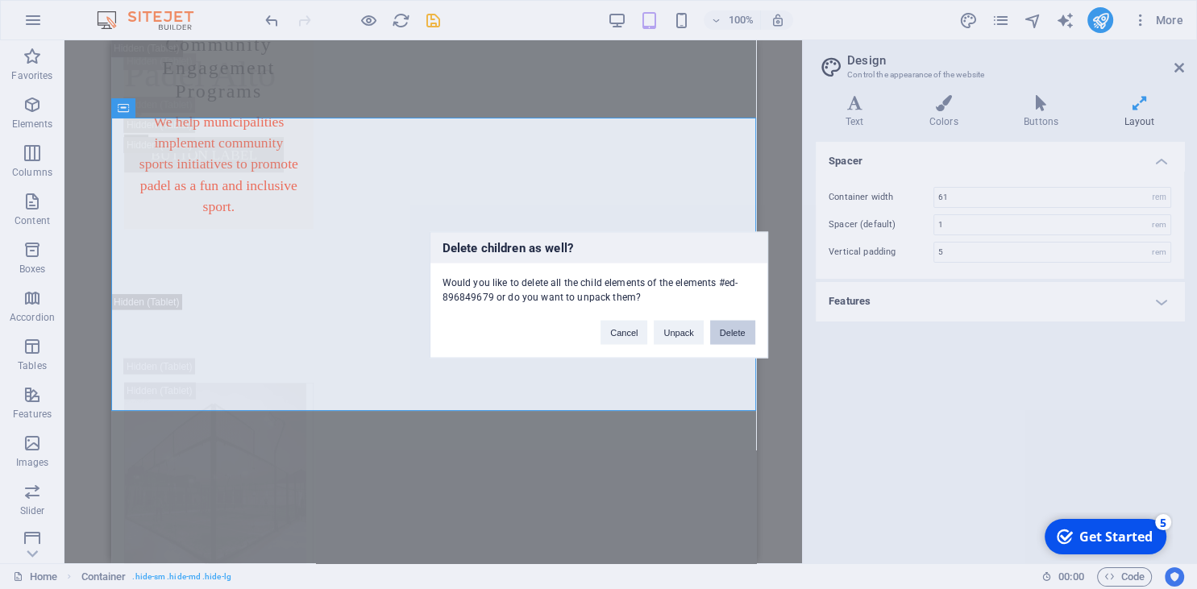
click at [733, 327] on button "Delete" at bounding box center [732, 332] width 45 height 24
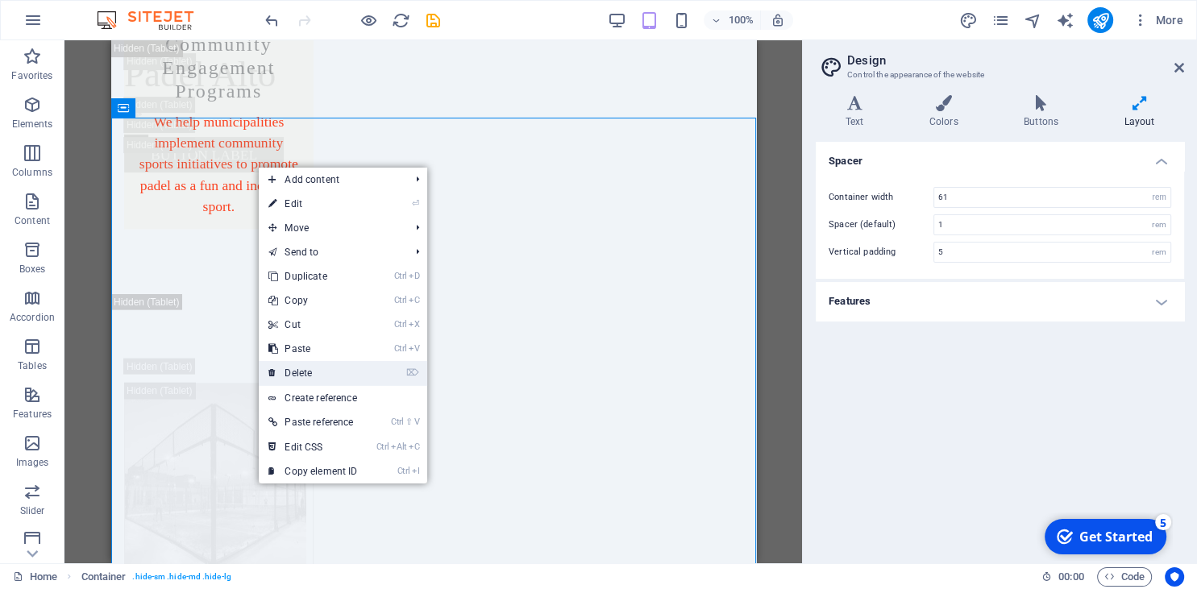
click at [317, 379] on link "⌦ Delete" at bounding box center [313, 373] width 108 height 24
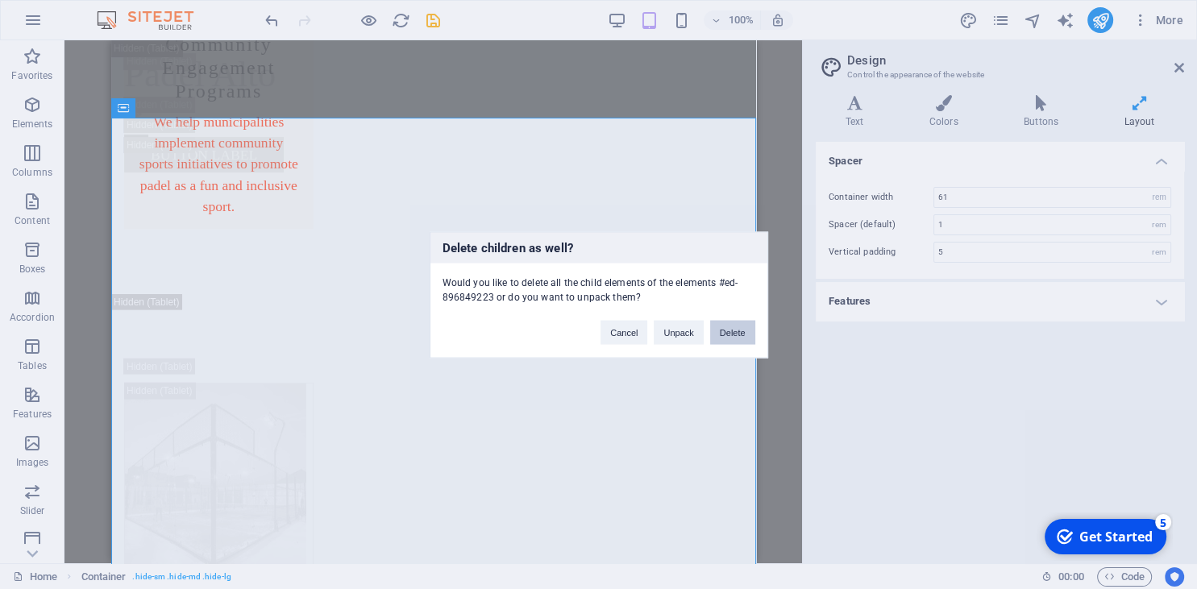
click at [724, 328] on button "Delete" at bounding box center [732, 332] width 45 height 24
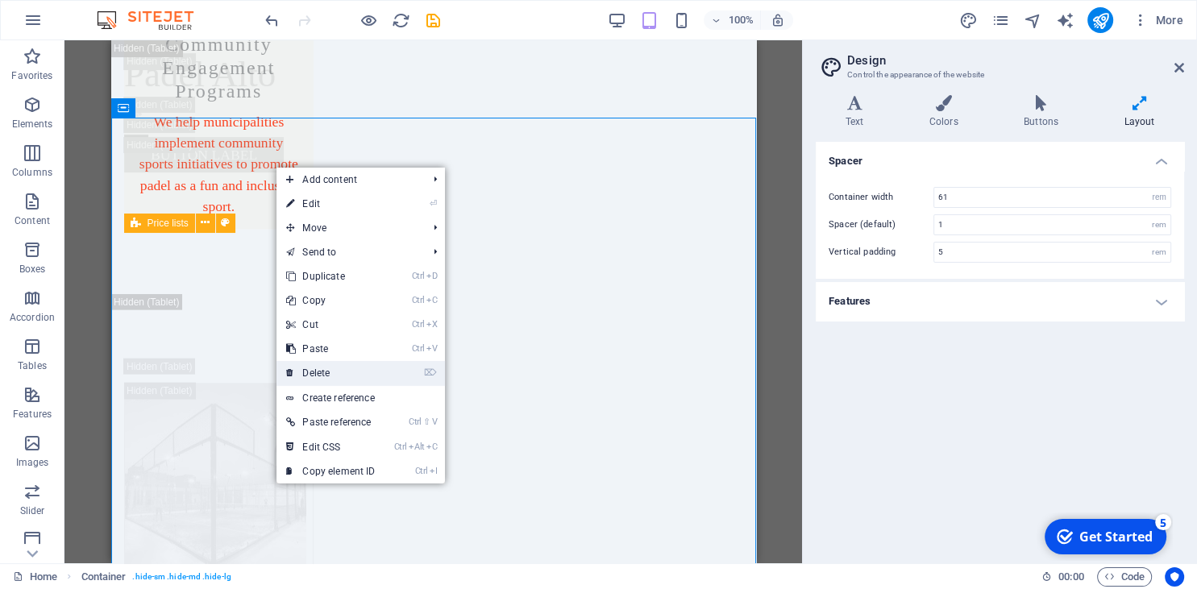
click at [336, 364] on link "⌦ Delete" at bounding box center [330, 373] width 108 height 24
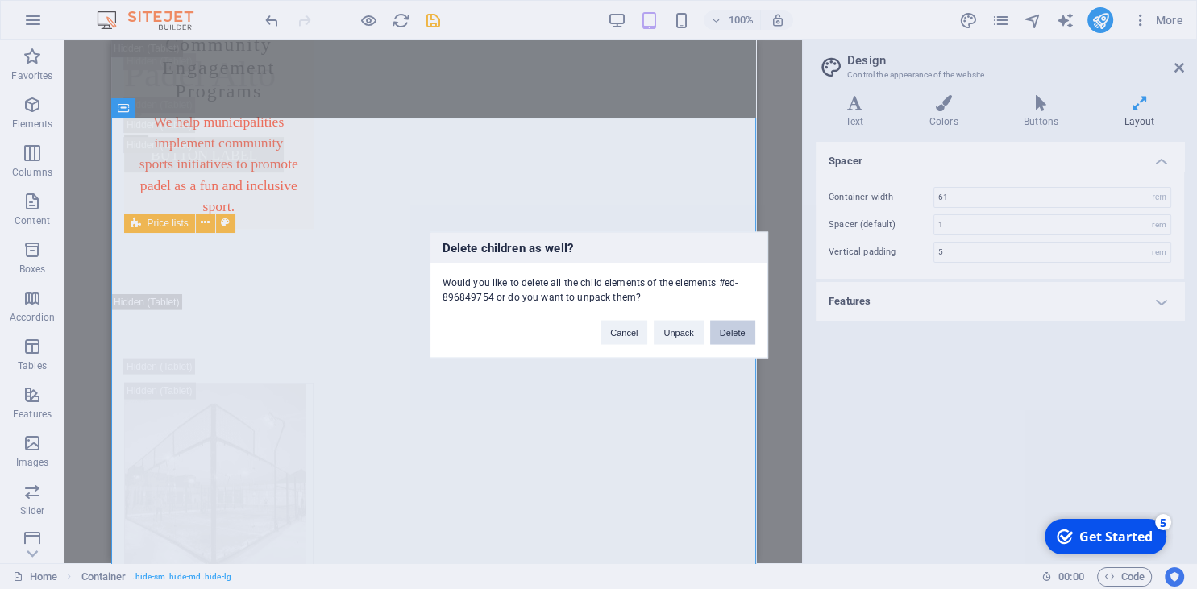
click at [735, 330] on button "Delete" at bounding box center [732, 332] width 45 height 24
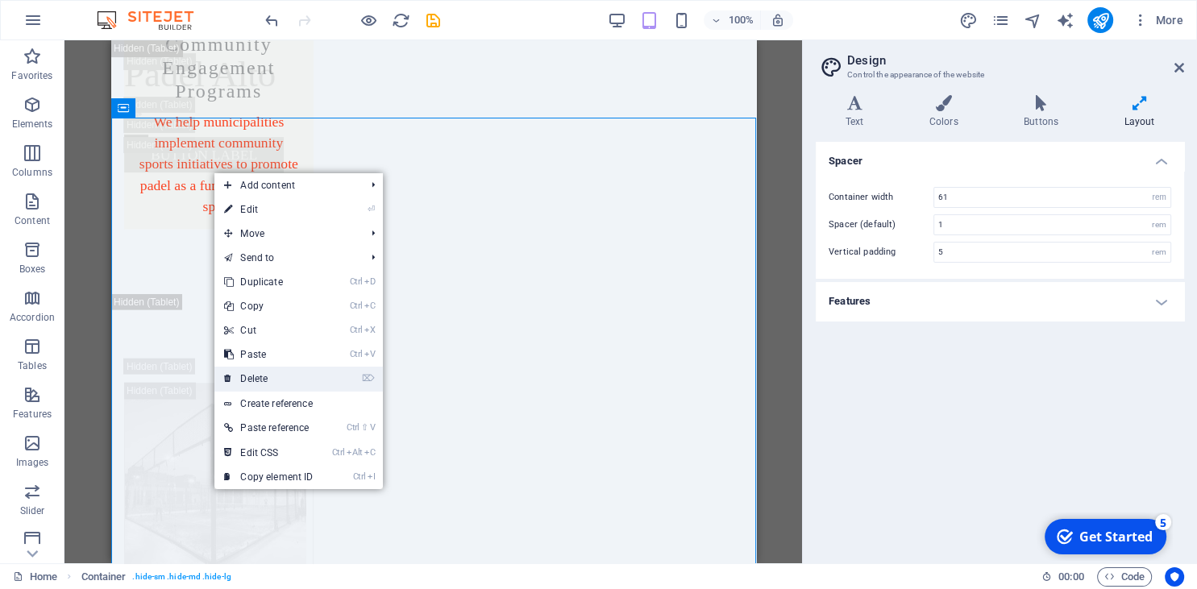
click at [285, 369] on link "⌦ Delete" at bounding box center [268, 379] width 108 height 24
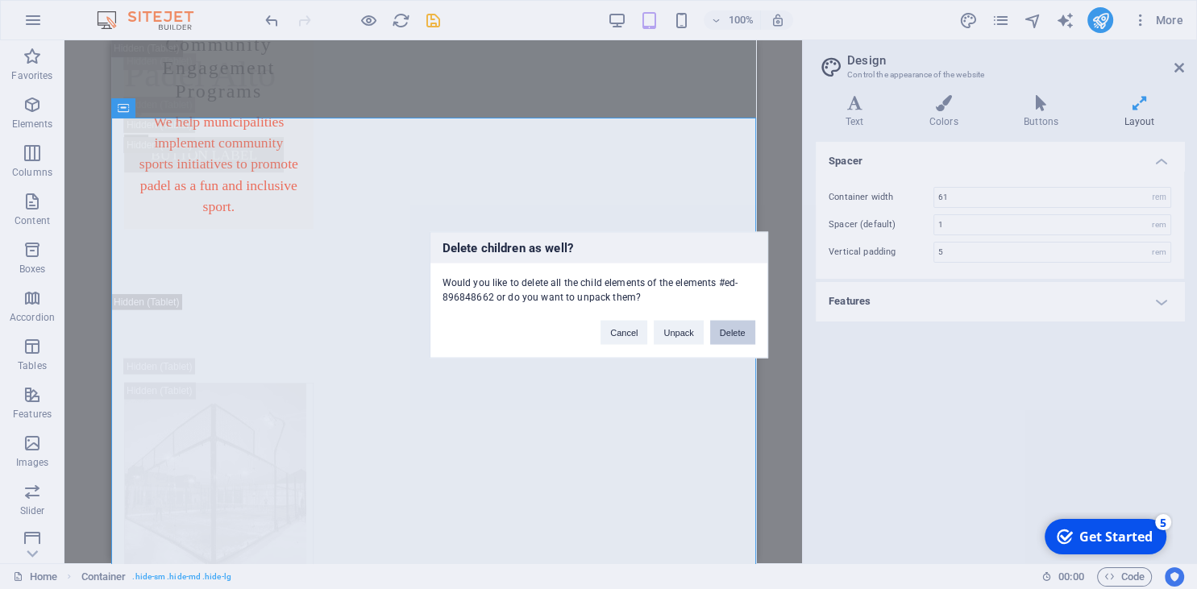
click at [743, 334] on button "Delete" at bounding box center [732, 332] width 45 height 24
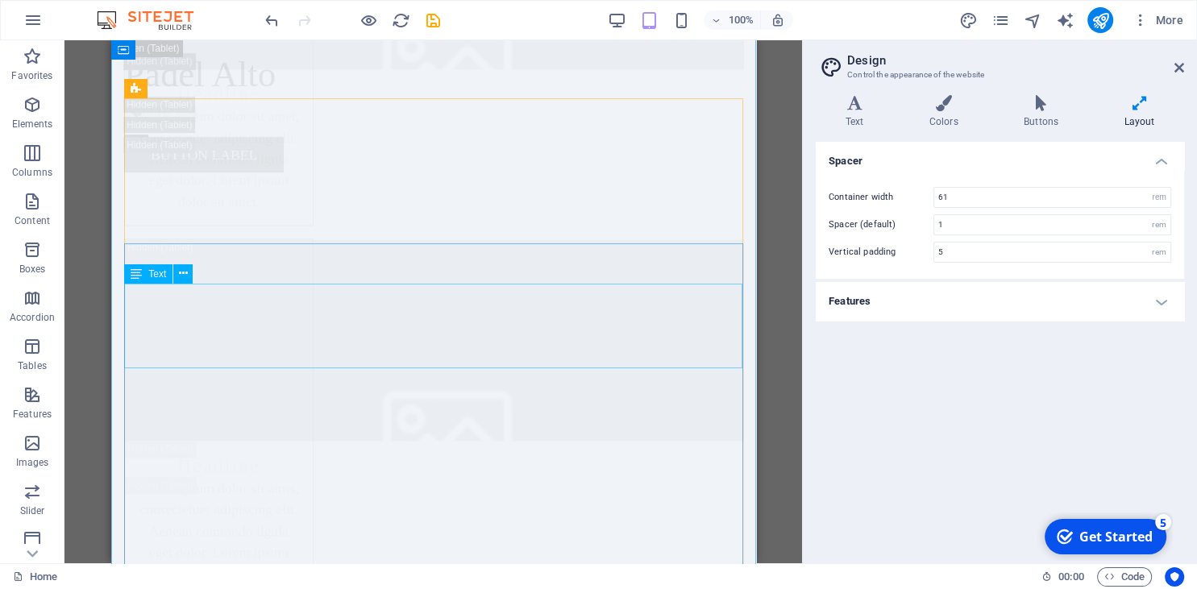
scroll to position [8546, 0]
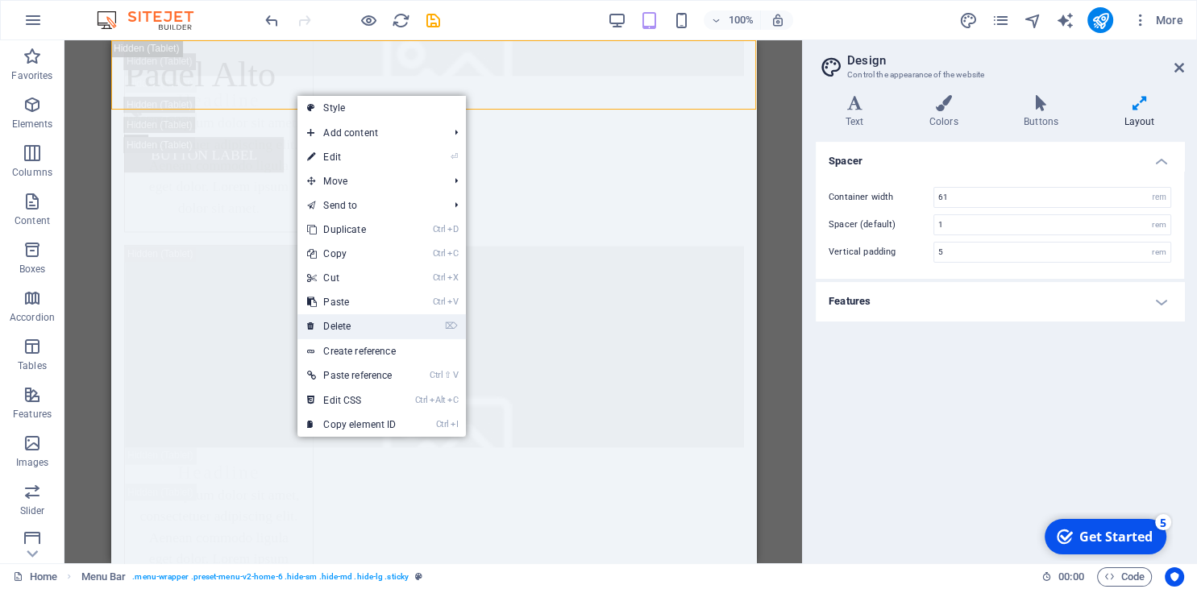
click at [352, 334] on link "⌦ Delete" at bounding box center [351, 326] width 108 height 24
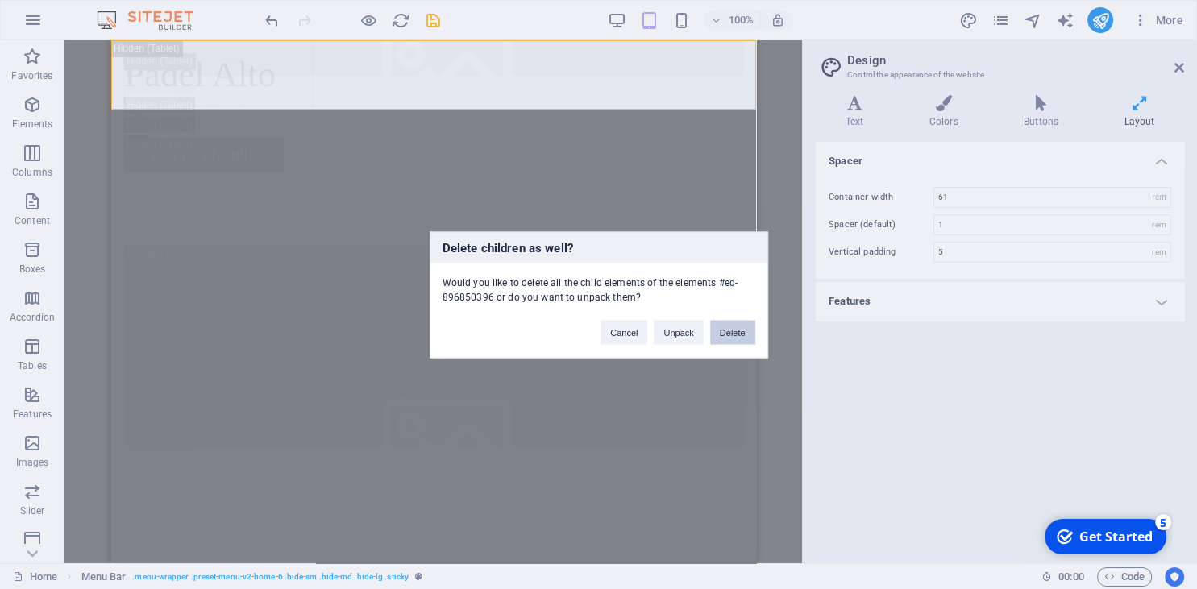
click at [724, 330] on button "Delete" at bounding box center [732, 332] width 45 height 24
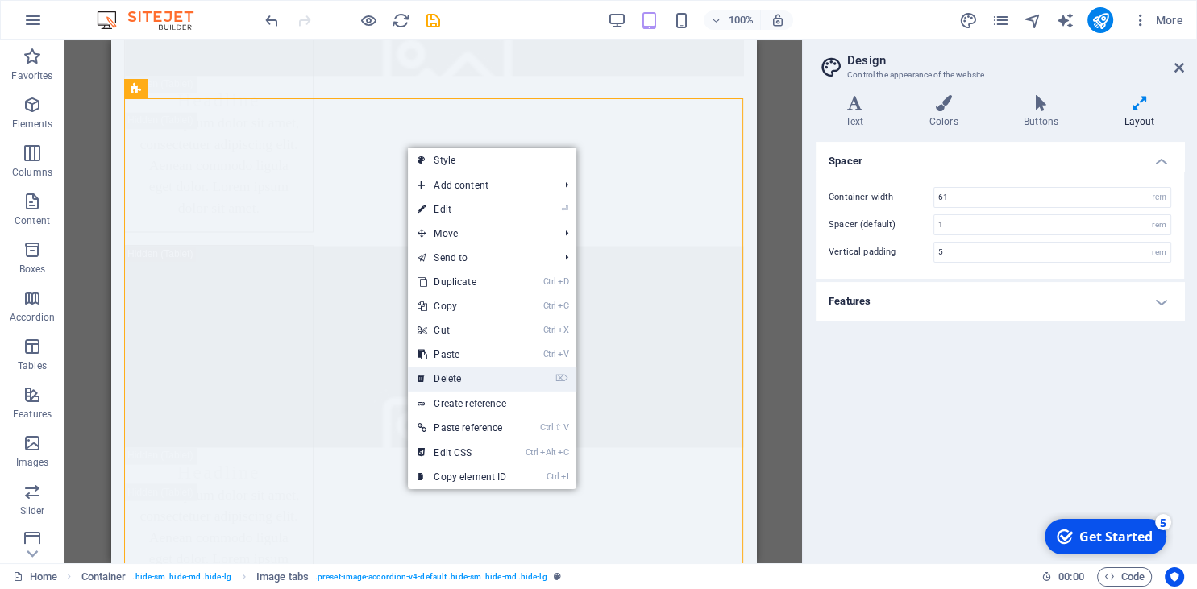
click at [457, 381] on link "⌦ Delete" at bounding box center [462, 379] width 108 height 24
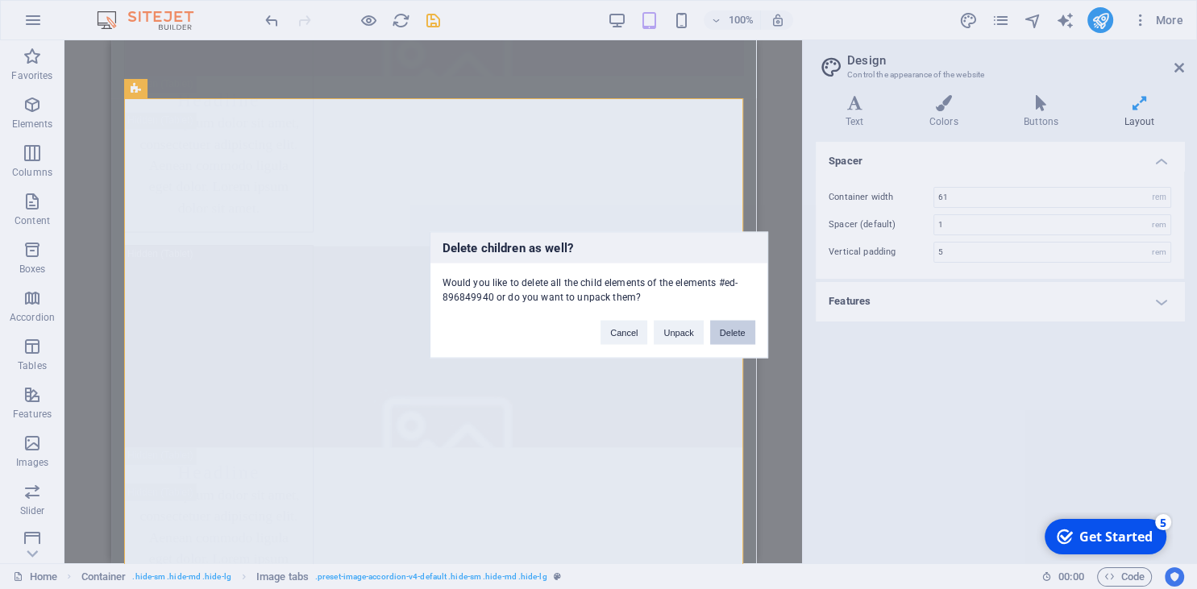
click at [729, 322] on button "Delete" at bounding box center [732, 332] width 45 height 24
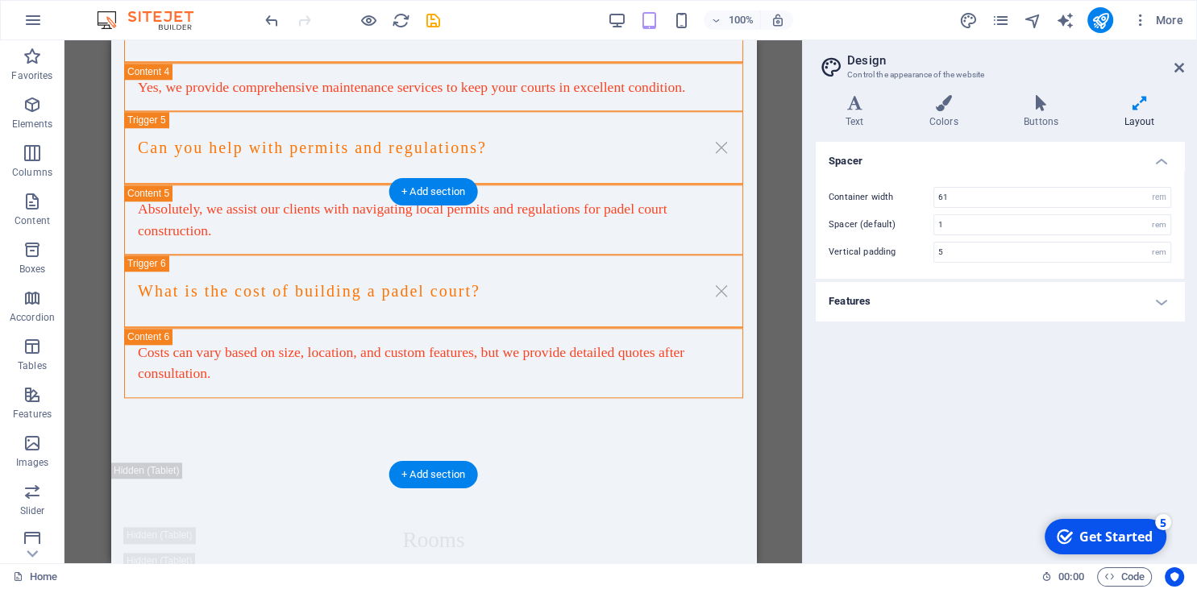
scroll to position [13599, 0]
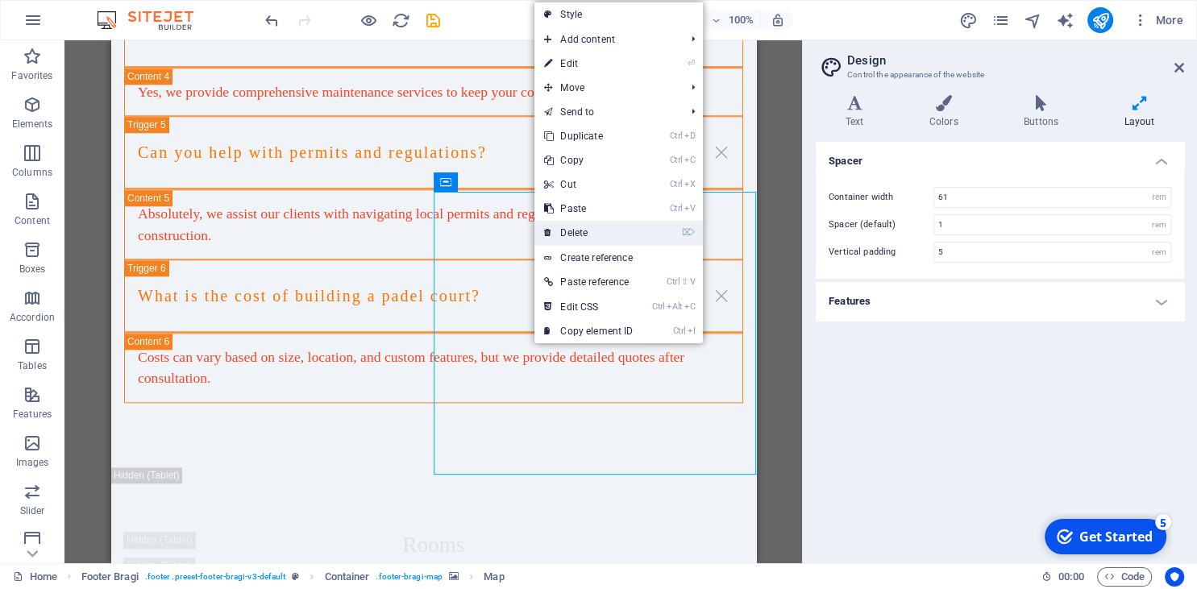
click at [584, 227] on link "⌦ Delete" at bounding box center [588, 233] width 108 height 24
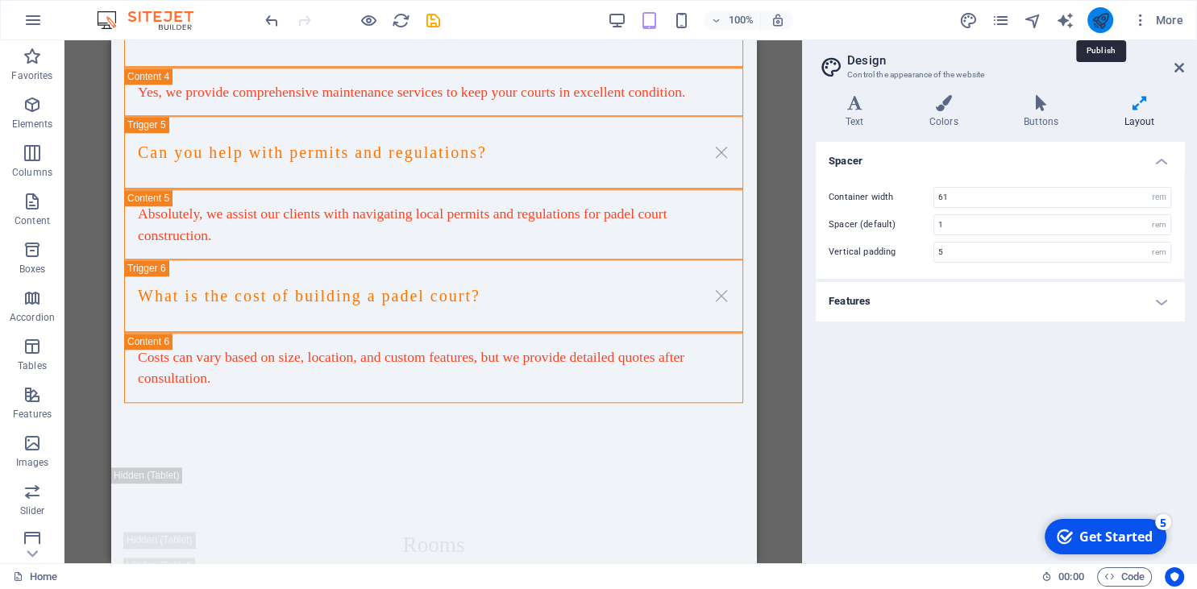
click at [1102, 19] on icon "publish" at bounding box center [1099, 20] width 19 height 19
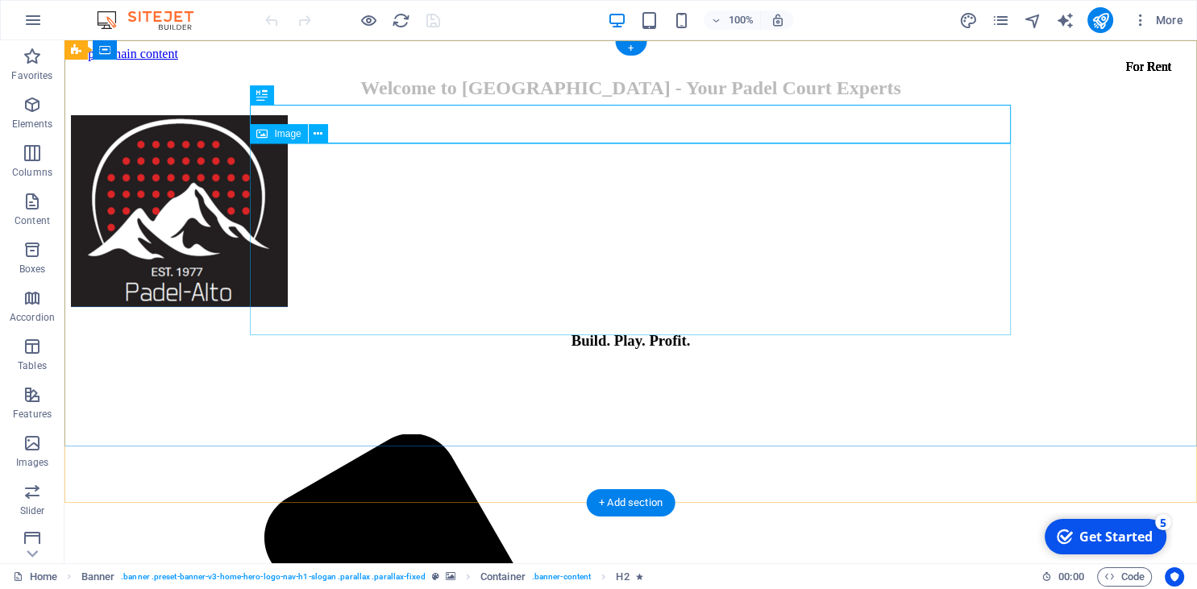
click at [289, 263] on figure at bounding box center [630, 212] width 1119 height 195
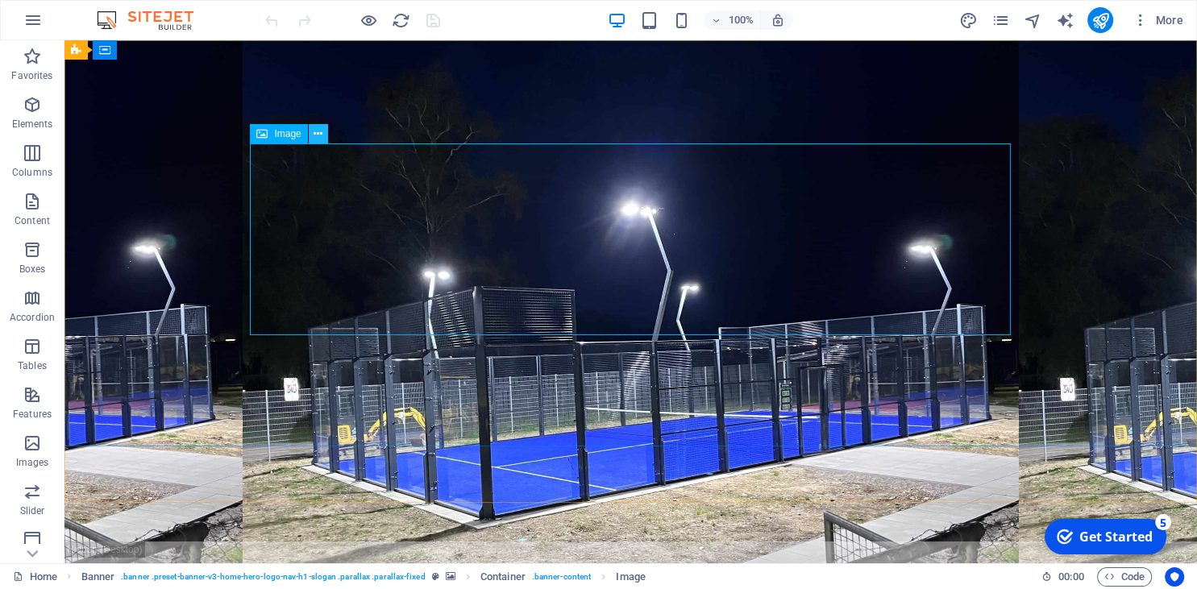
click at [318, 139] on icon at bounding box center [317, 134] width 9 height 17
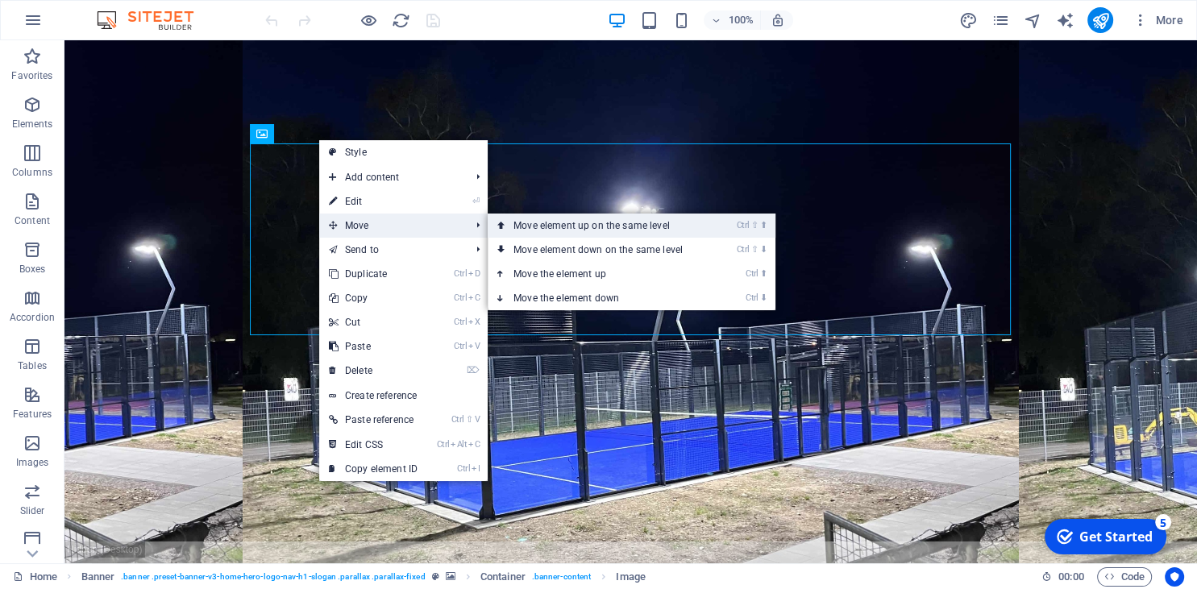
click at [549, 226] on link "Ctrl ⇧ ⬆ Move element up on the same level" at bounding box center [601, 226] width 227 height 24
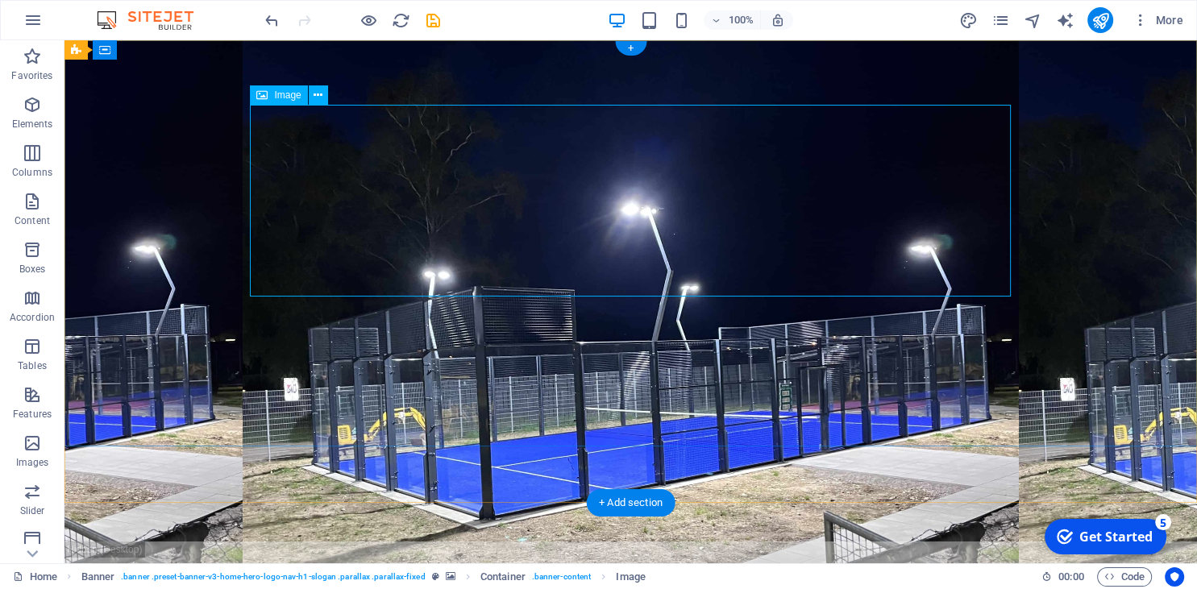
click at [419, 243] on figure at bounding box center [631, 201] width 761 height 192
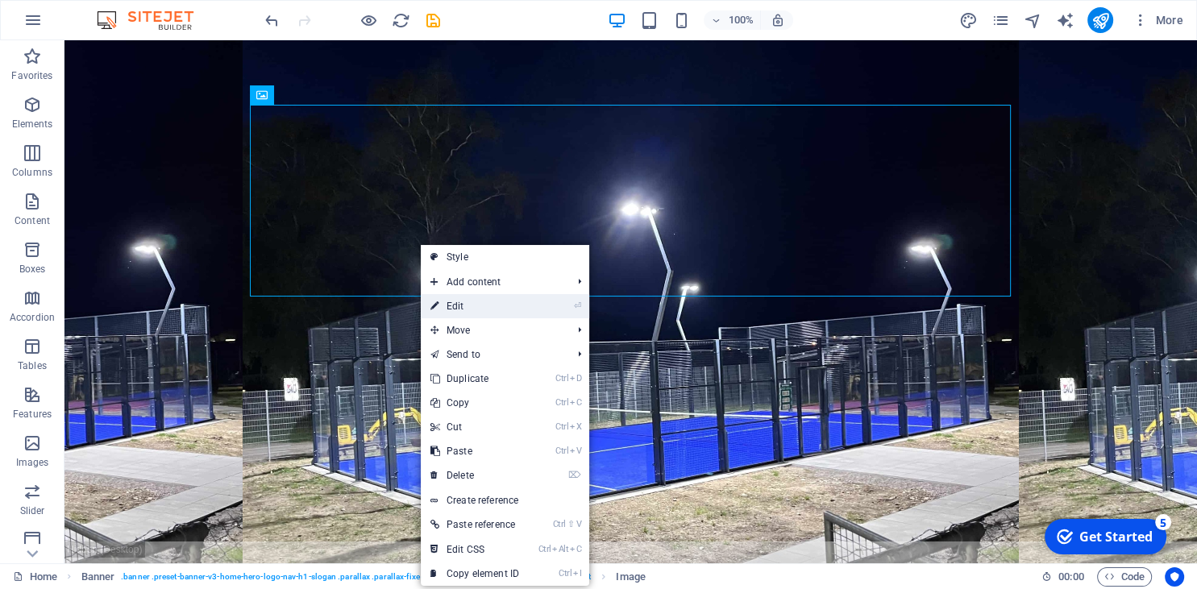
click at [474, 308] on link "⏎ Edit" at bounding box center [475, 306] width 108 height 24
select select "px"
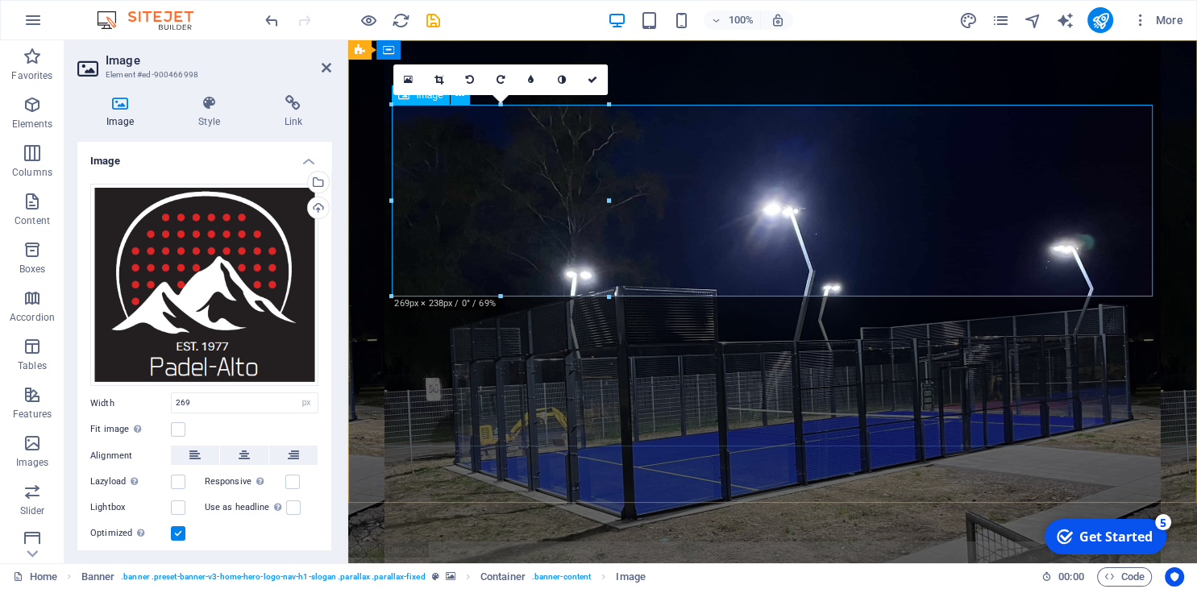
drag, startPoint x: 955, startPoint y: 334, endPoint x: 529, endPoint y: 224, distance: 440.4
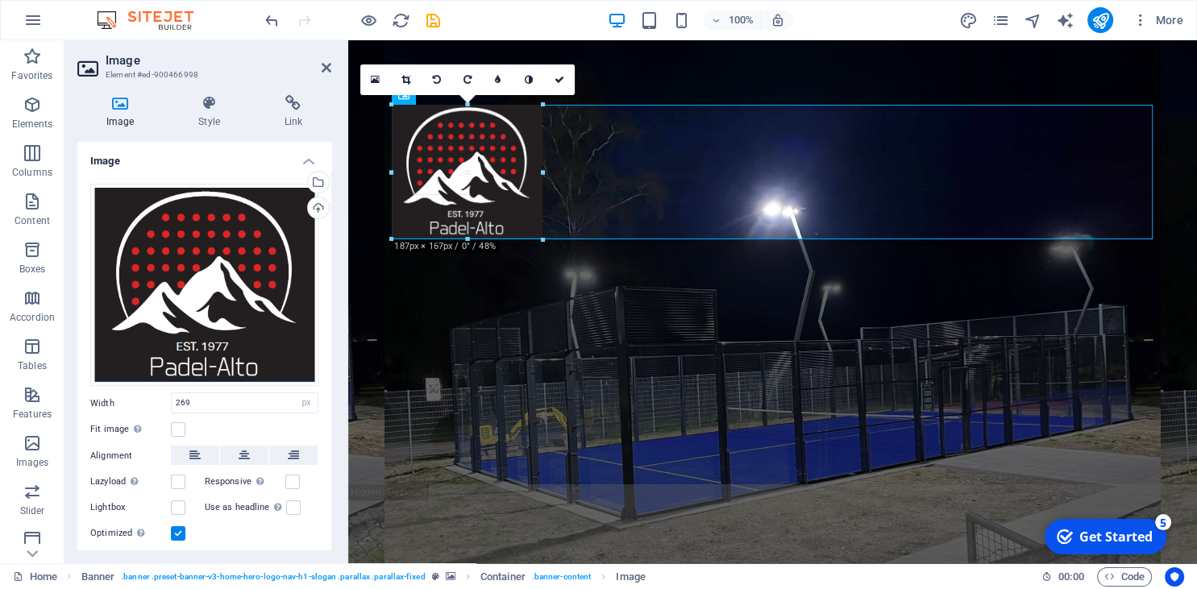
type input "187"
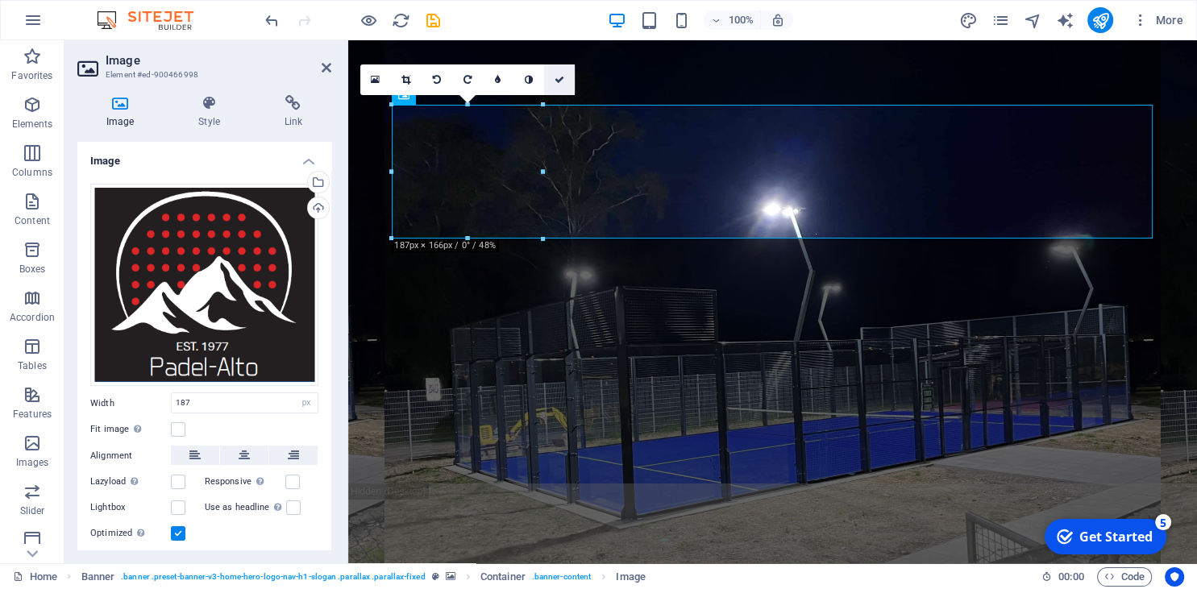
click at [558, 78] on icon at bounding box center [559, 80] width 10 height 10
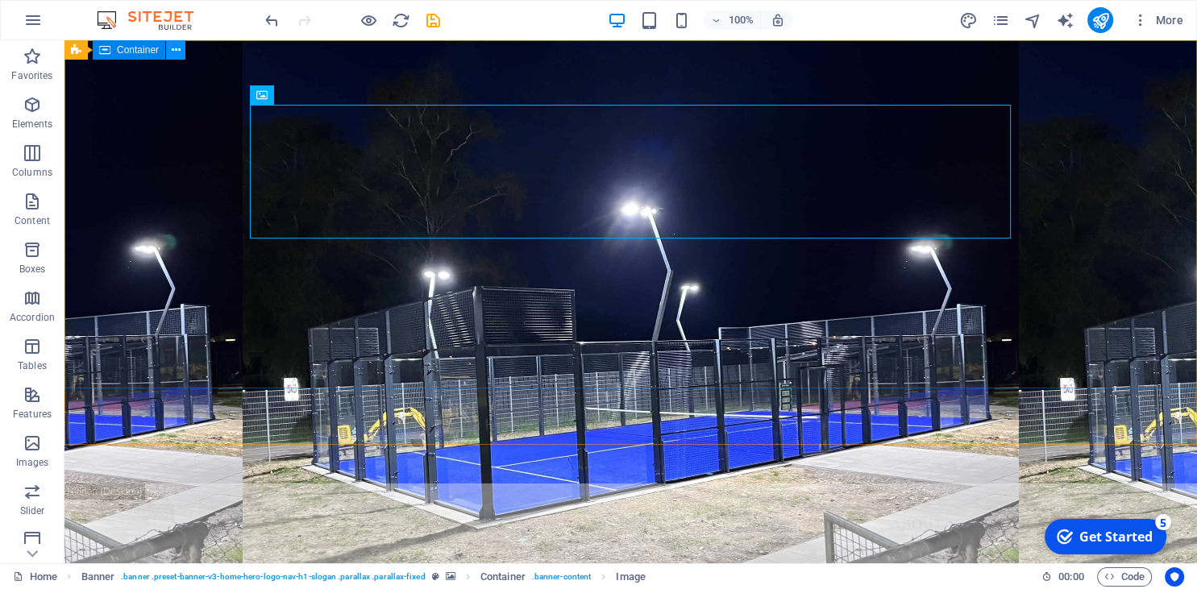
click at [173, 49] on icon at bounding box center [176, 50] width 9 height 17
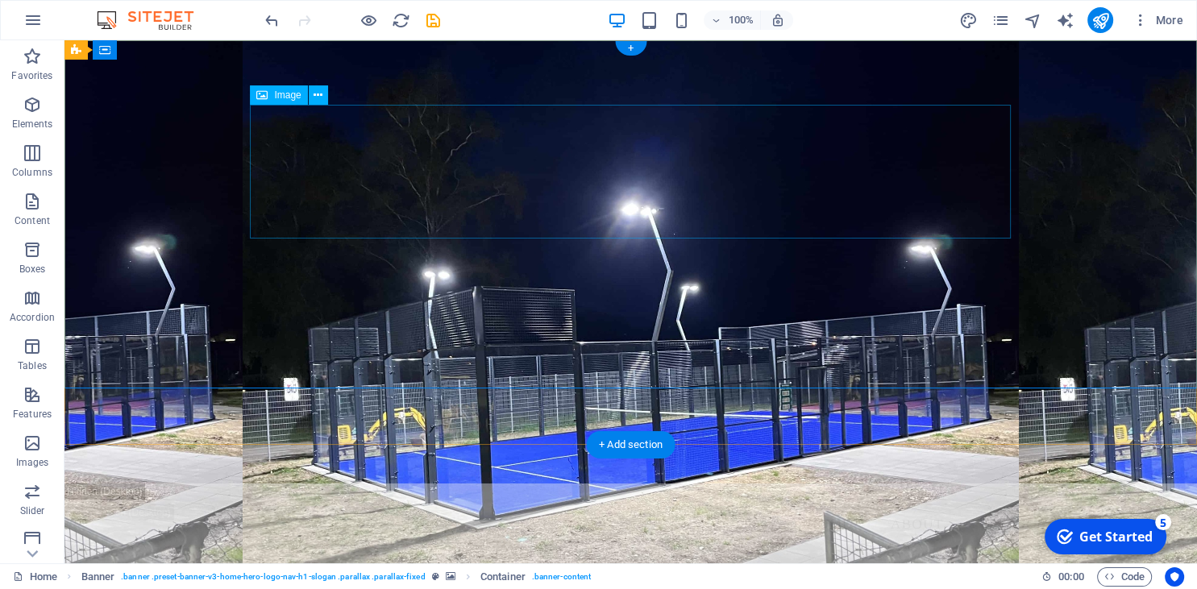
click at [669, 215] on figure at bounding box center [631, 172] width 761 height 134
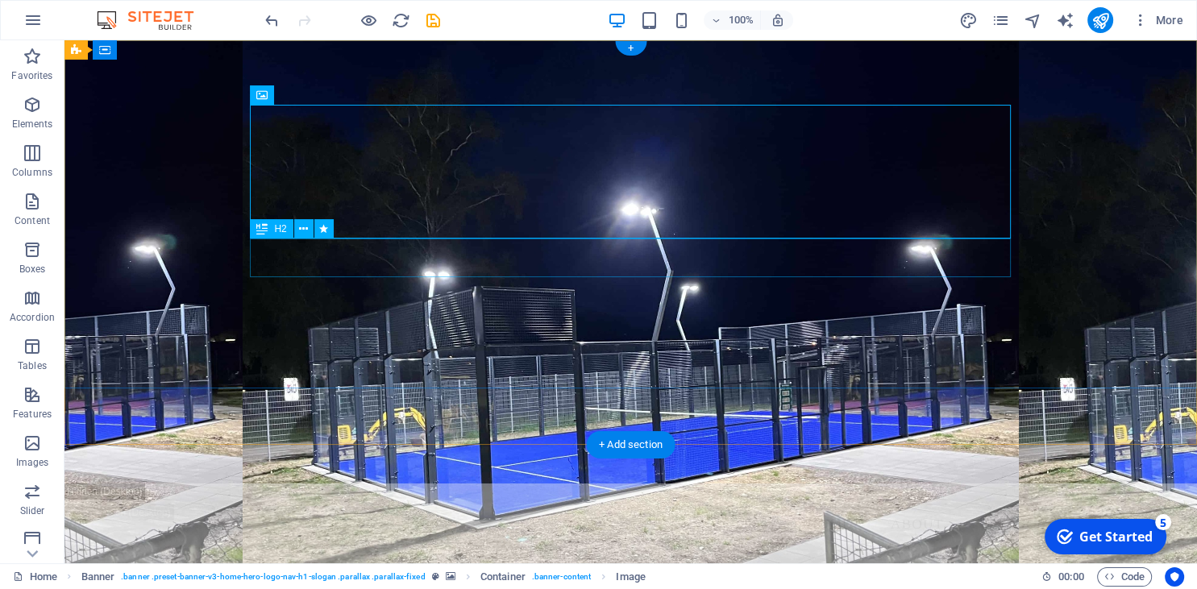
click at [623, 268] on div "Welcome to [GEOGRAPHIC_DATA] - Your Padel Court Experts" at bounding box center [631, 277] width 761 height 77
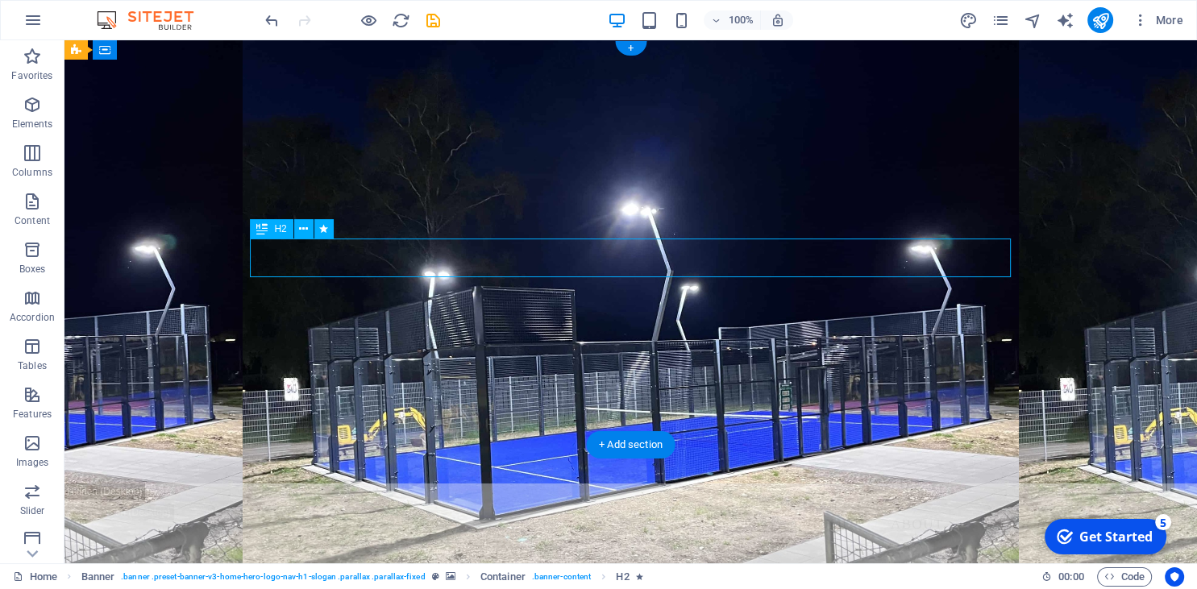
click at [623, 268] on div "Welcome to [GEOGRAPHIC_DATA] - Your Padel Court Experts" at bounding box center [631, 277] width 761 height 77
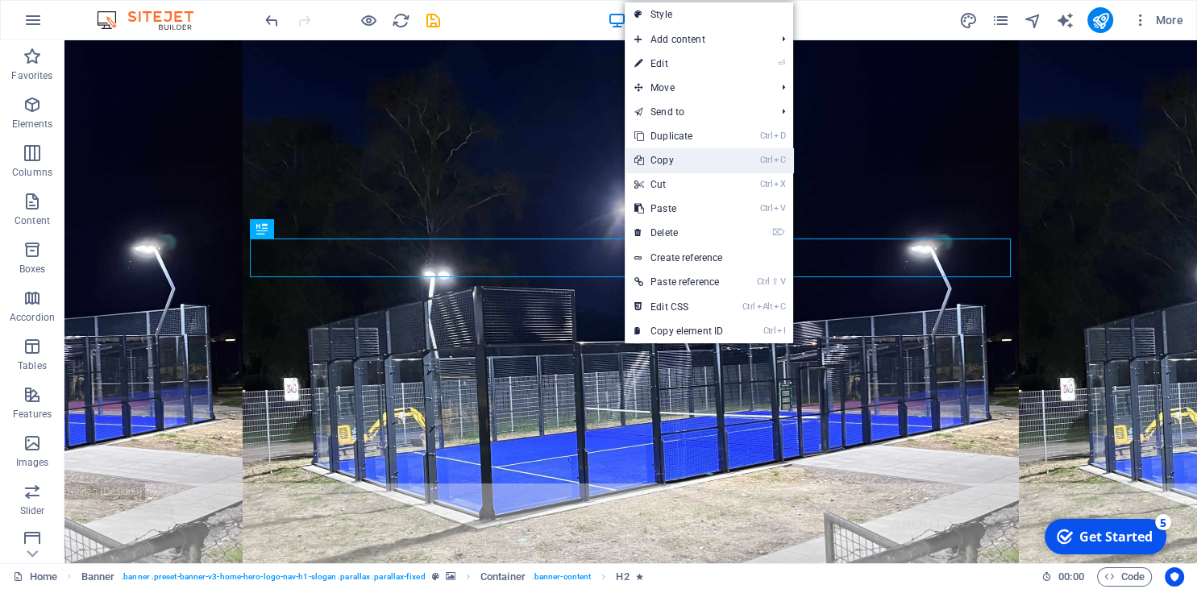
click at [662, 163] on link "Ctrl C Copy" at bounding box center [679, 160] width 108 height 24
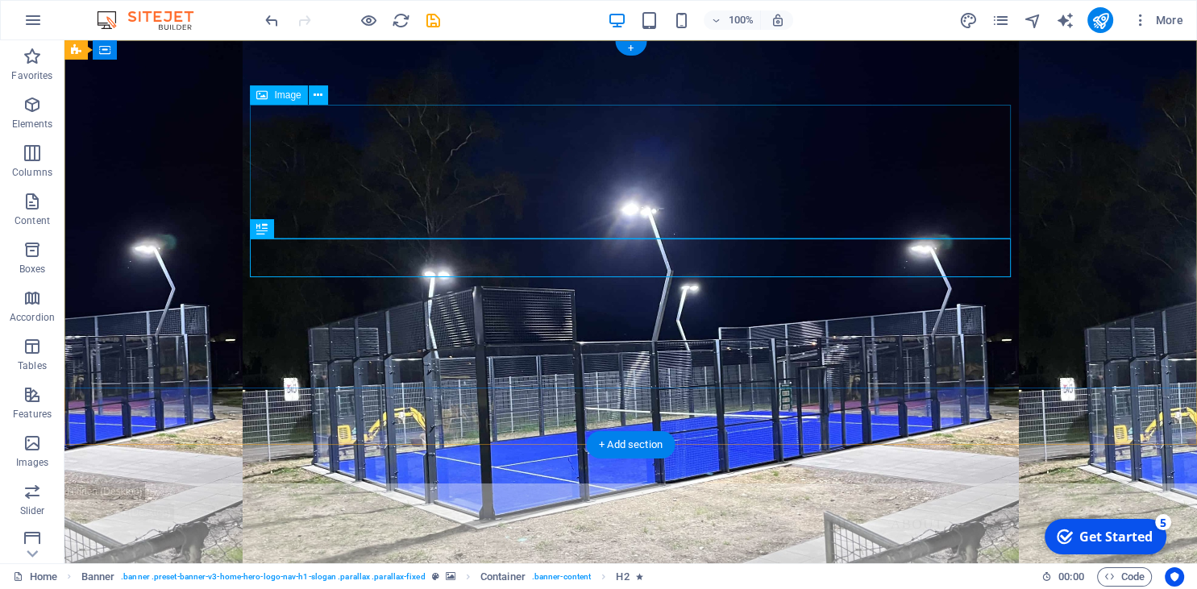
click at [396, 186] on figure at bounding box center [631, 172] width 761 height 134
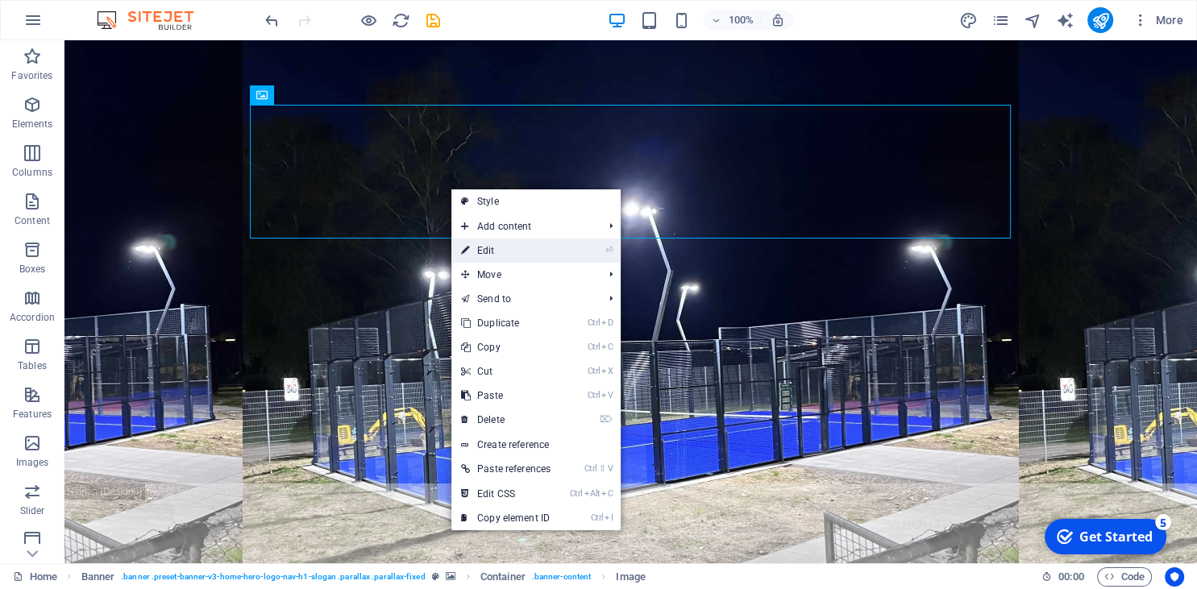
click at [506, 256] on link "⏎ Edit" at bounding box center [505, 251] width 109 height 24
select select "px"
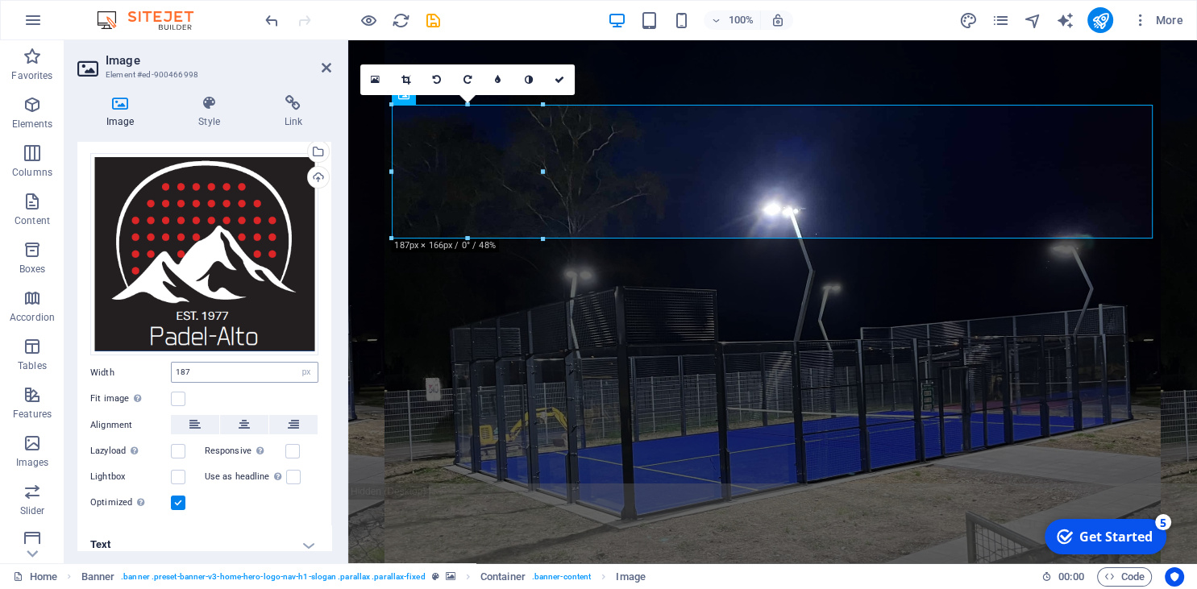
scroll to position [44, 0]
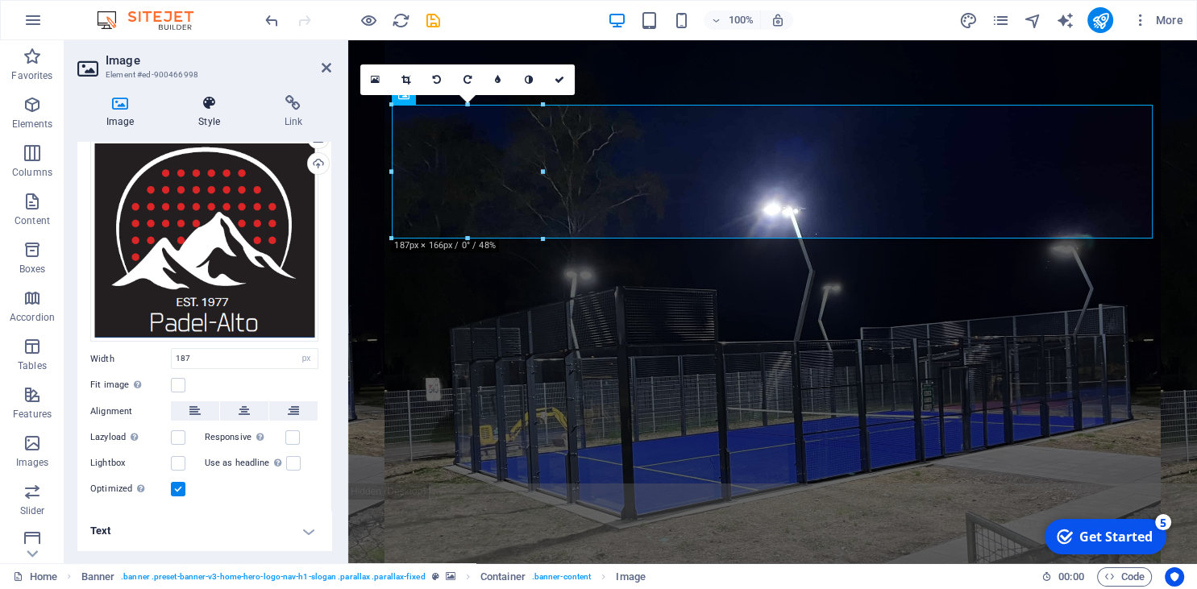
click at [208, 114] on h4 "Style" at bounding box center [211, 112] width 85 height 34
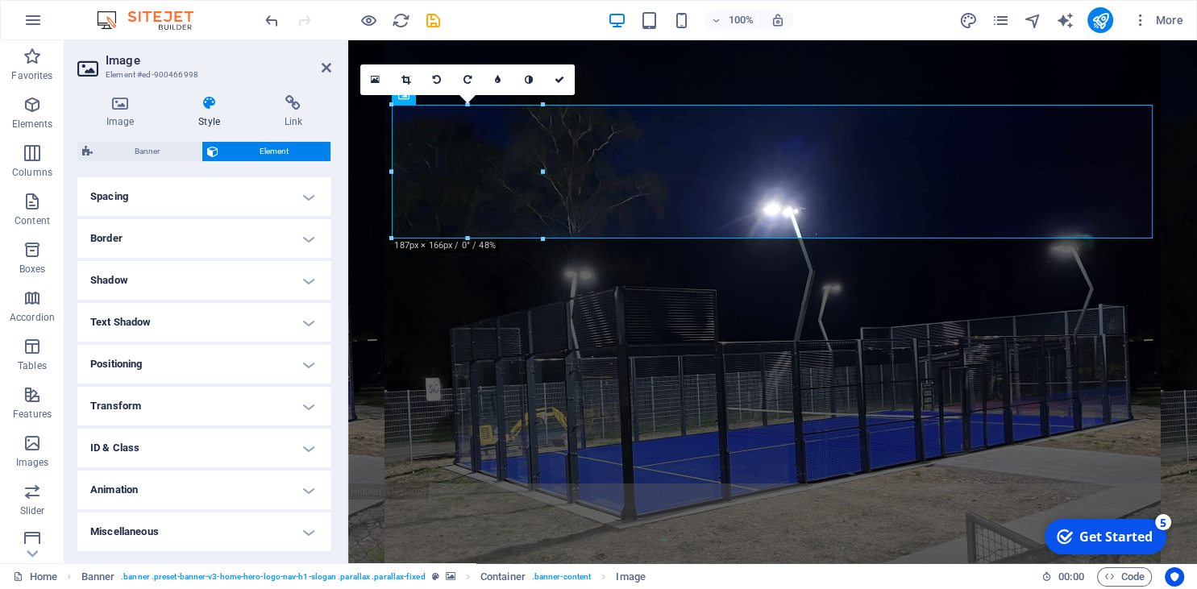
scroll to position [0, 0]
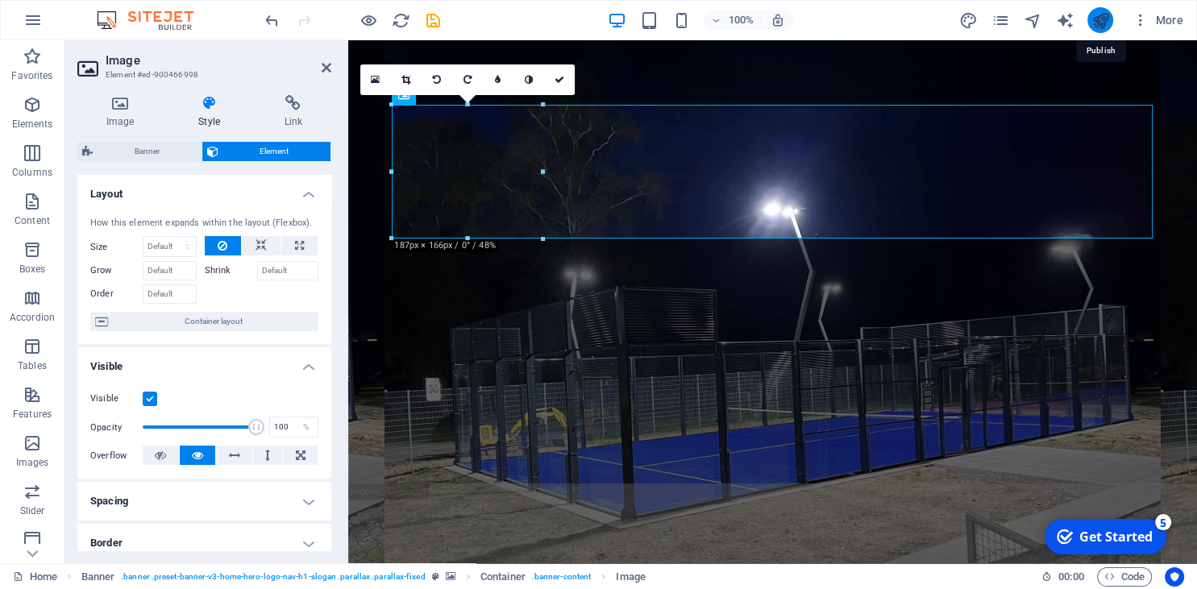
click at [1095, 18] on icon "publish" at bounding box center [1099, 20] width 19 height 19
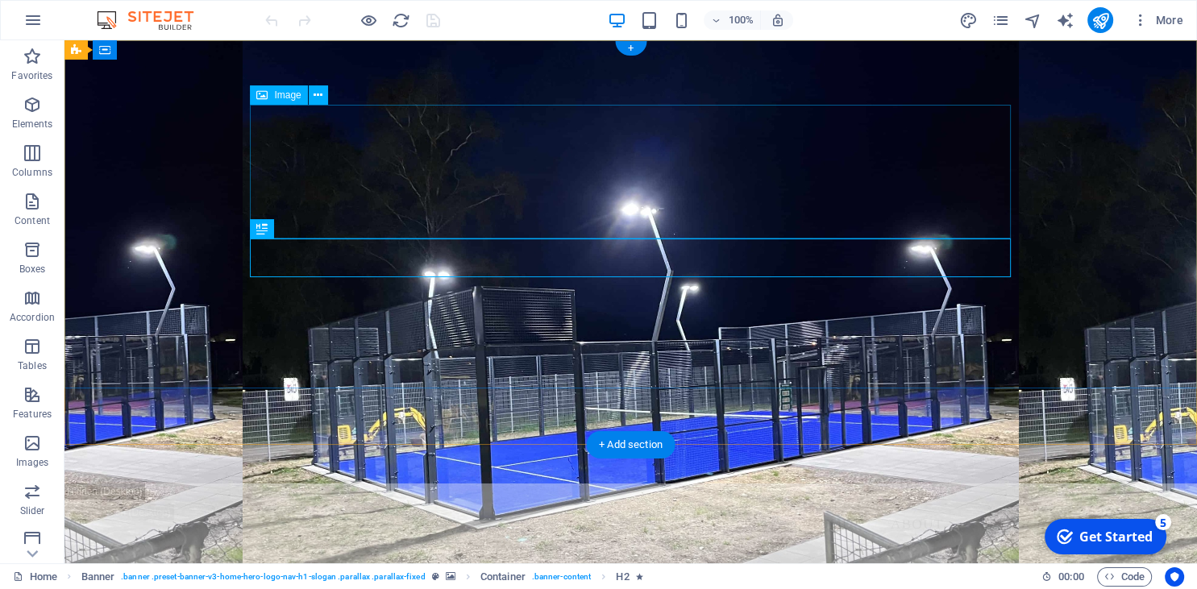
click at [440, 201] on figure at bounding box center [631, 172] width 761 height 134
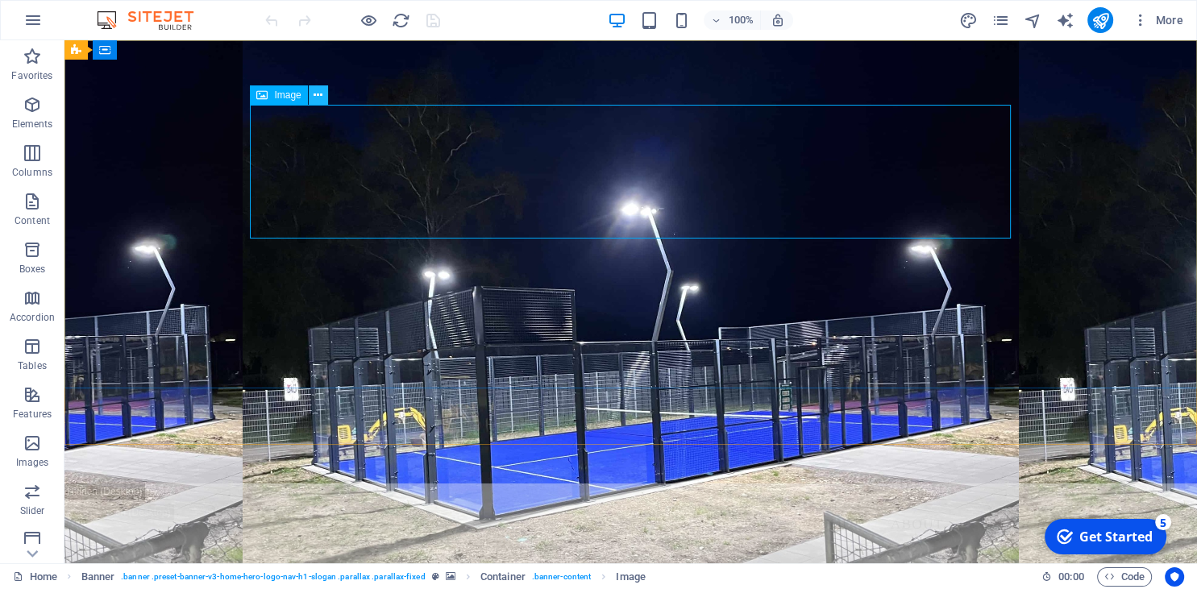
click at [313, 85] on button at bounding box center [318, 94] width 19 height 19
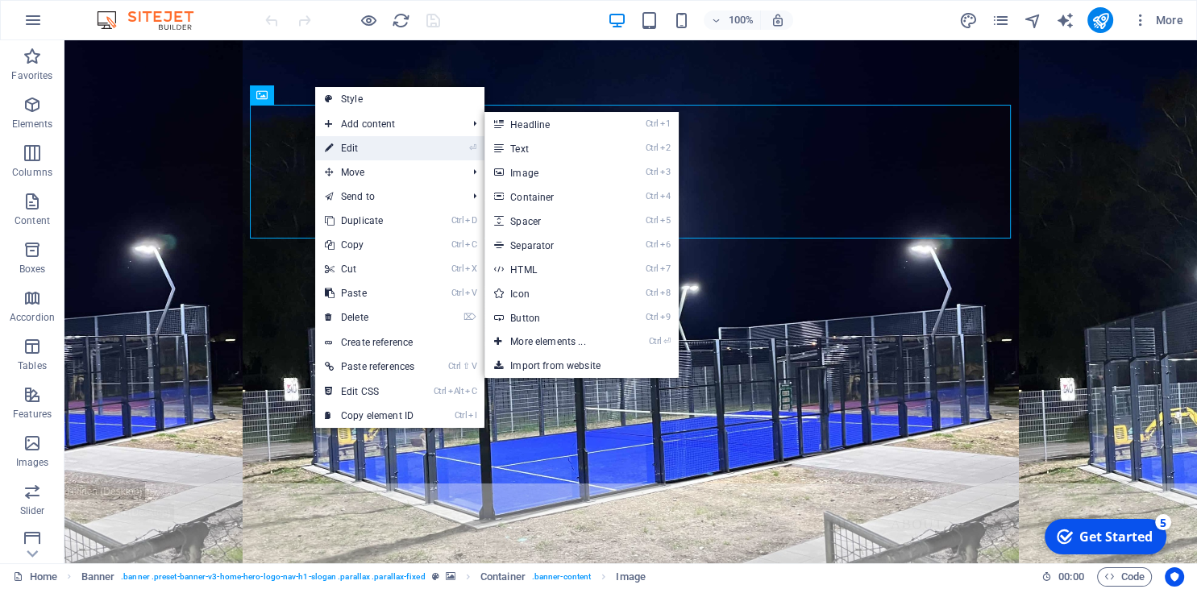
click at [357, 143] on link "⏎ Edit" at bounding box center [369, 148] width 109 height 24
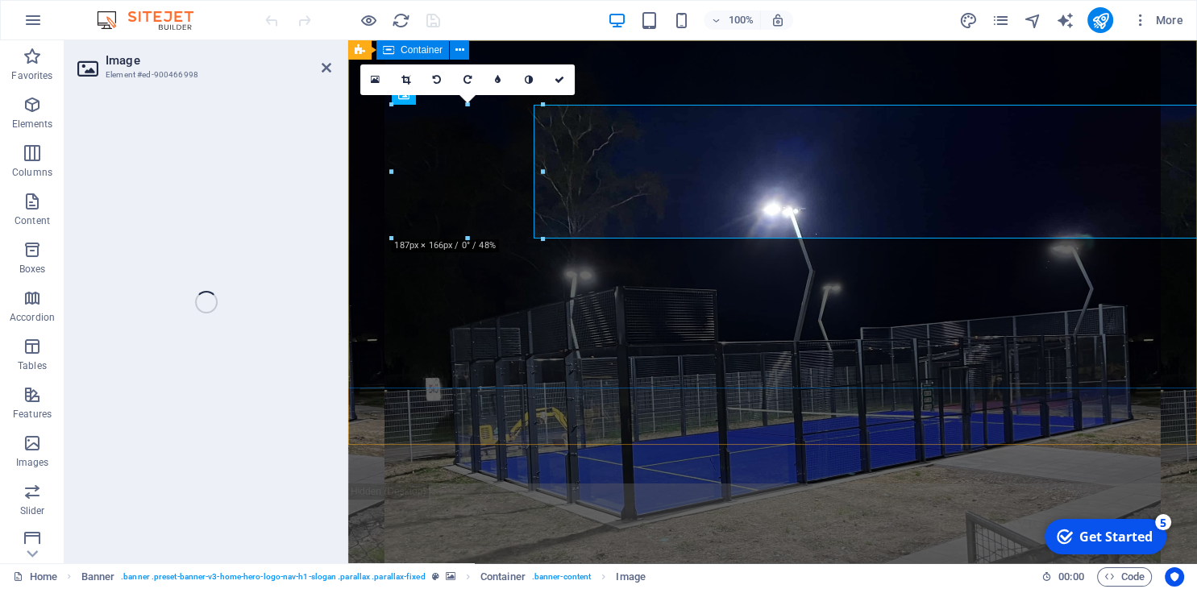
select select "px"
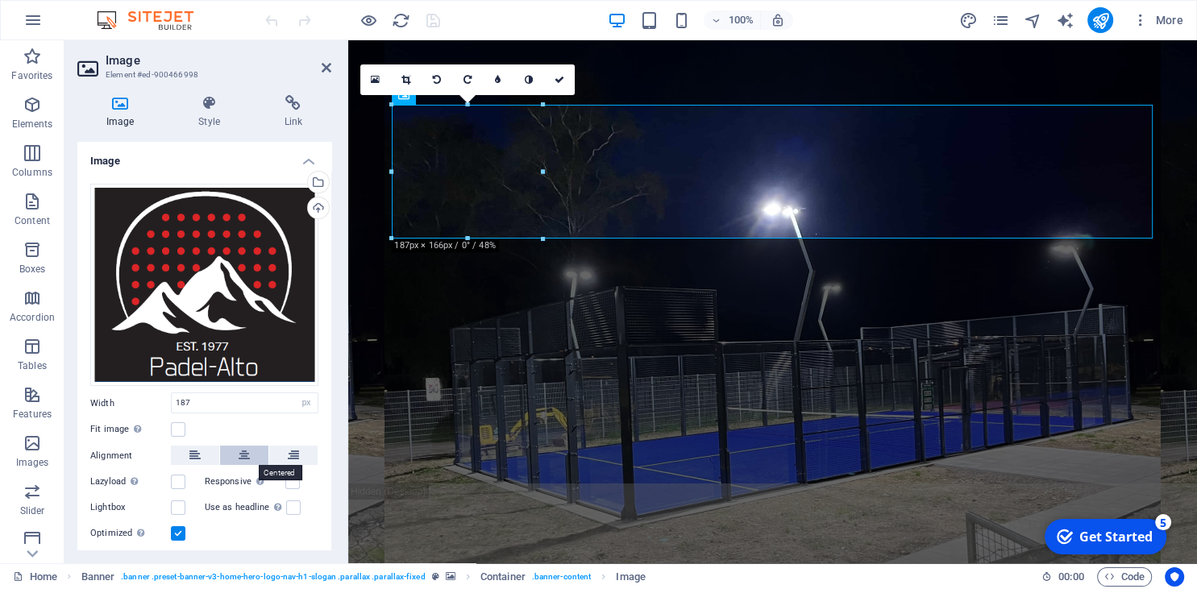
click at [235, 454] on button at bounding box center [244, 455] width 48 height 19
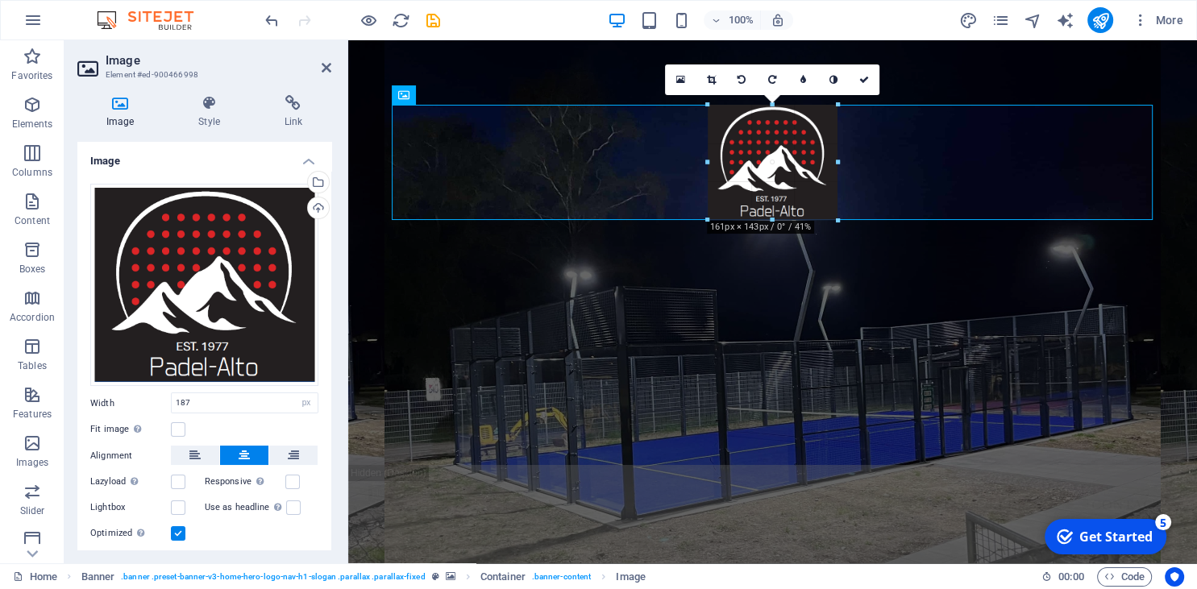
drag, startPoint x: 772, startPoint y: 239, endPoint x: 772, endPoint y: 215, distance: 24.2
type input "161"
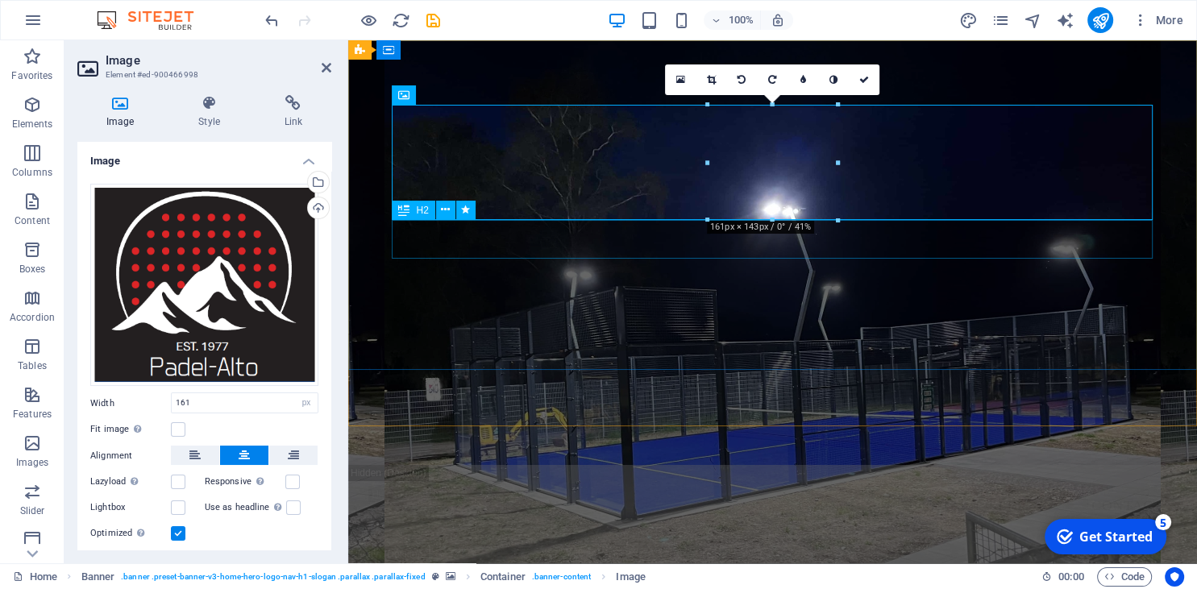
click at [794, 230] on div "Welcome to [GEOGRAPHIC_DATA] - Your Padel Court Experts" at bounding box center [772, 258] width 761 height 77
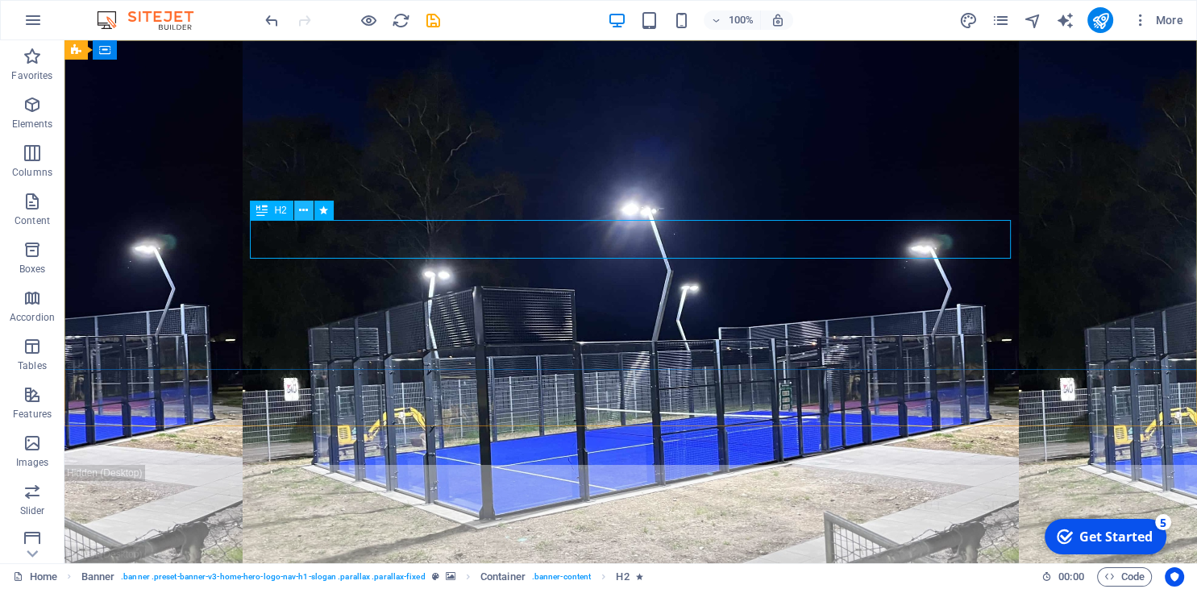
click at [300, 210] on icon at bounding box center [303, 210] width 9 height 17
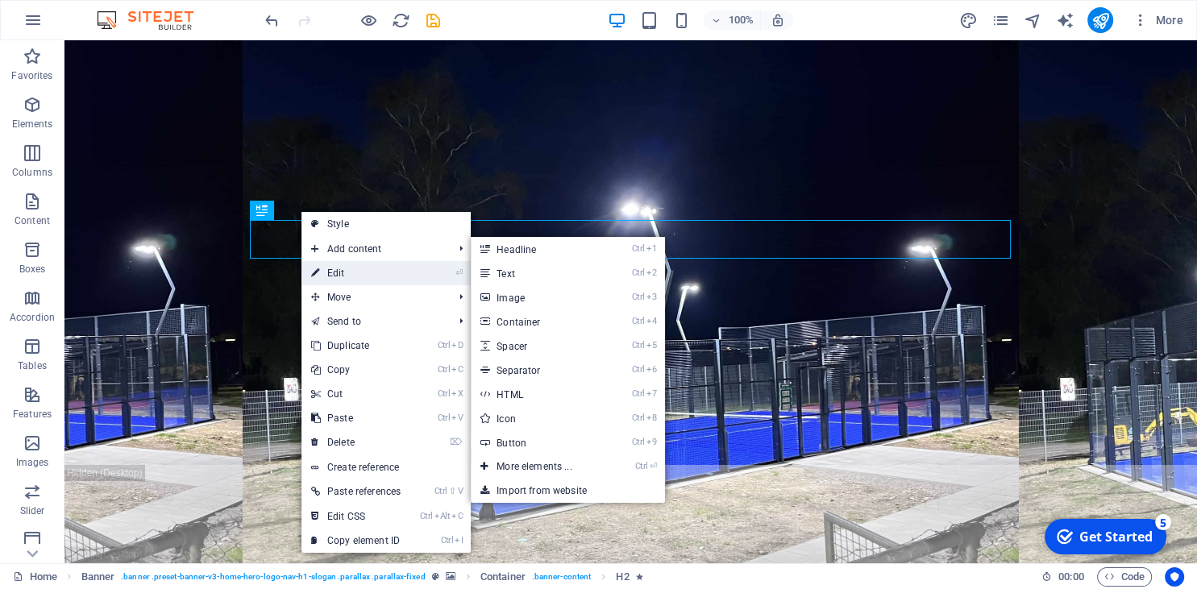
click at [342, 268] on link "⏎ Edit" at bounding box center [355, 273] width 109 height 24
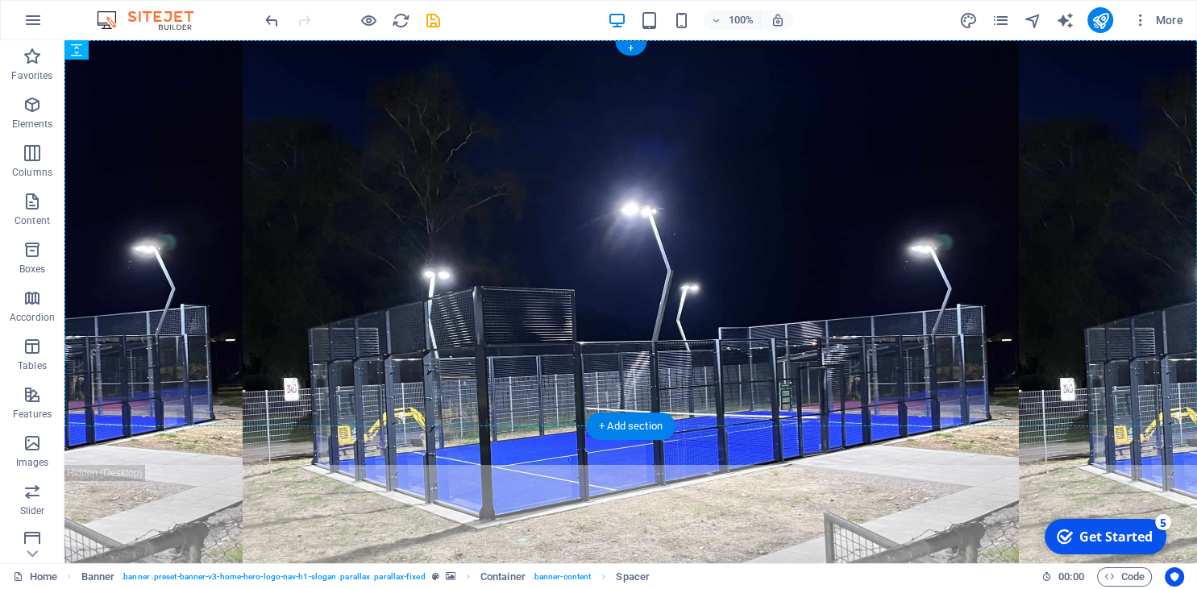
drag, startPoint x: 425, startPoint y: 264, endPoint x: 708, endPoint y: 243, distance: 284.4
click at [708, 243] on div "Welcome to Padel Alto - Your Padel Court Experts Build. Play. Profit." at bounding box center [631, 224] width 787 height 368
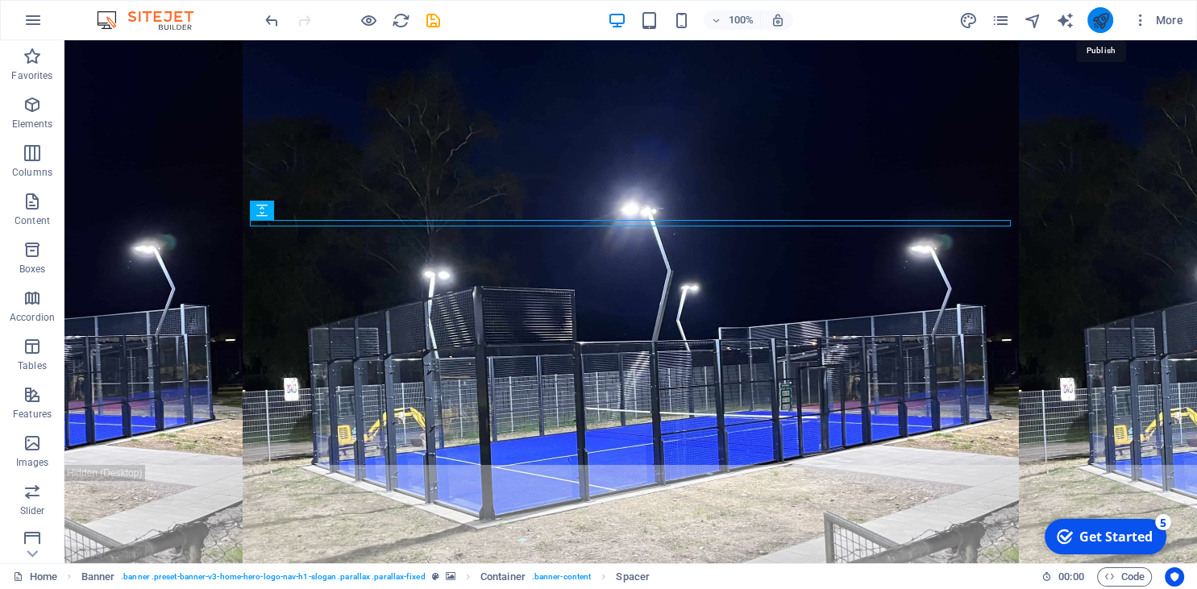
click at [1101, 19] on icon "publish" at bounding box center [1099, 20] width 19 height 19
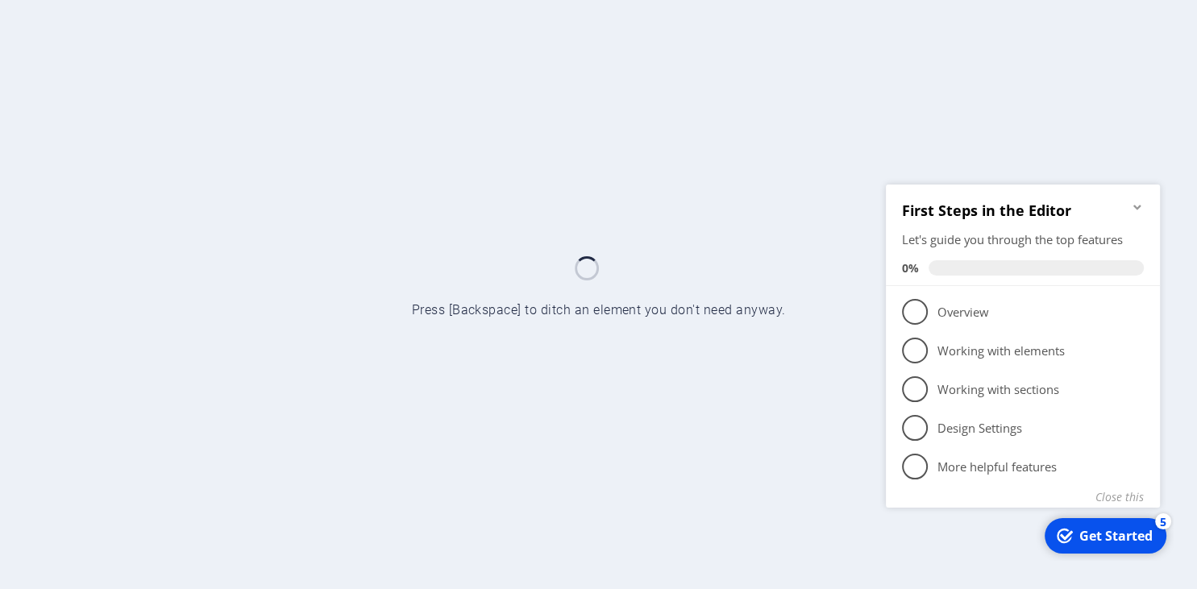
click at [1137, 208] on icon "Minimize checklist" at bounding box center [1136, 206] width 7 height 5
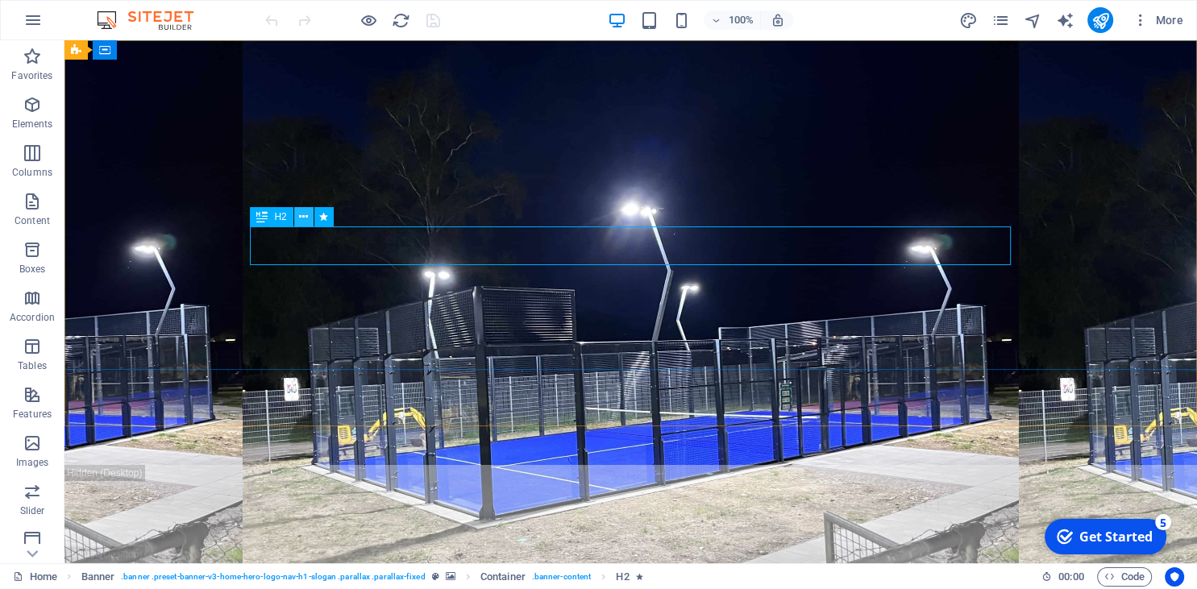
click at [305, 219] on icon at bounding box center [303, 217] width 9 height 17
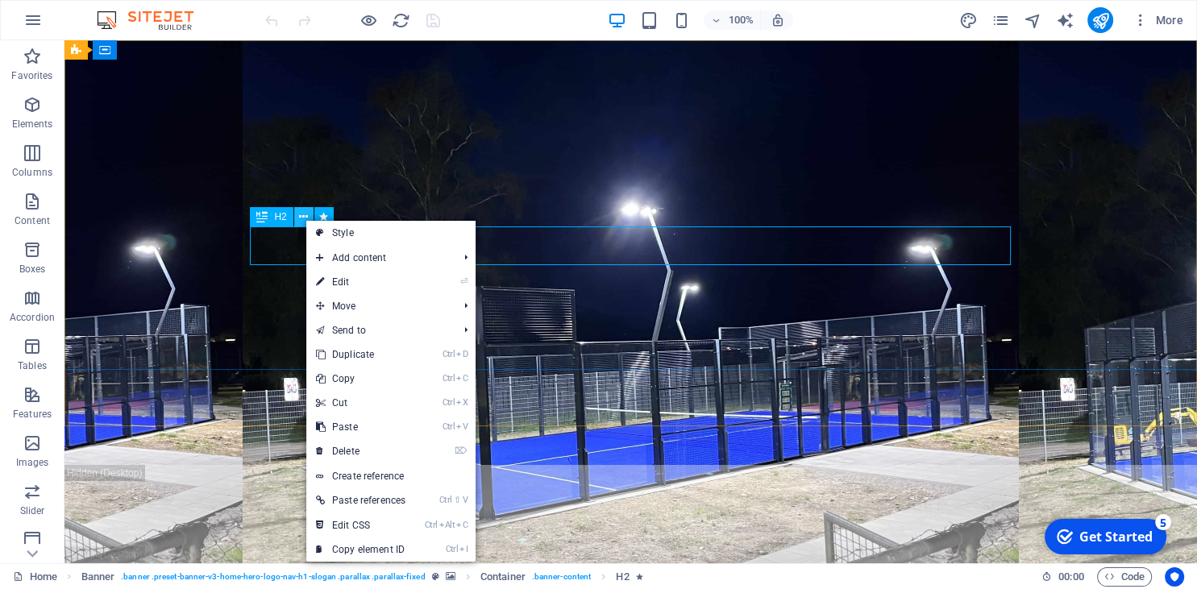
click at [301, 221] on icon at bounding box center [303, 217] width 9 height 17
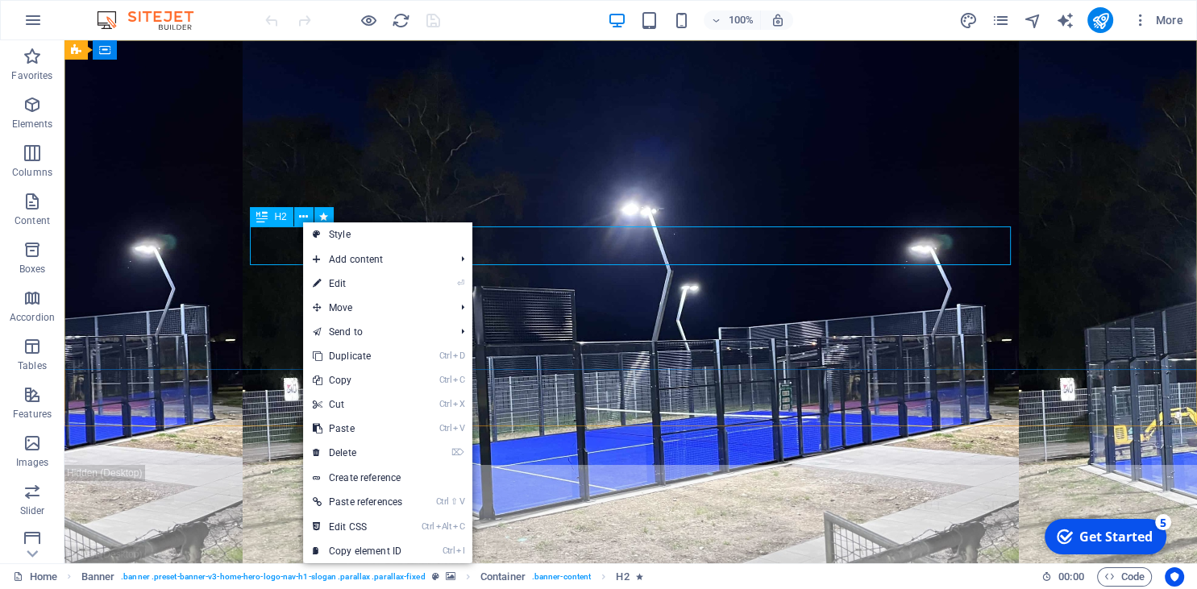
click at [284, 218] on span "H2" at bounding box center [280, 217] width 12 height 10
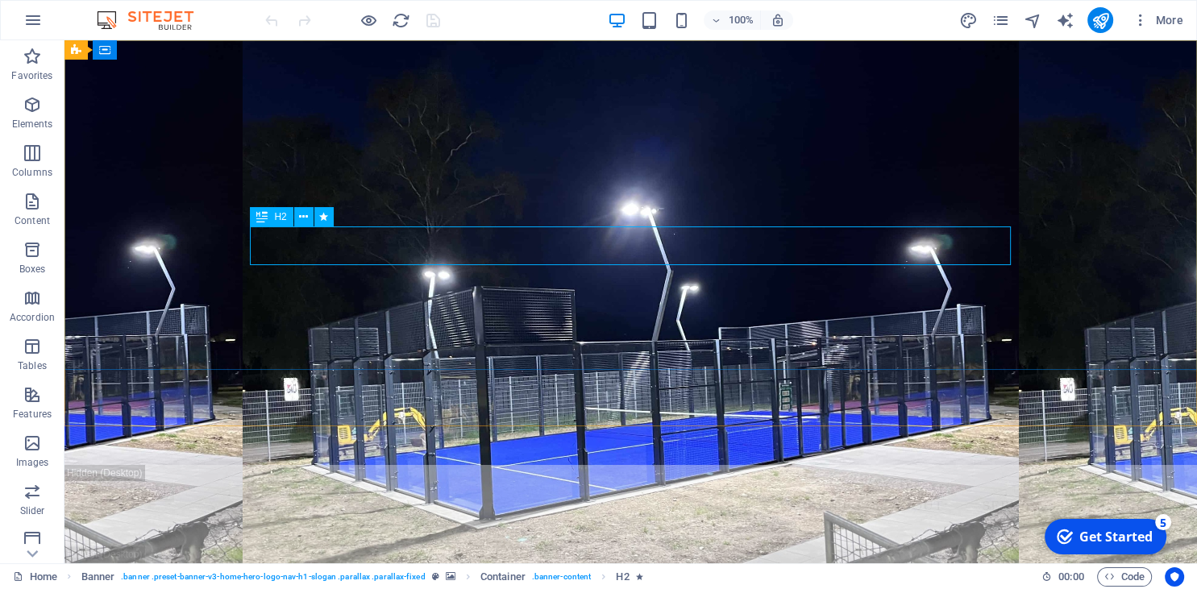
click at [266, 219] on icon at bounding box center [261, 216] width 11 height 19
click at [282, 221] on span "H2" at bounding box center [280, 217] width 12 height 10
click at [301, 218] on icon at bounding box center [303, 217] width 9 height 17
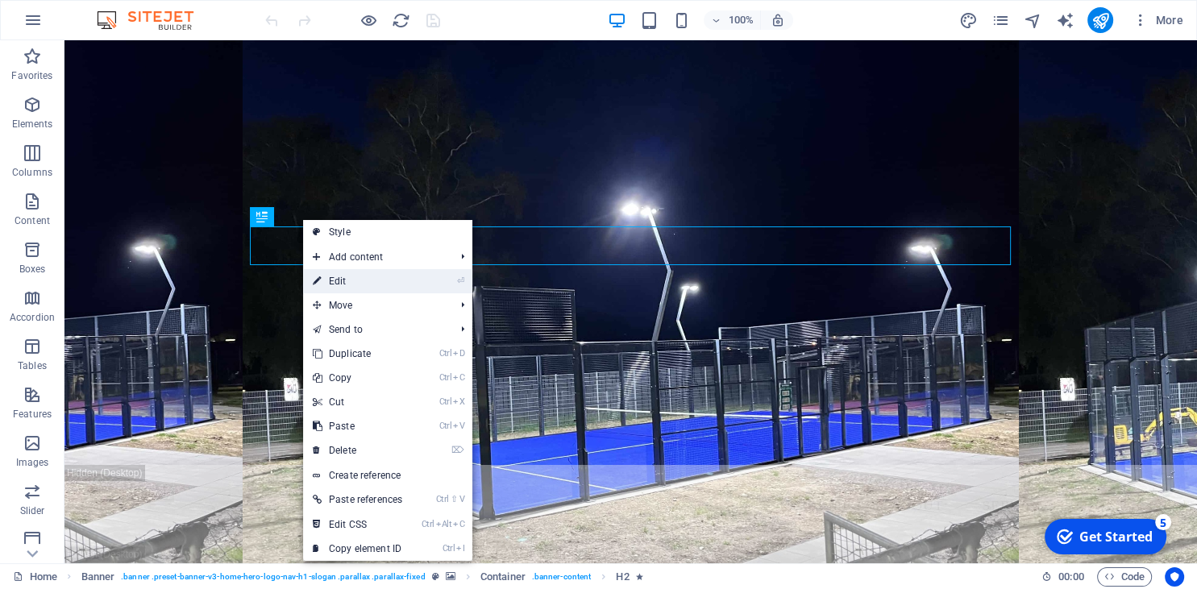
click at [342, 284] on link "⏎ Edit" at bounding box center [357, 281] width 109 height 24
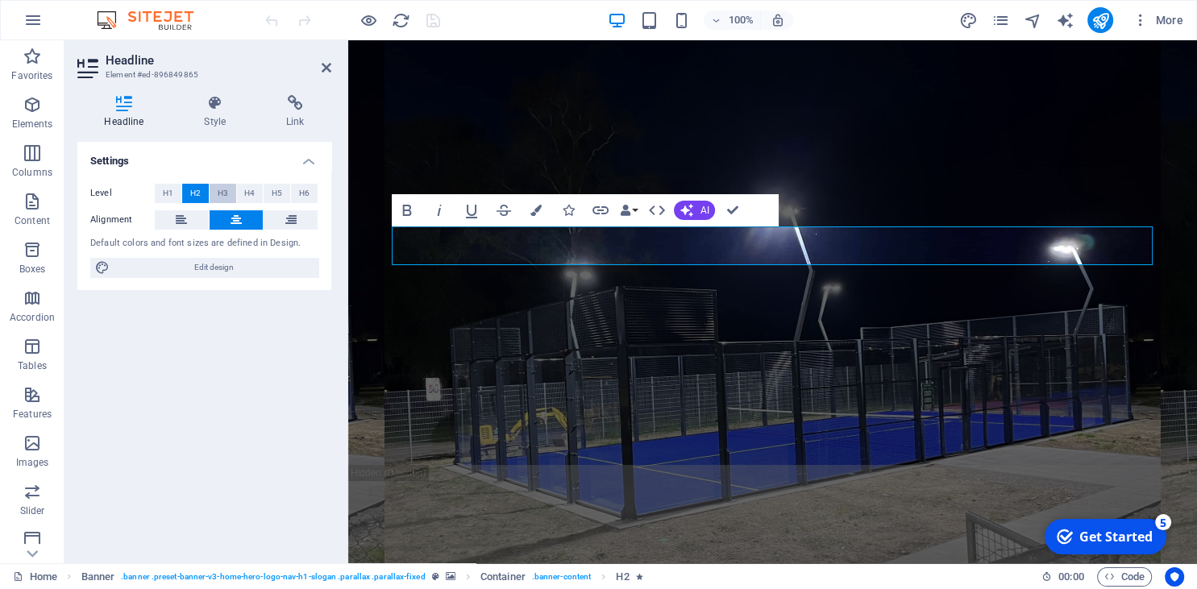
click at [224, 192] on span "H3" at bounding box center [223, 193] width 10 height 19
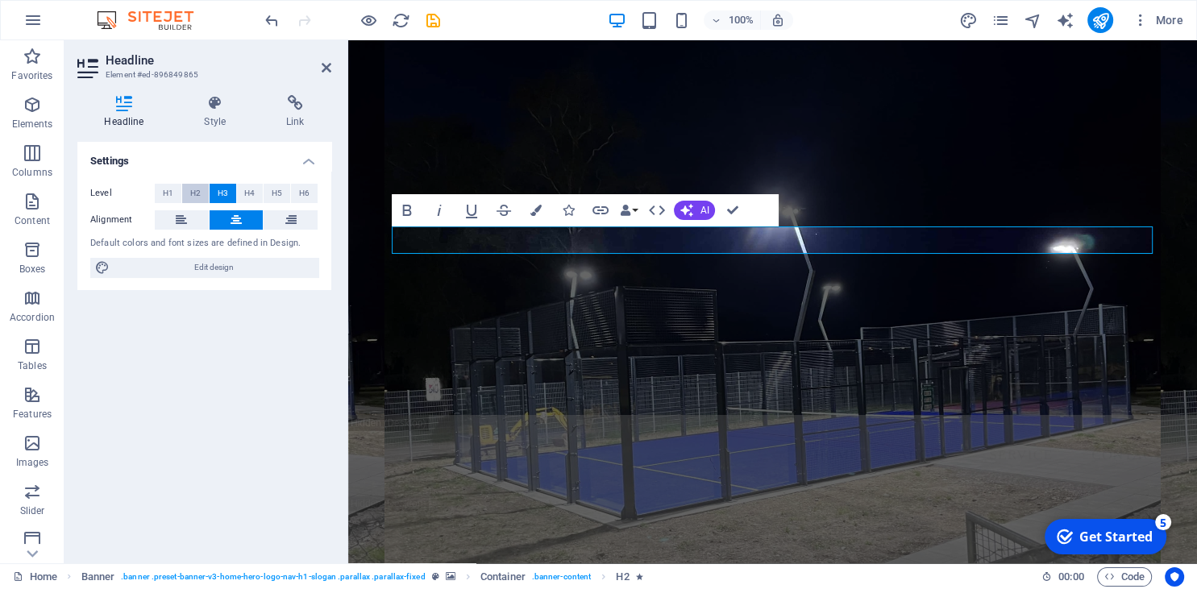
click at [197, 189] on span "H2" at bounding box center [195, 193] width 10 height 19
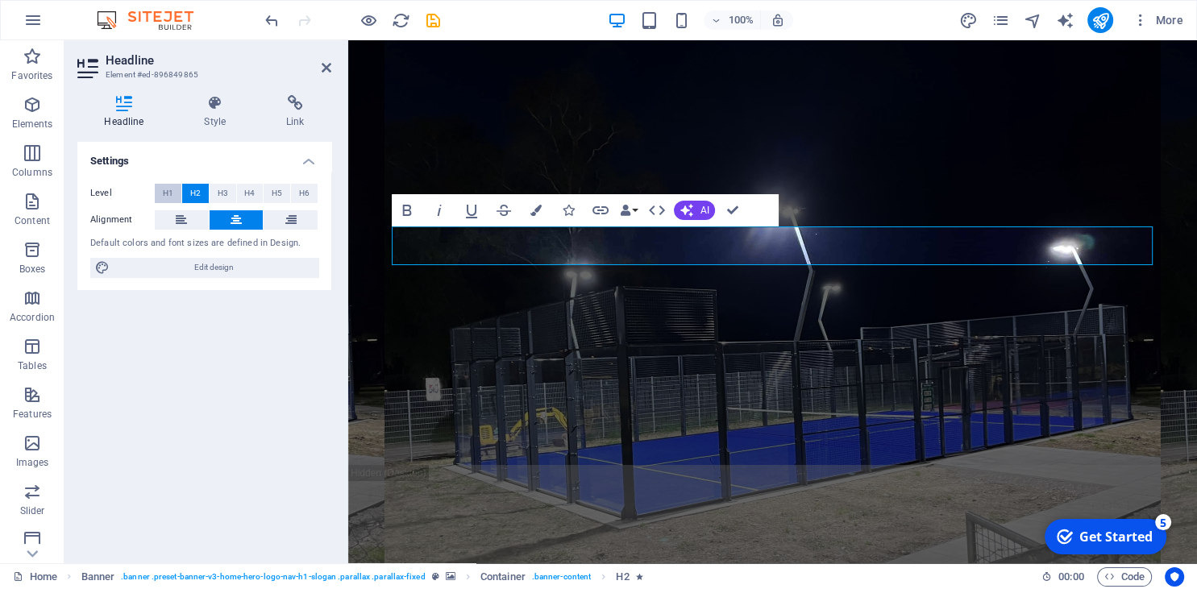
click at [174, 193] on button "H1" at bounding box center [168, 193] width 27 height 19
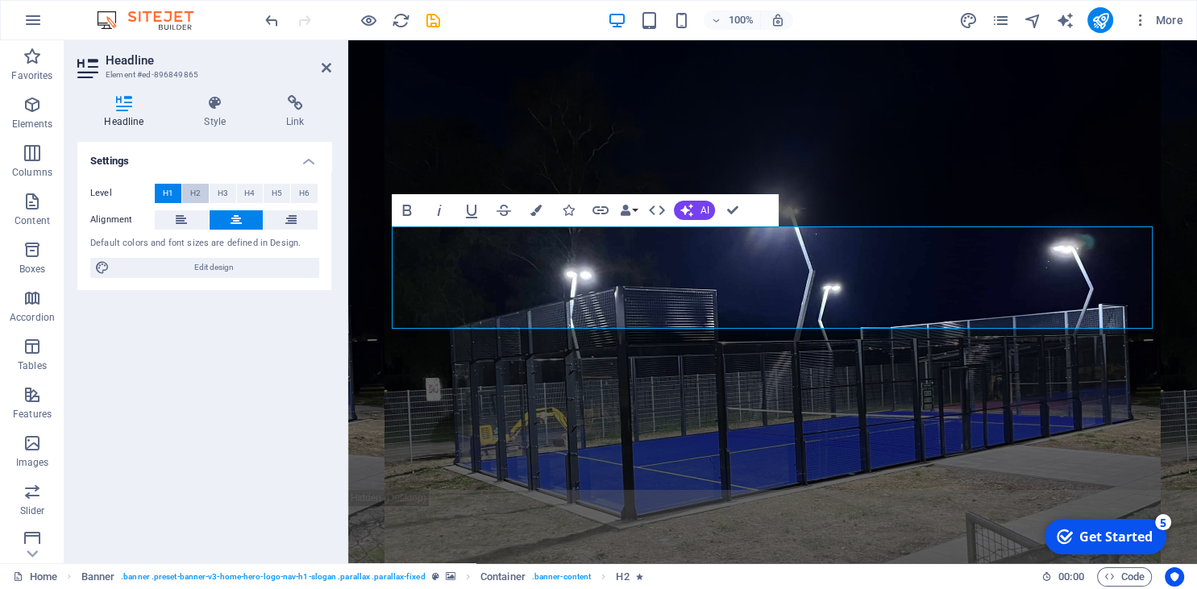
click at [186, 195] on button "H2" at bounding box center [195, 193] width 27 height 19
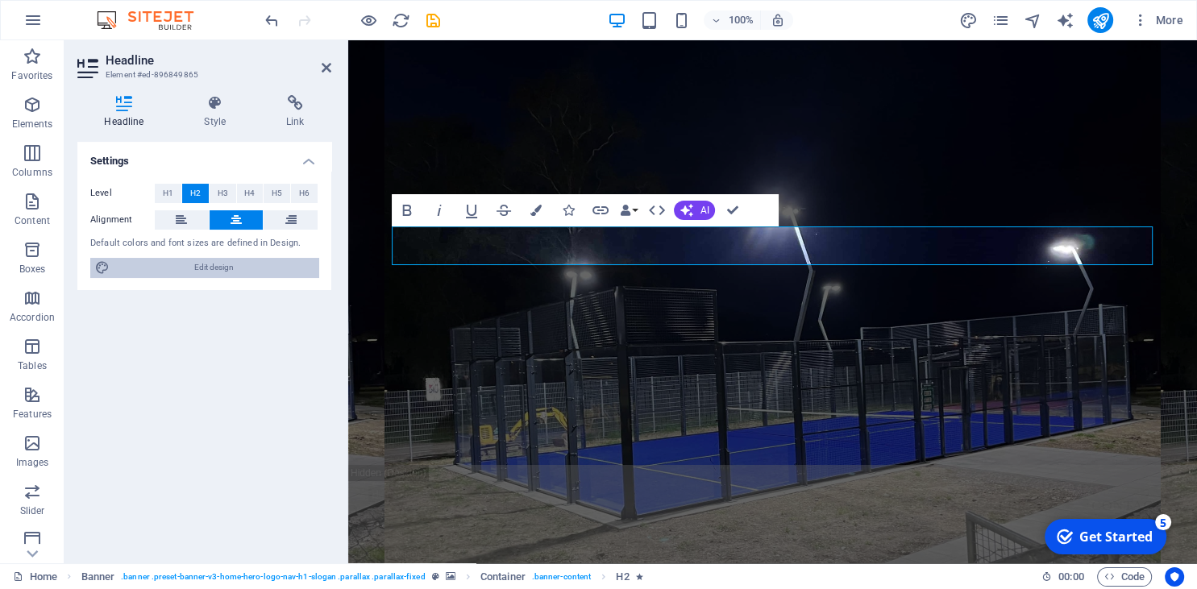
drag, startPoint x: 229, startPoint y: 270, endPoint x: 103, endPoint y: 475, distance: 240.9
click at [229, 270] on span "Edit design" at bounding box center [213, 267] width 199 height 19
select select "rem"
select select "200"
select select "px"
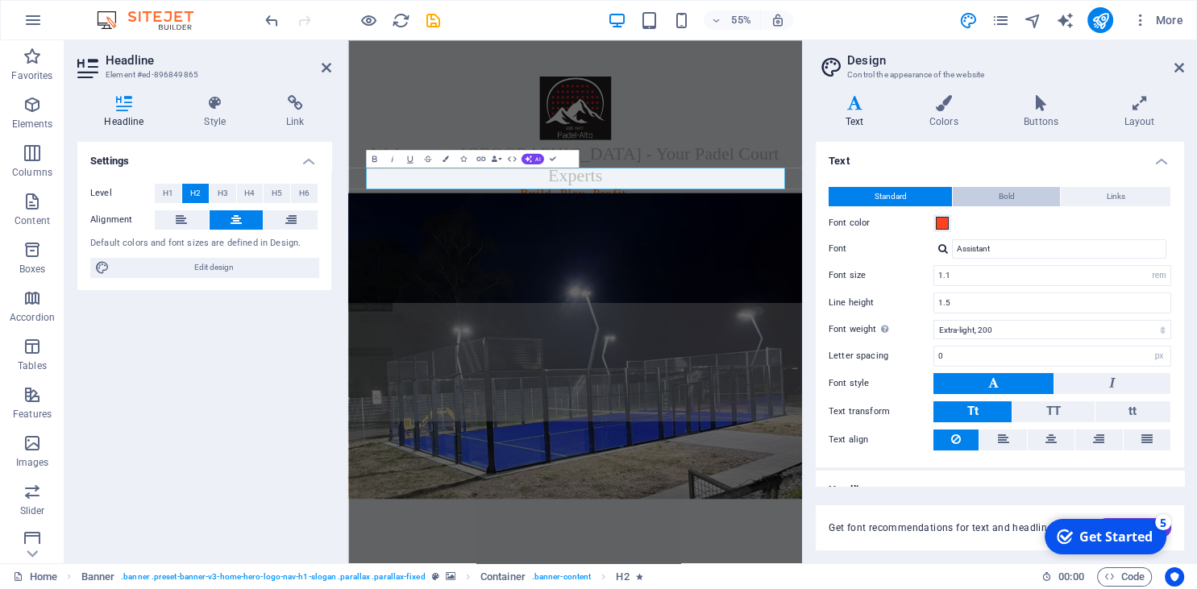
click at [990, 193] on button "Bold" at bounding box center [1006, 196] width 107 height 19
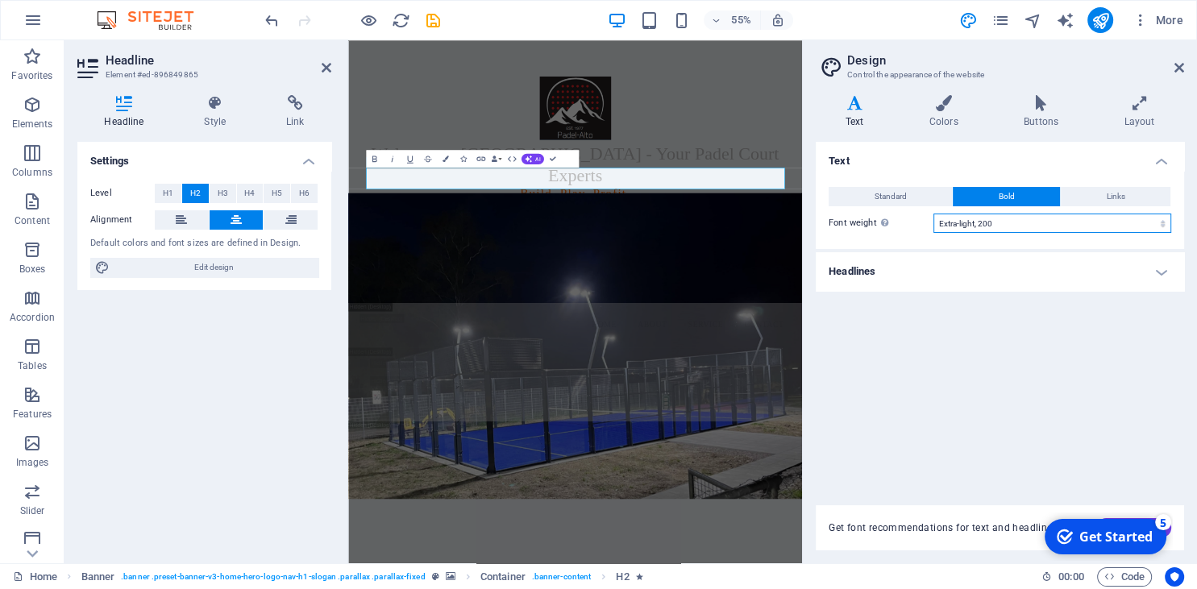
click at [933, 214] on select "Thin, 100 Extra-light, 200 Light, 300 Regular, 400 Medium, 500 Semi-bold, 600 B…" at bounding box center [1052, 223] width 238 height 19
select select "300"
click option "Light, 300" at bounding box center [0, 0] width 0 height 0
click at [1095, 21] on icon "publish" at bounding box center [1099, 20] width 19 height 19
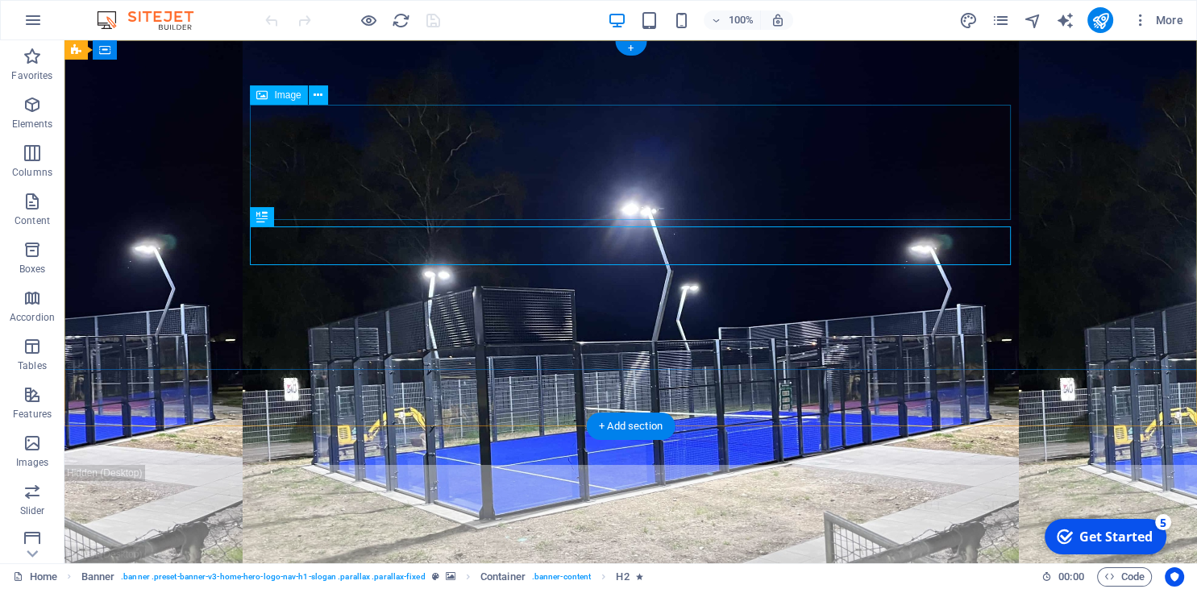
click at [633, 219] on figure at bounding box center [631, 162] width 761 height 115
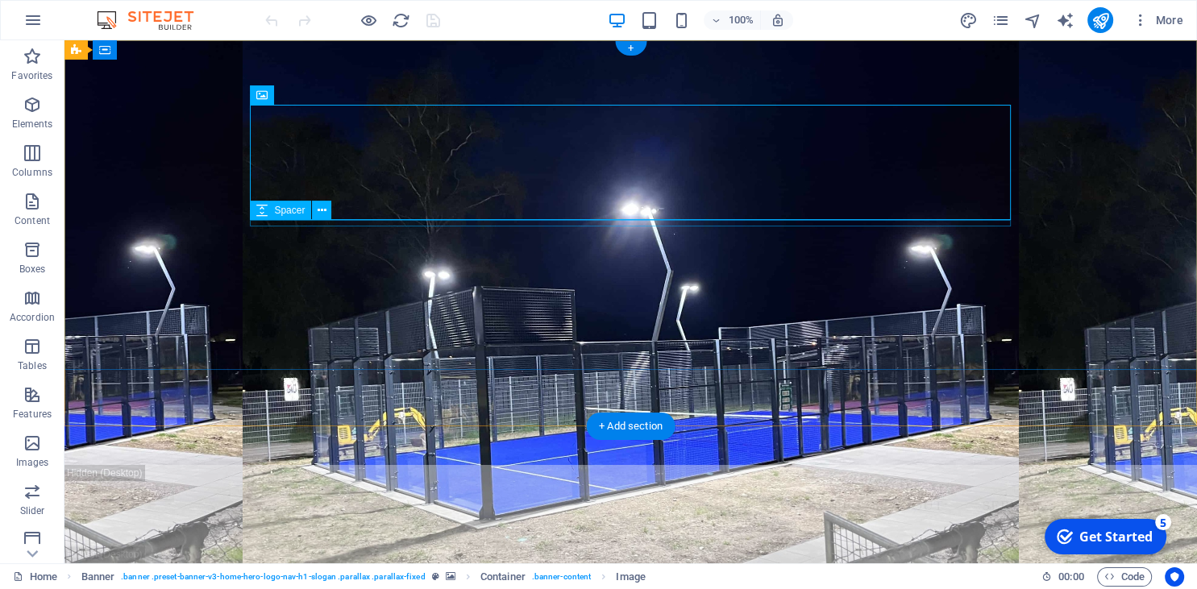
click at [637, 224] on div at bounding box center [631, 223] width 761 height 6
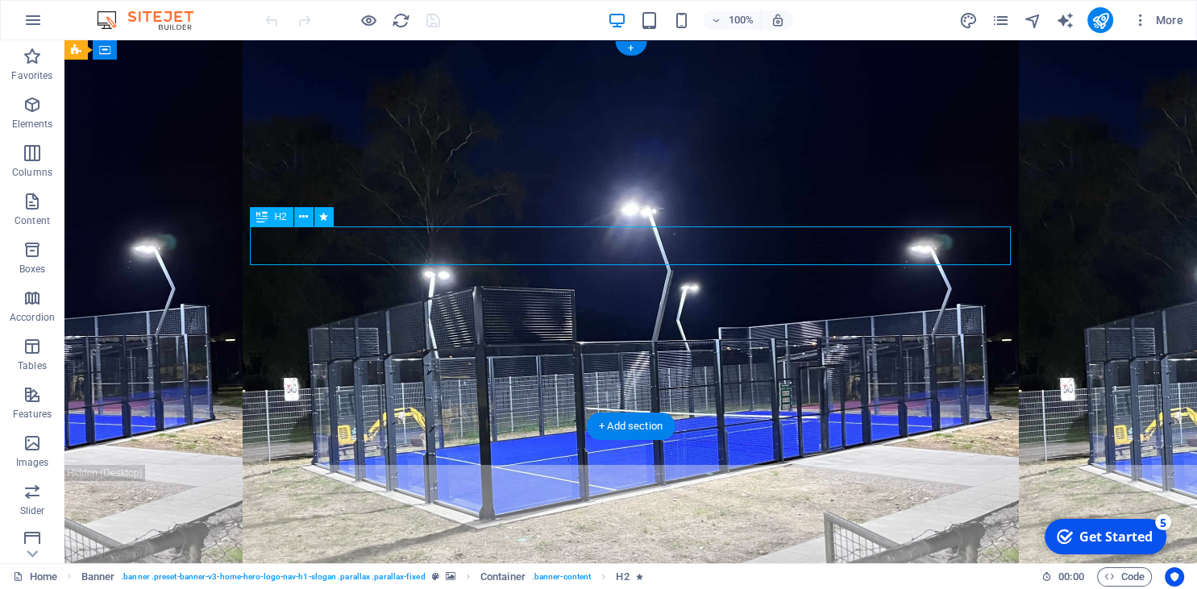
drag, startPoint x: 641, startPoint y: 228, endPoint x: 640, endPoint y: 246, distance: 17.7
click at [640, 246] on div "Welcome to [GEOGRAPHIC_DATA] - Your Padel Court Experts" at bounding box center [631, 264] width 761 height 77
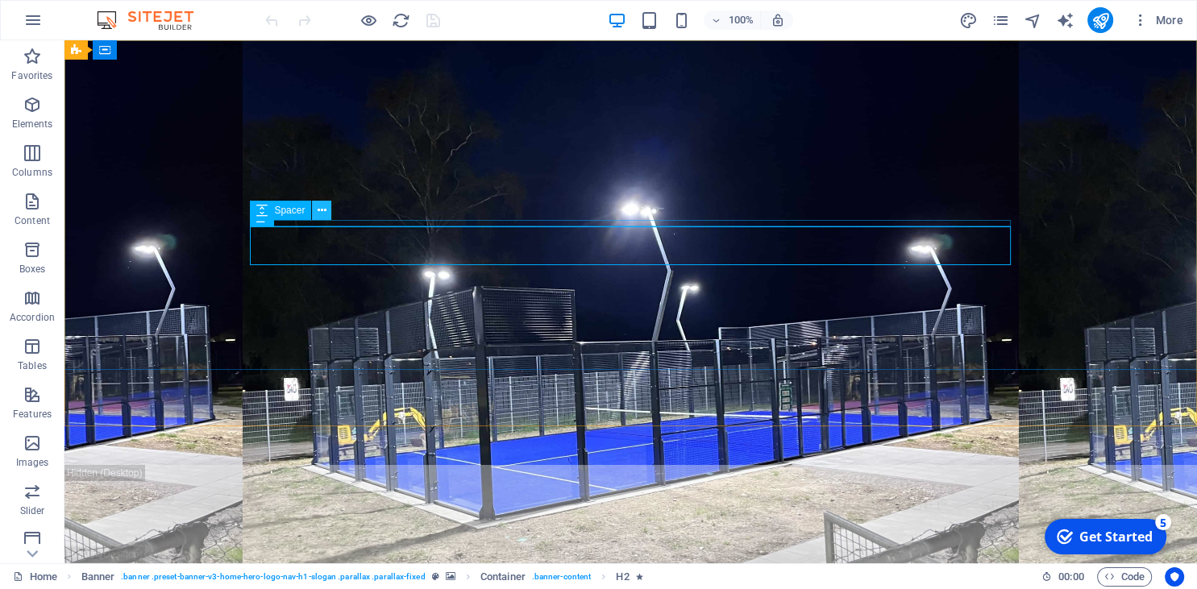
click at [324, 213] on icon at bounding box center [322, 210] width 9 height 17
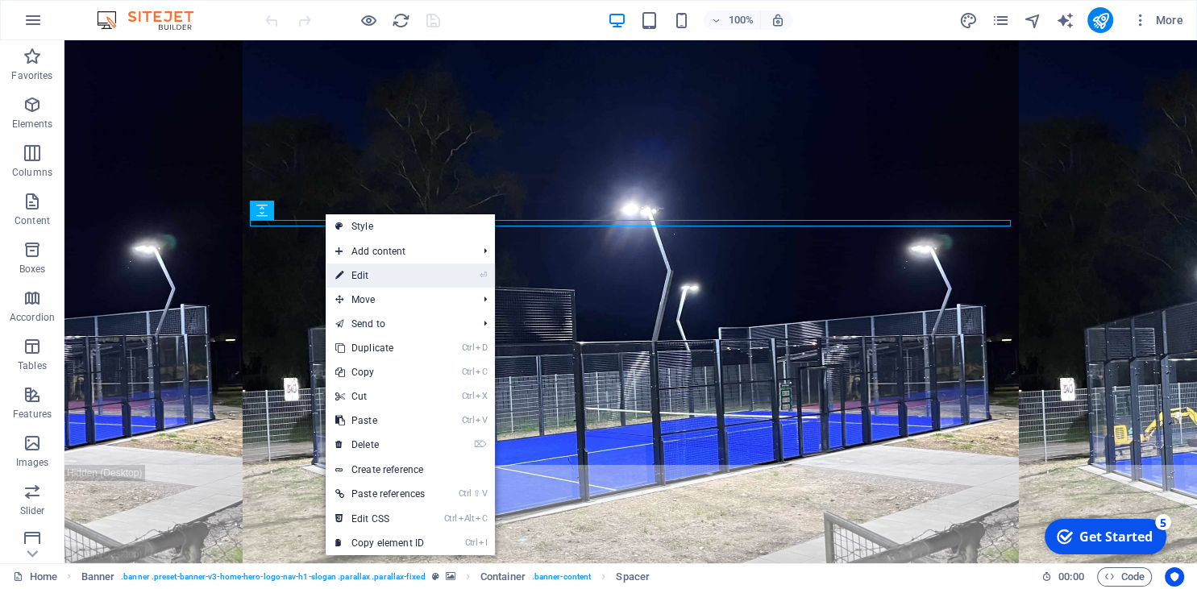
click at [372, 269] on link "⏎ Edit" at bounding box center [380, 276] width 109 height 24
select select "px"
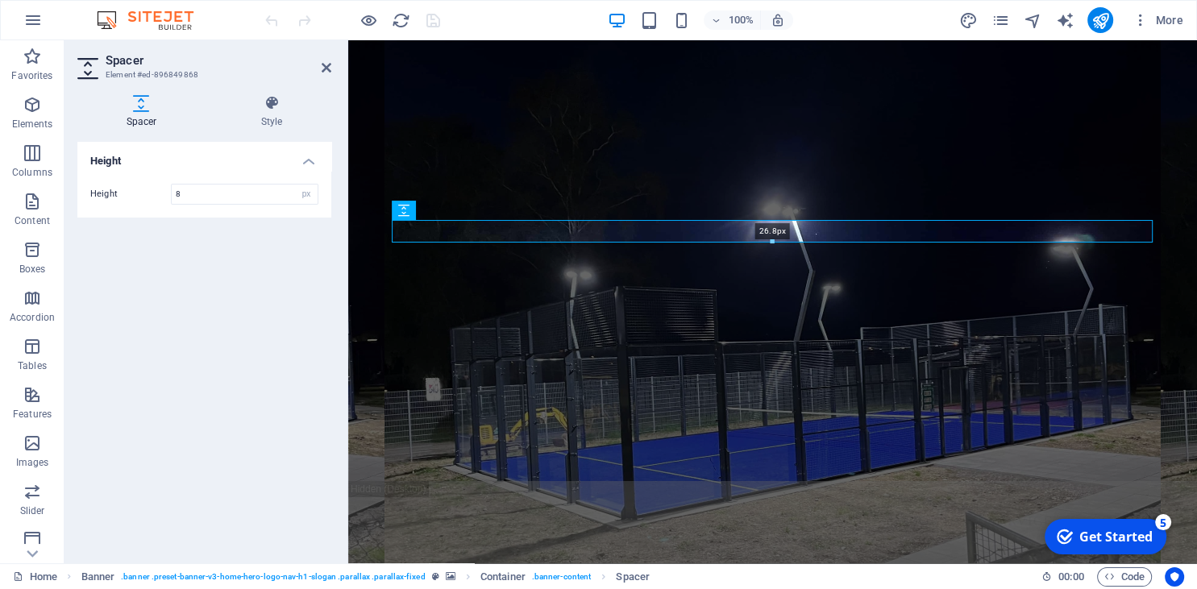
drag, startPoint x: 549, startPoint y: 226, endPoint x: 563, endPoint y: 243, distance: 21.8
click at [563, 243] on div at bounding box center [771, 242] width 759 height 6
drag, startPoint x: 212, startPoint y: 189, endPoint x: 141, endPoint y: 178, distance: 71.7
click at [172, 185] on input "26" at bounding box center [245, 194] width 146 height 19
type input "30"
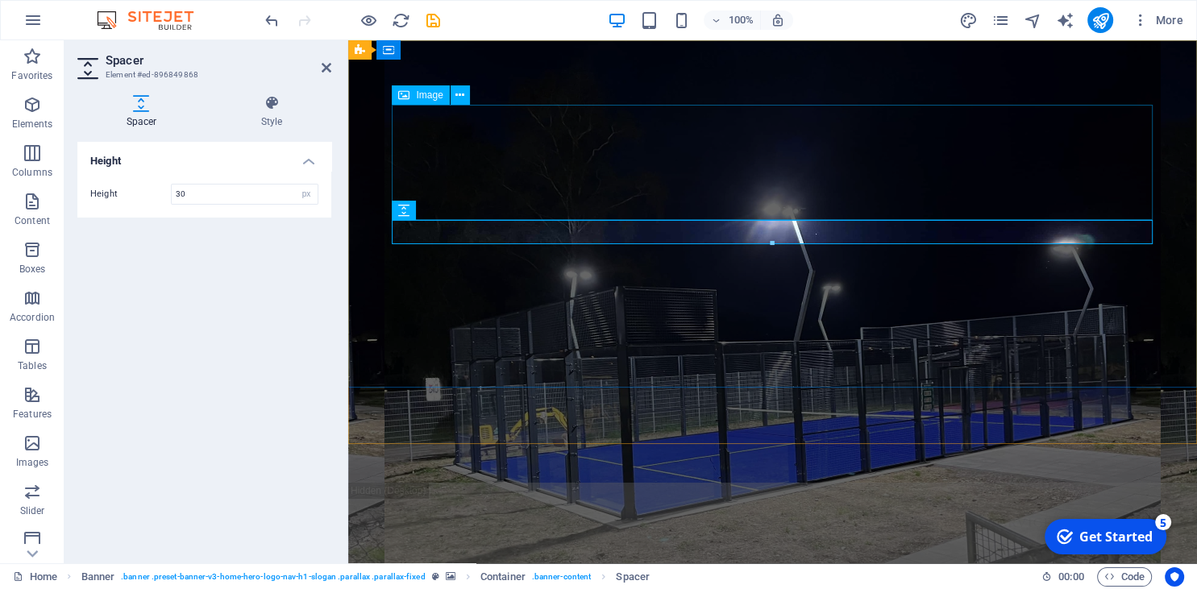
click at [753, 182] on figure at bounding box center [772, 162] width 761 height 115
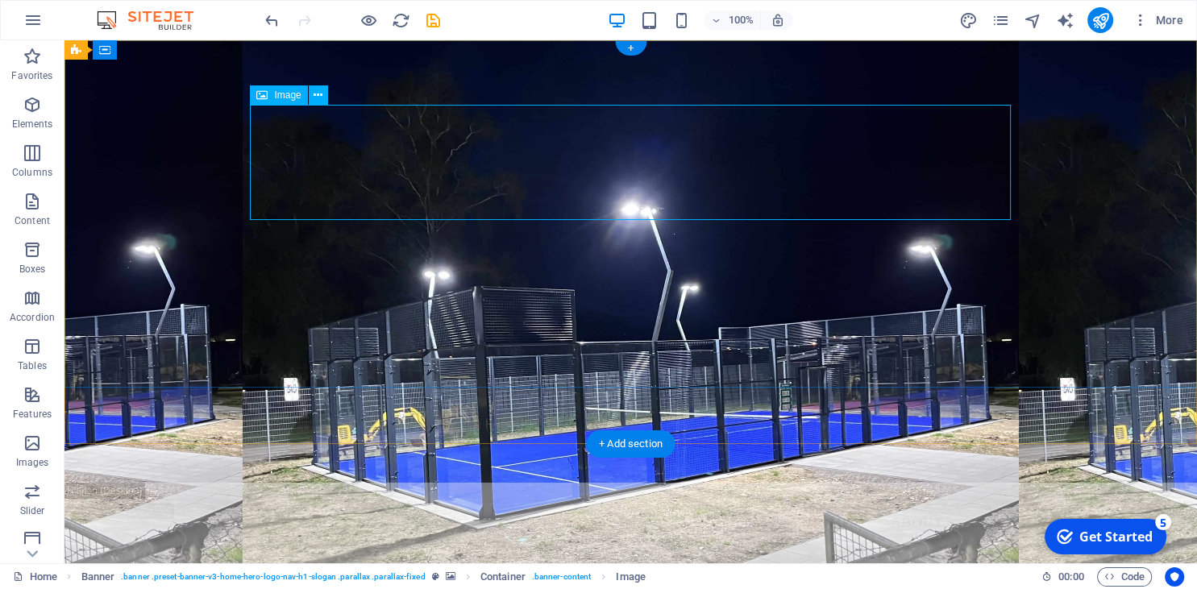
click at [658, 176] on figure at bounding box center [631, 162] width 761 height 115
click at [319, 95] on icon at bounding box center [317, 95] width 9 height 17
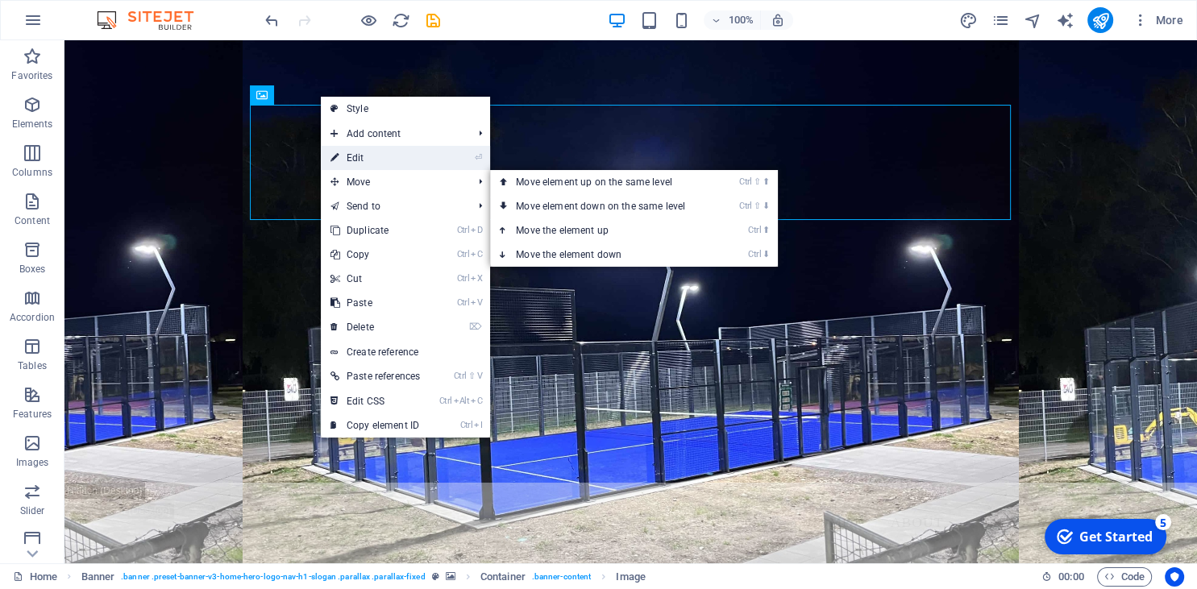
click at [364, 155] on link "⏎ Edit" at bounding box center [375, 158] width 109 height 24
select select "px"
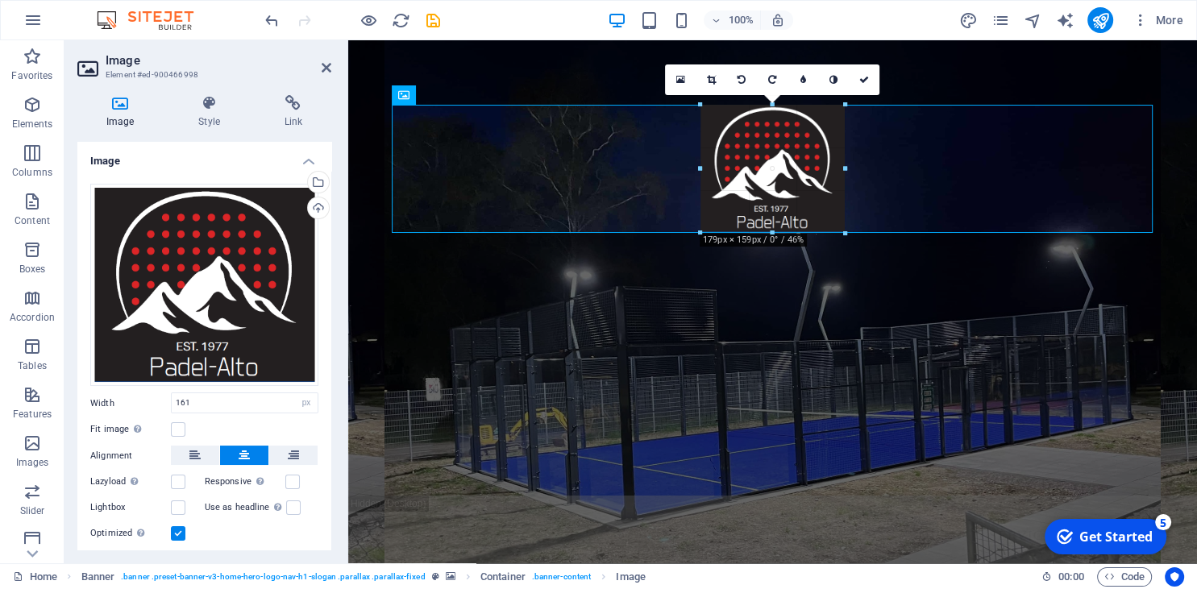
drag, startPoint x: 837, startPoint y: 223, endPoint x: 846, endPoint y: 235, distance: 14.3
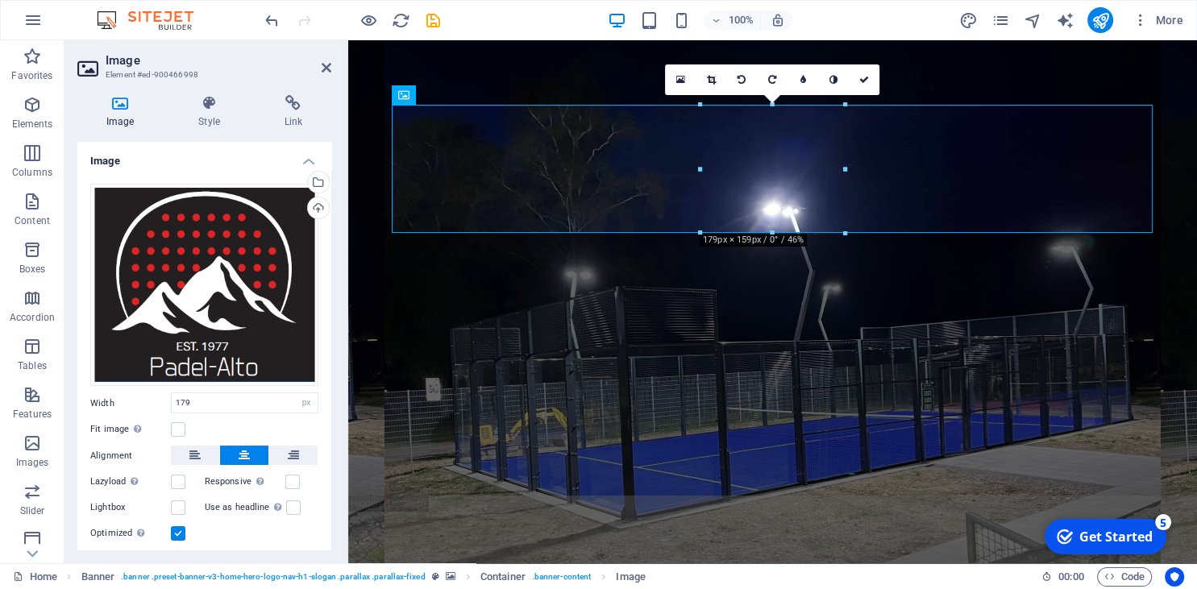
type input "179"
click at [862, 77] on icon at bounding box center [864, 80] width 10 height 10
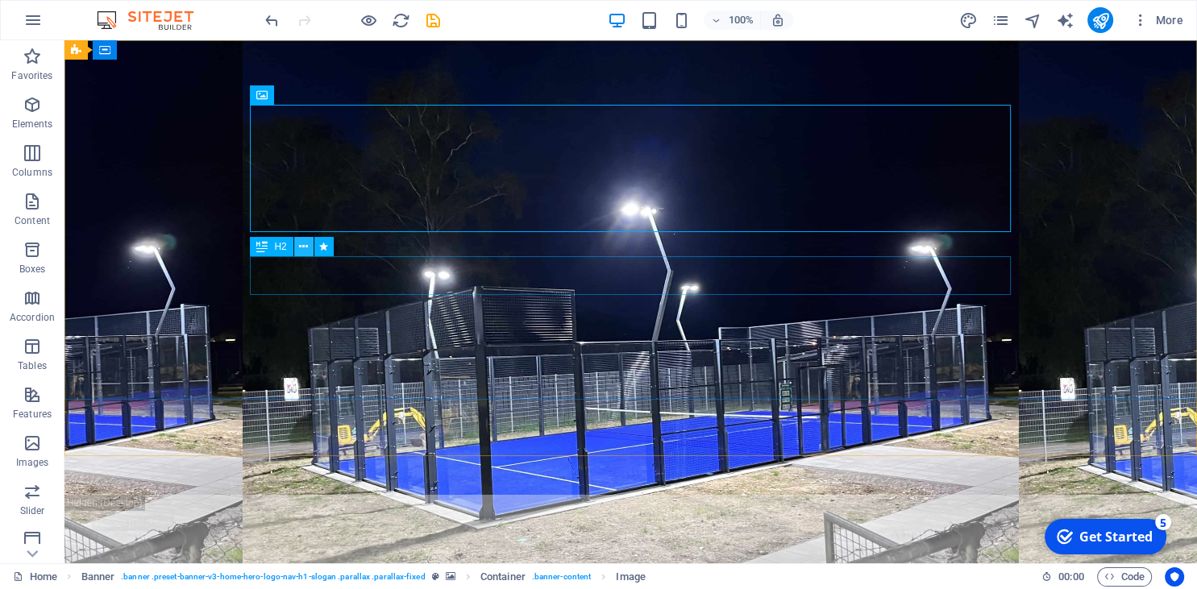
click at [299, 253] on button at bounding box center [303, 246] width 19 height 19
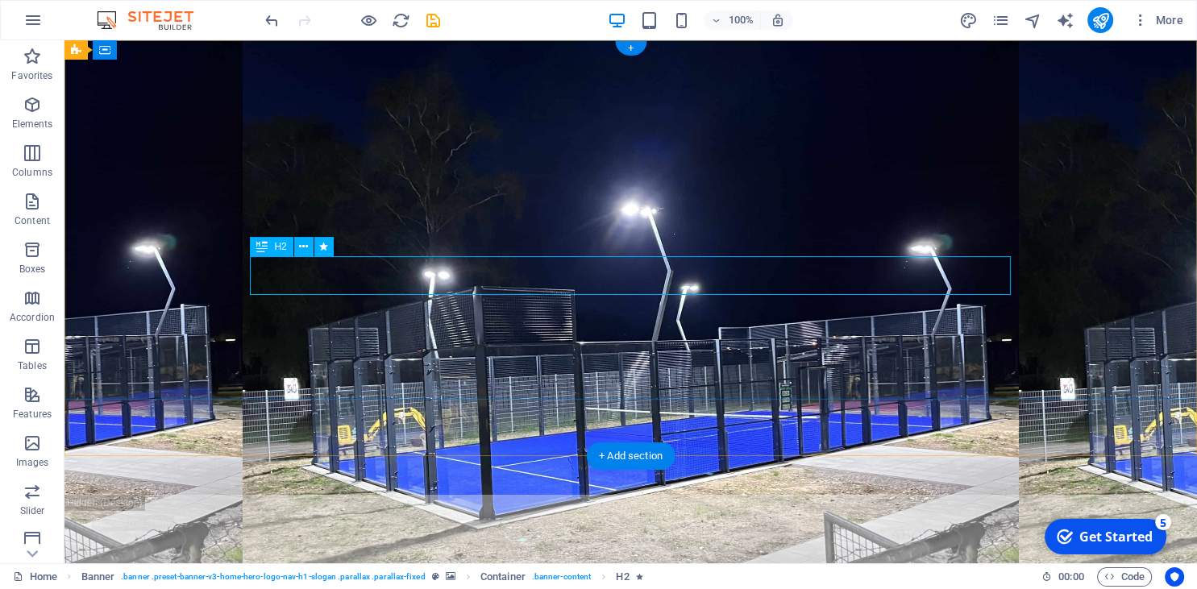
click at [682, 295] on div "Welcome to [GEOGRAPHIC_DATA] - Your Padel Court Experts" at bounding box center [631, 294] width 761 height 77
click at [682, 334] on div "Build. Play. Profit." at bounding box center [631, 347] width 761 height 27
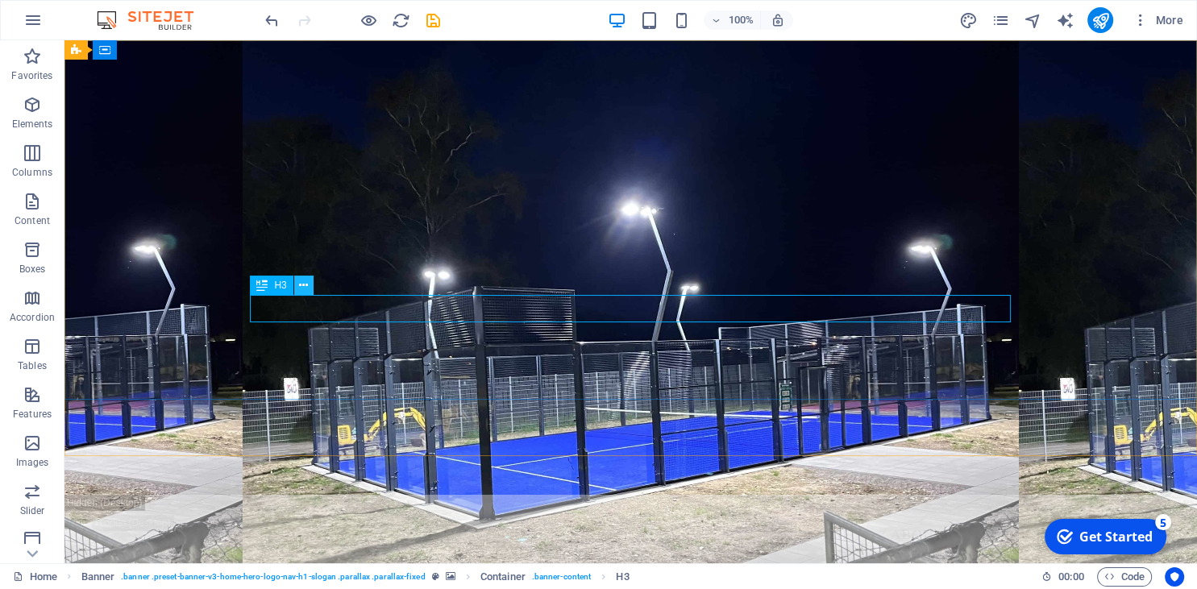
click at [301, 286] on icon at bounding box center [303, 285] width 9 height 17
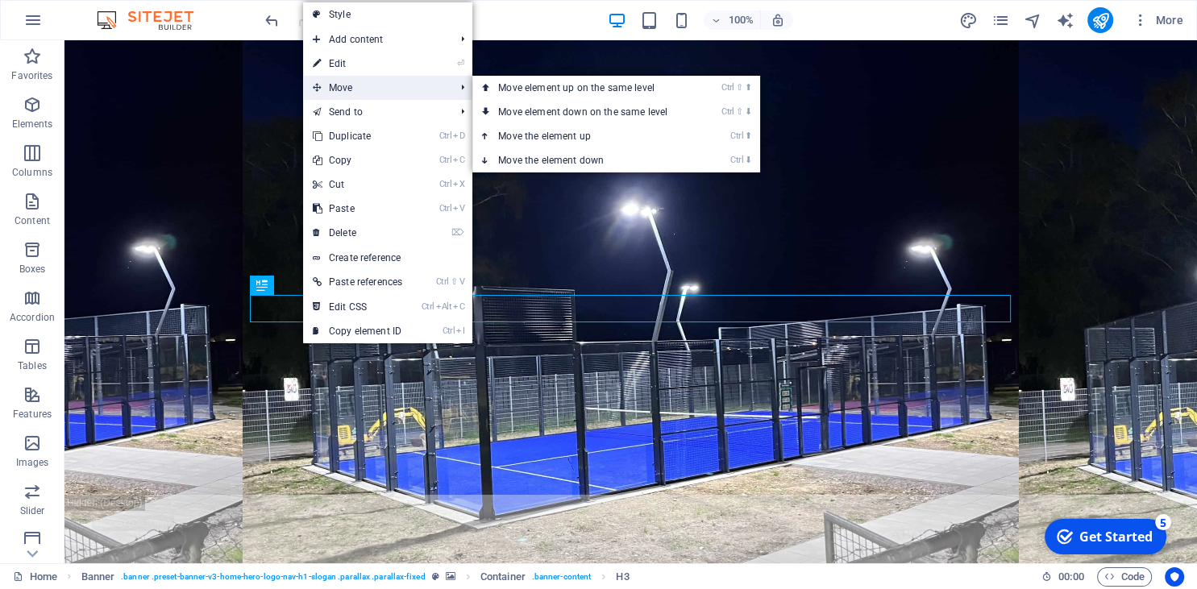
click at [363, 89] on span "Move" at bounding box center [375, 88] width 145 height 24
click at [555, 106] on link "Ctrl ⇧ ⬇ Move element down on the same level" at bounding box center [585, 112] width 227 height 24
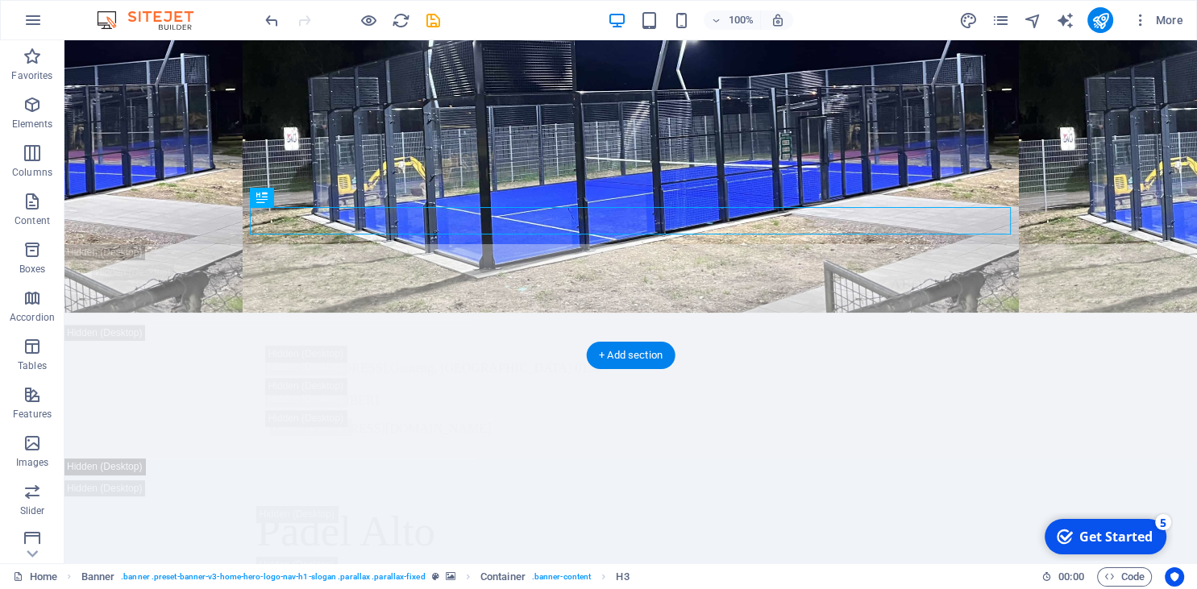
scroll to position [340, 0]
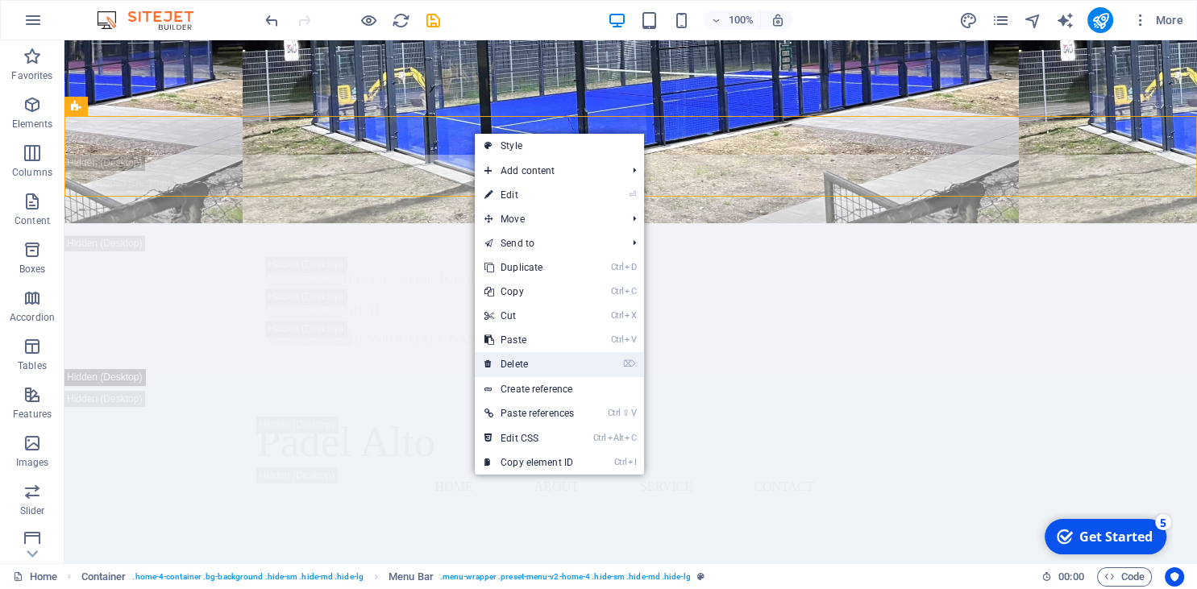
click at [535, 355] on link "⌦ Delete" at bounding box center [529, 364] width 109 height 24
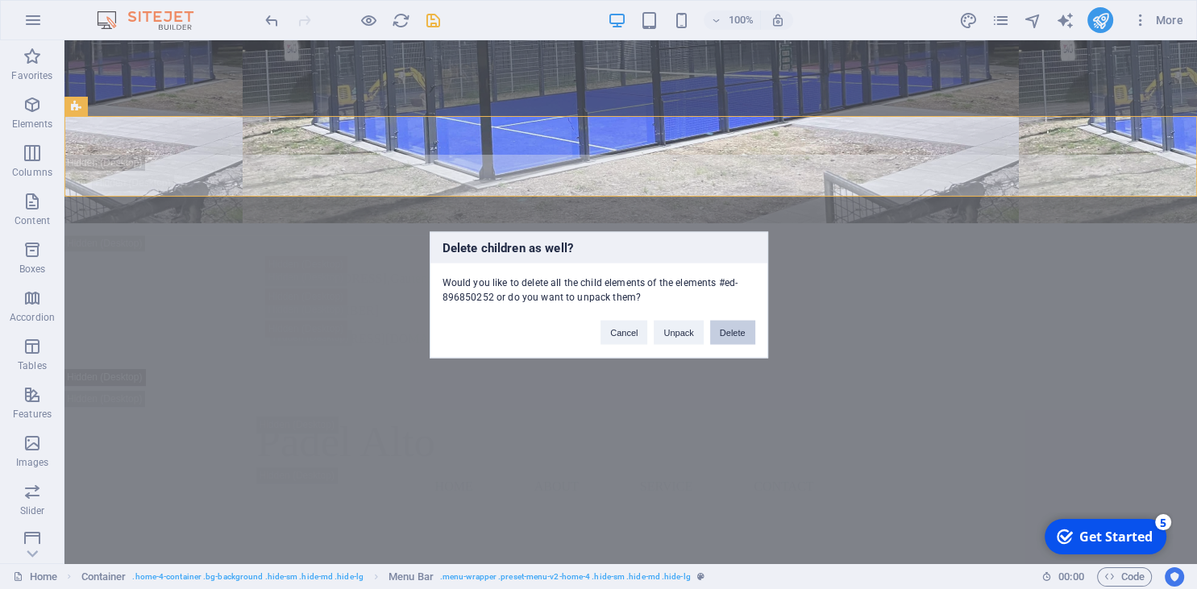
click at [729, 339] on button "Delete" at bounding box center [732, 332] width 45 height 24
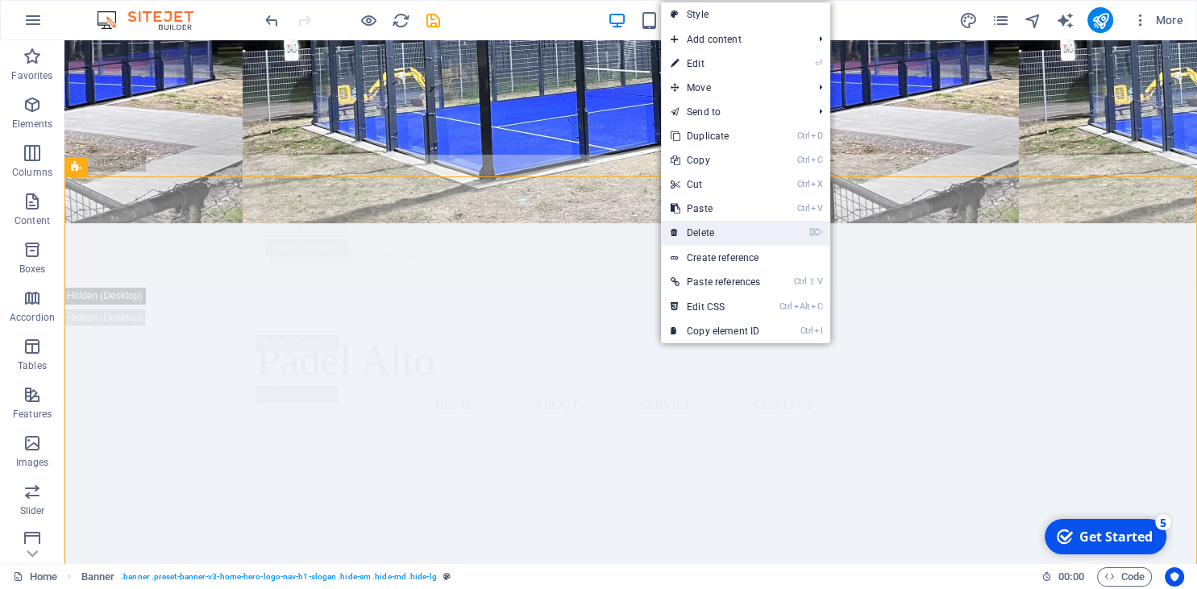
click at [712, 235] on link "⌦ Delete" at bounding box center [715, 233] width 109 height 24
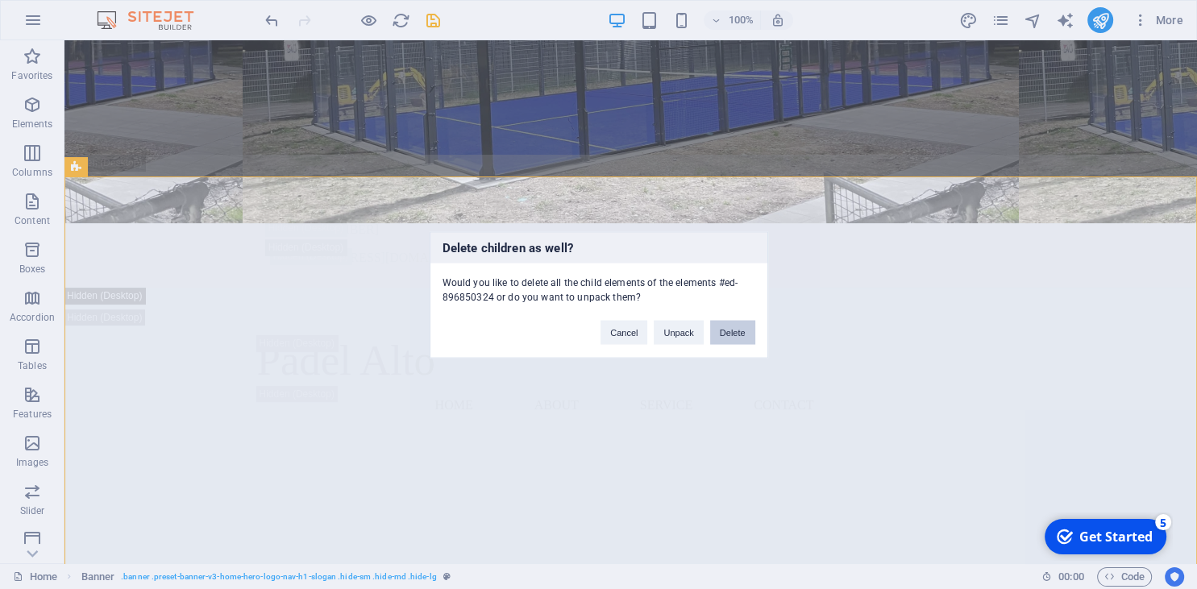
click at [743, 337] on button "Delete" at bounding box center [732, 332] width 45 height 24
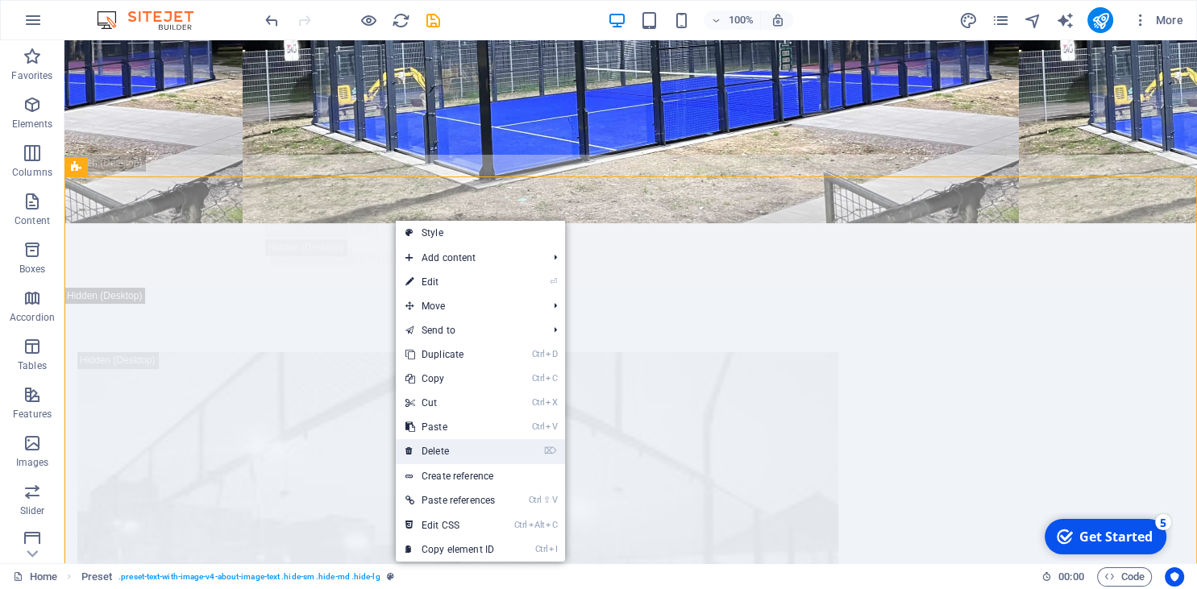
click at [443, 450] on link "⌦ Delete" at bounding box center [450, 451] width 109 height 24
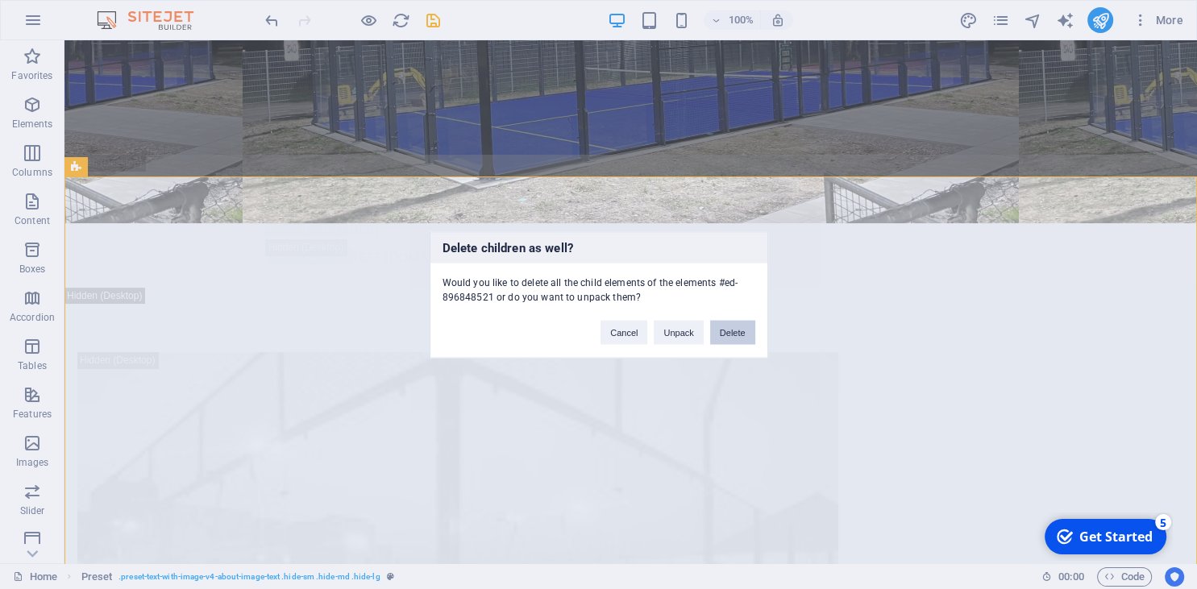
click at [729, 326] on button "Delete" at bounding box center [732, 332] width 45 height 24
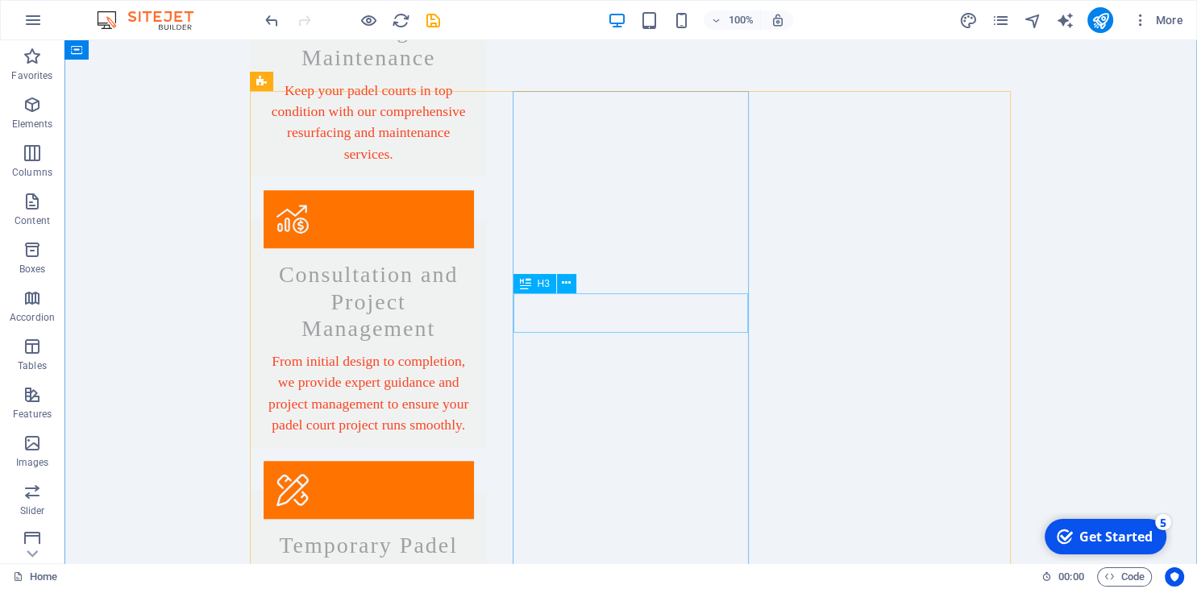
scroll to position [1191, 0]
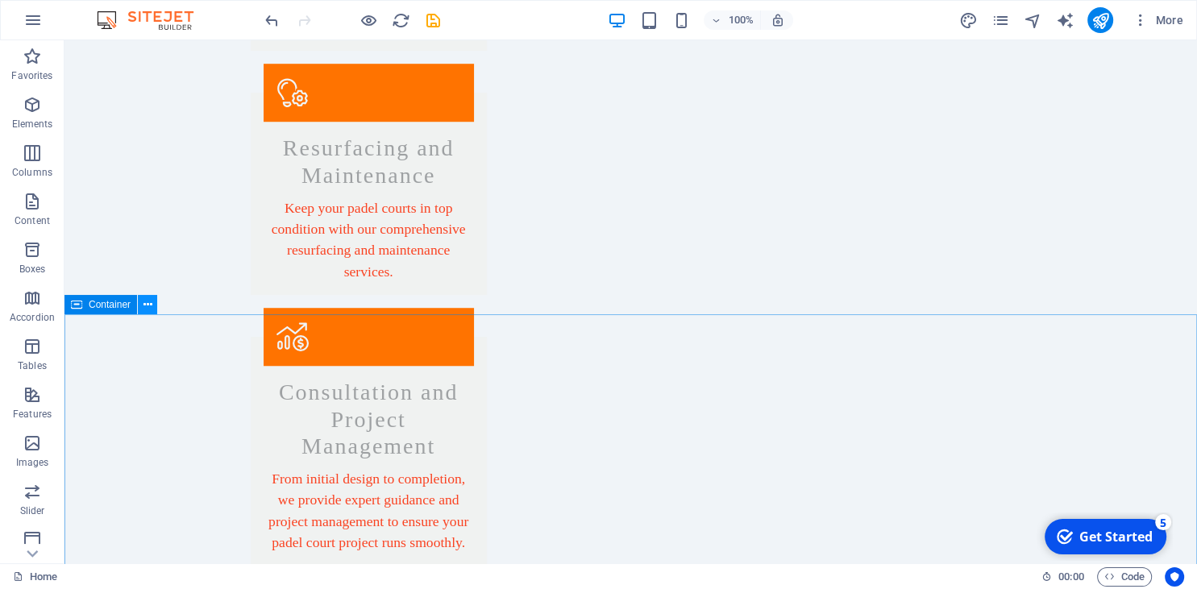
click at [152, 304] on icon at bounding box center [147, 305] width 9 height 17
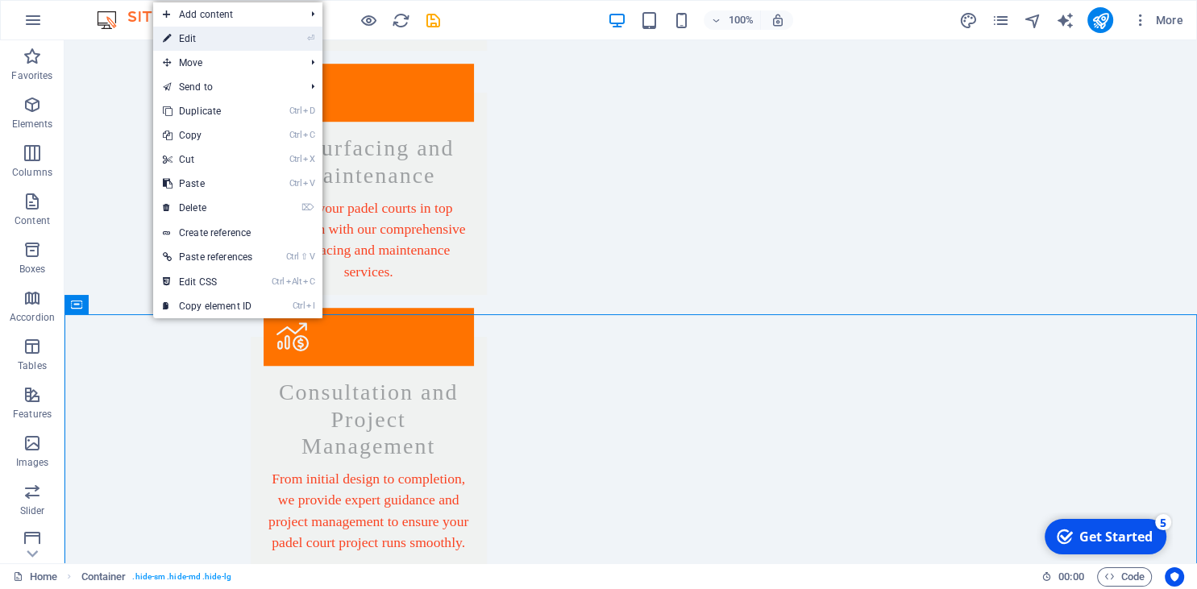
click at [233, 27] on link "⏎ Edit" at bounding box center [207, 39] width 109 height 24
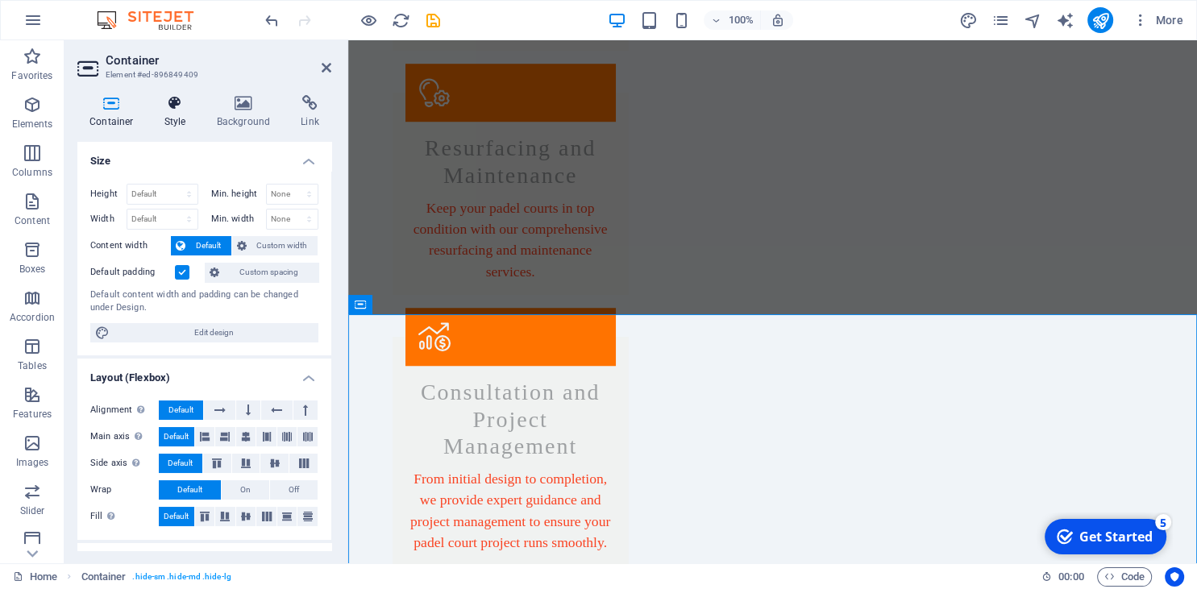
click at [158, 119] on h4 "Style" at bounding box center [178, 112] width 52 height 34
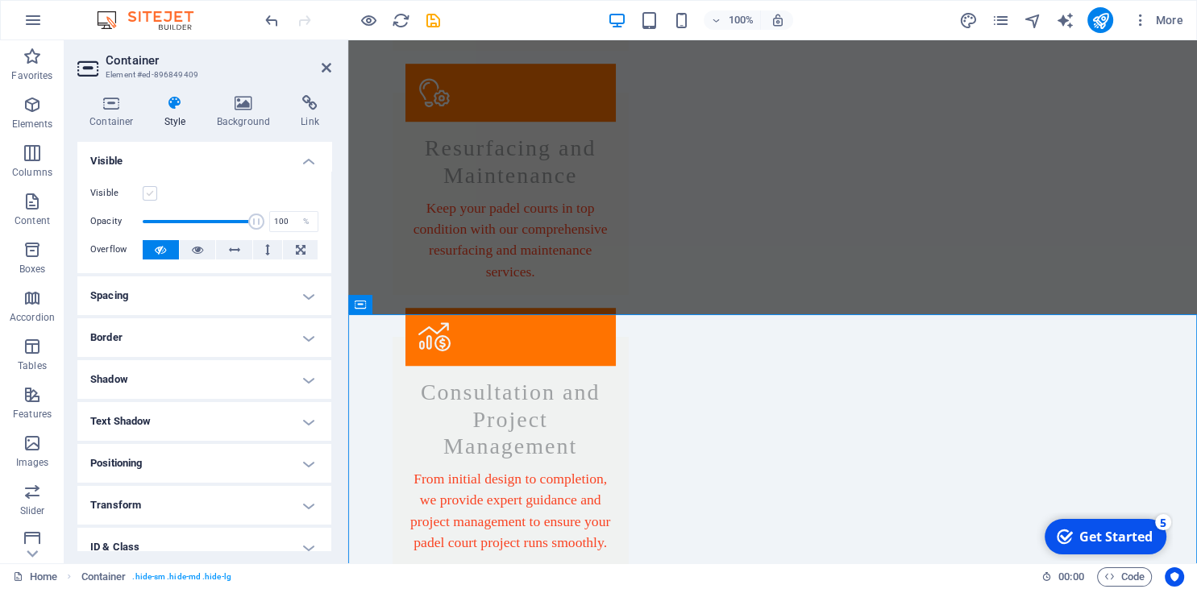
click at [149, 197] on label at bounding box center [150, 193] width 15 height 15
click at [0, 0] on input "Visible" at bounding box center [0, 0] width 0 height 0
click at [322, 70] on icon at bounding box center [327, 67] width 10 height 13
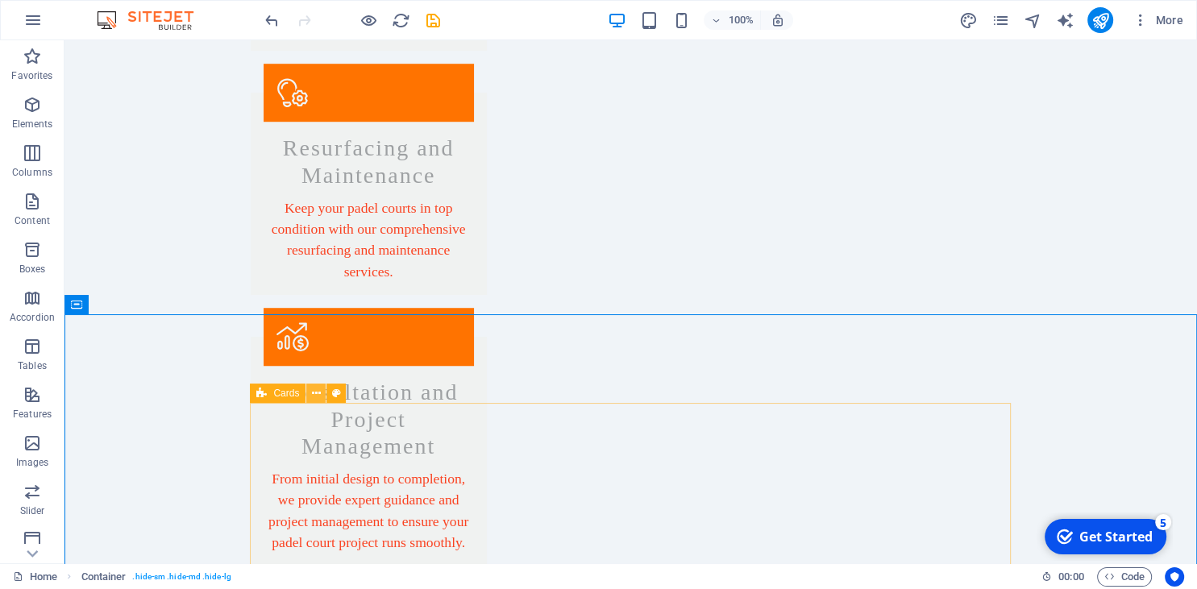
click at [318, 393] on icon at bounding box center [316, 393] width 9 height 17
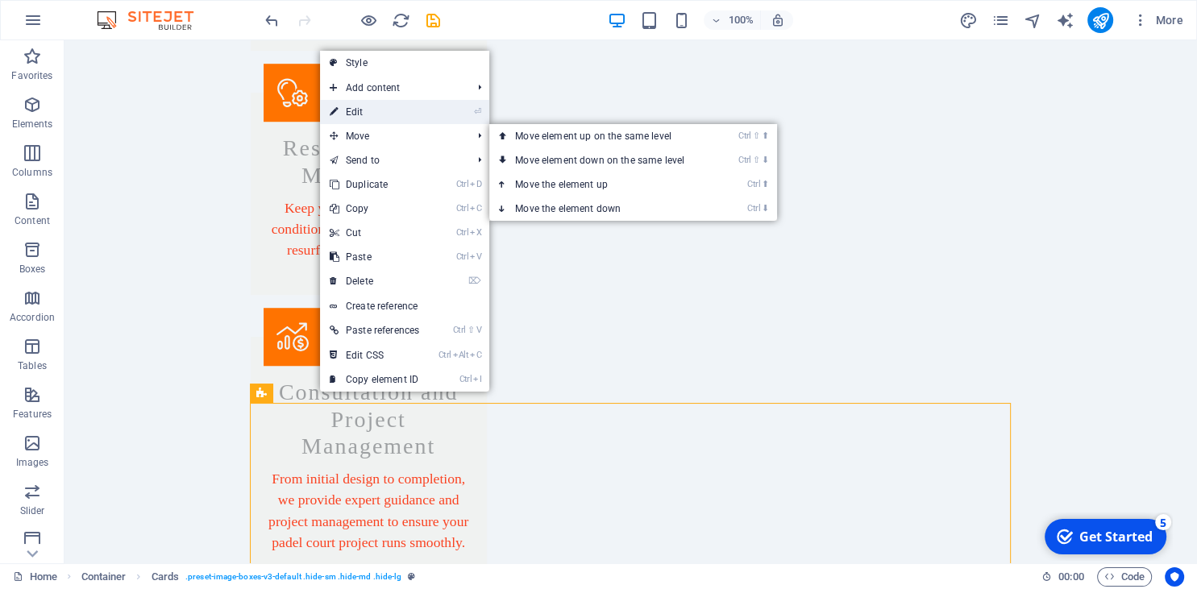
click at [359, 105] on link "⏎ Edit" at bounding box center [374, 112] width 109 height 24
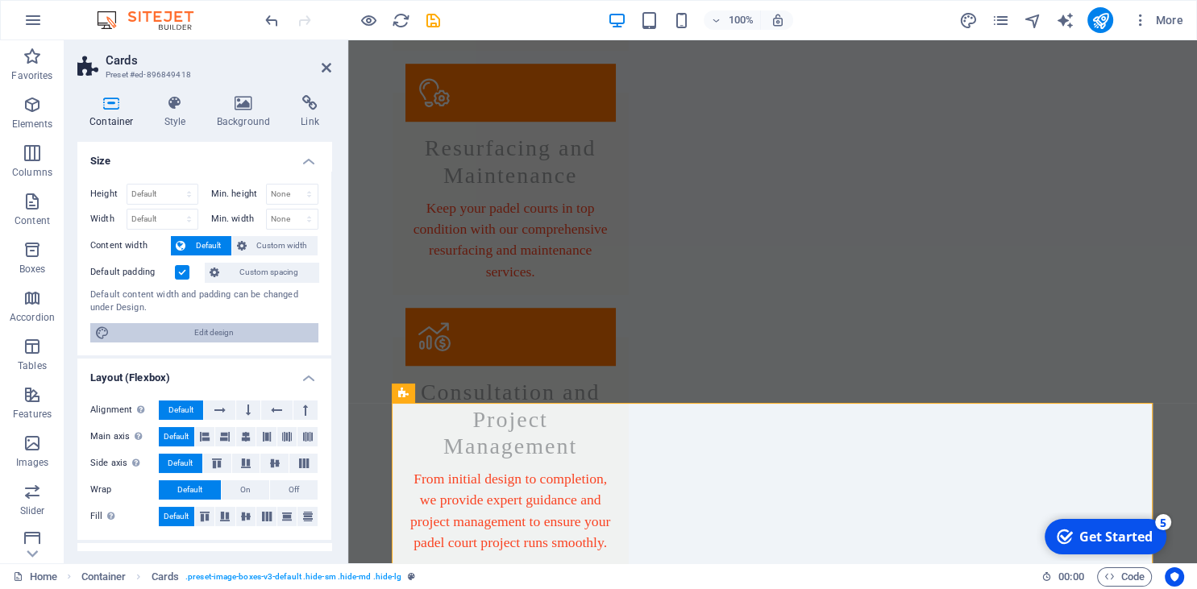
click at [230, 330] on span "Edit design" at bounding box center [213, 332] width 199 height 19
select select "rem"
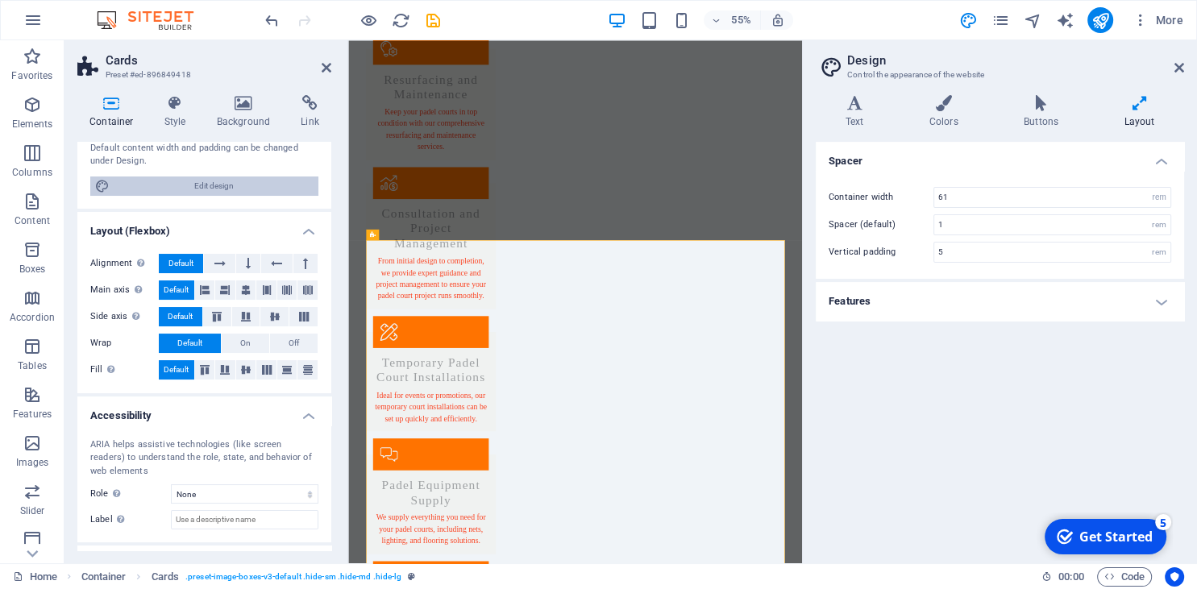
scroll to position [215, 0]
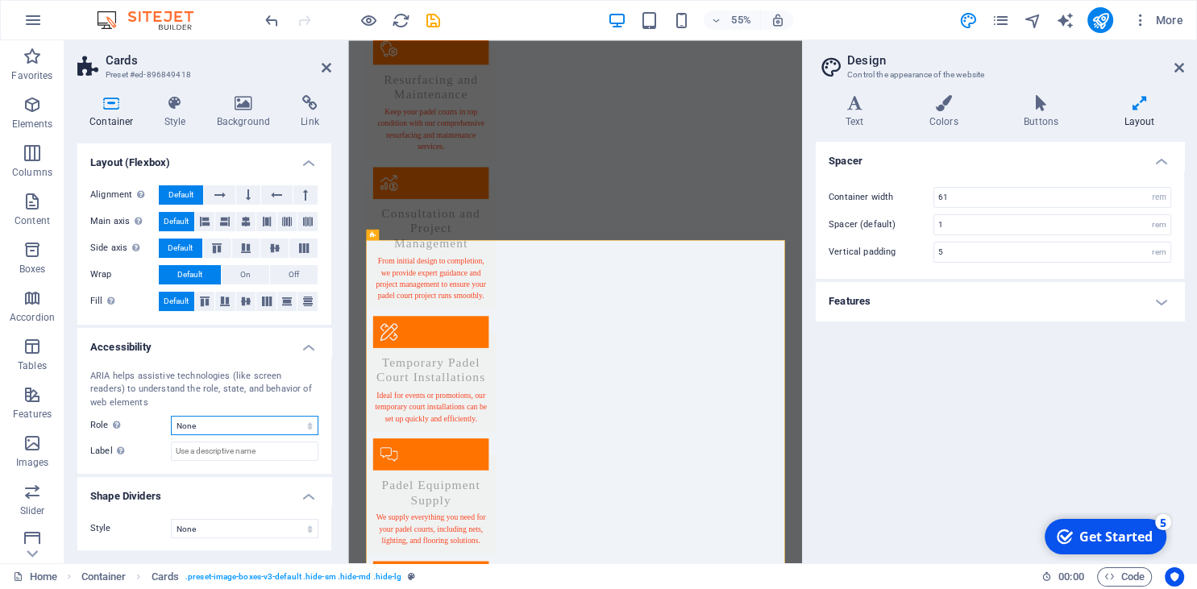
click at [171, 416] on select "None Alert Article Banner Comment Complementary Dialog Footer Header Marquee Pr…" at bounding box center [244, 425] width 147 height 19
select select "presentation"
click option "Presentation" at bounding box center [0, 0] width 0 height 0
click at [258, 449] on input "Label Use the ARIA label to provide a clear and descriptive name for elements t…" at bounding box center [244, 451] width 147 height 19
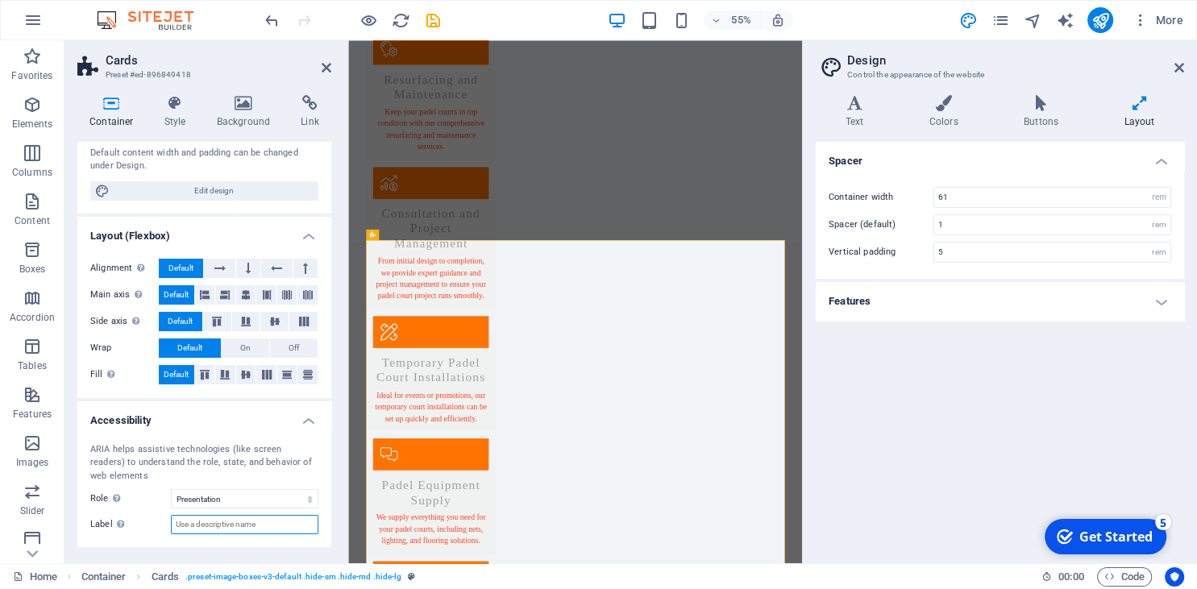
scroll to position [0, 0]
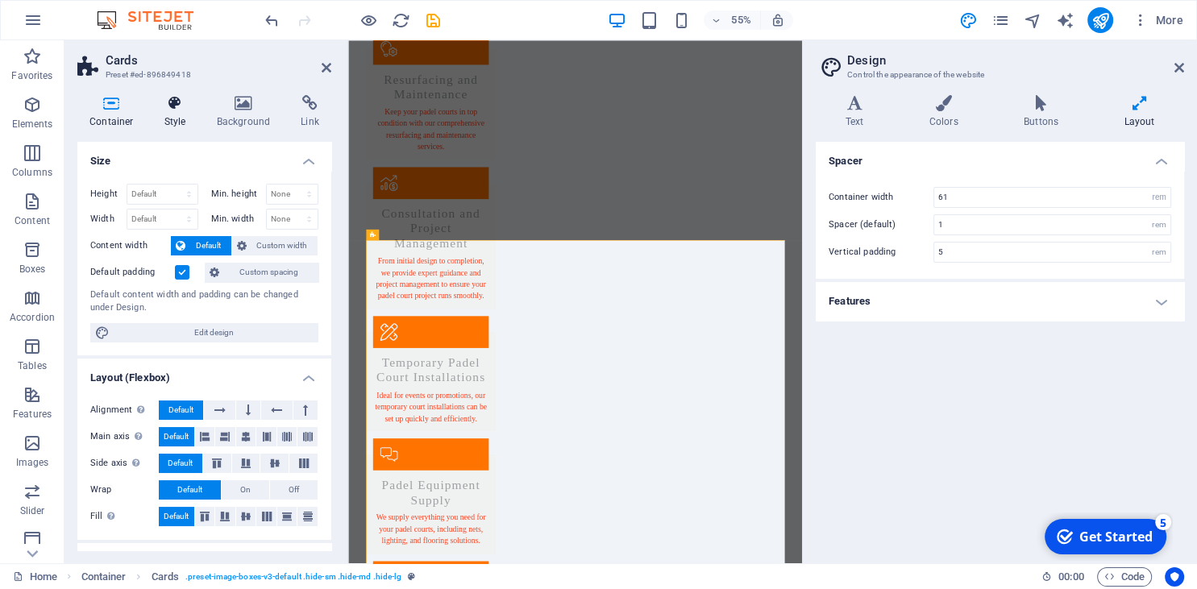
click at [173, 114] on h4 "Style" at bounding box center [178, 112] width 52 height 34
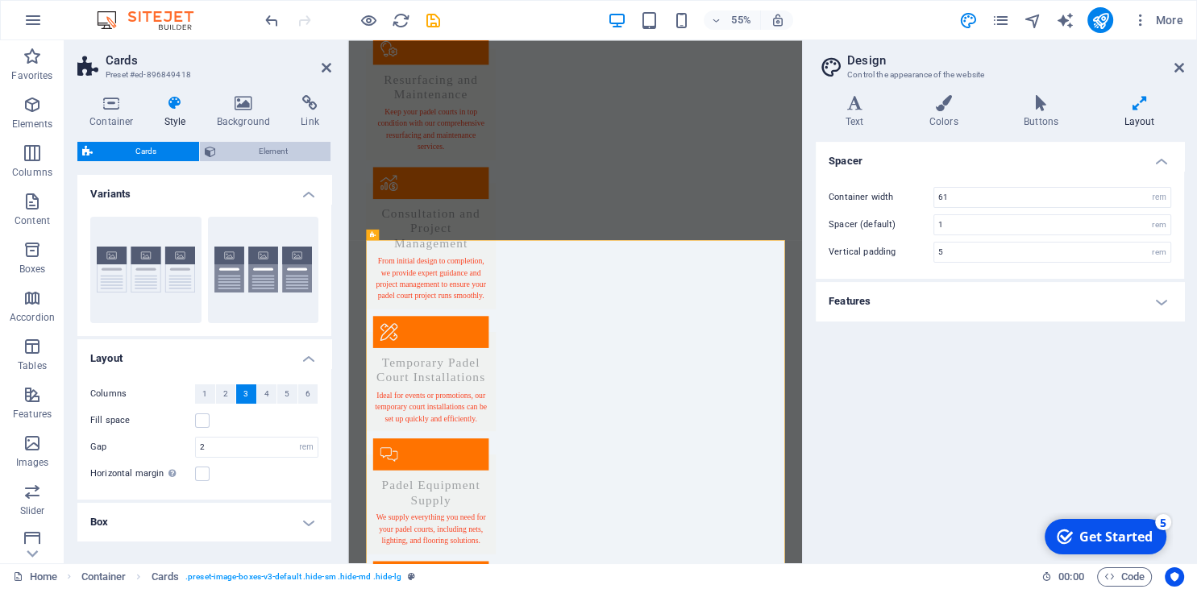
click at [238, 150] on span "Element" at bounding box center [273, 151] width 105 height 19
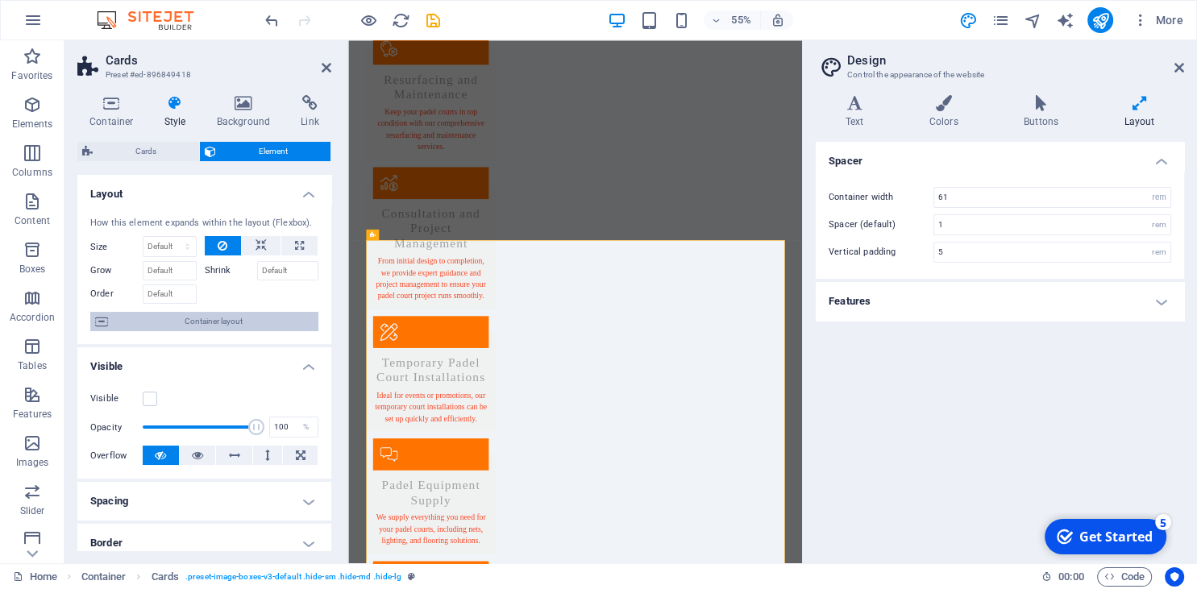
click at [229, 322] on span "Container layout" at bounding box center [213, 321] width 201 height 19
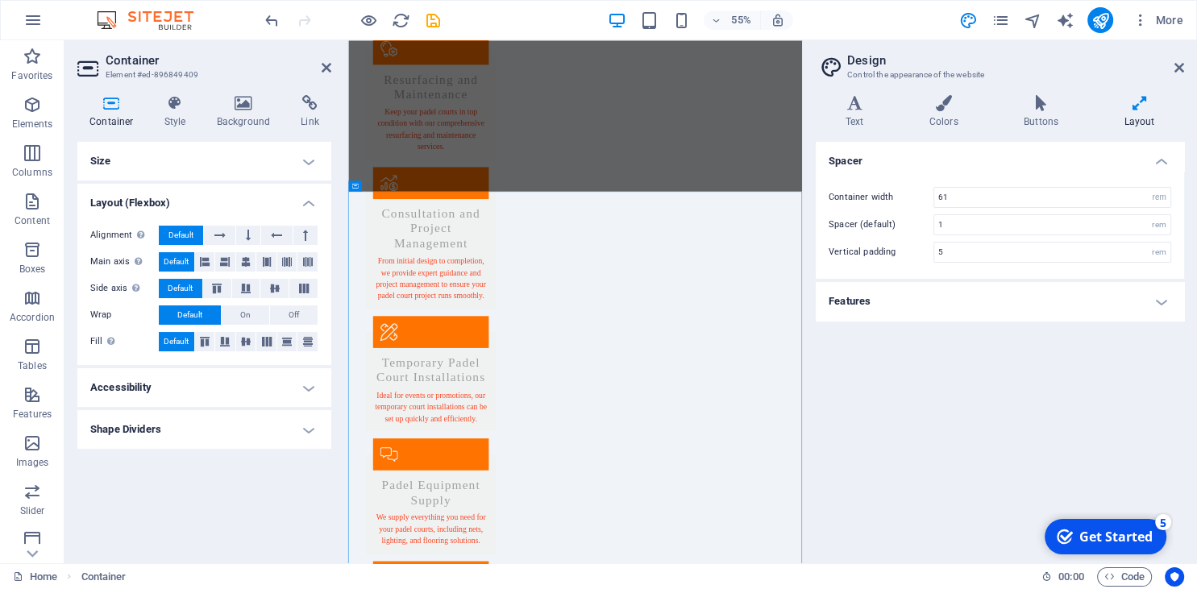
click at [213, 376] on h4 "Accessibility" at bounding box center [204, 387] width 254 height 39
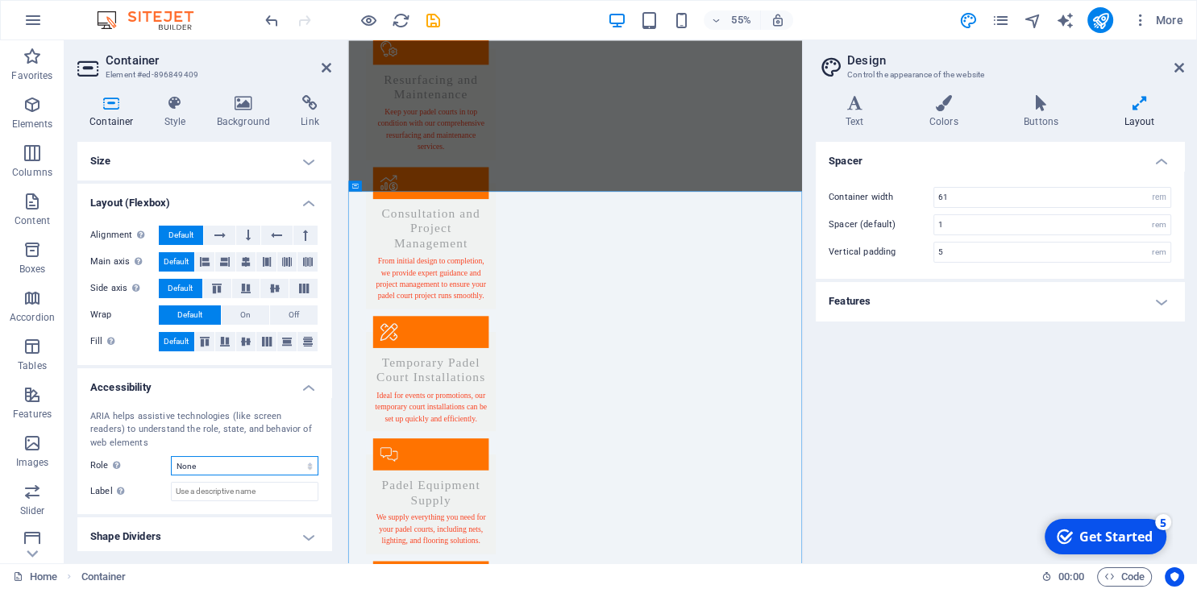
click at [171, 456] on select "None Alert Article Banner Comment Complementary Dialog Footer Header Marquee Pr…" at bounding box center [244, 465] width 147 height 19
select select "presentation"
click option "Presentation" at bounding box center [0, 0] width 0 height 0
click at [119, 100] on icon at bounding box center [111, 103] width 68 height 16
click at [153, 172] on h4 "Size" at bounding box center [204, 161] width 254 height 39
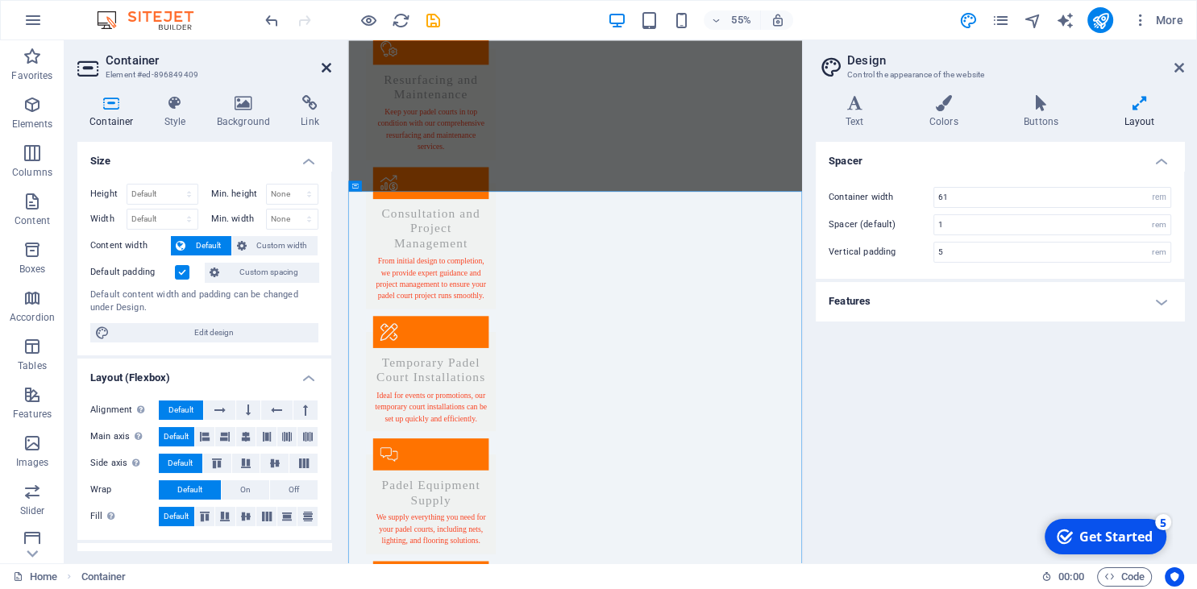
click at [322, 63] on icon at bounding box center [327, 67] width 10 height 13
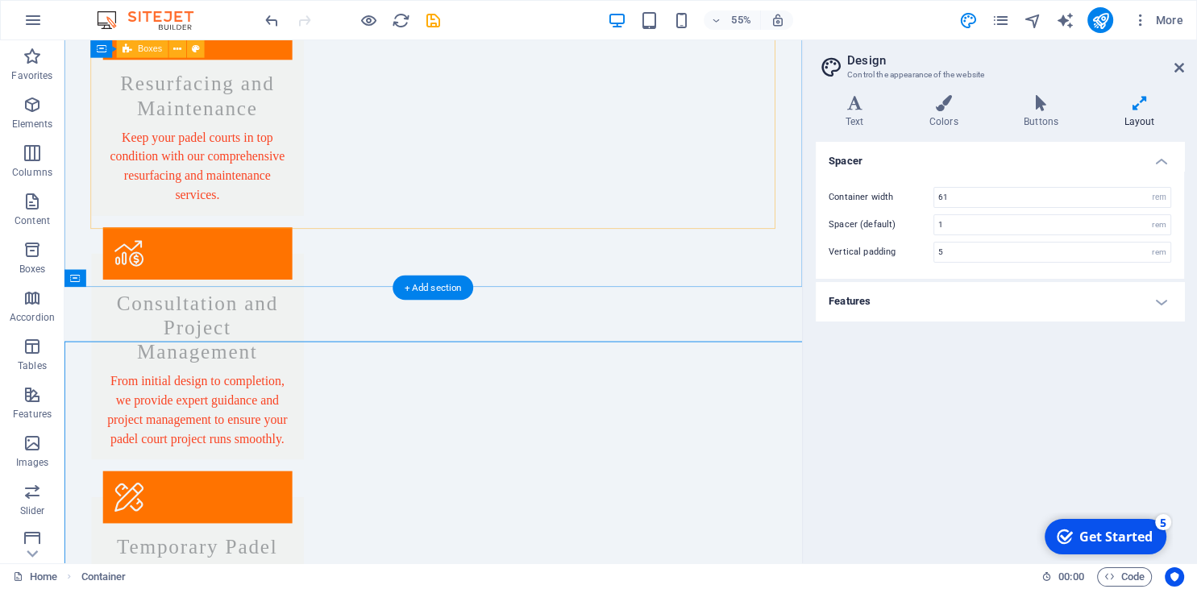
scroll to position [1191, 0]
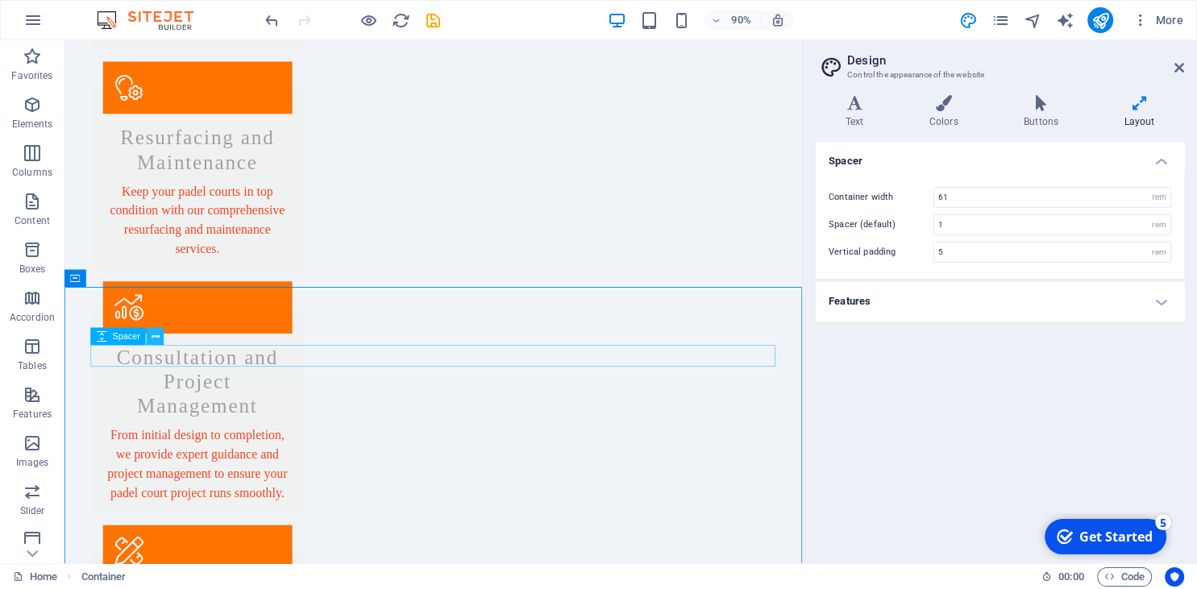
click at [156, 337] on icon at bounding box center [156, 336] width 8 height 15
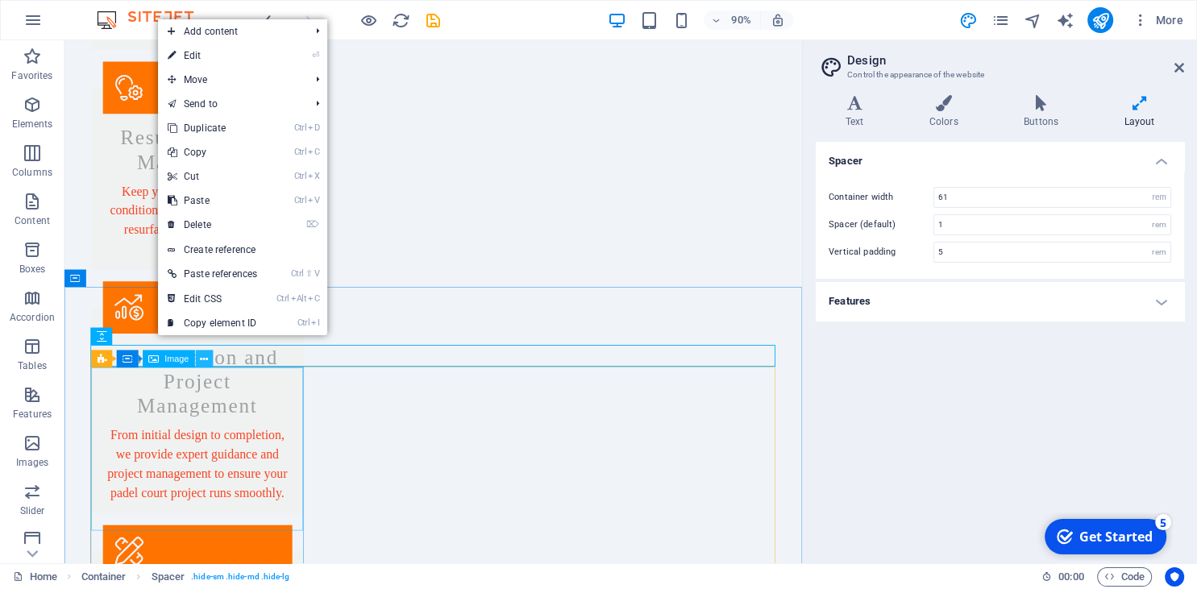
click at [209, 356] on button at bounding box center [204, 359] width 18 height 18
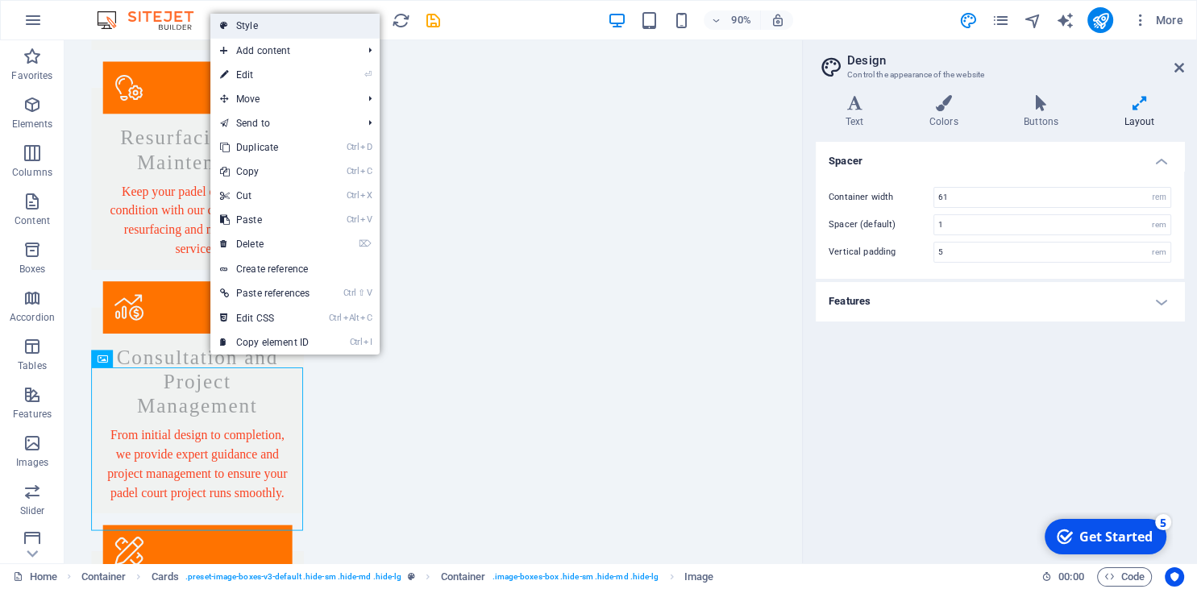
click at [267, 29] on link "Style" at bounding box center [294, 26] width 169 height 24
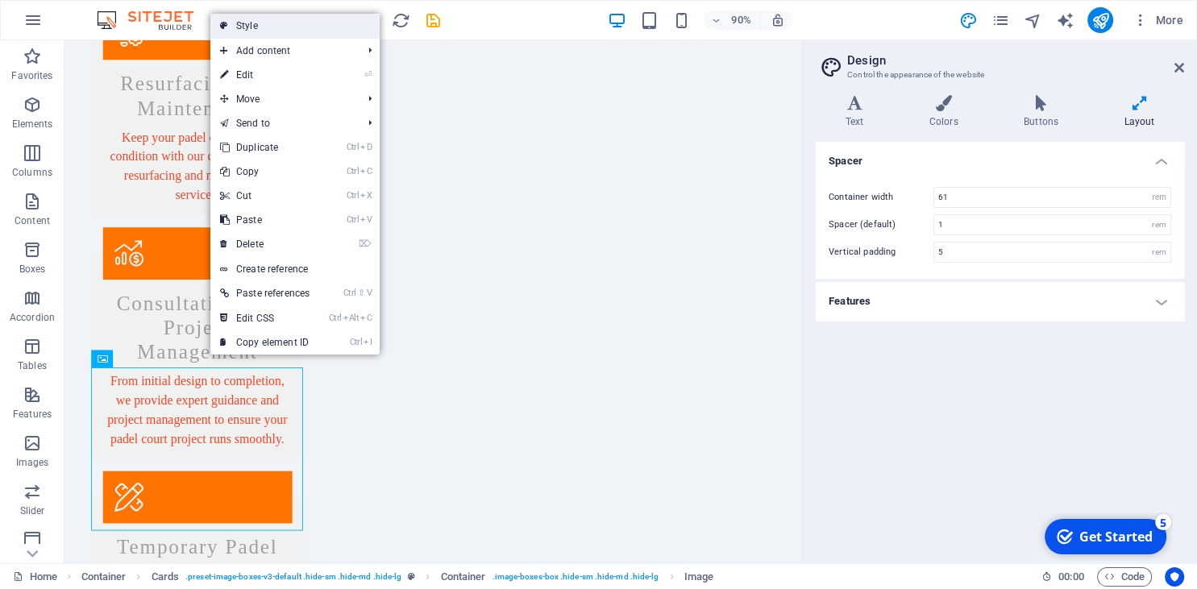
select select "rem"
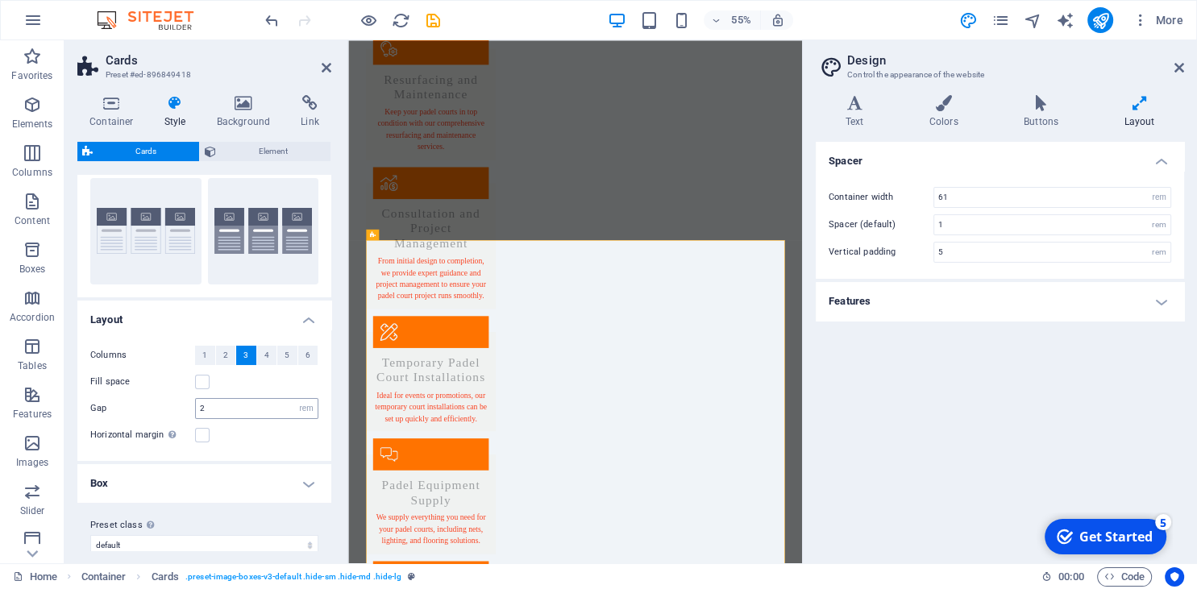
scroll to position [55, 0]
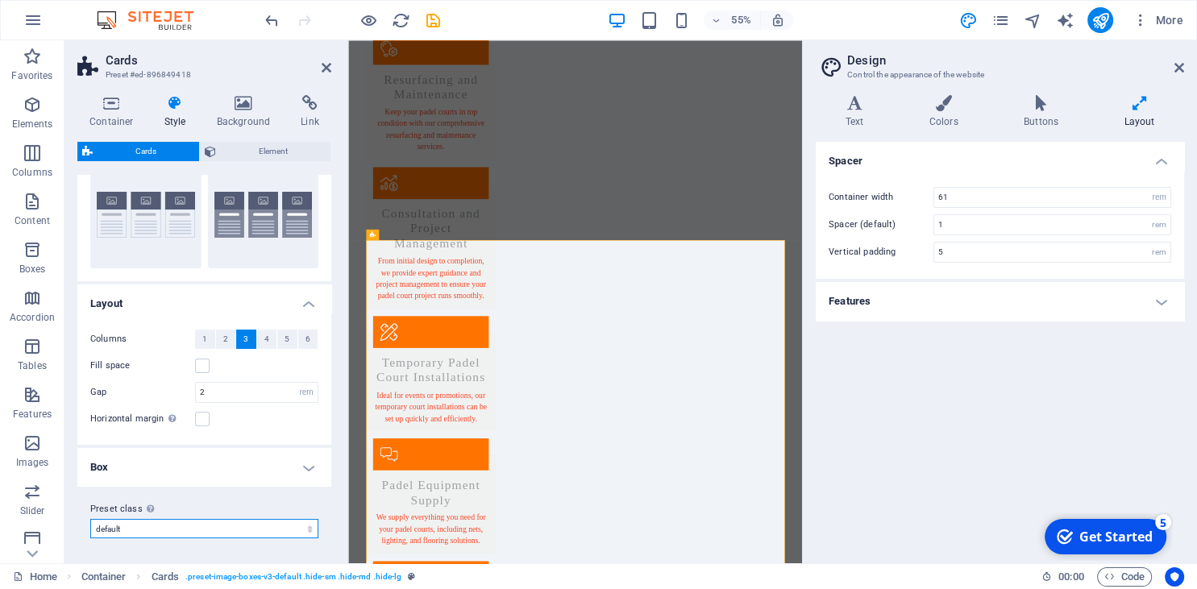
click at [90, 519] on select "default values-2 Add preset class" at bounding box center [204, 528] width 228 height 19
click at [180, 524] on select "default values-2 Add preset class" at bounding box center [204, 528] width 228 height 19
click at [198, 462] on h4 "Box" at bounding box center [204, 467] width 254 height 39
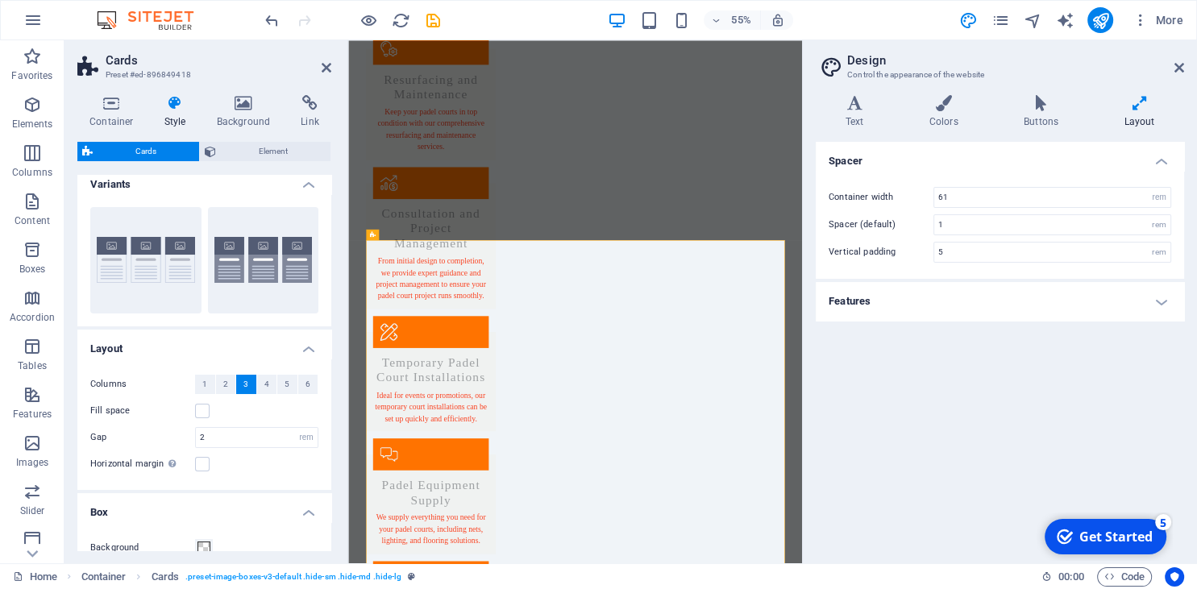
scroll to position [0, 0]
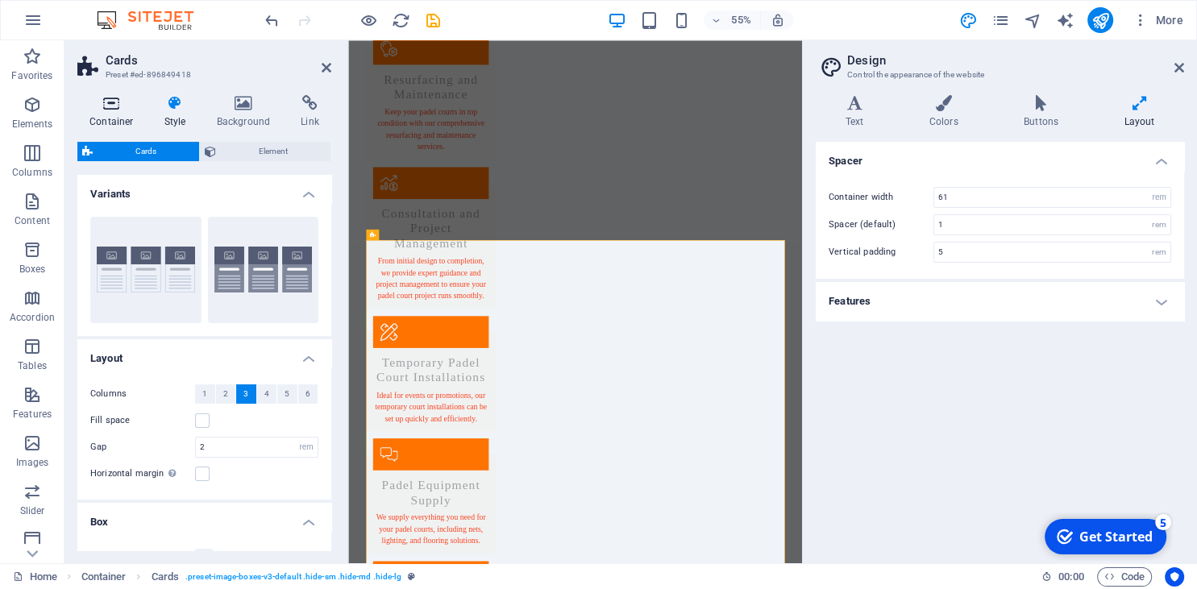
click at [107, 114] on h4 "Container" at bounding box center [114, 112] width 75 height 34
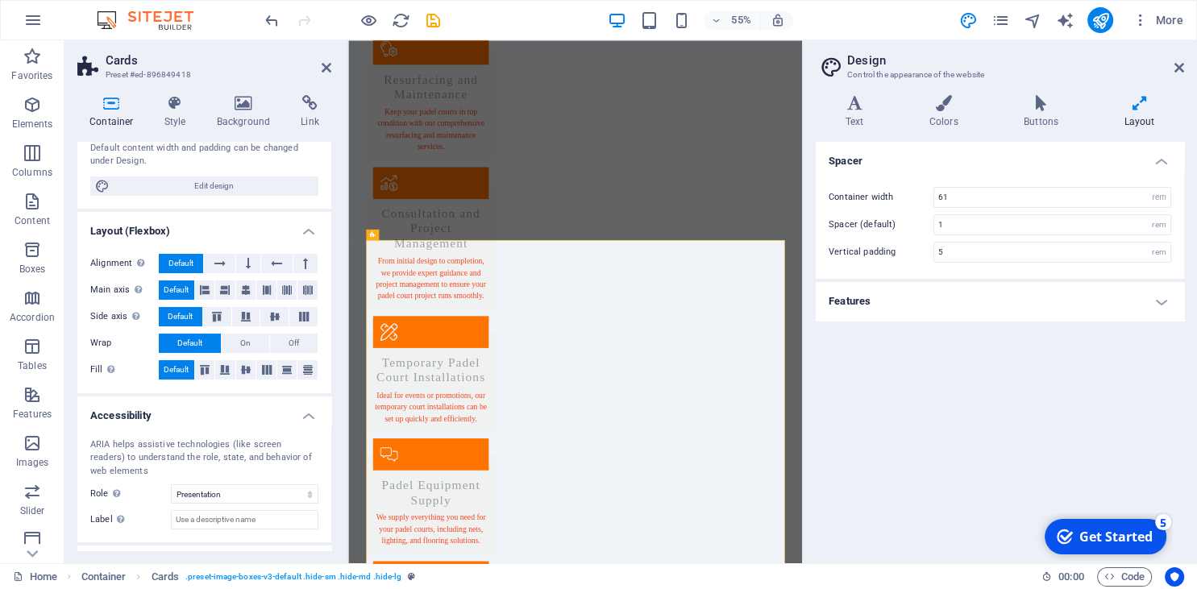
scroll to position [215, 0]
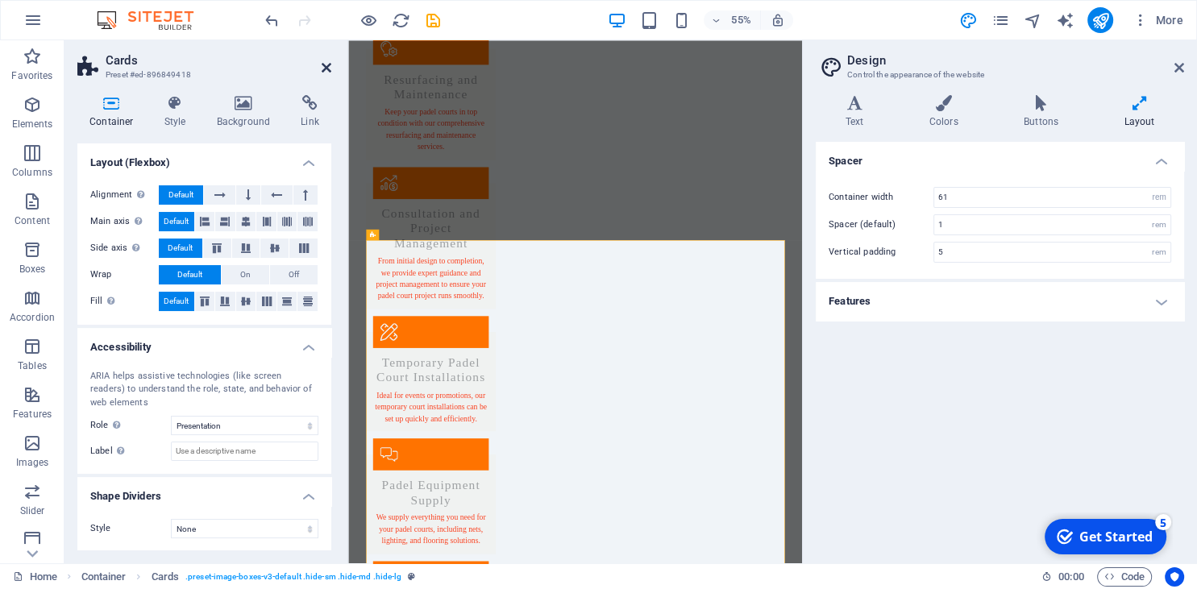
click at [330, 68] on icon at bounding box center [327, 67] width 10 height 13
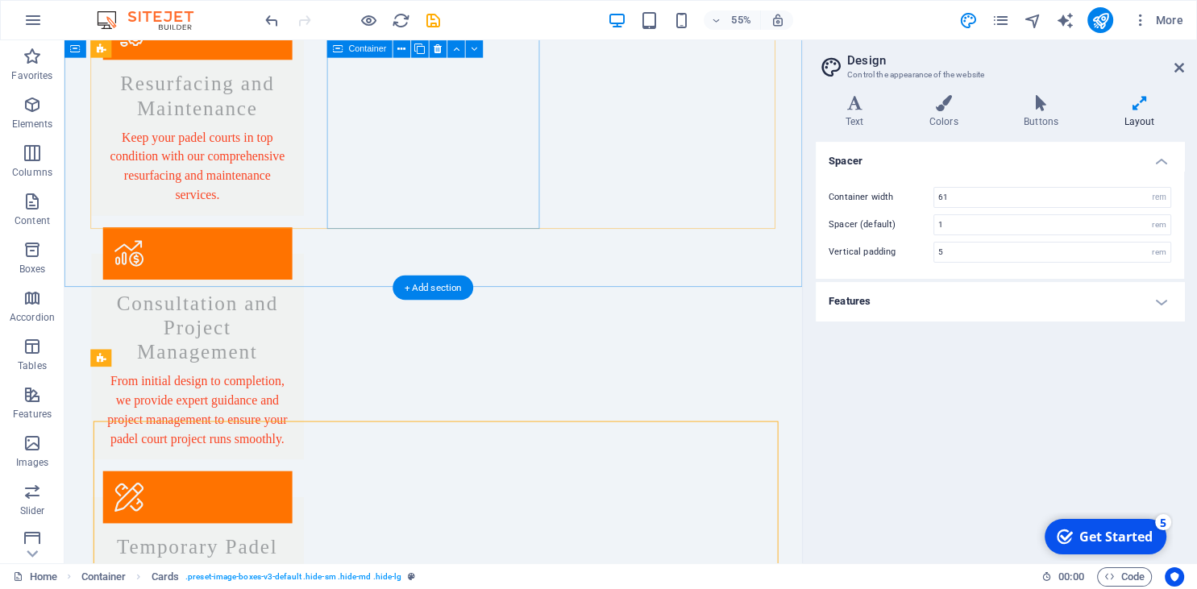
scroll to position [1191, 0]
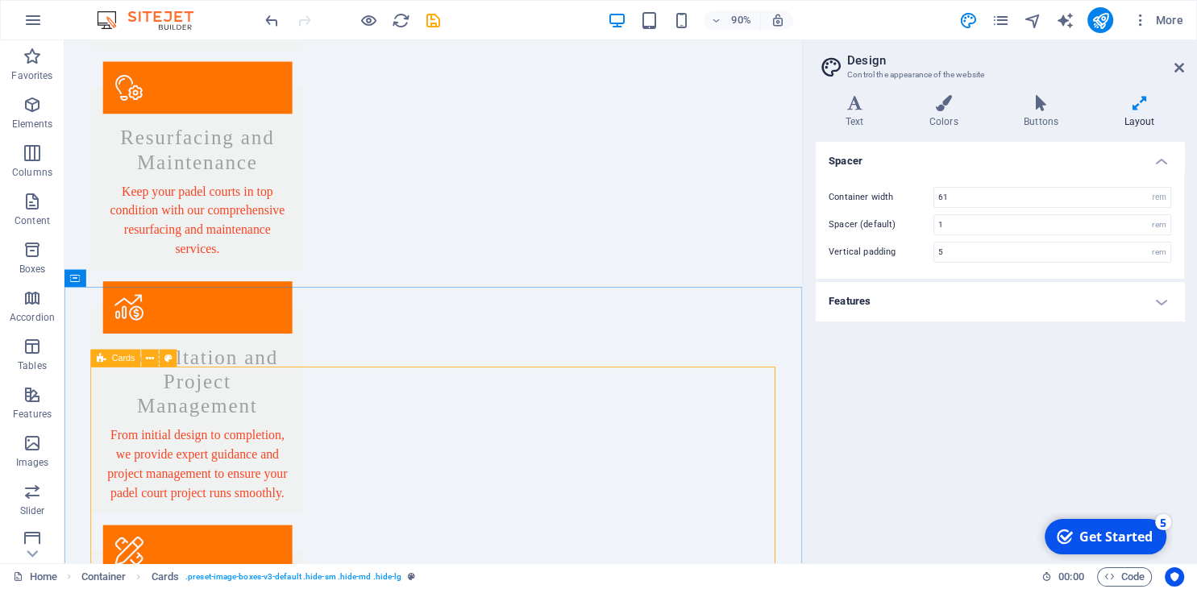
click at [105, 359] on icon at bounding box center [102, 359] width 10 height 18
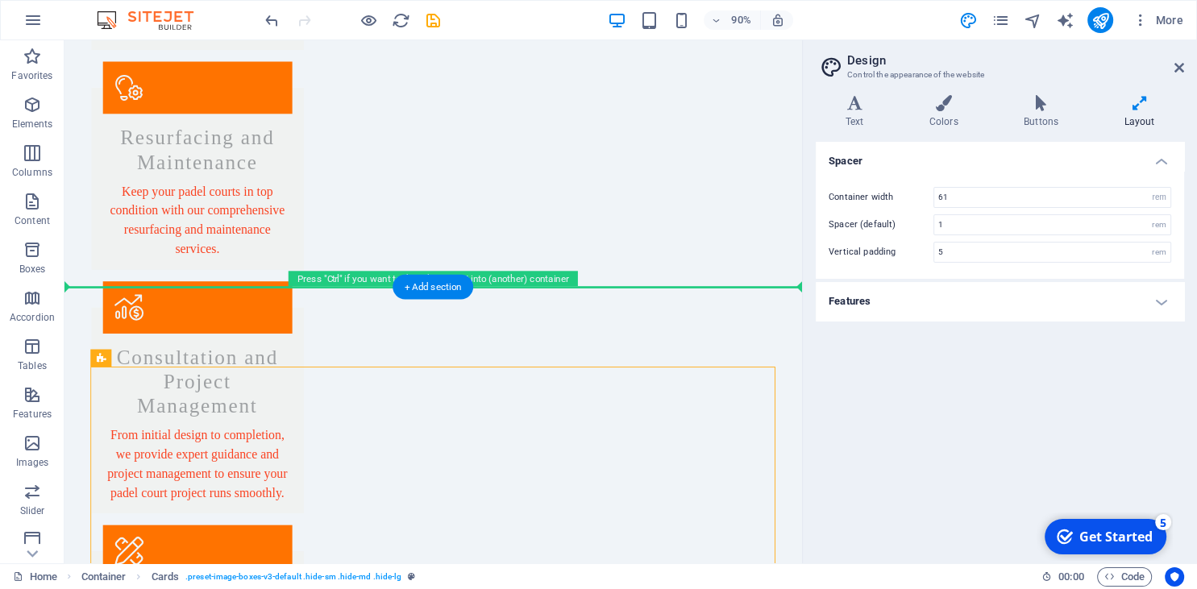
drag, startPoint x: 182, startPoint y: 401, endPoint x: 126, endPoint y: 343, distance: 80.3
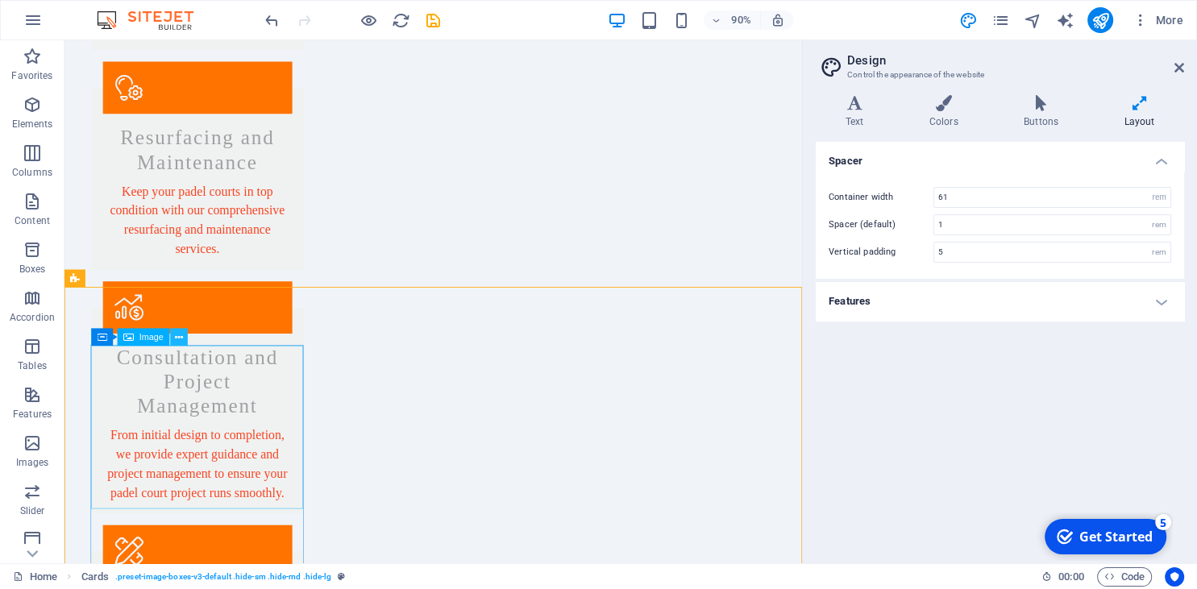
click at [176, 342] on icon at bounding box center [179, 337] width 8 height 15
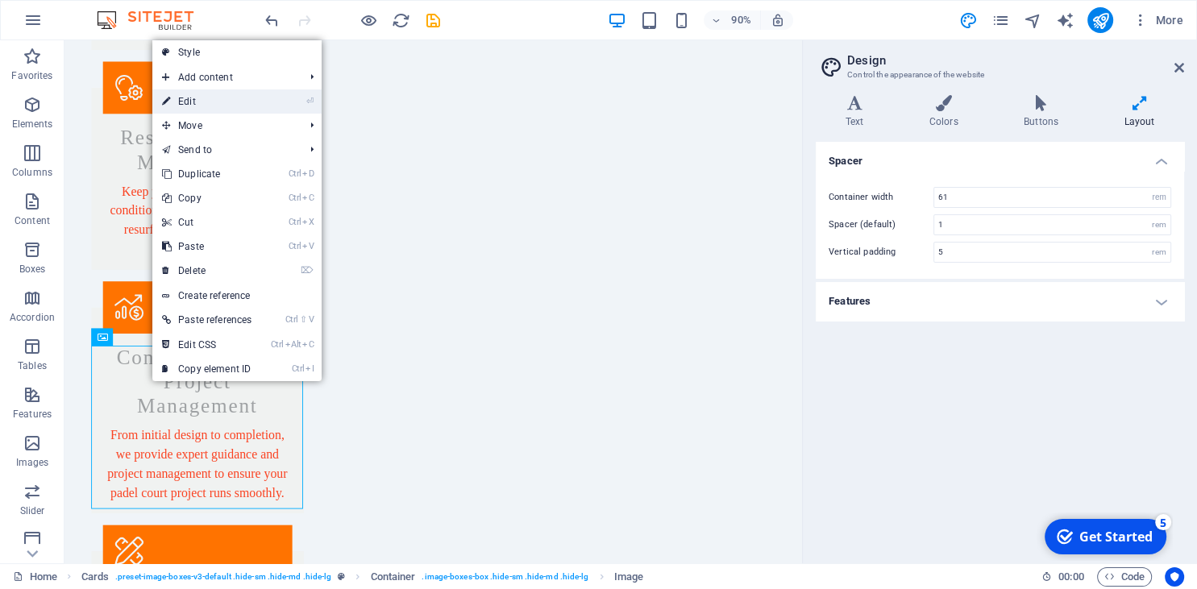
click at [220, 102] on link "⏎ Edit" at bounding box center [206, 101] width 109 height 24
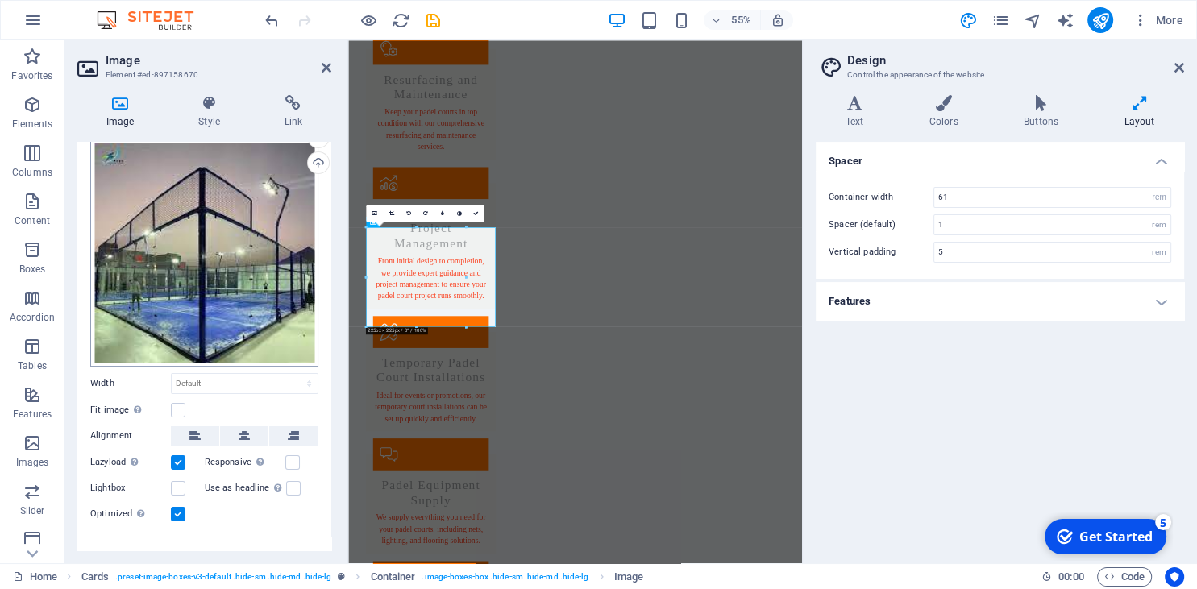
scroll to position [69, 0]
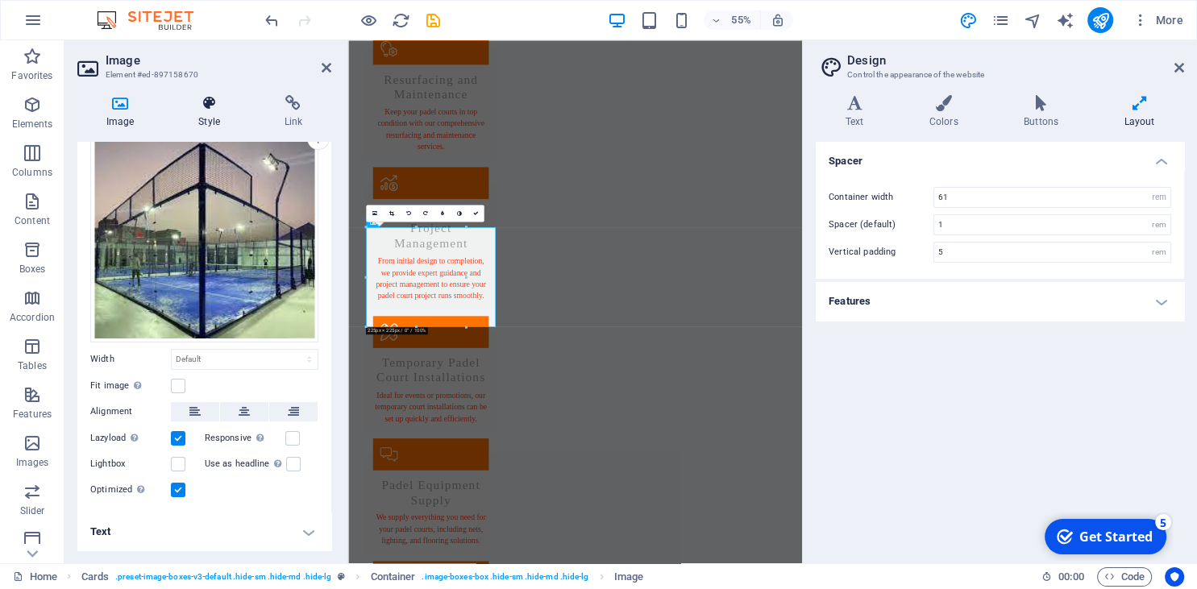
click at [195, 107] on icon at bounding box center [208, 103] width 79 height 16
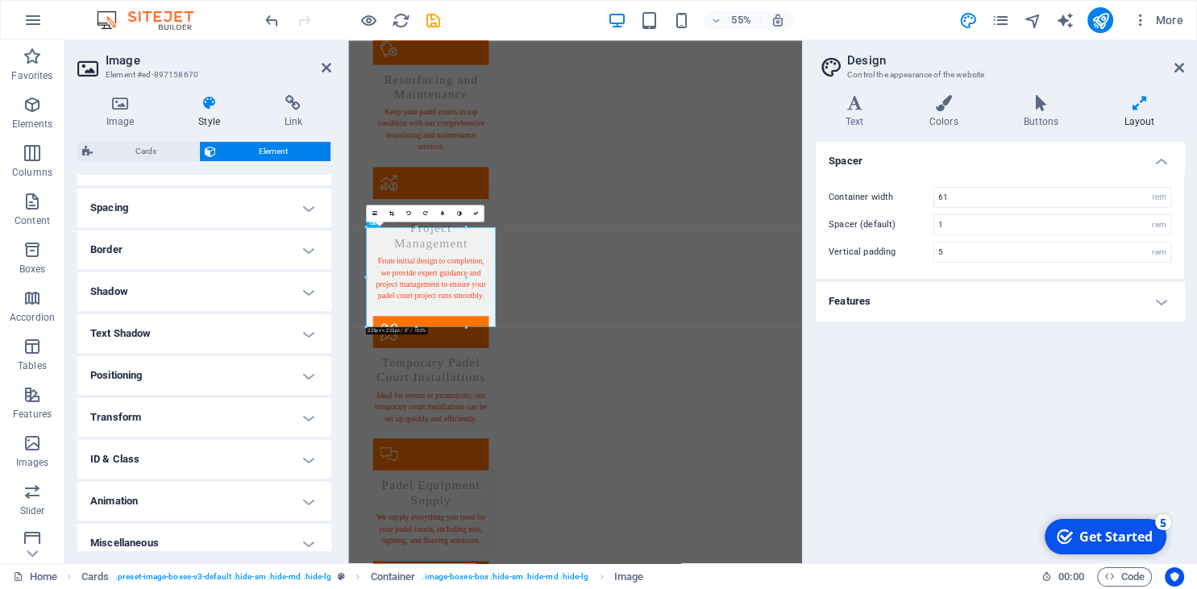
scroll to position [305, 0]
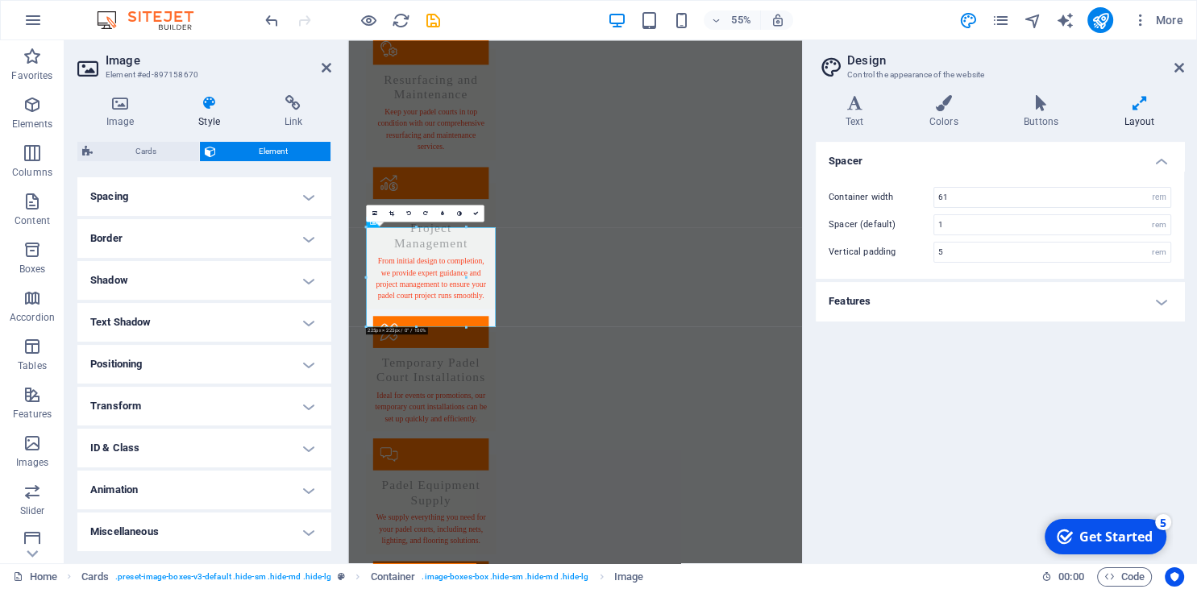
click at [331, 69] on aside "Image Element #ed-897158670 Image Style Link Image Drag files here, click to ch…" at bounding box center [206, 301] width 284 height 523
click at [318, 69] on header "Image Element #ed-897158670" at bounding box center [204, 61] width 254 height 42
click at [318, 66] on h2 "Image" at bounding box center [219, 60] width 226 height 15
click at [326, 70] on icon at bounding box center [327, 67] width 10 height 13
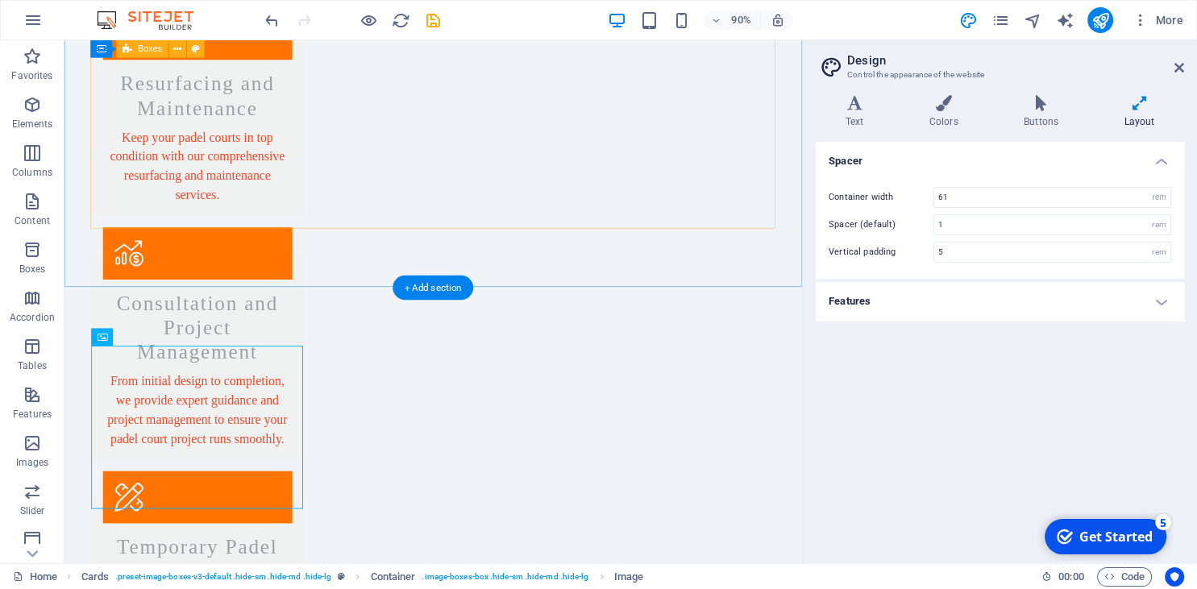
scroll to position [1191, 0]
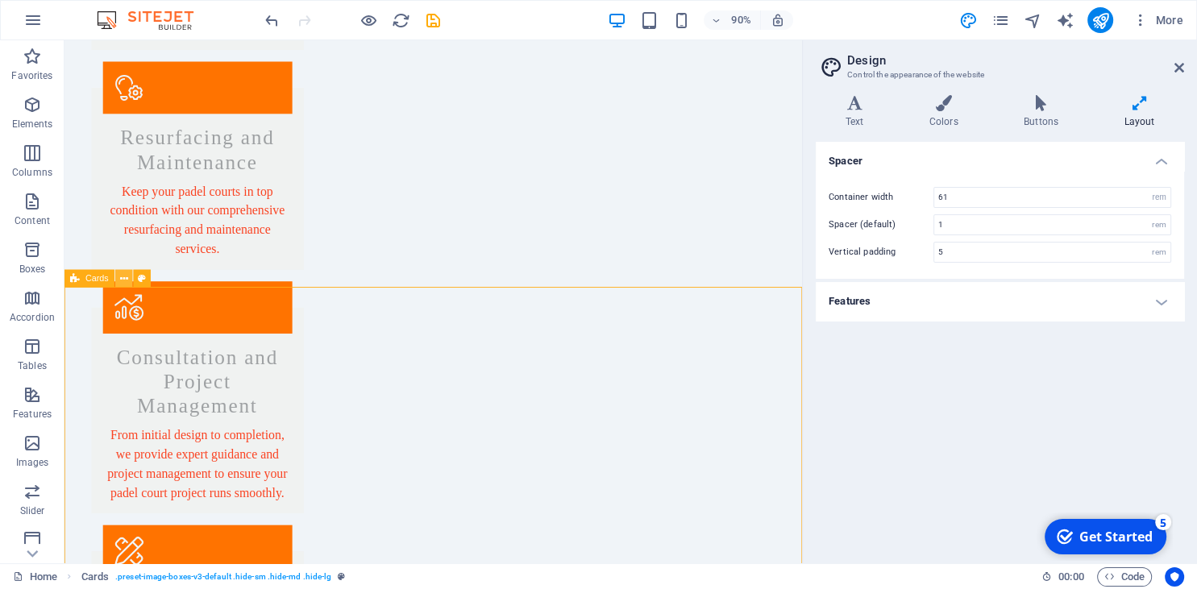
click at [118, 279] on button at bounding box center [124, 279] width 18 height 18
click at [143, 278] on icon at bounding box center [142, 278] width 8 height 15
select select "rem"
select select "px"
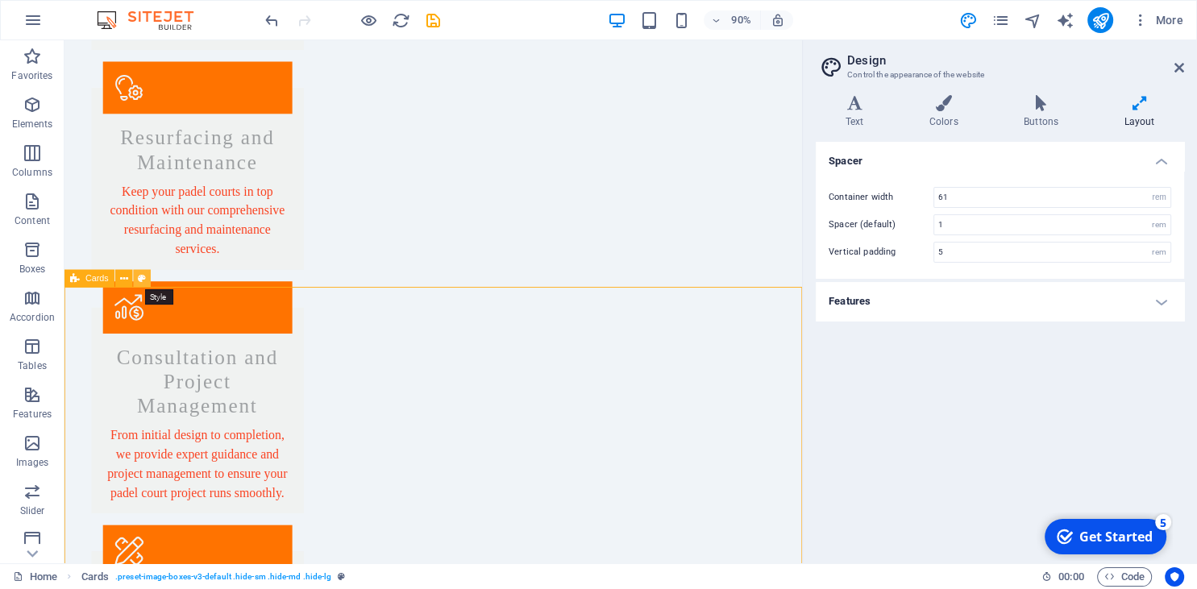
select select "px"
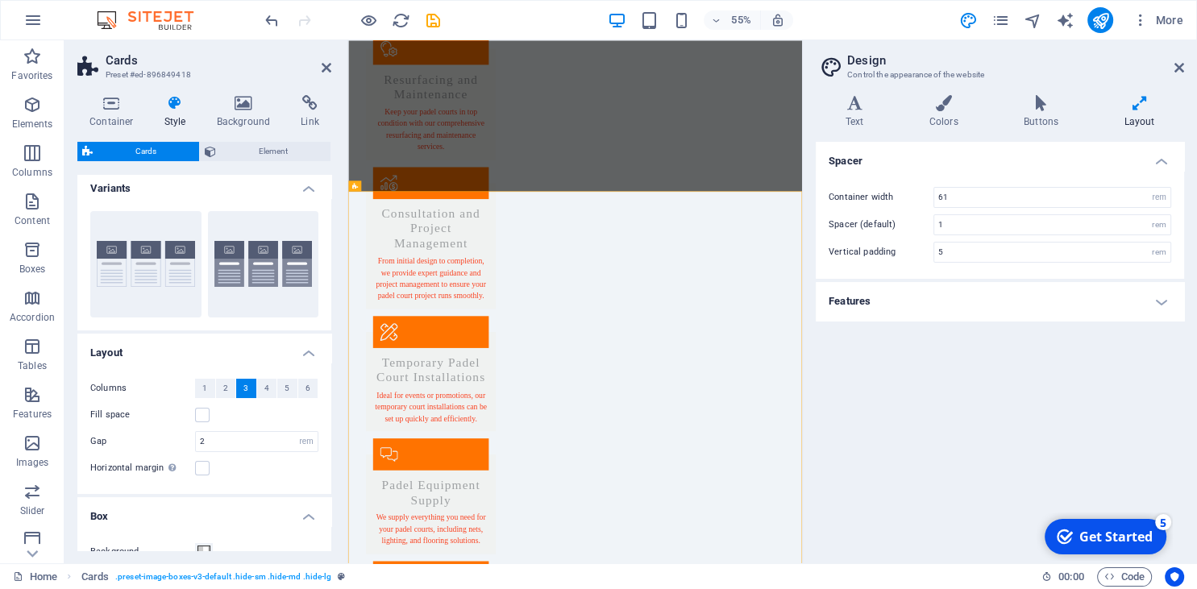
scroll to position [0, 0]
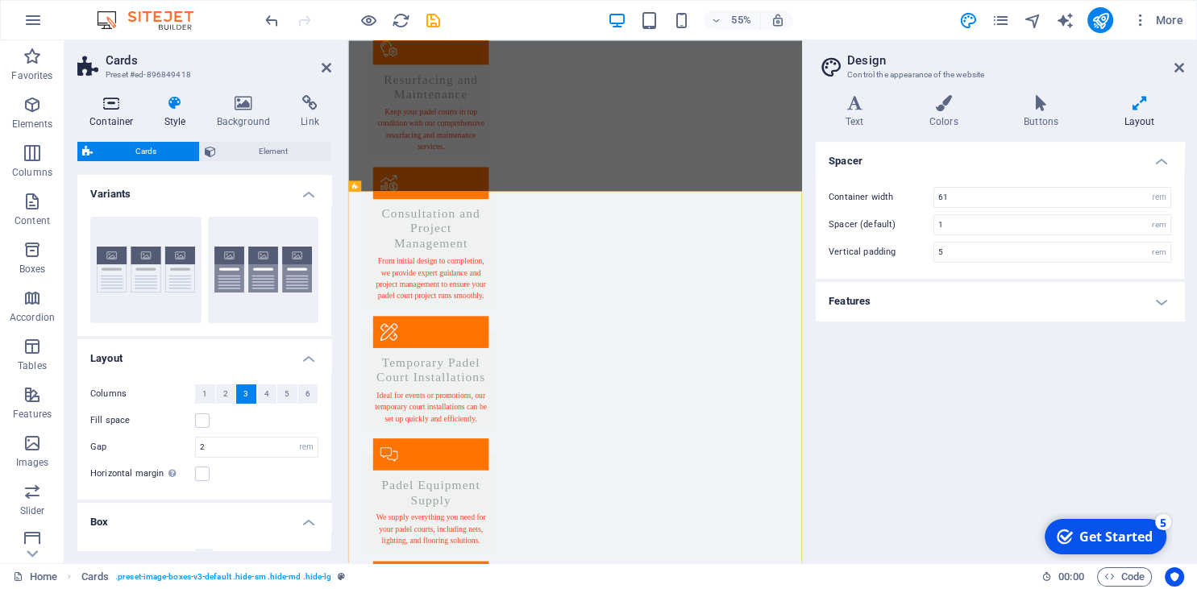
click at [125, 98] on icon at bounding box center [111, 103] width 68 height 16
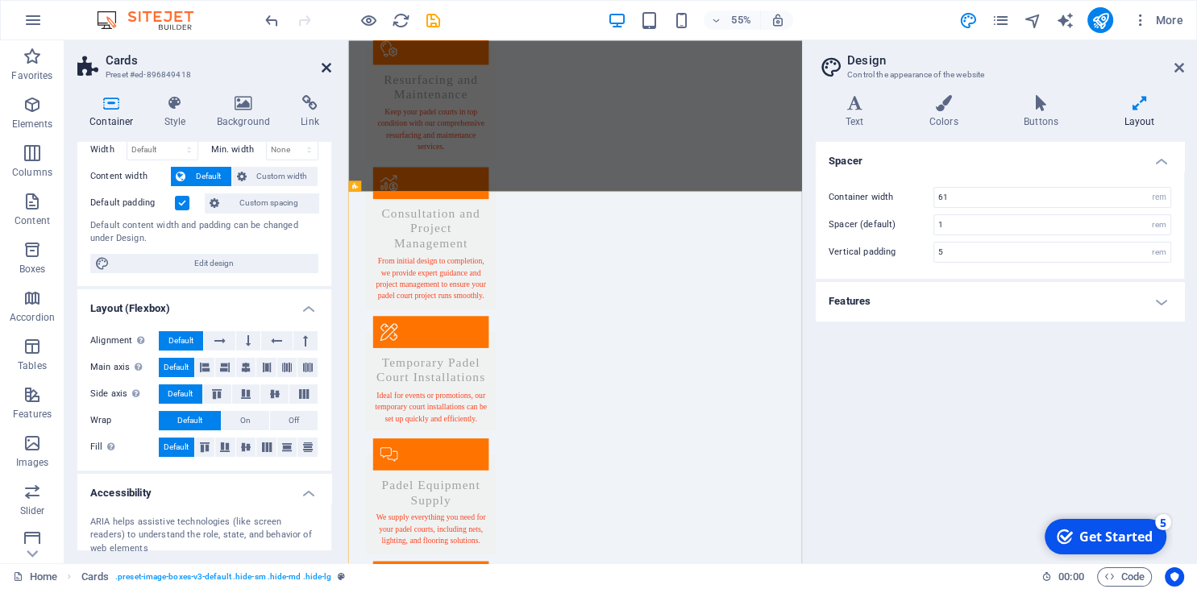
click at [326, 66] on icon at bounding box center [327, 67] width 10 height 13
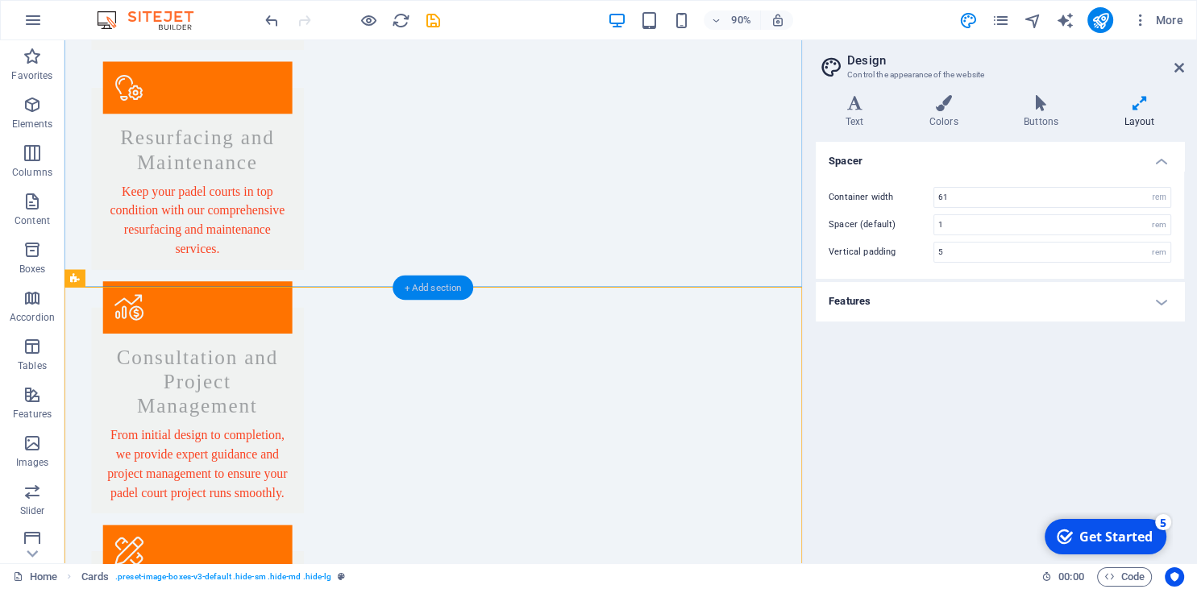
click at [426, 285] on div "+ Add section" at bounding box center [433, 287] width 81 height 25
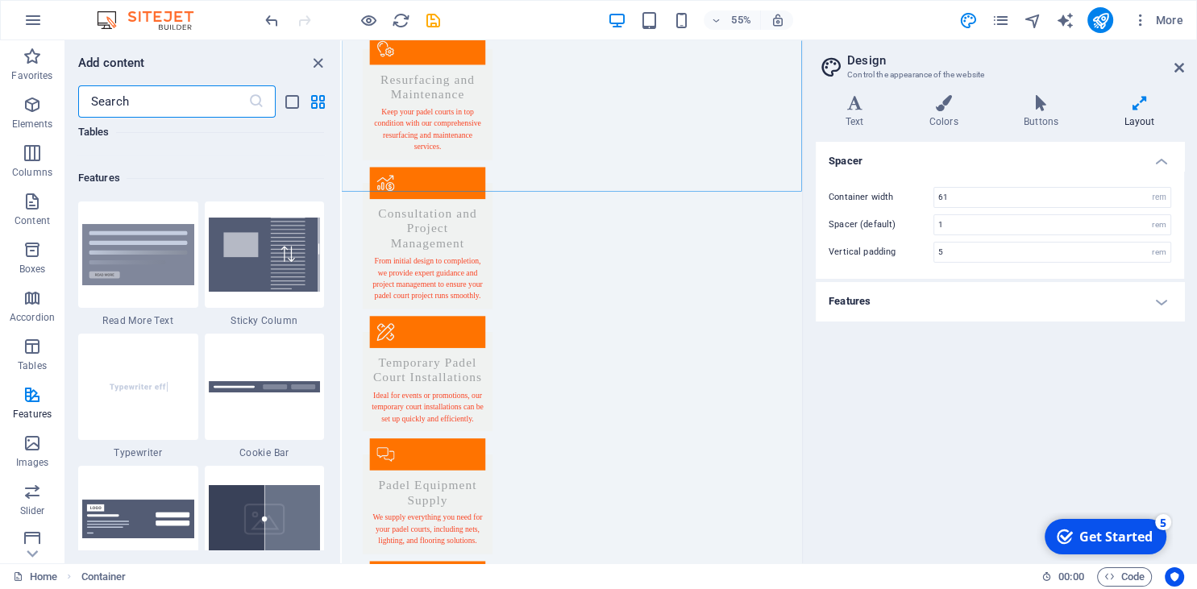
scroll to position [6347, 0]
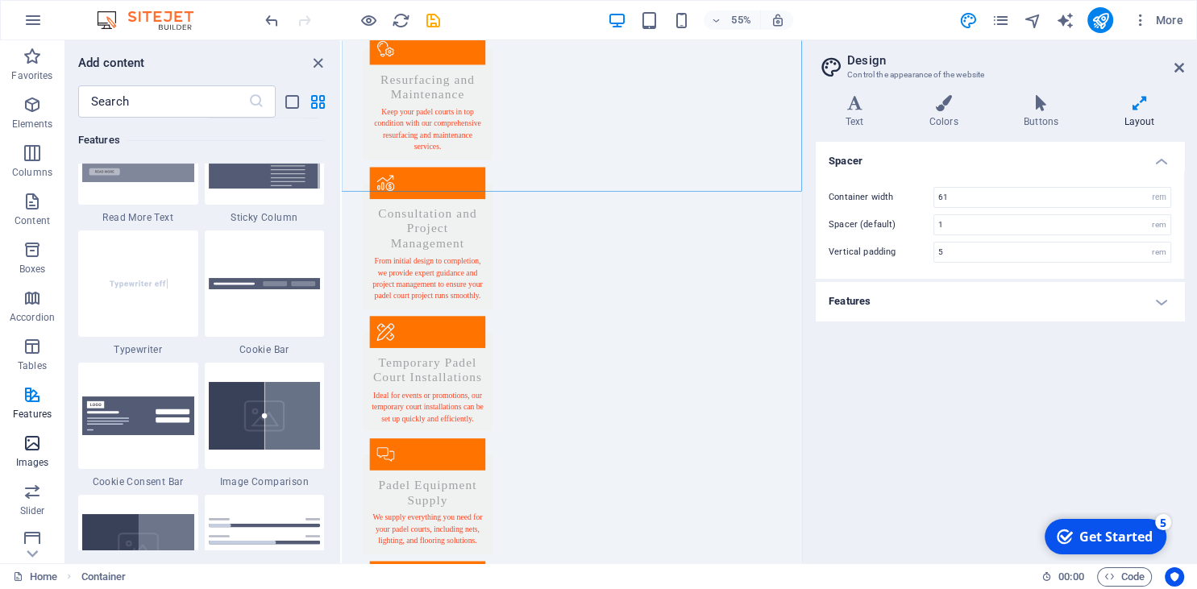
click at [31, 440] on icon "button" at bounding box center [32, 443] width 19 height 19
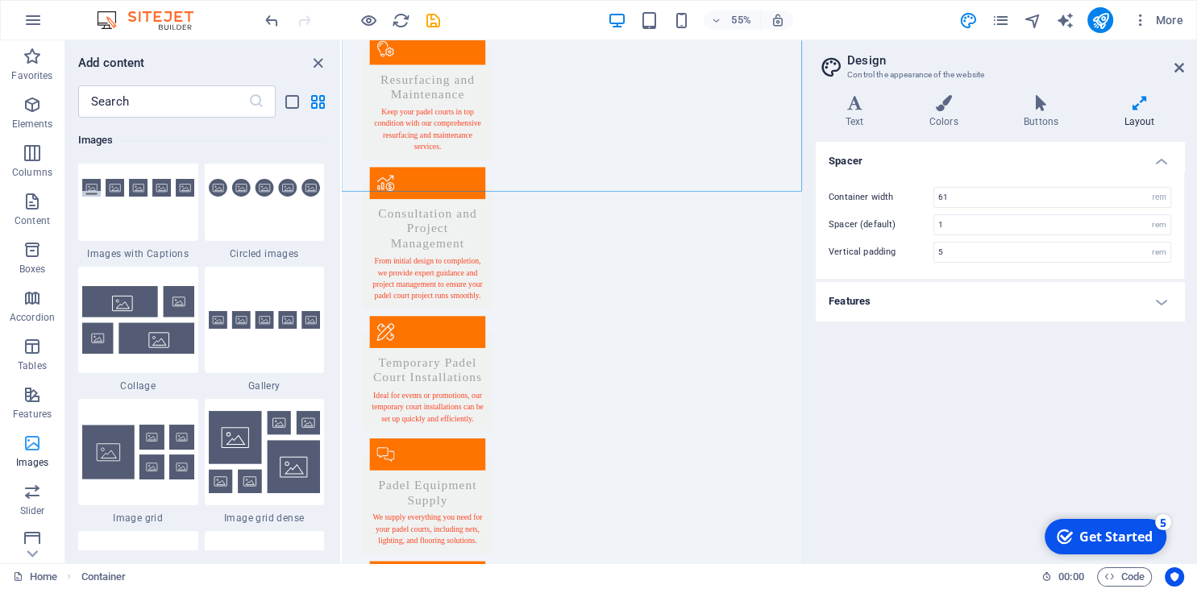
scroll to position [8201, 0]
click at [232, 493] on img at bounding box center [265, 452] width 112 height 82
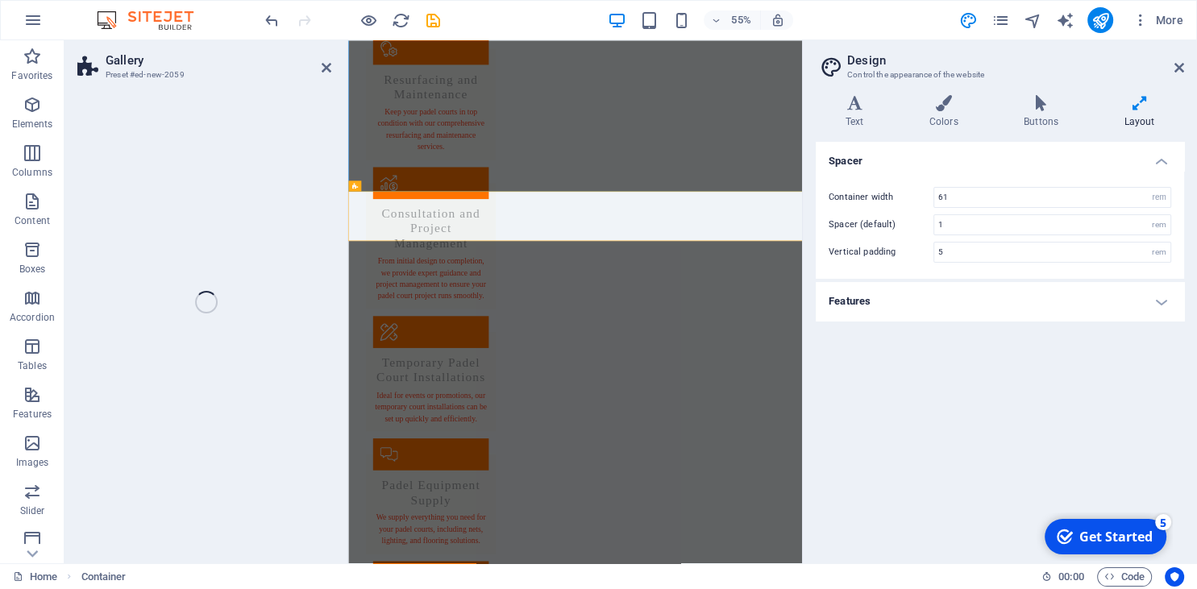
click at [279, 472] on div "Gallery Preset #ed-new-2059 Drag here to replace the existing content. Press “C…" at bounding box center [432, 301] width 737 height 523
select select "rem"
select select "preset-gallery-v3-grid-dense"
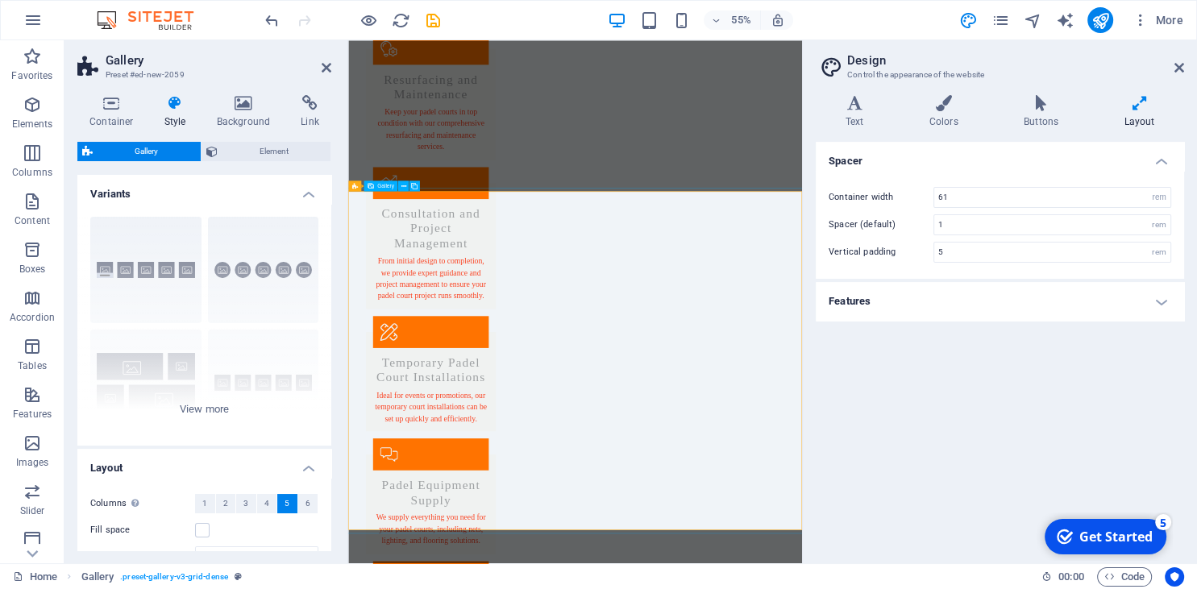
click at [402, 185] on icon at bounding box center [403, 186] width 5 height 10
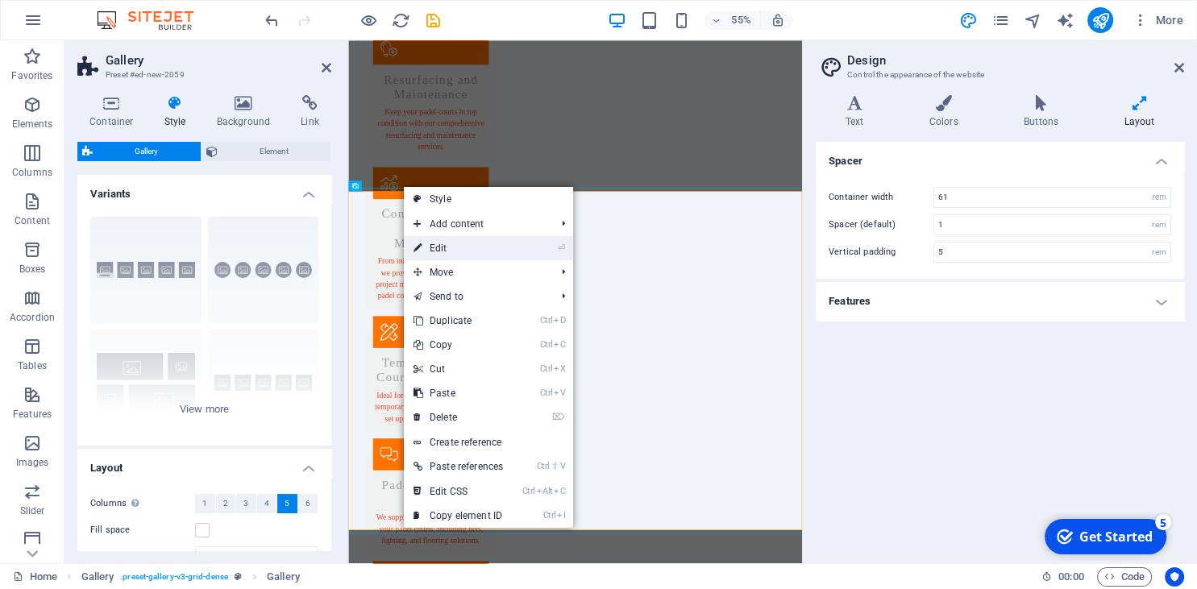
click at [441, 243] on link "⏎ Edit" at bounding box center [458, 248] width 109 height 24
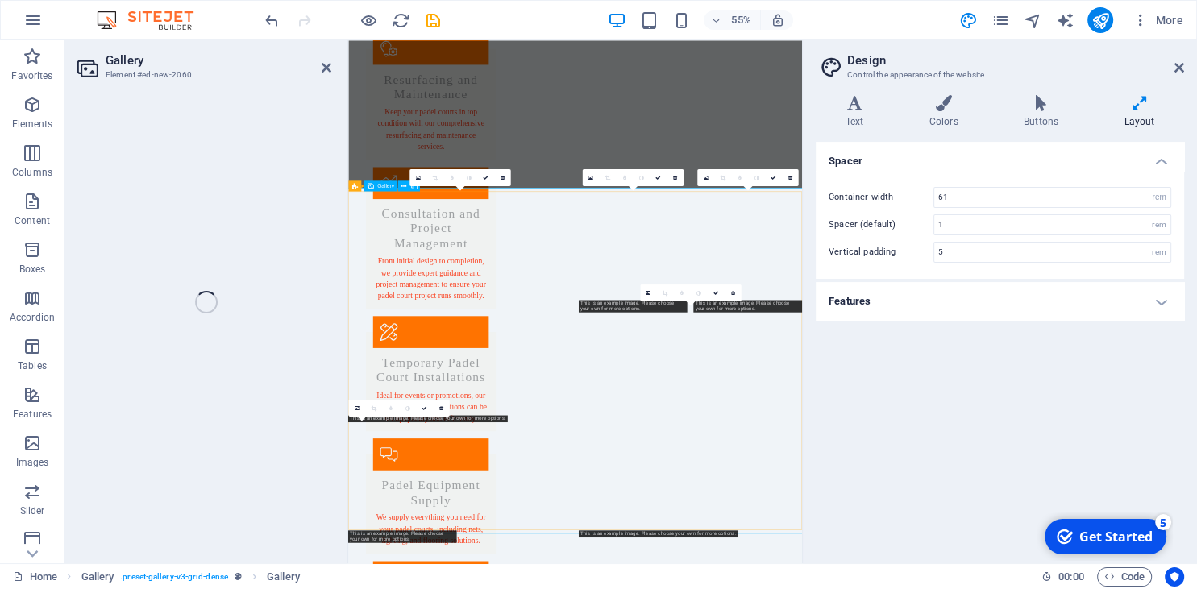
select select "4"
select select "px"
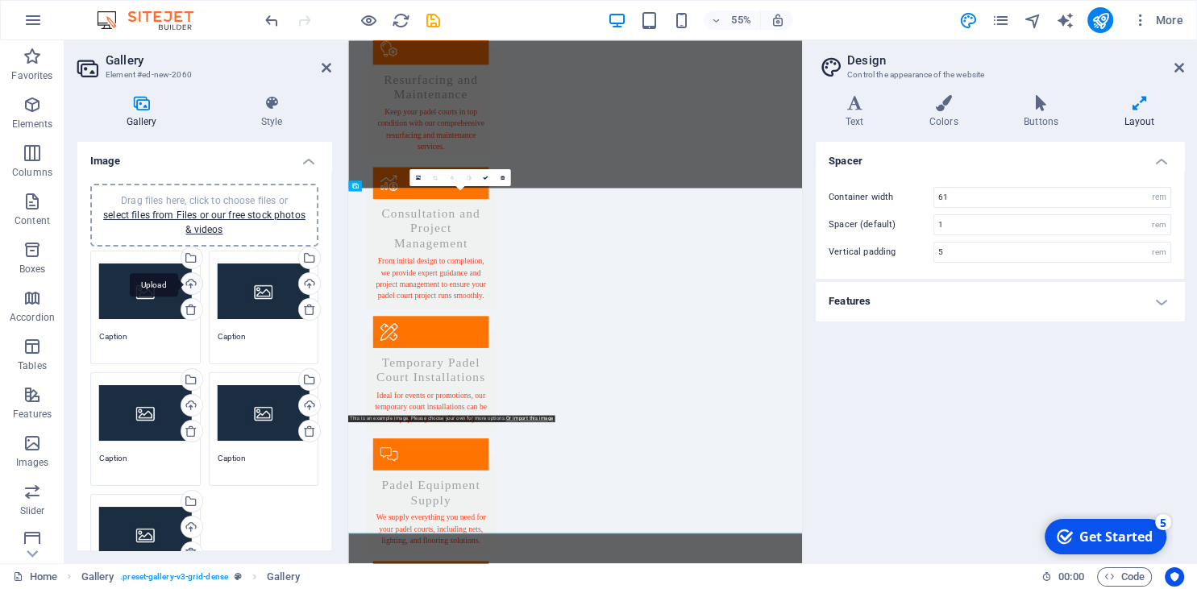
click at [189, 281] on div "Upload" at bounding box center [190, 285] width 24 height 24
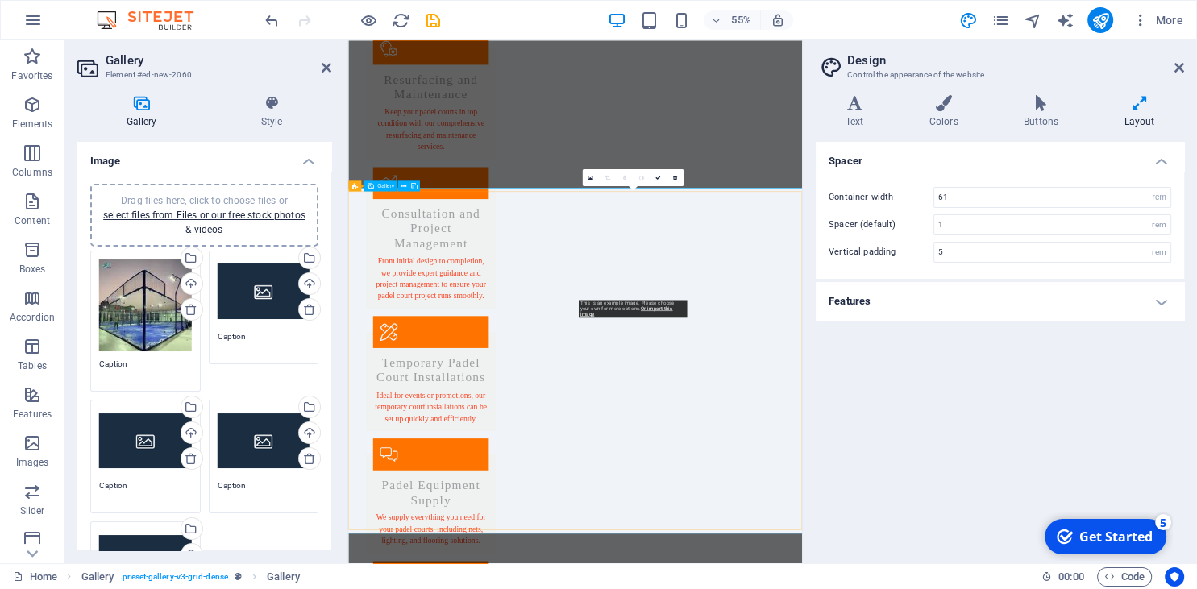
click at [587, 177] on link at bounding box center [590, 177] width 17 height 17
click at [812, 177] on div "Container width 61 rem px Spacer (default) 1 rem Vertical padding 5 rem" at bounding box center [999, 225] width 375 height 108
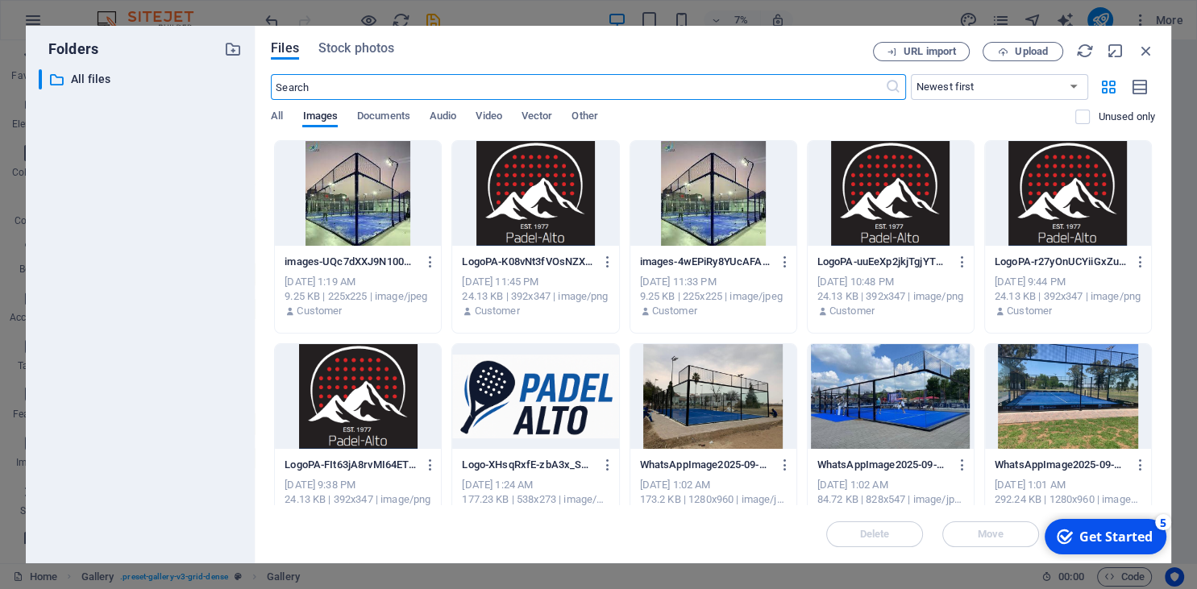
scroll to position [4282, 0]
click at [1143, 52] on icon "button" at bounding box center [1146, 51] width 18 height 18
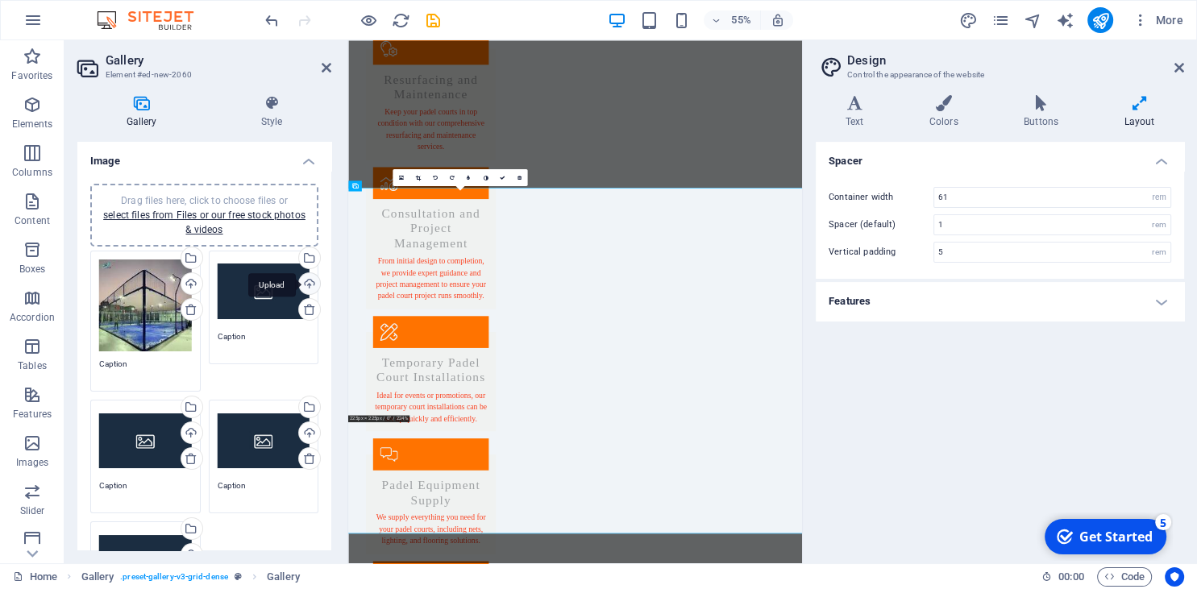
click at [309, 280] on div "Upload" at bounding box center [308, 285] width 24 height 24
click at [188, 432] on div "Upload" at bounding box center [190, 434] width 24 height 24
click at [302, 426] on div "Upload" at bounding box center [308, 434] width 24 height 24
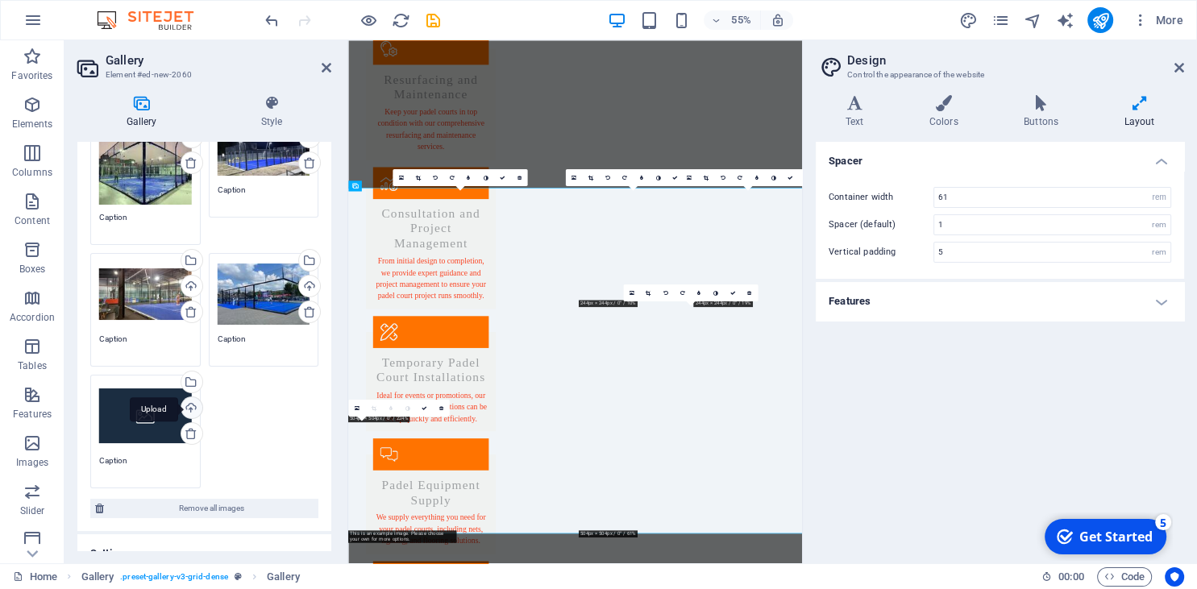
click at [188, 407] on div "Drag files here, click to choose files or select files from Files or our free s…" at bounding box center [204, 296] width 236 height 393
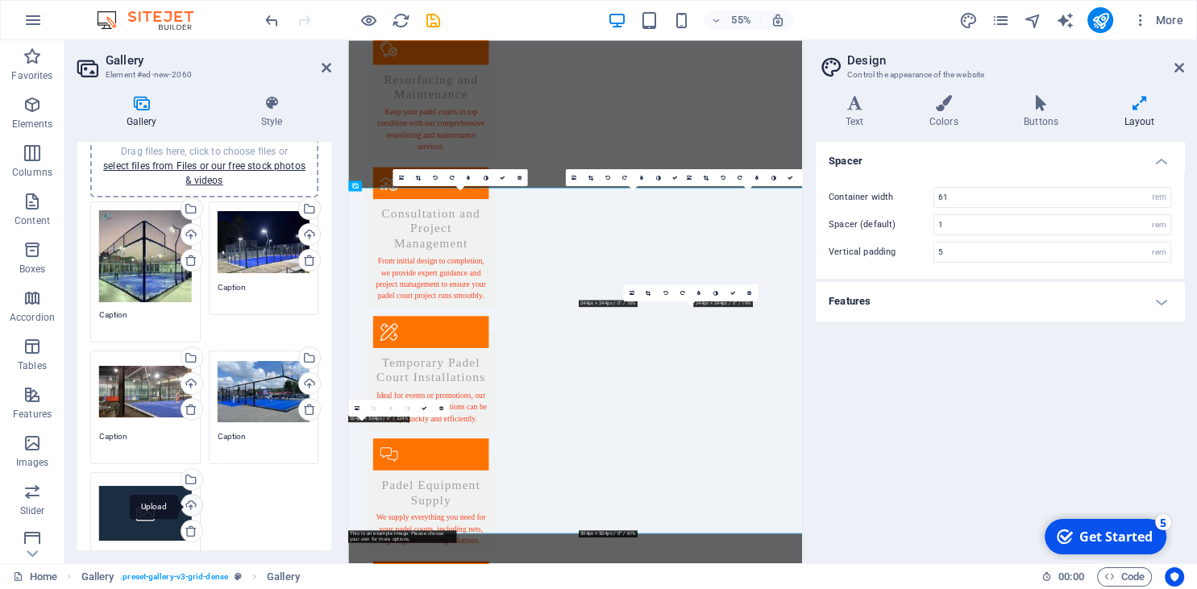
click at [188, 510] on div "Upload" at bounding box center [190, 507] width 24 height 24
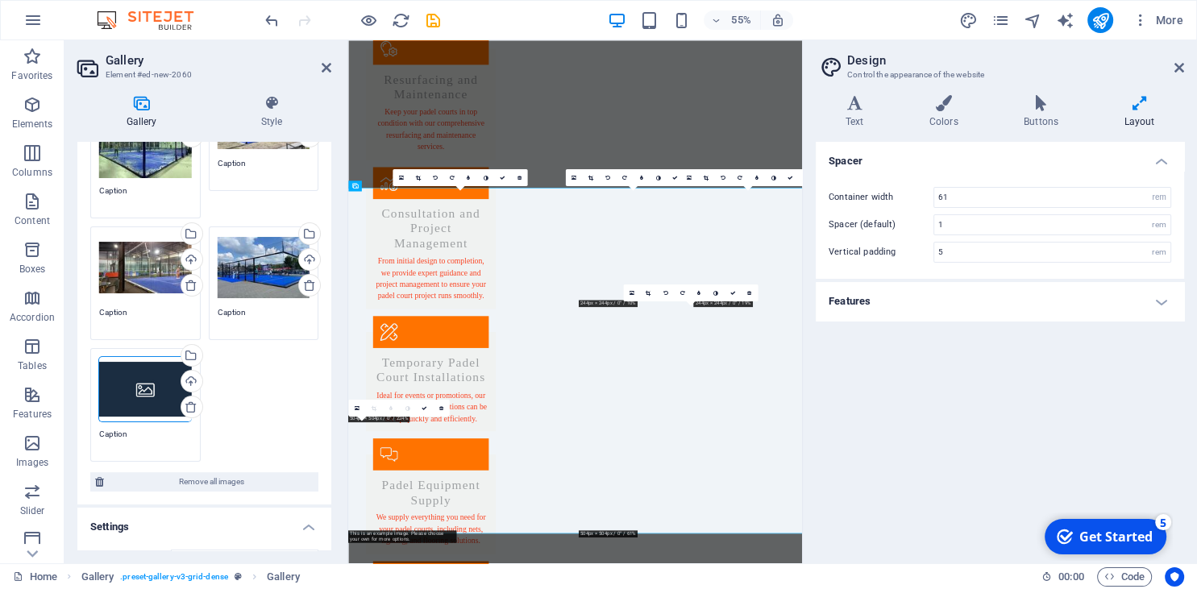
scroll to position [196, 0]
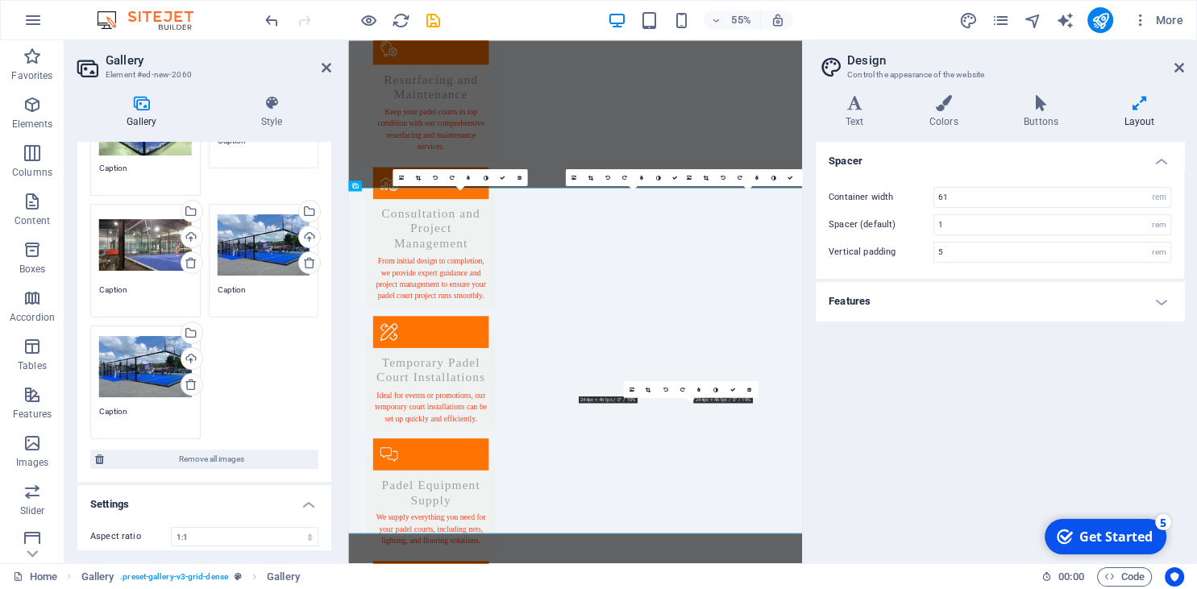
click at [224, 347] on div "Drag files here, click to choose files or select files from Files or our free s…" at bounding box center [204, 247] width 236 height 393
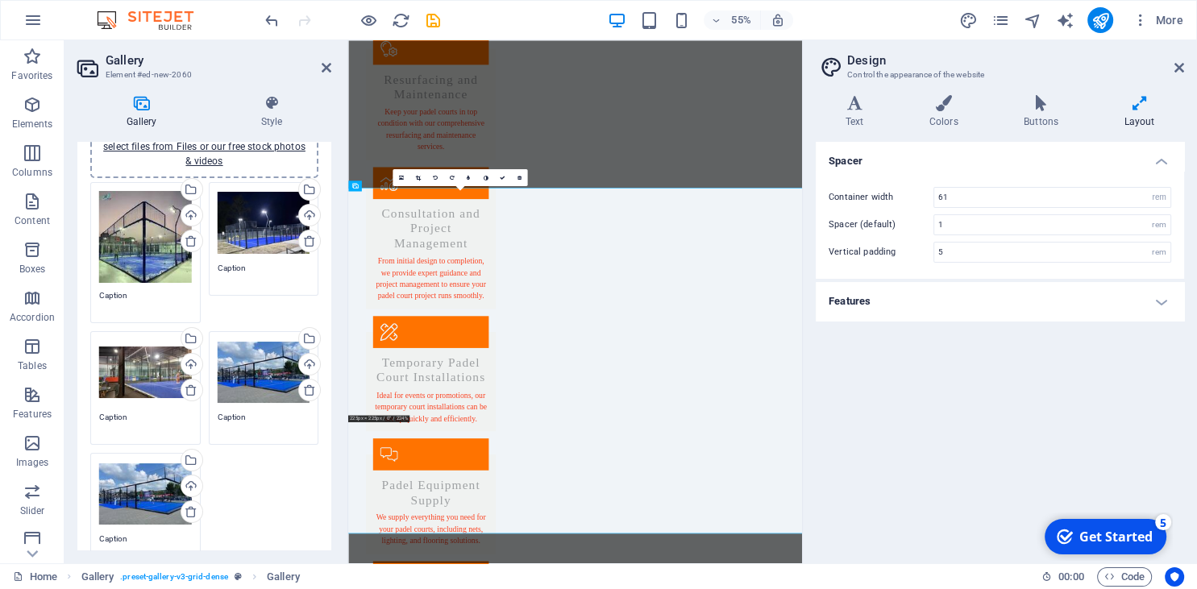
scroll to position [0, 0]
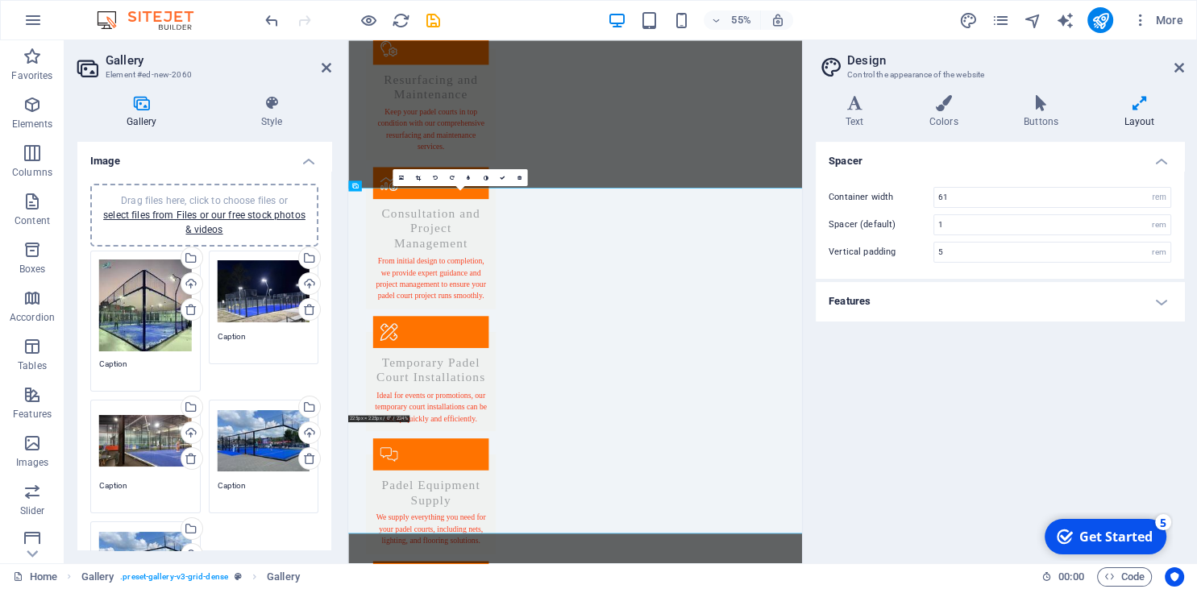
click at [138, 110] on icon at bounding box center [141, 103] width 128 height 16
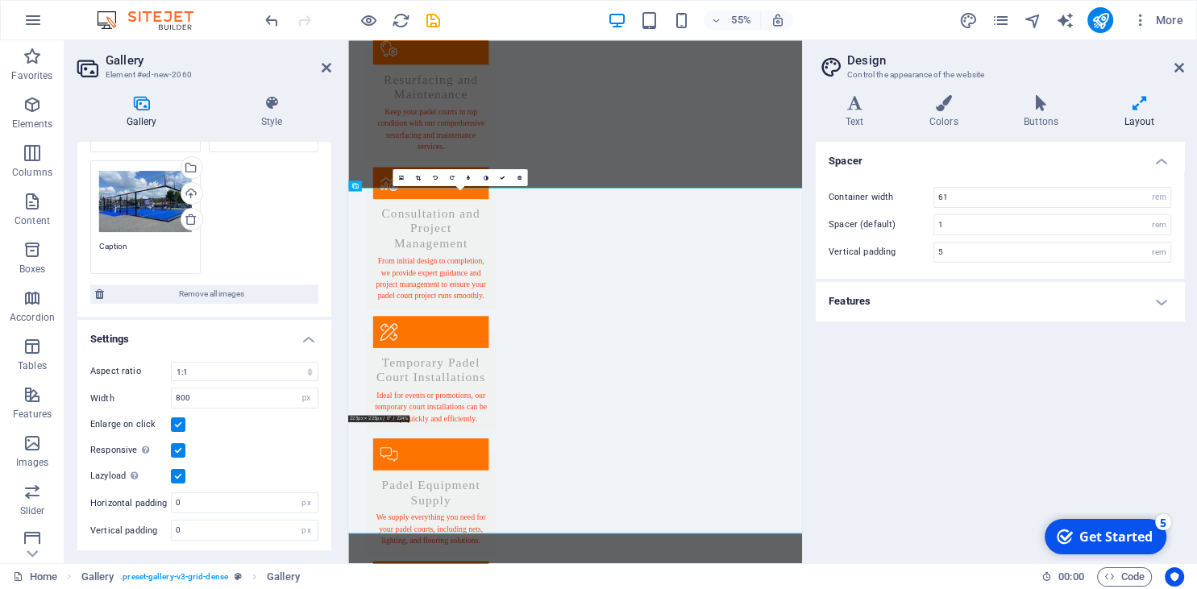
scroll to position [363, 0]
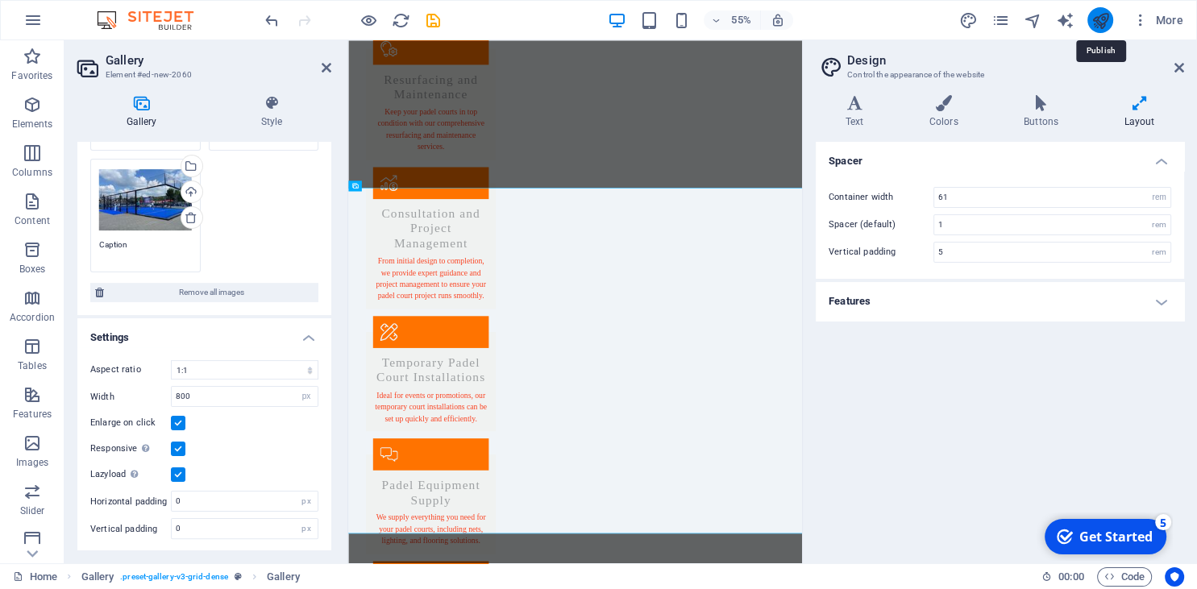
click at [1095, 20] on icon "publish" at bounding box center [1099, 20] width 19 height 19
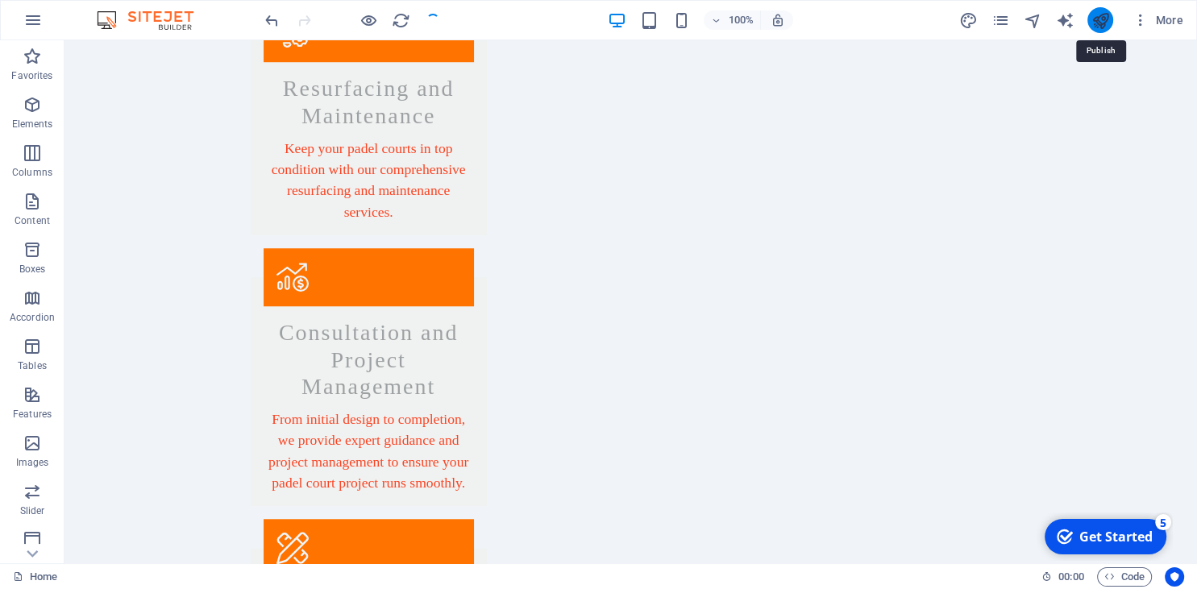
scroll to position [1191, 0]
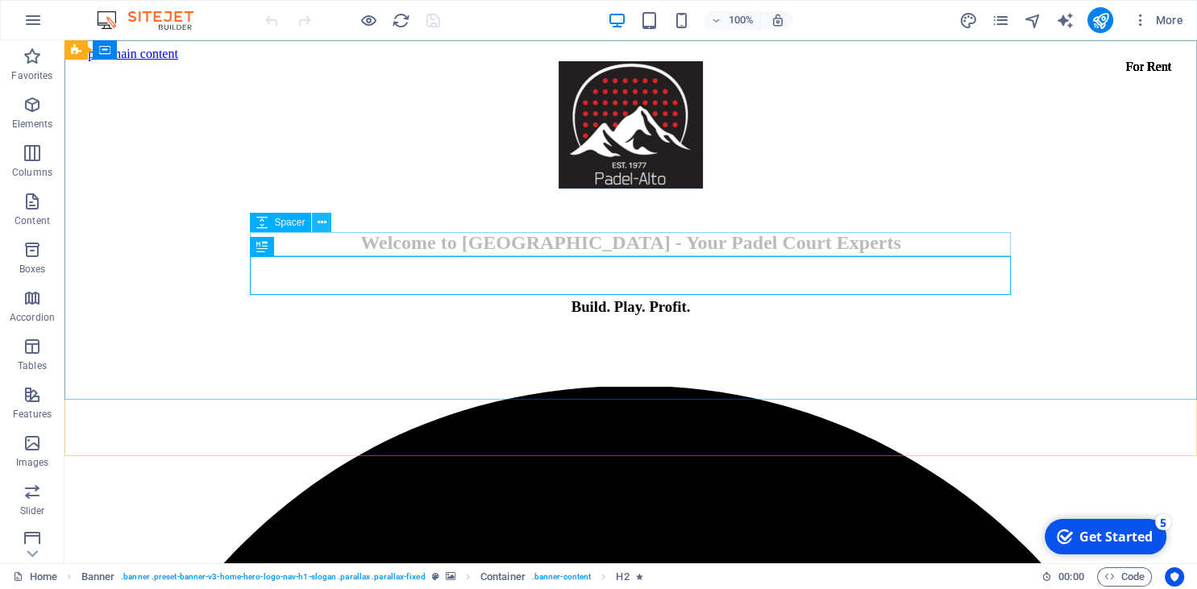
click at [324, 227] on icon at bounding box center [322, 222] width 9 height 17
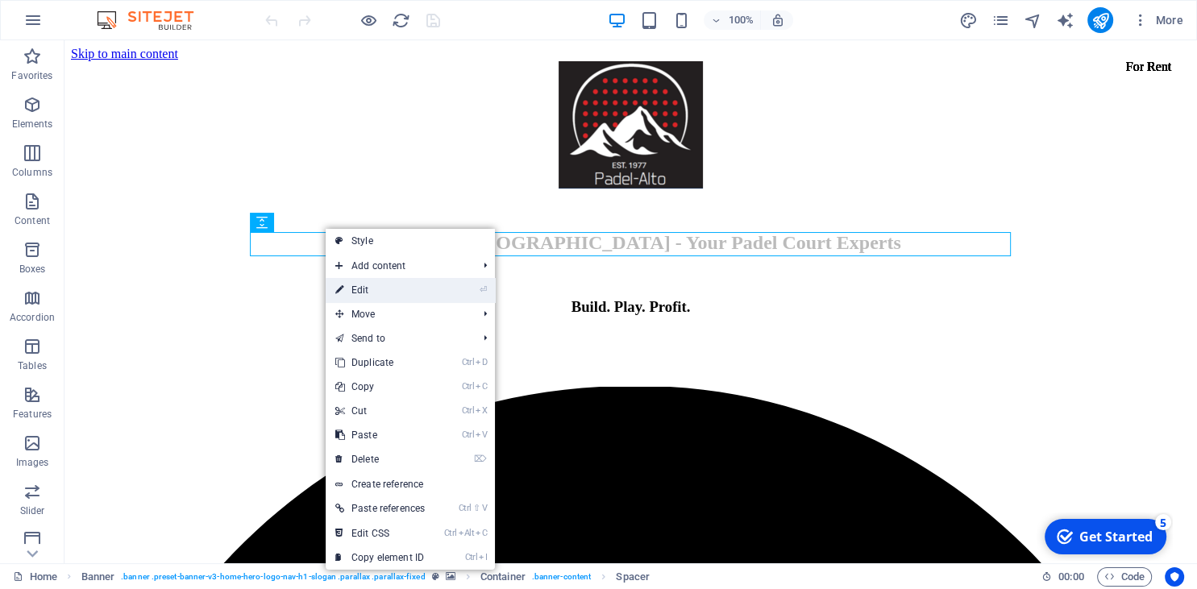
click at [379, 296] on link "⏎ Edit" at bounding box center [380, 290] width 109 height 24
select select "px"
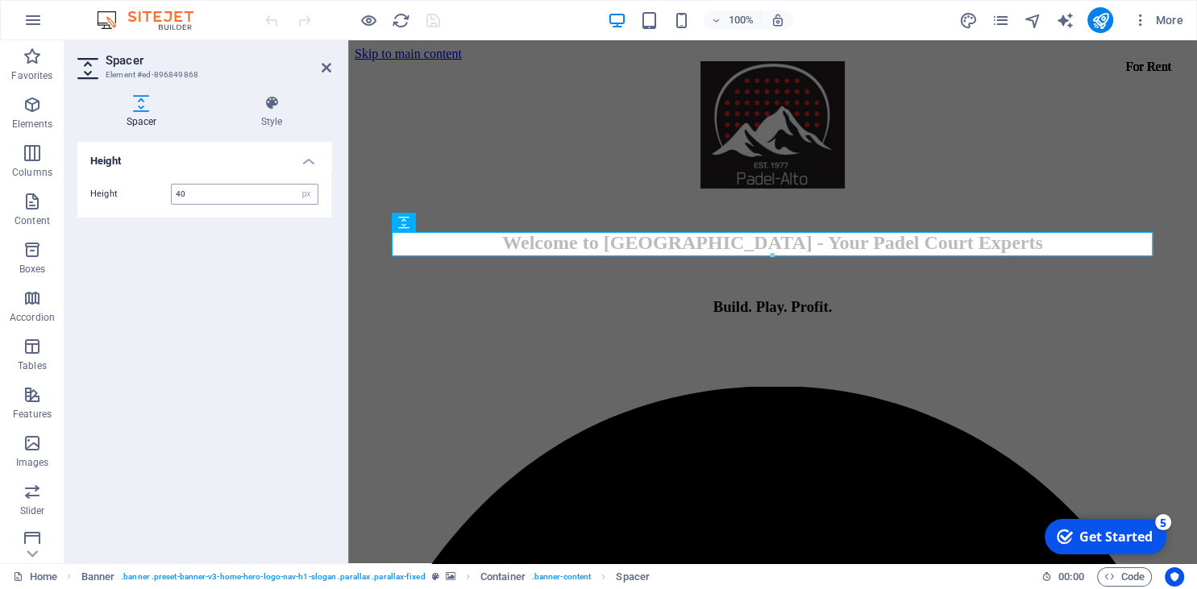
type input "40"
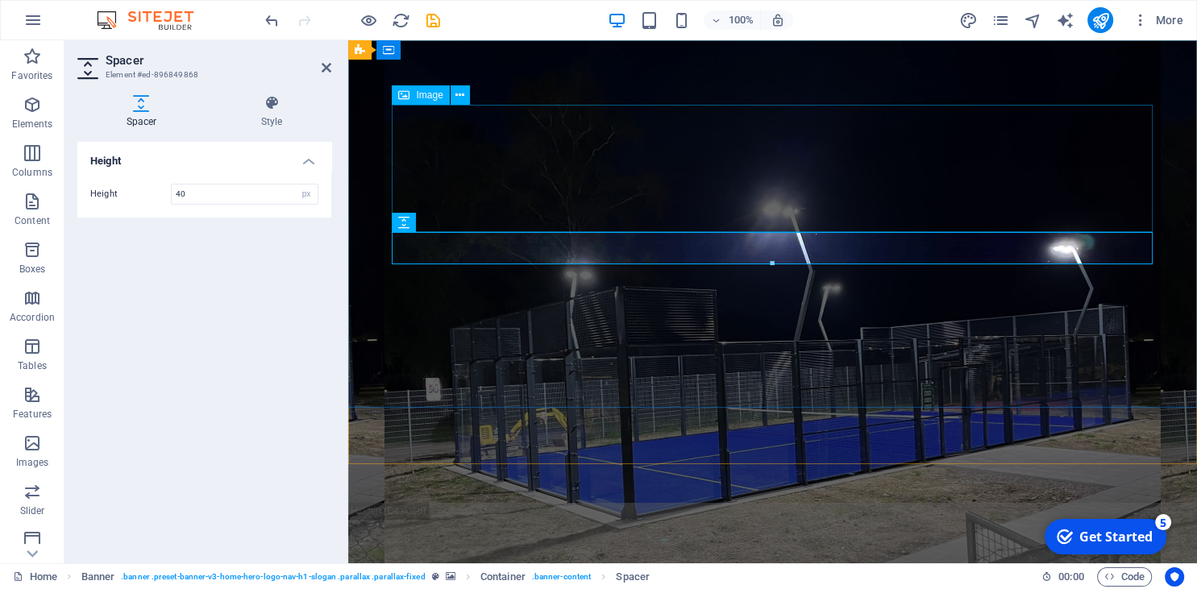
click at [756, 152] on figure at bounding box center [772, 168] width 761 height 127
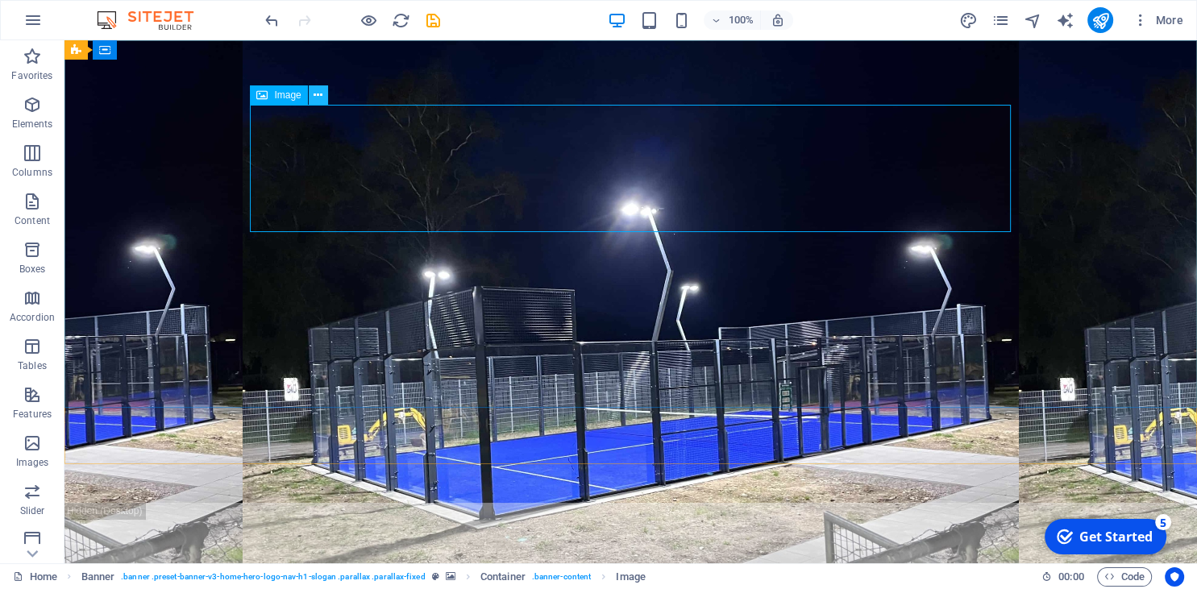
click at [325, 98] on button at bounding box center [318, 94] width 19 height 19
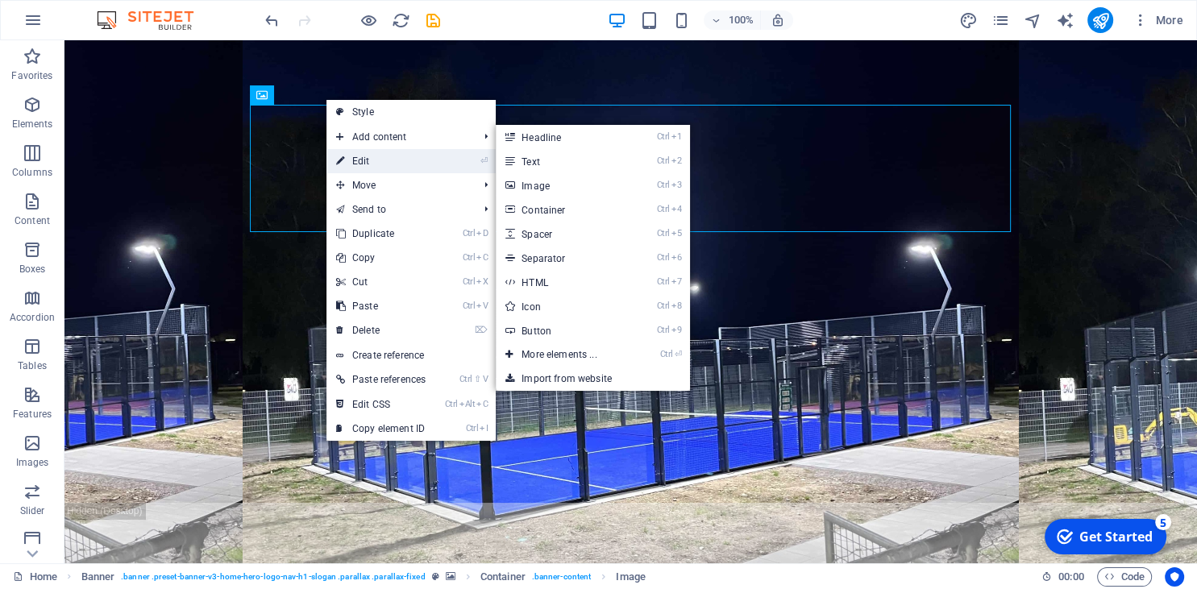
click at [363, 161] on link "⏎ Edit" at bounding box center [380, 161] width 109 height 24
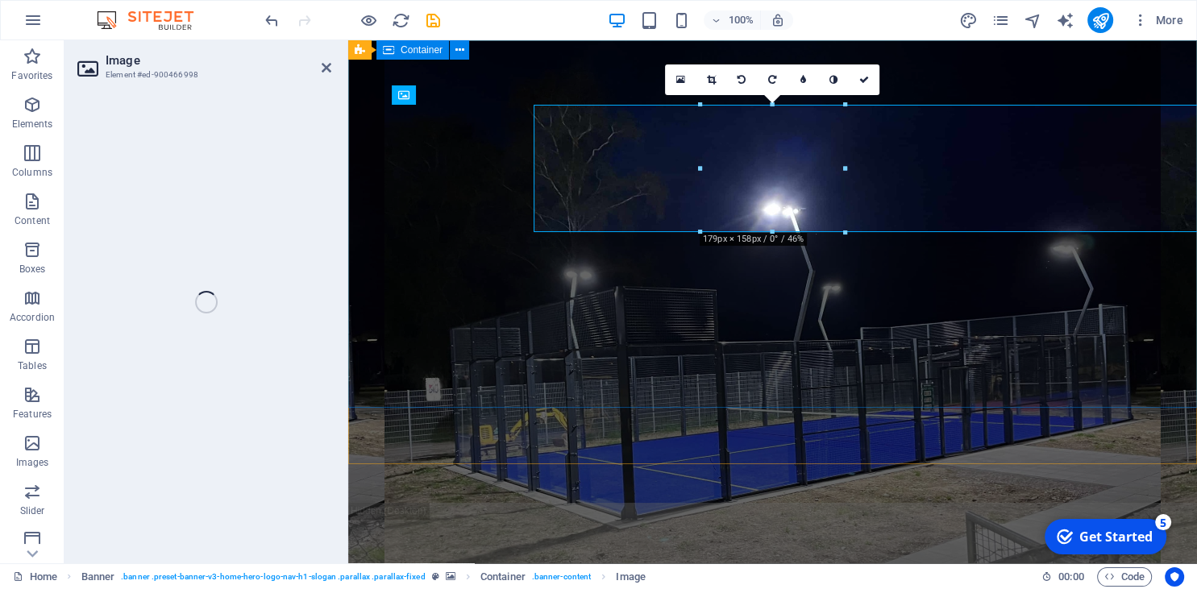
select select "px"
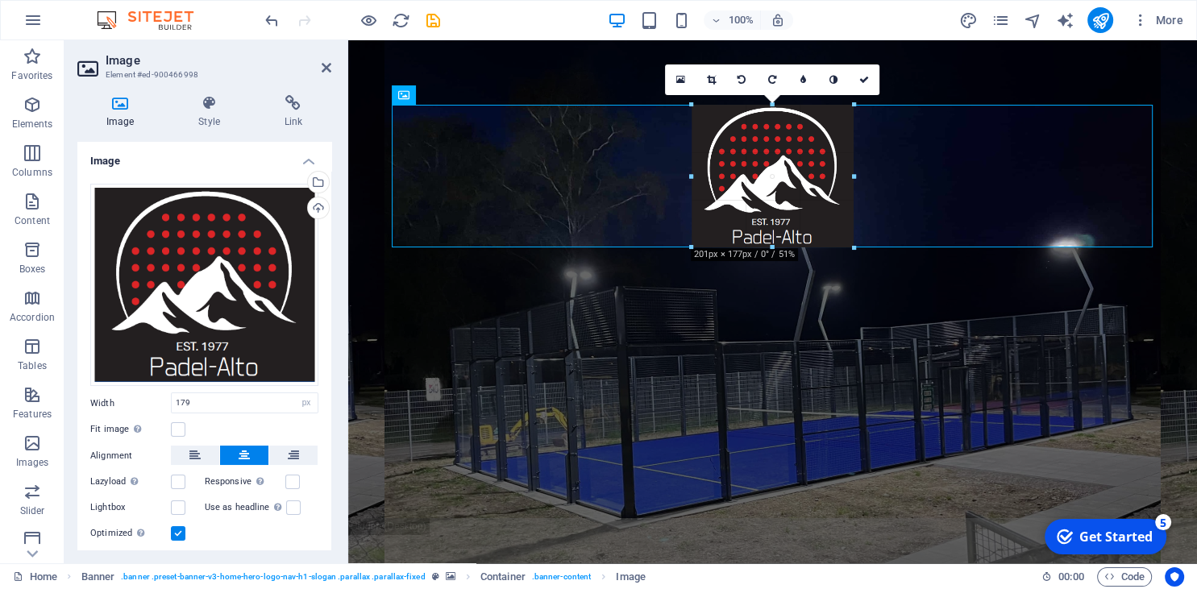
drag, startPoint x: 844, startPoint y: 234, endPoint x: 862, endPoint y: 248, distance: 23.5
click at [862, 248] on div "H2 Banner Banner Container Text Container Info Bar Container Container Containe…" at bounding box center [772, 301] width 849 height 523
type input "201"
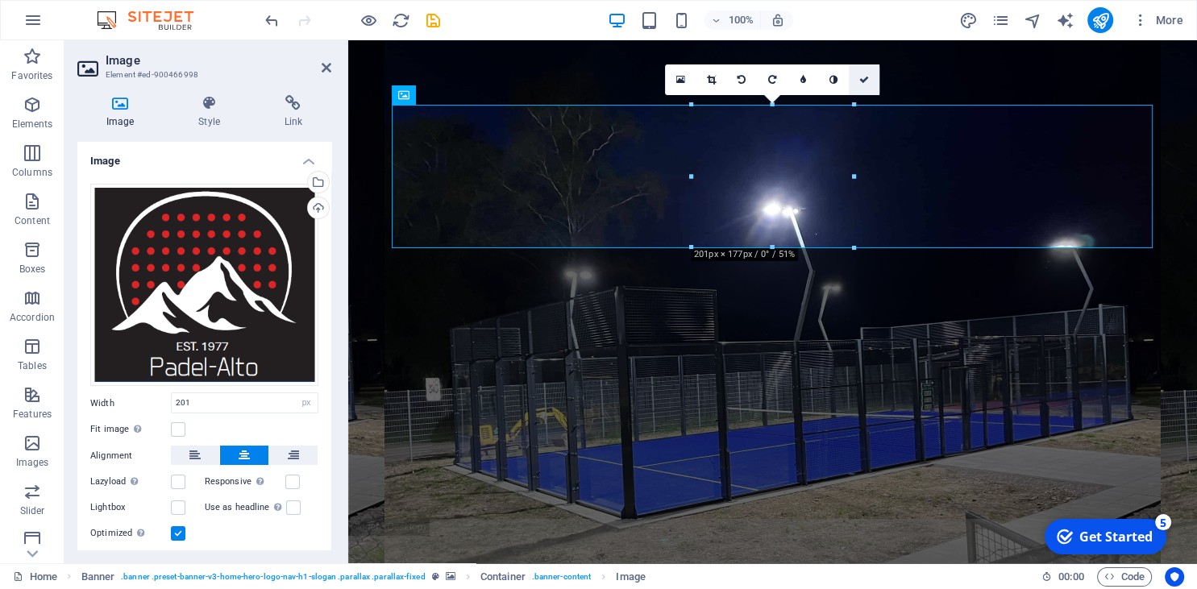
click at [867, 74] on link at bounding box center [864, 79] width 31 height 31
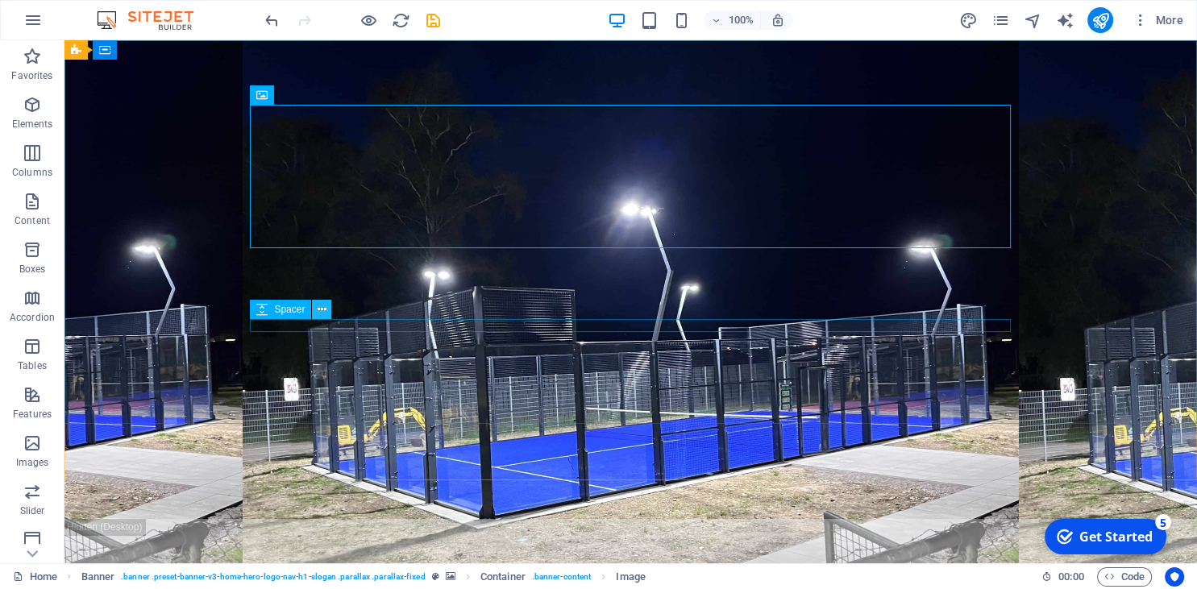
click at [320, 316] on icon at bounding box center [322, 309] width 9 height 17
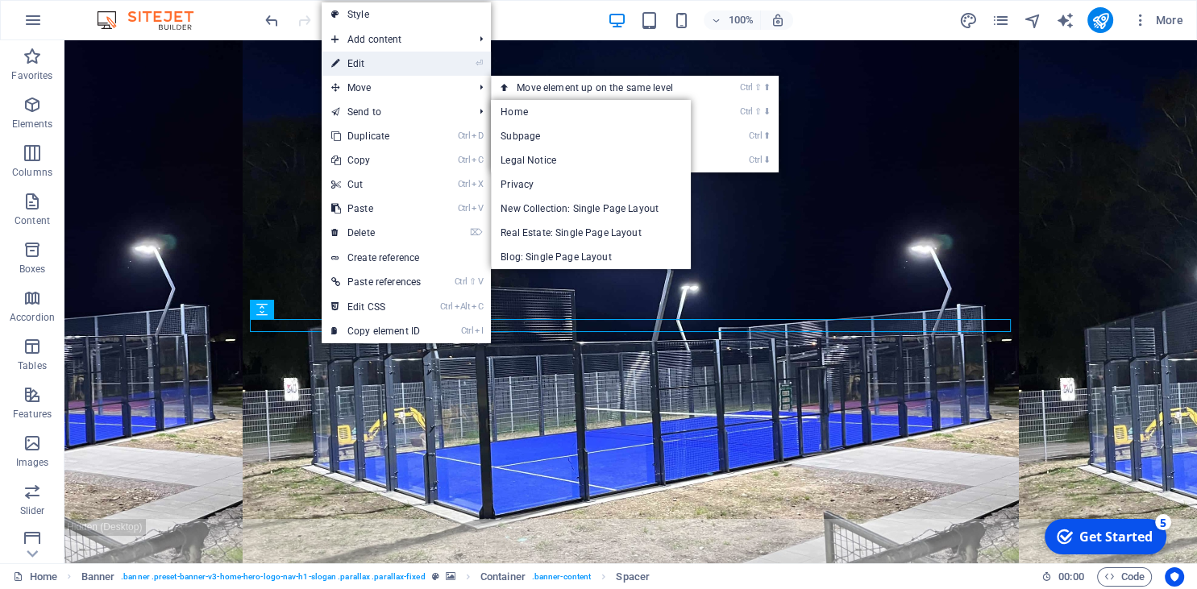
click at [376, 63] on link "⏎ Edit" at bounding box center [376, 64] width 109 height 24
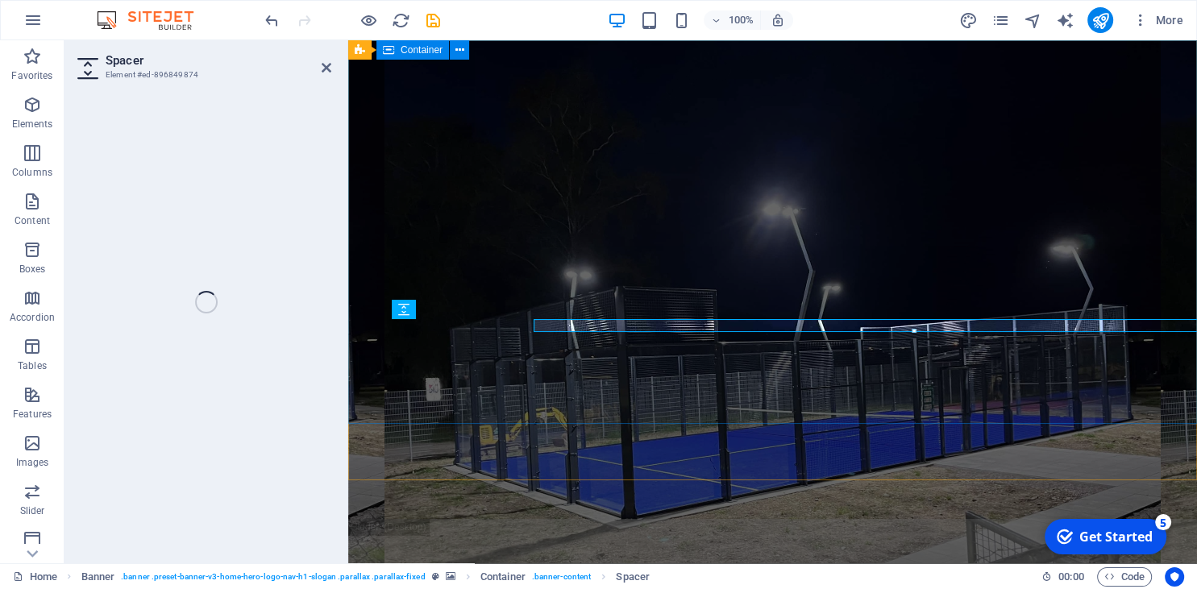
select select "px"
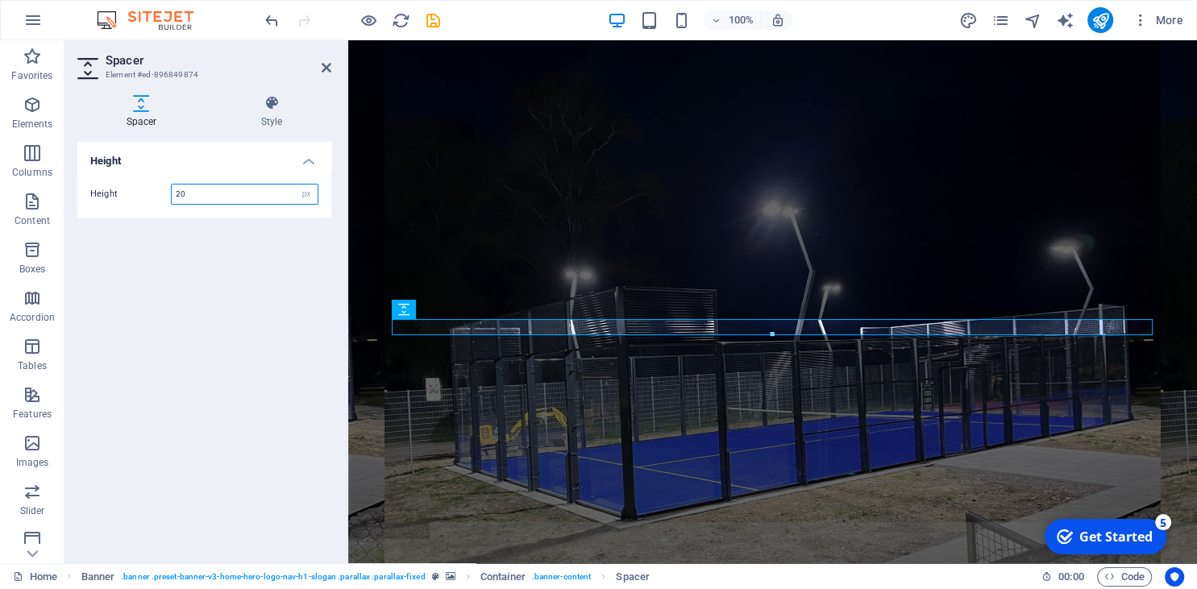
drag, startPoint x: 202, startPoint y: 192, endPoint x: 106, endPoint y: 177, distance: 97.8
click at [172, 185] on input "20" at bounding box center [245, 194] width 146 height 19
type input "25"
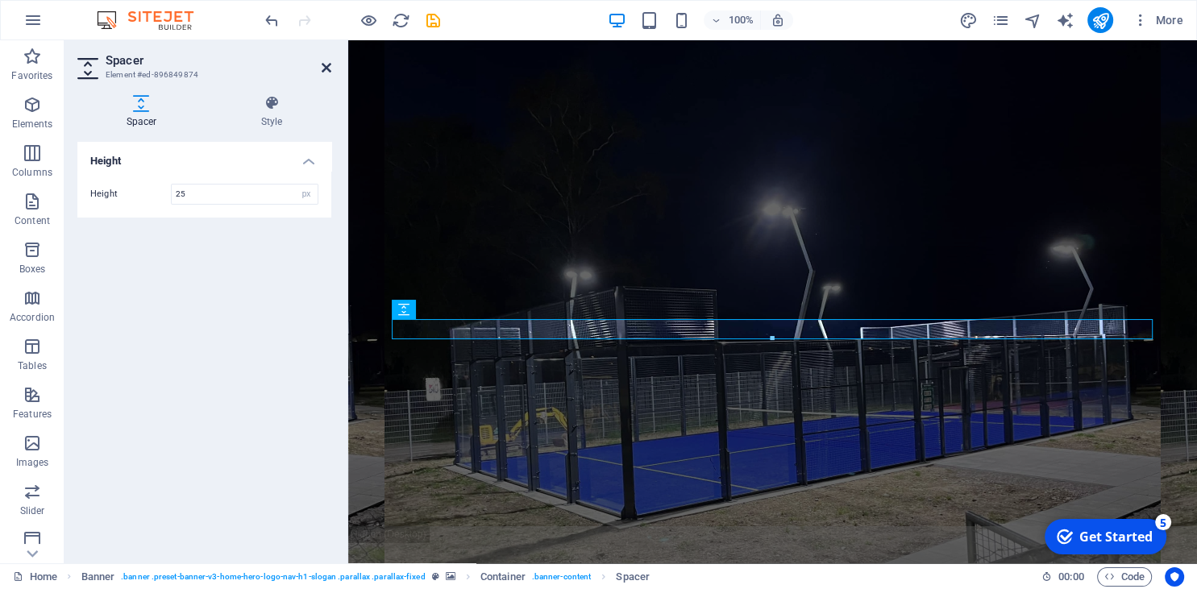
click at [322, 68] on icon at bounding box center [327, 67] width 10 height 13
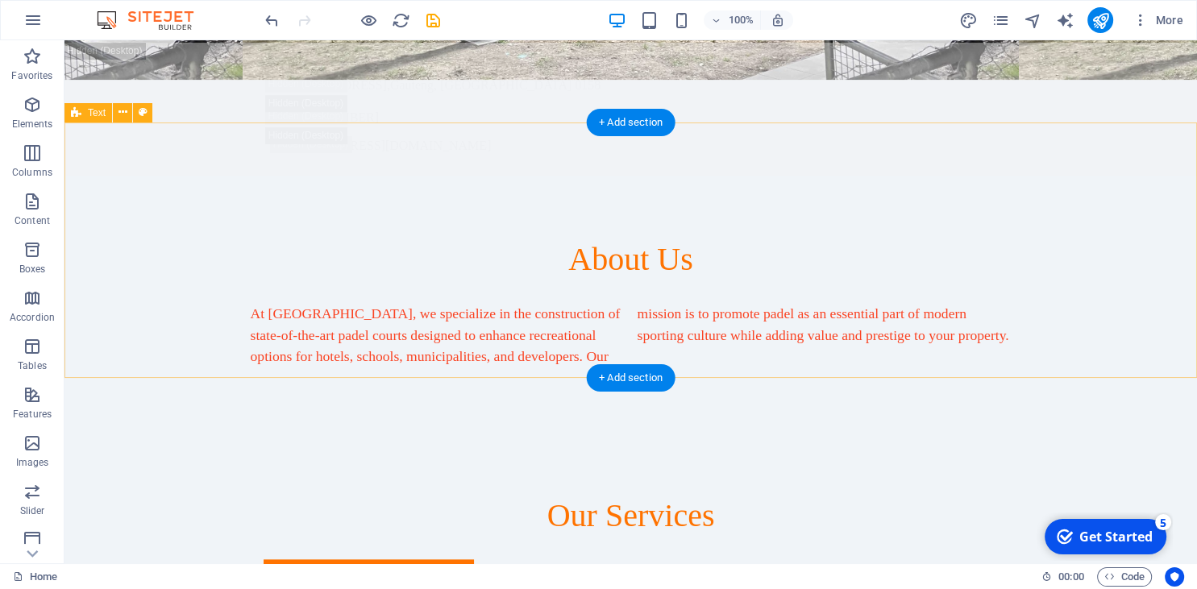
scroll to position [426, 0]
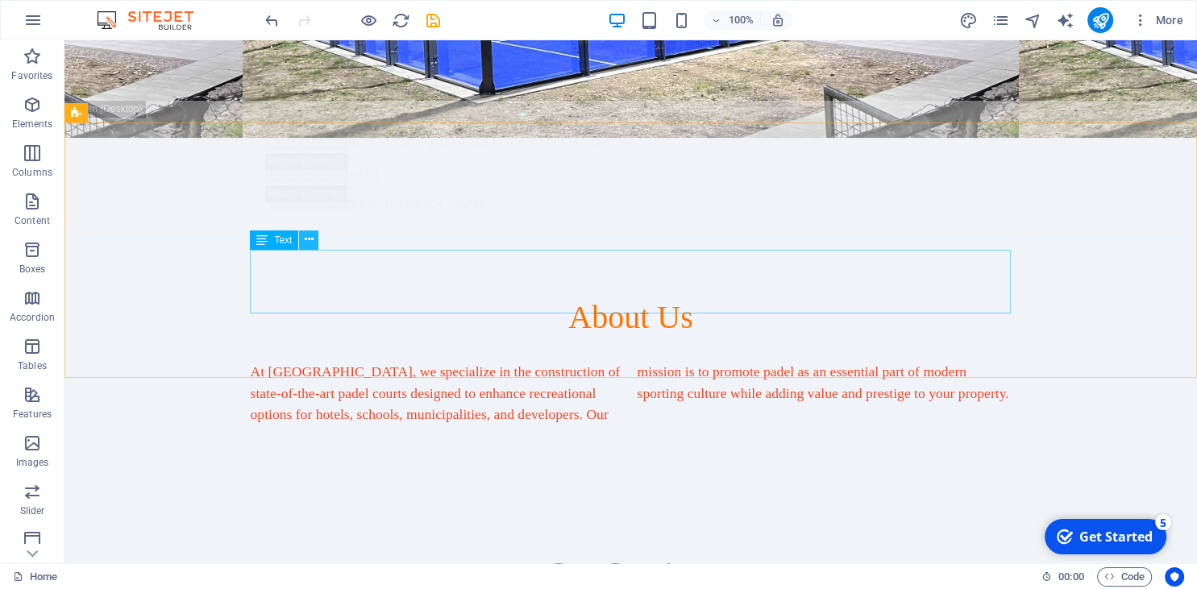
click at [313, 244] on icon at bounding box center [309, 239] width 9 height 17
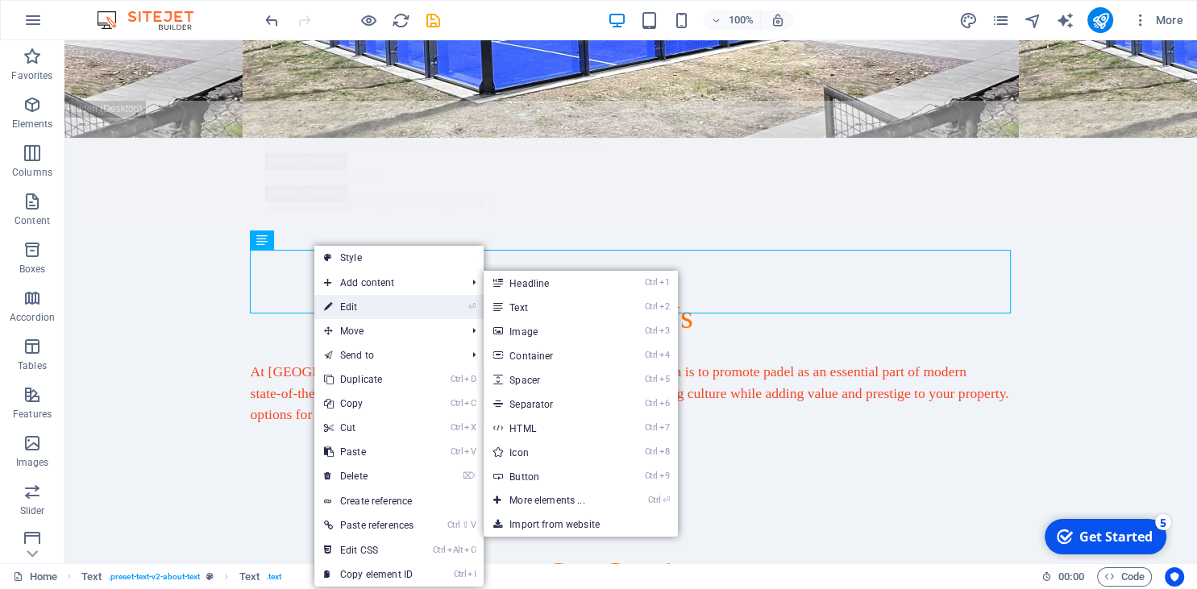
click at [351, 311] on link "⏎ Edit" at bounding box center [368, 307] width 109 height 24
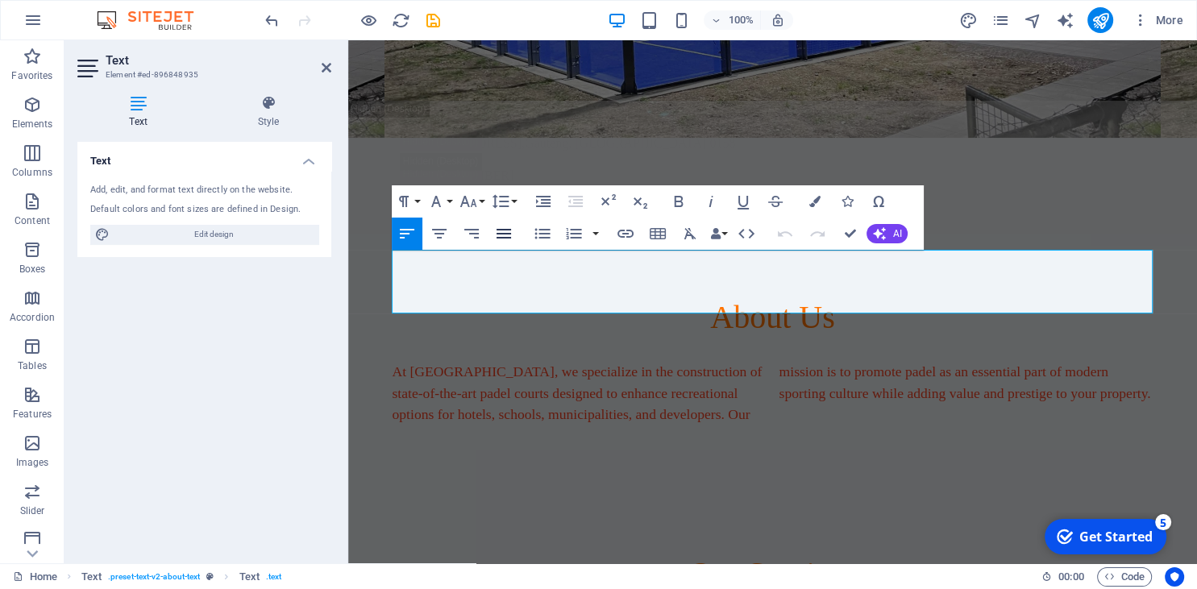
click at [501, 235] on icon "button" at bounding box center [503, 233] width 19 height 19
click at [446, 237] on icon "button" at bounding box center [439, 233] width 19 height 19
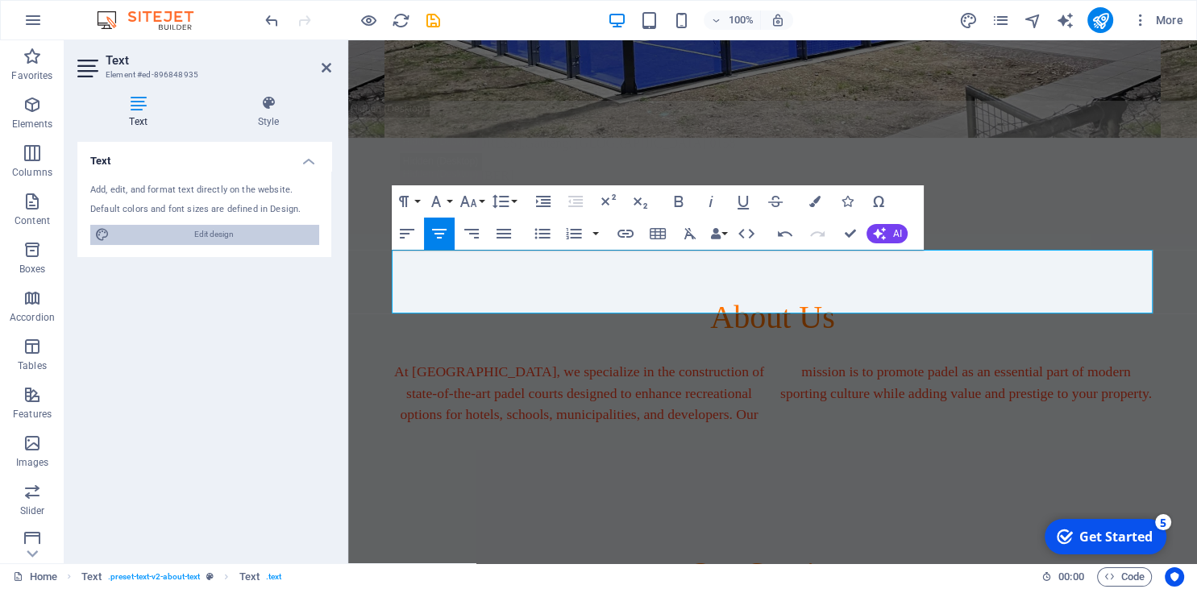
click at [256, 230] on span "Edit design" at bounding box center [213, 234] width 199 height 19
select select "300"
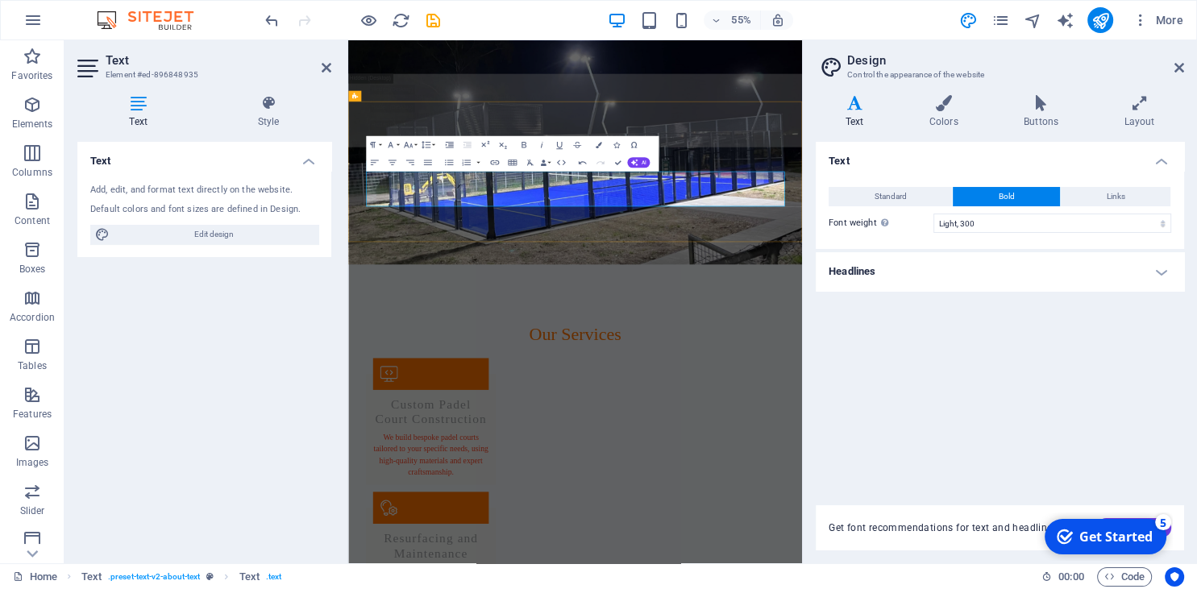
click at [777, 361] on p "At [GEOGRAPHIC_DATA], we specialize in the construction of state-of-the-art pad…" at bounding box center [760, 393] width 761 height 64
click at [804, 361] on p "At [GEOGRAPHIC_DATA], we specialize in the construction of state-of-the-art pad…" at bounding box center [760, 393] width 761 height 64
drag, startPoint x: 741, startPoint y: 330, endPoint x: 601, endPoint y: 299, distance: 142.7
click at [601, 361] on p "At [GEOGRAPHIC_DATA], we specialize in the construction of state-of-the-art pad…" at bounding box center [760, 393] width 761 height 64
drag, startPoint x: 1103, startPoint y: 305, endPoint x: 361, endPoint y: 286, distance: 742.4
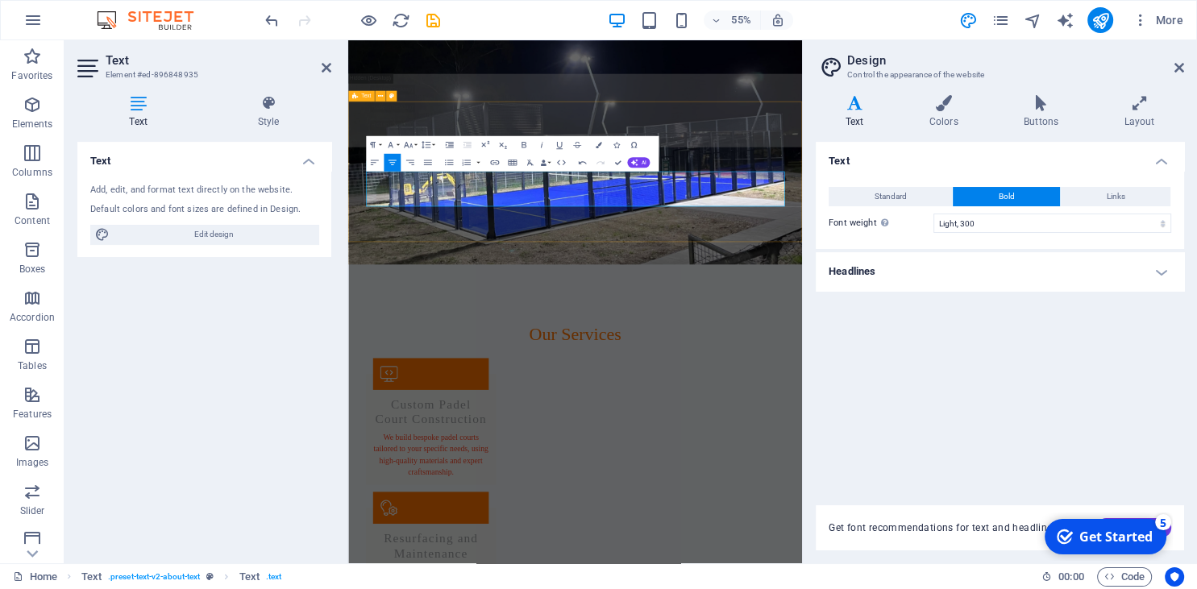
click at [361, 286] on div "About Us At [GEOGRAPHIC_DATA], we specialize in the construction of state-of-th…" at bounding box center [760, 361] width 825 height 255
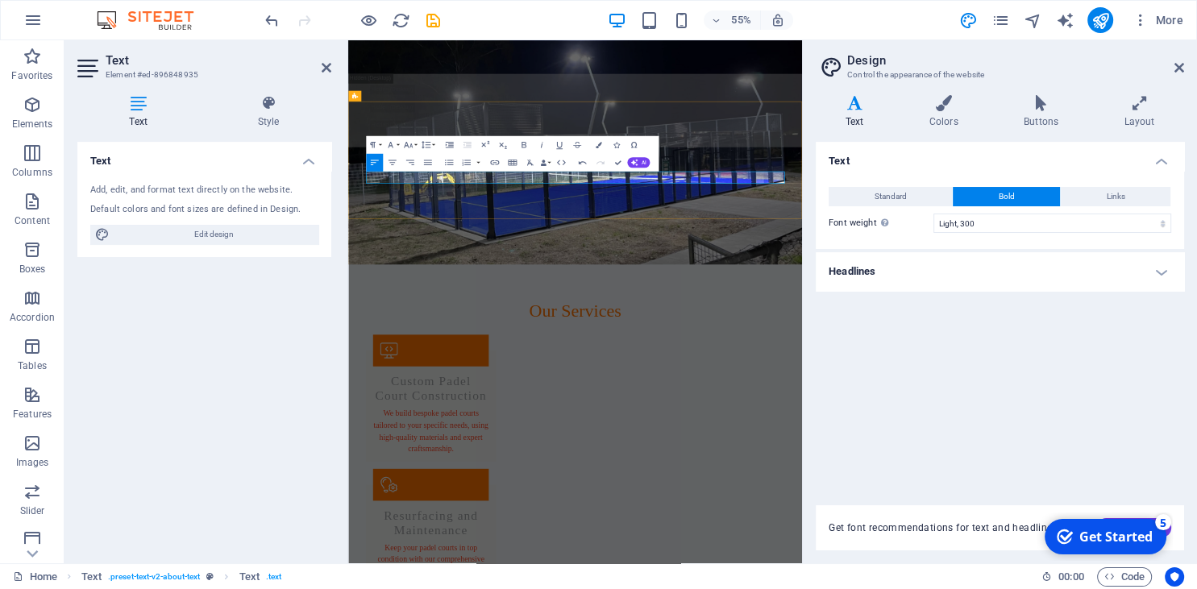
click at [484, 361] on p at bounding box center [567, 371] width 374 height 21
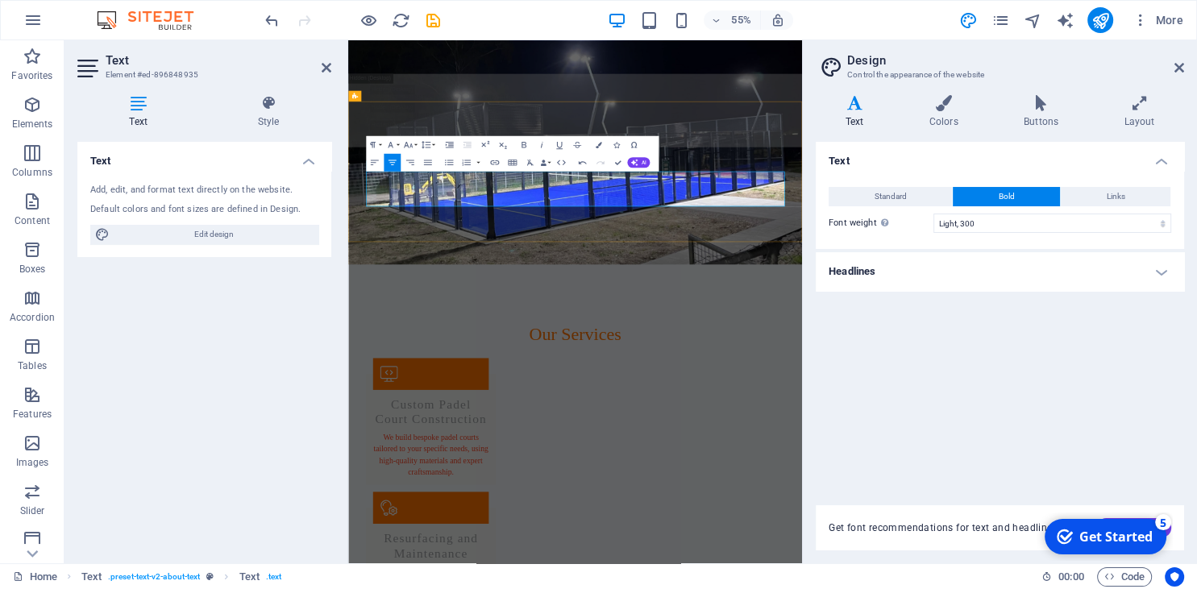
click at [783, 361] on p "At Padel Alto, we specialize in the construction of state-of-the-art padel cour…" at bounding box center [760, 393] width 761 height 64
click at [777, 361] on p "At Padel Alto, we specialize in the construction of state-of-the-art padel cour…" at bounding box center [760, 393] width 761 height 64
click at [795, 361] on p "At Padel Alto, we specialize in the construction of state-of-the-art padel cour…" at bounding box center [760, 393] width 761 height 64
drag, startPoint x: 783, startPoint y: 291, endPoint x: 740, endPoint y: 326, distance: 55.6
click at [740, 361] on p "At Padel Alto, we specialize in the construction of state-of-the-art padel cour…" at bounding box center [760, 393] width 761 height 64
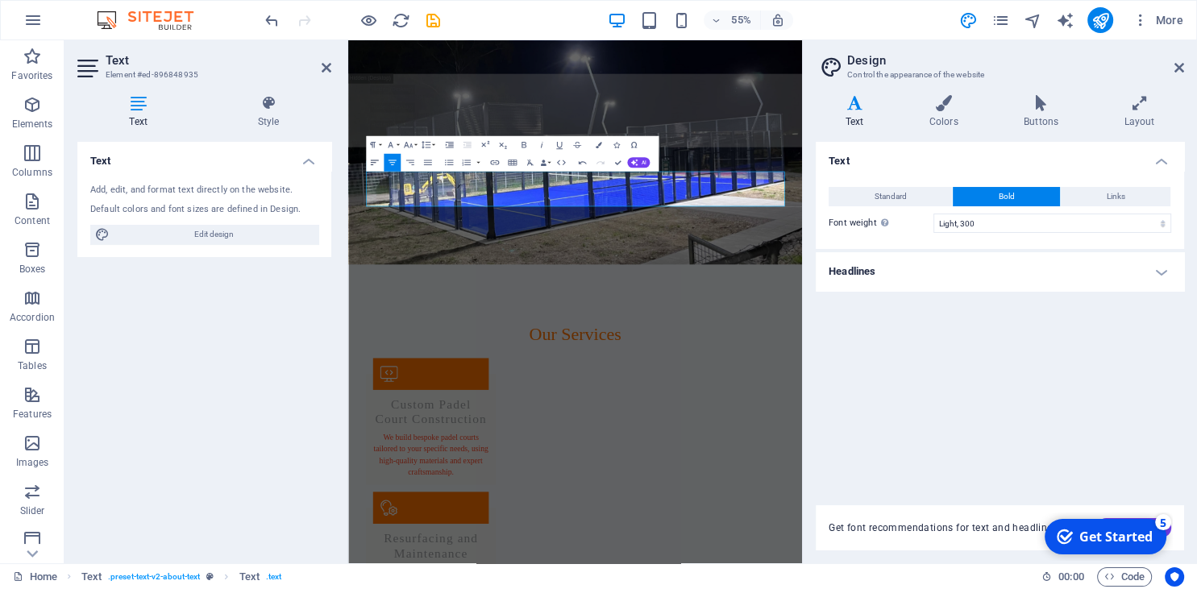
click at [373, 159] on icon "button" at bounding box center [374, 162] width 10 height 10
click at [388, 165] on icon "button" at bounding box center [392, 162] width 10 height 10
click at [776, 361] on p "At Padel Alto, we specialize in the construction of state-of-the-art padel cour…" at bounding box center [760, 393] width 761 height 64
click at [263, 239] on span "Edit design" at bounding box center [213, 234] width 199 height 19
click at [129, 106] on icon at bounding box center [138, 103] width 122 height 16
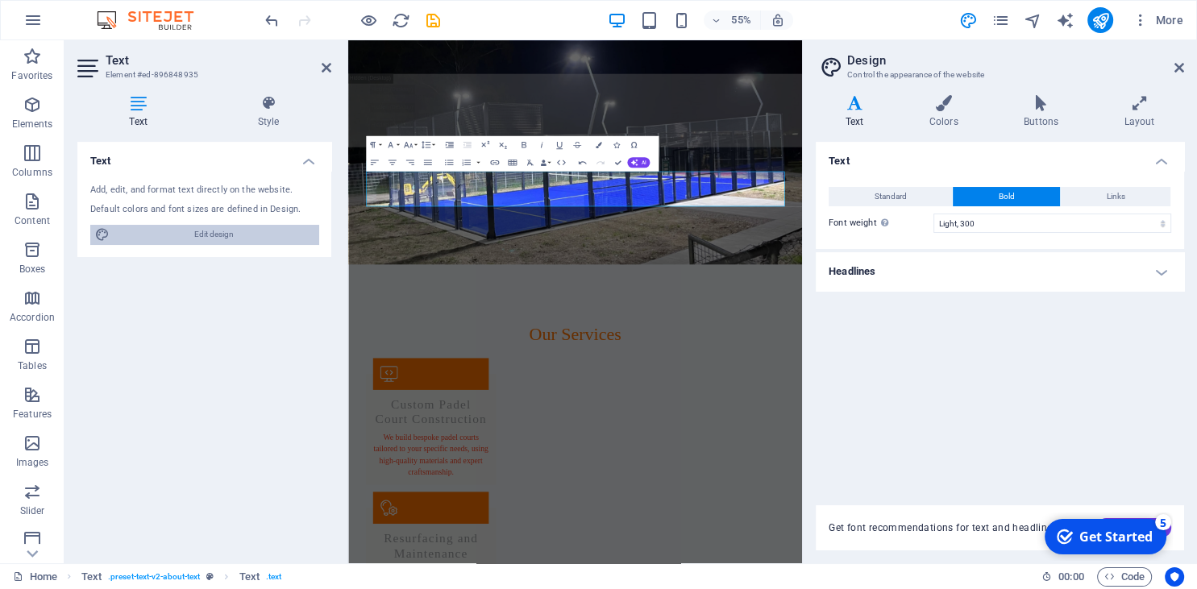
click at [237, 237] on span "Edit design" at bounding box center [213, 234] width 199 height 19
click at [329, 72] on icon at bounding box center [327, 67] width 10 height 13
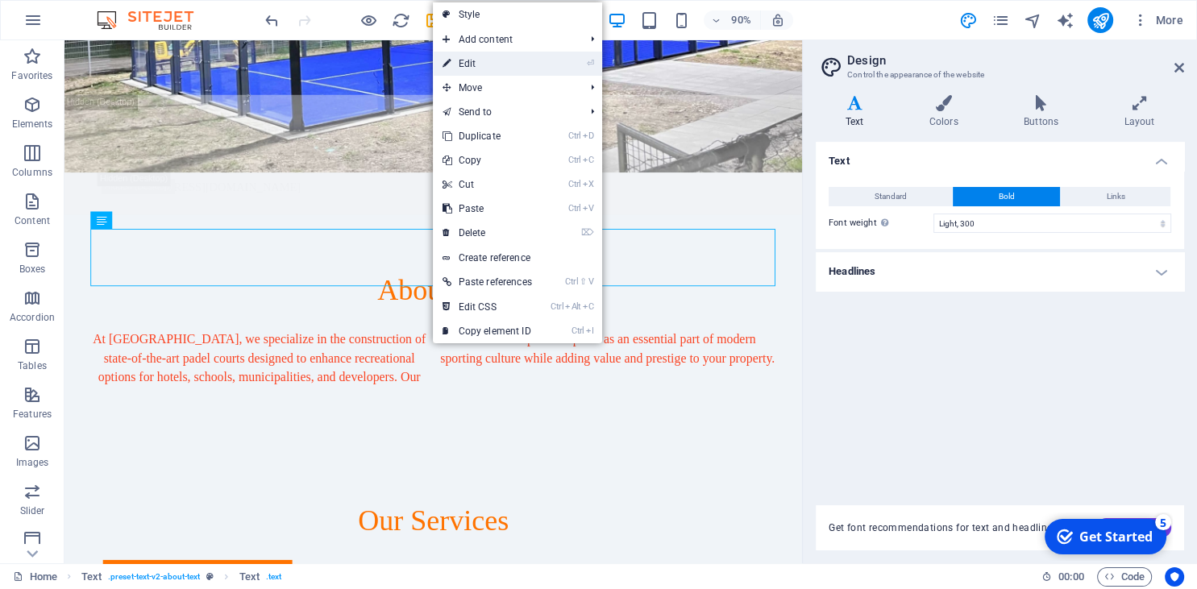
drag, startPoint x: 485, startPoint y: 61, endPoint x: 248, endPoint y: 38, distance: 238.1
click at [485, 61] on link "⏎ Edit" at bounding box center [487, 64] width 109 height 24
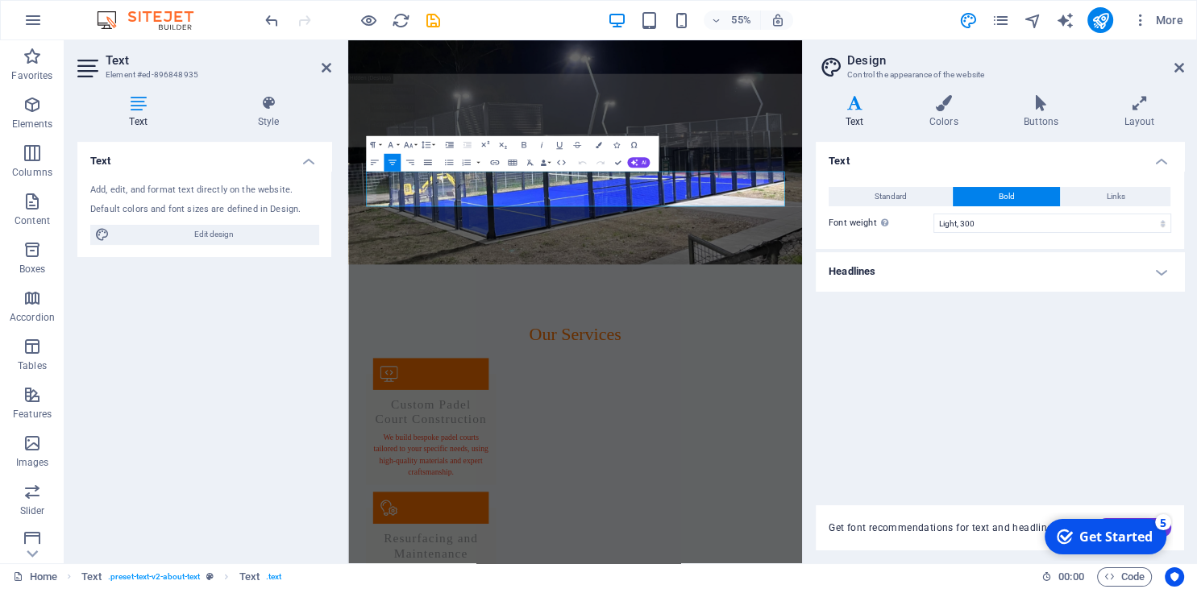
click at [426, 160] on icon "button" at bounding box center [427, 163] width 8 height 6
click at [446, 161] on icon "button" at bounding box center [448, 162] width 10 height 10
click at [392, 160] on icon "button" at bounding box center [392, 162] width 10 height 10
click at [452, 167] on icon "button" at bounding box center [448, 162] width 10 height 10
click at [716, 361] on p "At Padel Alto, we specialize in the construction of state-of-the-art padel cour…" at bounding box center [760, 393] width 761 height 64
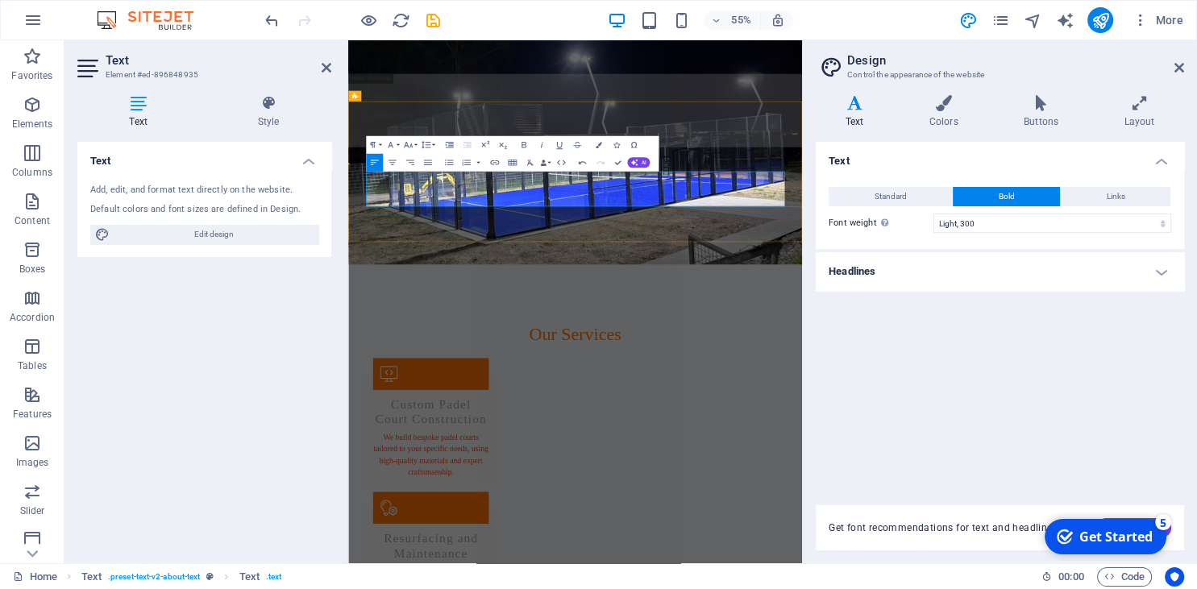
drag, startPoint x: 756, startPoint y: 323, endPoint x: 755, endPoint y: 335, distance: 12.1
click at [756, 361] on div "At Padel Alto, we specialize in the construction of state-of-the-art padel cour…" at bounding box center [760, 393] width 761 height 64
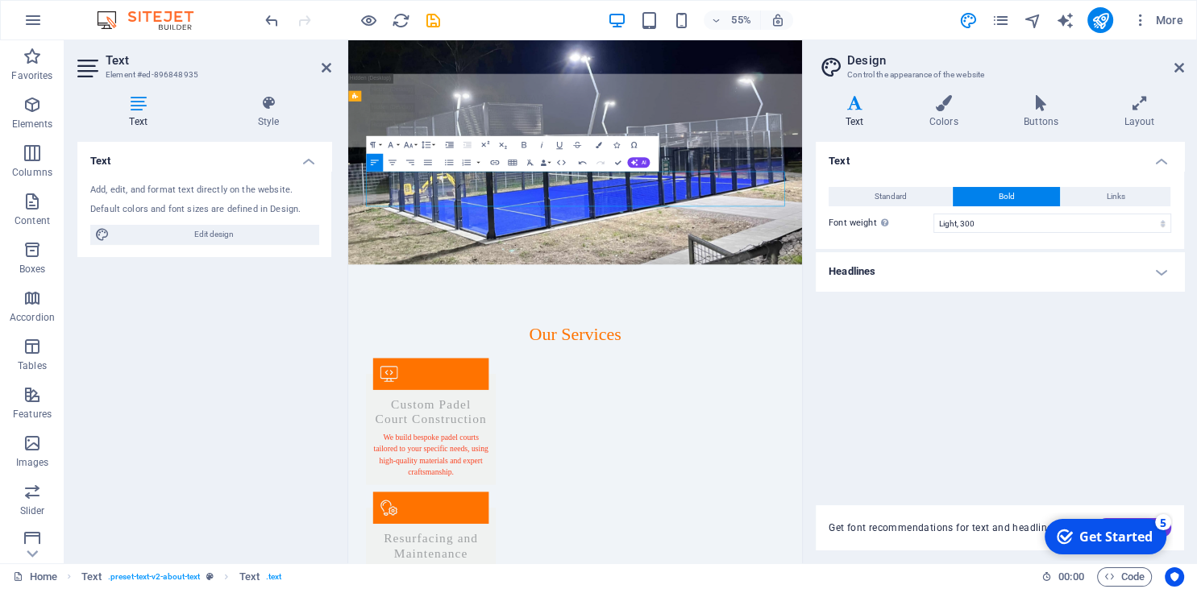
click at [749, 361] on p "At Padel Alto, we specialize in the construction of state-of-the-art padel cour…" at bounding box center [760, 393] width 761 height 64
click at [769, 361] on p "At Padel Alto, we specialize in the construction of state-of-the-art padel cour…" at bounding box center [760, 393] width 761 height 64
click at [609, 361] on p "At Padel Alto, we specialize in the construction of state-of-the-art padel cour…" at bounding box center [760, 393] width 761 height 64
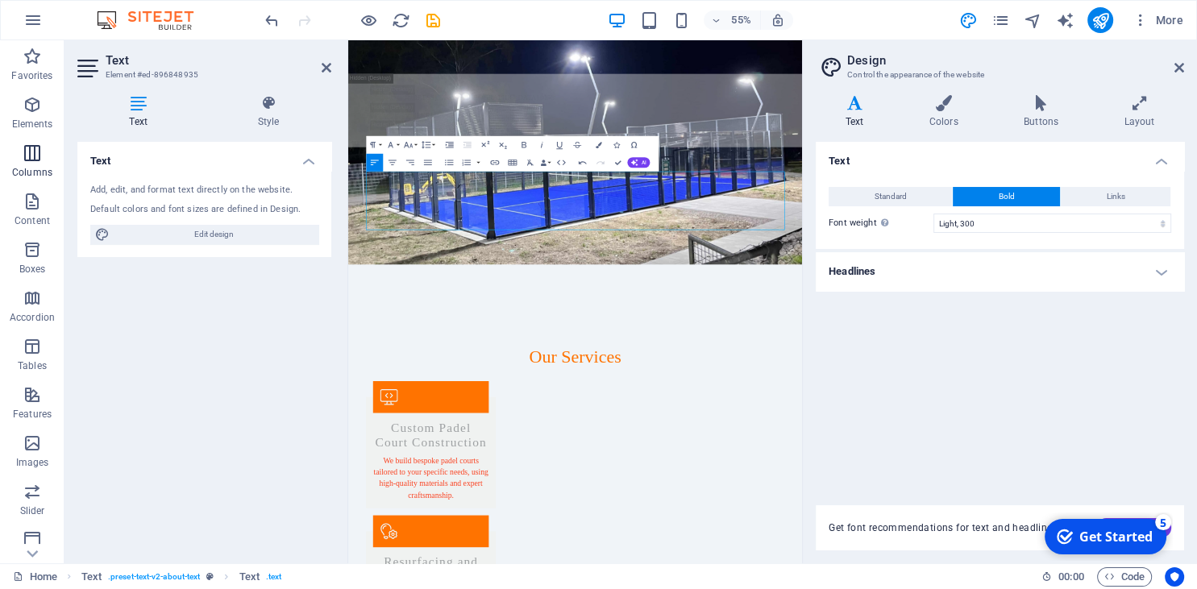
click at [30, 156] on icon "button" at bounding box center [32, 152] width 19 height 19
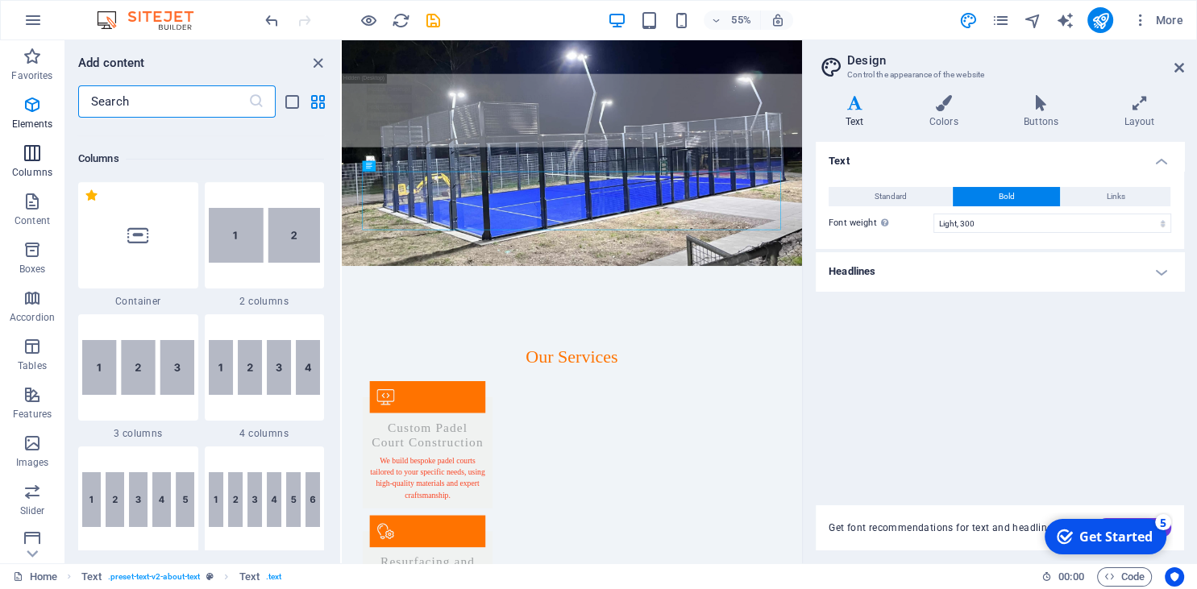
scroll to position [797, 0]
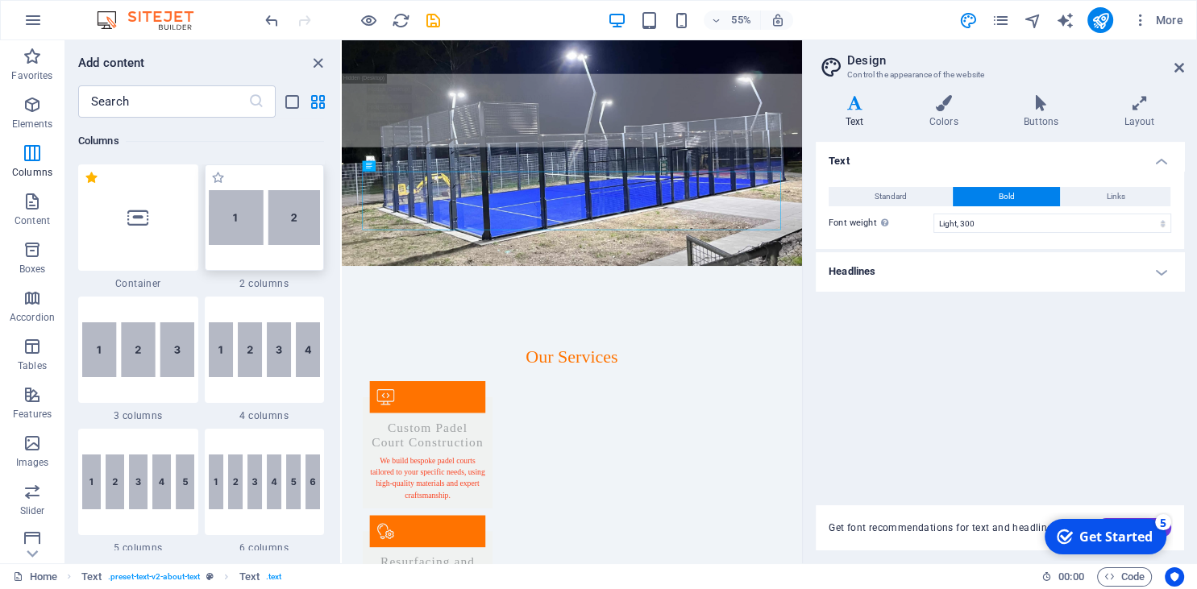
click at [243, 218] on img at bounding box center [265, 217] width 112 height 55
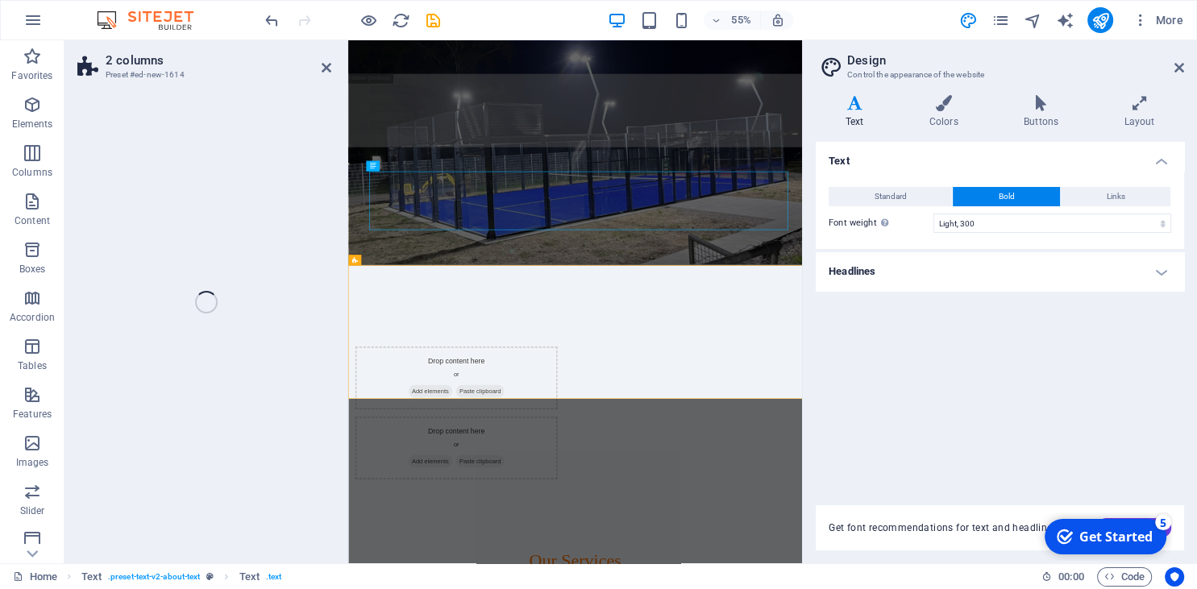
select select "rem"
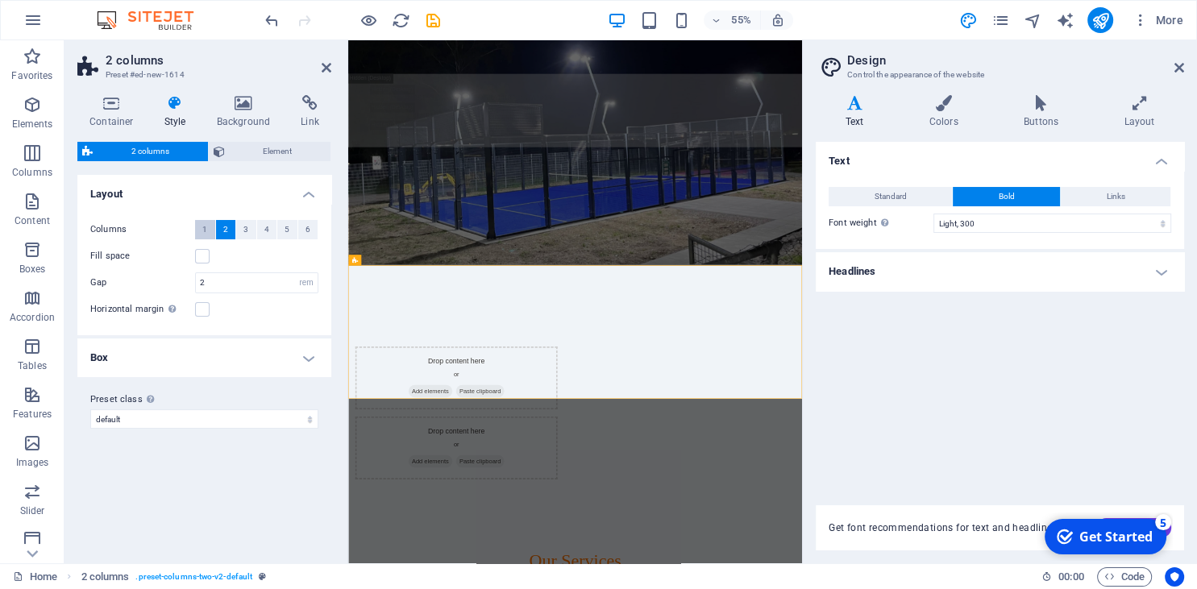
click at [207, 226] on span "1" at bounding box center [204, 229] width 5 height 19
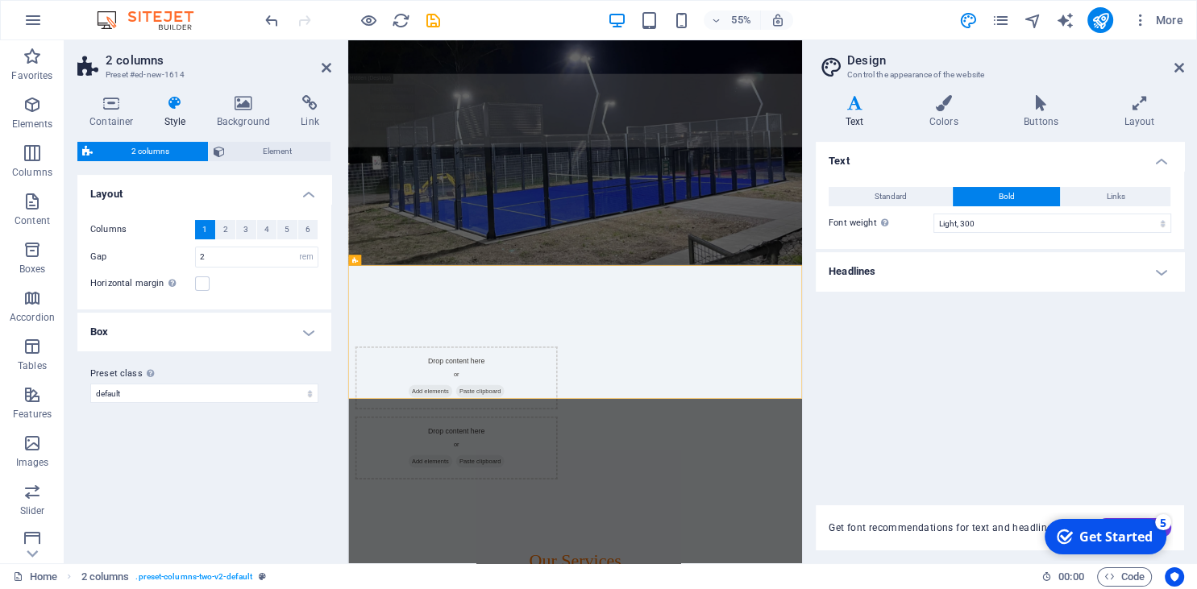
click at [169, 147] on span "2 columns" at bounding box center [151, 151] width 106 height 19
click at [139, 152] on span "2 columns" at bounding box center [151, 151] width 106 height 19
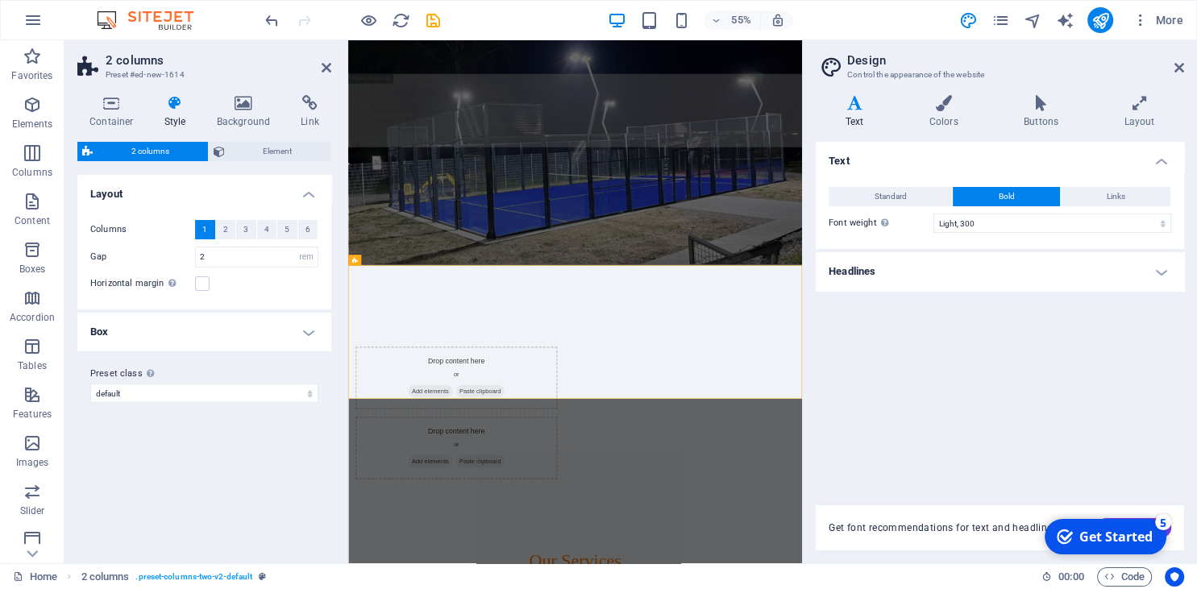
click at [139, 152] on span "2 columns" at bounding box center [151, 151] width 106 height 19
click at [111, 112] on h4 "Container" at bounding box center [114, 112] width 75 height 34
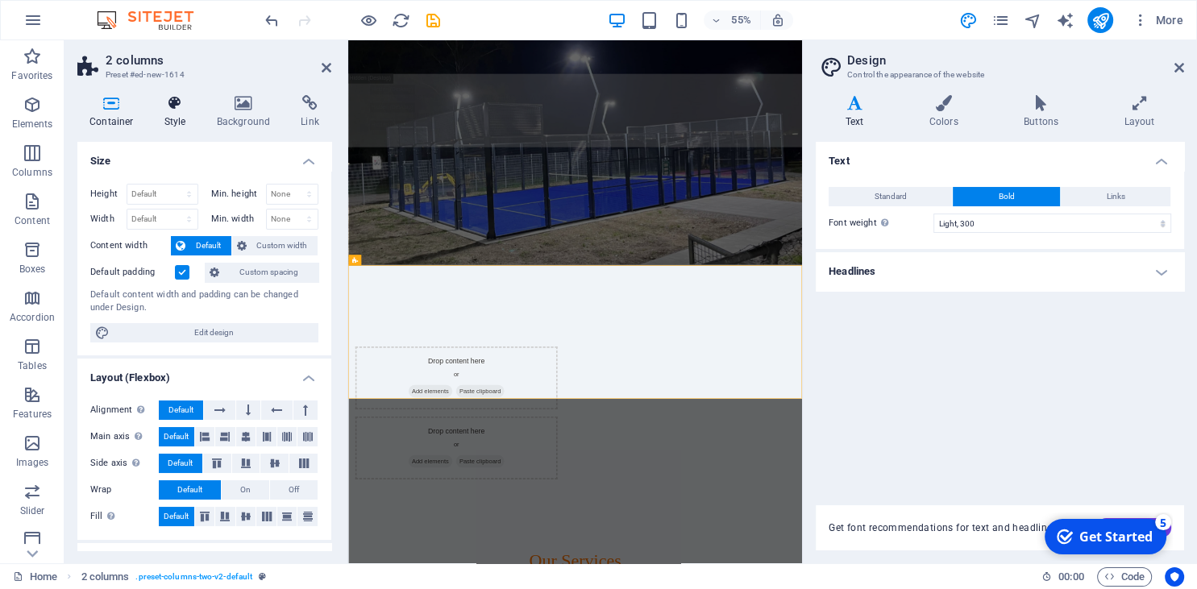
click at [169, 105] on icon at bounding box center [175, 103] width 46 height 16
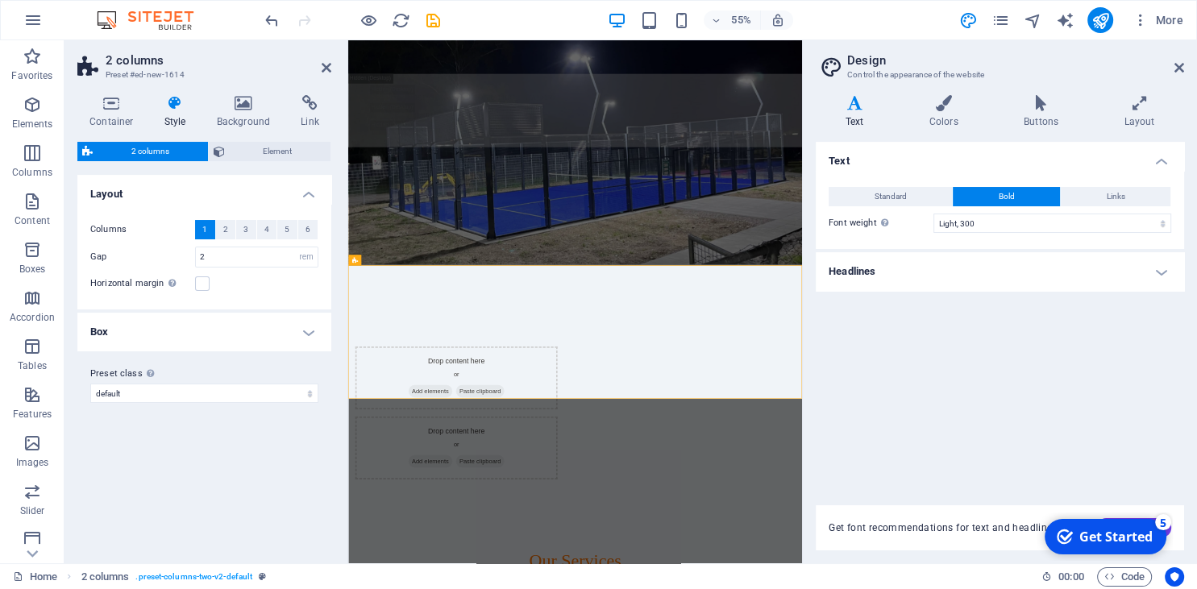
click at [158, 149] on span "2 columns" at bounding box center [151, 151] width 106 height 19
click at [201, 228] on button "1" at bounding box center [205, 229] width 20 height 19
click at [323, 70] on icon at bounding box center [327, 67] width 10 height 13
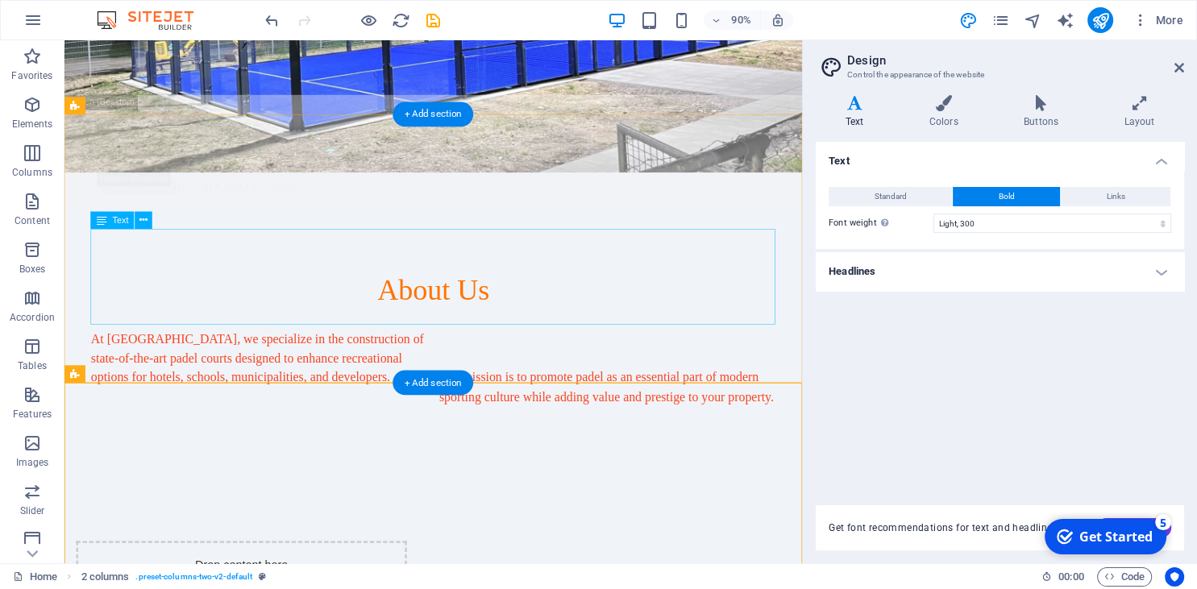
click at [482, 361] on div "At Padel Alto, we specialize in the construction of state-of-the-art padel cour…" at bounding box center [474, 414] width 761 height 106
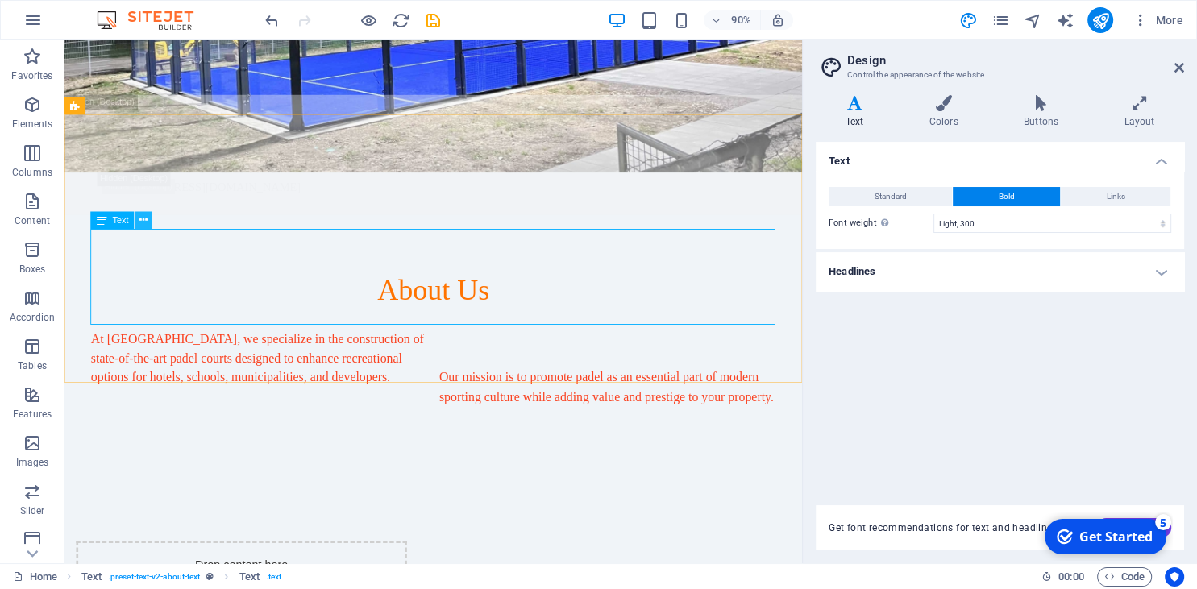
click at [143, 223] on icon at bounding box center [144, 220] width 8 height 15
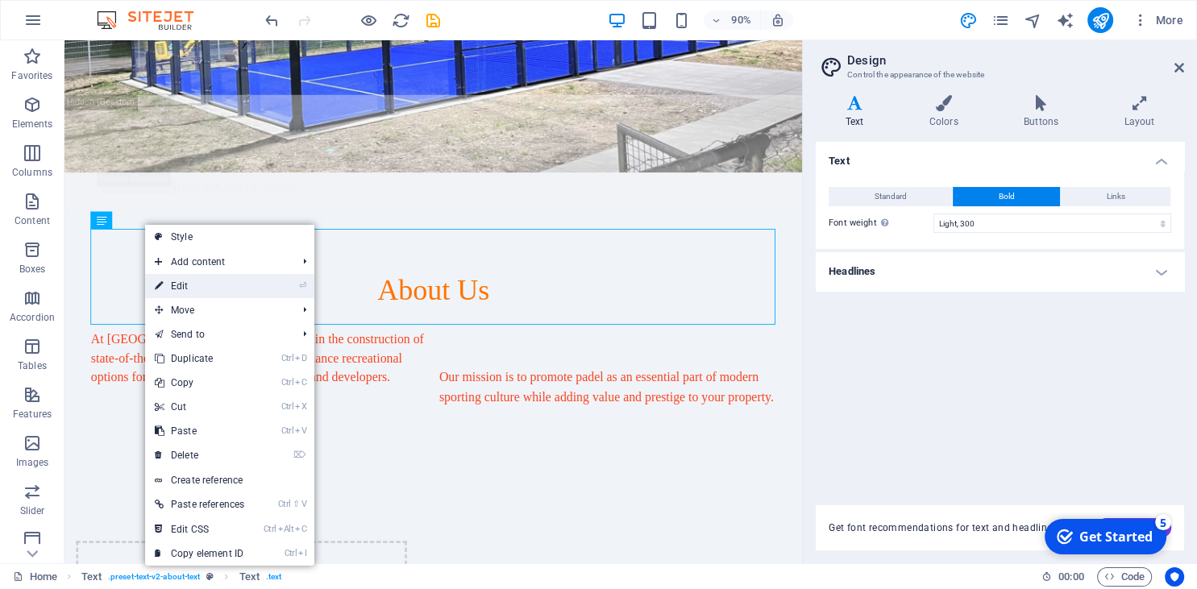
click at [211, 284] on link "⏎ Edit" at bounding box center [199, 286] width 109 height 24
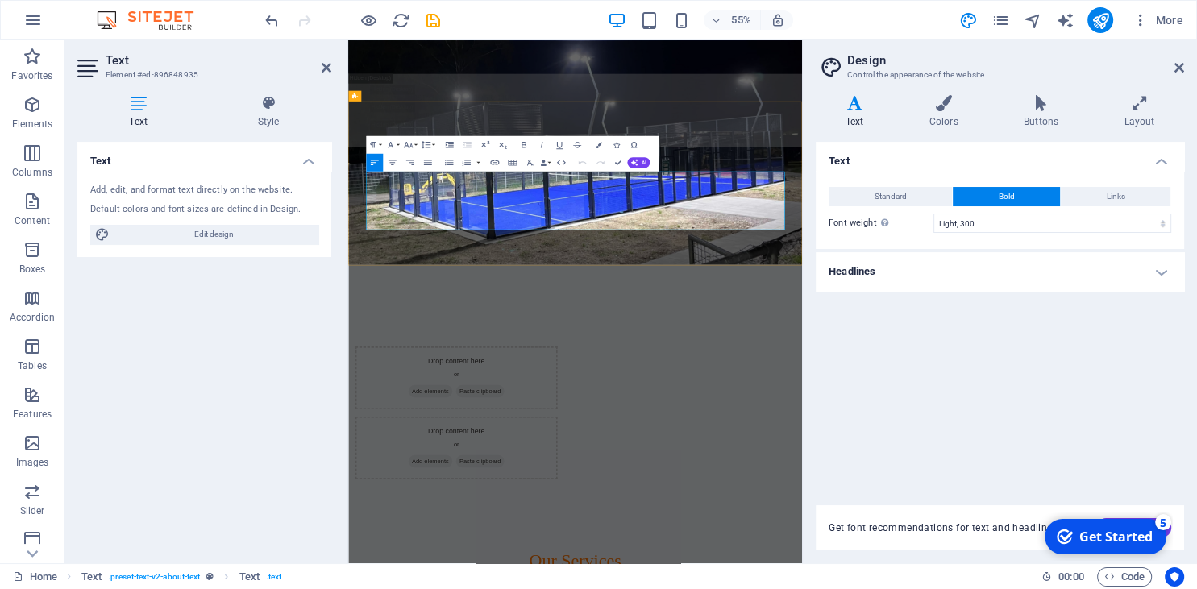
click at [745, 426] on p at bounding box center [567, 436] width 374 height 21
click at [764, 361] on div "At Padel Alto, we specialize in the construction of state-of-the-art padel cour…" at bounding box center [760, 414] width 761 height 106
drag, startPoint x: 774, startPoint y: 327, endPoint x: 1119, endPoint y: 369, distance: 347.5
click at [1119, 369] on div "At Padel Alto, we specialize in the construction of state-of-the-art padel cour…" at bounding box center [760, 414] width 761 height 106
click at [854, 404] on p "Our mission is to promote padel as an essential part of modern sporting culture…" at bounding box center [954, 425] width 374 height 43
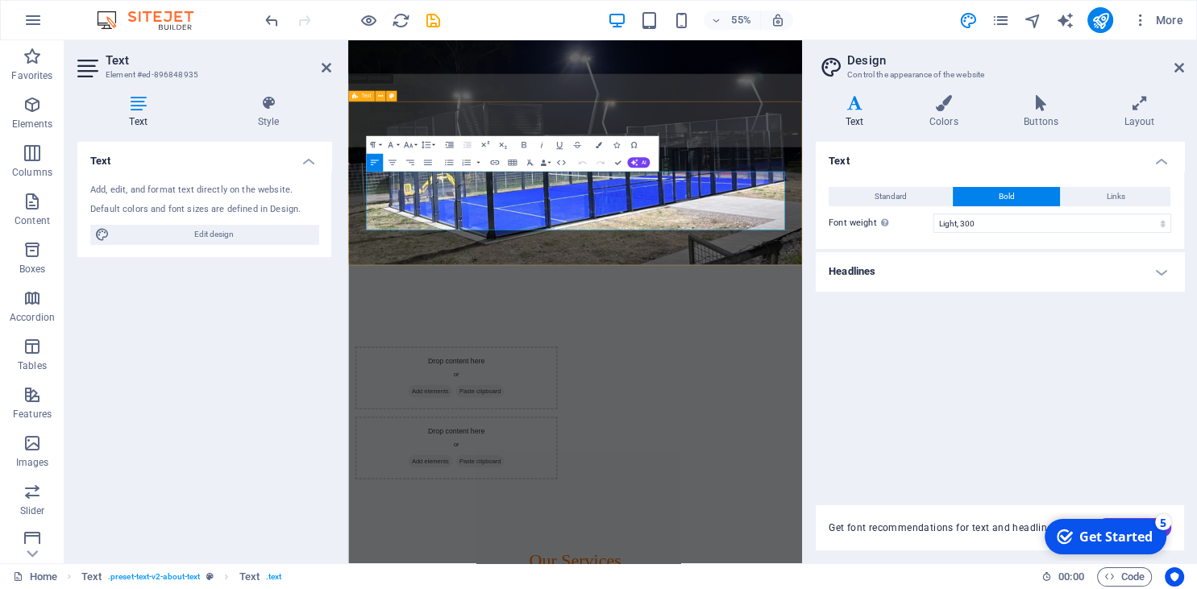
drag, startPoint x: 770, startPoint y: 330, endPoint x: 1142, endPoint y: 354, distance: 372.3
click at [1142, 354] on div "About Us At Padel Alto, we specialize in the construction of state-of-the-art p…" at bounding box center [760, 383] width 825 height 298
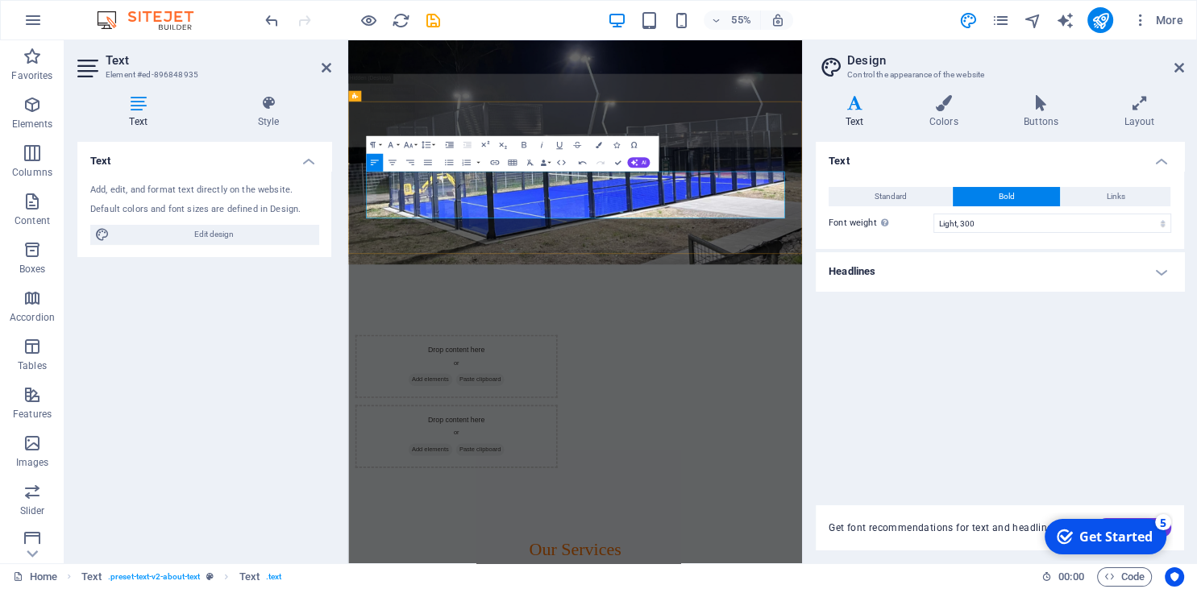
click at [648, 361] on p "At Padel Alto, we specialize in the construction of state-of-the-art padel cour…" at bounding box center [567, 393] width 374 height 64
click at [609, 361] on p "At Padel Alto, we specialize in the construction of state-of-the-art padel cour…" at bounding box center [567, 393] width 374 height 64
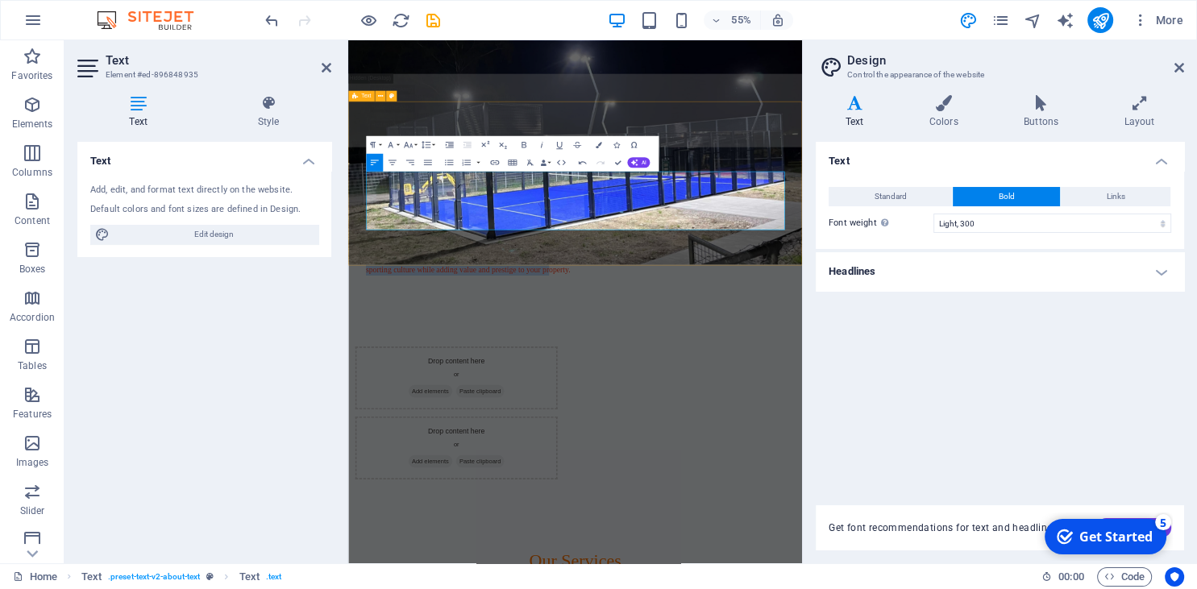
drag, startPoint x: 654, startPoint y: 362, endPoint x: 373, endPoint y: 294, distance: 289.3
click at [373, 294] on div "About Us At Padel Alto, we specialize in the construction of state-of-the-art p…" at bounding box center [760, 383] width 825 height 298
click at [388, 160] on icon "button" at bounding box center [392, 163] width 8 height 6
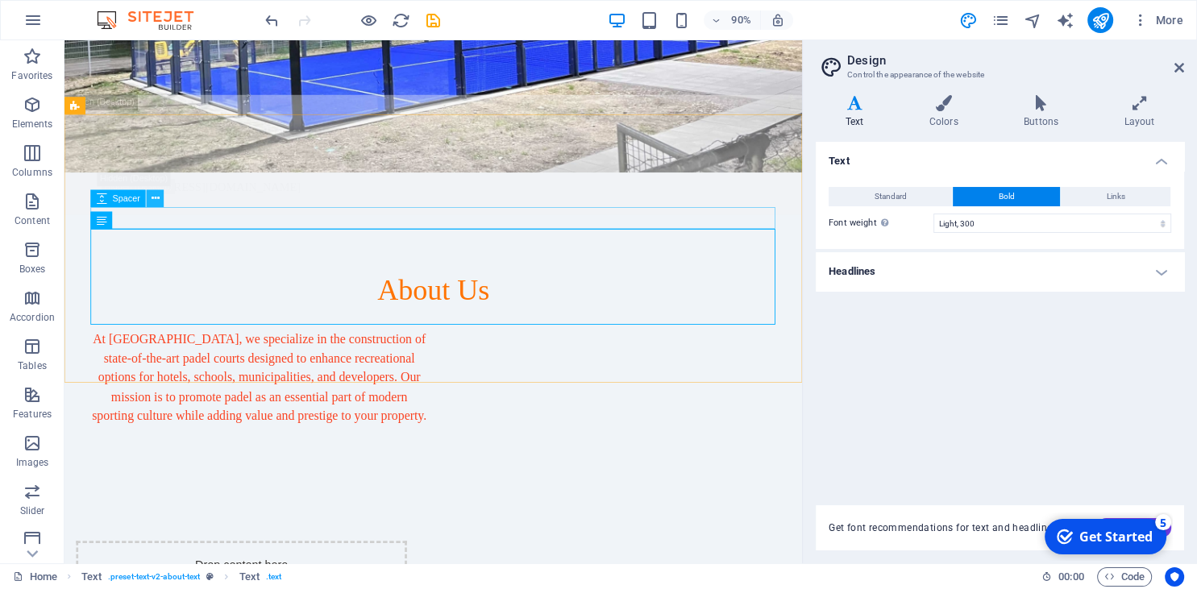
click at [152, 200] on icon at bounding box center [156, 198] width 8 height 15
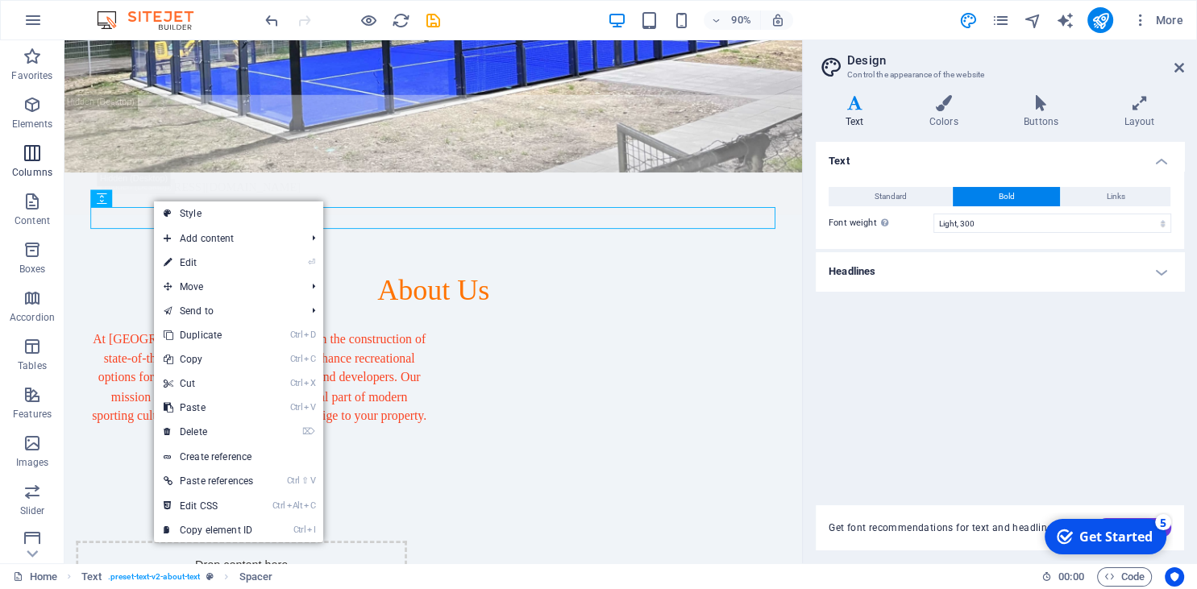
click at [28, 156] on icon "button" at bounding box center [32, 152] width 19 height 19
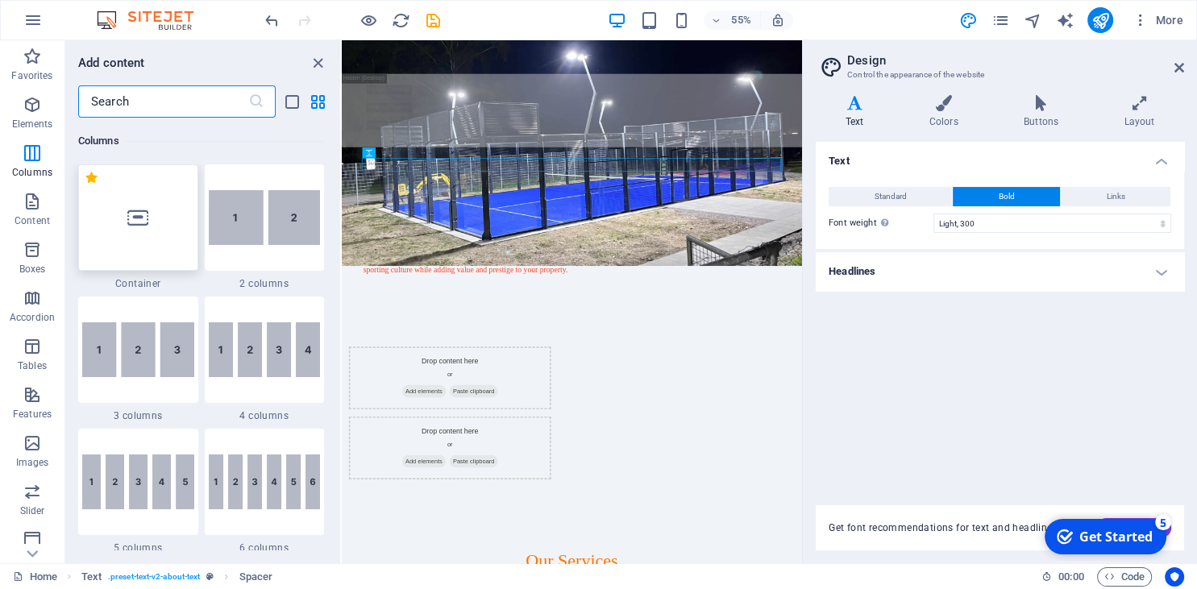
click at [140, 221] on icon at bounding box center [137, 217] width 21 height 21
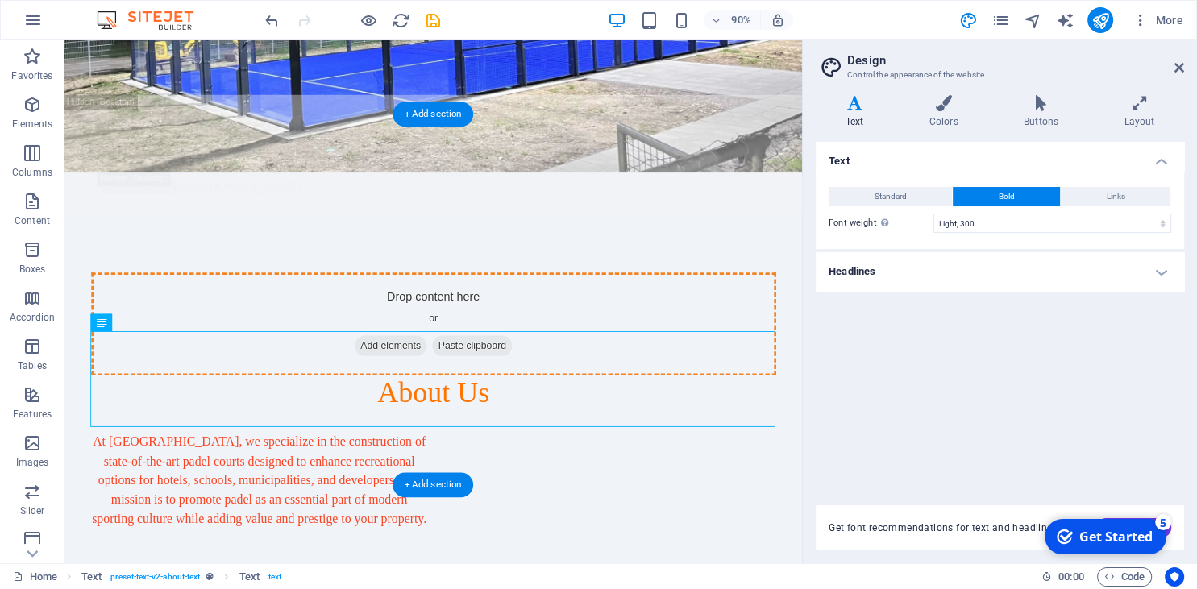
drag, startPoint x: 444, startPoint y: 269, endPoint x: 475, endPoint y: 207, distance: 69.6
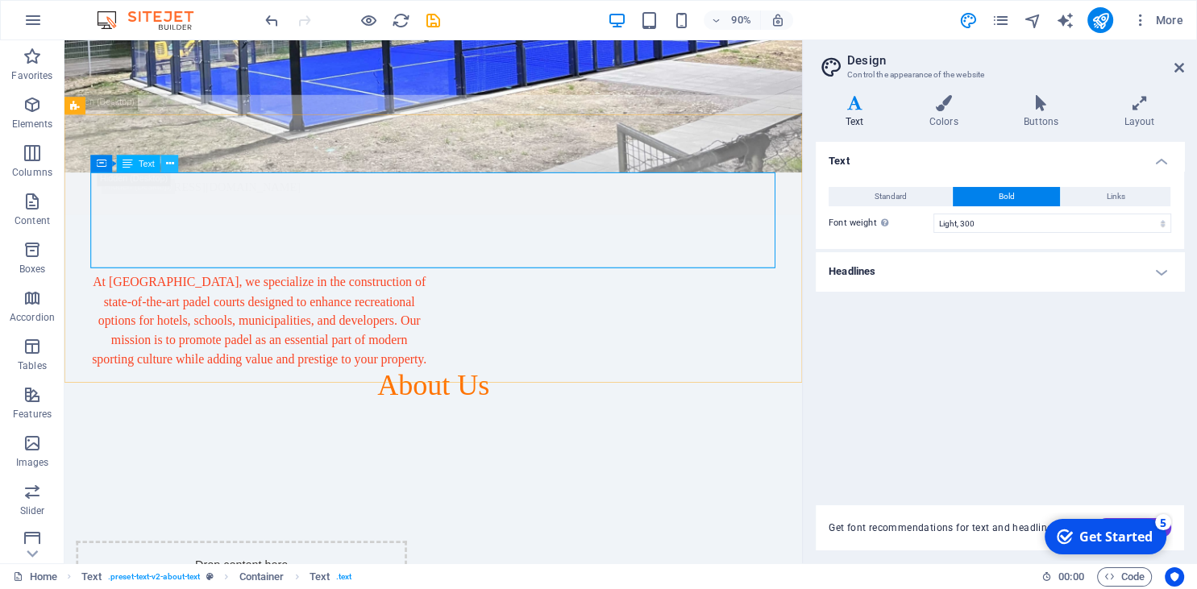
click at [168, 166] on icon at bounding box center [170, 163] width 8 height 15
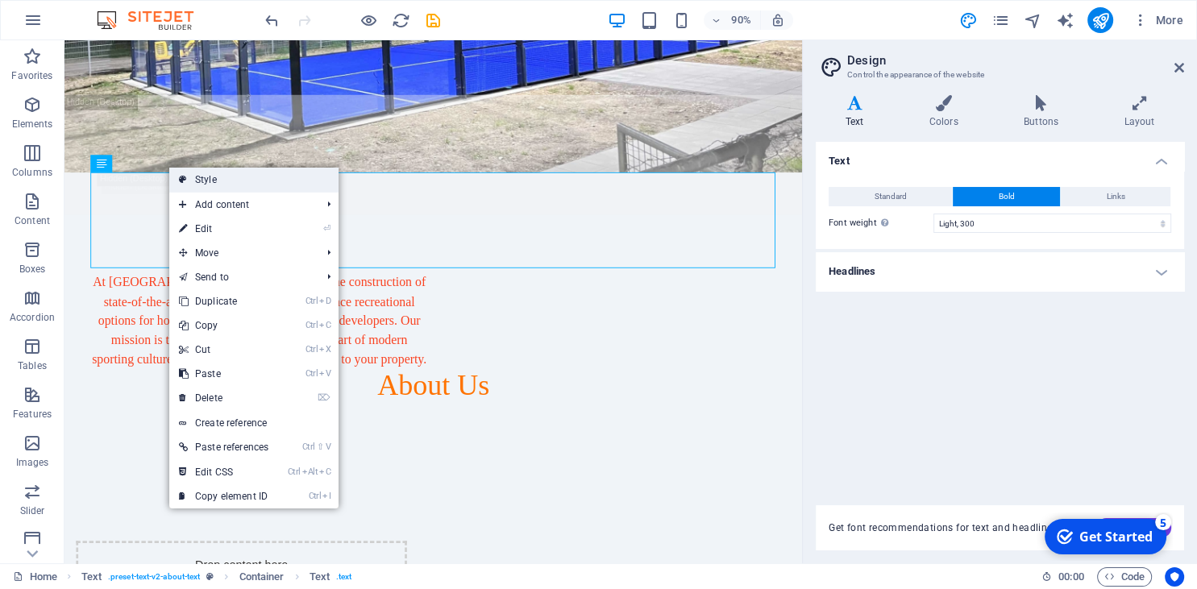
click at [197, 183] on link "Style" at bounding box center [253, 180] width 169 height 24
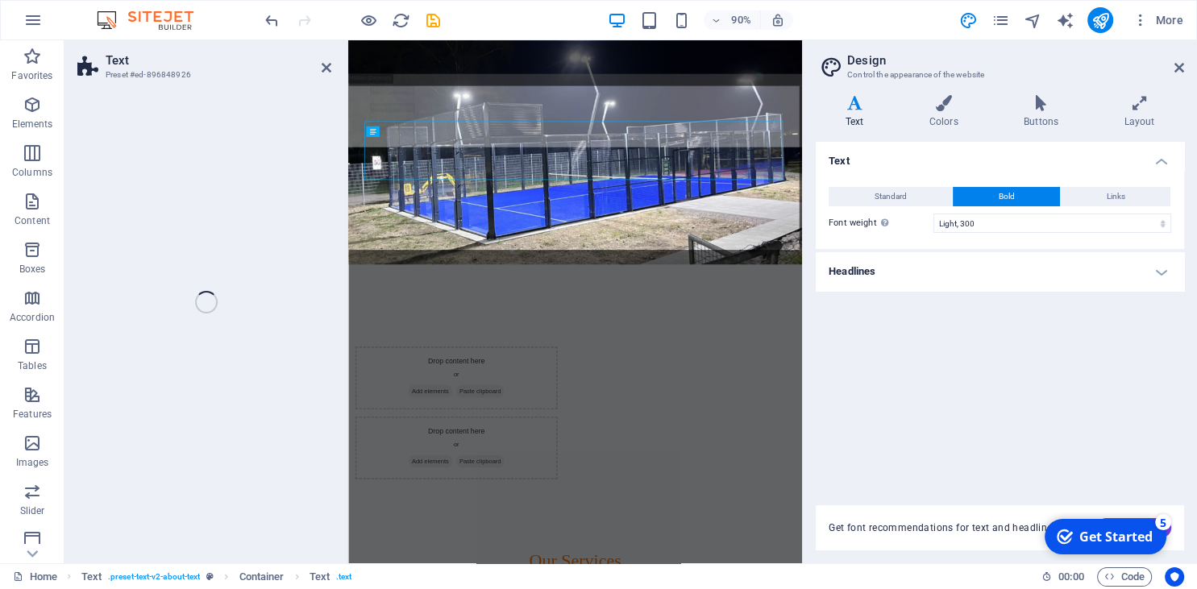
select select "rem"
select select "preset-text-v2-about-text"
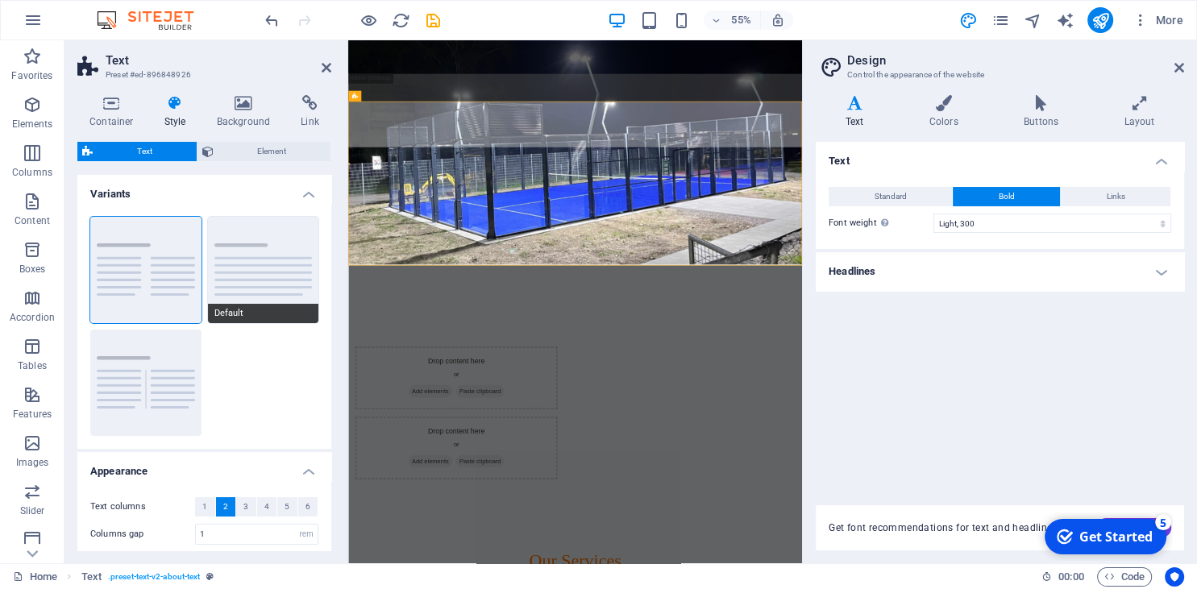
click at [269, 272] on button "Default" at bounding box center [263, 270] width 111 height 106
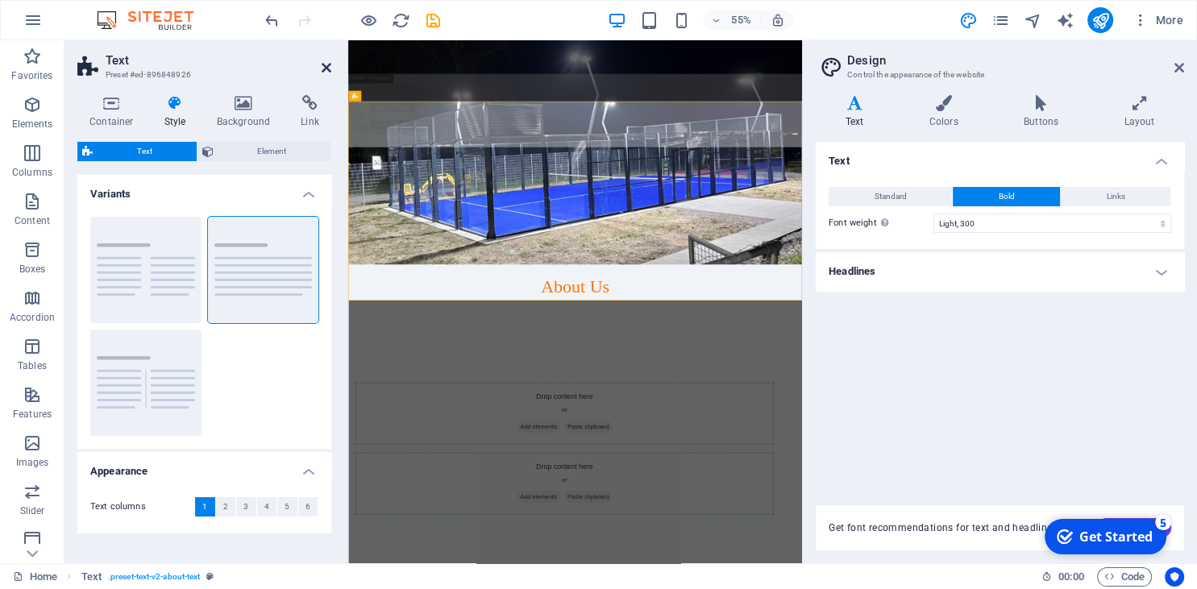
click at [326, 65] on icon at bounding box center [327, 67] width 10 height 13
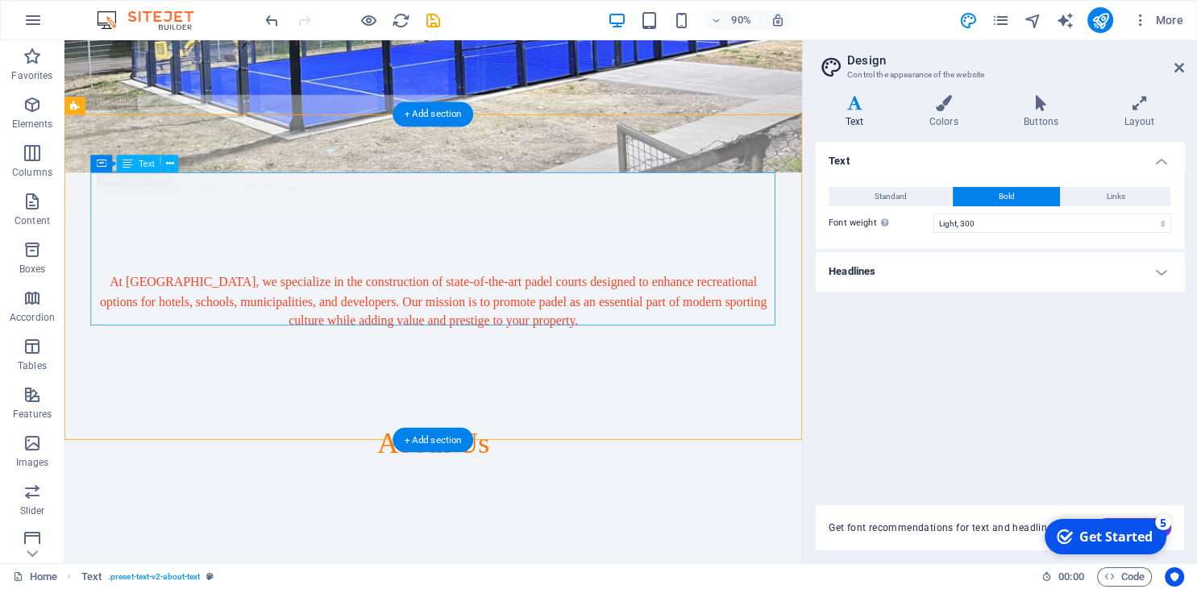
click at [480, 330] on div "At [GEOGRAPHIC_DATA], we specialize in the construction of state-of-the-art pad…" at bounding box center [474, 383] width 761 height 170
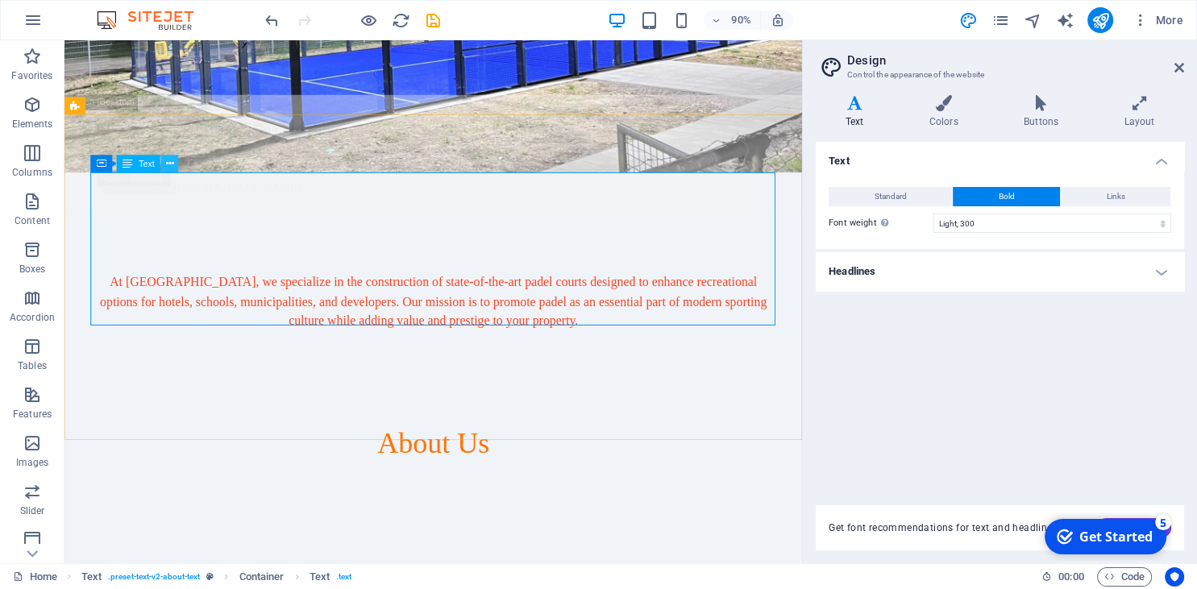
click at [175, 164] on button at bounding box center [170, 164] width 18 height 18
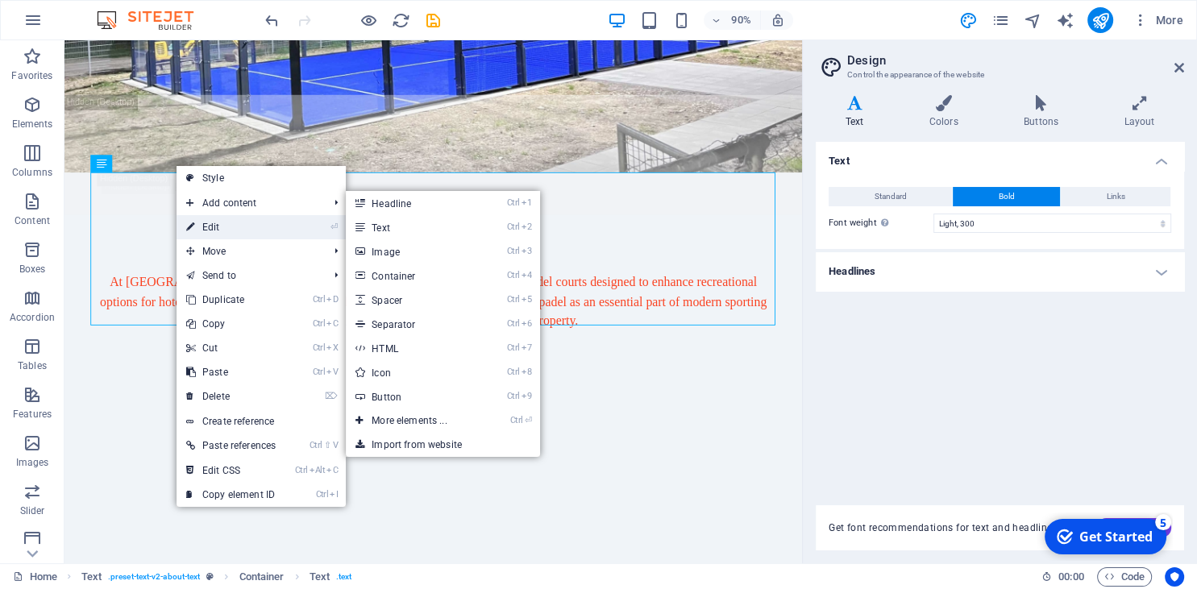
click at [235, 223] on link "⏎ Edit" at bounding box center [230, 227] width 109 height 24
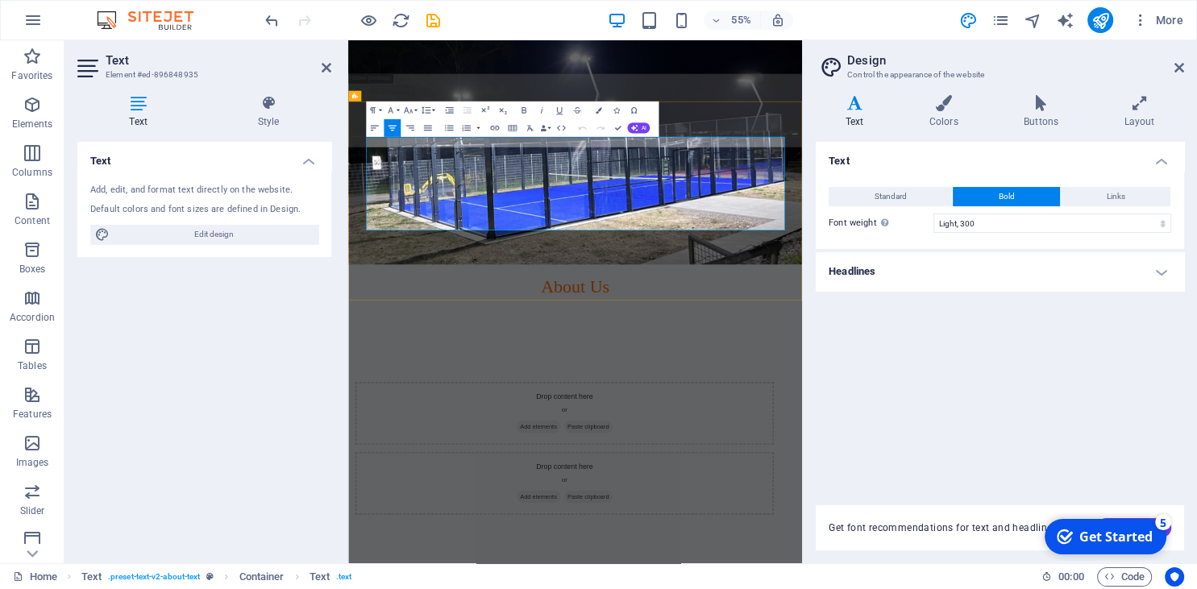
click at [648, 447] on p at bounding box center [760, 457] width 761 height 21
click at [653, 447] on p at bounding box center [760, 457] width 761 height 21
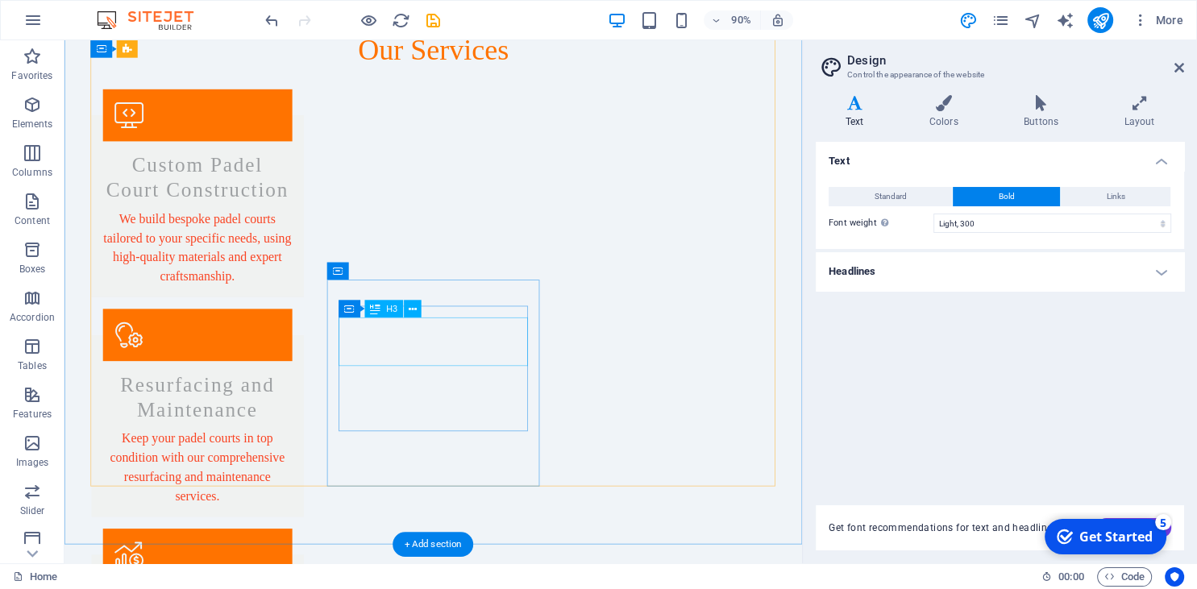
scroll to position [1191, 0]
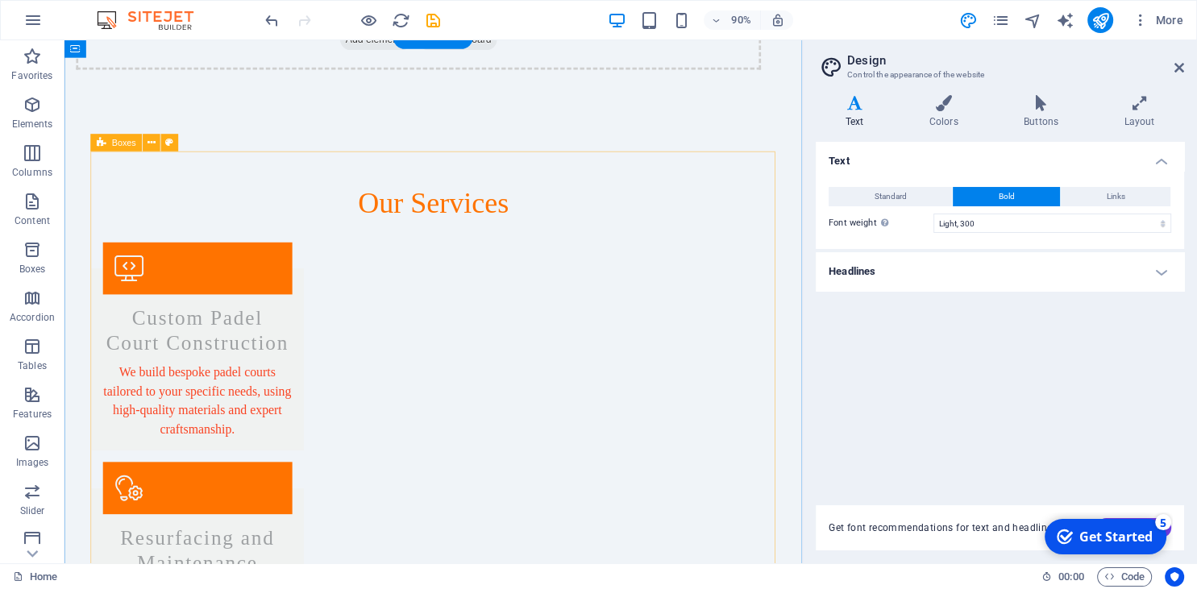
click at [152, 143] on icon at bounding box center [151, 142] width 8 height 15
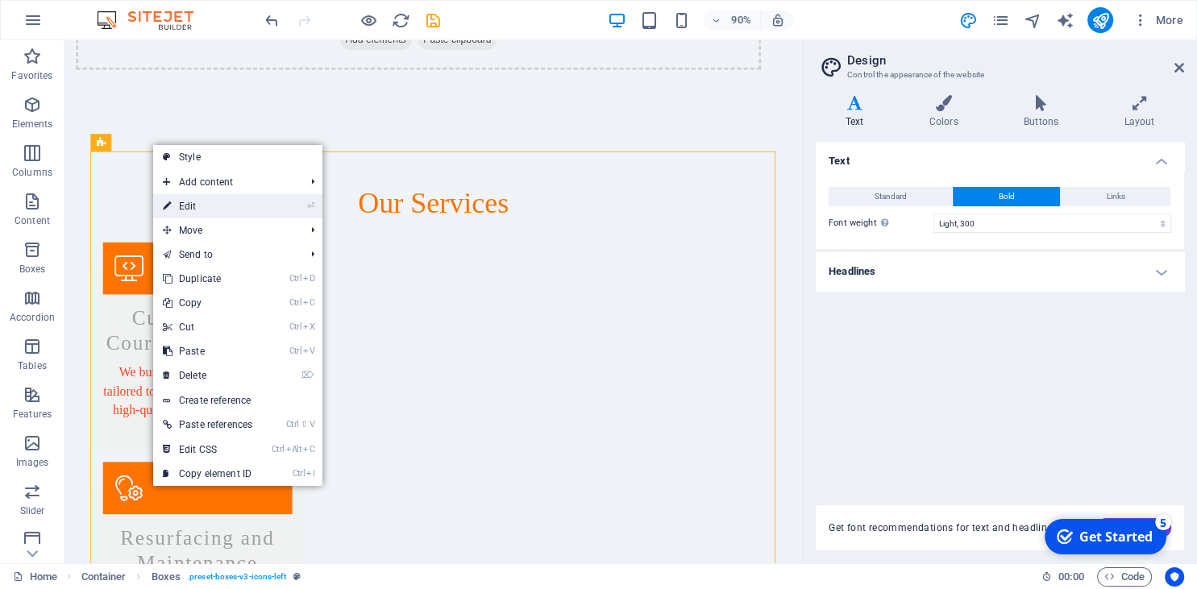
click at [205, 205] on link "⏎ Edit" at bounding box center [207, 206] width 109 height 24
select select "rem"
select select "preset-boxes-v3-icons-left"
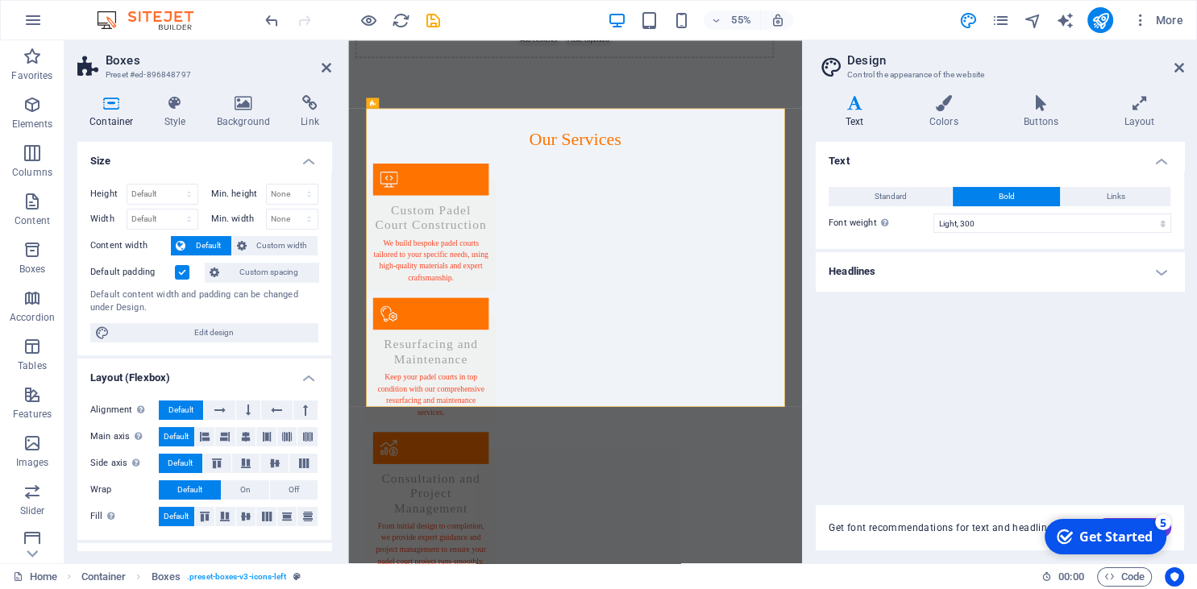
scroll to position [1219, 0]
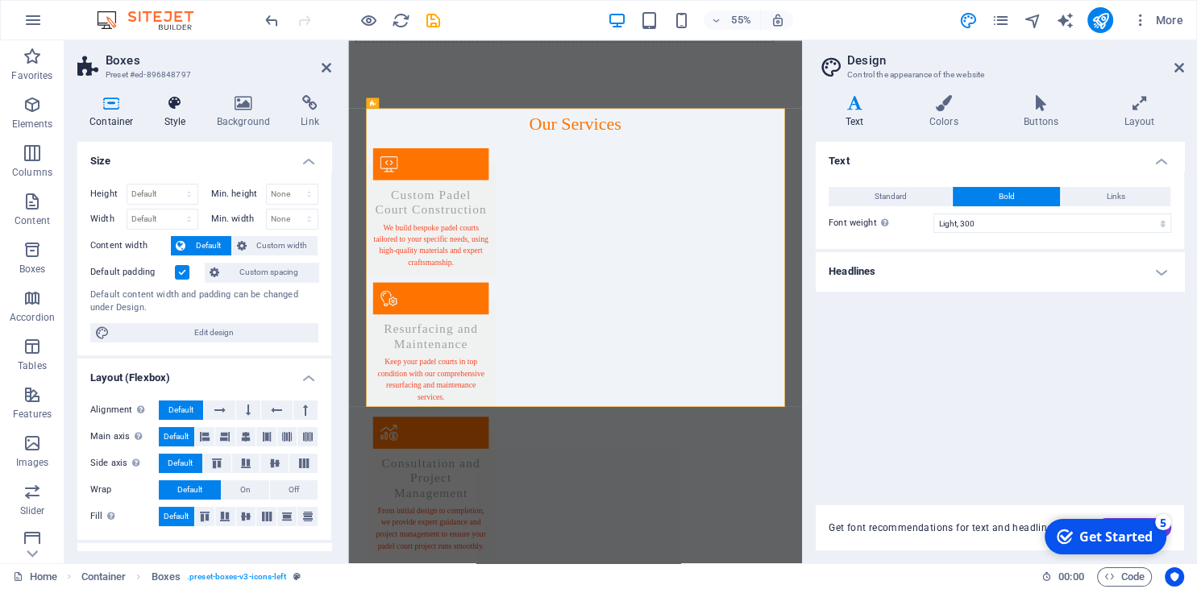
click at [173, 111] on icon at bounding box center [175, 103] width 46 height 16
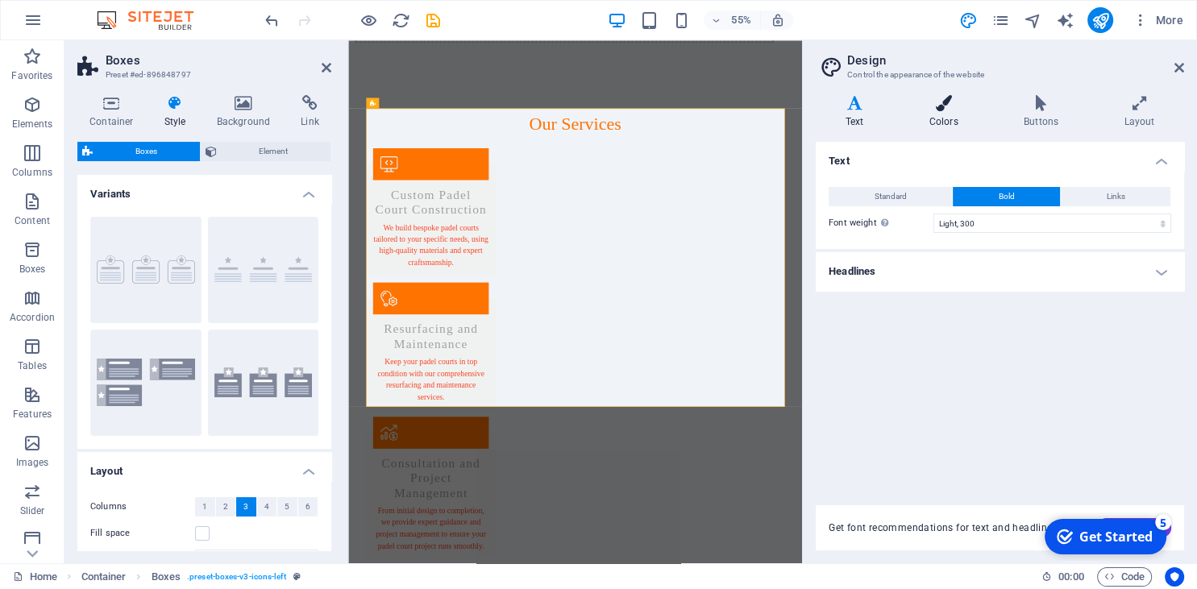
click at [937, 108] on icon at bounding box center [943, 103] width 88 height 16
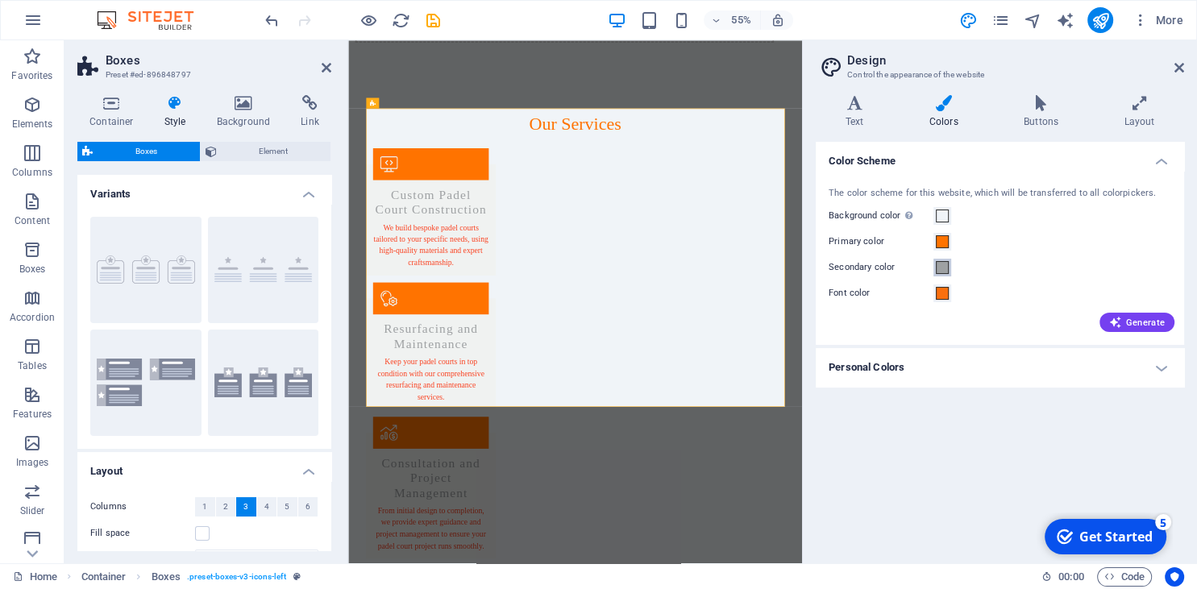
click at [940, 266] on span at bounding box center [942, 267] width 13 height 13
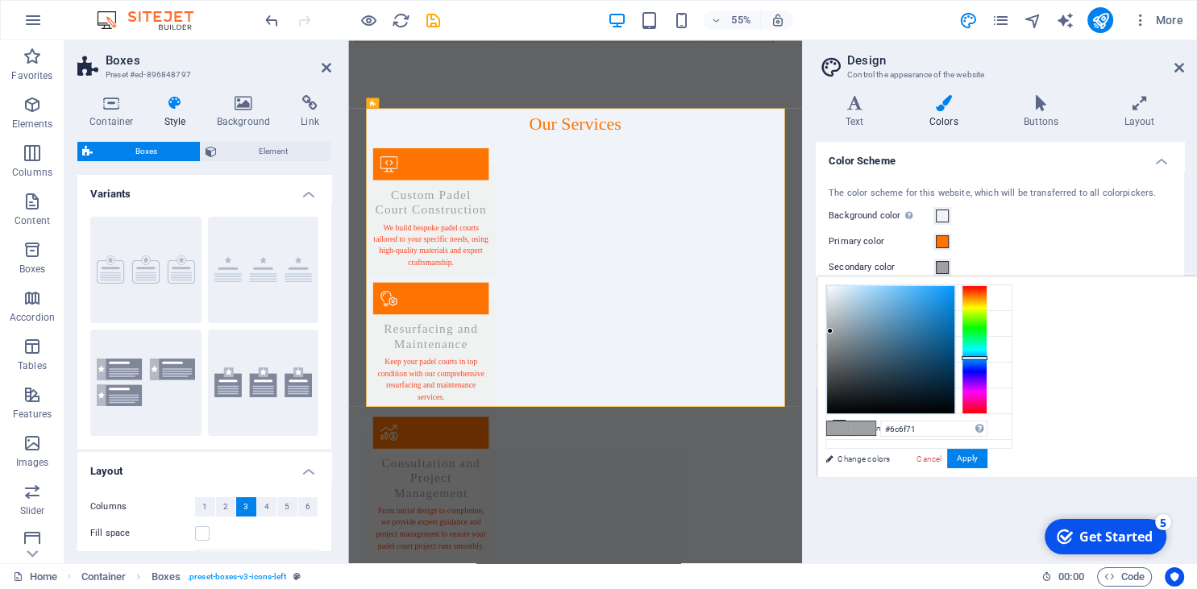
click at [832, 356] on div at bounding box center [890, 349] width 127 height 127
type input "#656768"
click at [829, 361] on div at bounding box center [890, 349] width 127 height 127
click at [969, 461] on button "Apply" at bounding box center [967, 458] width 40 height 19
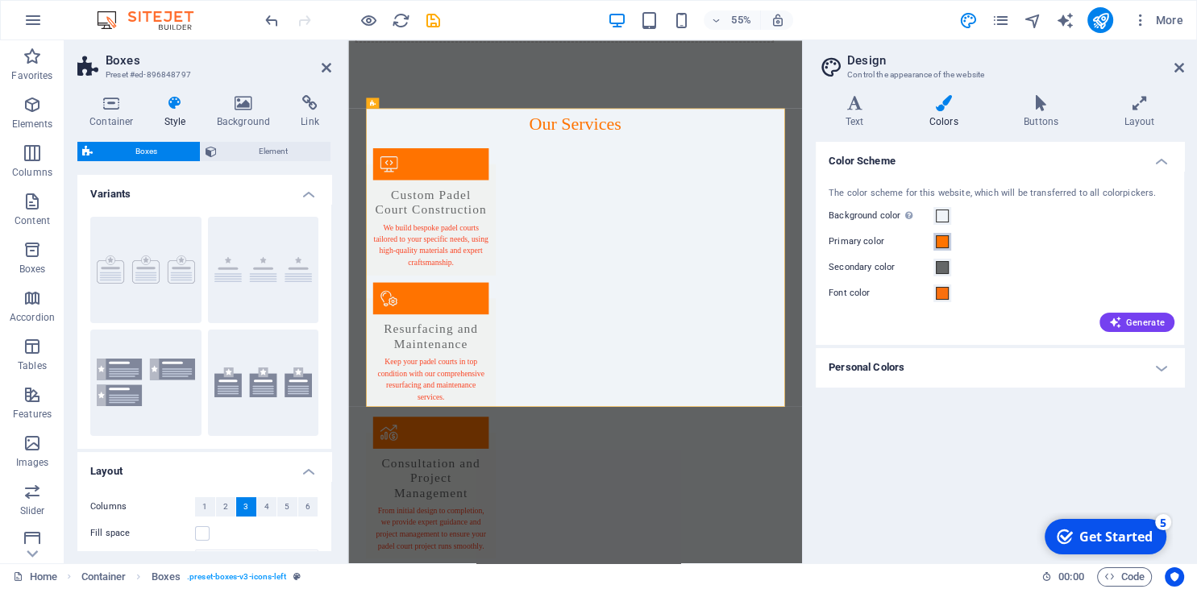
click at [940, 243] on span at bounding box center [942, 241] width 13 height 13
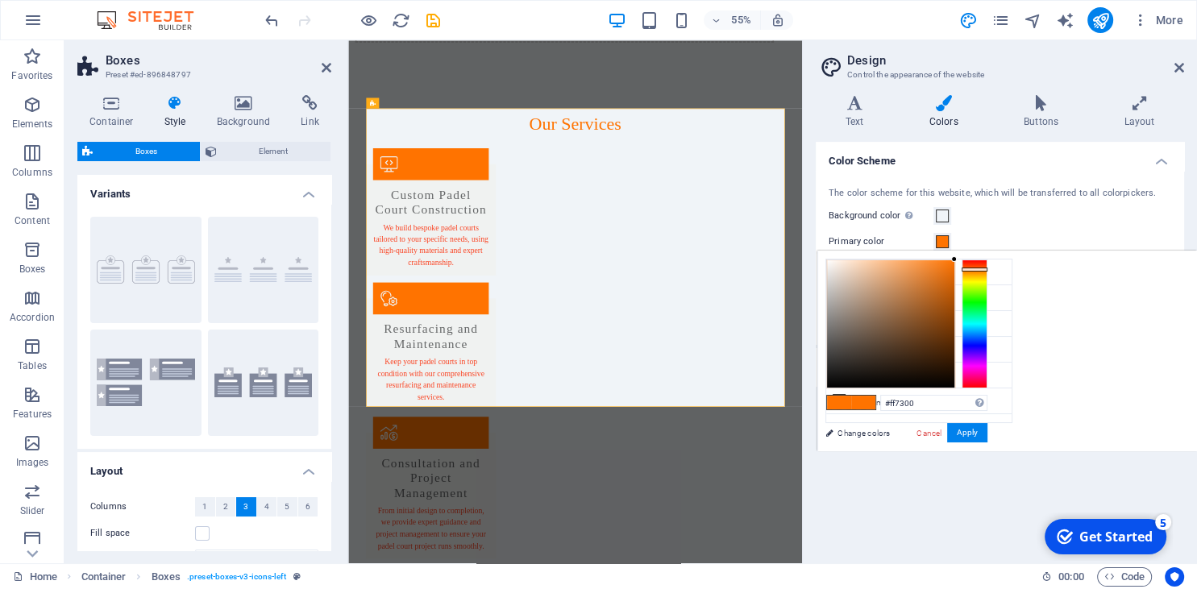
type input "#975f32"
click at [911, 312] on div at bounding box center [890, 323] width 127 height 127
click at [960, 432] on button "Apply" at bounding box center [967, 432] width 40 height 19
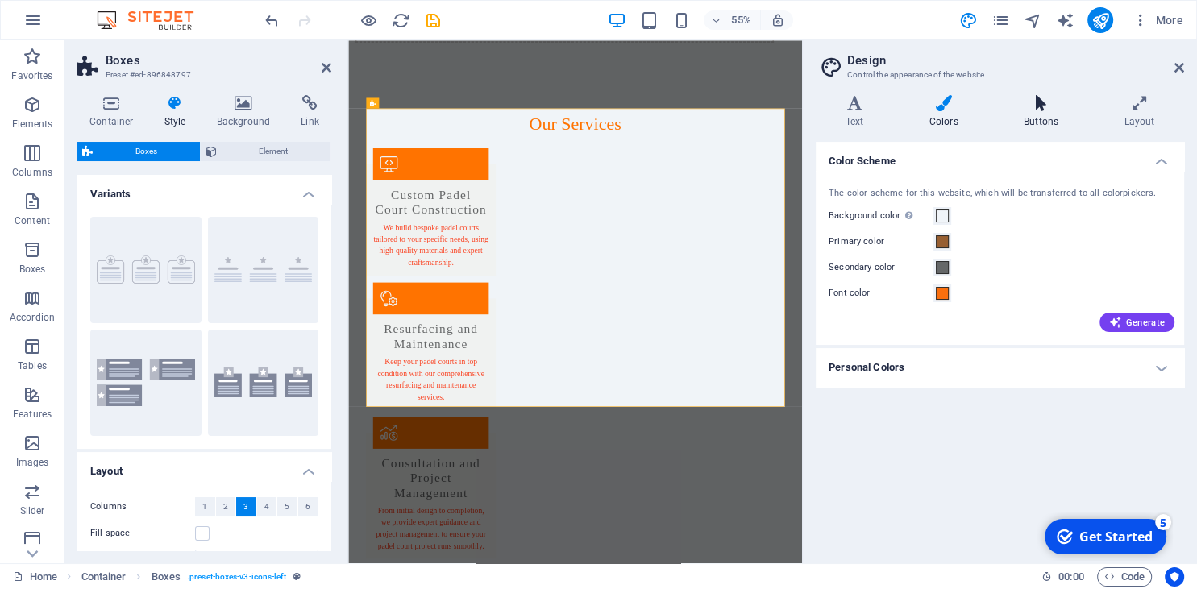
click at [1038, 112] on h4 "Buttons" at bounding box center [1044, 112] width 100 height 34
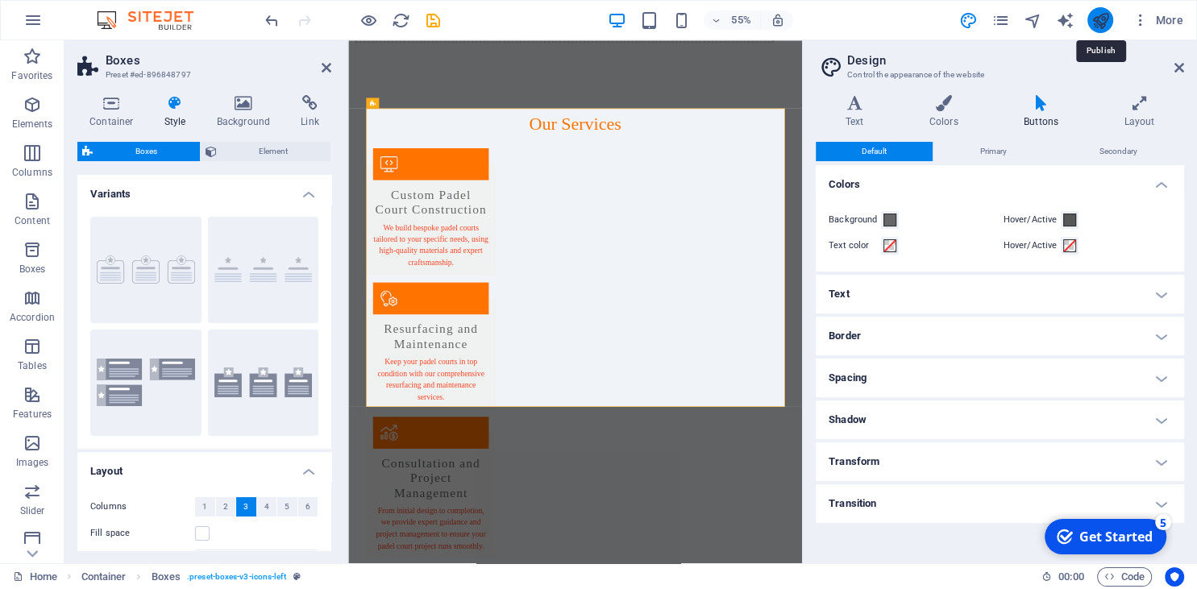
click at [1098, 19] on icon "publish" at bounding box center [1099, 20] width 19 height 19
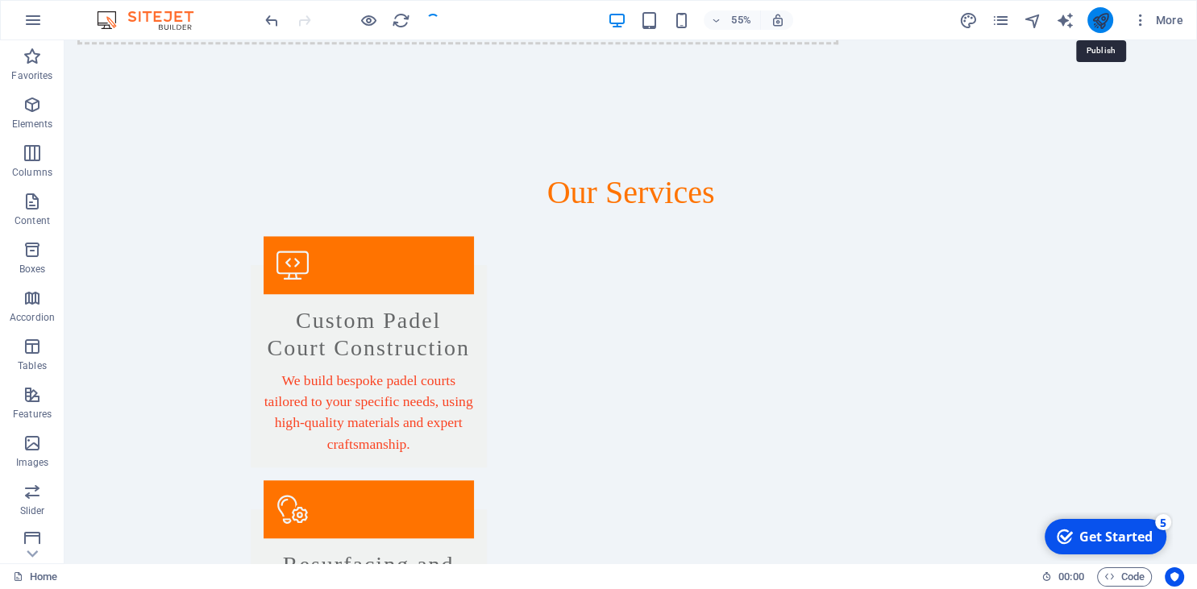
scroll to position [1191, 0]
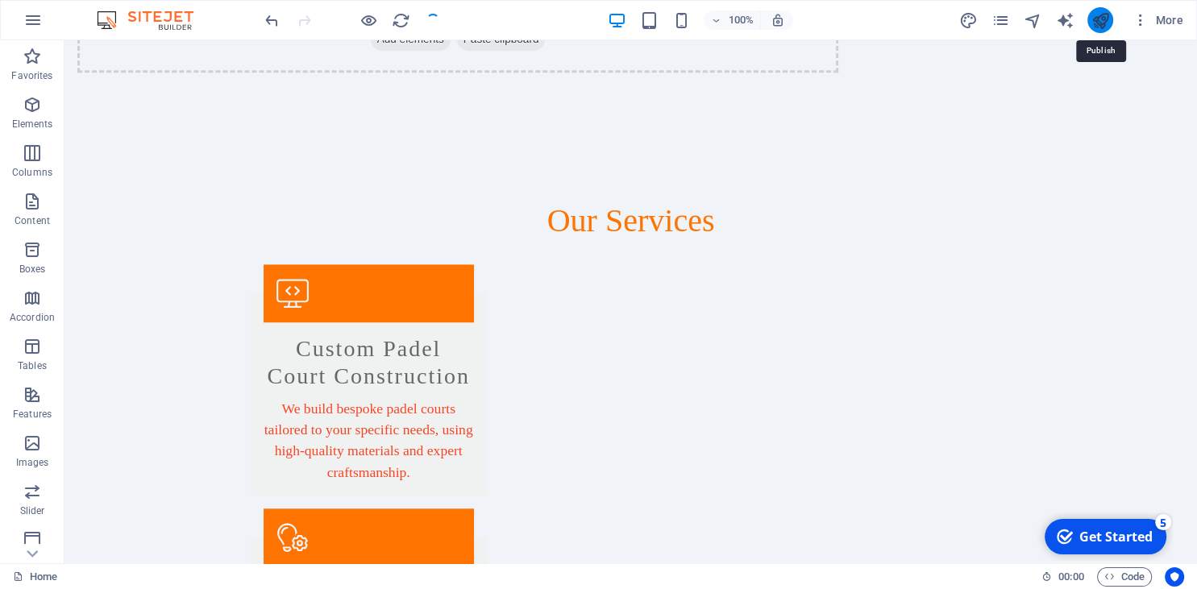
click at [1098, 19] on icon "publish" at bounding box center [1099, 20] width 19 height 19
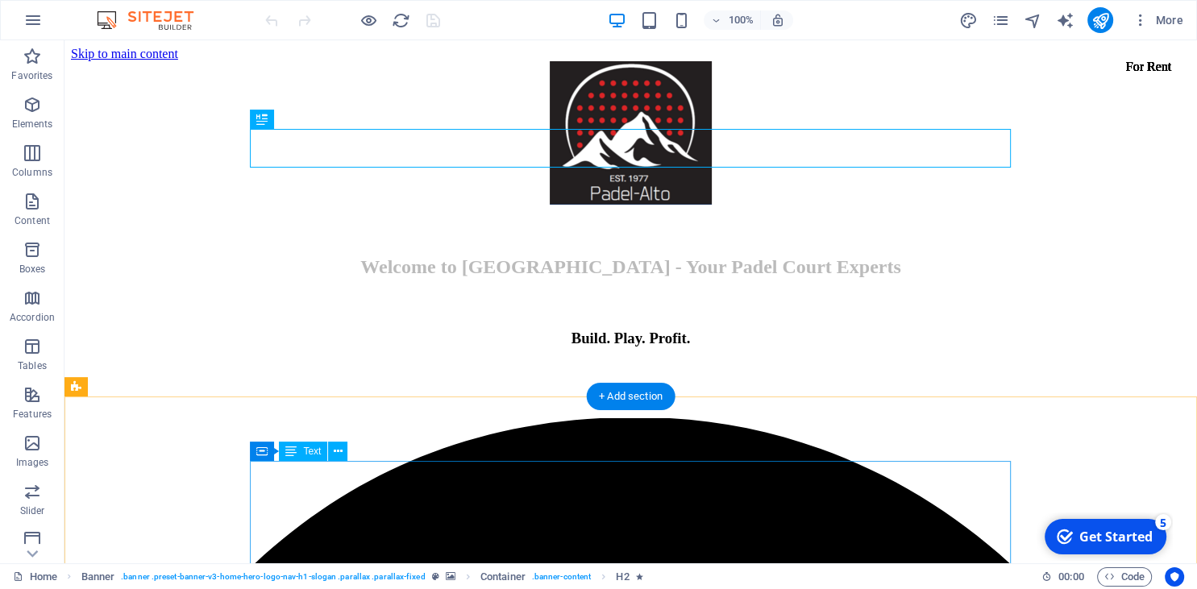
scroll to position [170, 0]
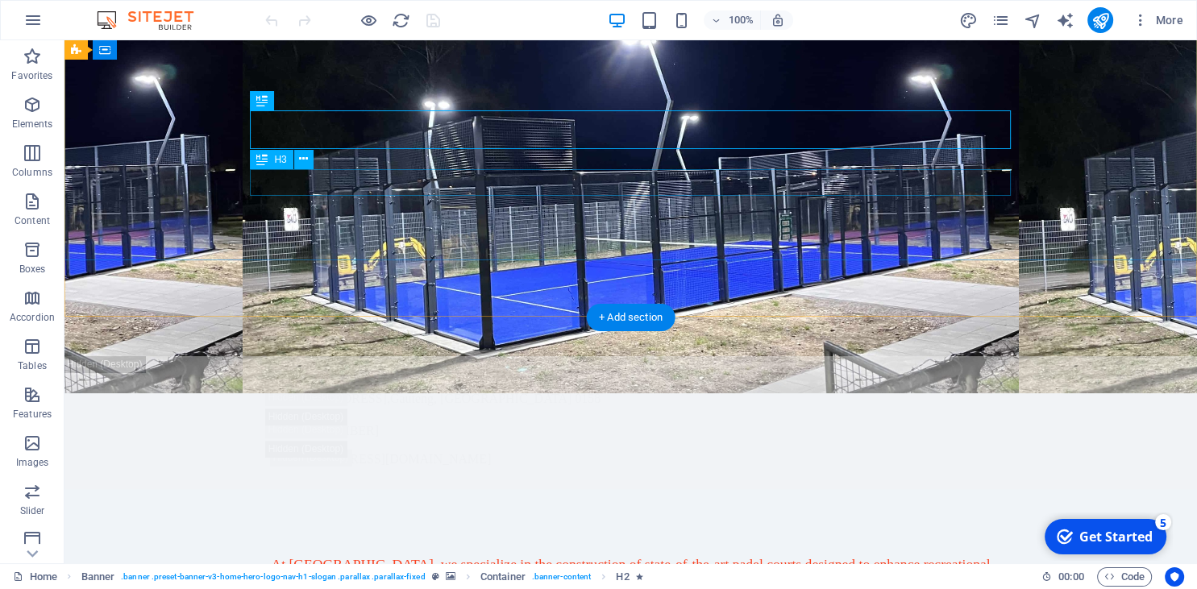
click at [637, 208] on div "Build. Play. Profit." at bounding box center [631, 221] width 761 height 27
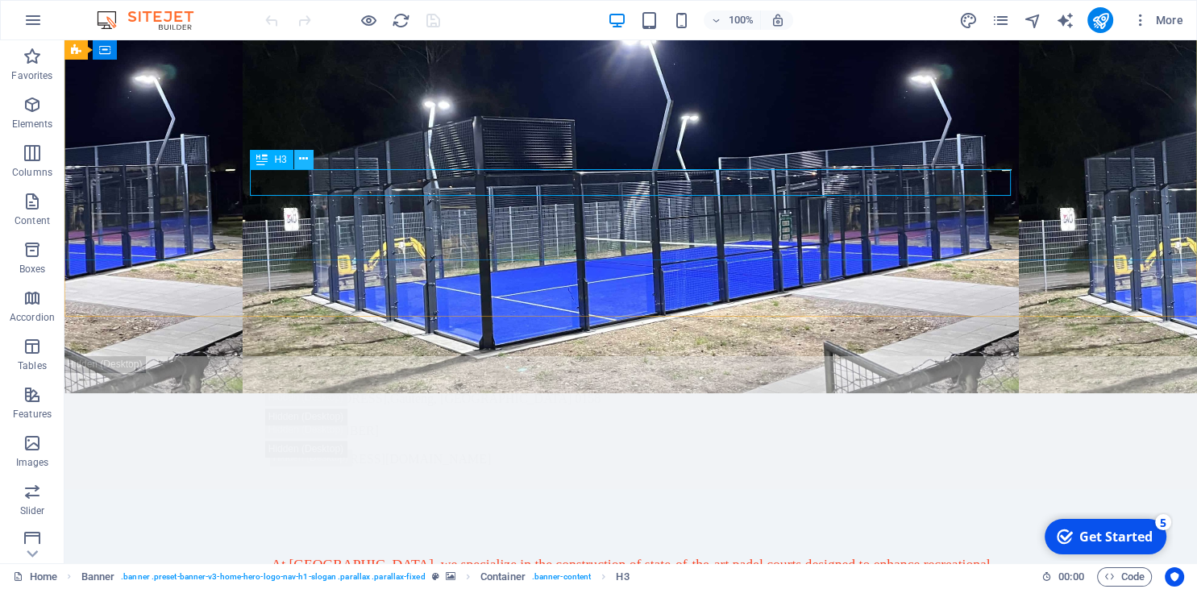
click at [302, 159] on icon at bounding box center [303, 159] width 9 height 17
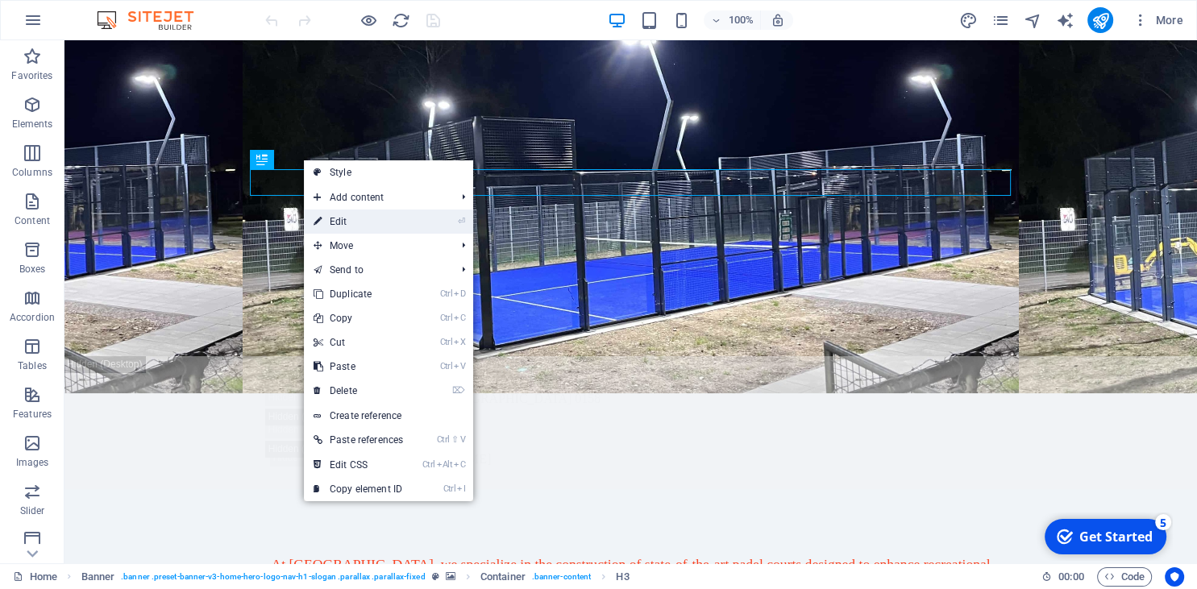
click at [346, 230] on link "⏎ Edit" at bounding box center [358, 222] width 109 height 24
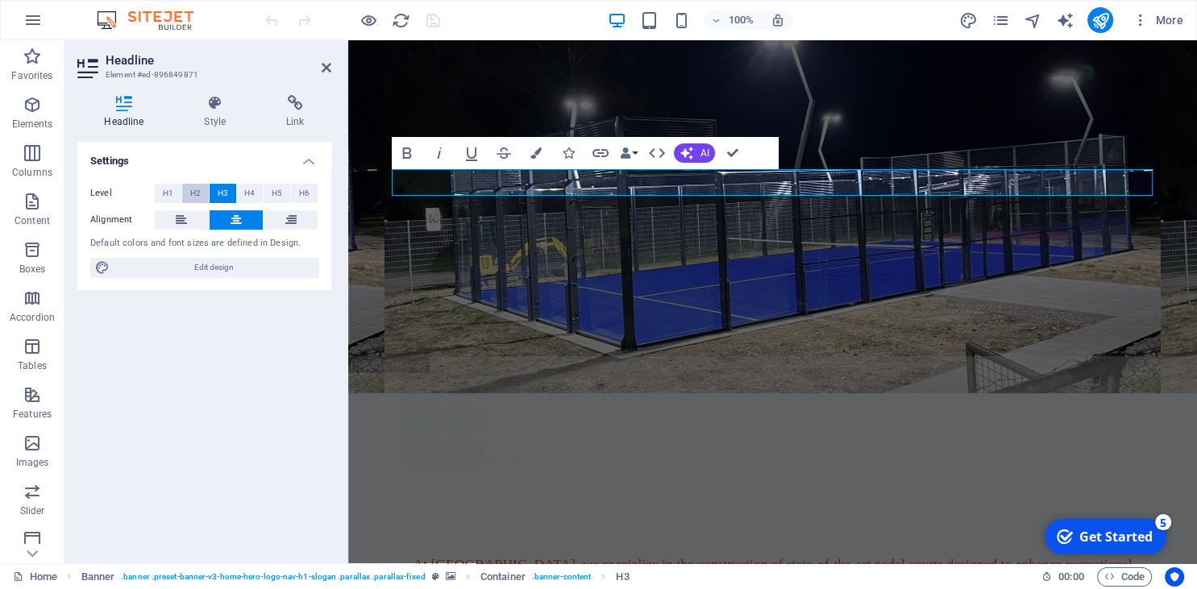
click at [197, 192] on span "H2" at bounding box center [195, 193] width 10 height 19
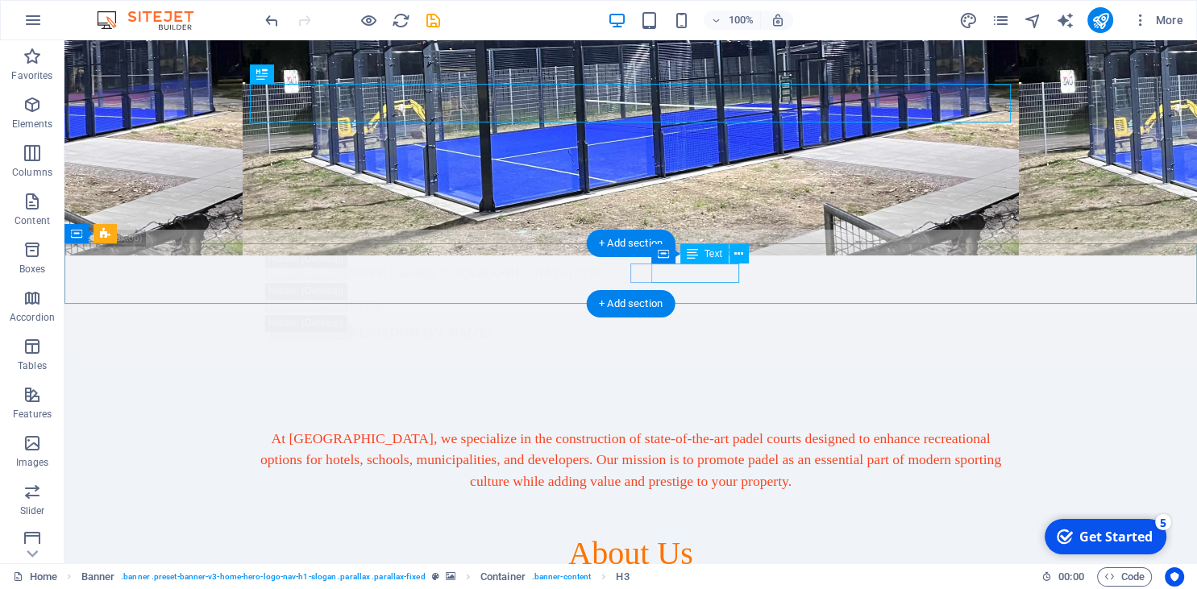
scroll to position [340, 0]
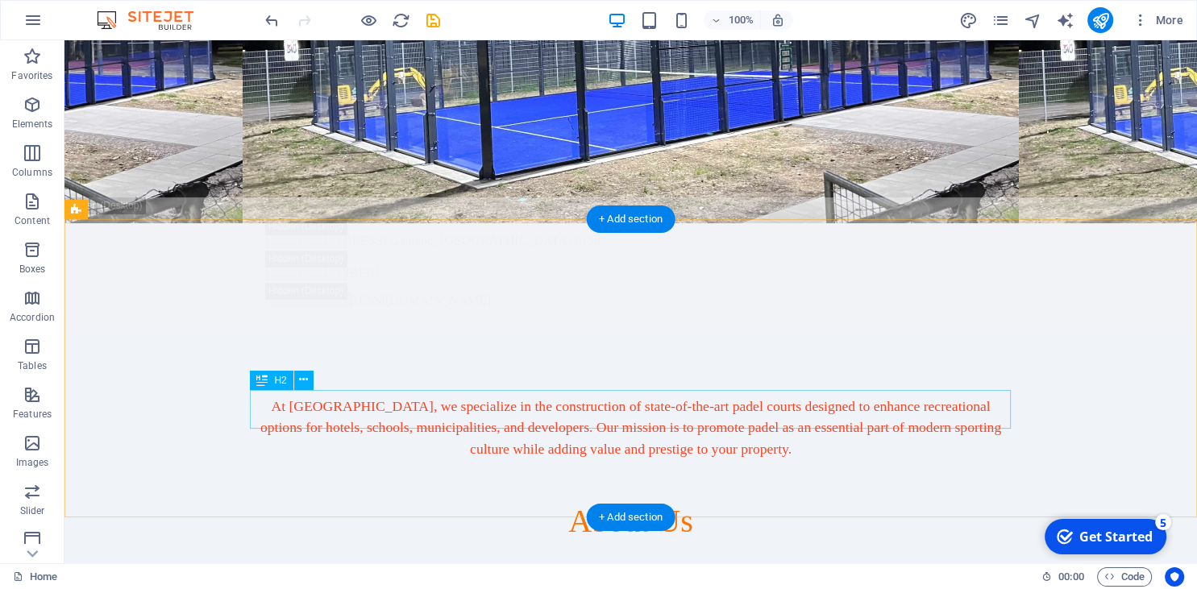
click at [642, 502] on div "About Us" at bounding box center [631, 521] width 761 height 39
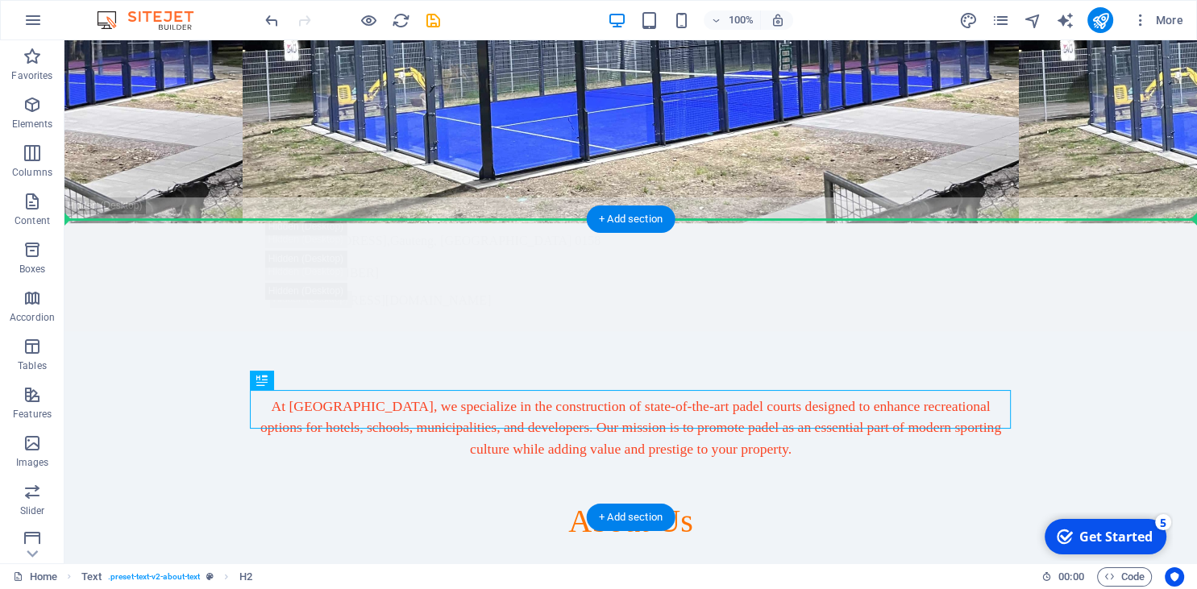
drag, startPoint x: 338, startPoint y: 422, endPoint x: 301, endPoint y: 268, distance: 158.3
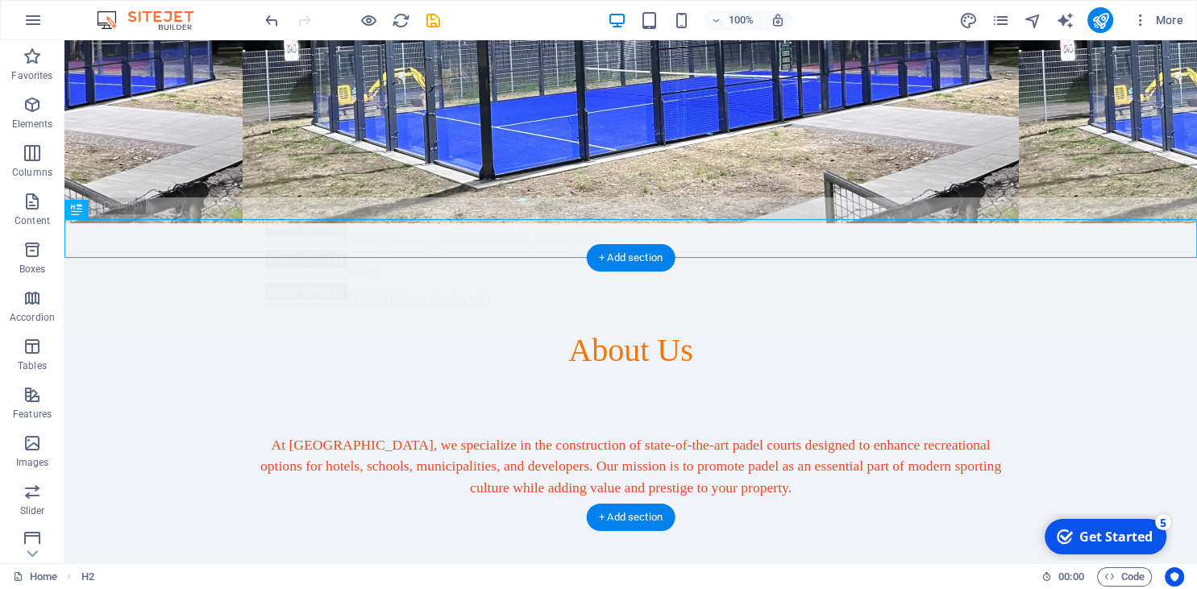
click at [624, 370] on div "At [GEOGRAPHIC_DATA], we specialize in the construction of state-of-the-art pad…" at bounding box center [630, 499] width 1132 height 259
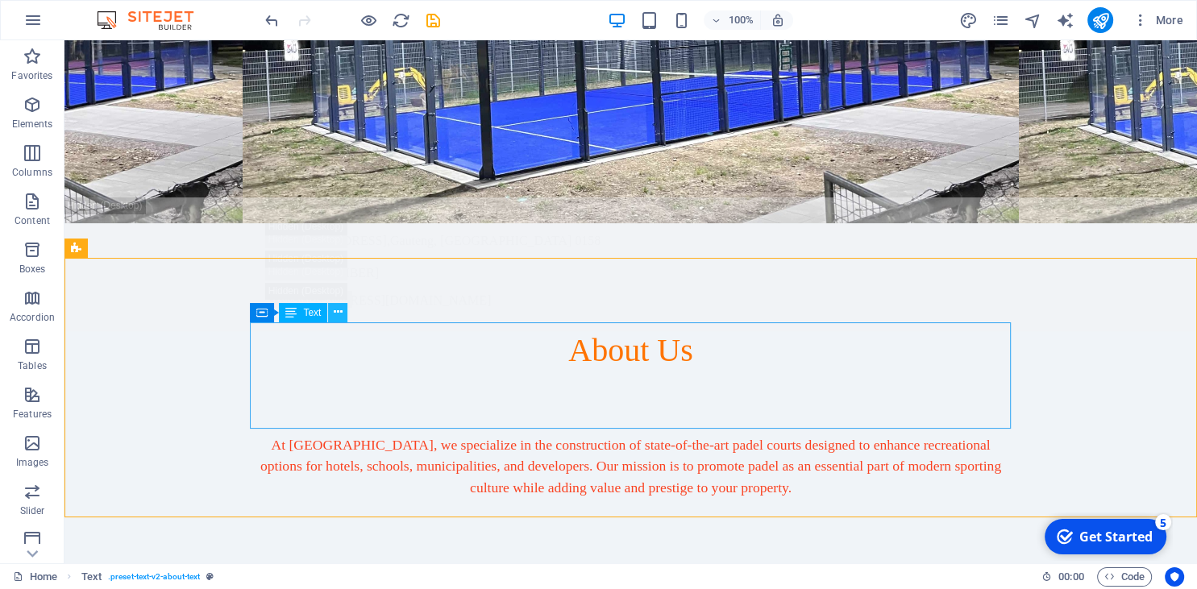
click at [336, 310] on icon at bounding box center [338, 312] width 9 height 17
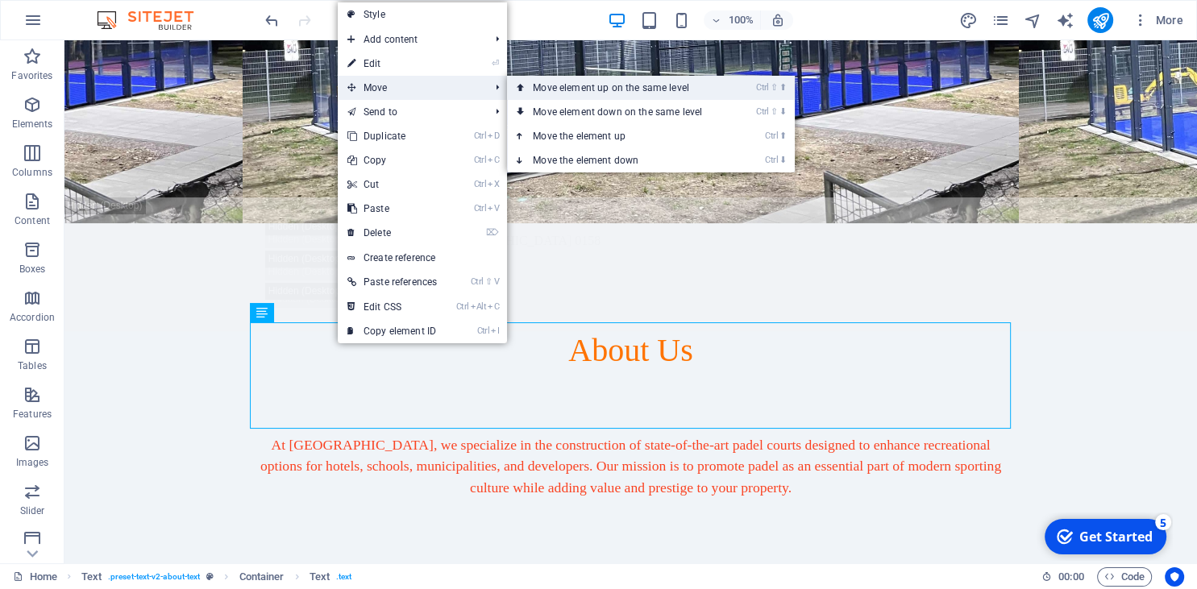
click at [563, 94] on link "Ctrl ⇧ ⬆ Move element up on the same level" at bounding box center [620, 88] width 227 height 24
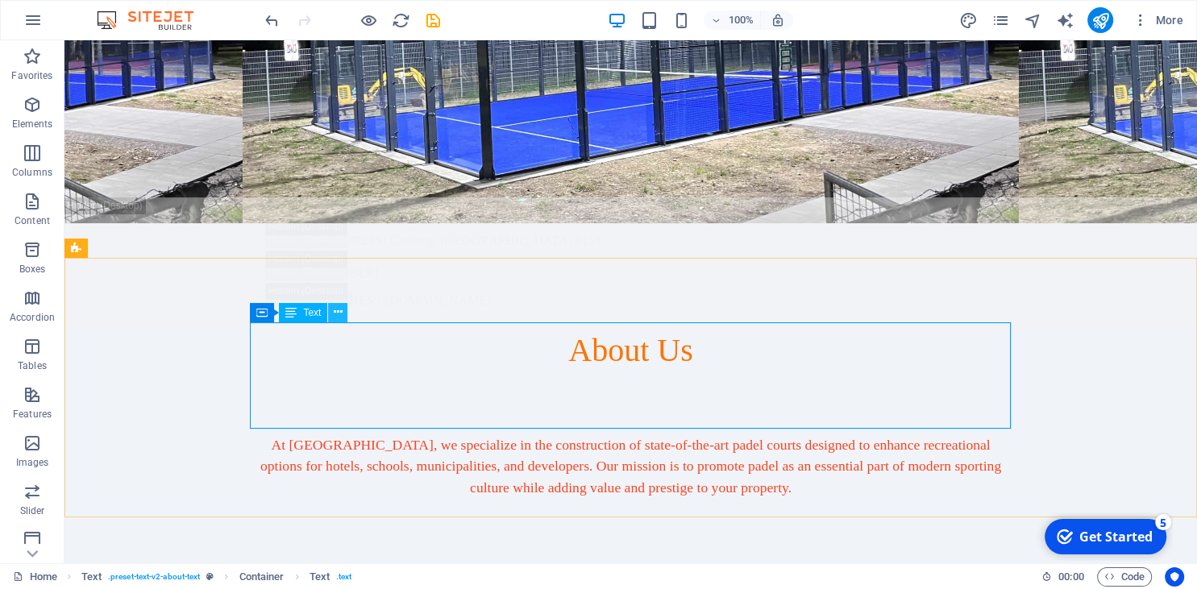
click at [338, 309] on icon at bounding box center [338, 312] width 9 height 17
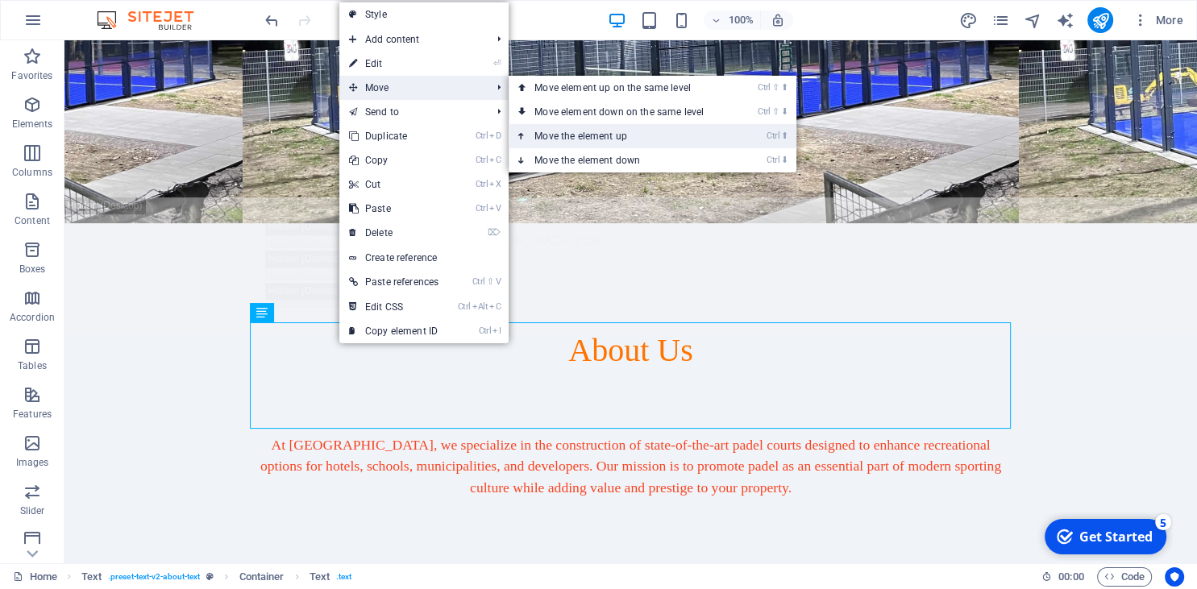
click at [572, 135] on link "Ctrl ⬆ Move the element up" at bounding box center [622, 136] width 227 height 24
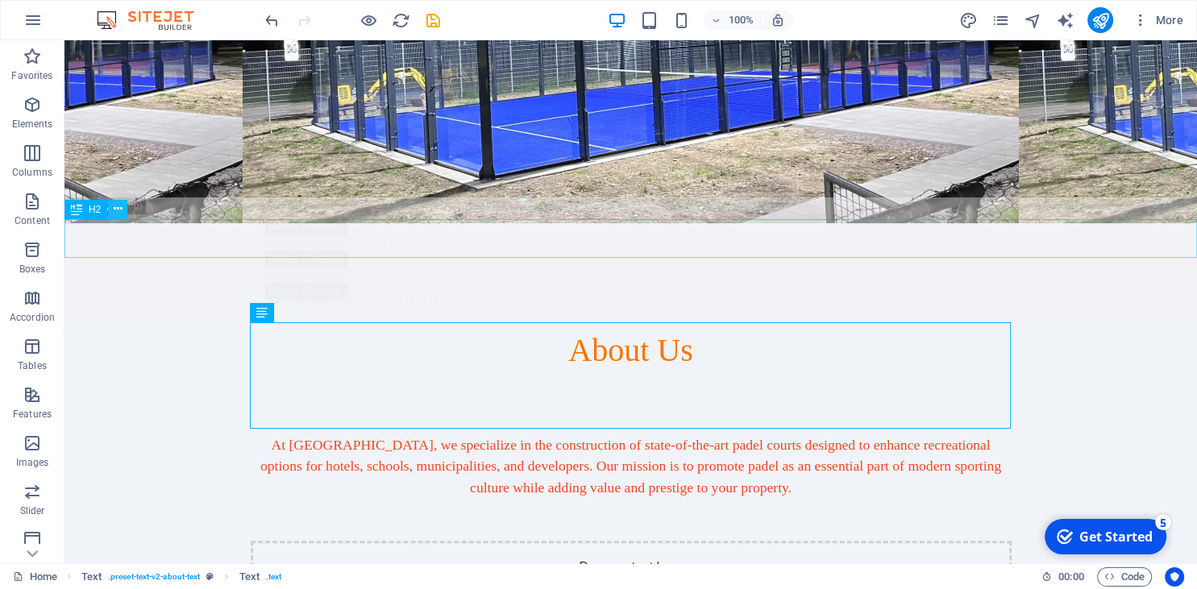
click at [118, 209] on icon at bounding box center [118, 209] width 9 height 17
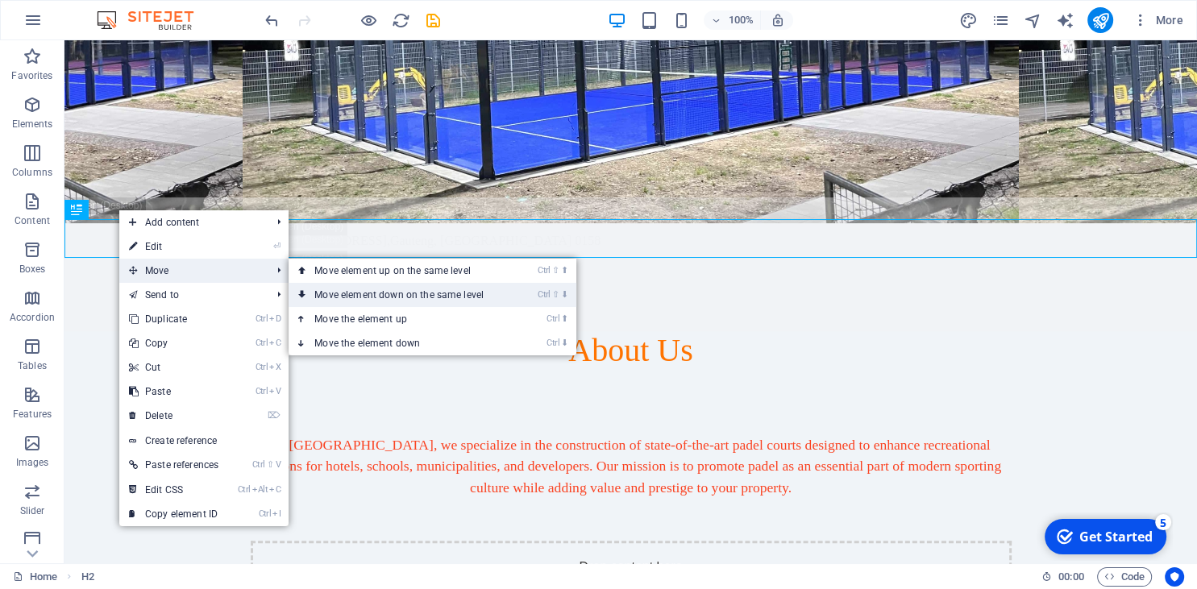
click at [424, 293] on link "Ctrl ⇧ ⬇ Move element down on the same level" at bounding box center [402, 295] width 227 height 24
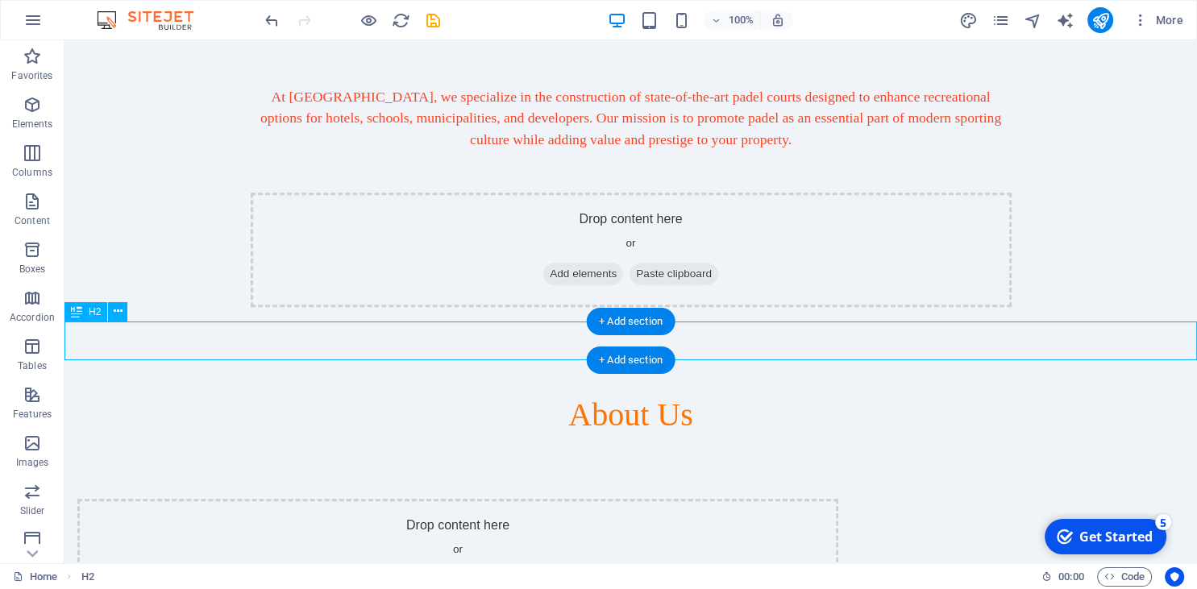
scroll to position [224, 0]
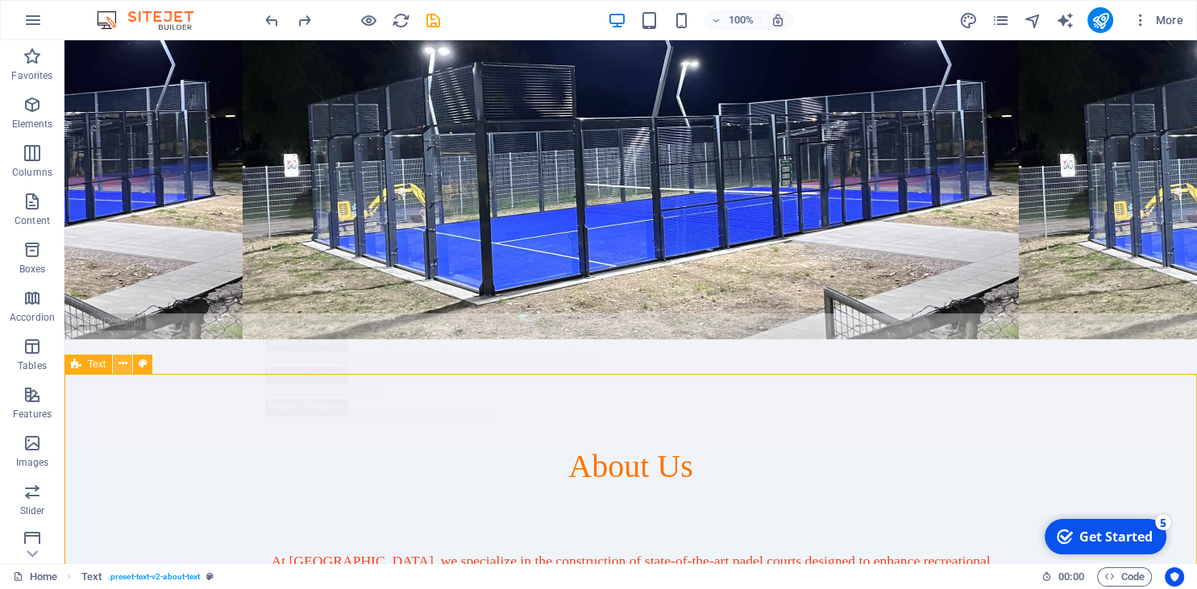
click at [118, 363] on icon at bounding box center [122, 363] width 9 height 17
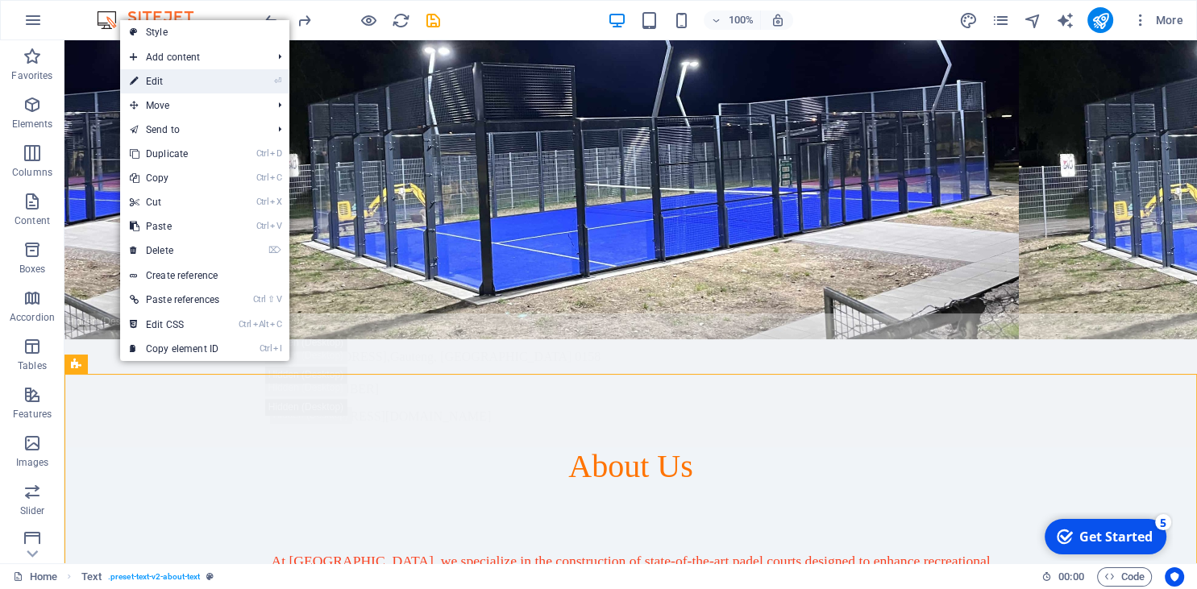
click at [163, 87] on link "⏎ Edit" at bounding box center [174, 81] width 109 height 24
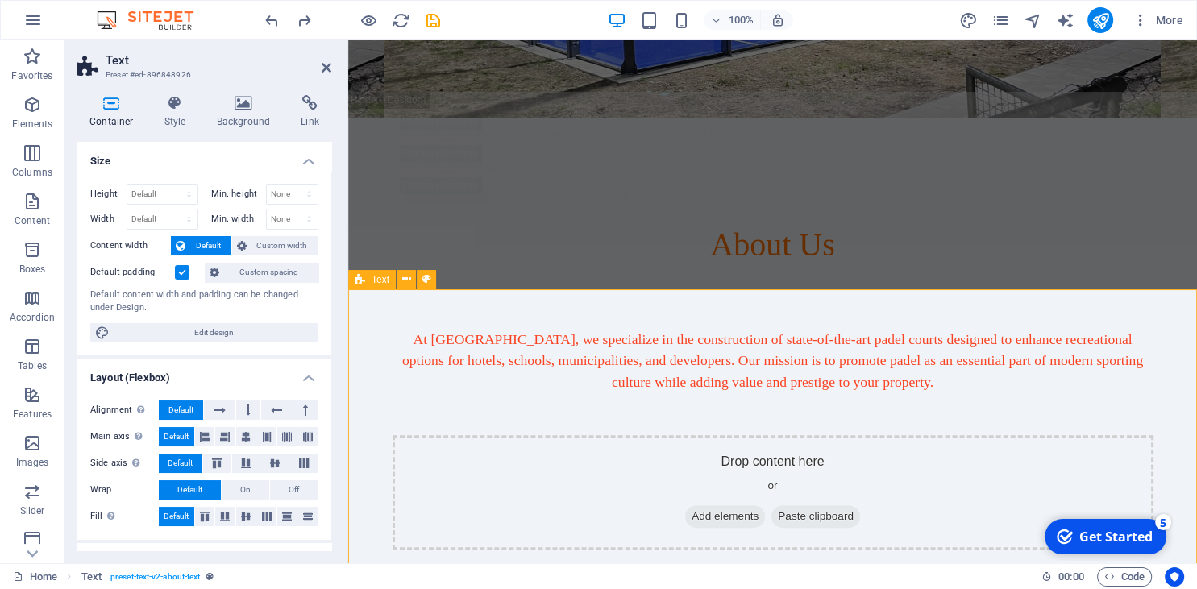
scroll to position [479, 0]
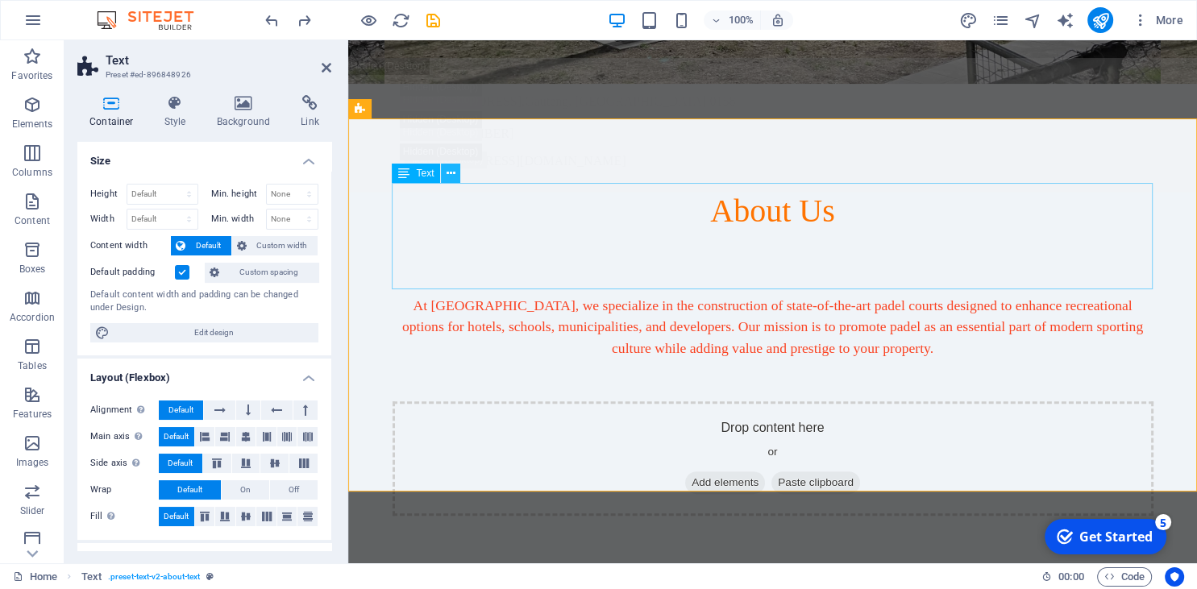
click at [450, 169] on icon at bounding box center [450, 173] width 9 height 17
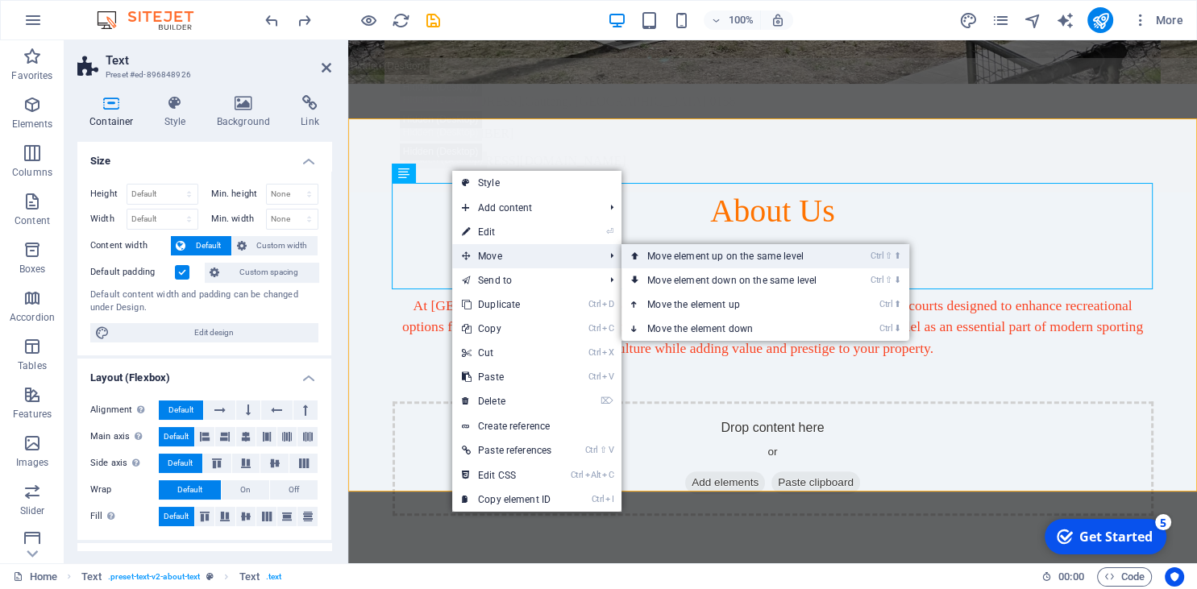
click at [733, 253] on link "Ctrl ⇧ ⬆ Move element up on the same level" at bounding box center [734, 256] width 227 height 24
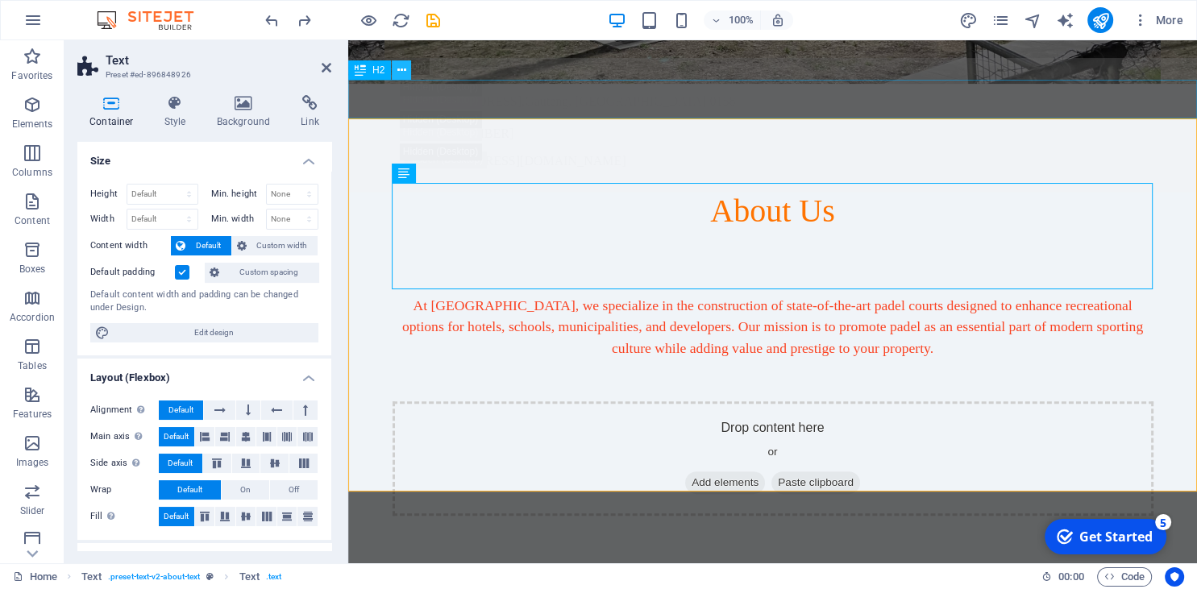
click at [397, 73] on button at bounding box center [401, 69] width 19 height 19
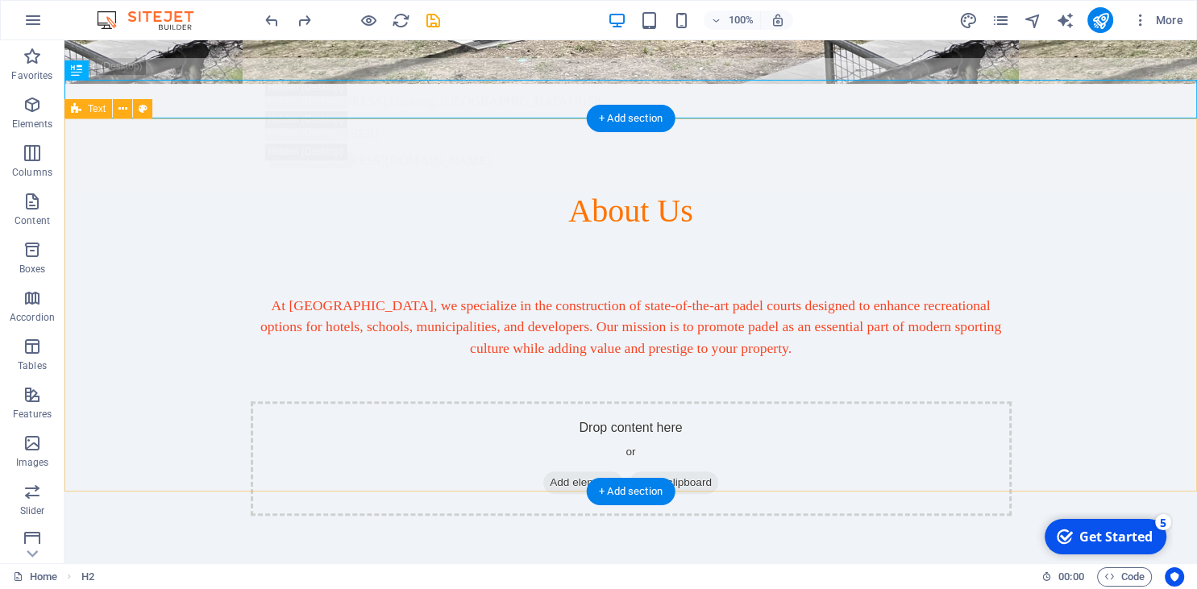
click at [300, 230] on div "At [GEOGRAPHIC_DATA], we specialize in the construction of state-of-the-art pad…" at bounding box center [630, 417] width 1132 height 374
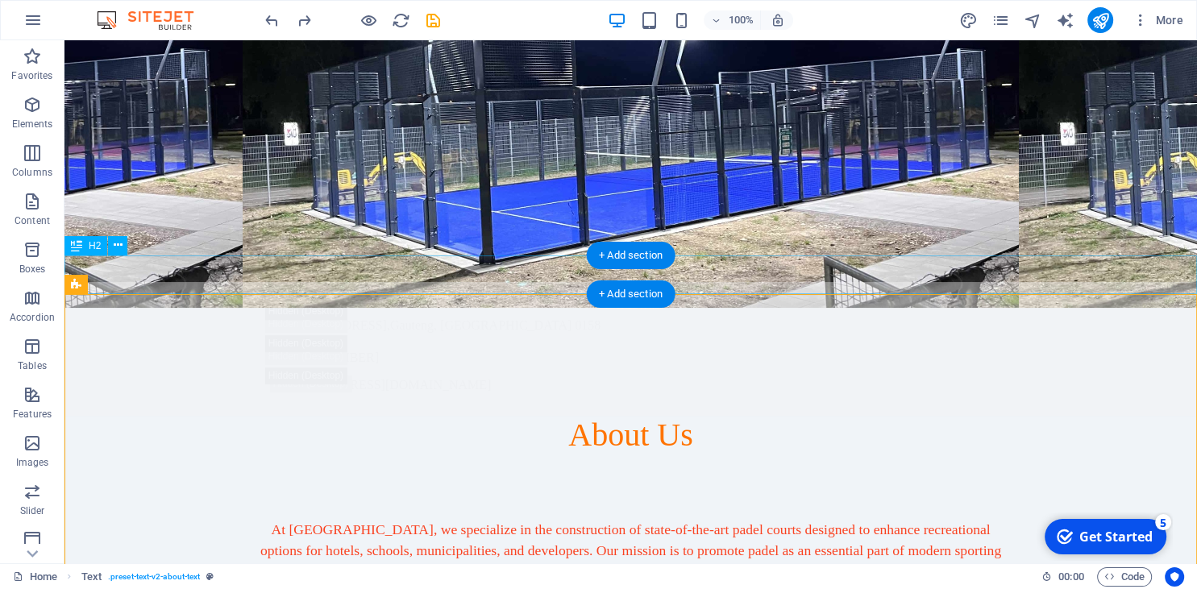
scroll to position [224, 0]
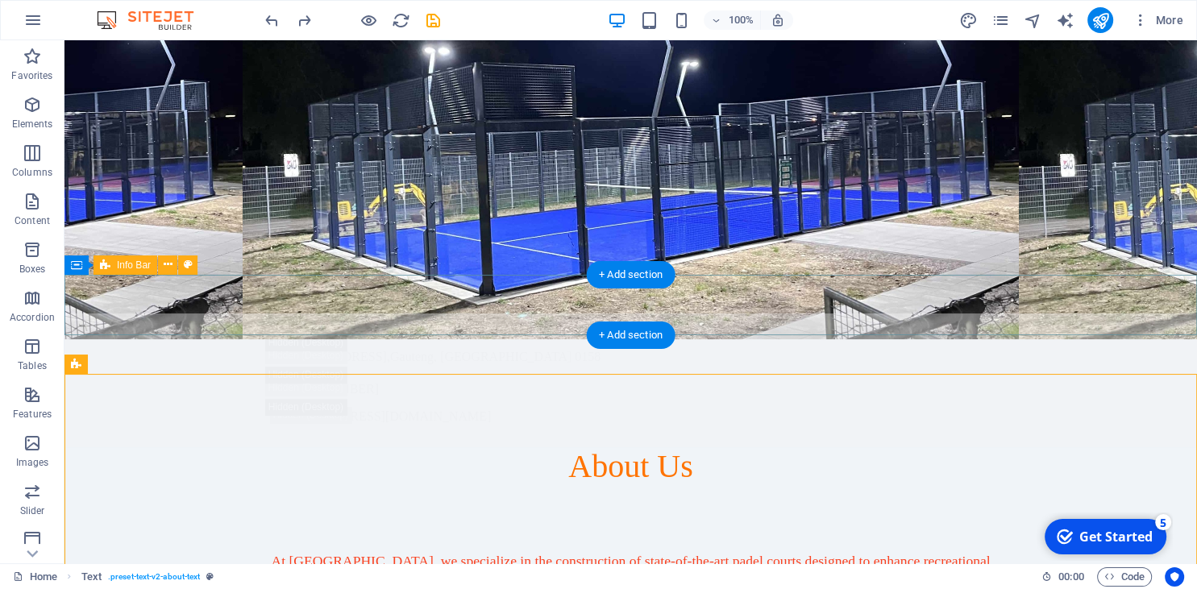
click at [541, 315] on div "[STREET_ADDRESS] 0158 [PHONE_NUMBER] [EMAIL_ADDRESS][DOMAIN_NAME]" at bounding box center [630, 380] width 1132 height 134
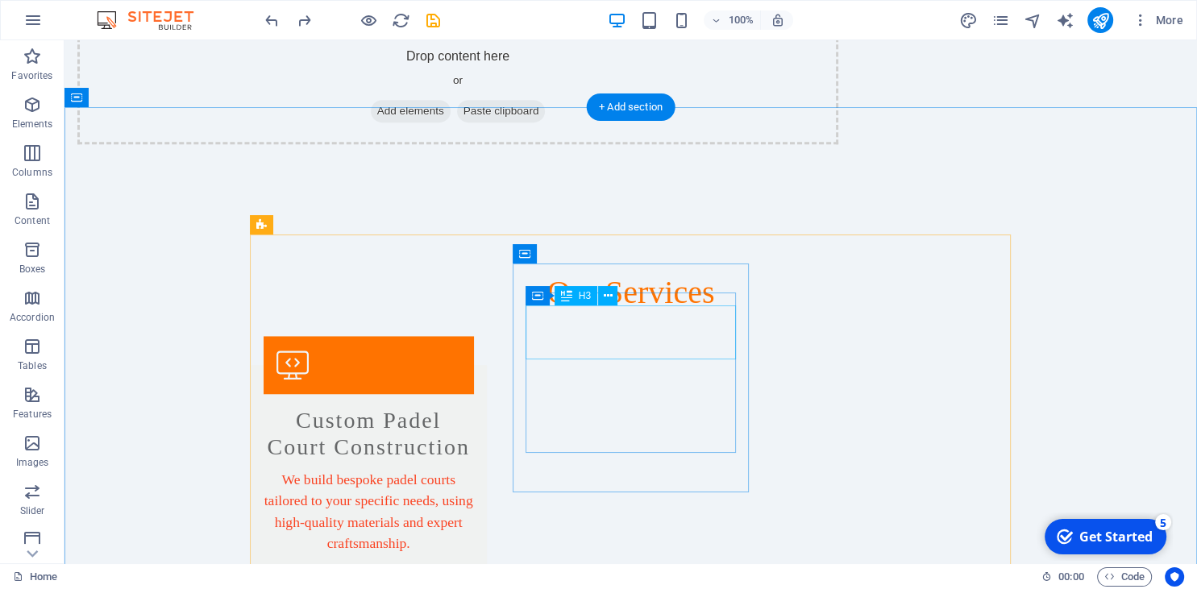
scroll to position [1245, 0]
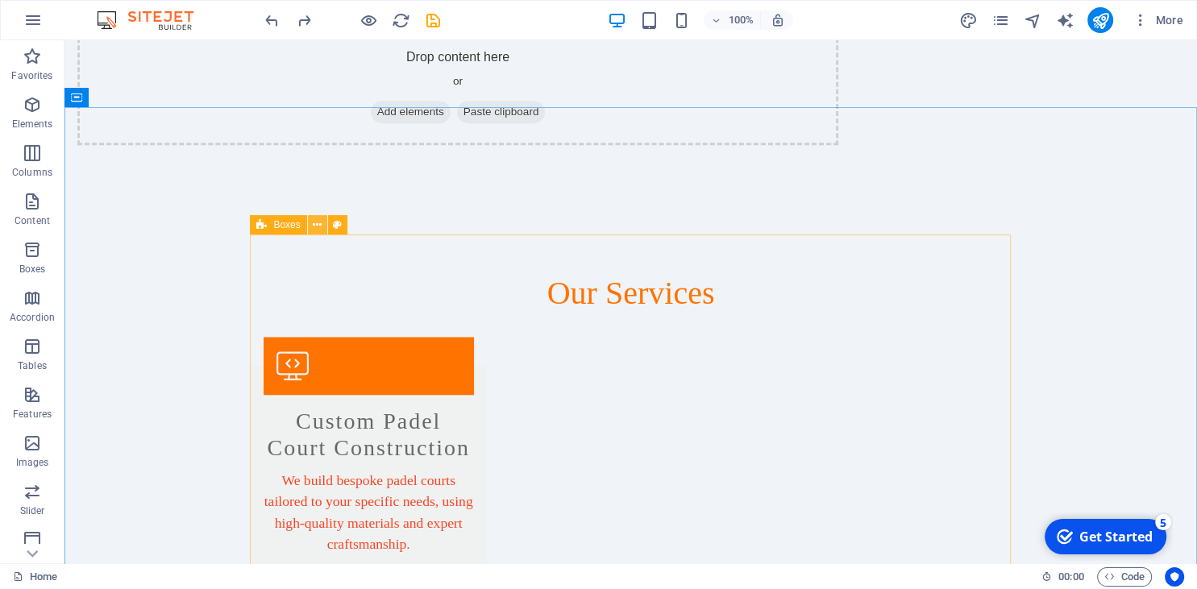
click at [318, 218] on icon at bounding box center [317, 225] width 9 height 17
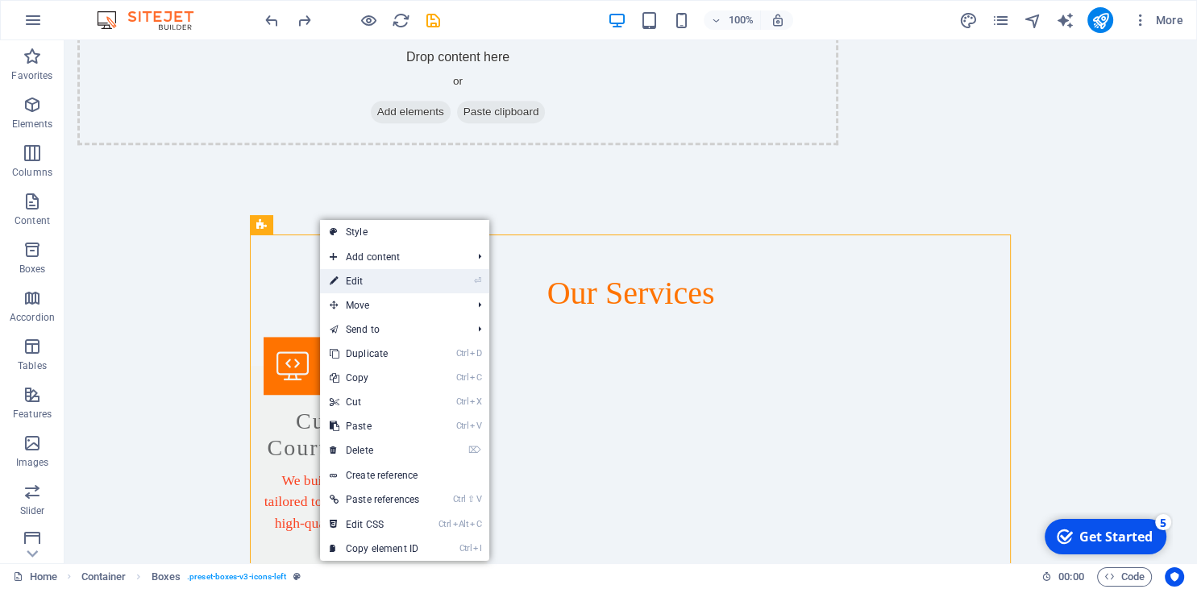
click at [359, 285] on link "⏎ Edit" at bounding box center [374, 281] width 109 height 24
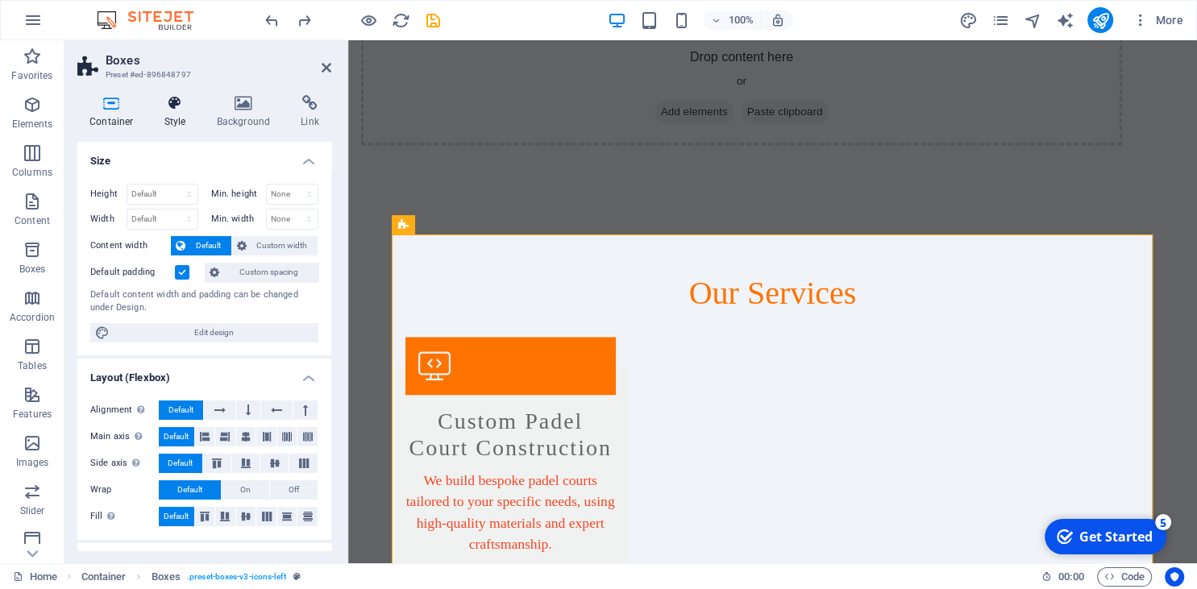
click at [168, 110] on icon at bounding box center [175, 103] width 46 height 16
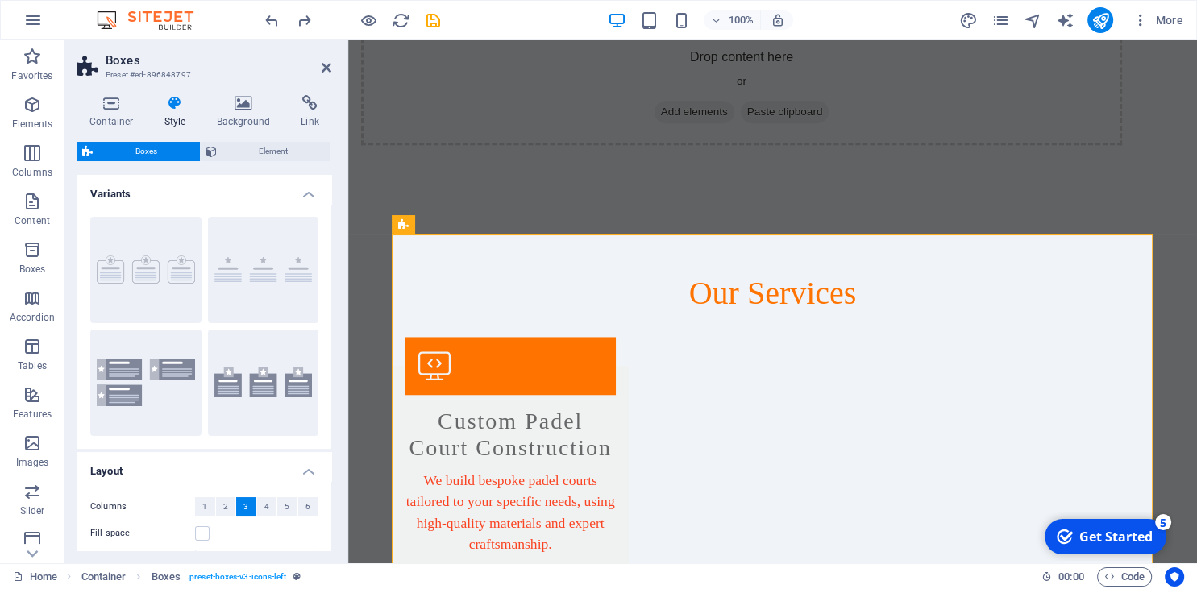
click at [226, 140] on div "Container Style Background Link Size Height Default px rem % vh vw Min. height …" at bounding box center [204, 322] width 254 height 455
click at [230, 149] on span "Element" at bounding box center [274, 151] width 105 height 19
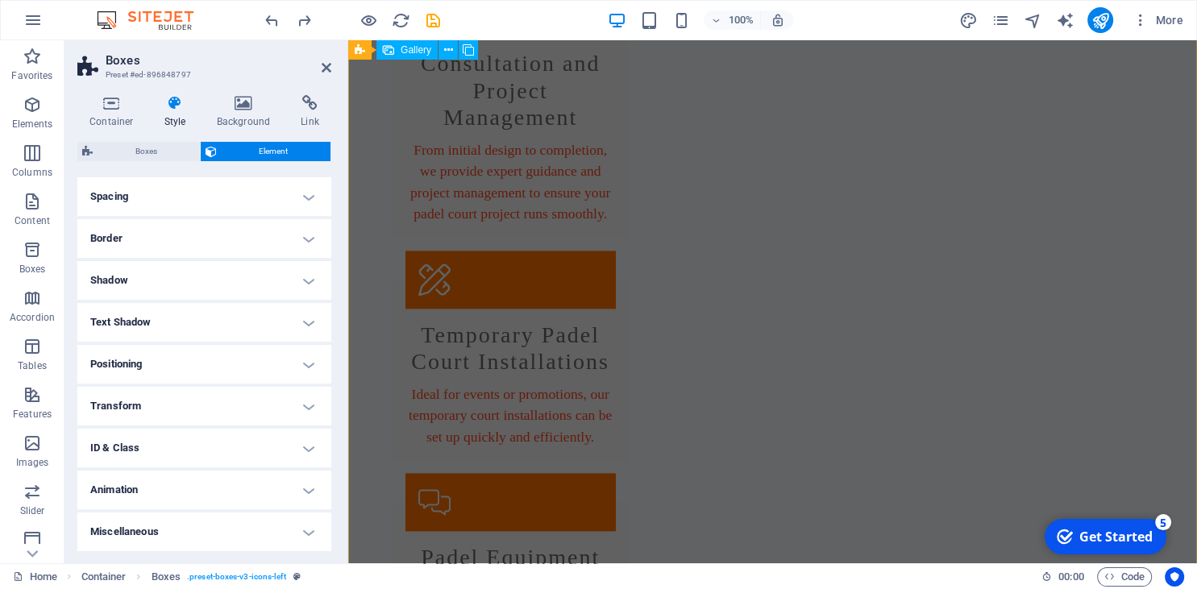
scroll to position [2096, 0]
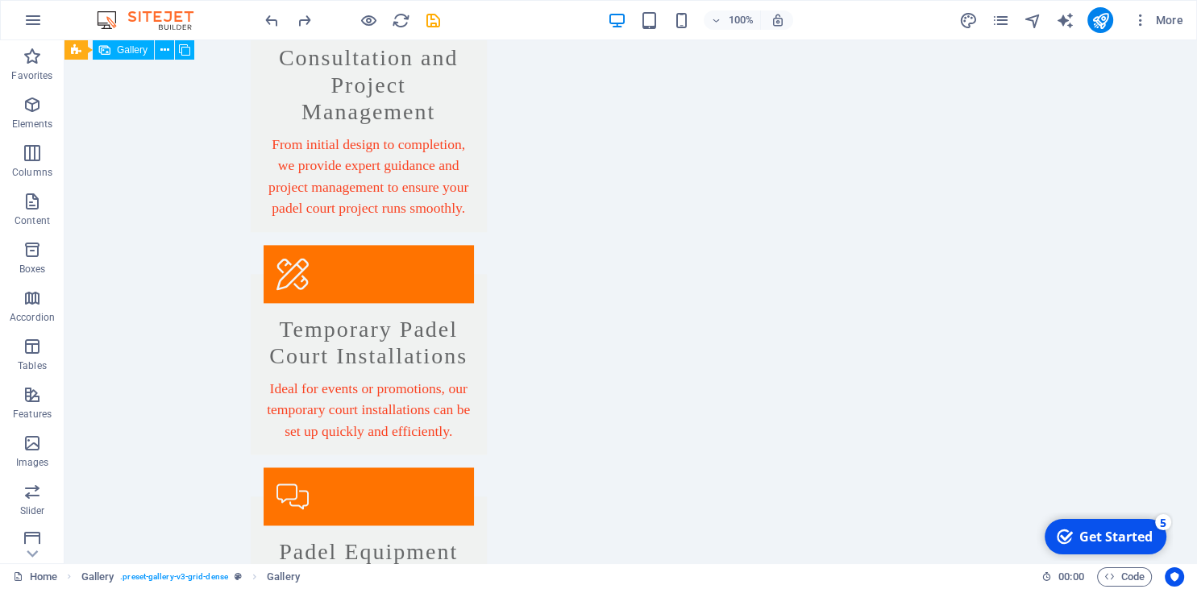
click at [164, 52] on icon at bounding box center [164, 50] width 9 height 17
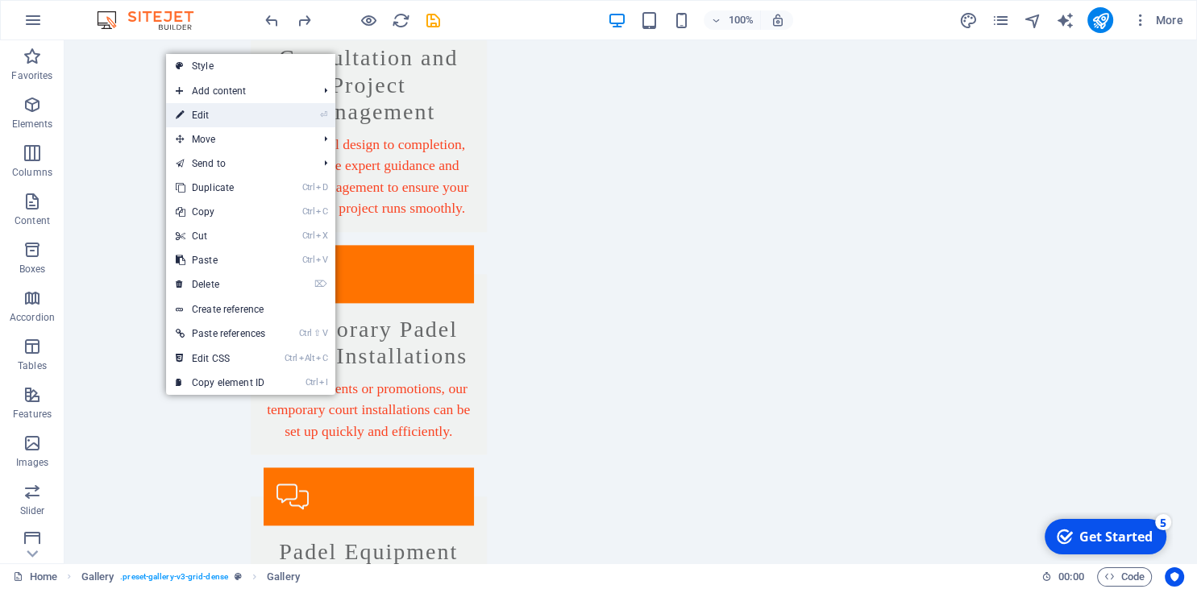
click at [192, 118] on link "⏎ Edit" at bounding box center [220, 115] width 109 height 24
select select "4"
select select "px"
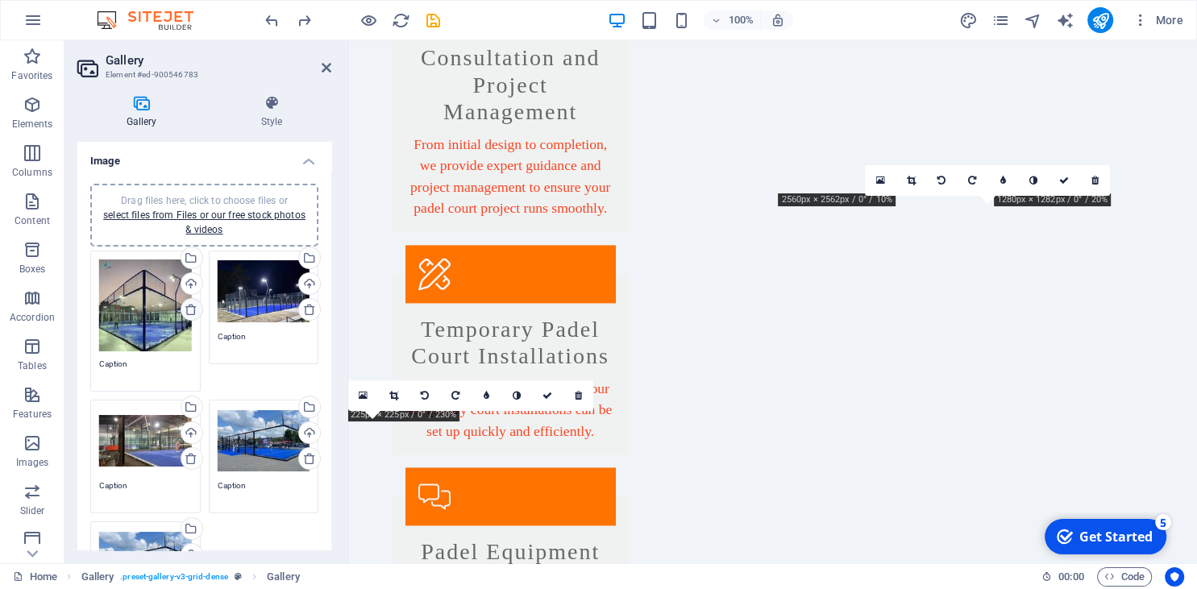
click at [190, 305] on icon at bounding box center [191, 309] width 13 height 13
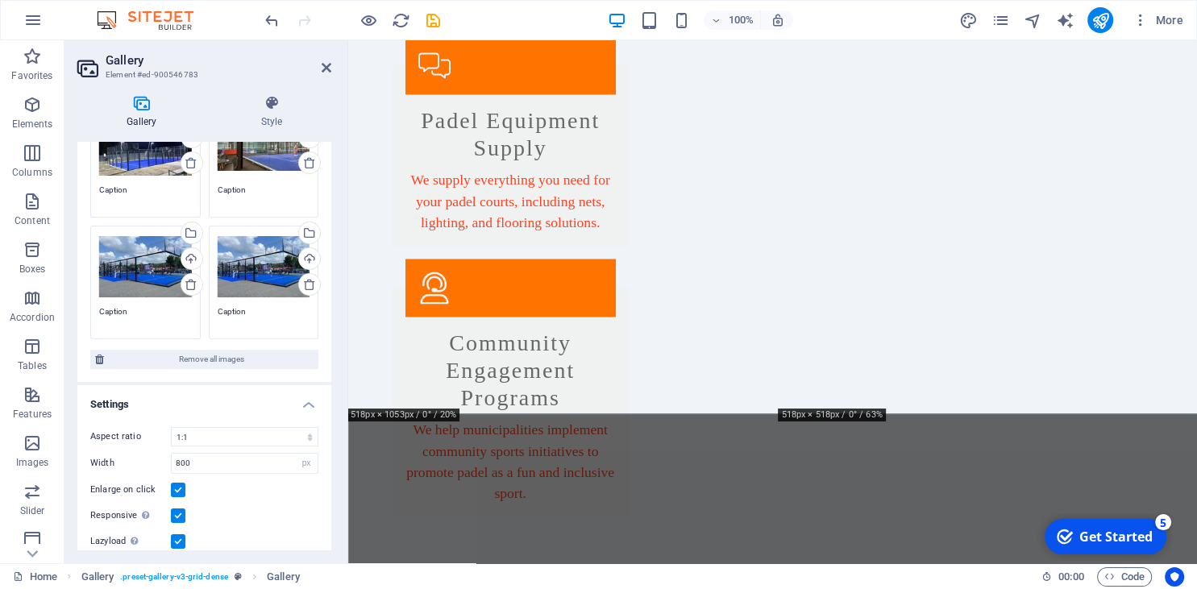
scroll to position [0, 0]
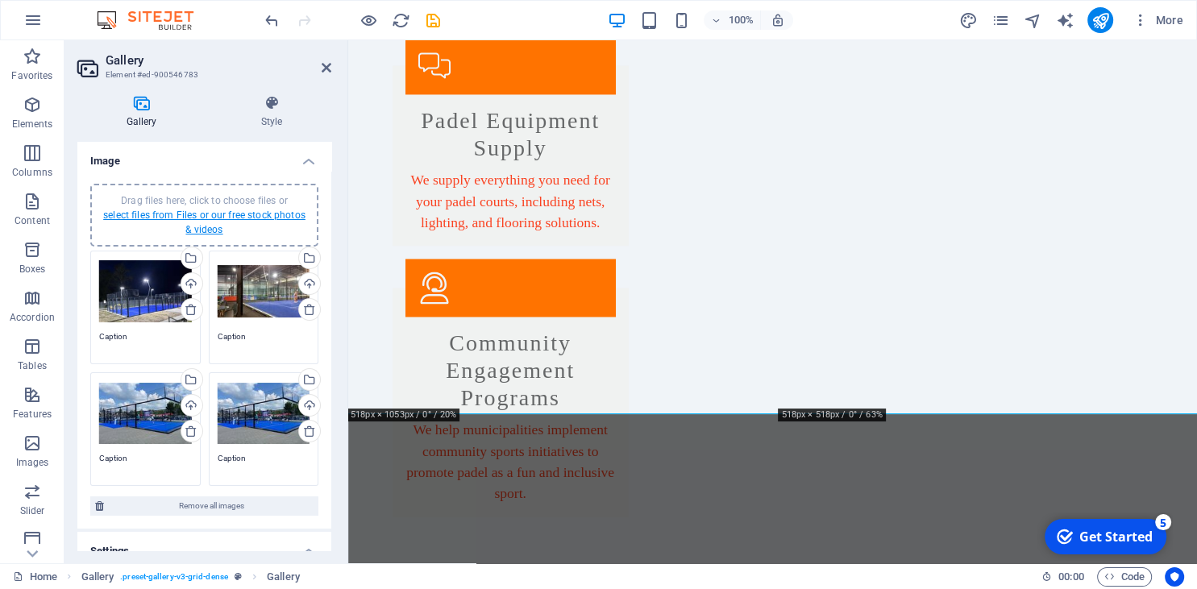
click at [176, 214] on link "select files from Files or our free stock photos & videos" at bounding box center [204, 223] width 202 height 26
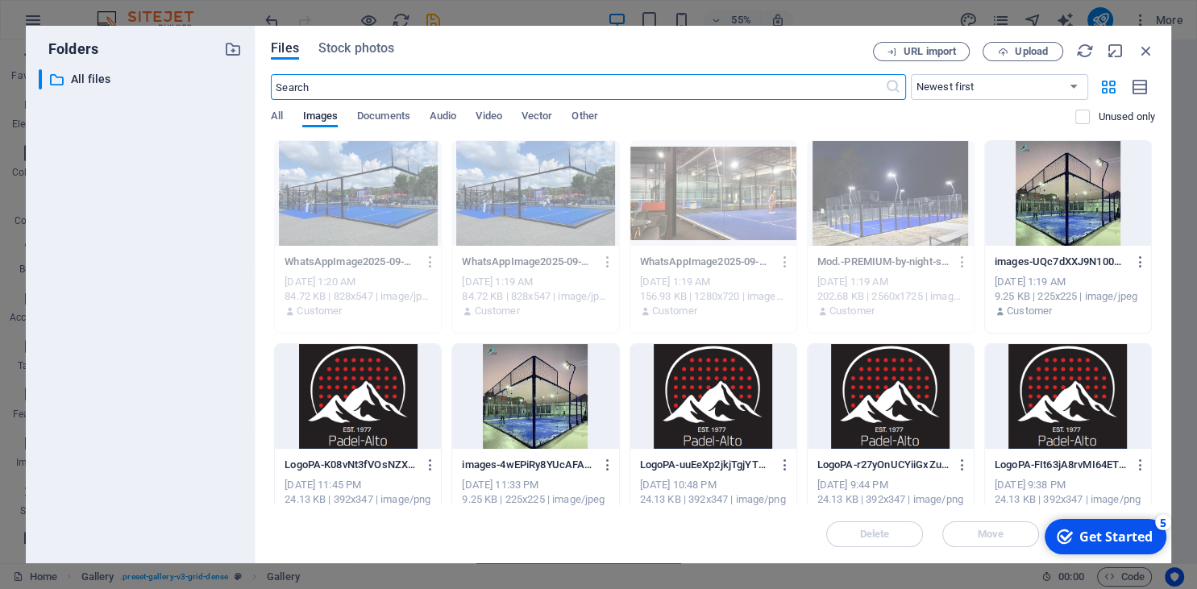
scroll to position [2520, 0]
click at [1075, 202] on div at bounding box center [1068, 193] width 166 height 105
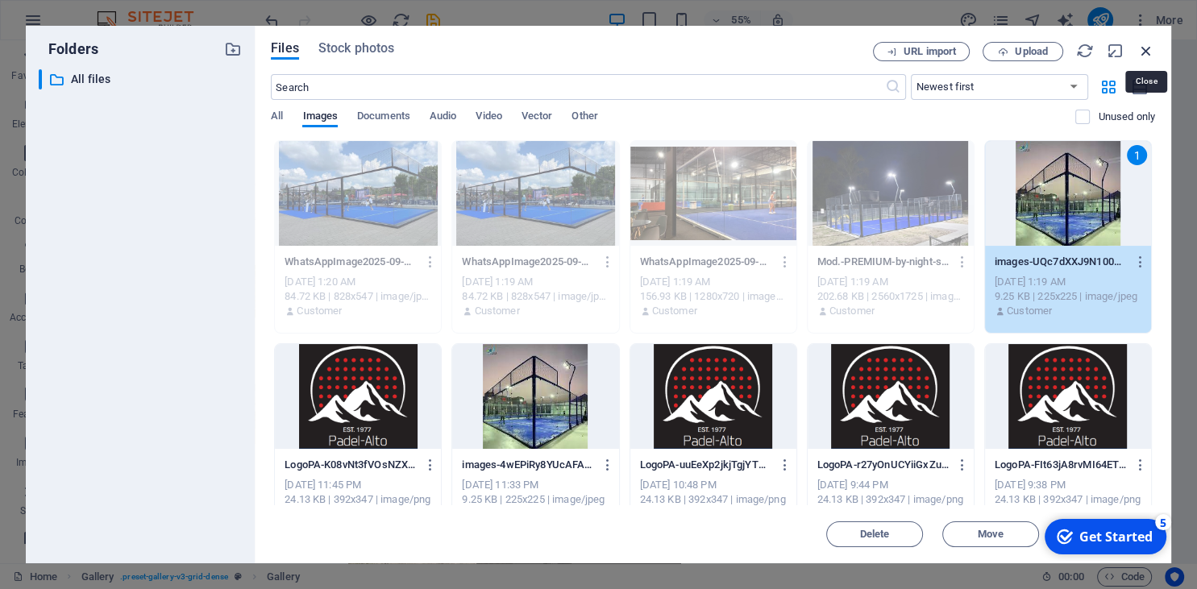
click at [1145, 51] on icon "button" at bounding box center [1146, 51] width 18 height 18
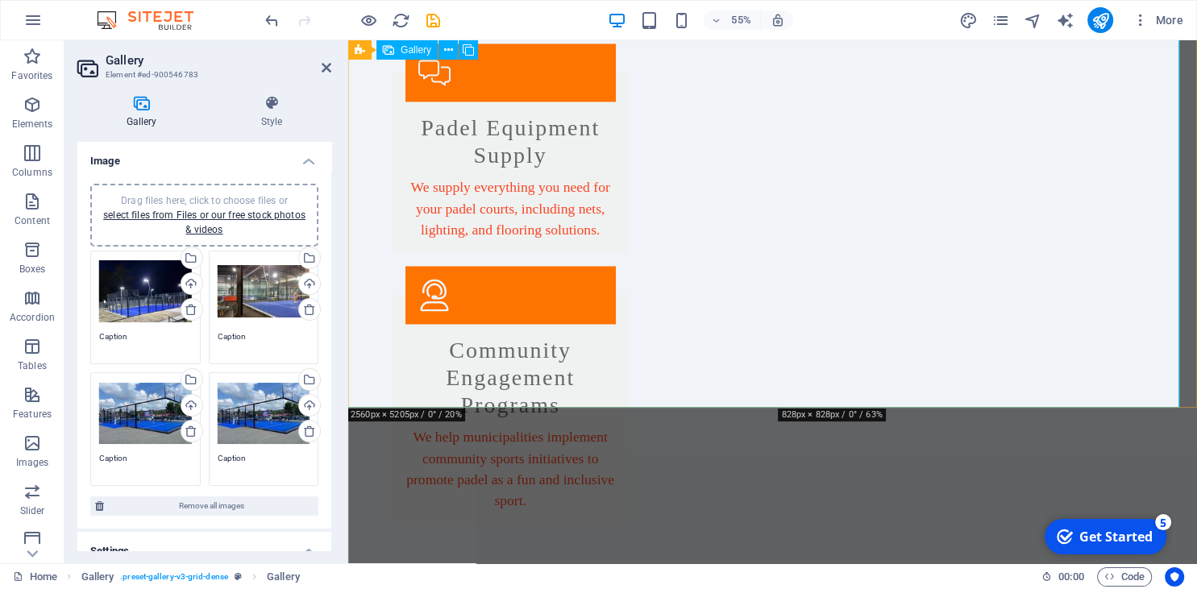
scroll to position [2527, 0]
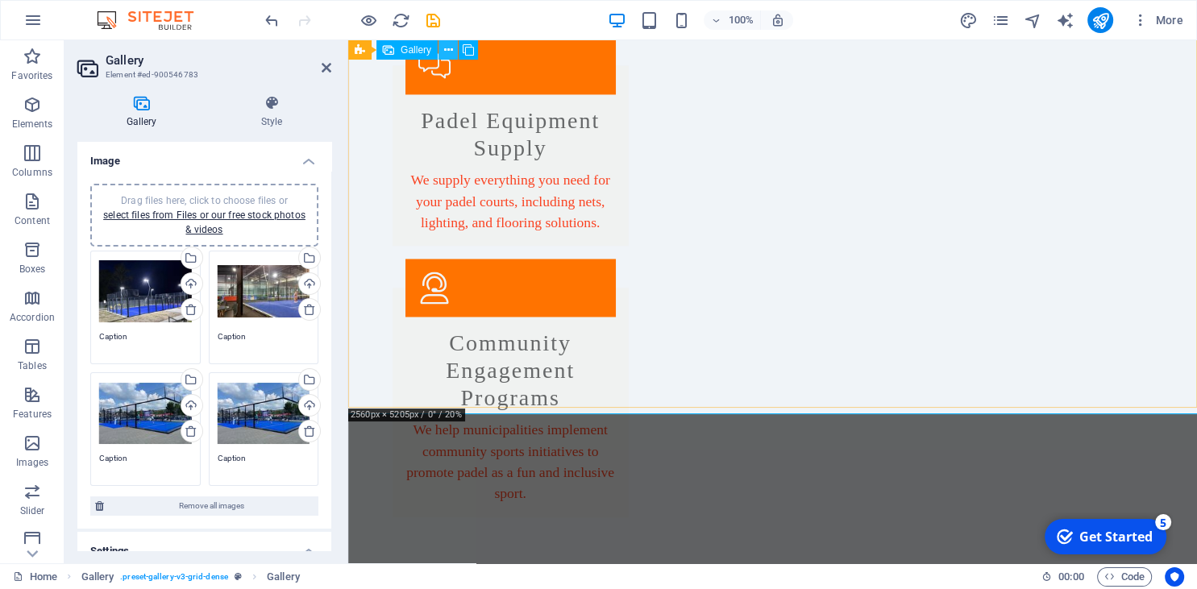
click at [448, 50] on icon at bounding box center [448, 50] width 9 height 17
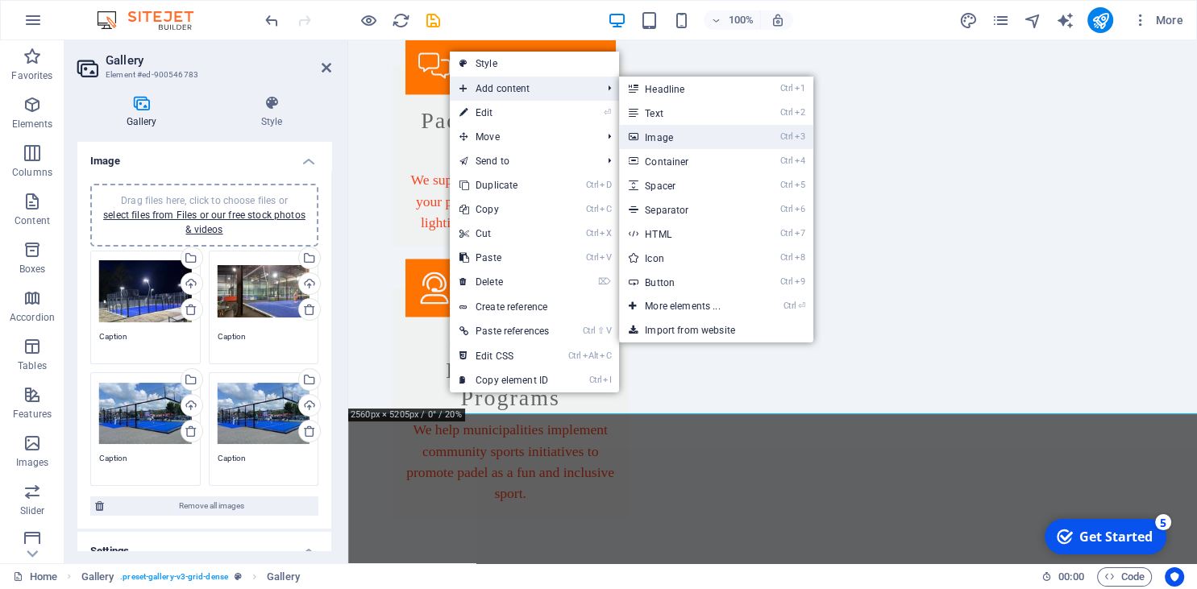
click at [679, 133] on link "Ctrl 3 Image" at bounding box center [685, 137] width 133 height 24
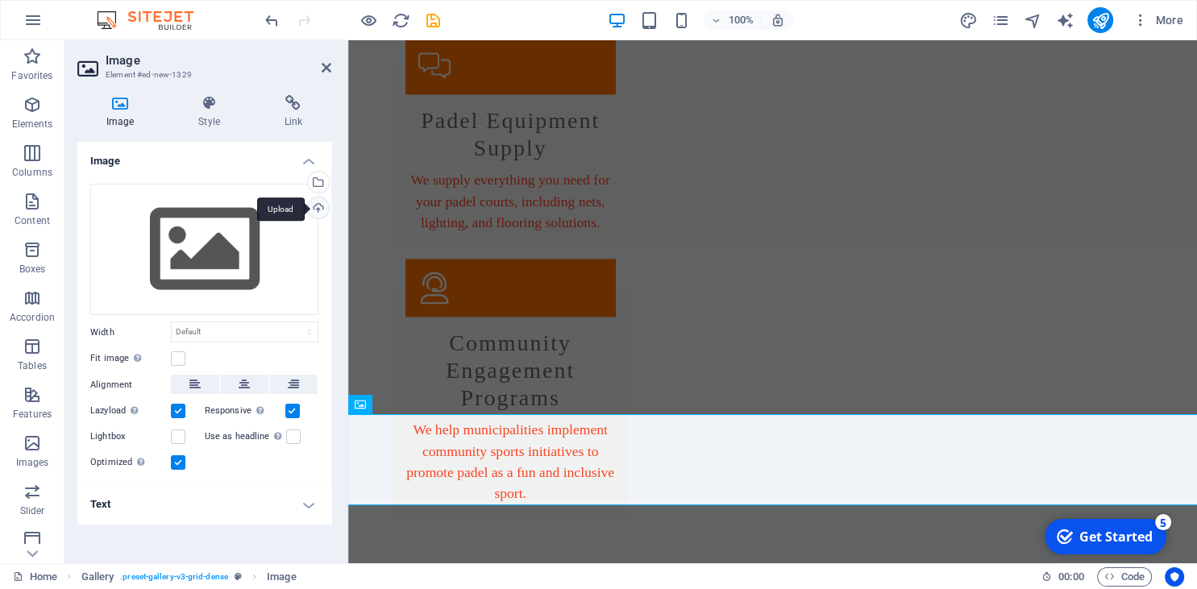
click at [320, 210] on div "Upload" at bounding box center [317, 209] width 24 height 24
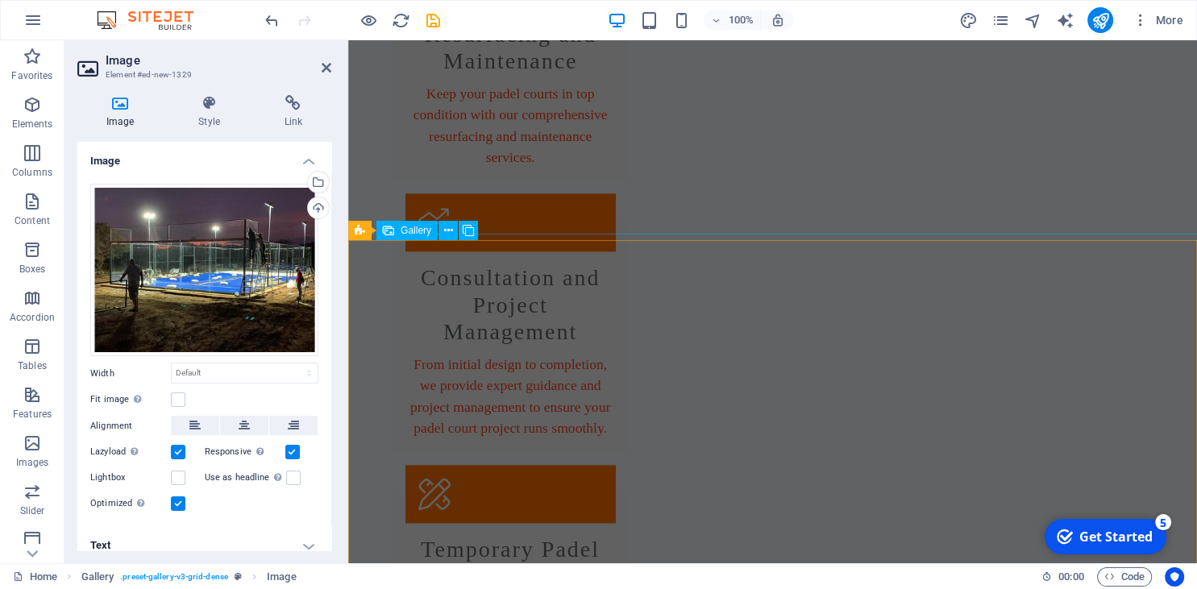
scroll to position [1846, 0]
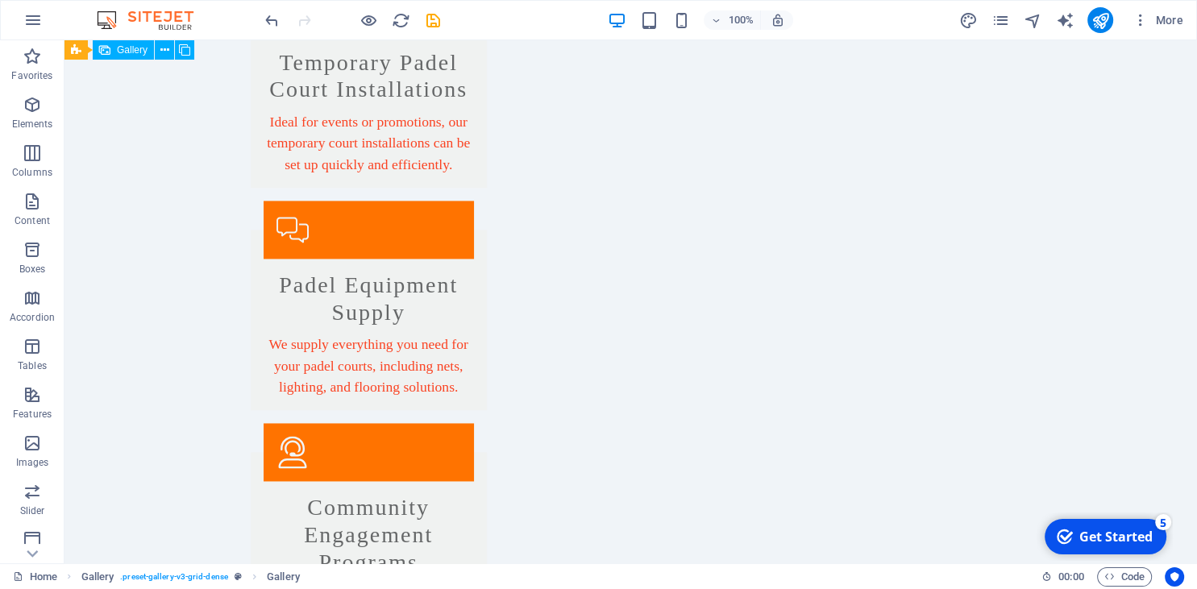
scroll to position [2442, 0]
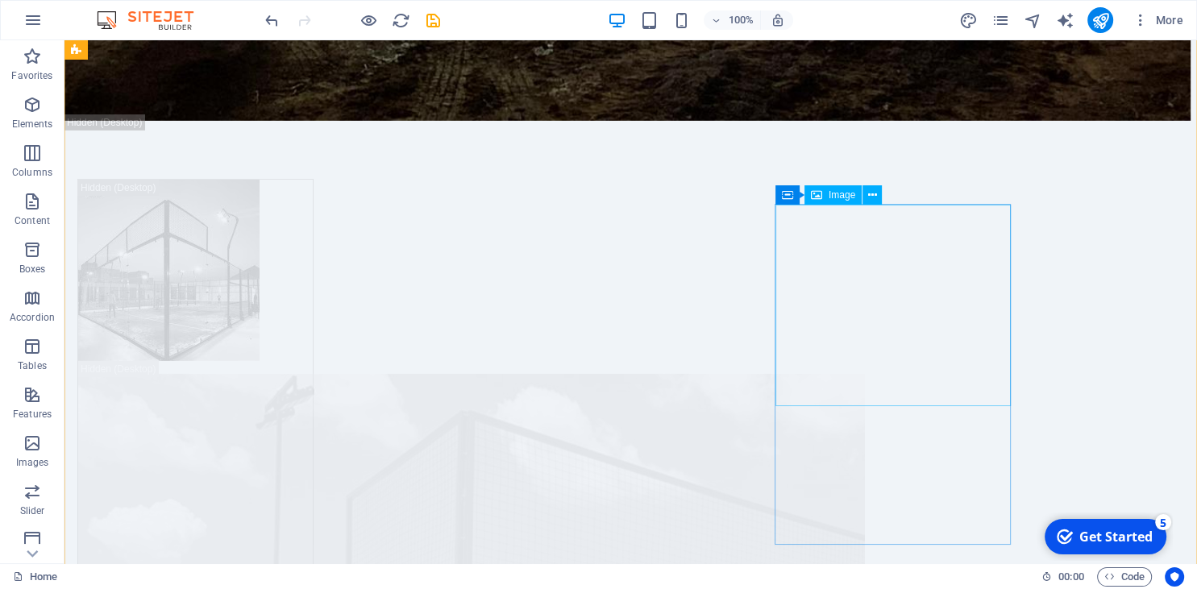
scroll to position [4995, 0]
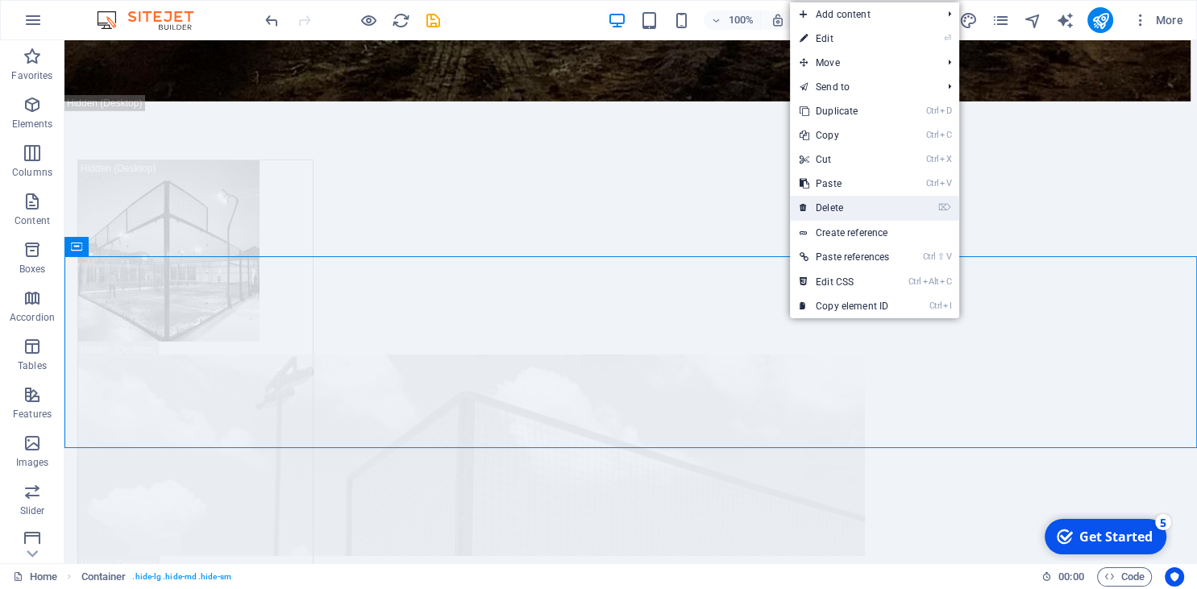
click at [835, 214] on link "⌦ Delete" at bounding box center [844, 208] width 109 height 24
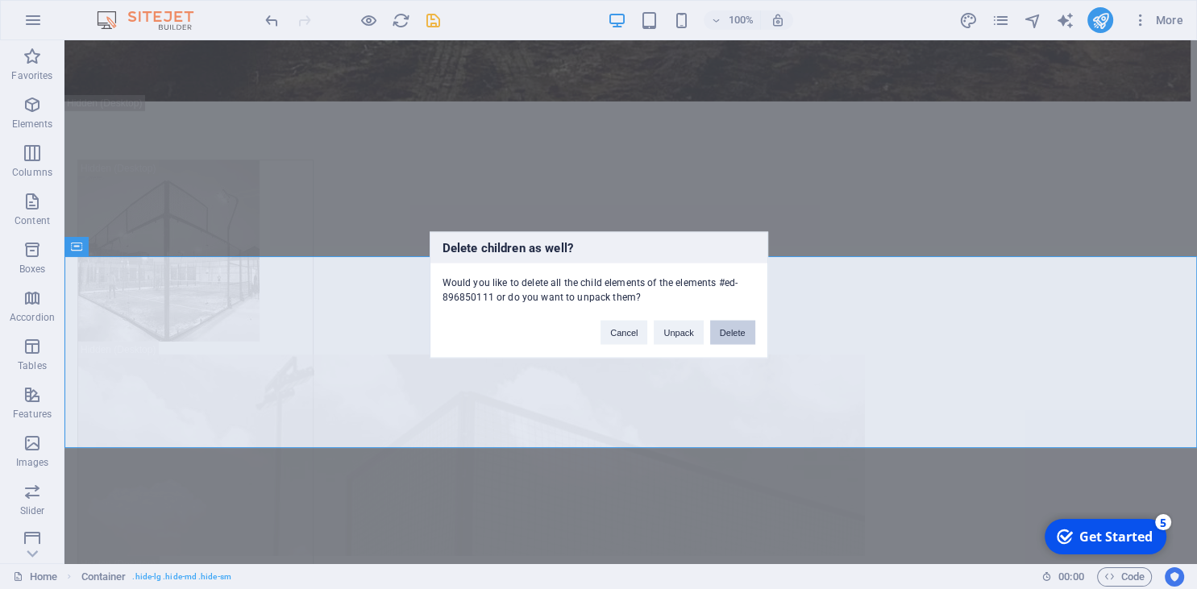
click at [724, 326] on button "Delete" at bounding box center [732, 332] width 45 height 24
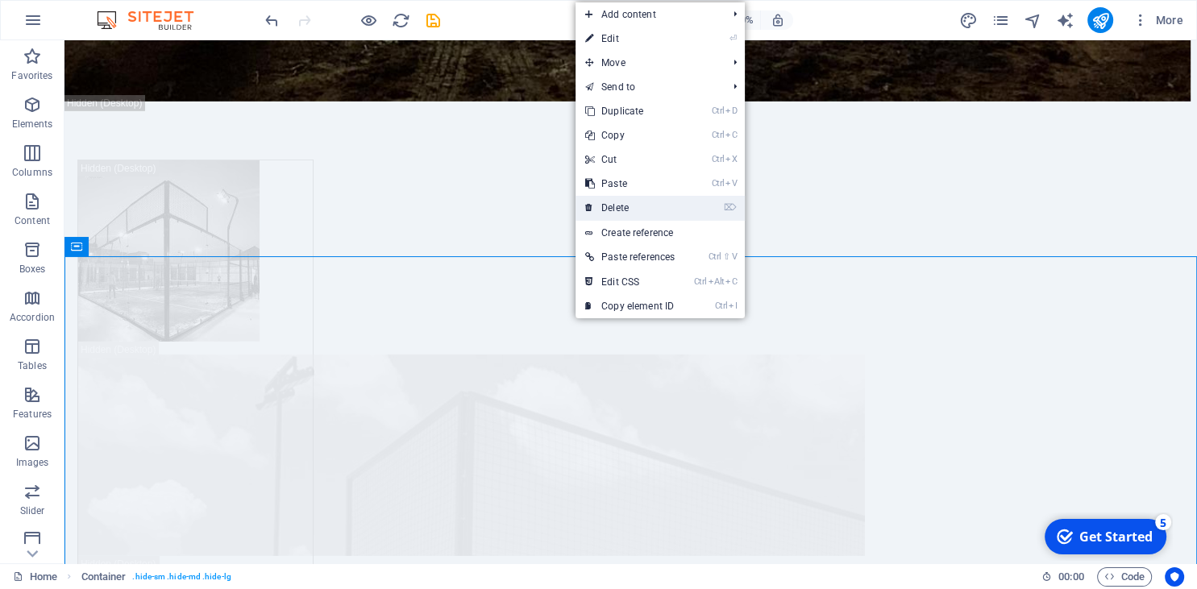
click at [642, 209] on link "⌦ Delete" at bounding box center [629, 208] width 109 height 24
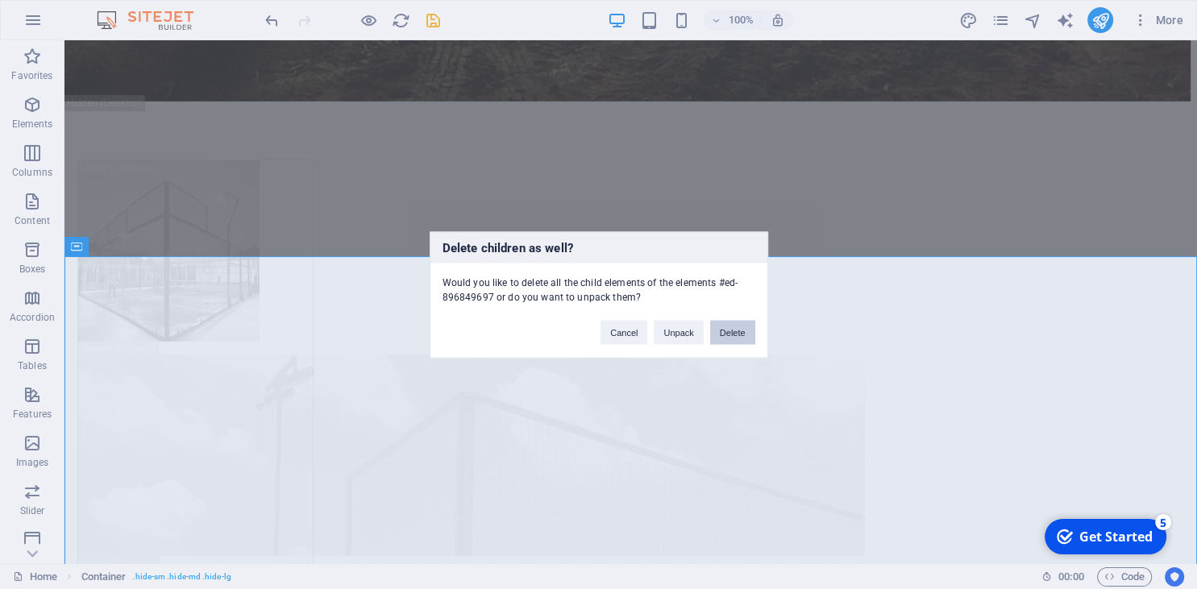
click at [732, 324] on button "Delete" at bounding box center [732, 332] width 45 height 24
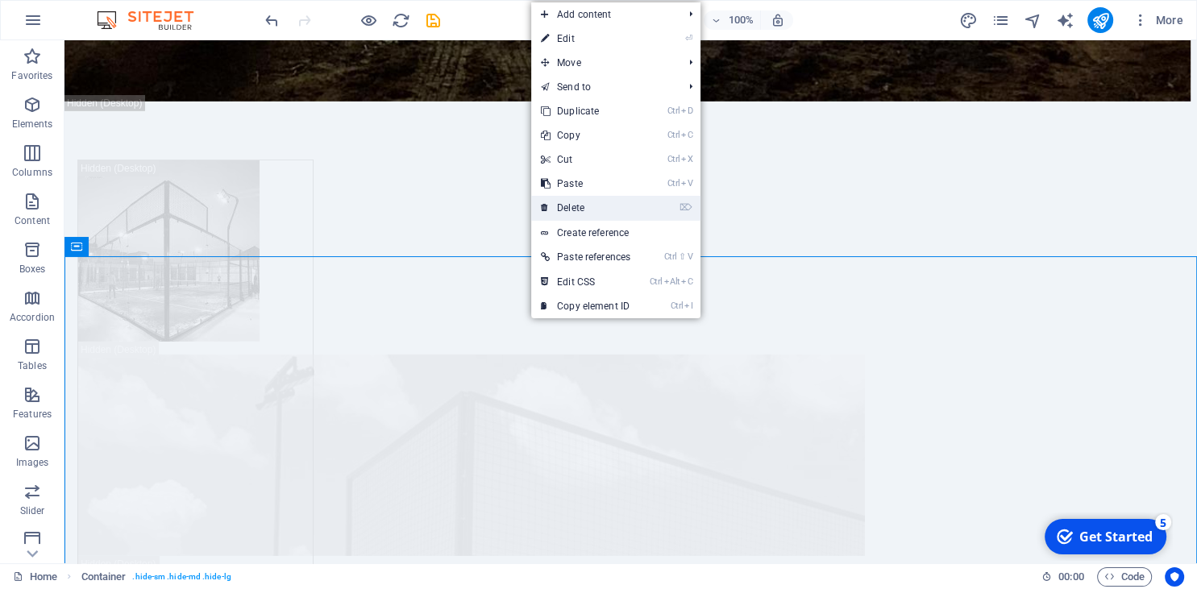
click at [616, 205] on link "⌦ Delete" at bounding box center [585, 208] width 109 height 24
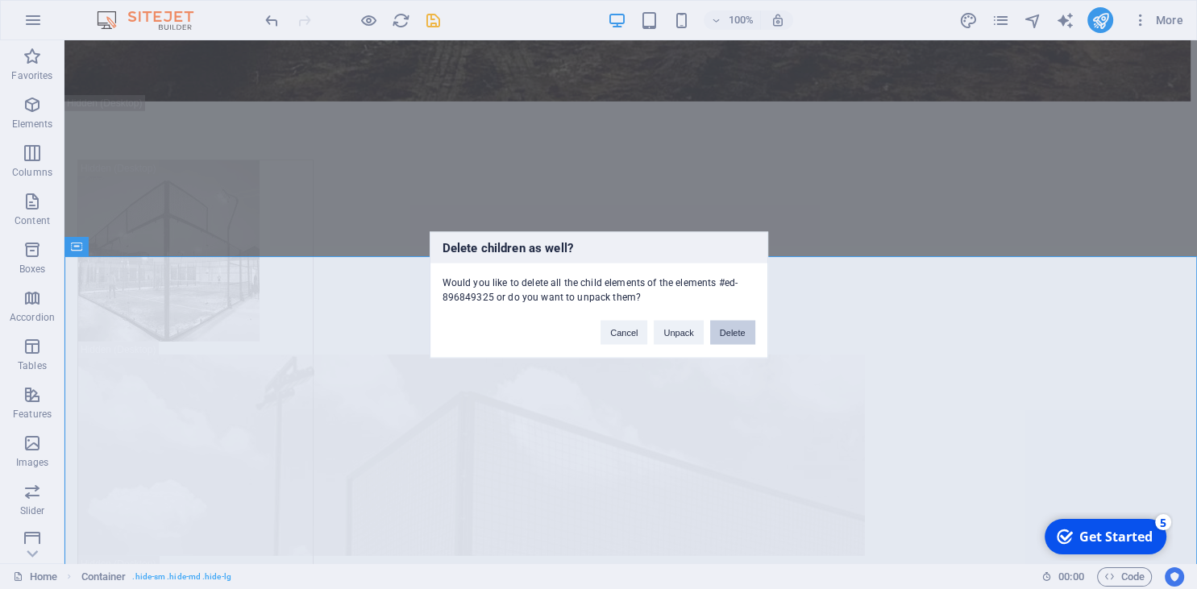
click at [722, 325] on button "Delete" at bounding box center [732, 332] width 45 height 24
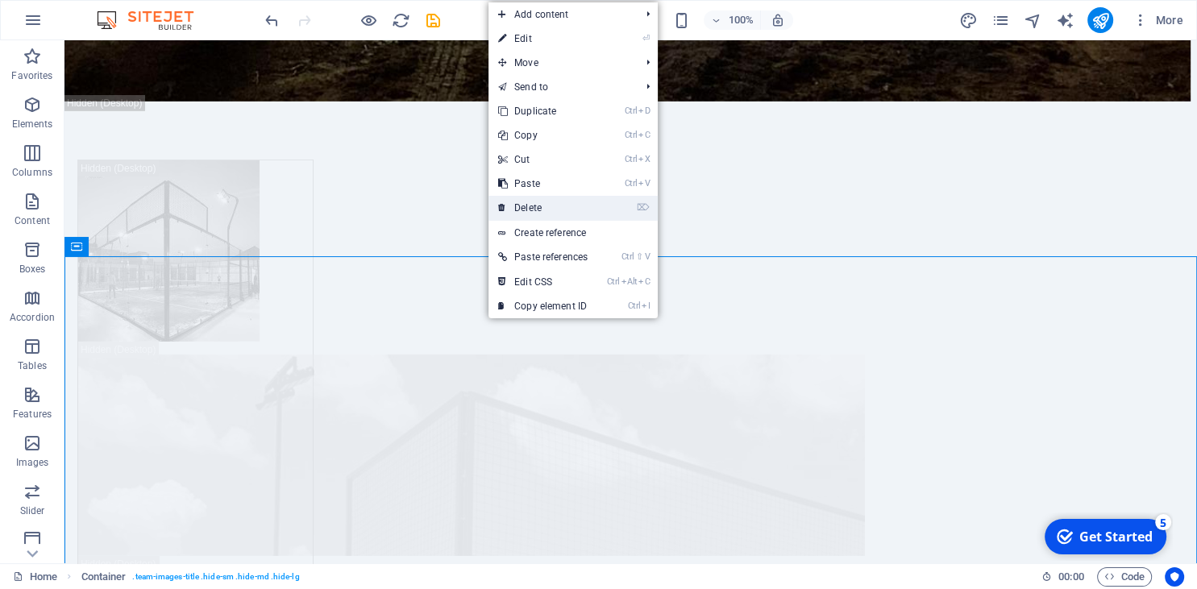
click at [563, 207] on link "⌦ Delete" at bounding box center [542, 208] width 109 height 24
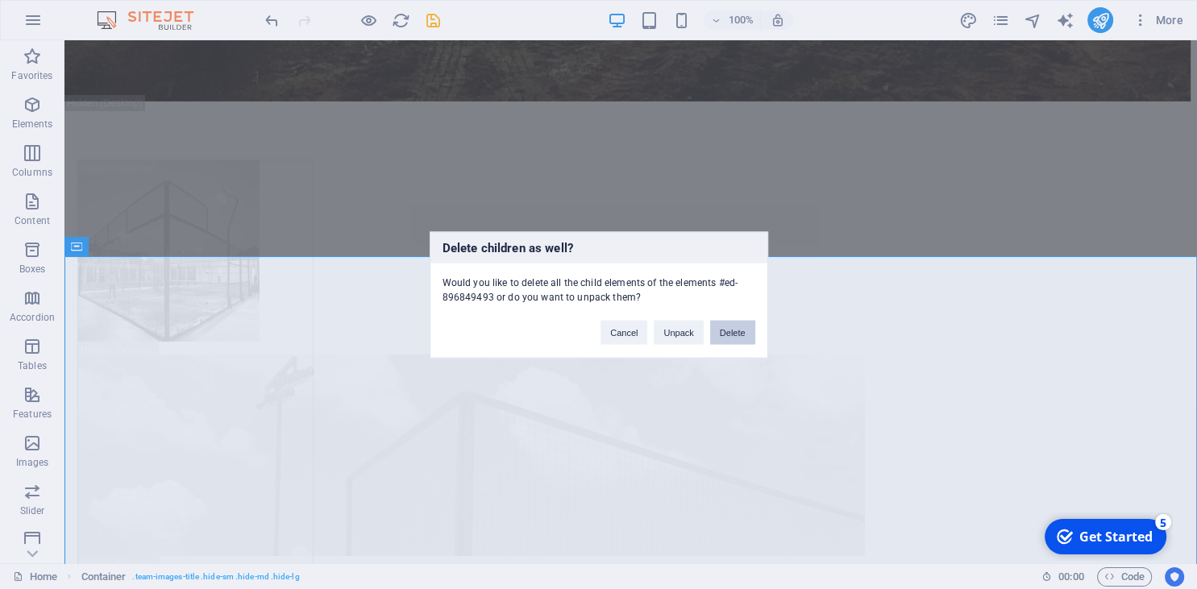
click at [735, 325] on button "Delete" at bounding box center [732, 332] width 45 height 24
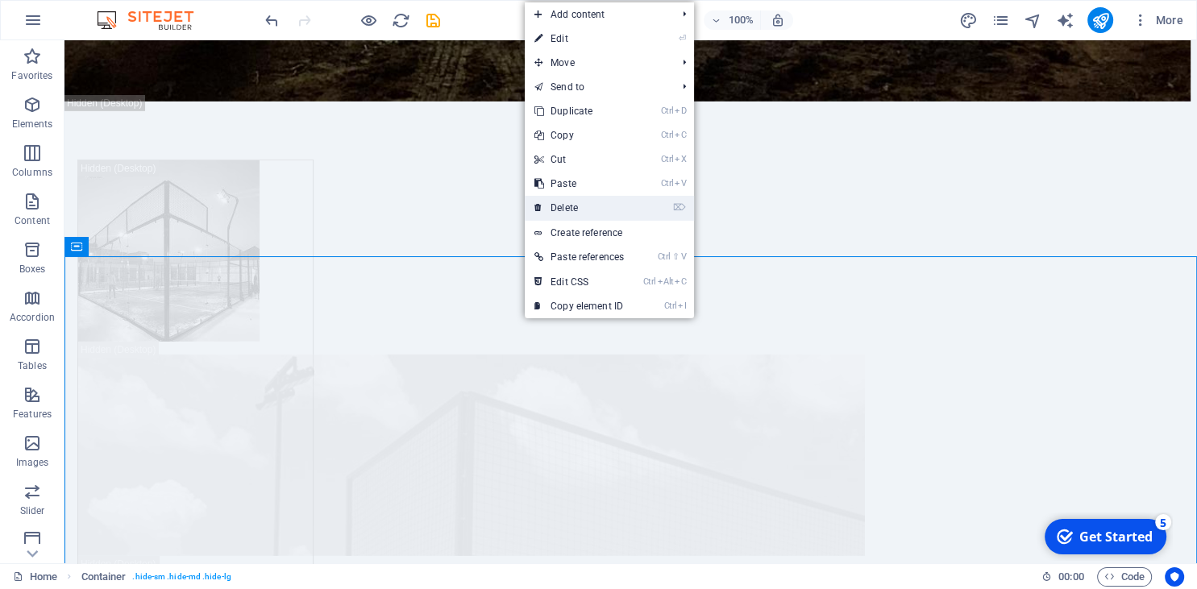
click at [596, 213] on link "⌦ Delete" at bounding box center [579, 208] width 109 height 24
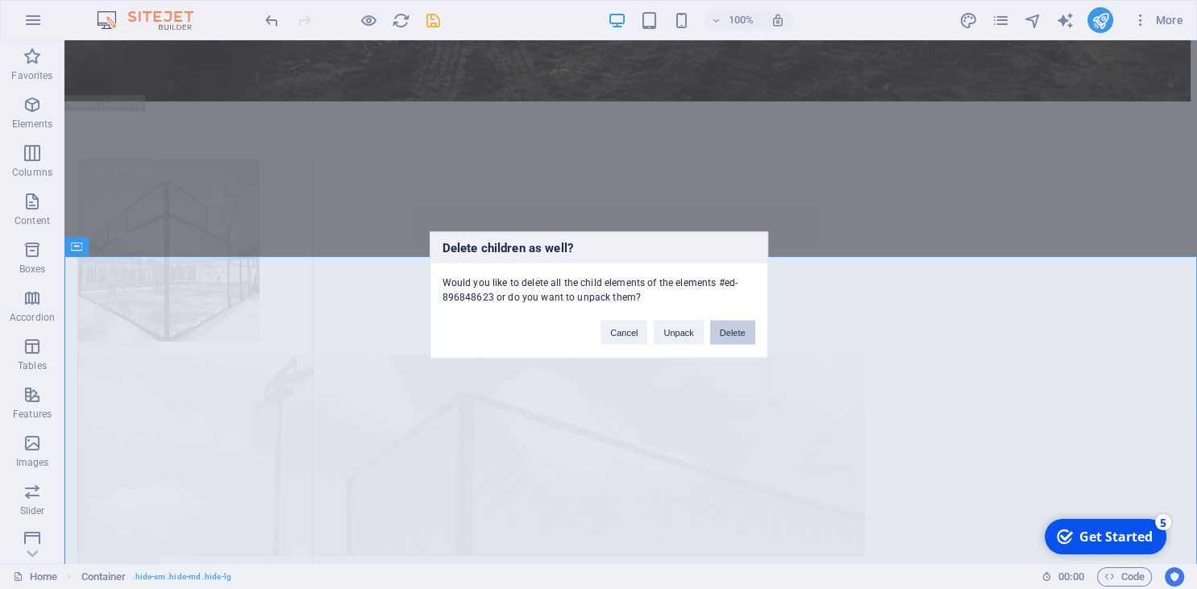
click at [733, 323] on button "Delete" at bounding box center [732, 332] width 45 height 24
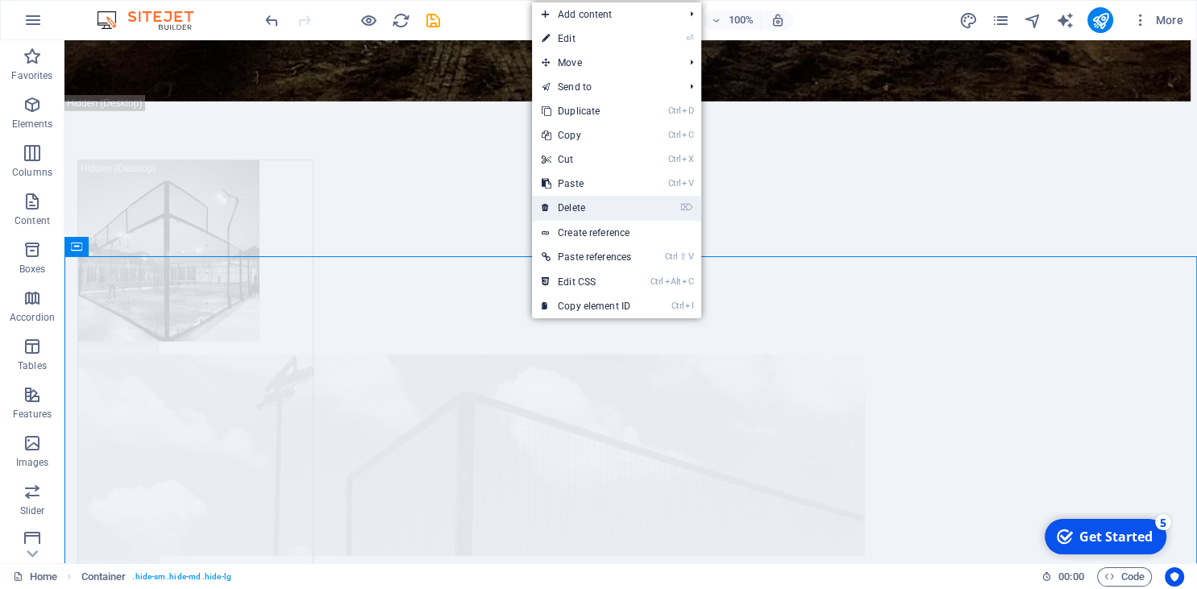
click at [597, 209] on link "⌦ Delete" at bounding box center [586, 208] width 109 height 24
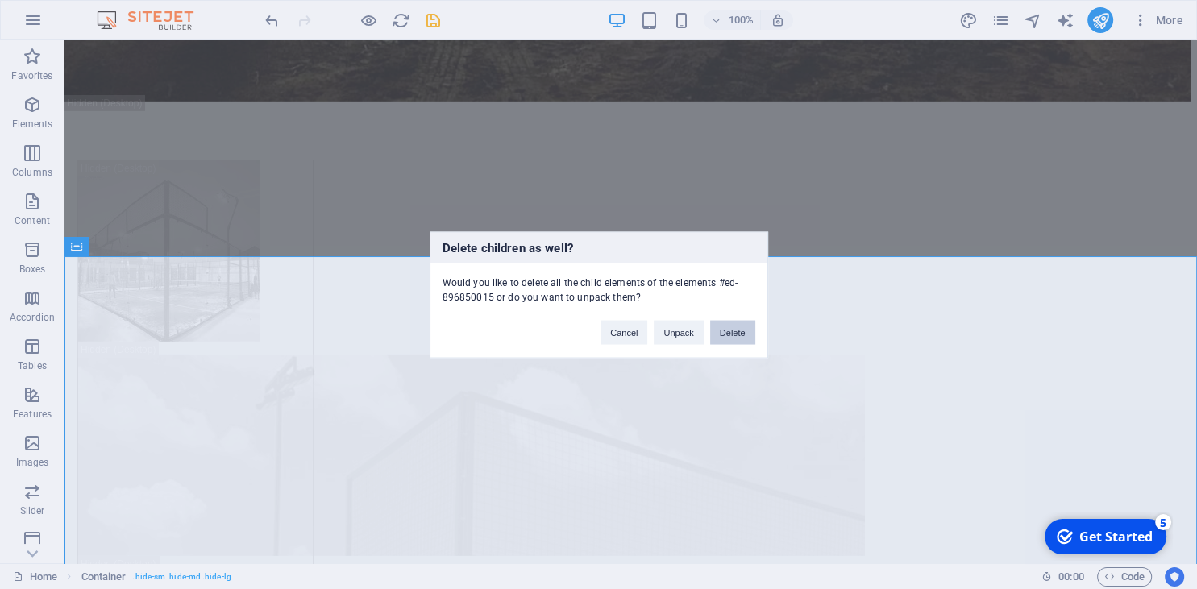
click at [737, 332] on button "Delete" at bounding box center [732, 332] width 45 height 24
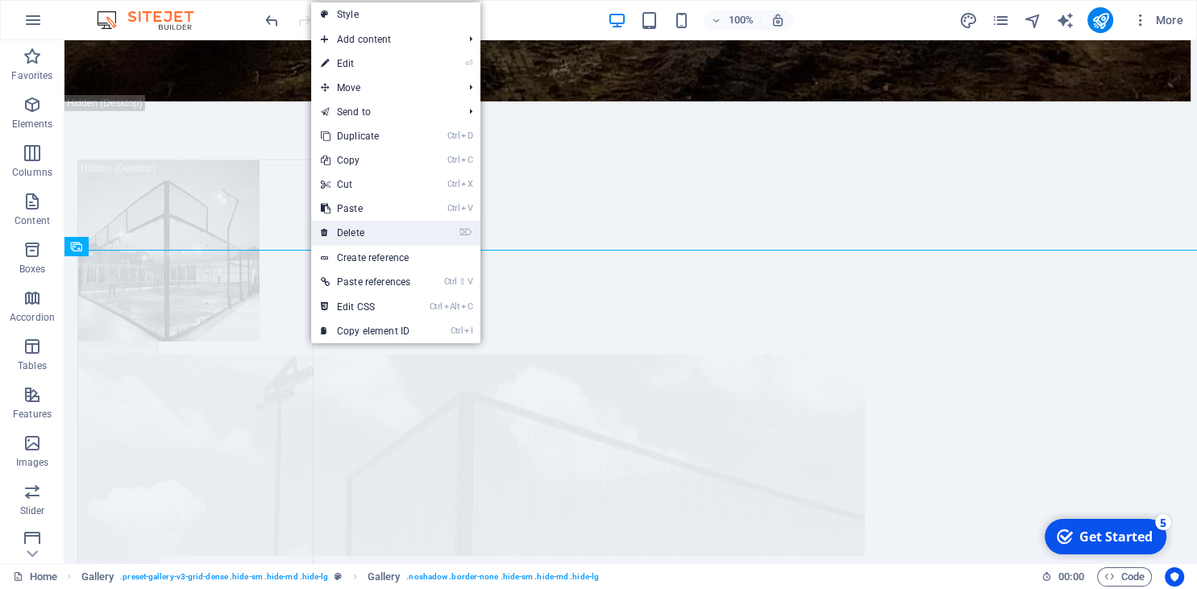
drag, startPoint x: 363, startPoint y: 233, endPoint x: 313, endPoint y: 198, distance: 60.8
click at [363, 233] on link "⌦ Delete" at bounding box center [365, 233] width 109 height 24
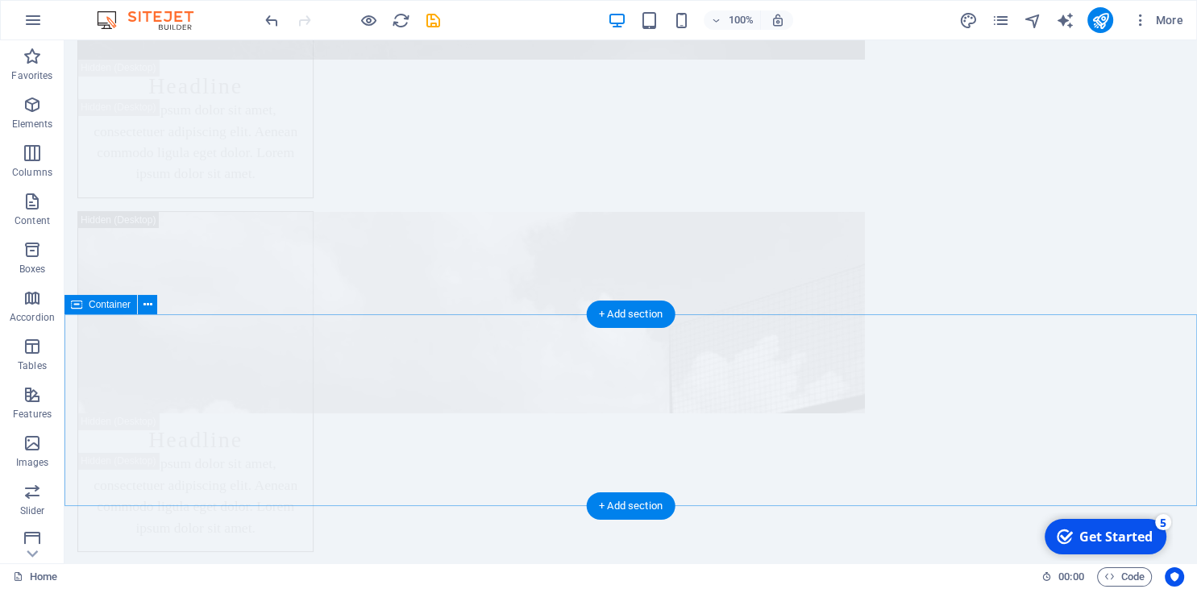
scroll to position [6271, 0]
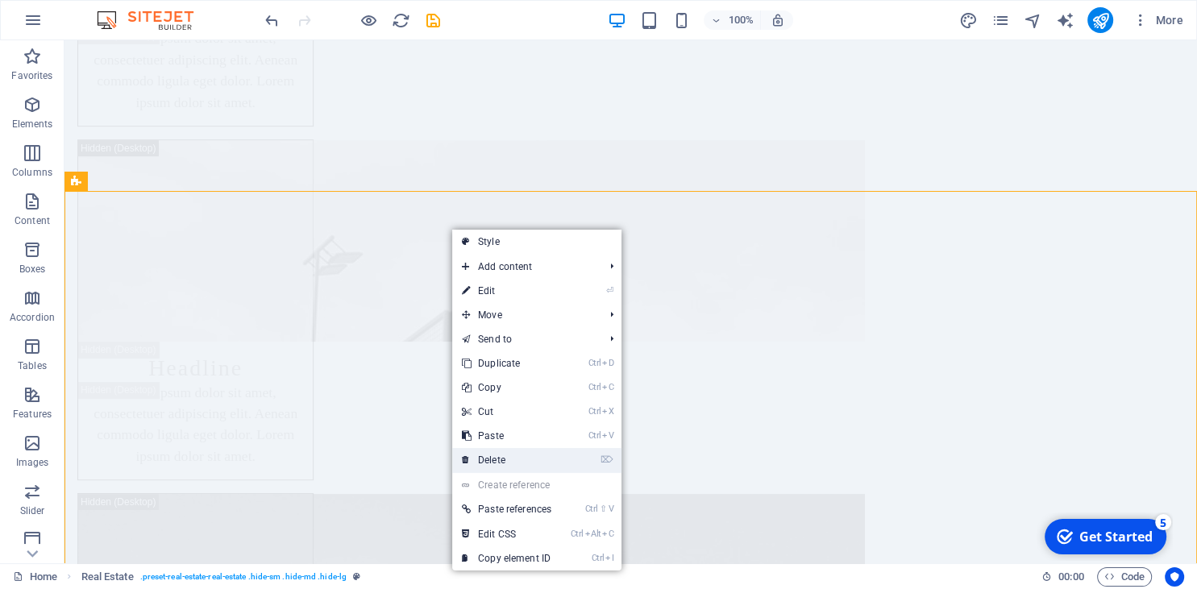
click at [493, 450] on link "⌦ Delete" at bounding box center [506, 460] width 109 height 24
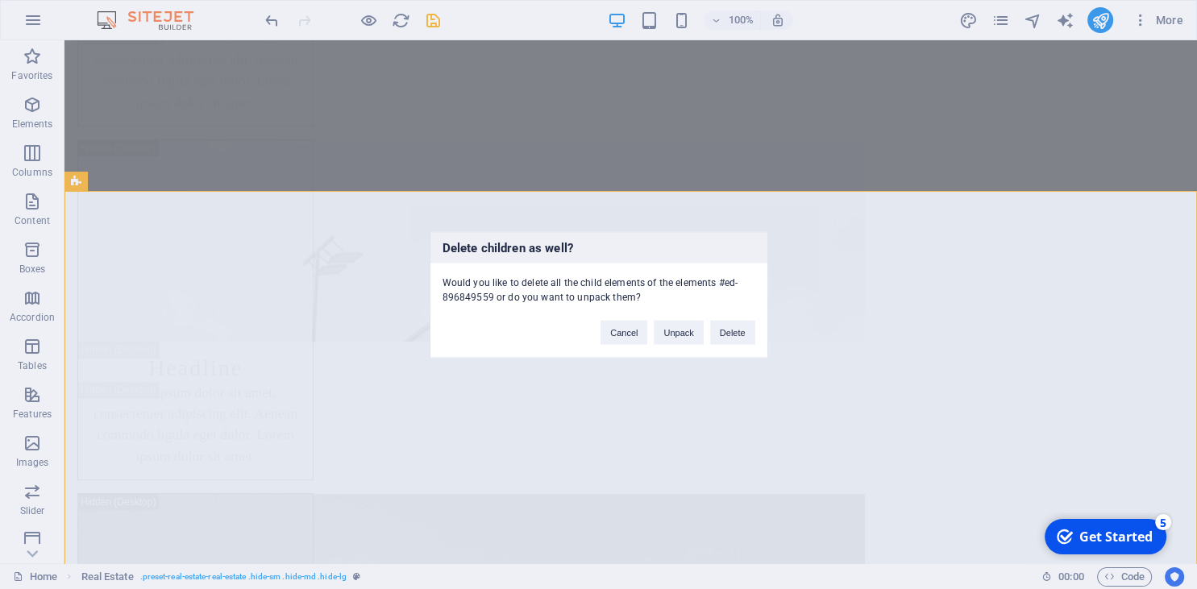
click at [721, 346] on div "Delete children as well? Would you like to delete all the child elements of the…" at bounding box center [599, 294] width 338 height 127
click at [724, 336] on button "Delete" at bounding box center [732, 332] width 45 height 24
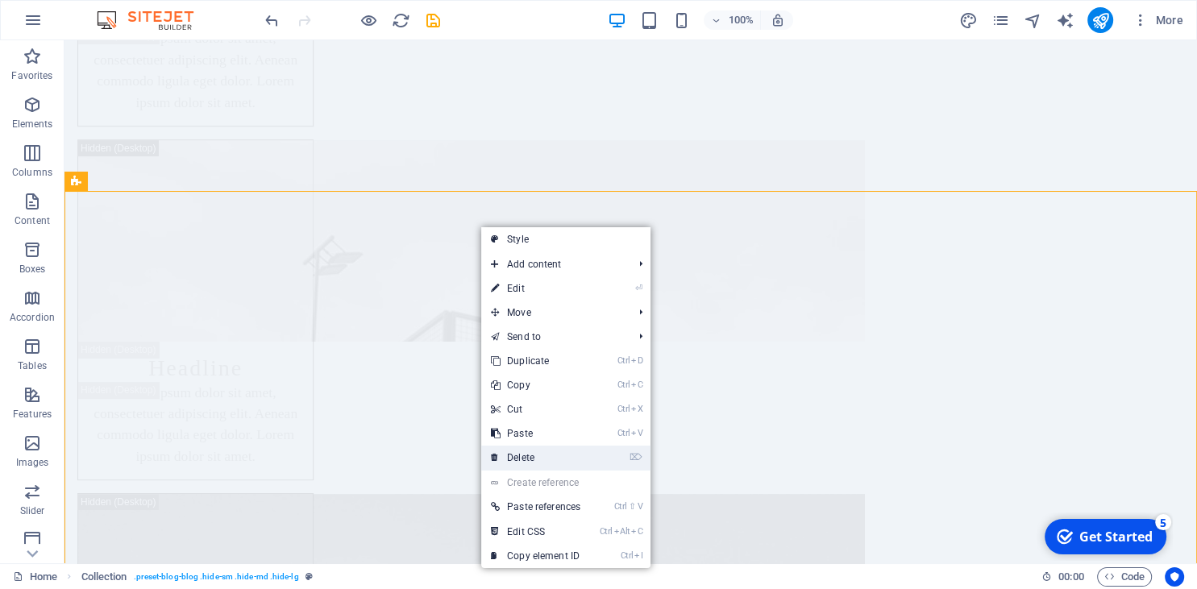
click at [531, 454] on link "⌦ Delete" at bounding box center [535, 458] width 109 height 24
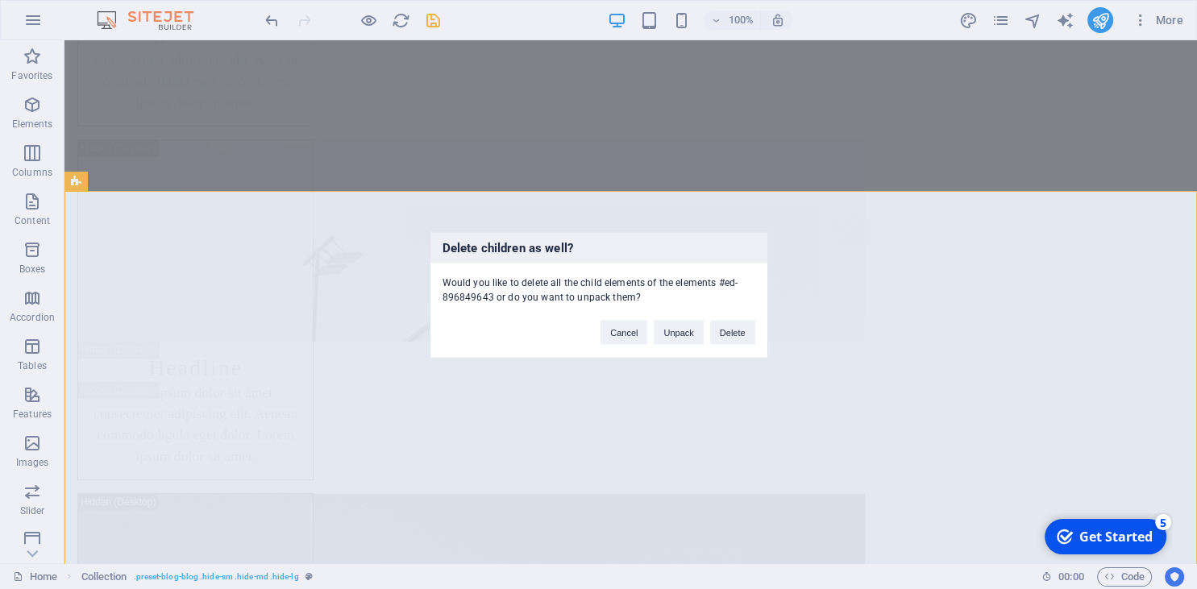
click at [733, 319] on div "Cancel Unpack Delete" at bounding box center [677, 324] width 178 height 41
click at [736, 324] on button "Delete" at bounding box center [732, 332] width 45 height 24
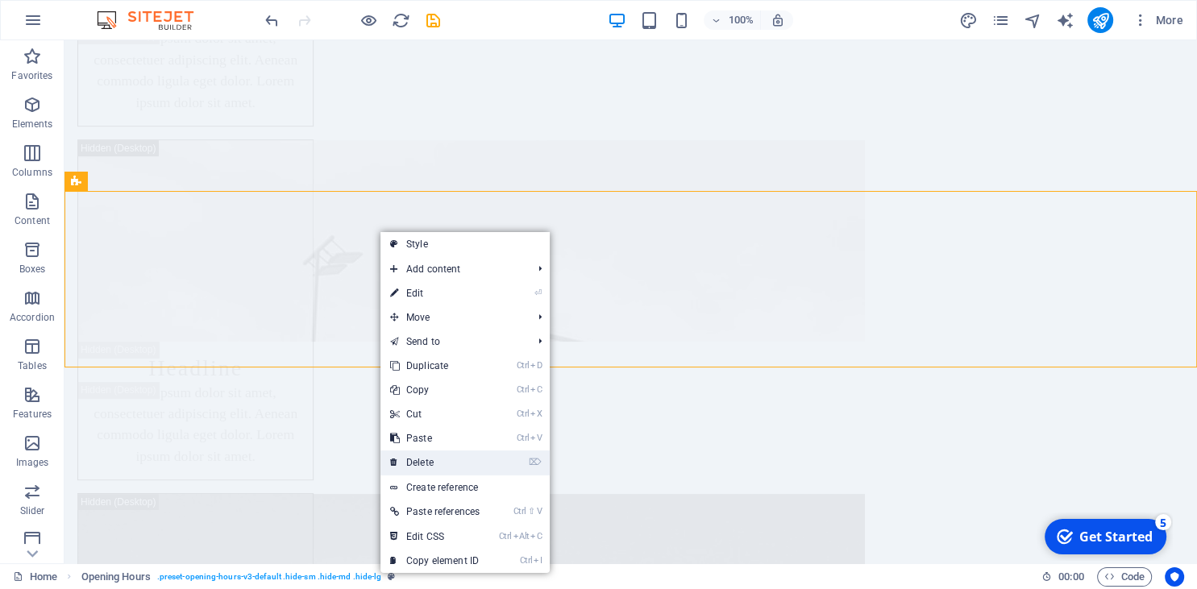
click at [423, 457] on link "⌦ Delete" at bounding box center [434, 462] width 109 height 24
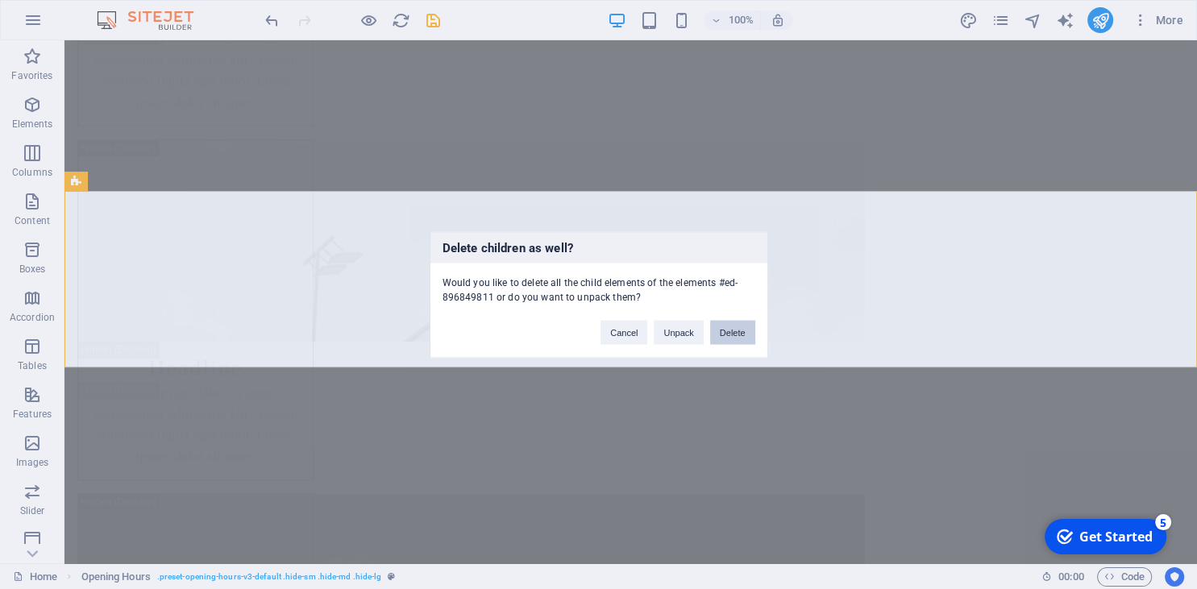
click at [733, 334] on button "Delete" at bounding box center [732, 332] width 45 height 24
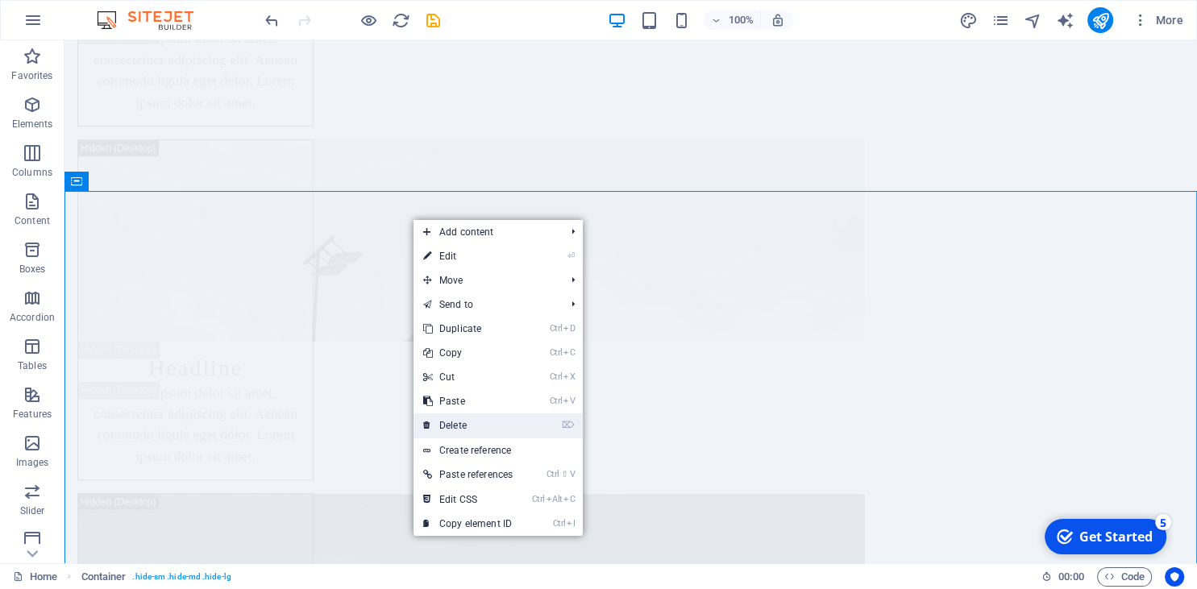
click at [497, 426] on link "⌦ Delete" at bounding box center [467, 425] width 109 height 24
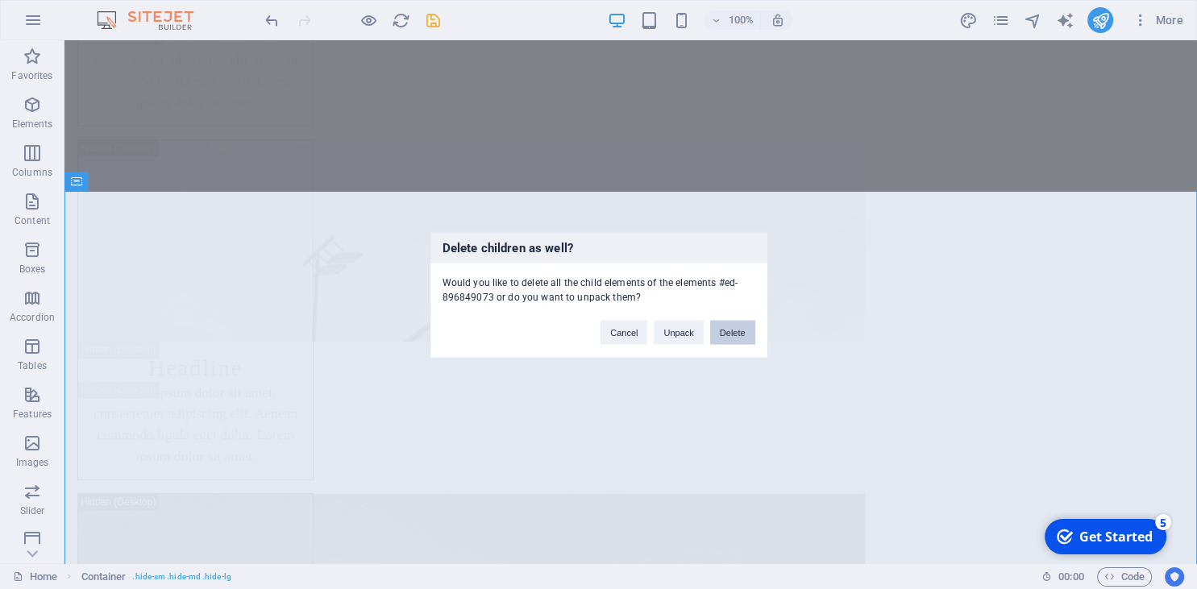
click at [726, 333] on button "Delete" at bounding box center [732, 332] width 45 height 24
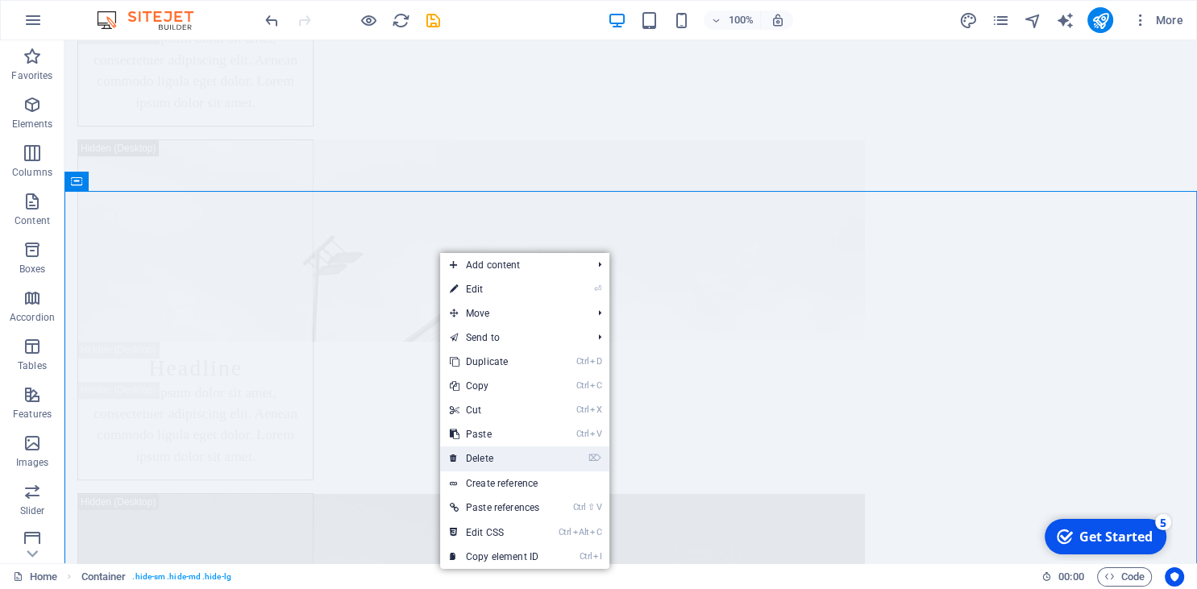
click at [493, 455] on link "⌦ Delete" at bounding box center [494, 458] width 109 height 24
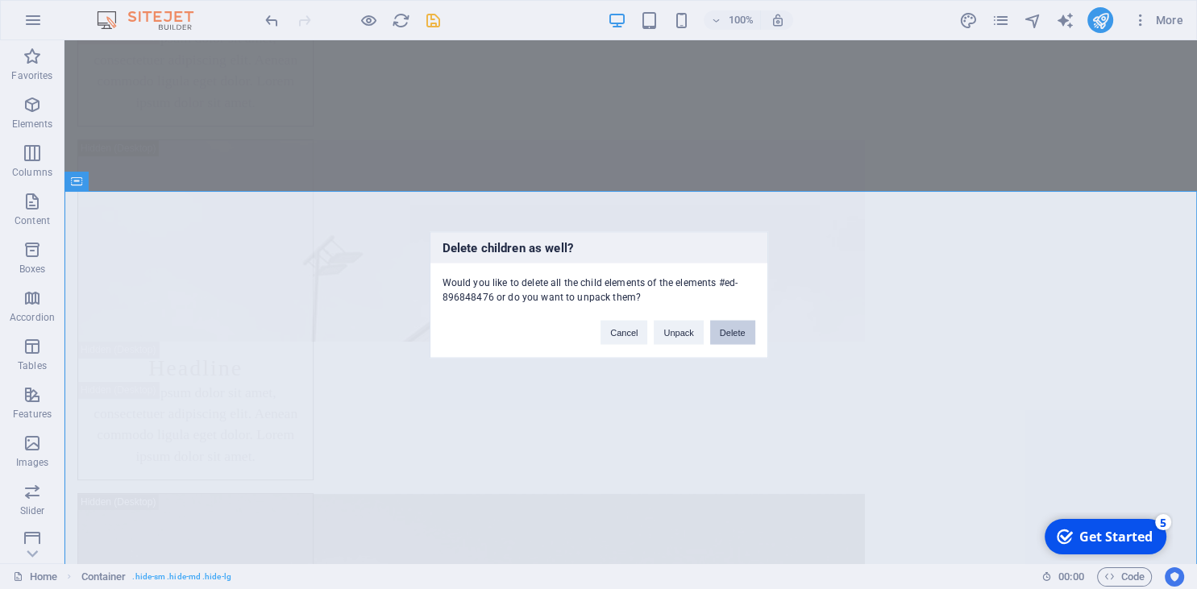
click at [729, 330] on button "Delete" at bounding box center [732, 332] width 45 height 24
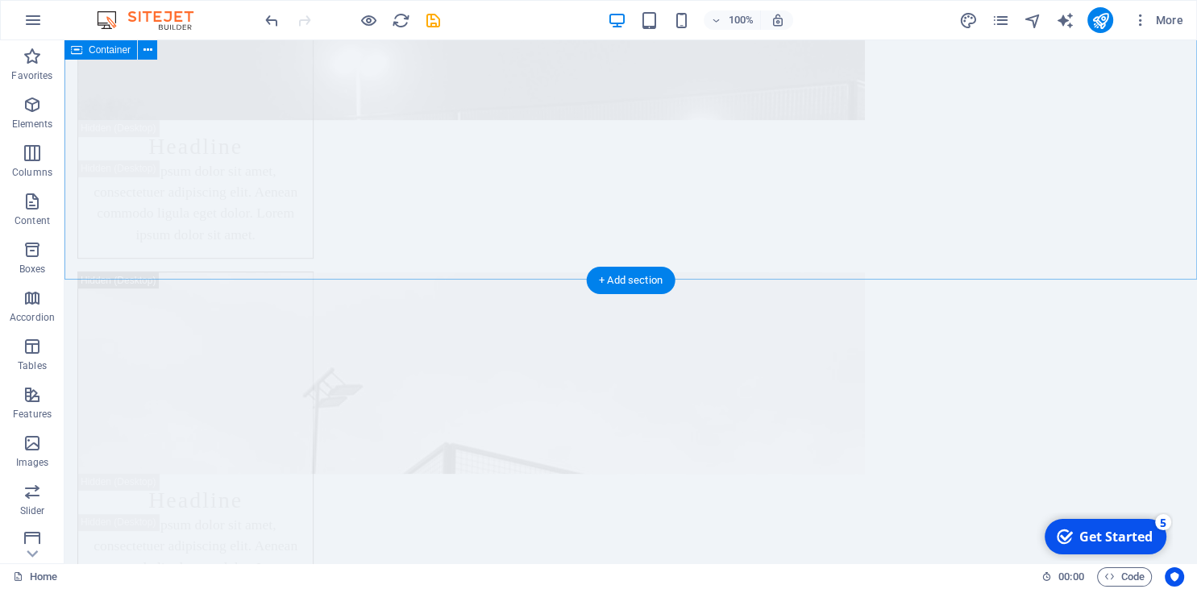
scroll to position [6867, 0]
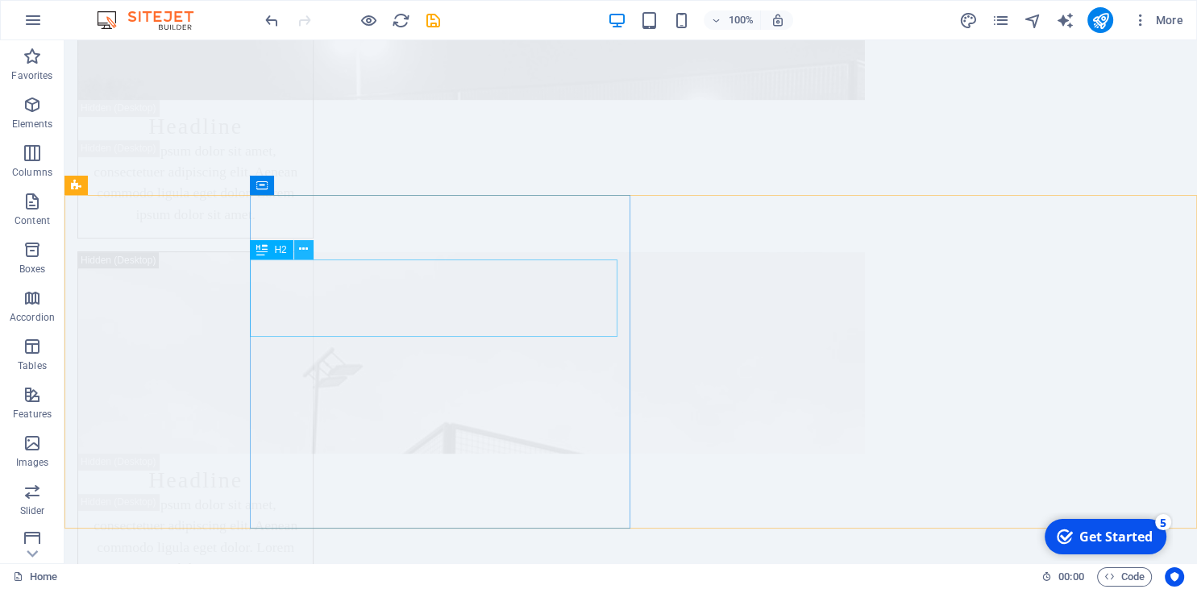
click at [305, 253] on icon at bounding box center [303, 249] width 9 height 17
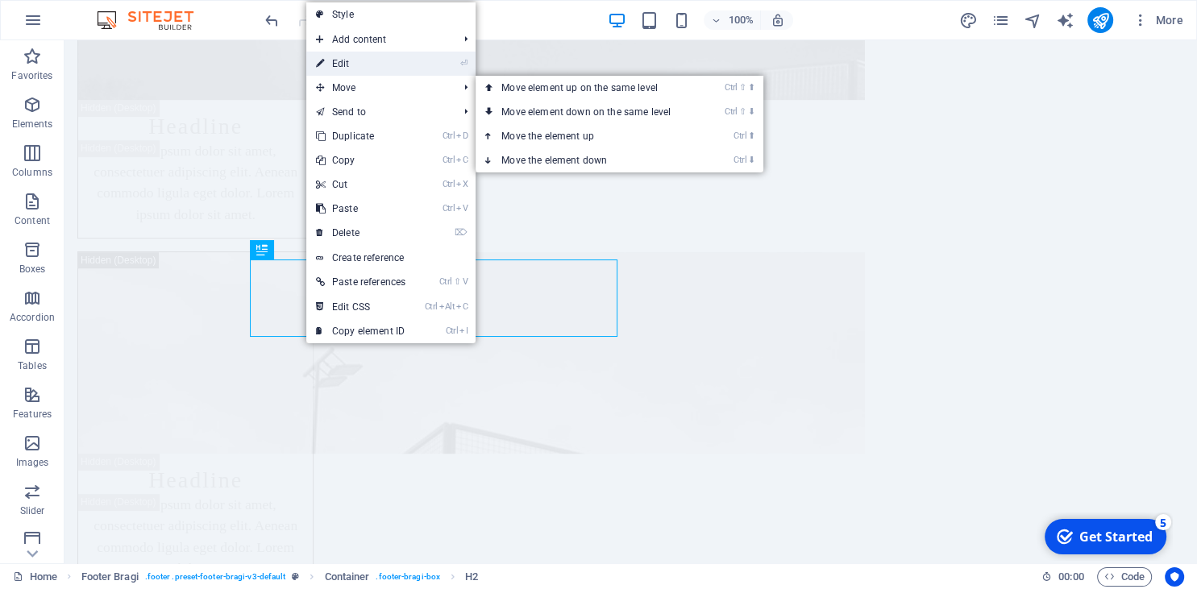
click at [356, 61] on link "⏎ Edit" at bounding box center [360, 64] width 109 height 24
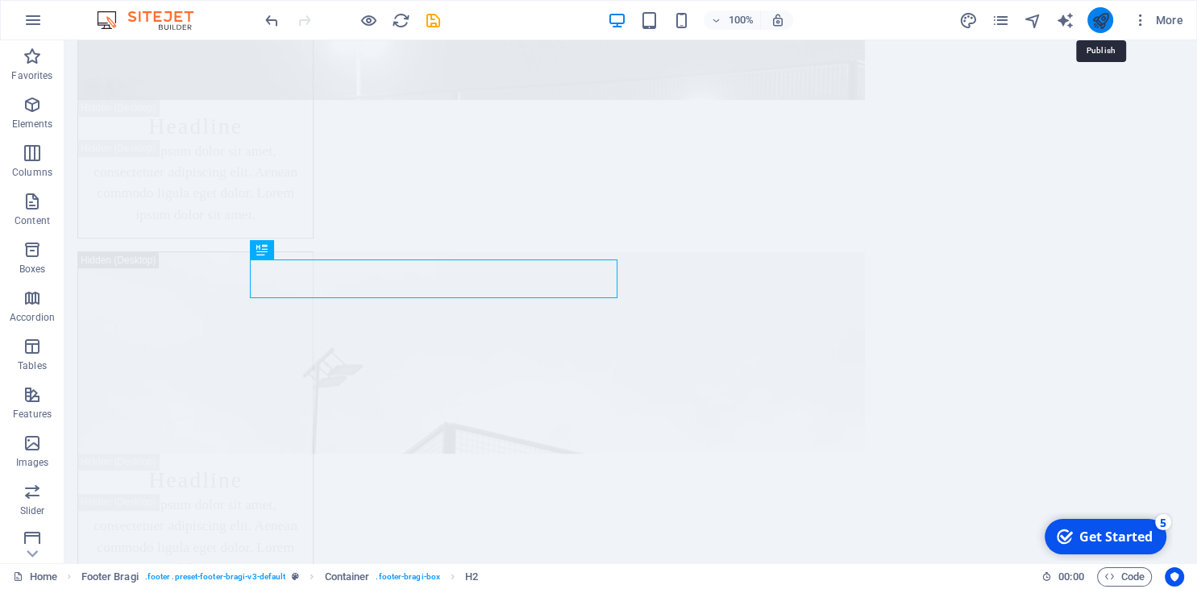
click at [1098, 20] on icon "publish" at bounding box center [1099, 20] width 19 height 19
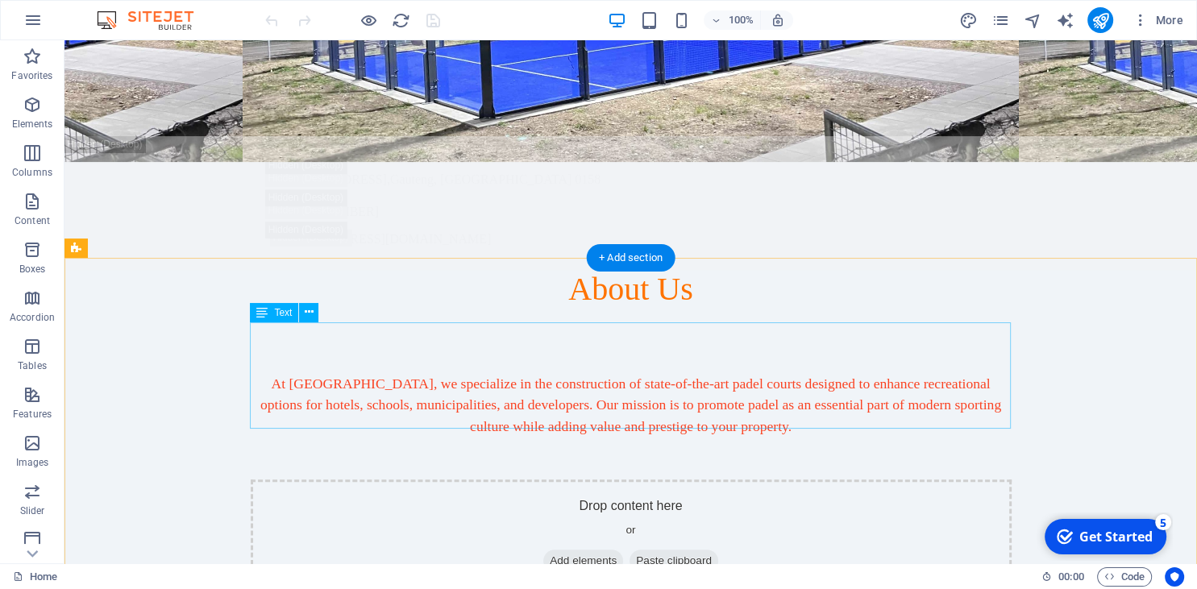
scroll to position [510, 0]
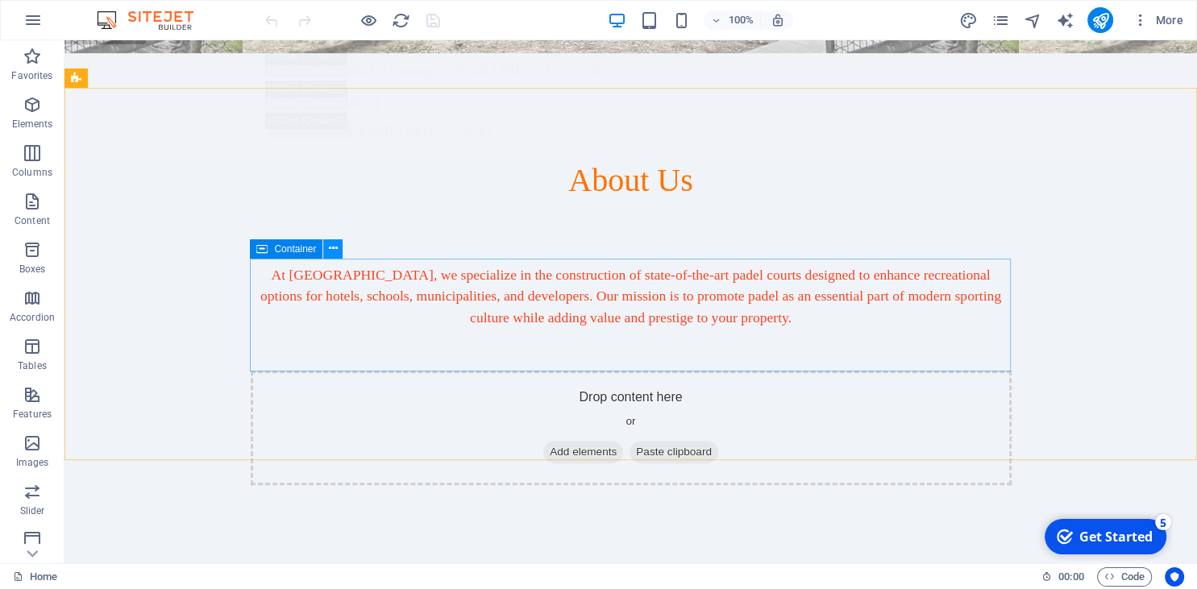
click at [331, 240] on button at bounding box center [332, 248] width 19 height 19
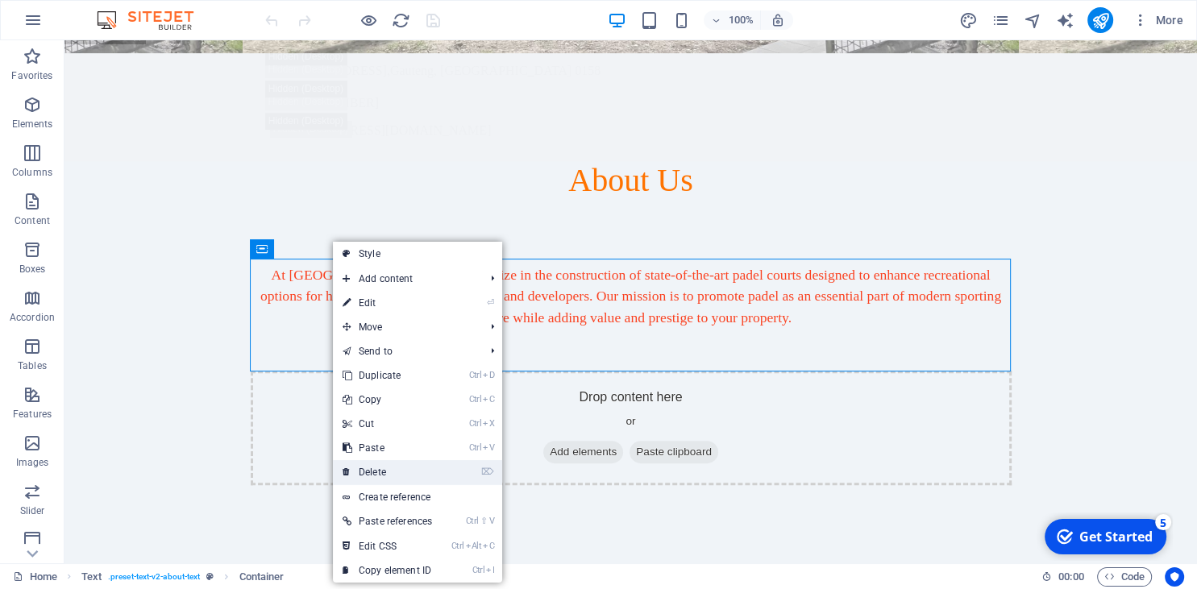
click at [382, 476] on link "⌦ Delete" at bounding box center [387, 472] width 109 height 24
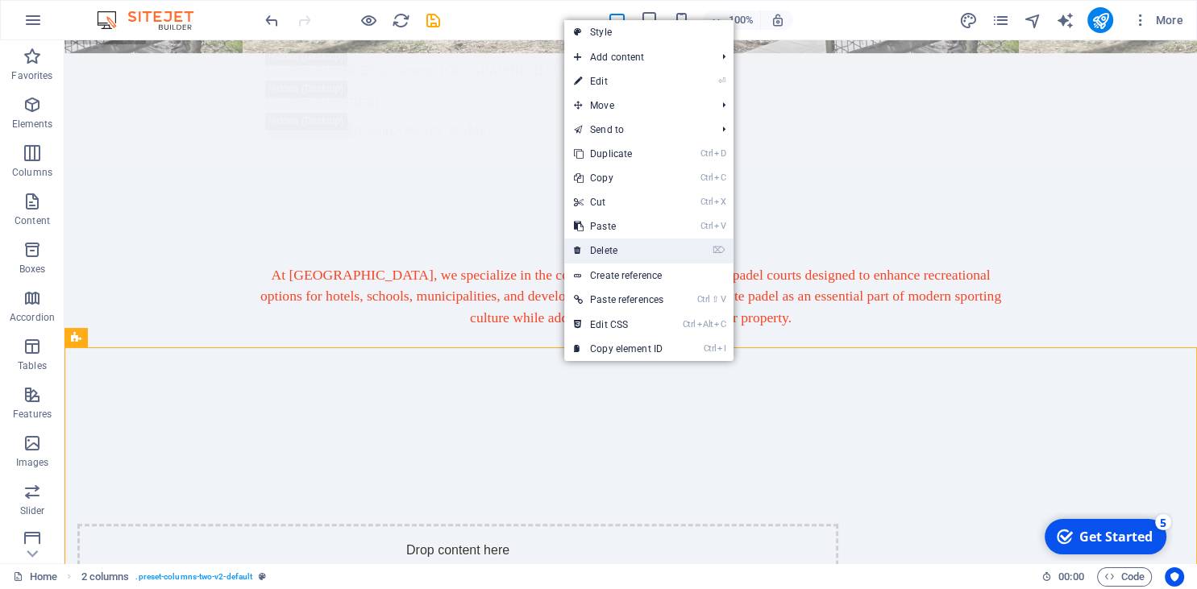
click at [637, 254] on link "⌦ Delete" at bounding box center [618, 251] width 109 height 24
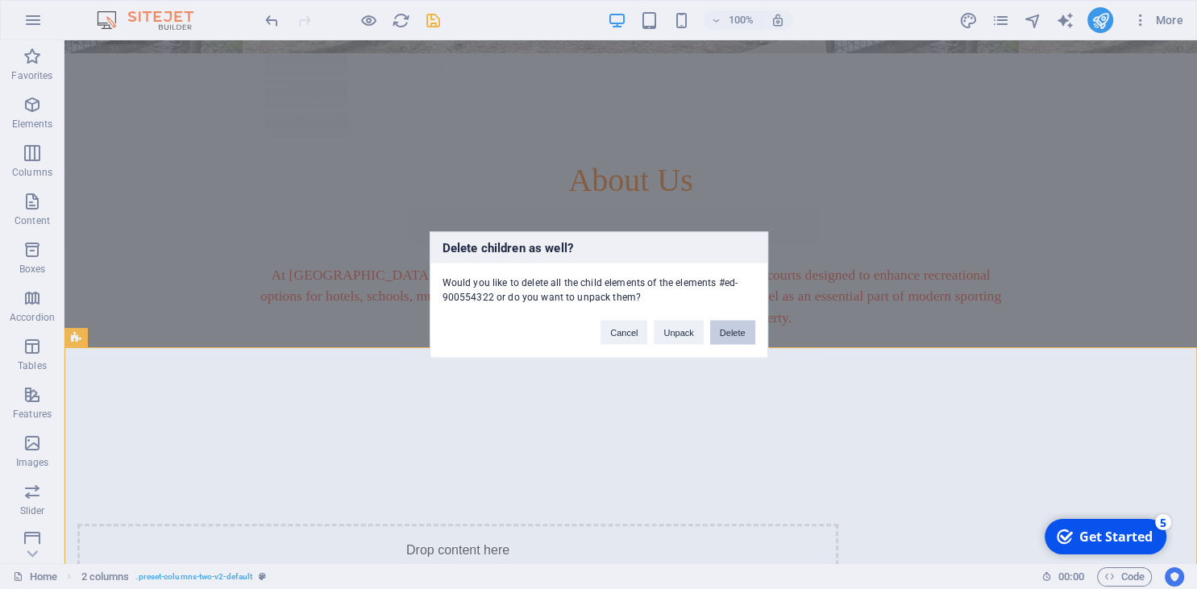
click at [737, 326] on button "Delete" at bounding box center [732, 332] width 45 height 24
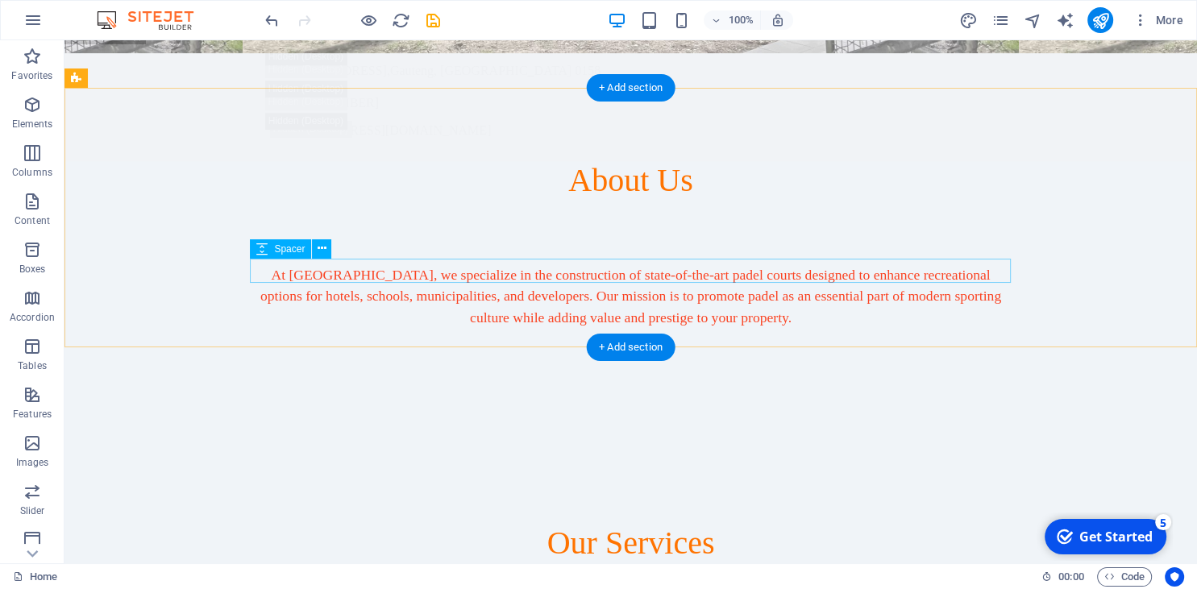
click at [618, 371] on div at bounding box center [631, 383] width 761 height 24
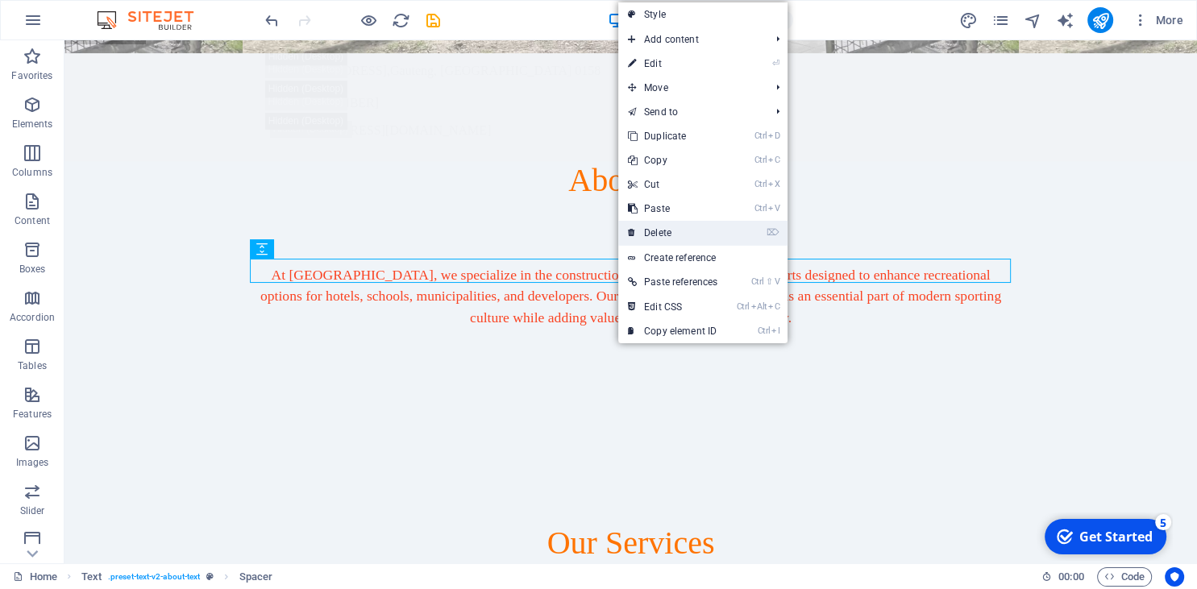
click at [685, 228] on link "⌦ Delete" at bounding box center [672, 233] width 109 height 24
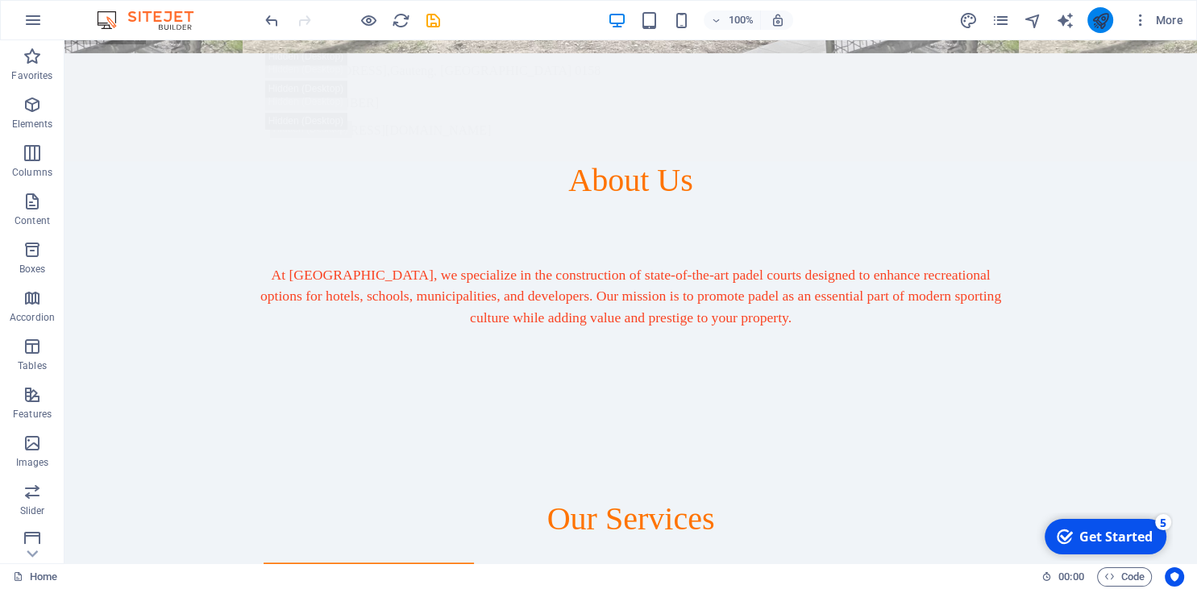
click at [1091, 23] on button "publish" at bounding box center [1100, 20] width 26 height 26
